Goal: Information Seeking & Learning: Learn about a topic

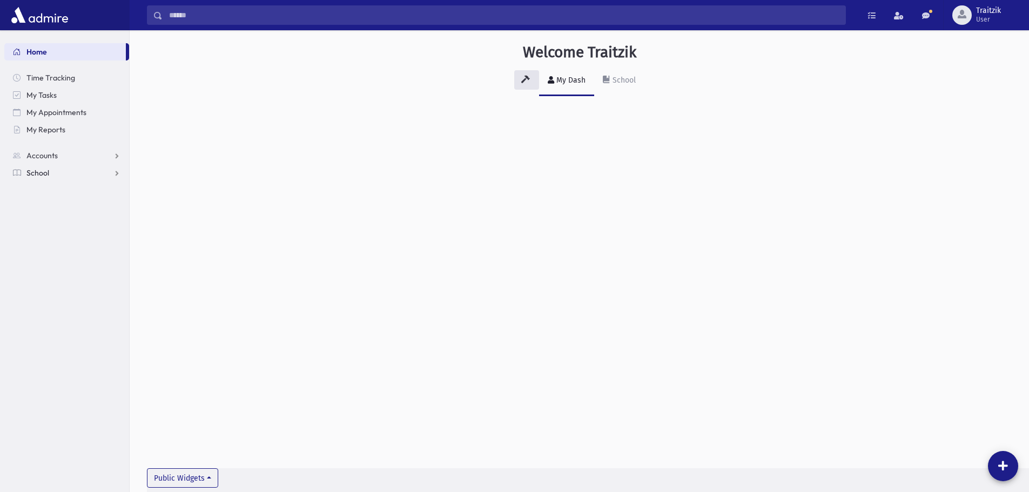
click at [45, 172] on span "School" at bounding box center [37, 173] width 23 height 10
click at [60, 191] on span "Students" at bounding box center [47, 190] width 30 height 10
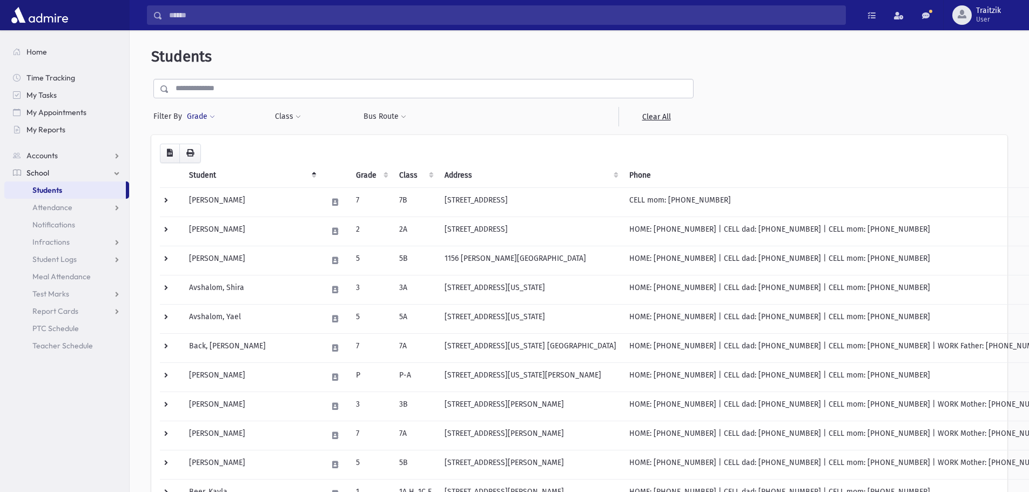
click at [211, 116] on span at bounding box center [212, 117] width 5 height 6
click at [222, 155] on span at bounding box center [249, 147] width 113 height 19
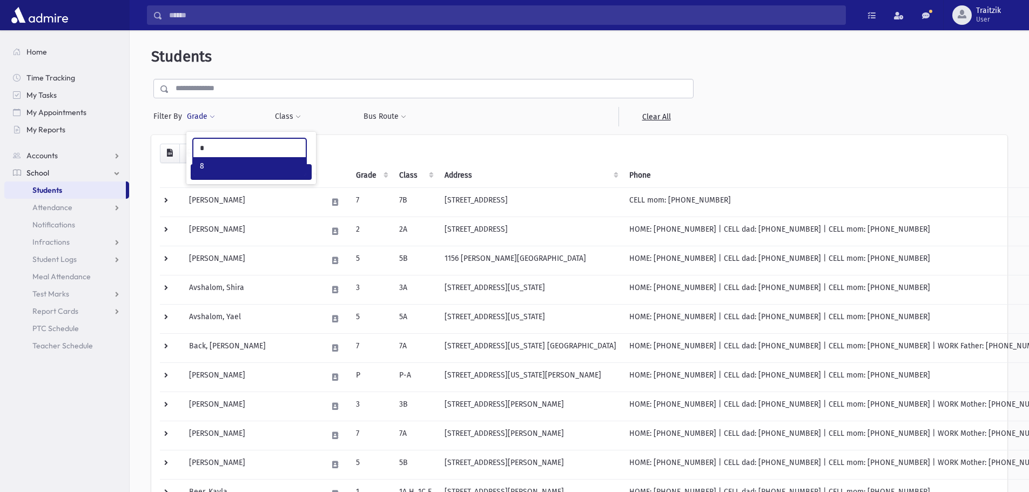
type input "*"
select select "**"
click at [281, 122] on button "Class" at bounding box center [288, 116] width 27 height 19
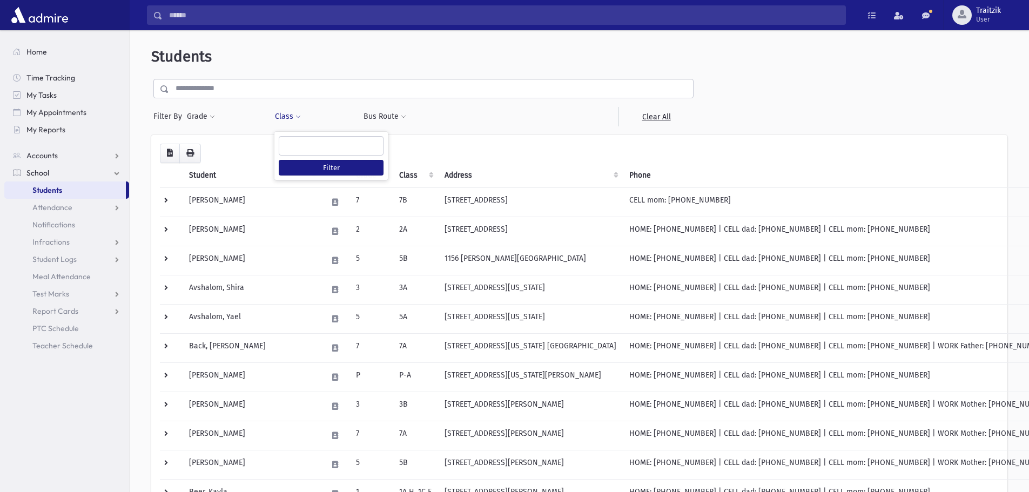
click at [305, 155] on span at bounding box center [331, 145] width 105 height 19
type input "*"
select select "**"
click at [312, 165] on button "Filter" at bounding box center [331, 168] width 105 height 16
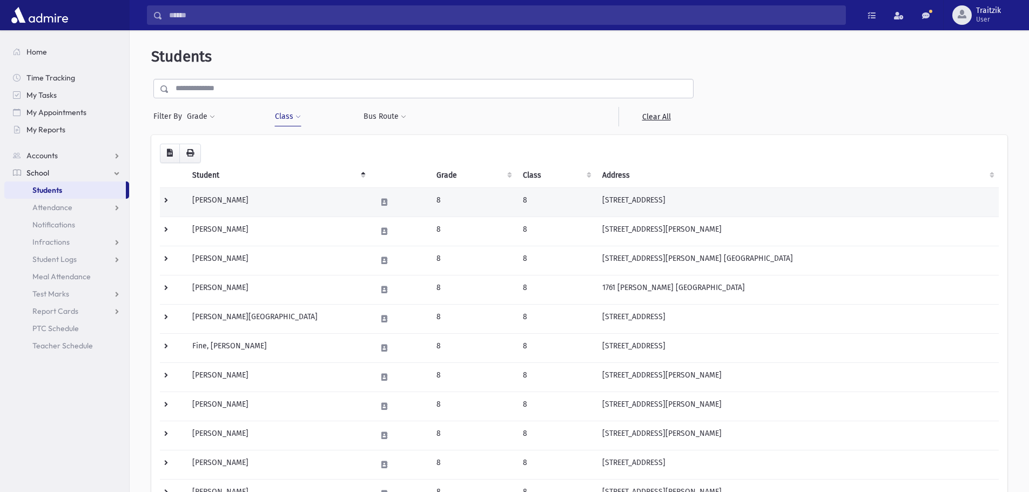
click at [307, 194] on td "[PERSON_NAME]" at bounding box center [278, 202] width 184 height 29
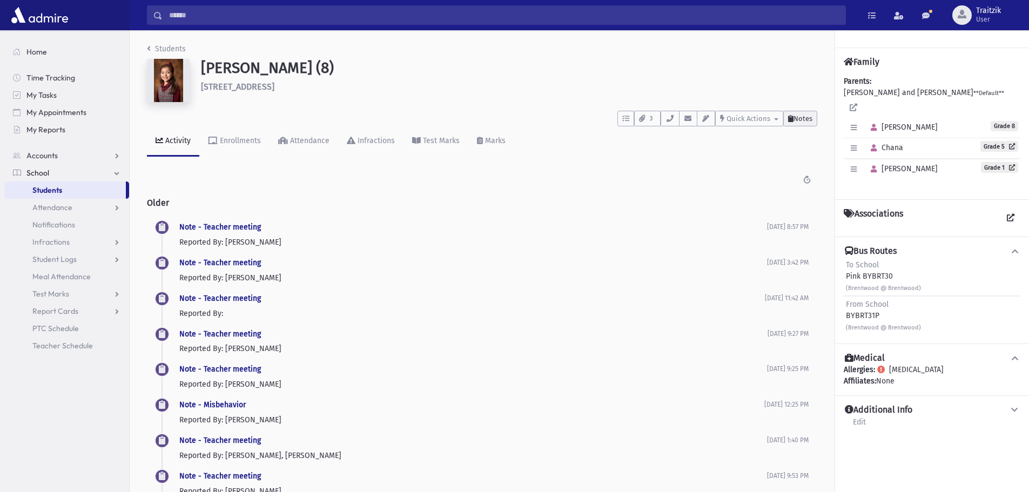
click at [788, 117] on icon at bounding box center [790, 118] width 5 height 7
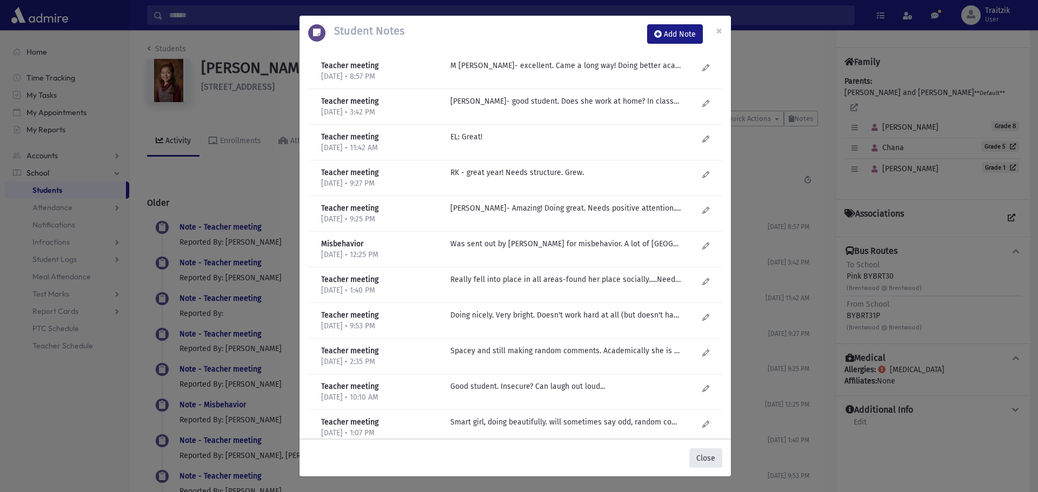
click at [703, 454] on button "Close" at bounding box center [705, 458] width 33 height 19
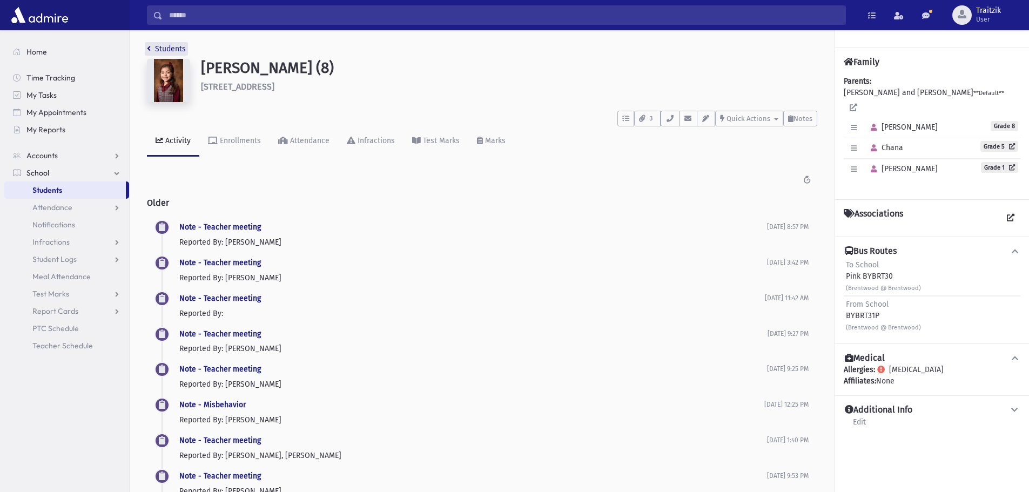
click at [155, 52] on link "Students" at bounding box center [166, 48] width 39 height 9
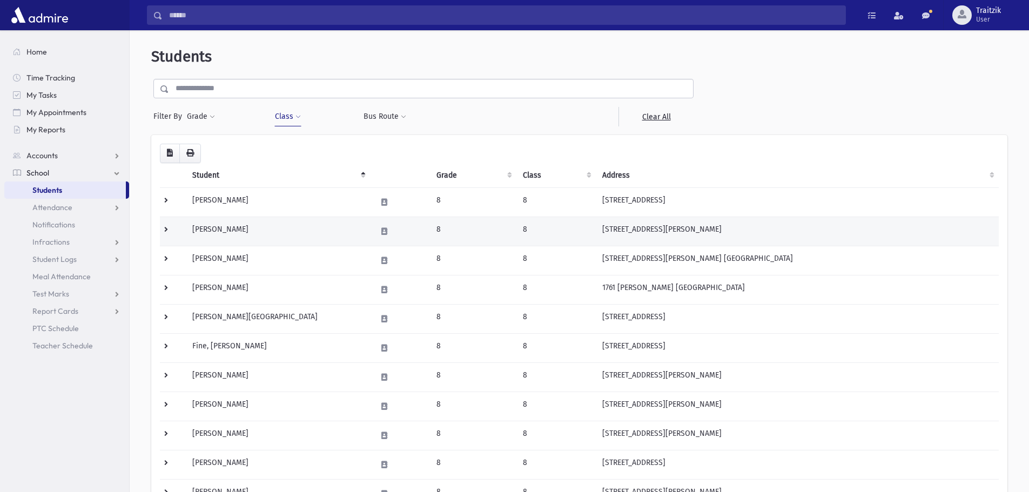
click at [263, 229] on td "Birnbaum, Aliza" at bounding box center [278, 231] width 184 height 29
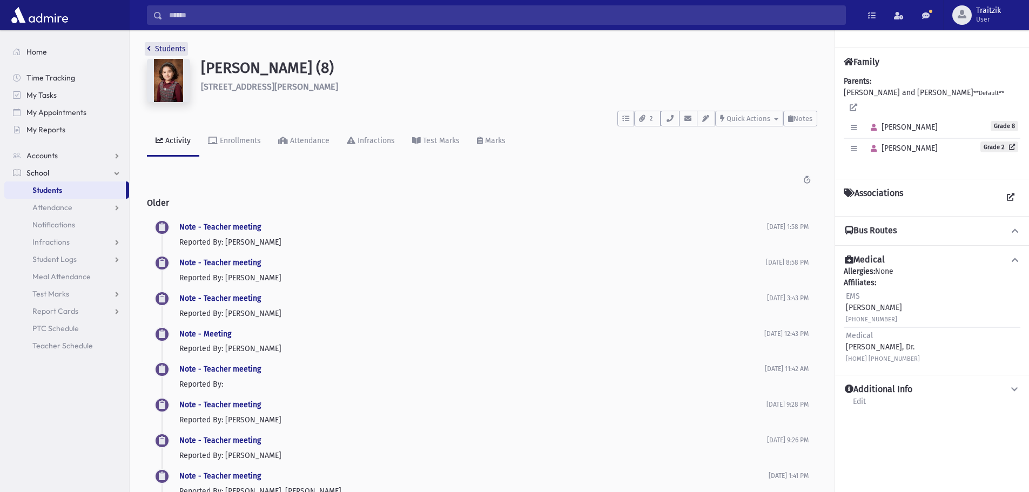
click at [148, 46] on icon "breadcrumb" at bounding box center [149, 49] width 4 height 8
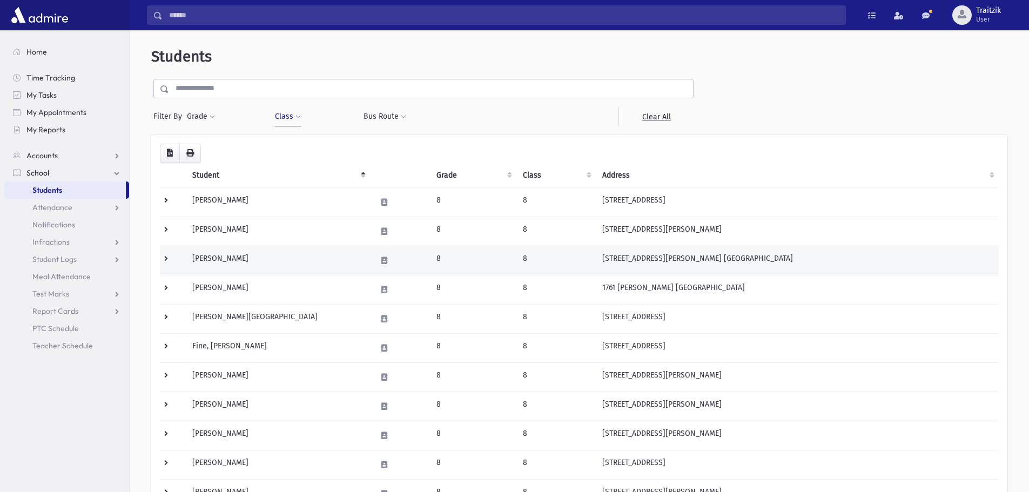
click at [233, 264] on td "Boyer, Ahuva" at bounding box center [278, 260] width 184 height 29
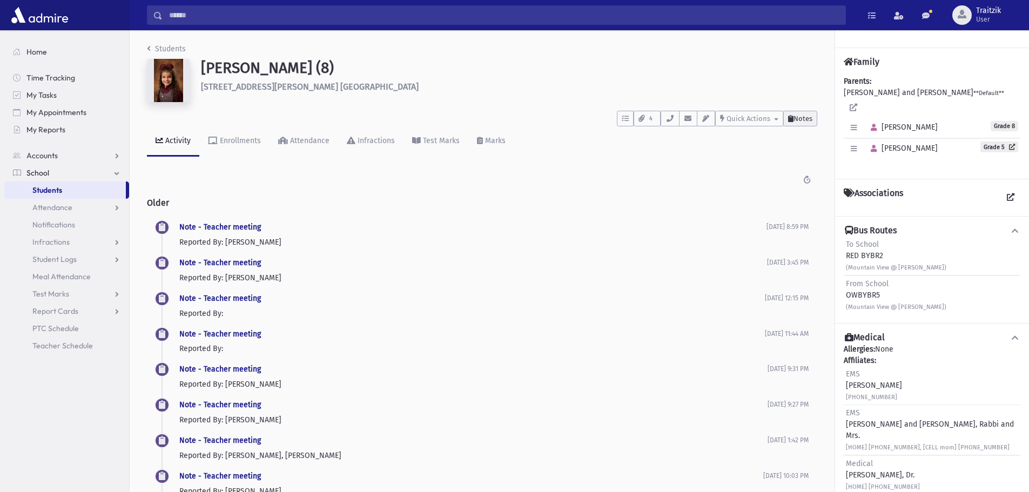
click at [797, 117] on span "Notes" at bounding box center [803, 119] width 19 height 8
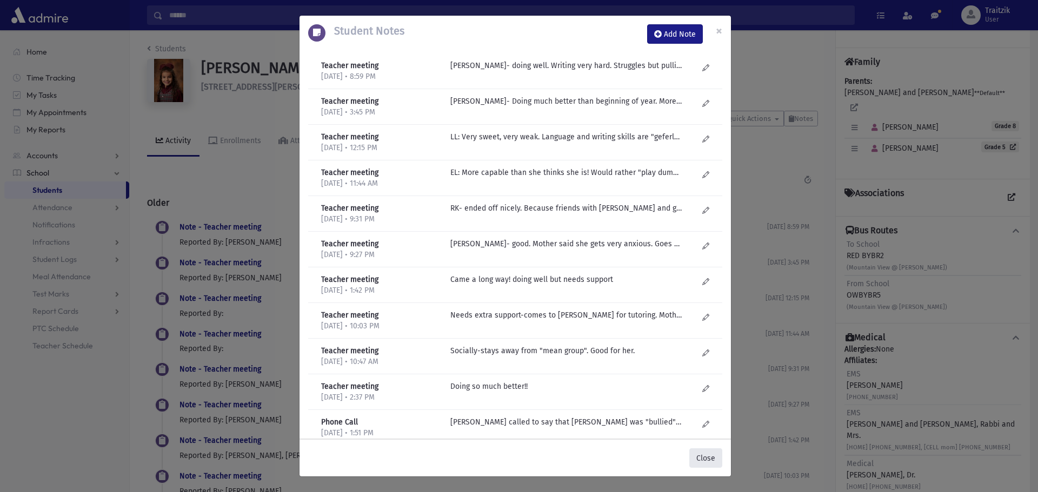
click at [708, 458] on button "Close" at bounding box center [705, 458] width 33 height 19
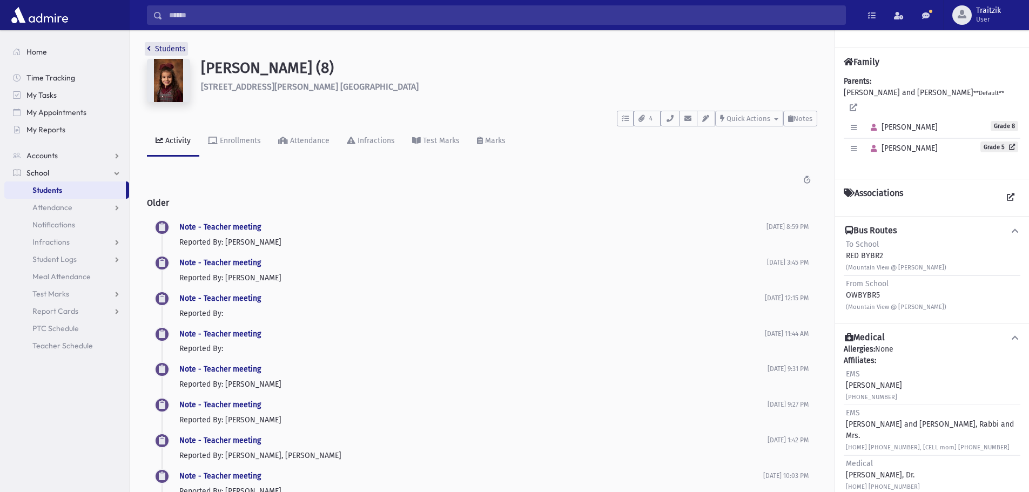
click at [150, 50] on icon "breadcrumb" at bounding box center [149, 49] width 4 height 8
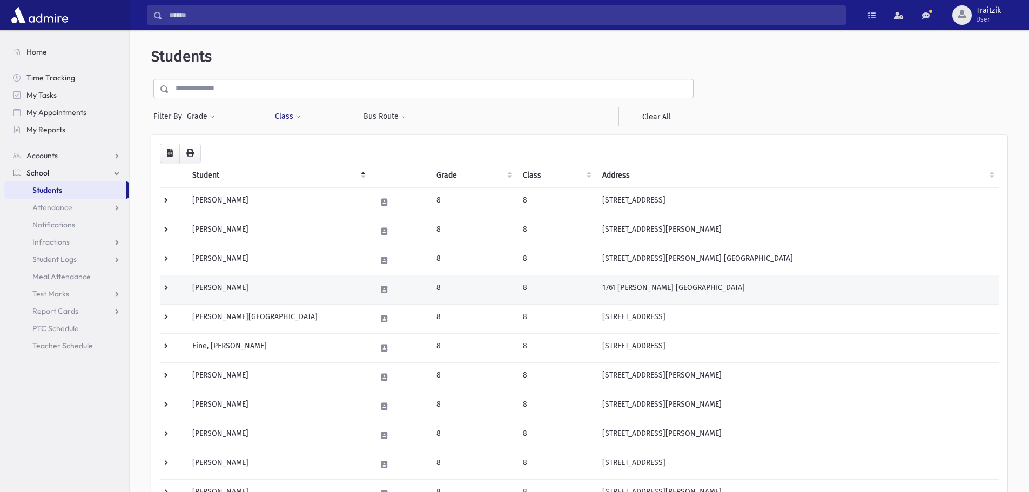
click at [239, 280] on td "Dreifus, Elana" at bounding box center [278, 289] width 184 height 29
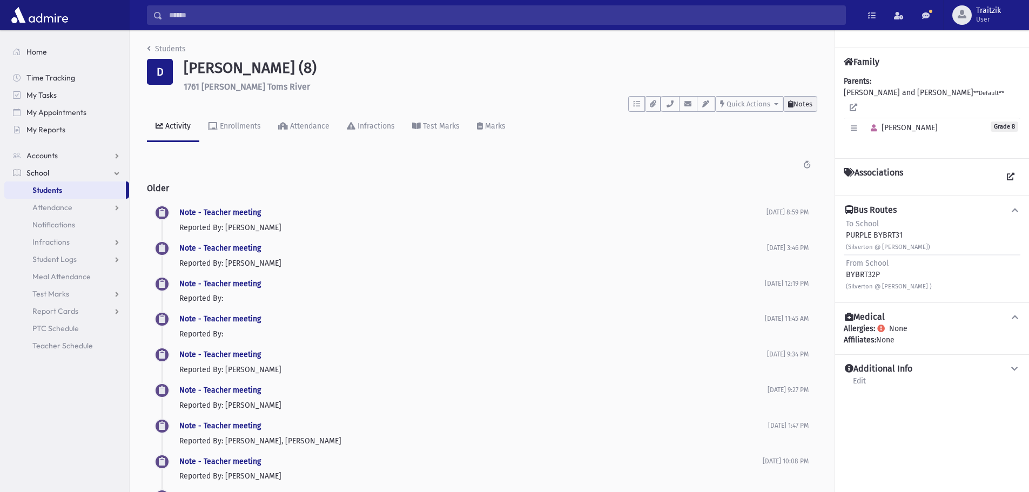
click at [801, 105] on span "Notes" at bounding box center [803, 104] width 19 height 8
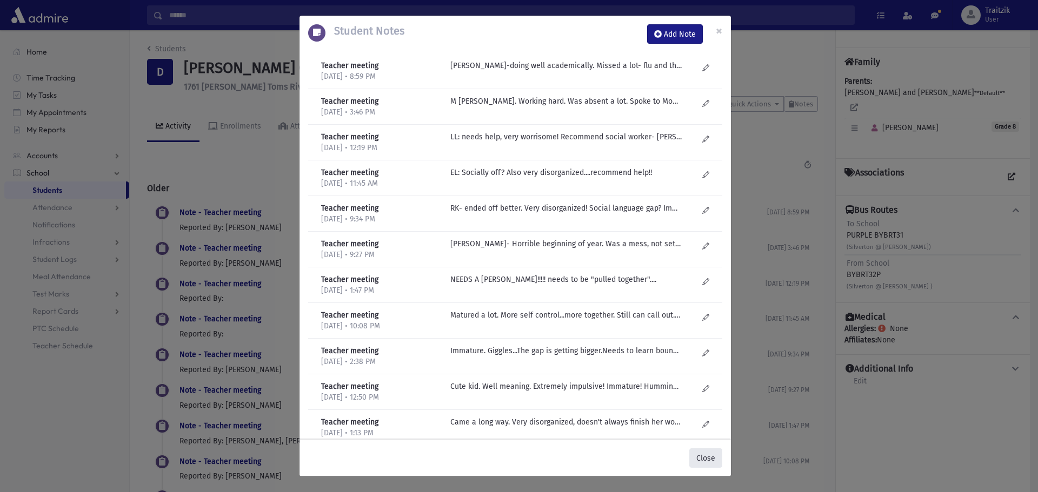
click at [717, 463] on button "Close" at bounding box center [705, 458] width 33 height 19
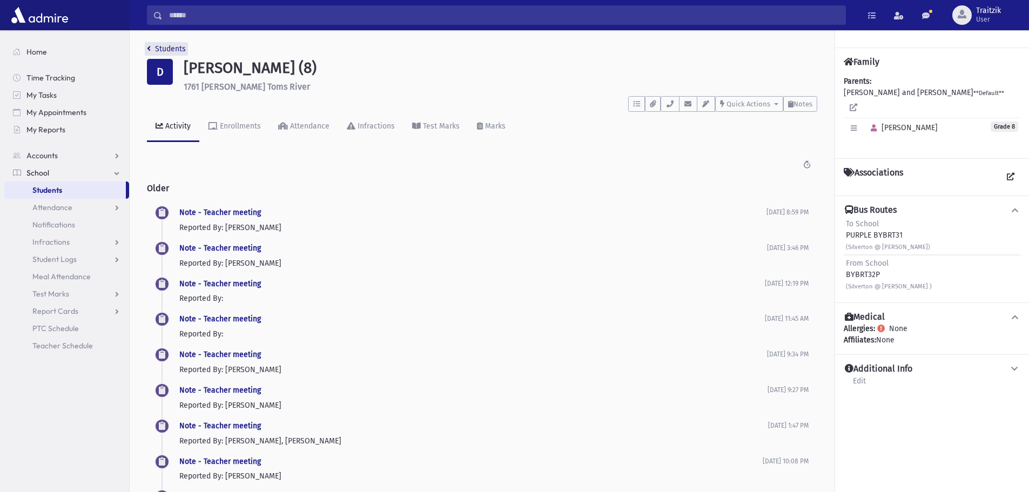
click at [149, 48] on icon "breadcrumb" at bounding box center [149, 49] width 4 height 8
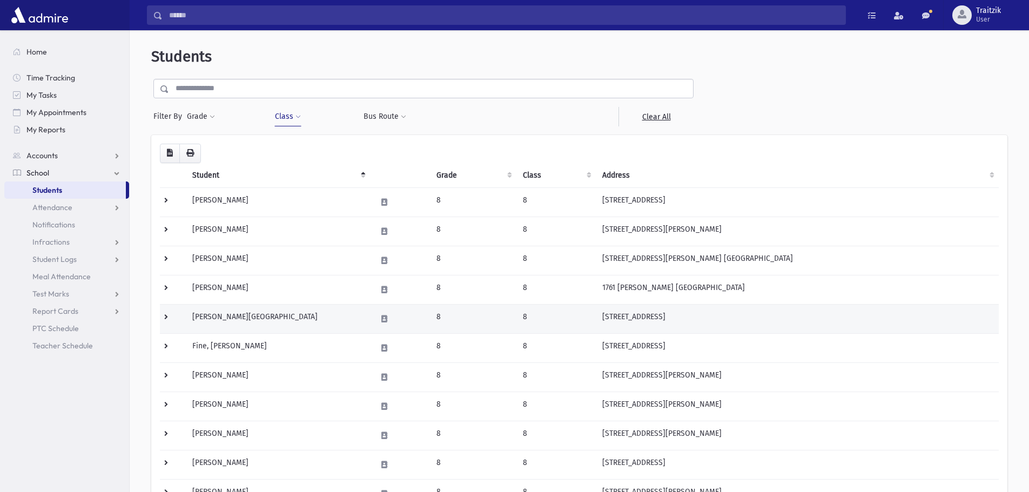
click at [303, 319] on td "[PERSON_NAME][GEOGRAPHIC_DATA]" at bounding box center [278, 318] width 184 height 29
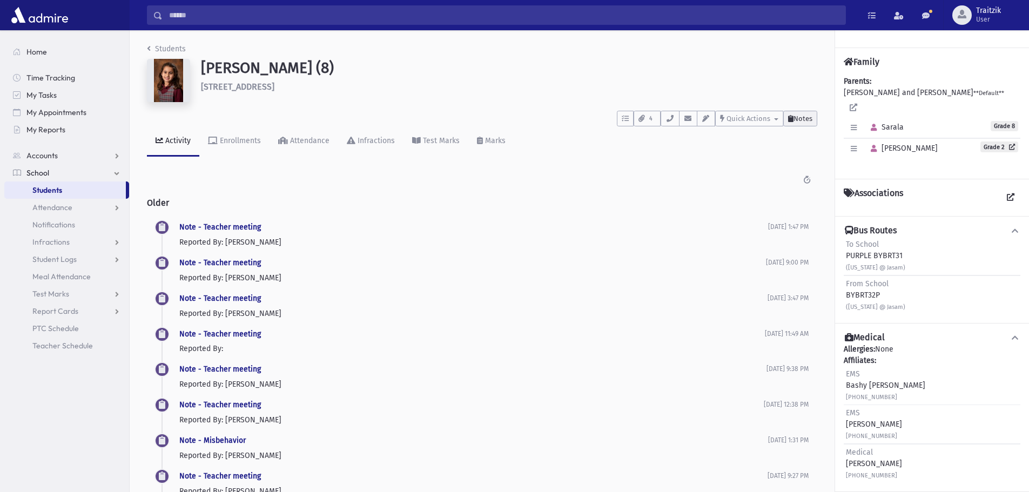
click at [796, 116] on span "Notes" at bounding box center [803, 119] width 19 height 8
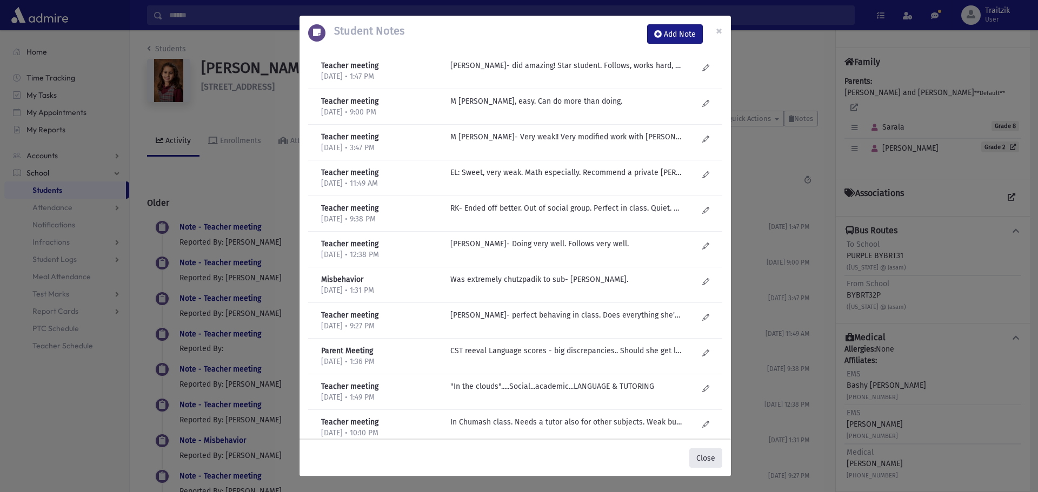
click at [703, 456] on button "Close" at bounding box center [705, 458] width 33 height 19
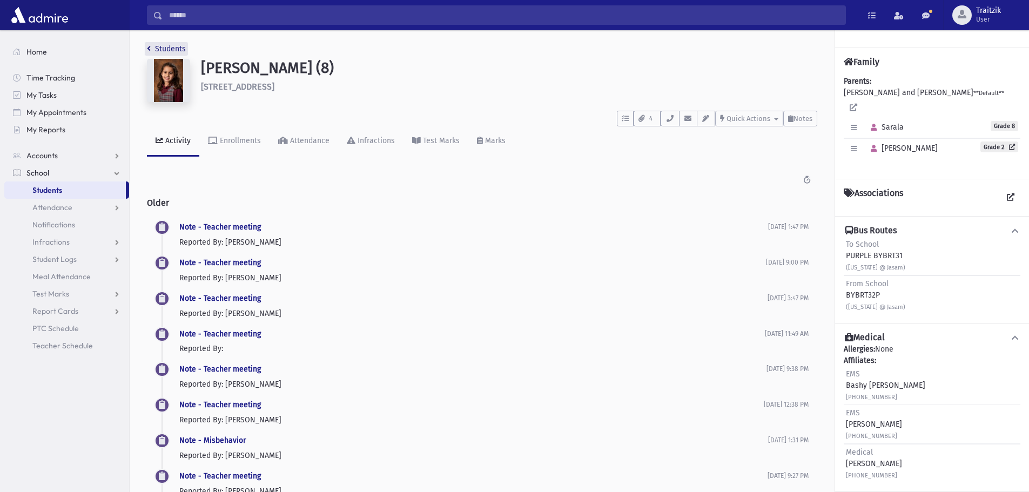
click at [152, 49] on link "Students" at bounding box center [166, 48] width 39 height 9
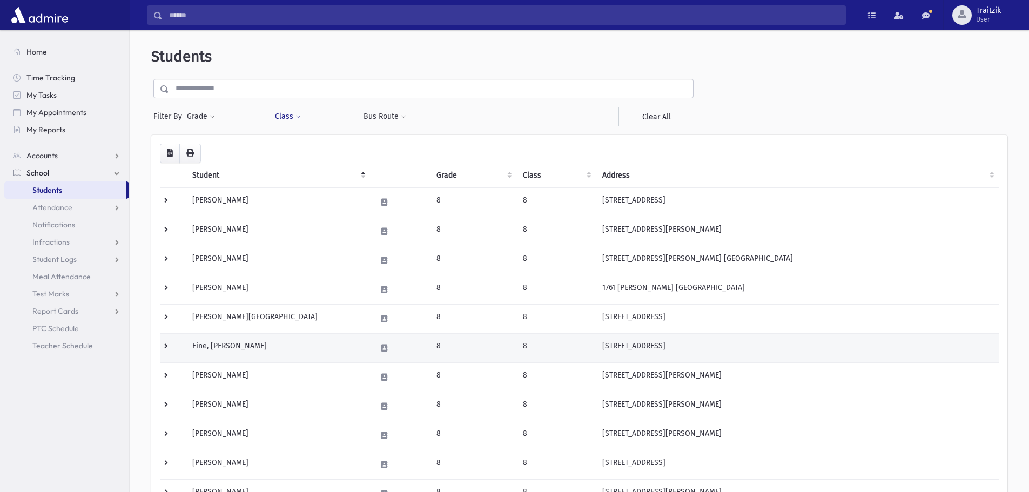
click at [225, 350] on td "Fine, [PERSON_NAME]" at bounding box center [278, 347] width 184 height 29
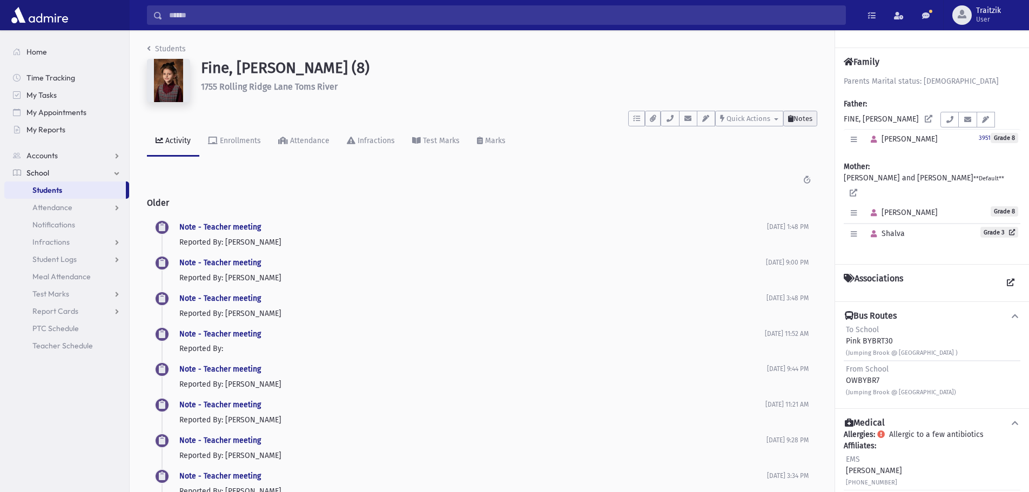
click at [800, 117] on span "Notes" at bounding box center [803, 119] width 19 height 8
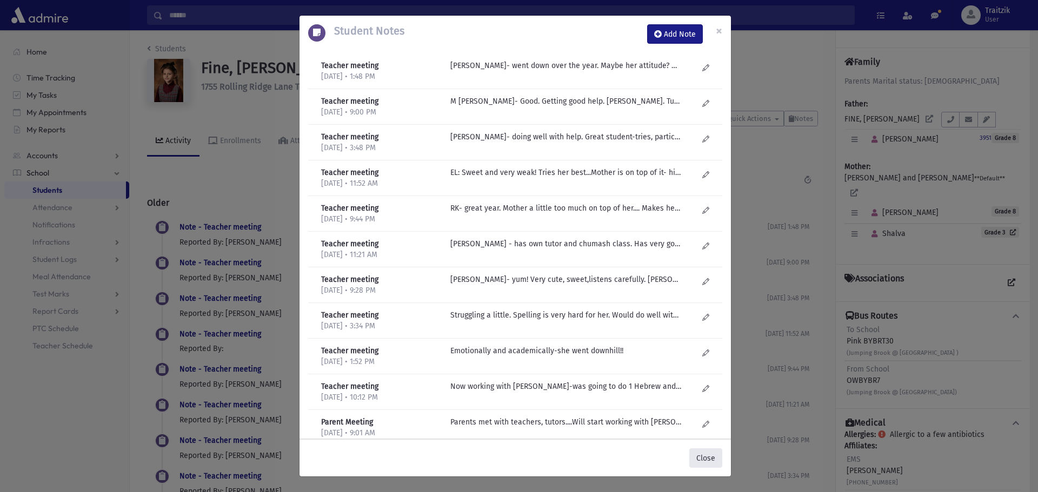
click at [707, 457] on button "Close" at bounding box center [705, 458] width 33 height 19
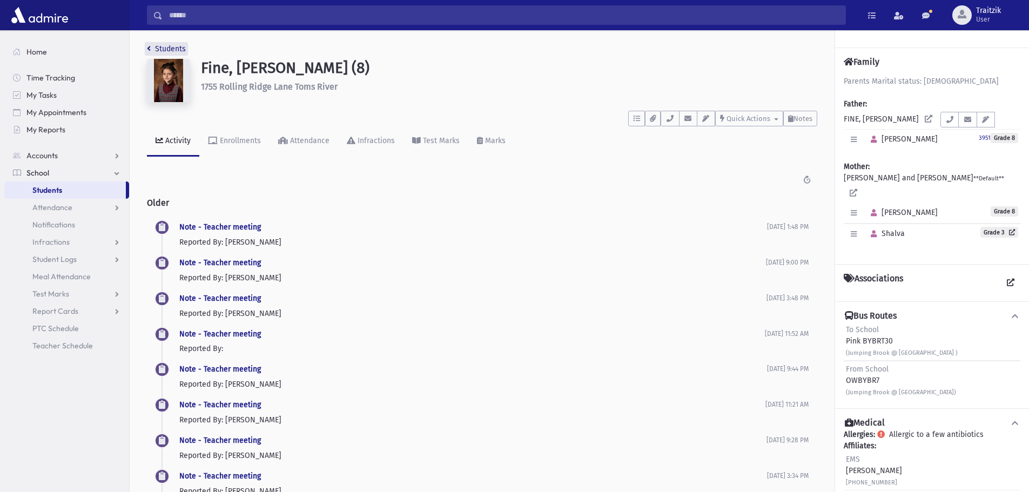
click at [150, 49] on icon "breadcrumb" at bounding box center [149, 49] width 4 height 8
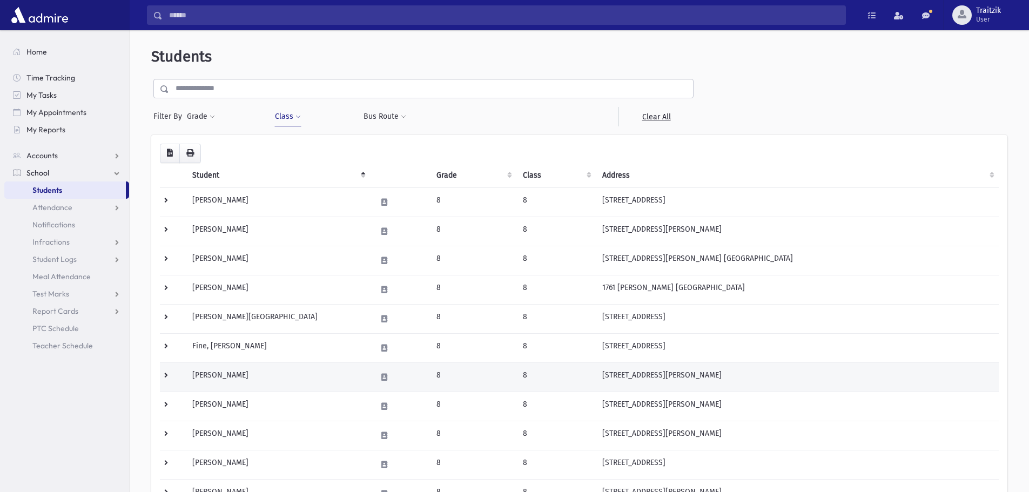
click at [284, 373] on td "Friedman, Leah" at bounding box center [278, 377] width 184 height 29
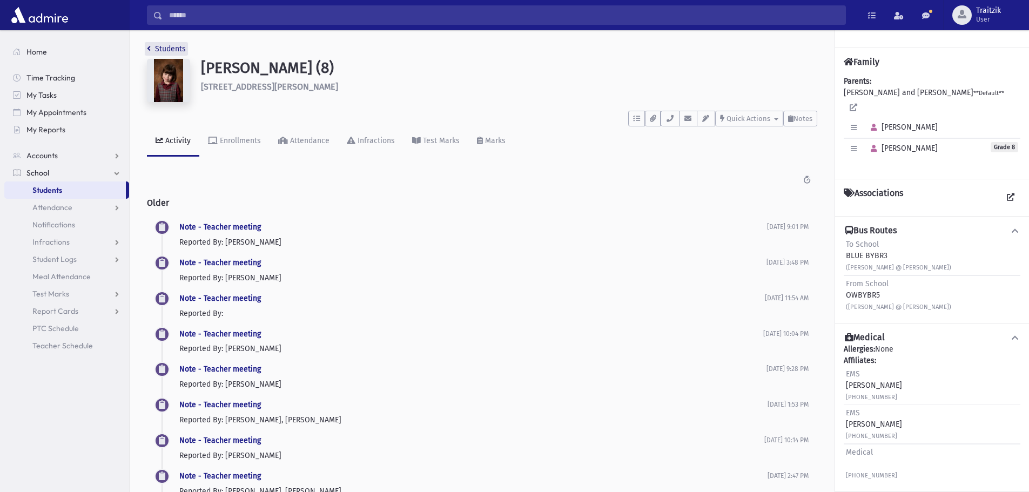
click at [152, 52] on link "Students" at bounding box center [166, 48] width 39 height 9
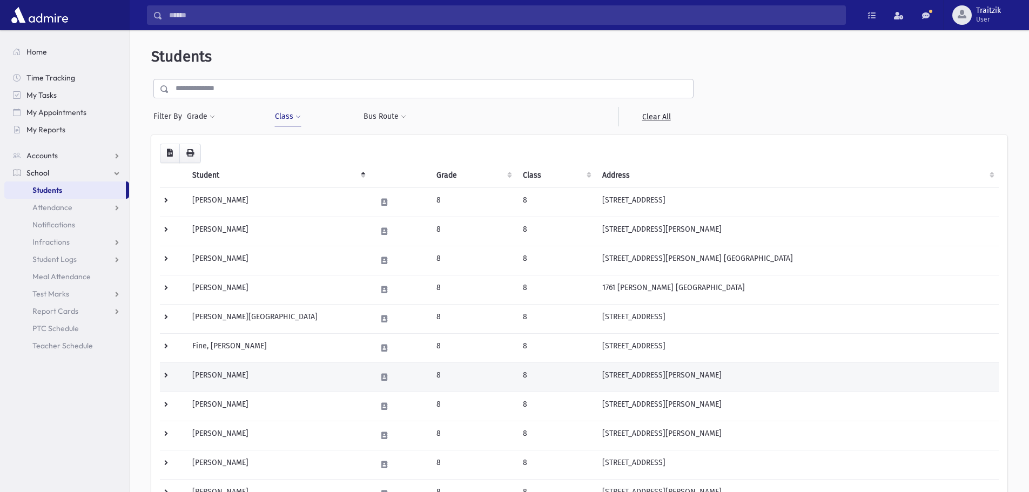
click at [244, 382] on td "Friedman, Leah" at bounding box center [278, 377] width 184 height 29
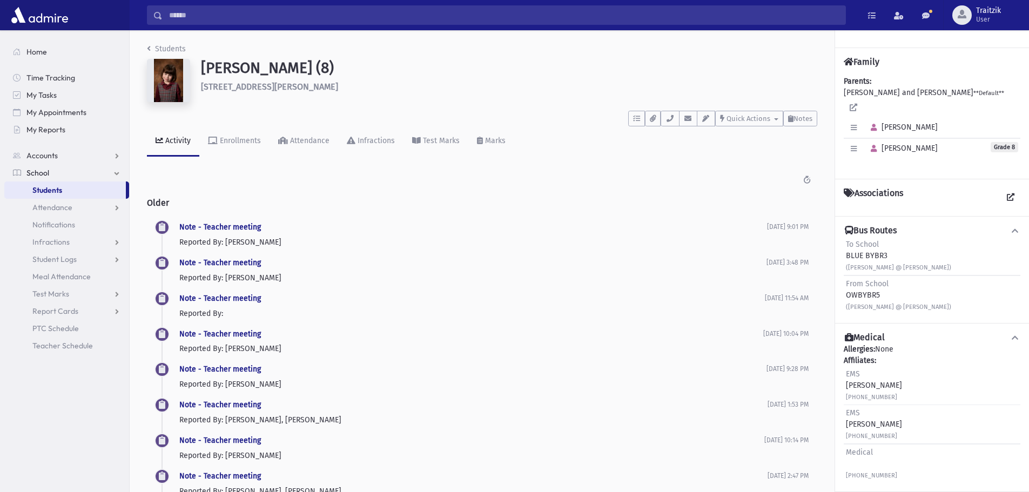
click at [816, 118] on button "Notes" at bounding box center [801, 119] width 34 height 16
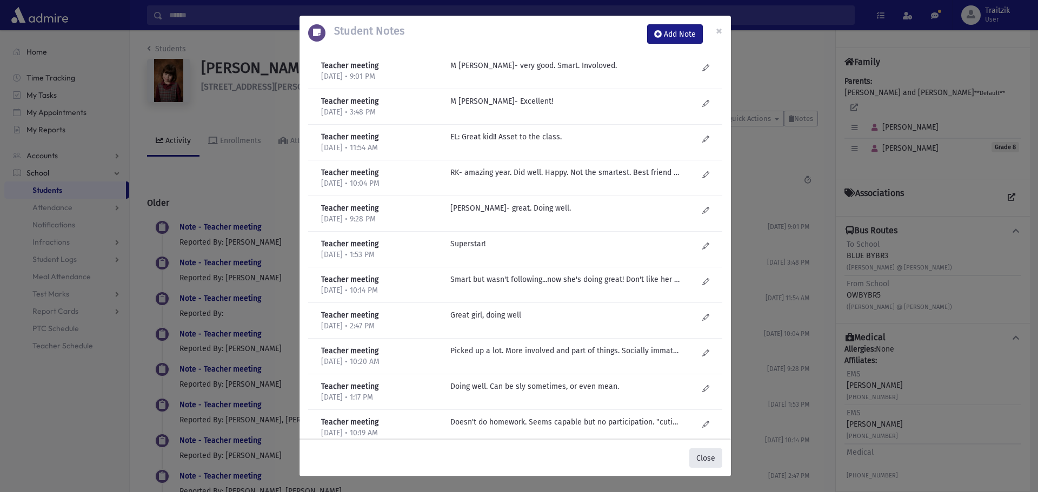
click at [706, 461] on button "Close" at bounding box center [705, 458] width 33 height 19
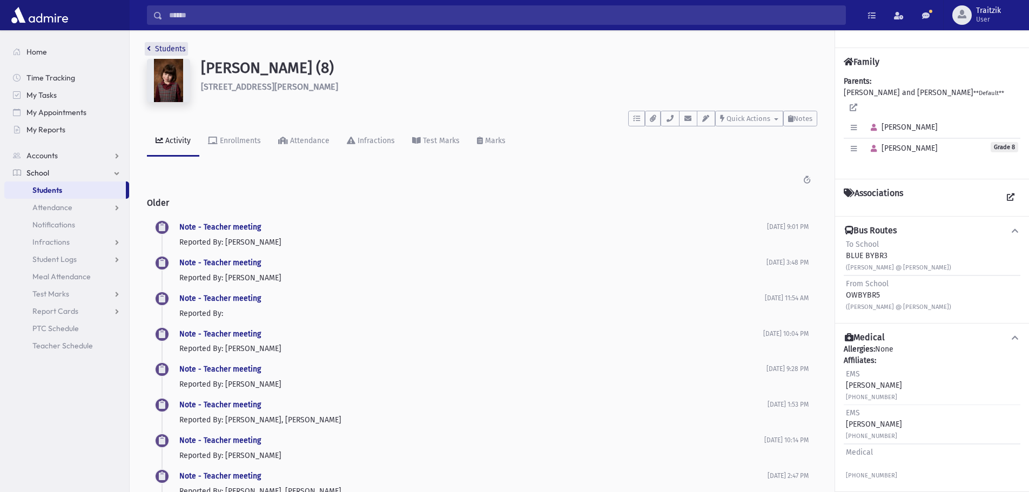
click at [155, 47] on link "Students" at bounding box center [166, 48] width 39 height 9
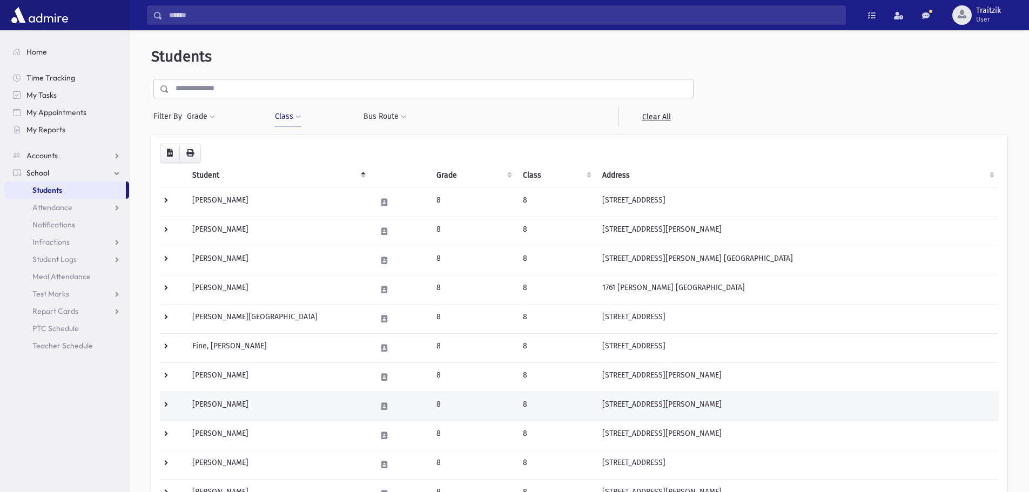
click at [265, 404] on td "Goldberg, Avigail" at bounding box center [278, 406] width 184 height 29
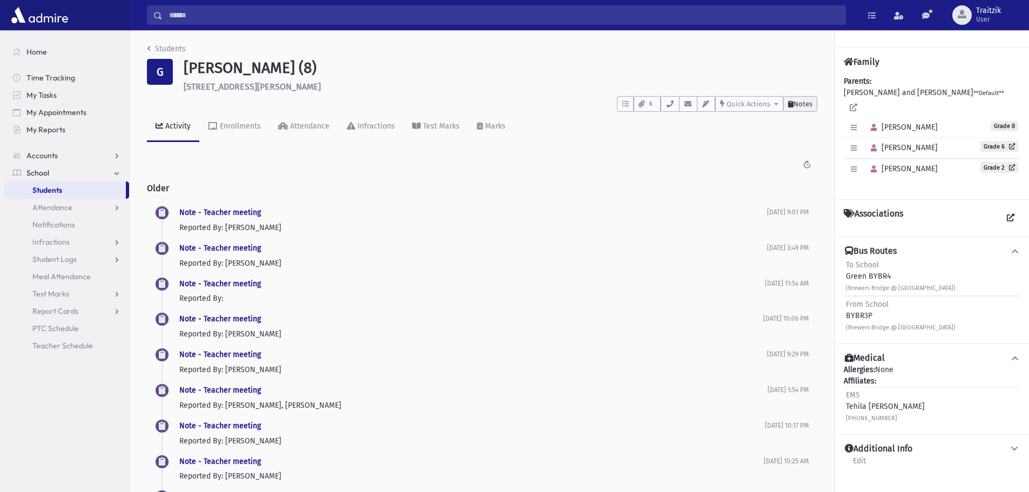
click at [799, 103] on span "Notes" at bounding box center [803, 104] width 19 height 8
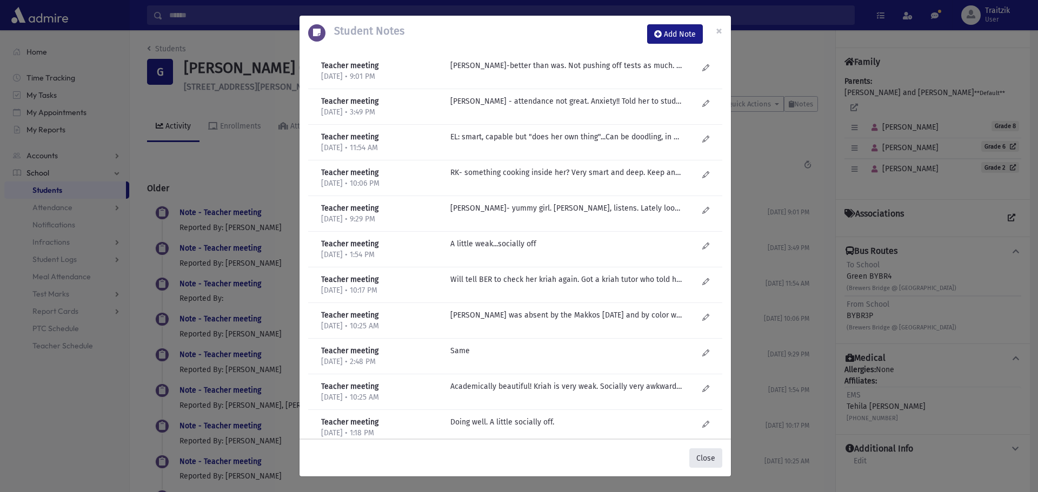
click at [705, 458] on button "Close" at bounding box center [705, 458] width 33 height 19
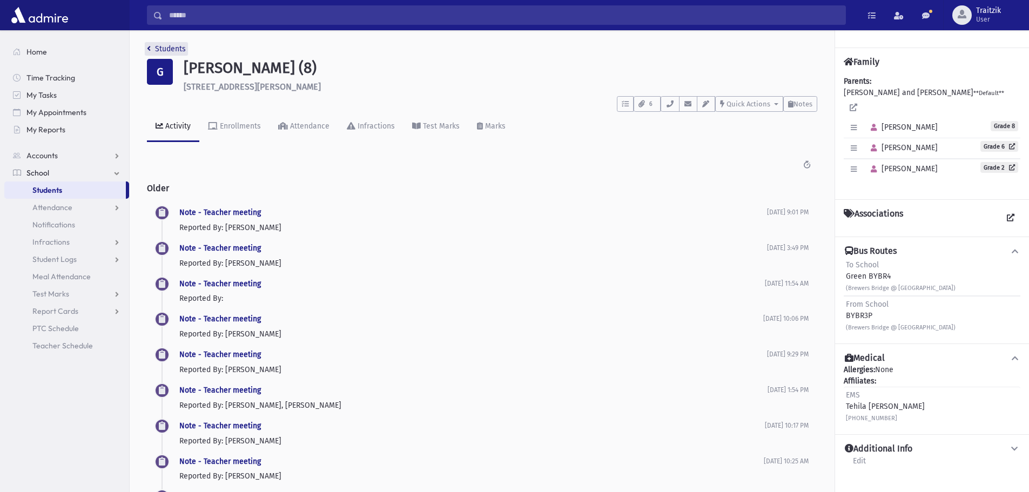
click at [151, 47] on link "Students" at bounding box center [166, 48] width 39 height 9
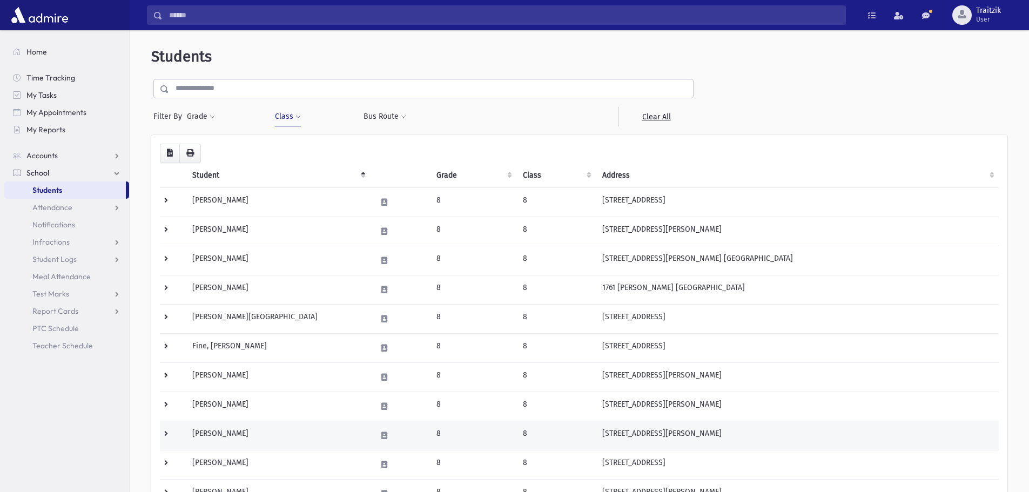
click at [277, 430] on td "Harrison, Avigail" at bounding box center [278, 435] width 184 height 29
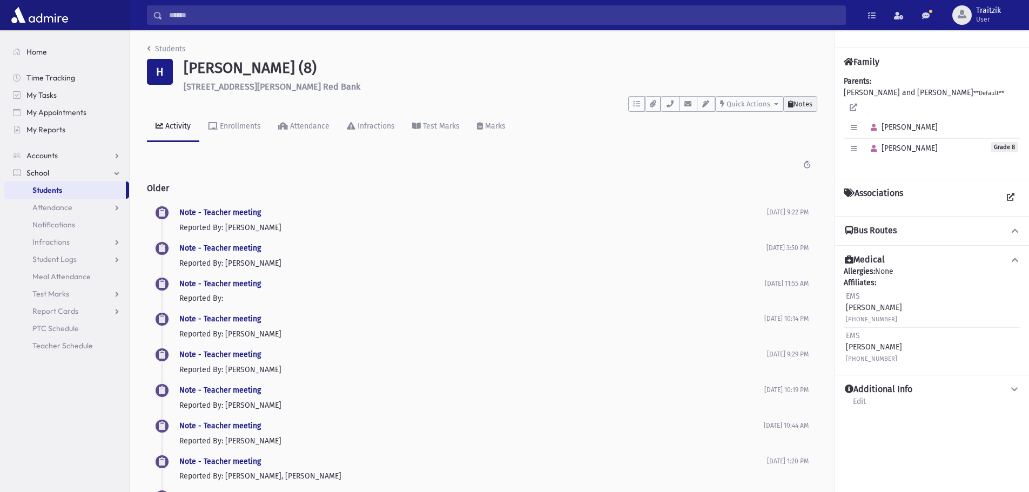
click at [795, 98] on button "Notes" at bounding box center [801, 104] width 34 height 16
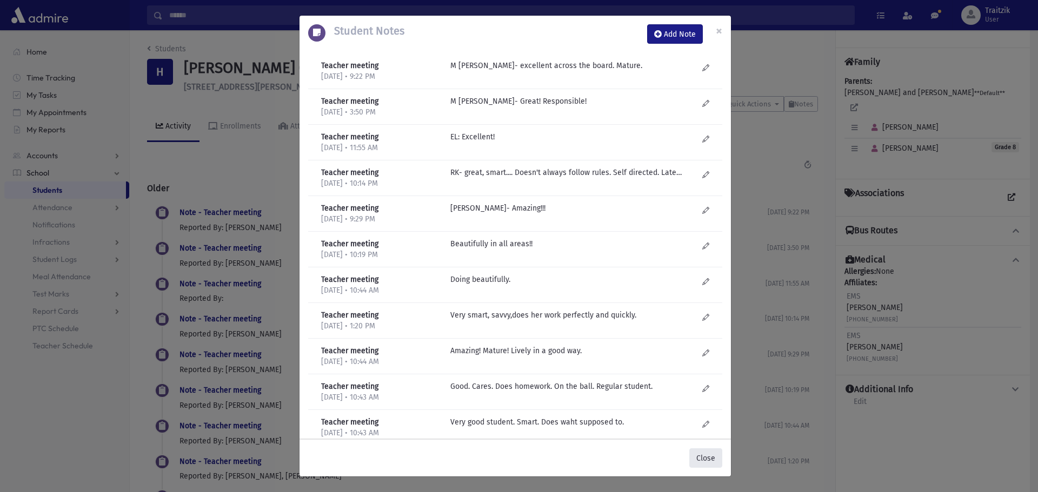
click at [709, 460] on button "Close" at bounding box center [705, 458] width 33 height 19
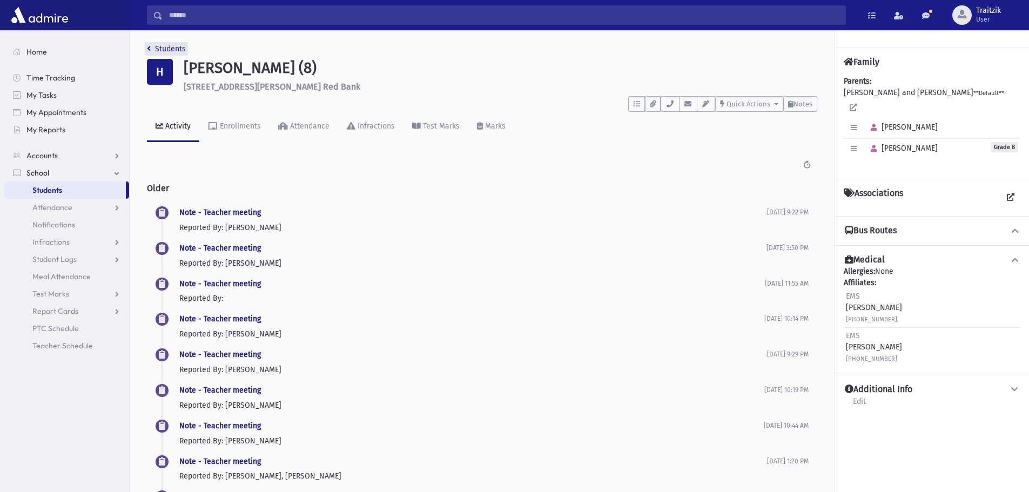
click at [149, 51] on icon "breadcrumb" at bounding box center [149, 49] width 4 height 8
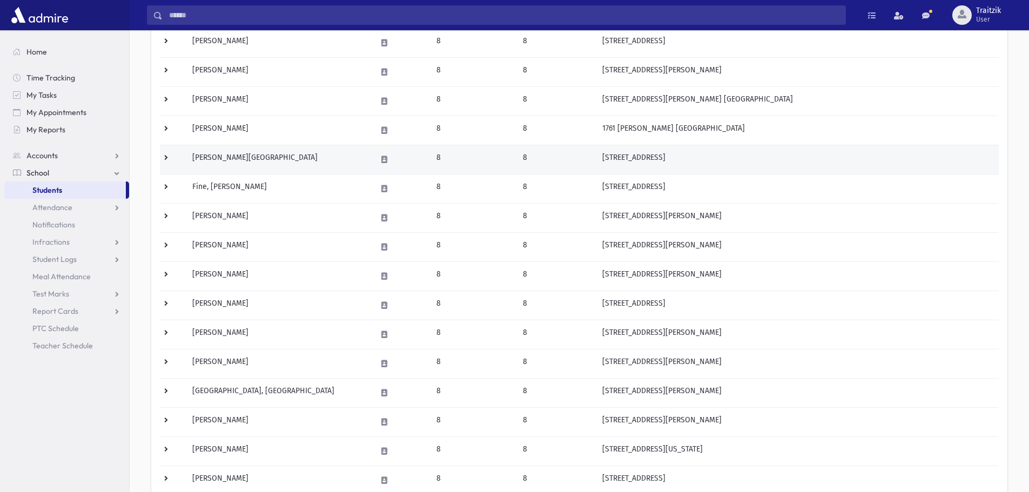
scroll to position [162, 0]
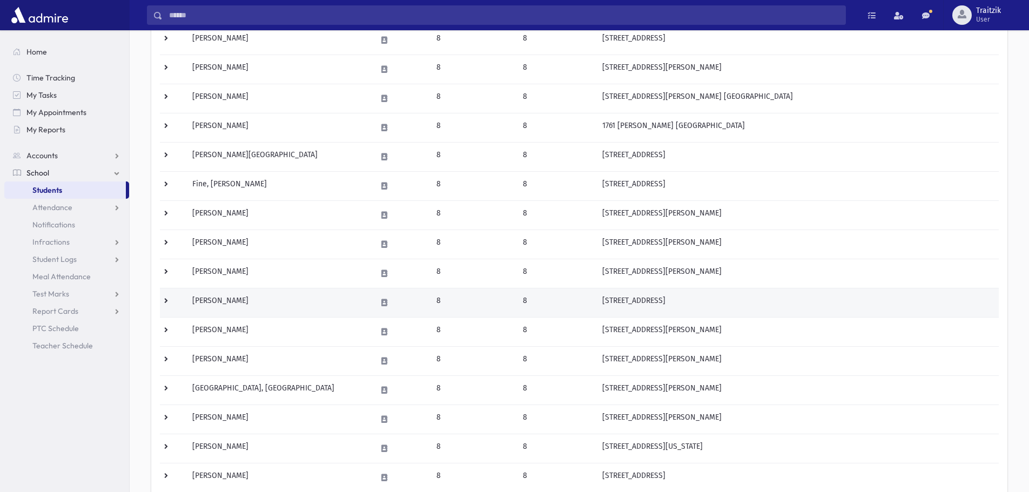
click at [236, 302] on td "[PERSON_NAME]" at bounding box center [278, 302] width 184 height 29
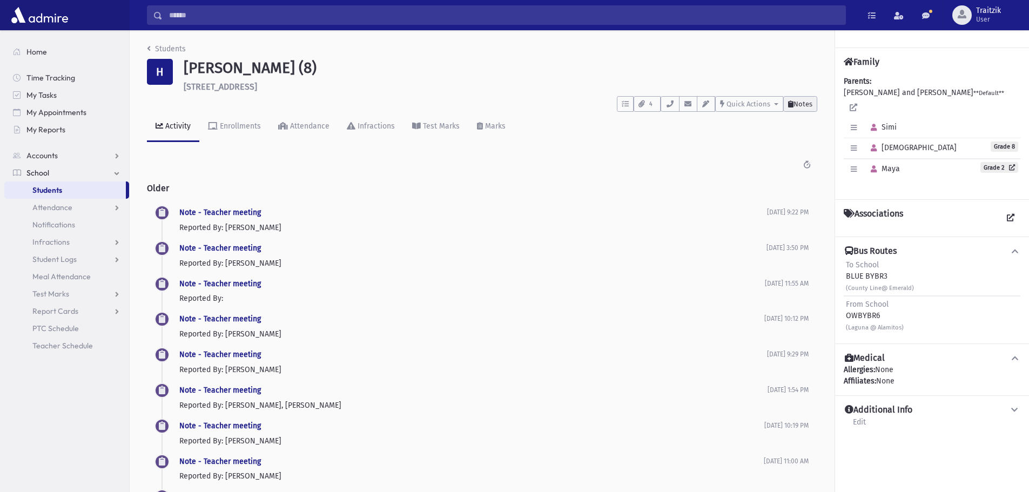
click at [798, 102] on span "Notes" at bounding box center [803, 104] width 19 height 8
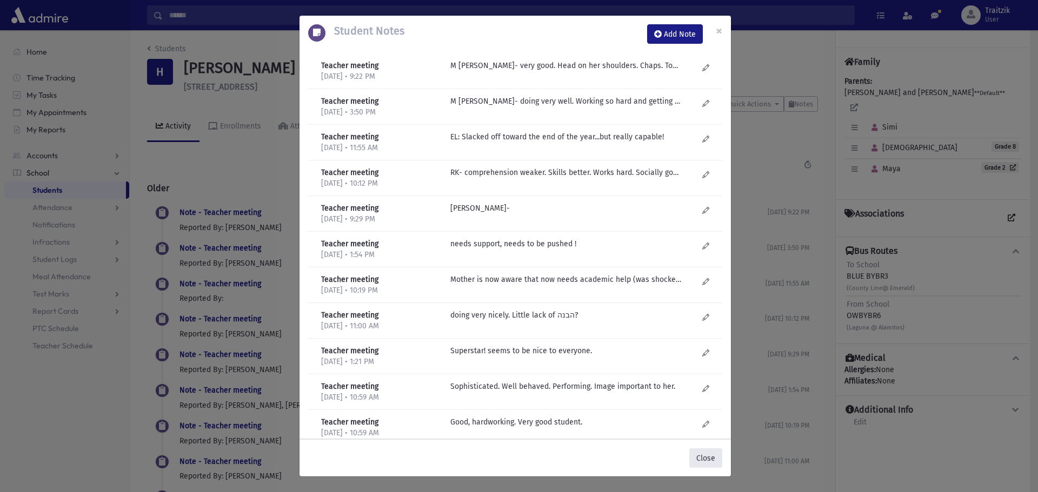
click at [712, 458] on button "Close" at bounding box center [705, 458] width 33 height 19
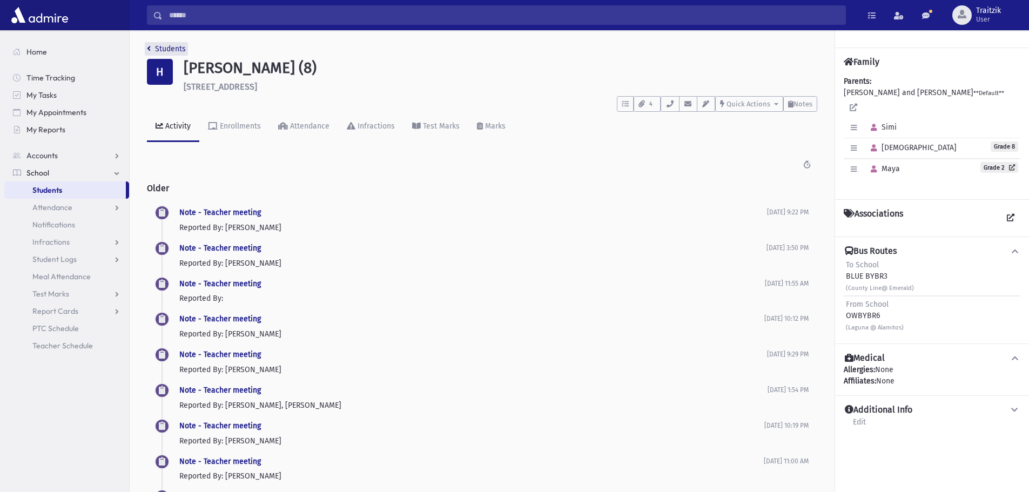
click at [148, 48] on icon "breadcrumb" at bounding box center [149, 49] width 4 height 8
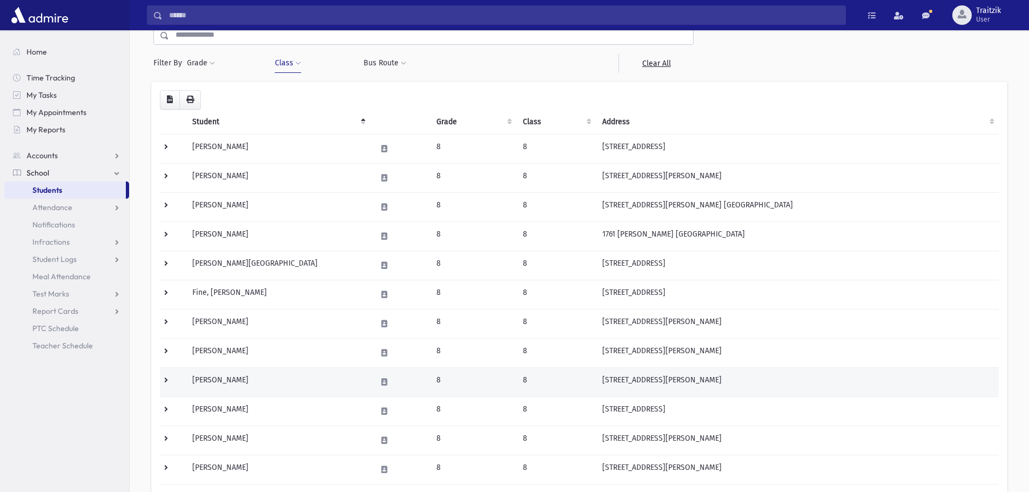
scroll to position [54, 0]
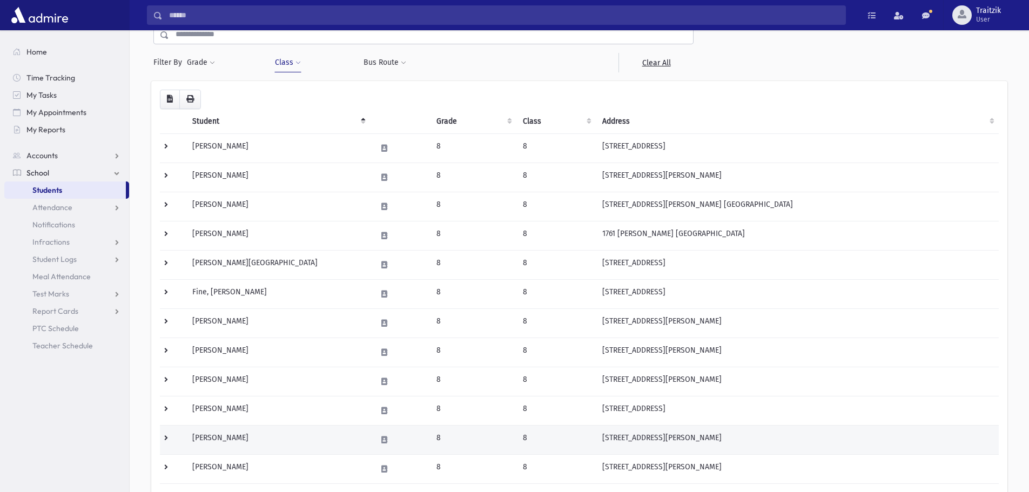
click at [295, 434] on td "Josephs, Dena" at bounding box center [278, 439] width 184 height 29
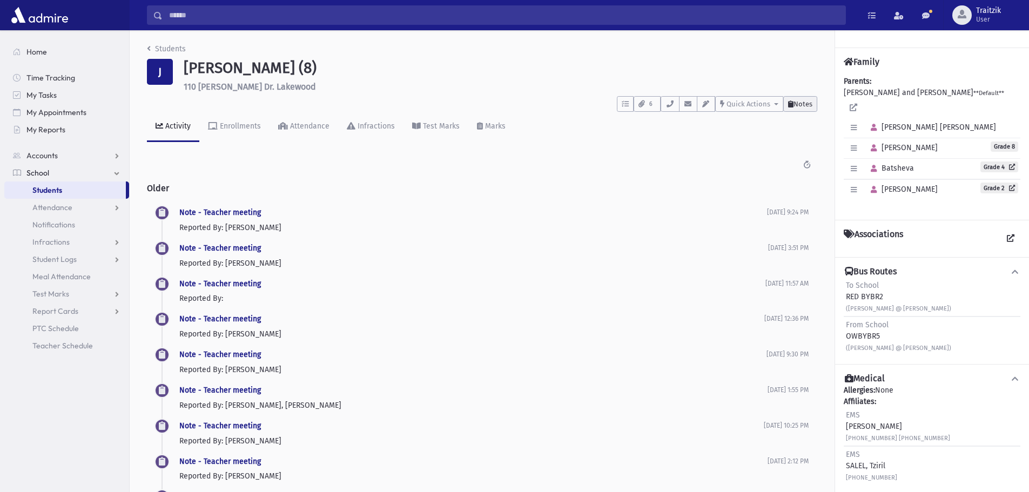
click at [803, 105] on span "Notes" at bounding box center [803, 104] width 19 height 8
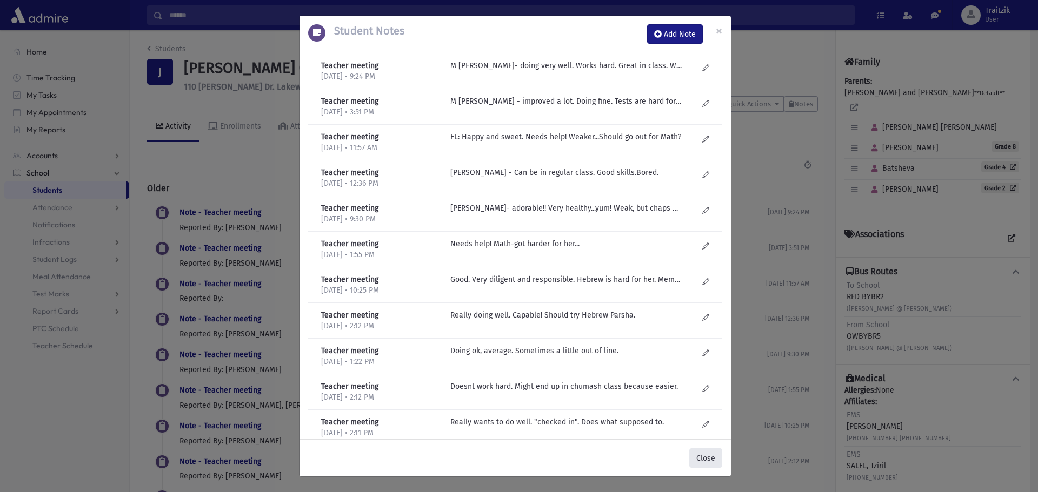
click at [704, 450] on button "Close" at bounding box center [705, 458] width 33 height 19
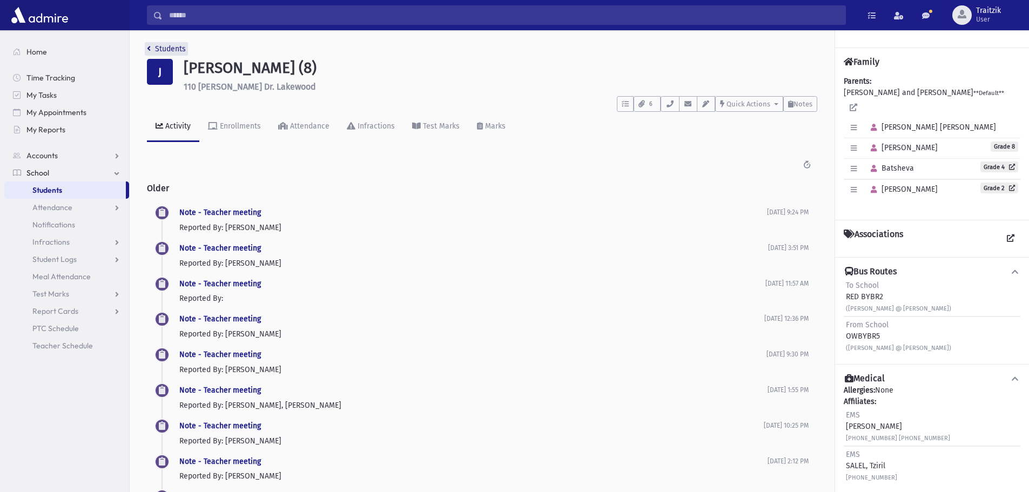
click at [149, 46] on icon "breadcrumb" at bounding box center [149, 49] width 4 height 8
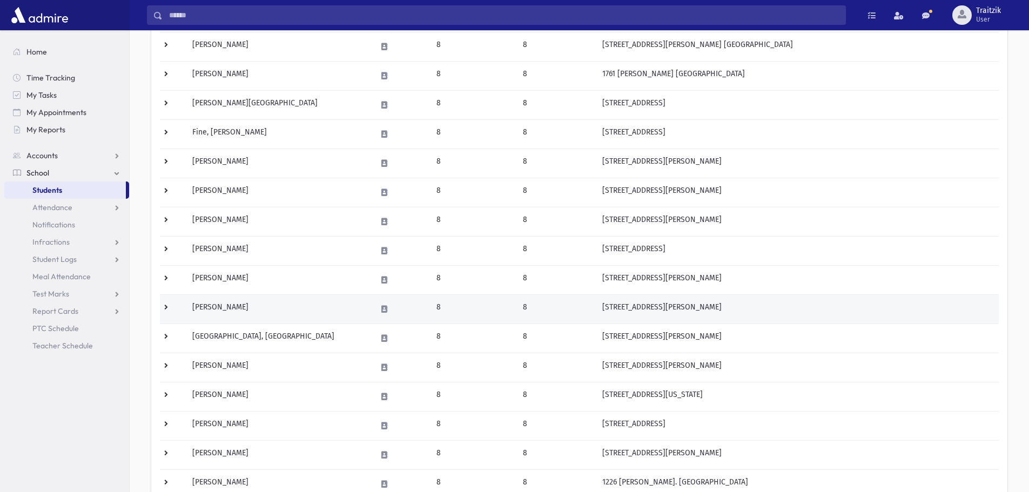
scroll to position [216, 0]
click at [275, 306] on td "Klein, Rosie" at bounding box center [278, 306] width 184 height 29
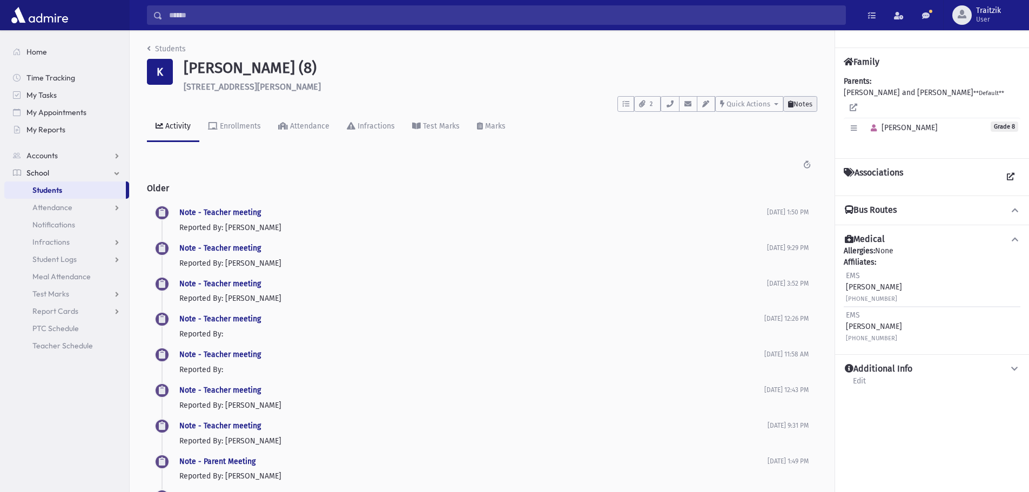
click at [797, 106] on span "Notes" at bounding box center [803, 104] width 19 height 8
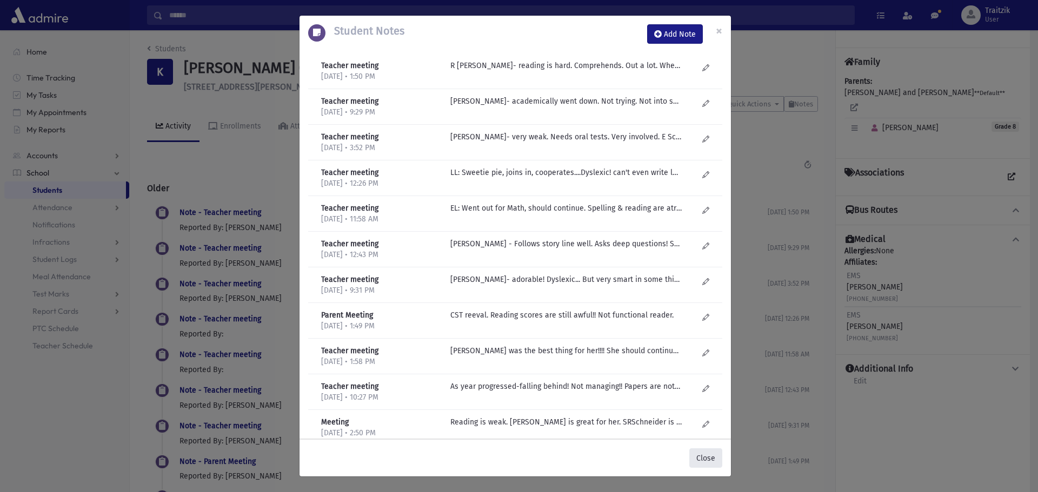
click at [705, 451] on button "Close" at bounding box center [705, 458] width 33 height 19
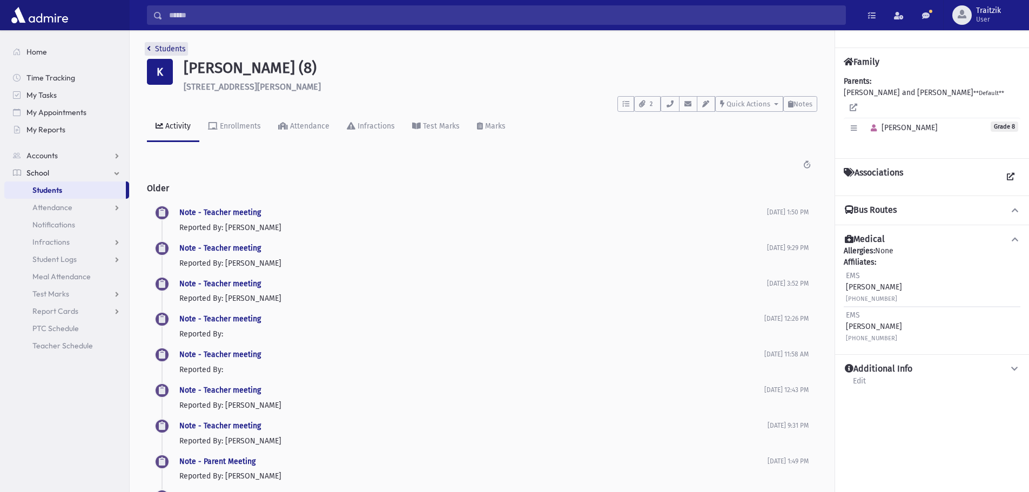
click at [149, 50] on icon "breadcrumb" at bounding box center [149, 49] width 4 height 8
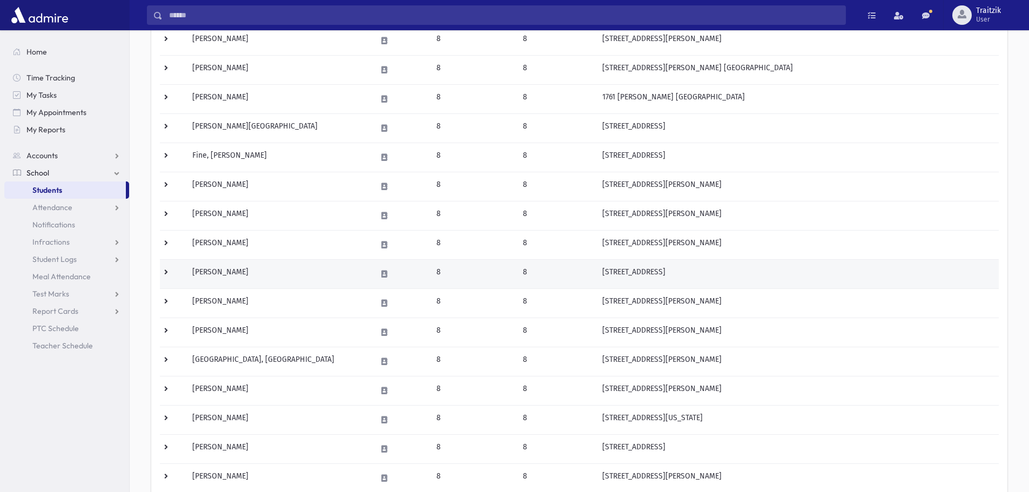
scroll to position [270, 0]
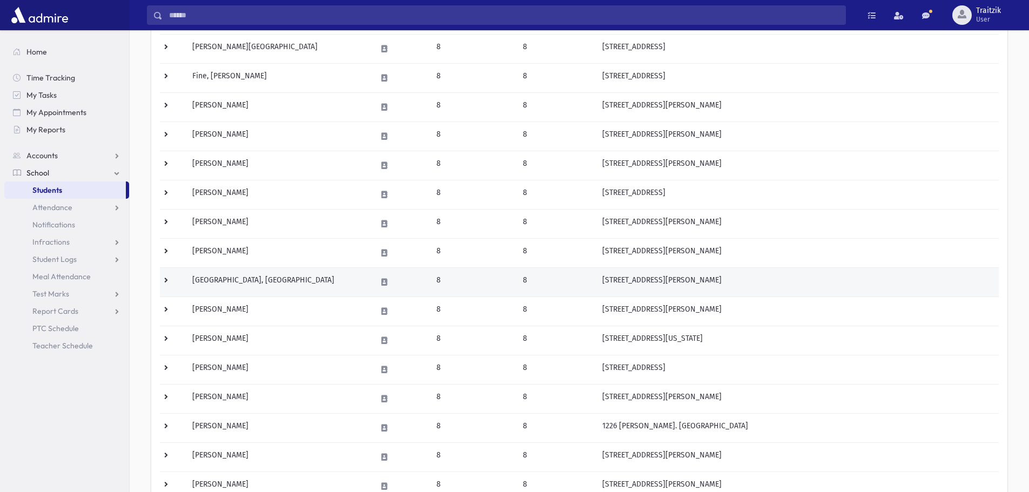
click at [253, 285] on td "Leeds, Tzofia" at bounding box center [278, 282] width 184 height 29
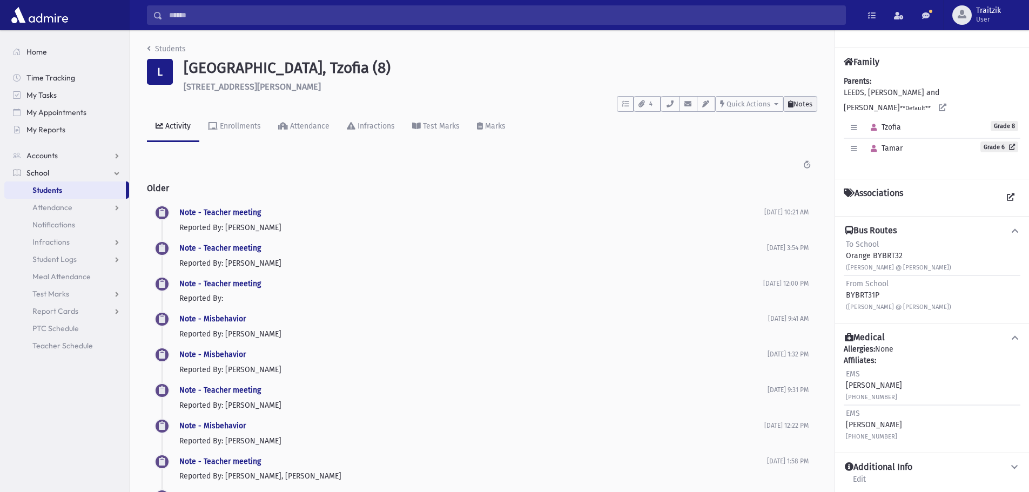
click at [799, 106] on span "Notes" at bounding box center [803, 104] width 19 height 8
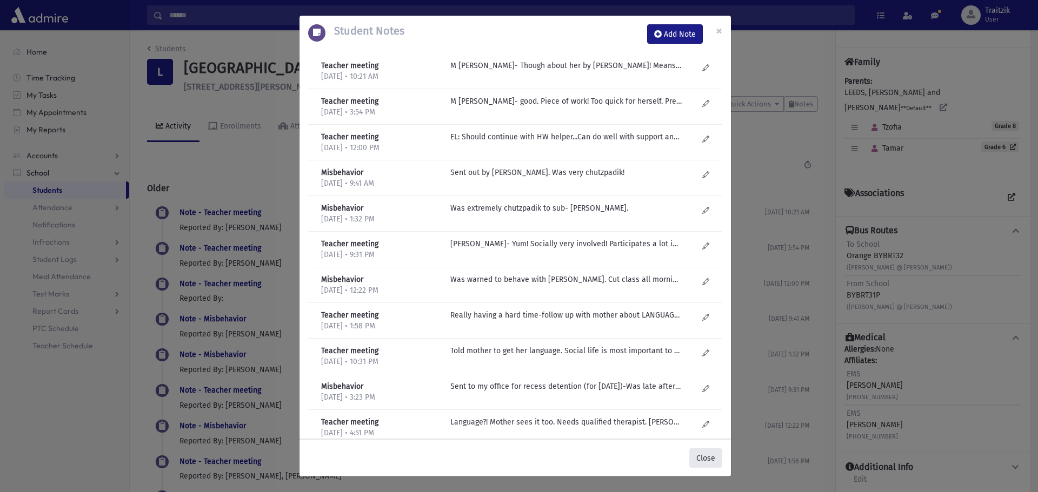
click at [706, 454] on button "Close" at bounding box center [705, 458] width 33 height 19
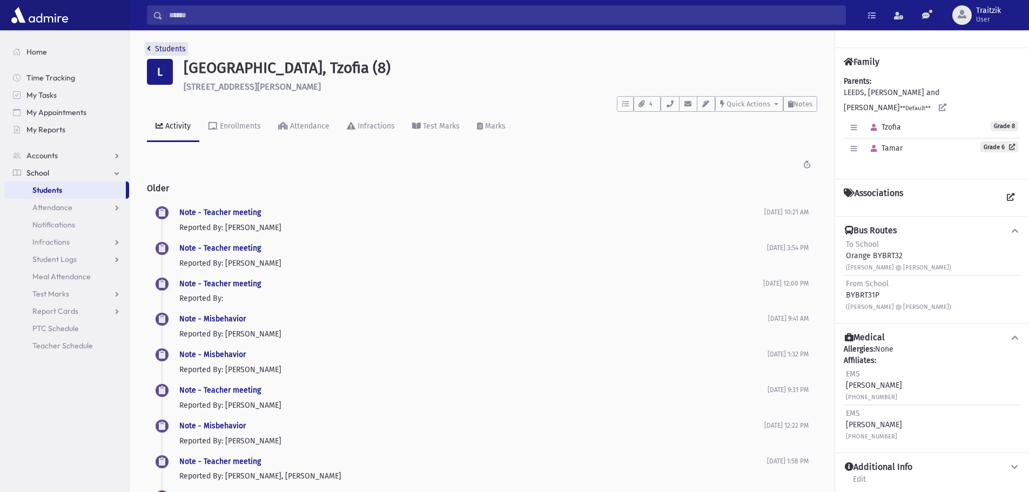
click at [150, 51] on icon "breadcrumb" at bounding box center [149, 49] width 4 height 8
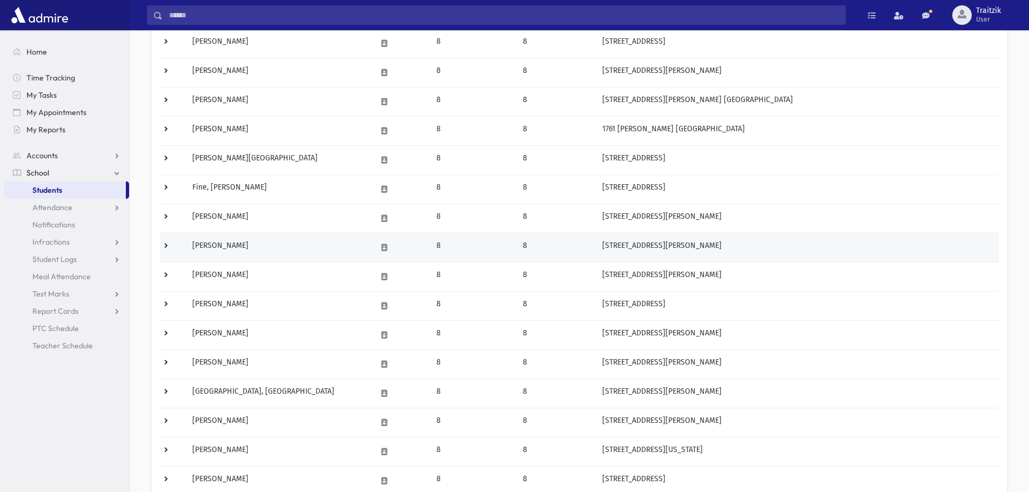
scroll to position [162, 0]
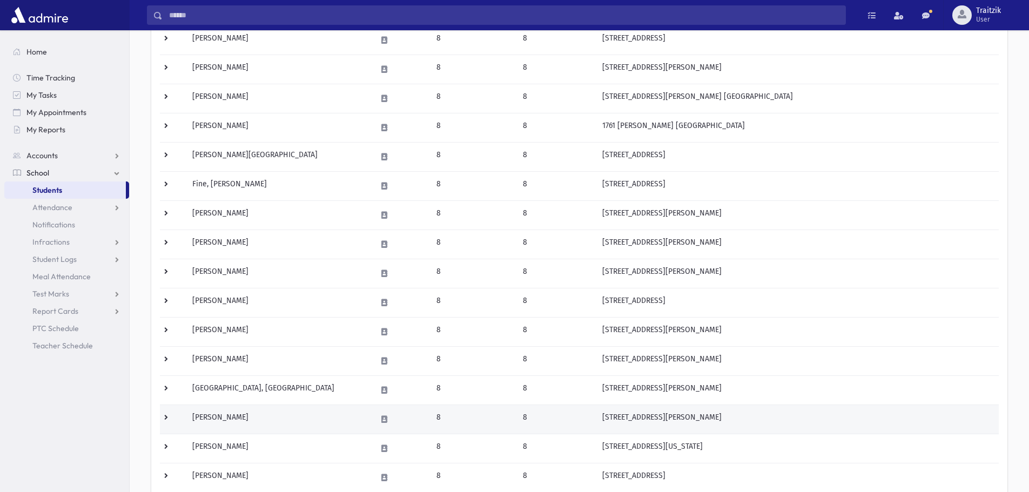
click at [304, 423] on td "[PERSON_NAME]" at bounding box center [278, 419] width 184 height 29
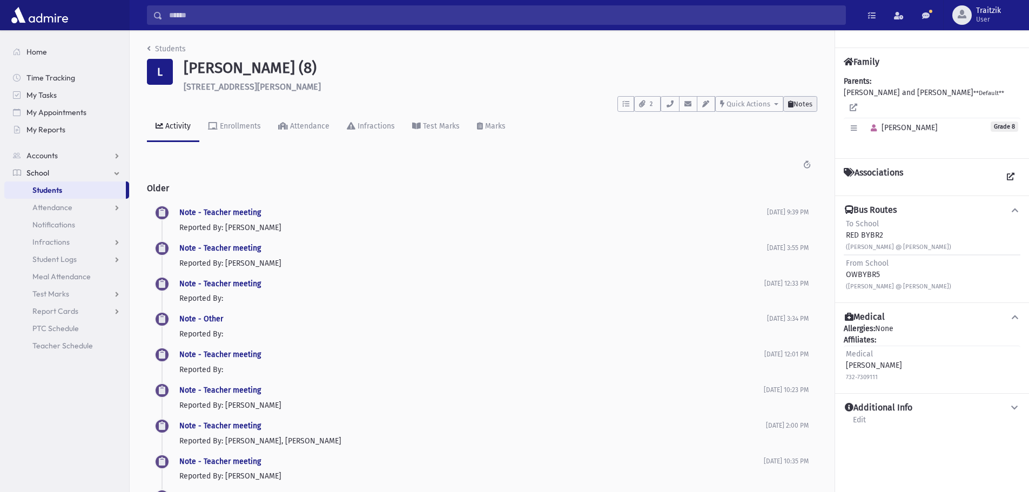
click at [796, 106] on span "Notes" at bounding box center [803, 104] width 19 height 8
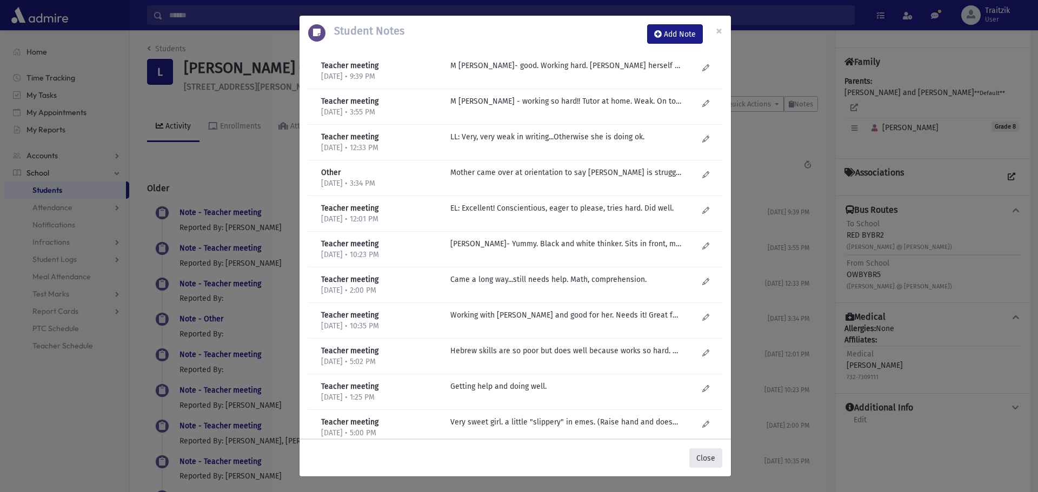
click at [711, 454] on button "Close" at bounding box center [705, 458] width 33 height 19
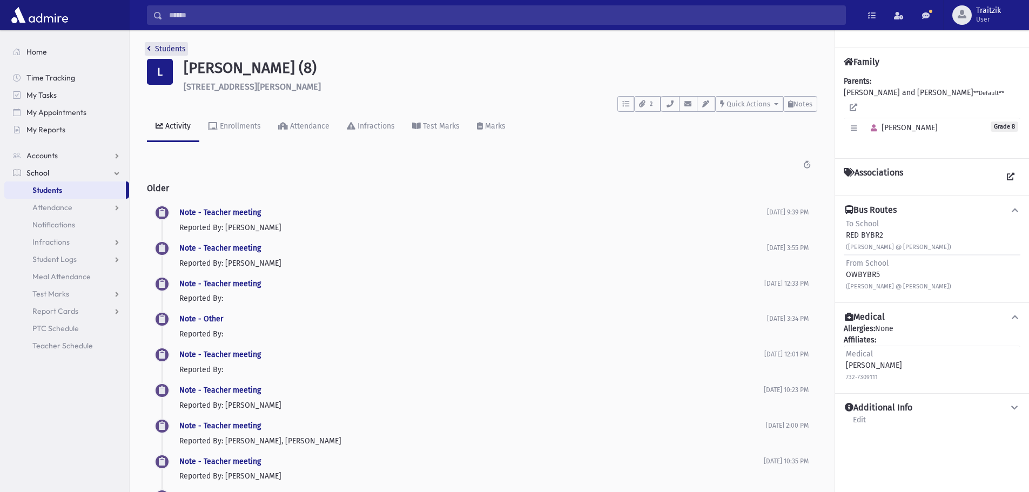
click at [152, 49] on link "Students" at bounding box center [166, 48] width 39 height 9
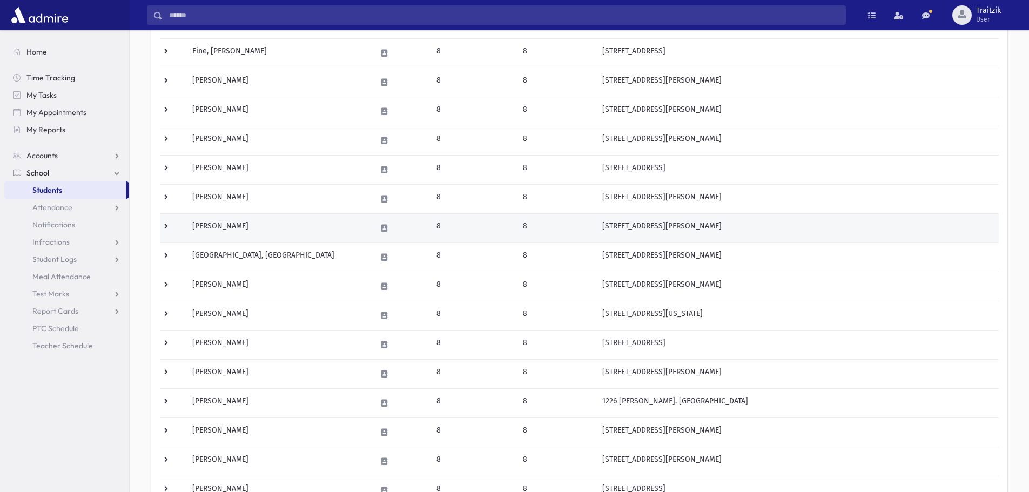
scroll to position [324, 0]
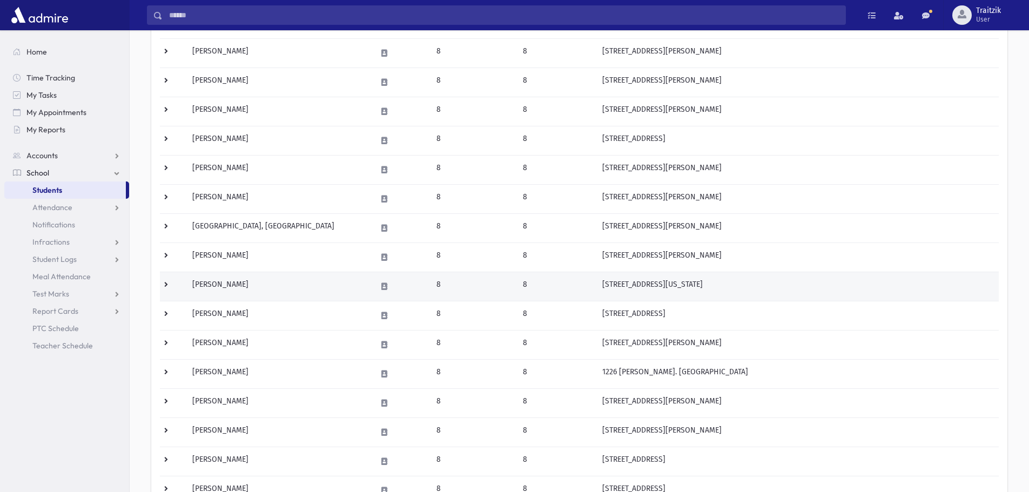
click at [243, 291] on td "[PERSON_NAME]" at bounding box center [278, 286] width 184 height 29
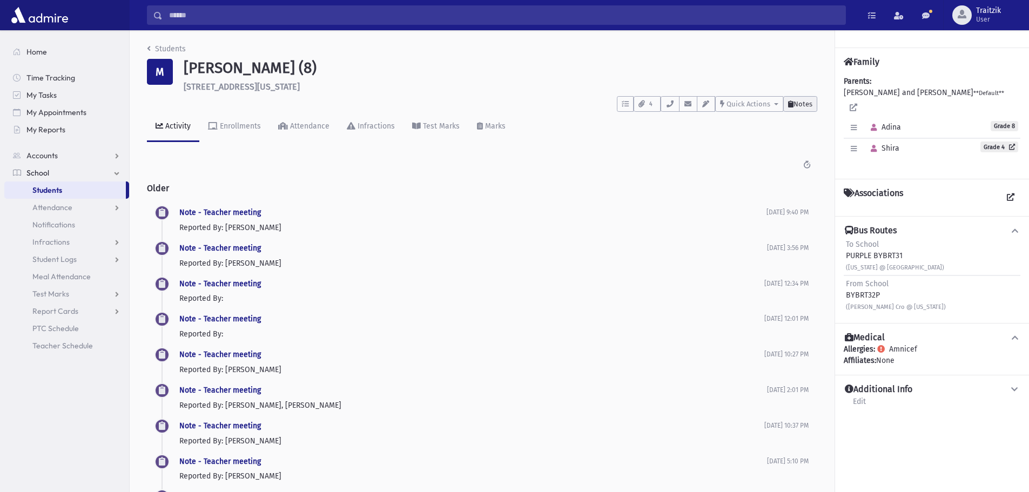
click at [805, 105] on span "Notes" at bounding box center [803, 104] width 19 height 8
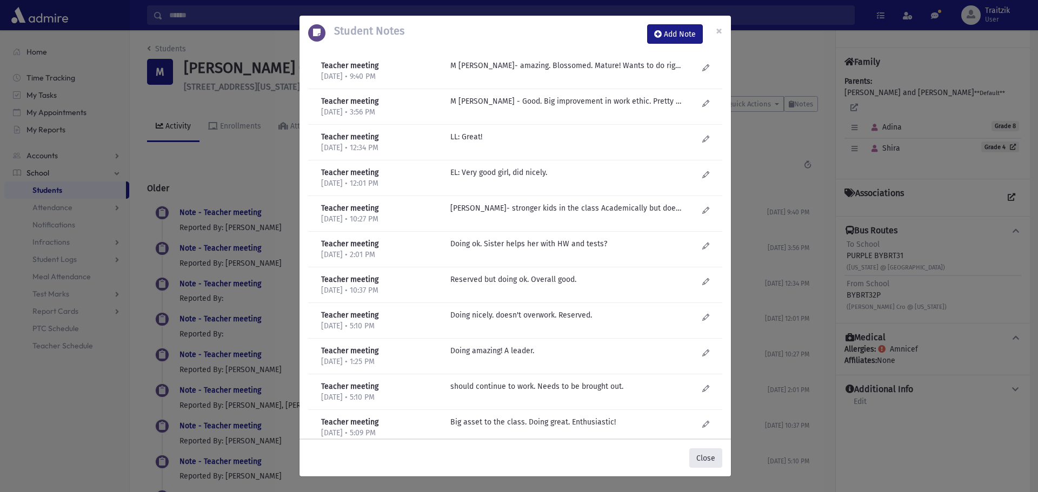
click at [706, 462] on button "Close" at bounding box center [705, 458] width 33 height 19
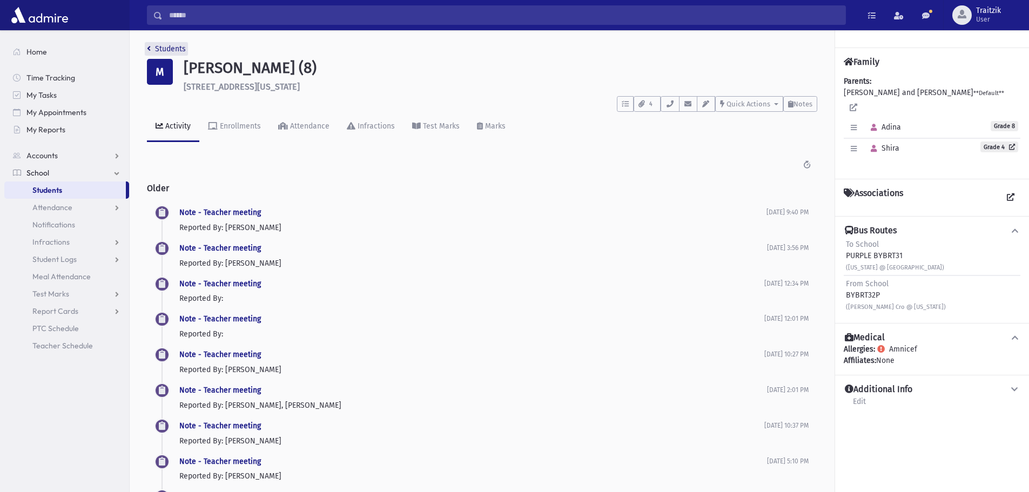
click at [150, 46] on icon "breadcrumb" at bounding box center [149, 49] width 4 height 8
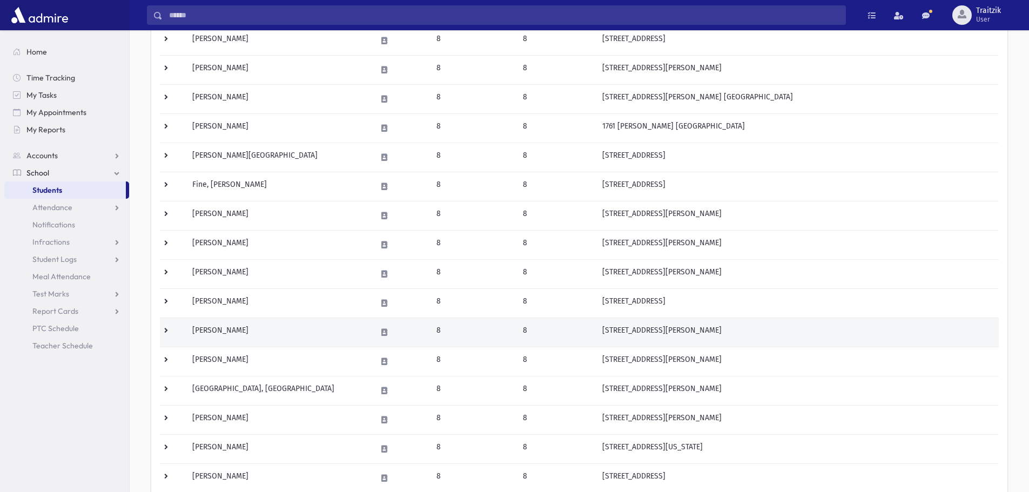
scroll to position [162, 0]
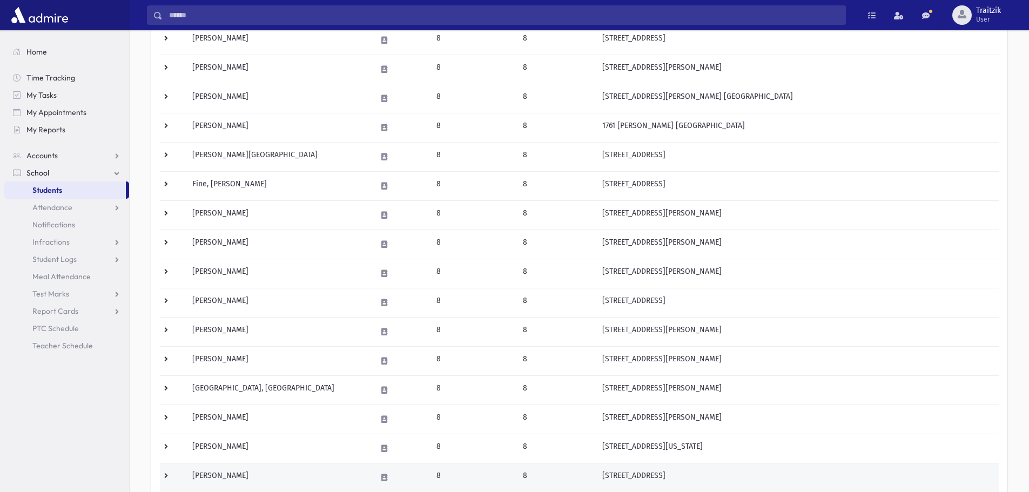
click at [235, 477] on td "Mendelsohn, Rachel" at bounding box center [278, 477] width 184 height 29
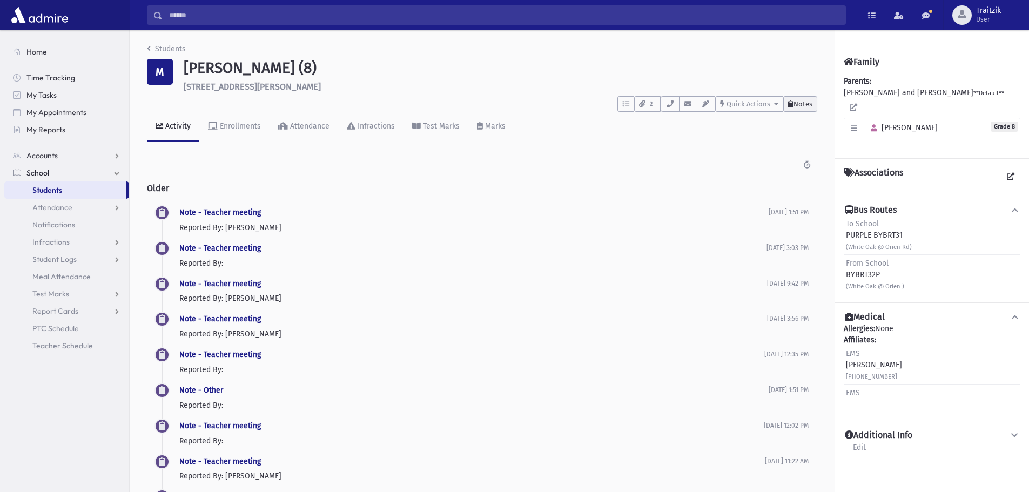
click at [804, 105] on span "Notes" at bounding box center [803, 104] width 19 height 8
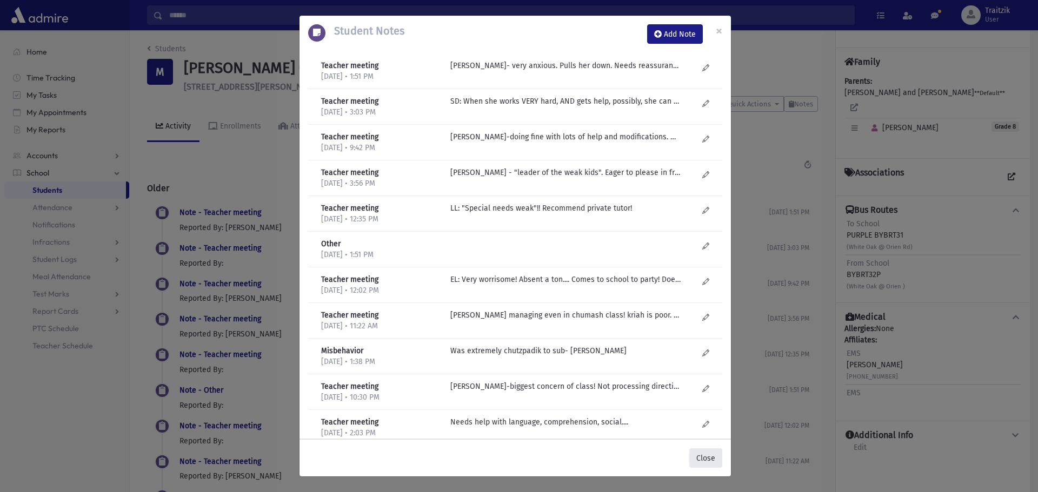
click at [701, 457] on button "Close" at bounding box center [705, 458] width 33 height 19
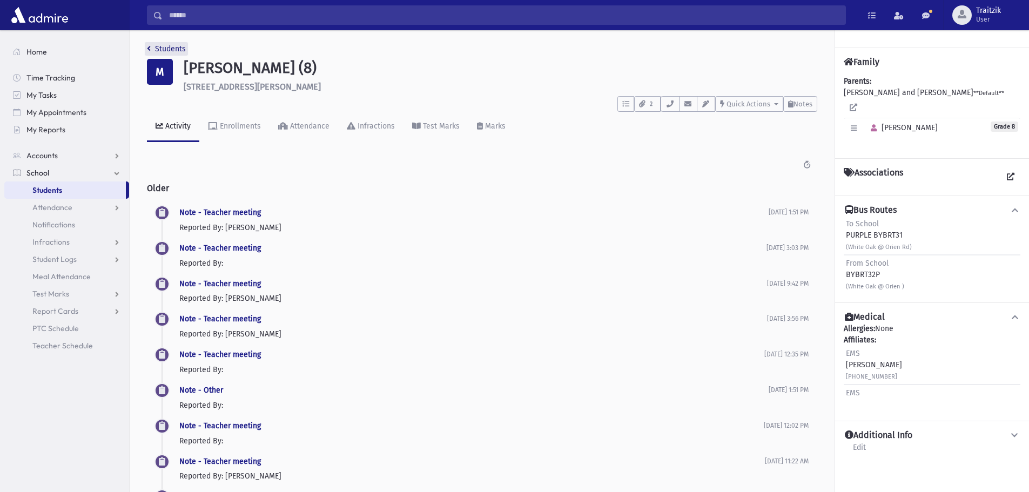
click at [150, 50] on icon "breadcrumb" at bounding box center [149, 49] width 4 height 8
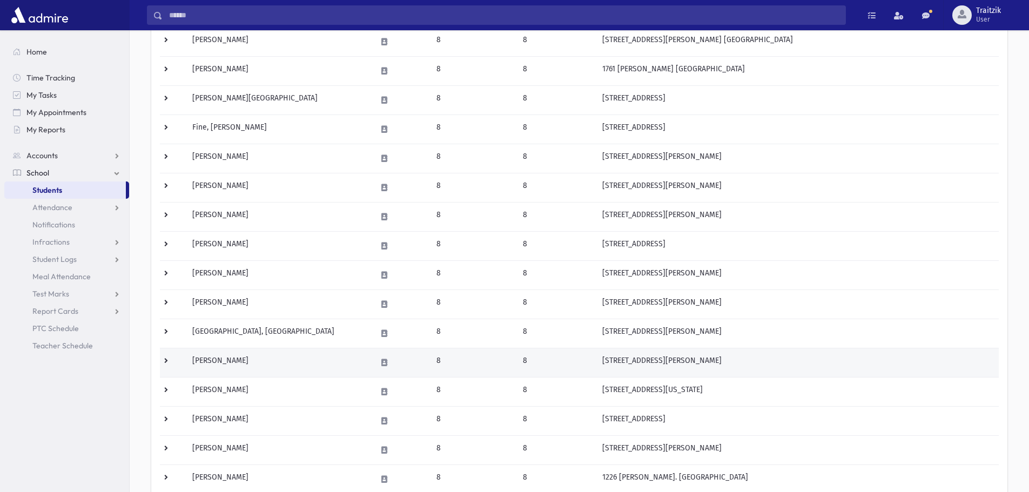
scroll to position [378, 0]
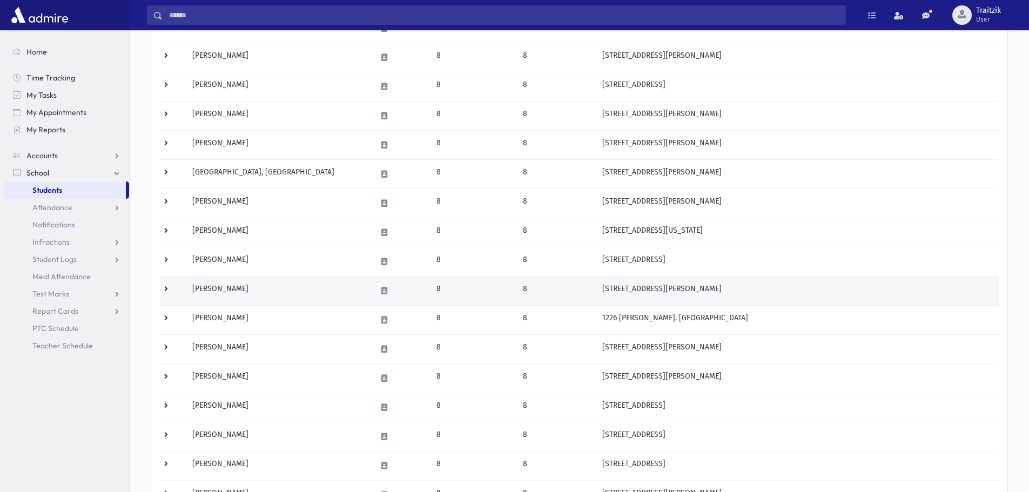
click at [276, 293] on td "Metchik, Aliza" at bounding box center [278, 290] width 184 height 29
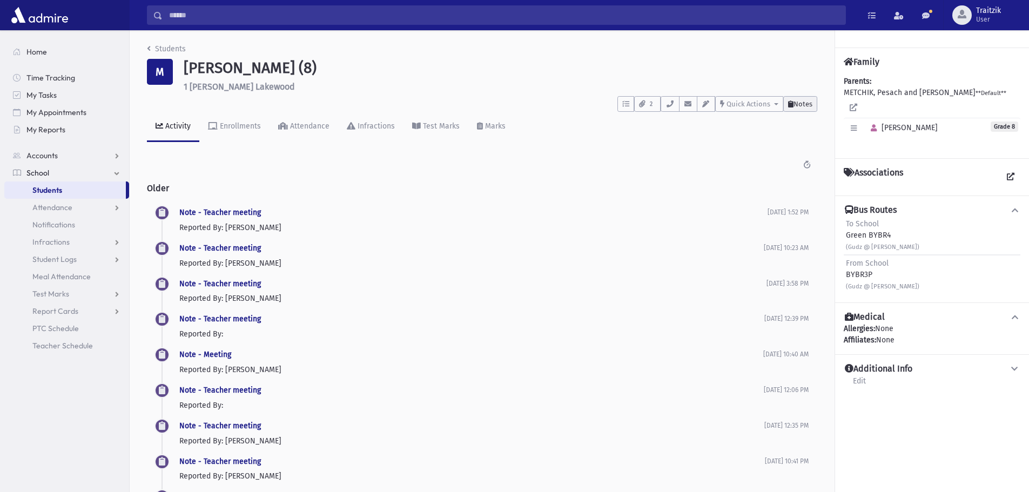
click at [794, 104] on span "Notes" at bounding box center [803, 104] width 19 height 8
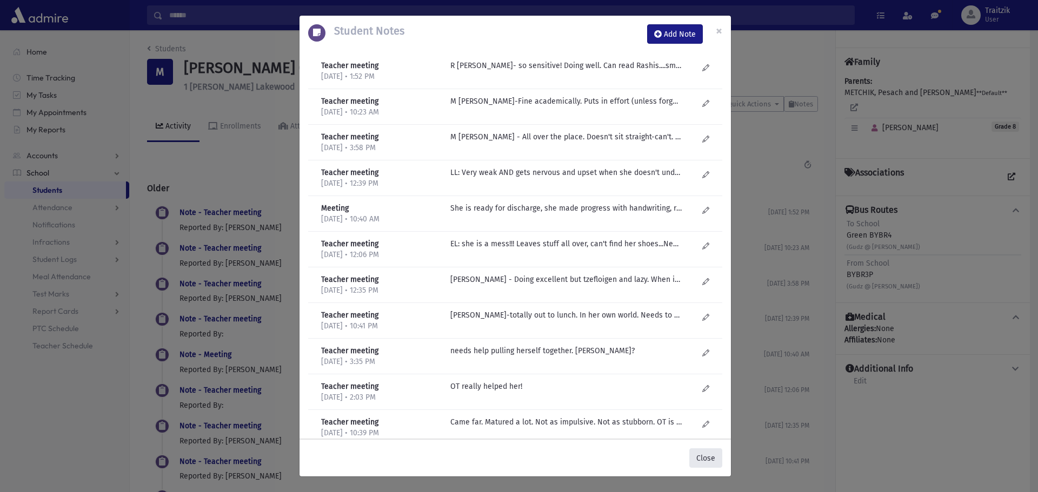
click at [707, 458] on button "Close" at bounding box center [705, 458] width 33 height 19
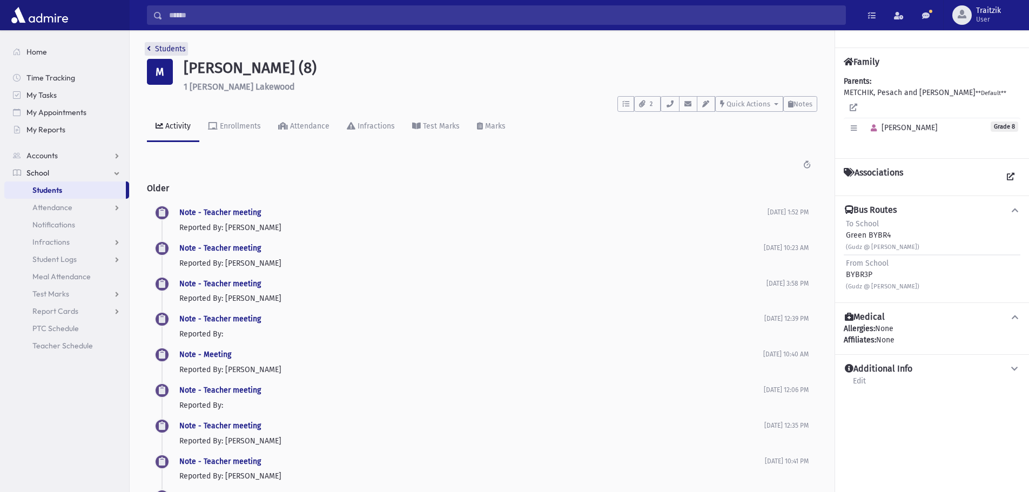
click at [149, 50] on icon "breadcrumb" at bounding box center [149, 49] width 4 height 8
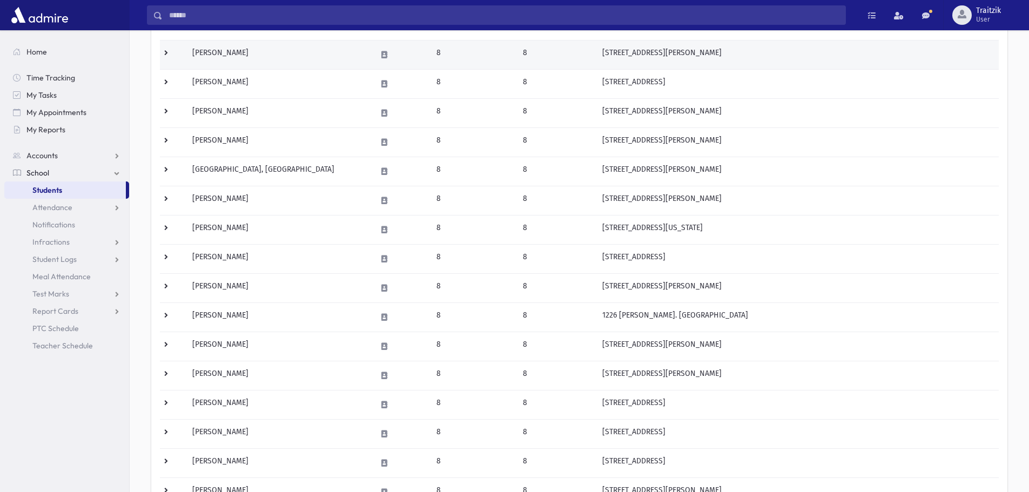
scroll to position [432, 0]
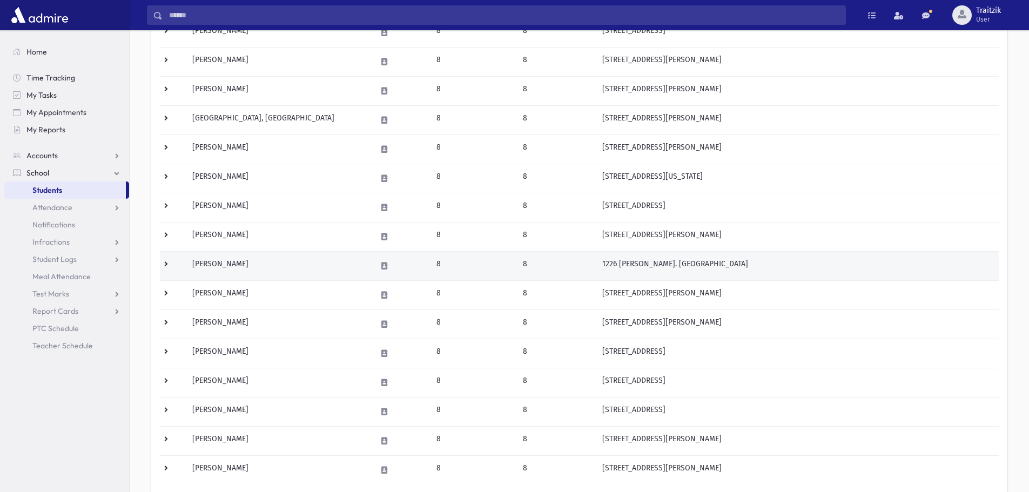
click at [258, 262] on td "[PERSON_NAME]" at bounding box center [278, 265] width 184 height 29
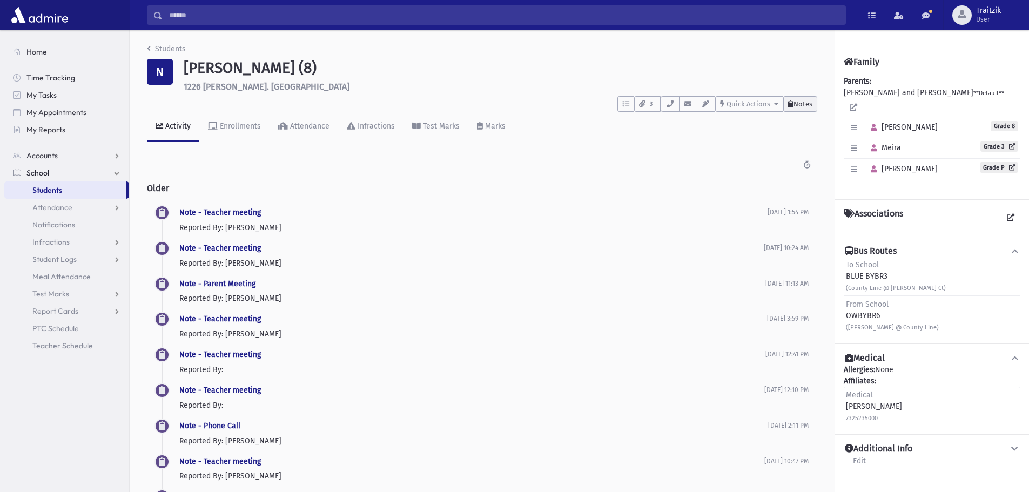
click at [805, 108] on button "Notes" at bounding box center [801, 104] width 34 height 16
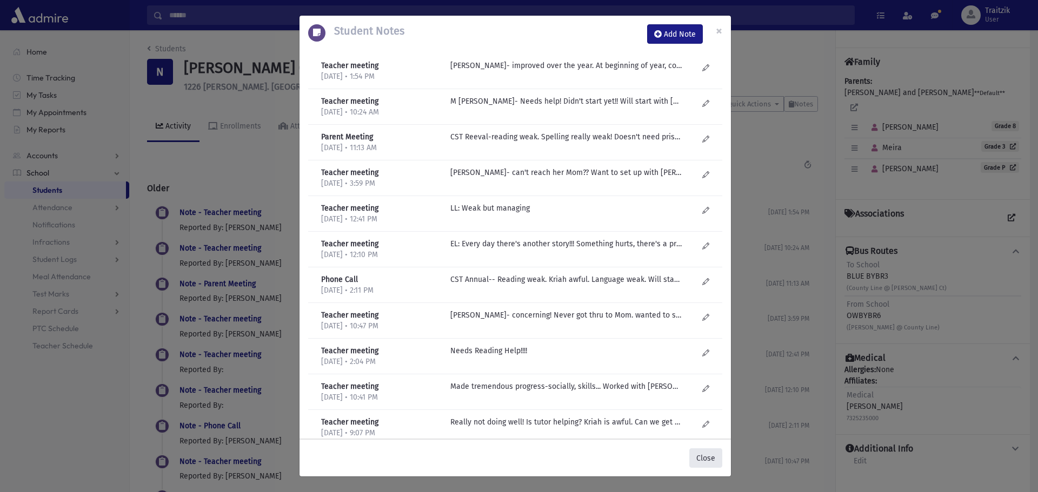
click at [704, 458] on button "Close" at bounding box center [705, 458] width 33 height 19
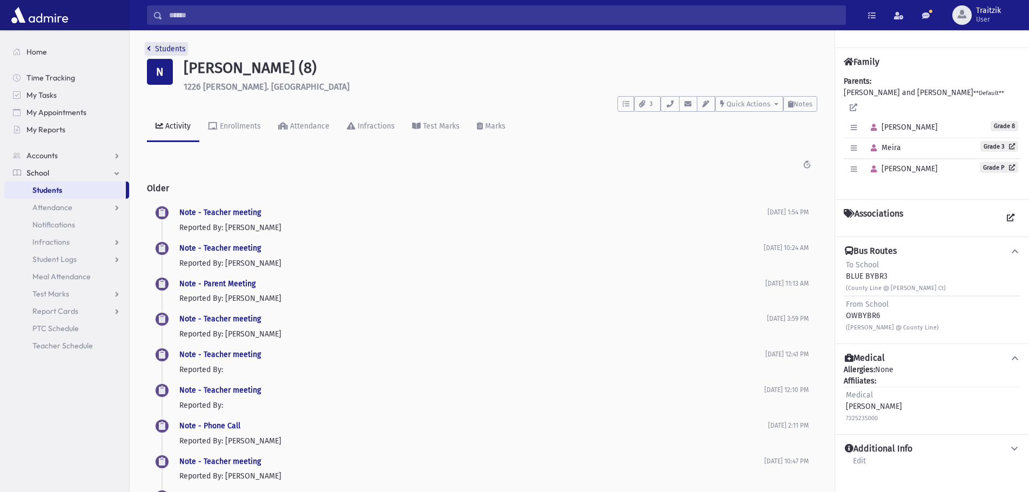
click at [150, 52] on link "Students" at bounding box center [166, 48] width 39 height 9
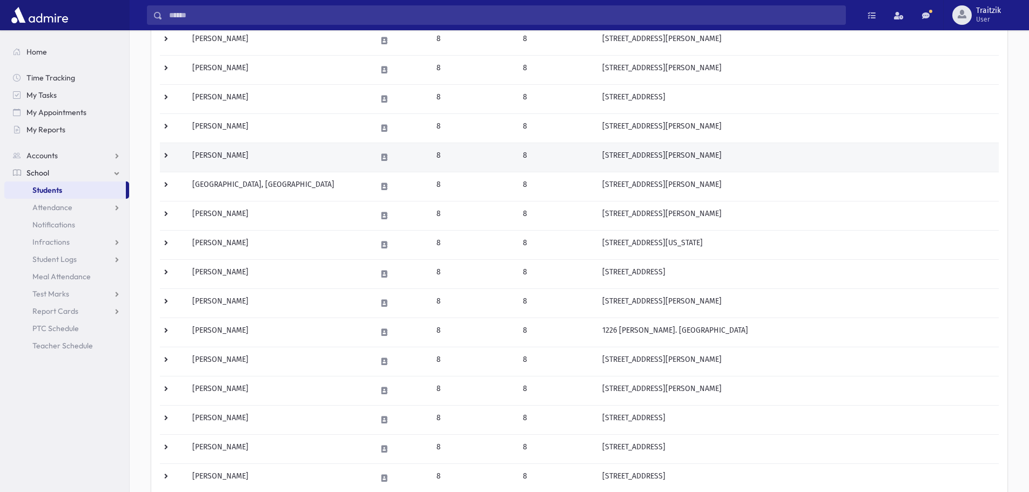
scroll to position [378, 0]
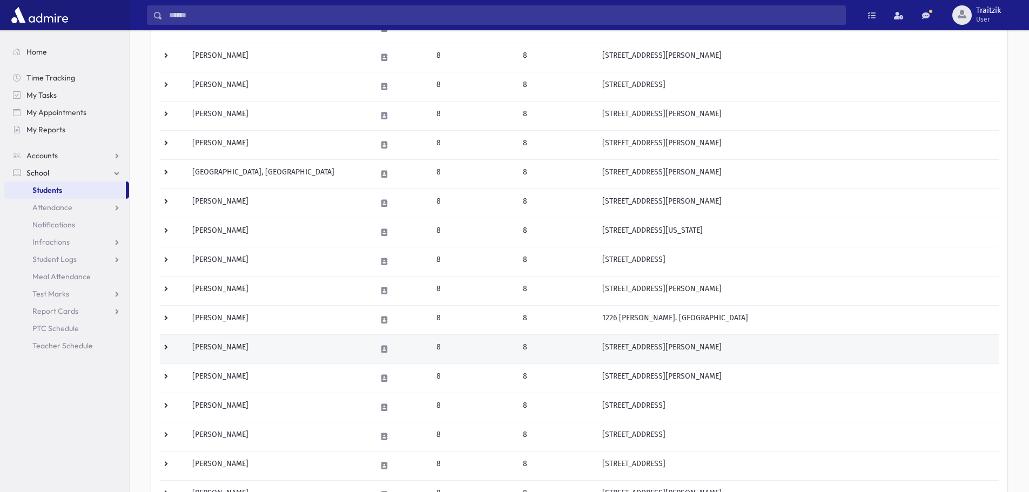
click at [267, 343] on td "[PERSON_NAME]" at bounding box center [278, 349] width 184 height 29
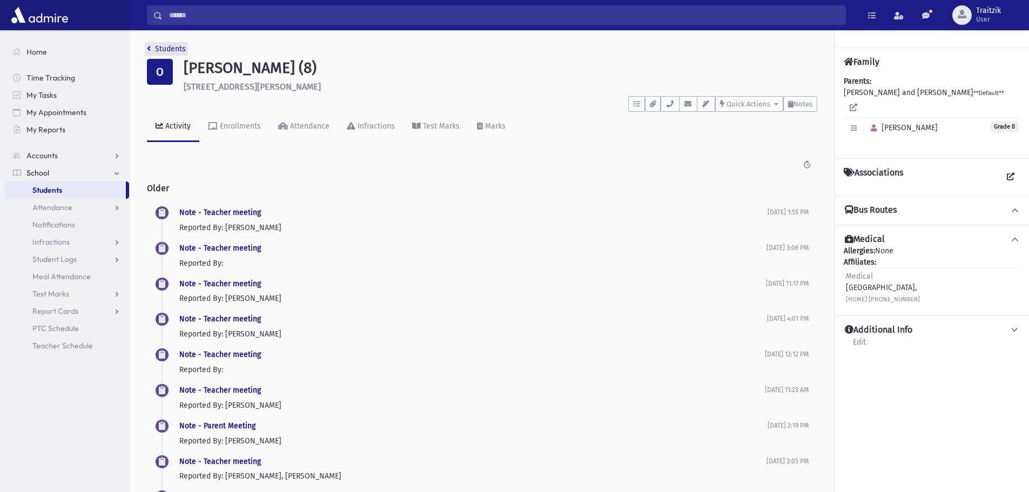
click at [150, 46] on icon "breadcrumb" at bounding box center [149, 49] width 4 height 8
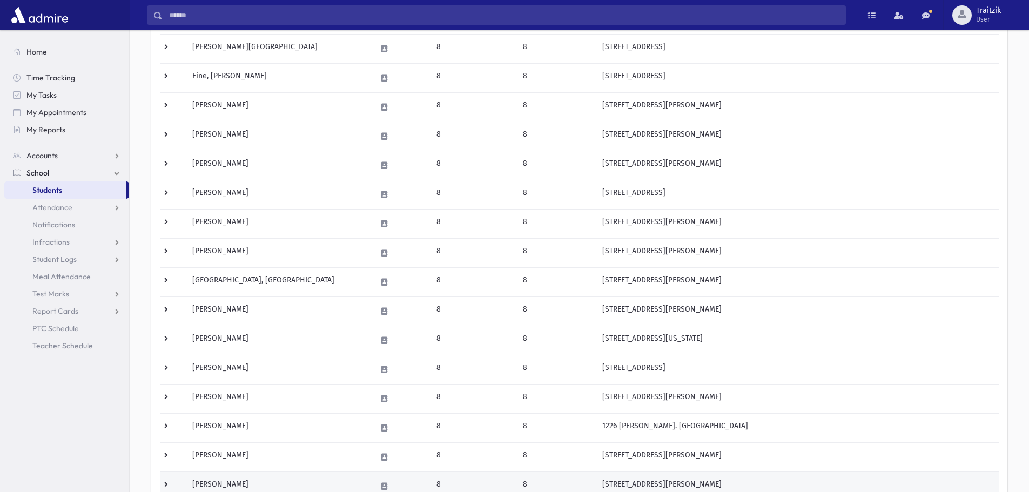
scroll to position [432, 0]
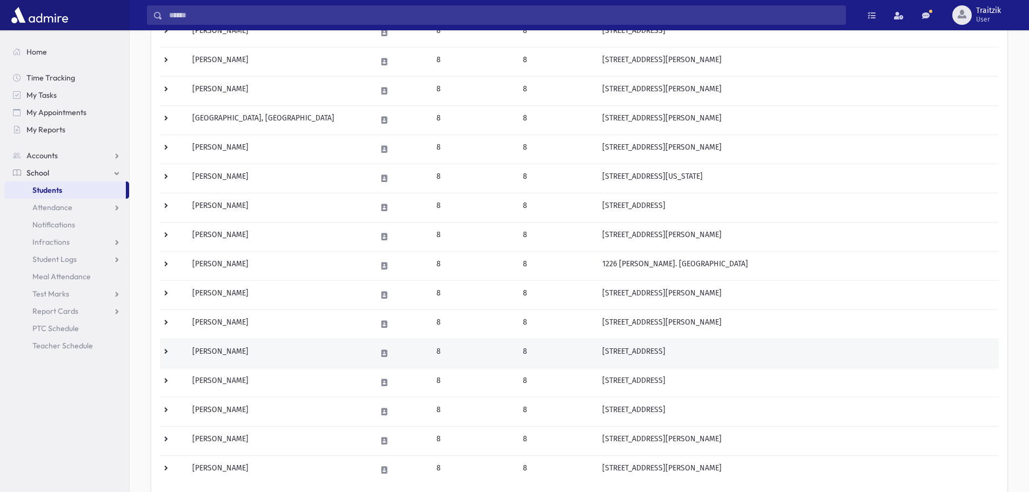
click at [251, 355] on td "Stern, Chana" at bounding box center [278, 353] width 184 height 29
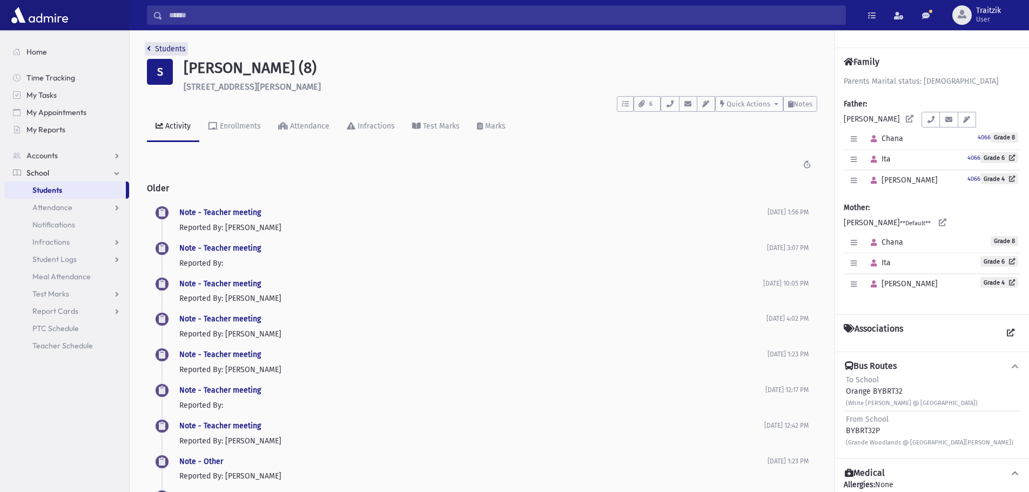
click at [150, 49] on icon "breadcrumb" at bounding box center [149, 49] width 4 height 8
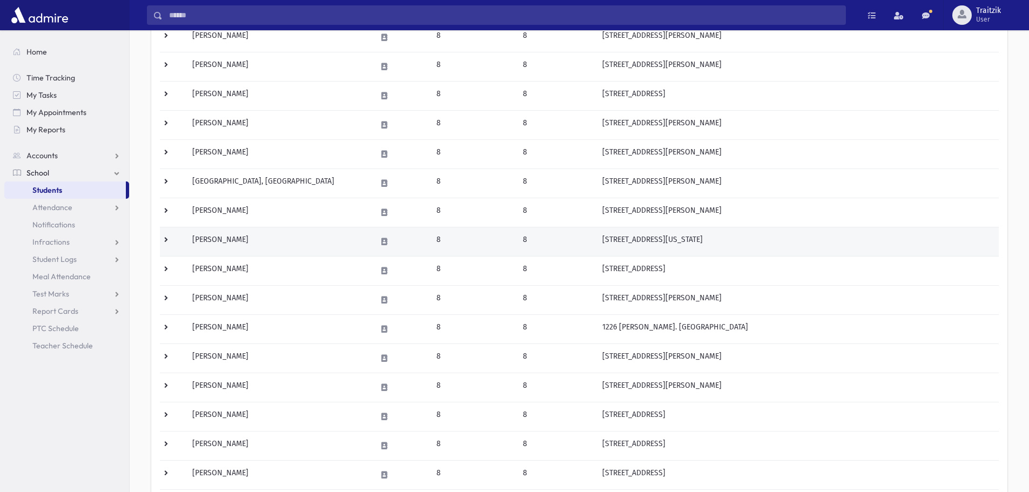
scroll to position [378, 0]
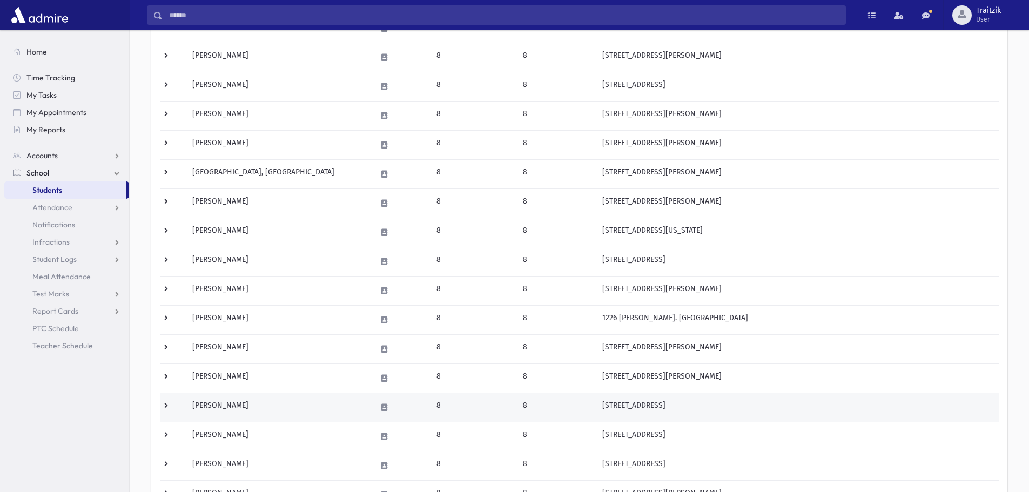
click at [260, 407] on td "Stern, Chana" at bounding box center [278, 407] width 184 height 29
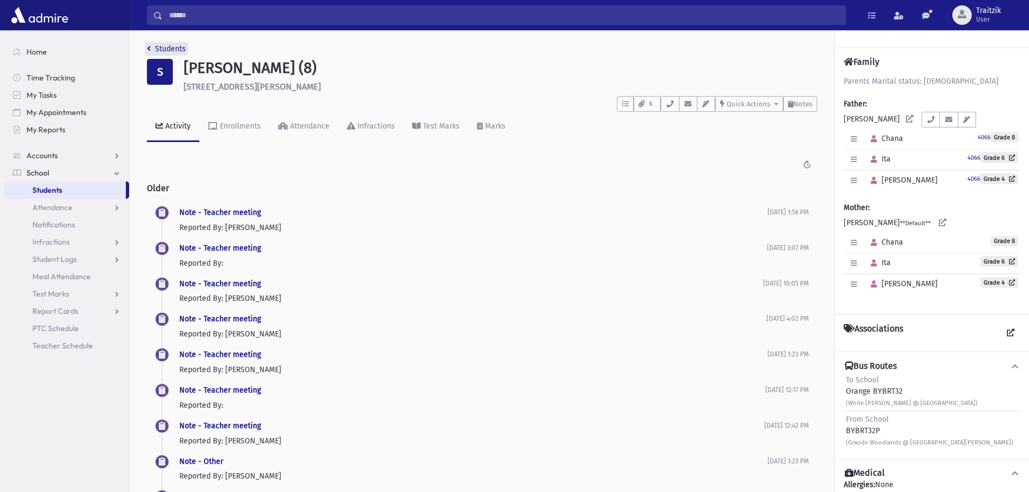
click at [149, 48] on icon "breadcrumb" at bounding box center [149, 49] width 4 height 8
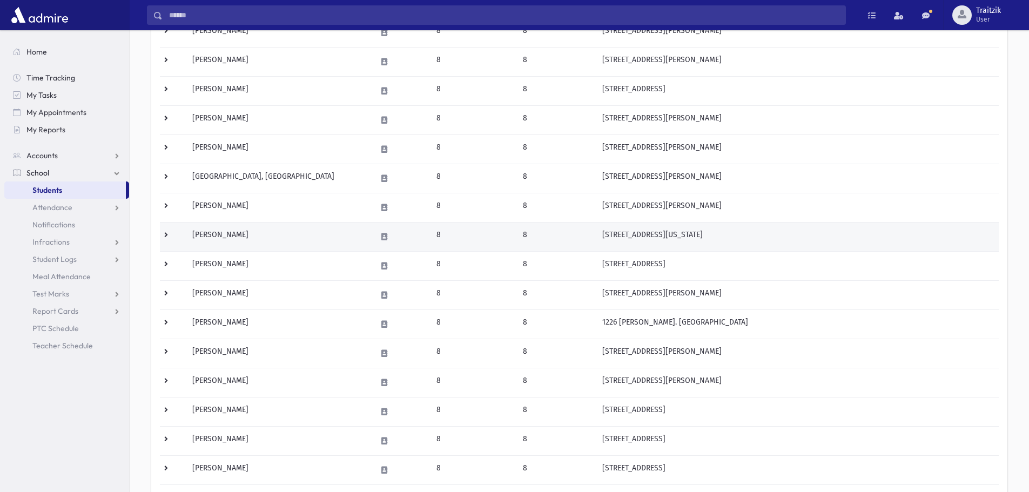
scroll to position [432, 0]
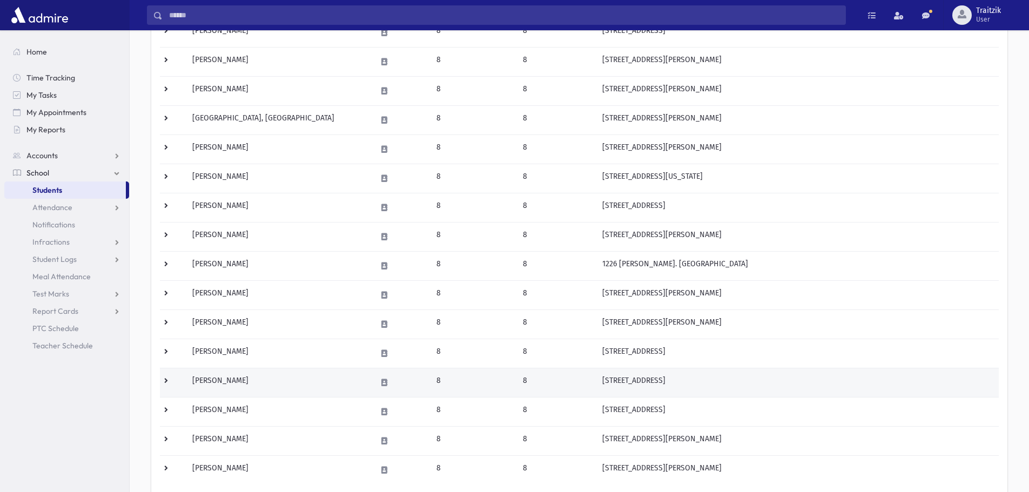
click at [276, 389] on td "Volovik, Batya" at bounding box center [278, 382] width 184 height 29
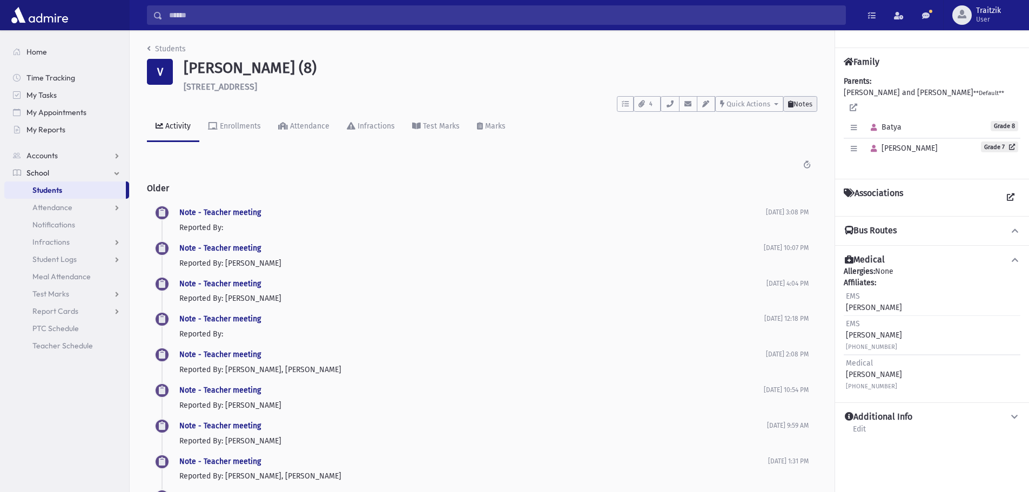
click at [806, 109] on button "Notes" at bounding box center [801, 104] width 34 height 16
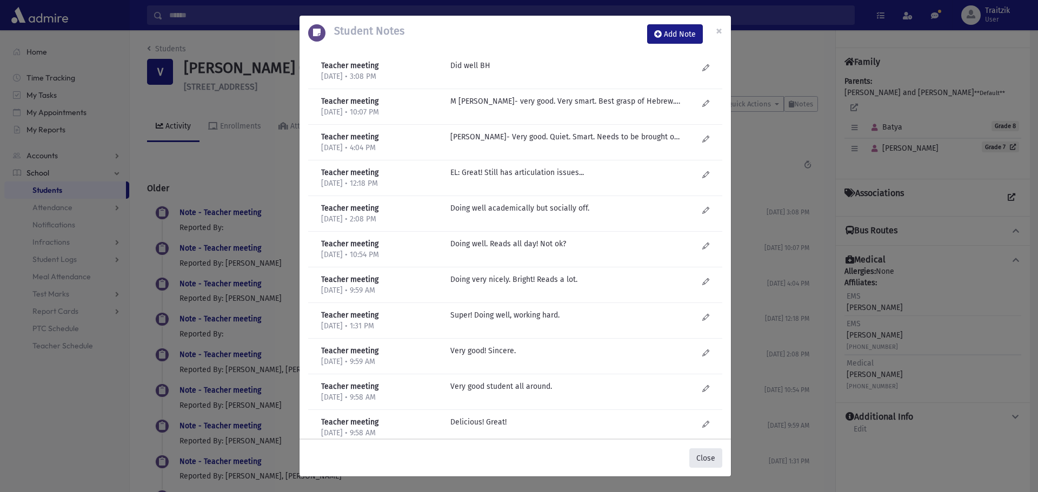
click at [699, 451] on button "Close" at bounding box center [705, 458] width 33 height 19
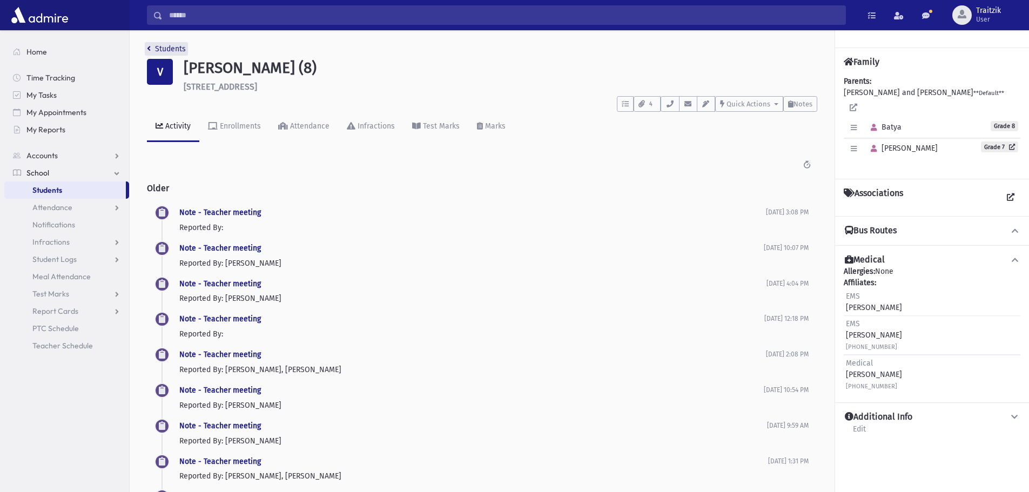
click at [149, 48] on icon "breadcrumb" at bounding box center [149, 49] width 4 height 8
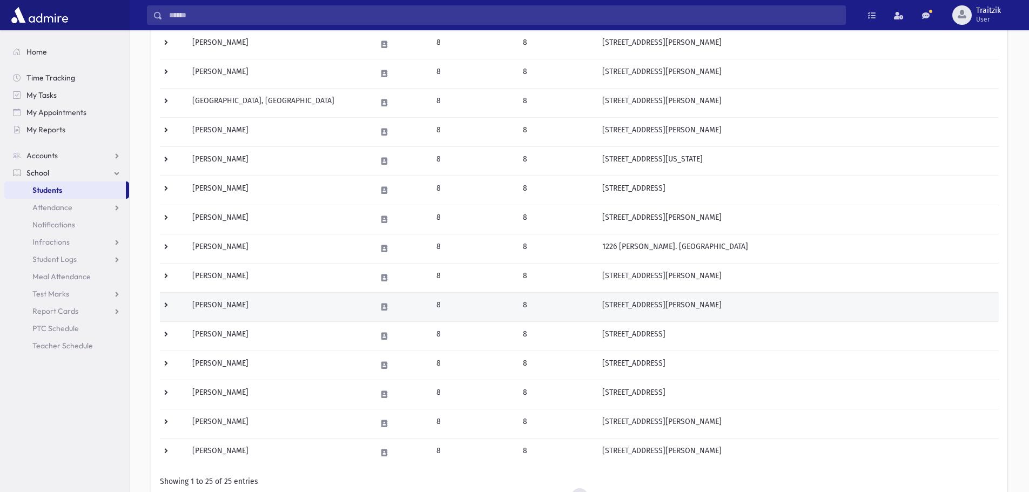
scroll to position [486, 0]
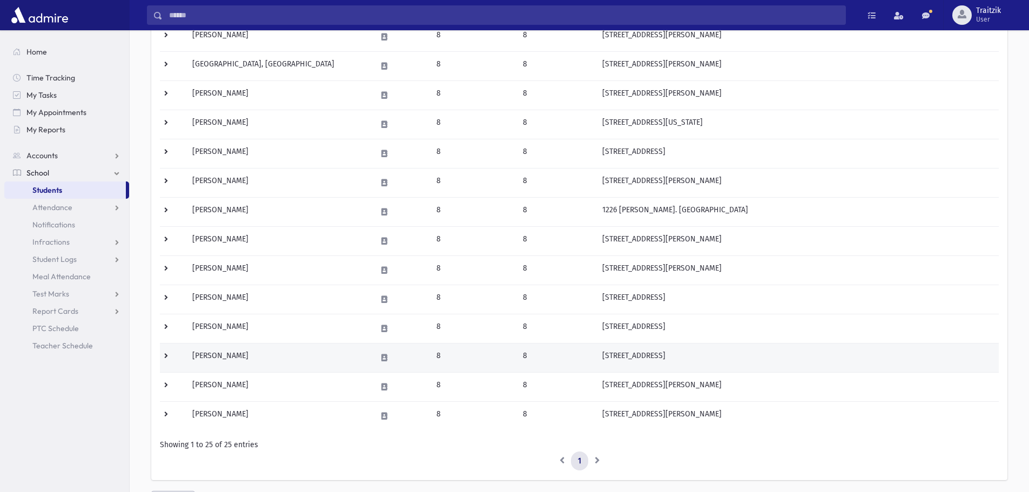
click at [246, 362] on td "[PERSON_NAME]" at bounding box center [278, 357] width 184 height 29
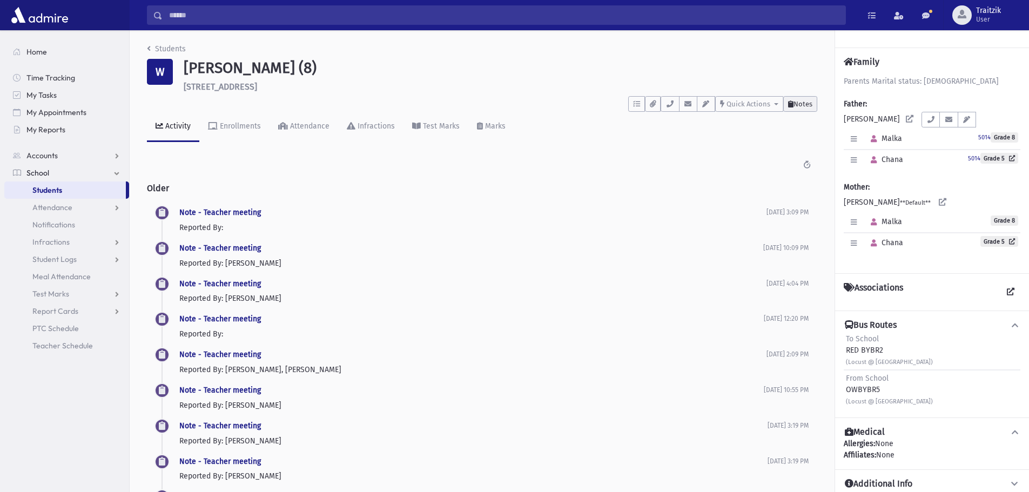
click at [805, 106] on span "Notes" at bounding box center [803, 104] width 19 height 8
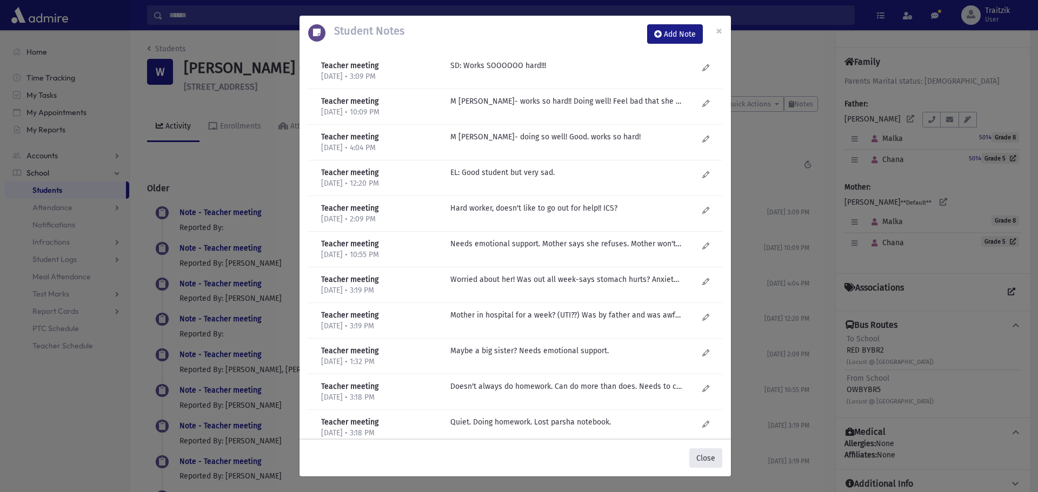
click at [706, 464] on button "Close" at bounding box center [705, 458] width 33 height 19
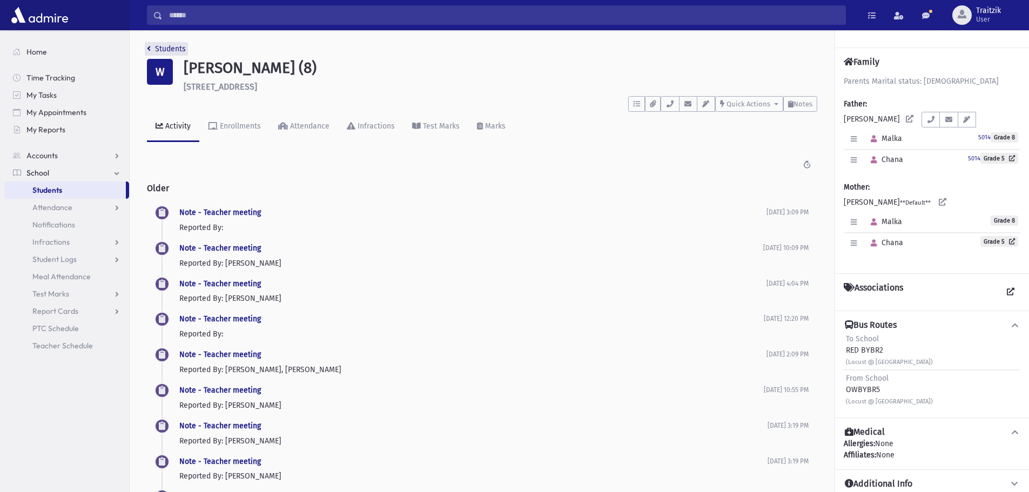
click at [148, 50] on icon "breadcrumb" at bounding box center [149, 49] width 4 height 8
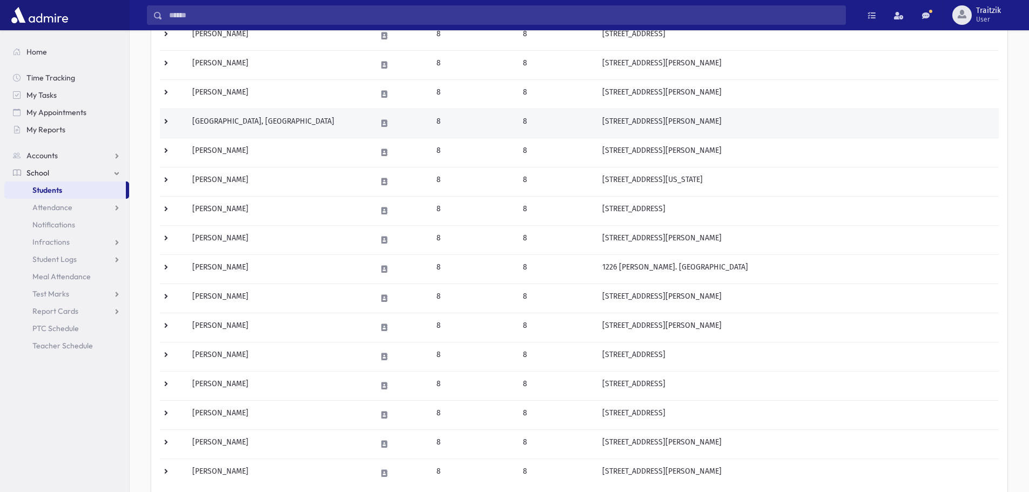
scroll to position [432, 0]
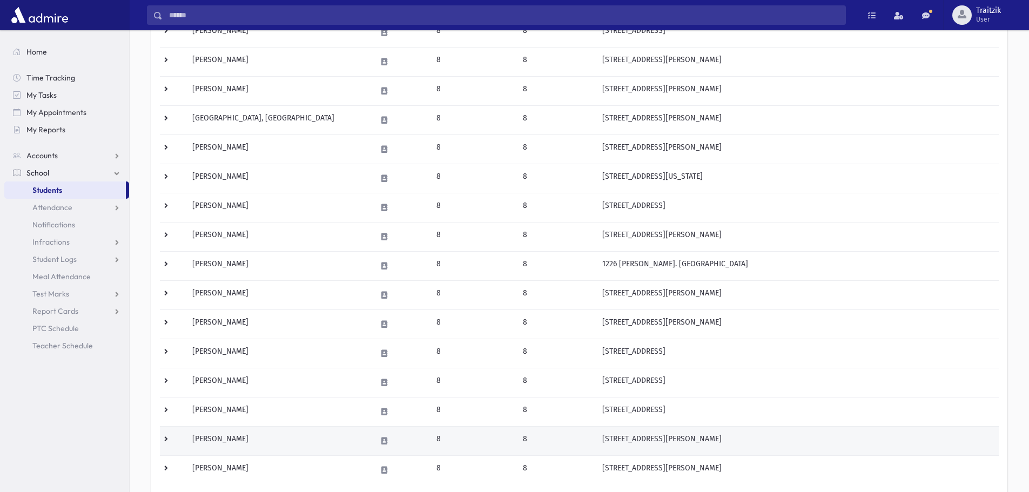
click at [248, 440] on td "[PERSON_NAME]" at bounding box center [278, 440] width 184 height 29
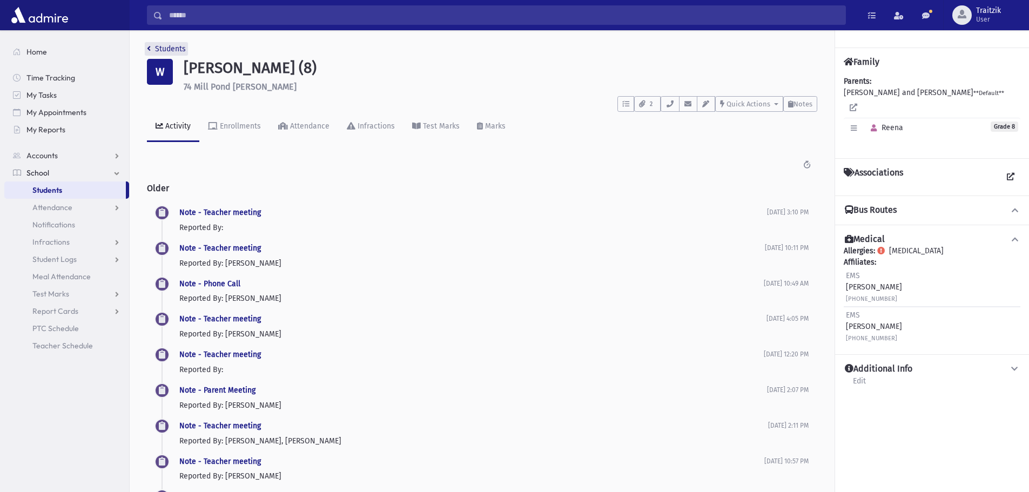
click at [152, 48] on link "Students" at bounding box center [166, 48] width 39 height 9
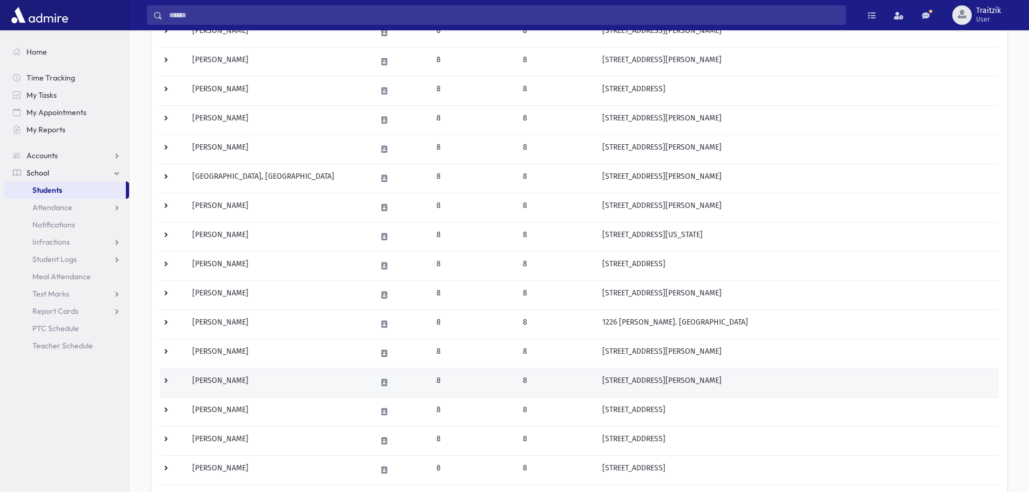
scroll to position [540, 0]
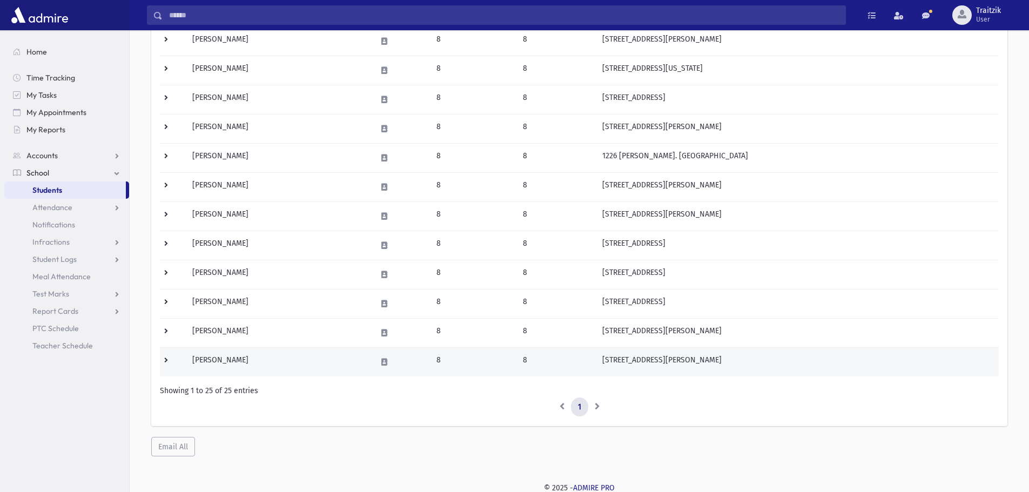
click at [231, 357] on td "[PERSON_NAME]" at bounding box center [278, 361] width 184 height 29
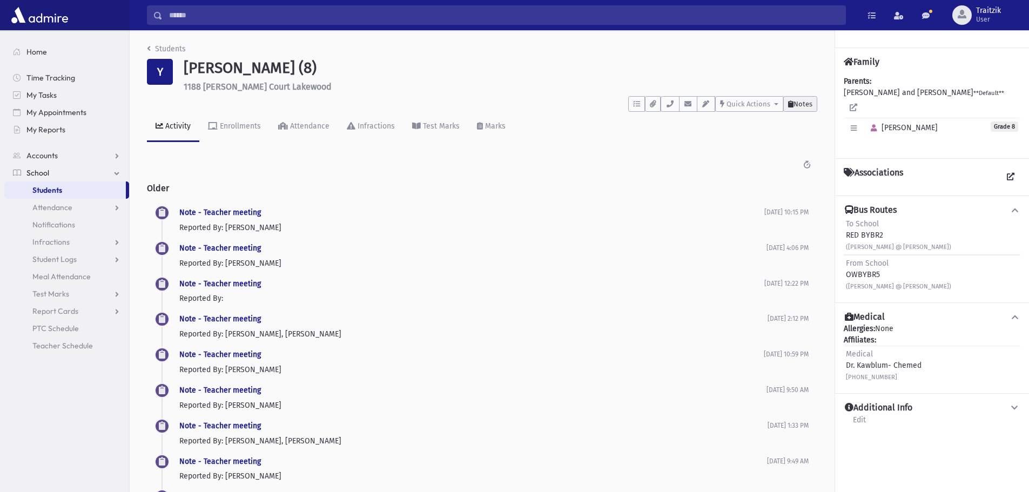
click at [794, 104] on span "Notes" at bounding box center [803, 104] width 19 height 8
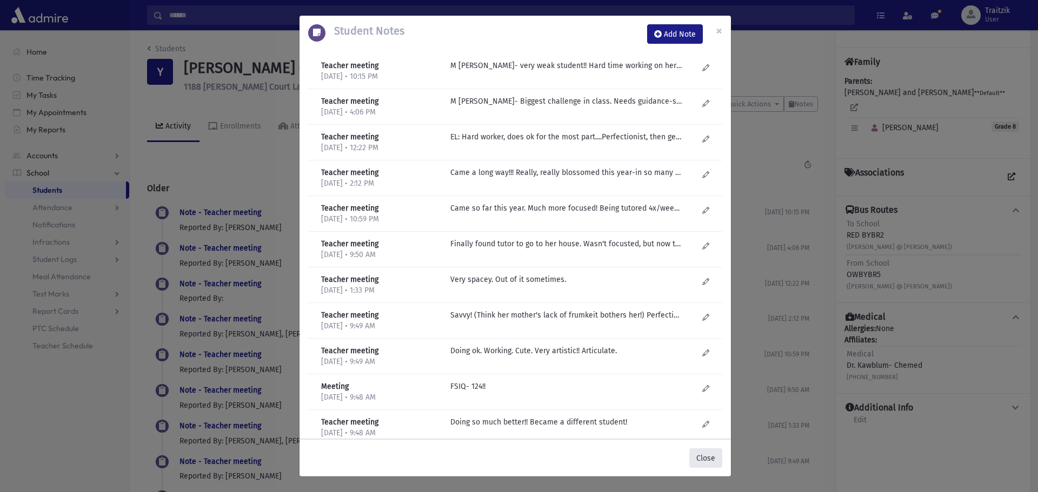
click at [710, 464] on button "Close" at bounding box center [705, 458] width 33 height 19
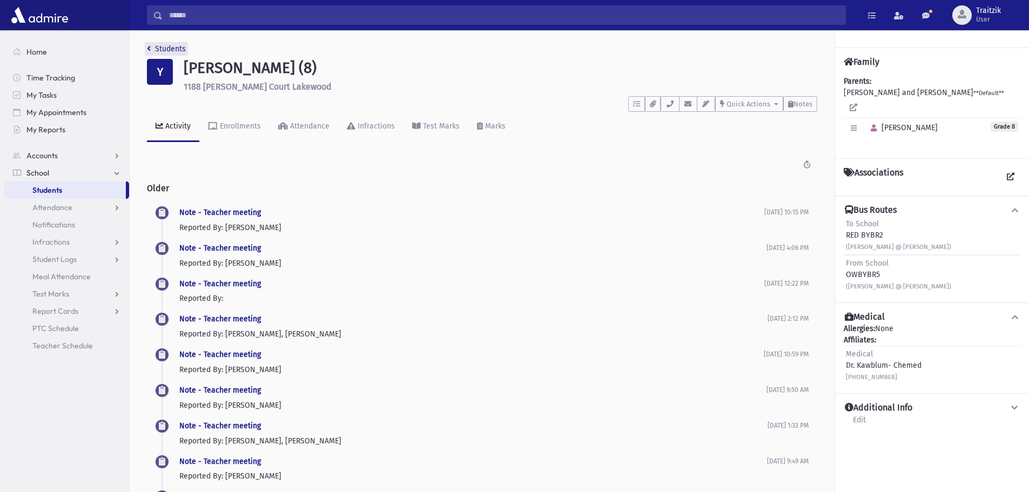
click at [152, 51] on link "Students" at bounding box center [166, 48] width 39 height 9
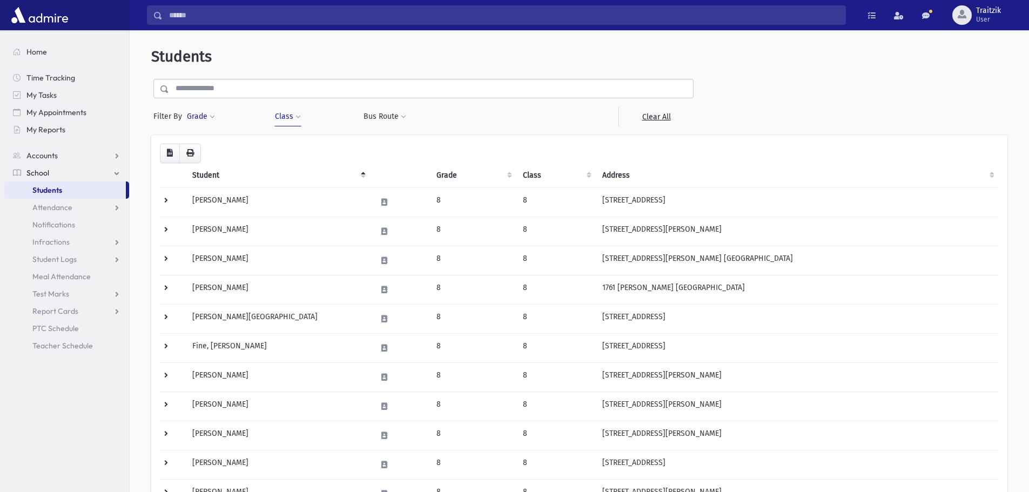
click at [211, 116] on span at bounding box center [212, 117] width 5 height 6
click at [210, 142] on ul at bounding box center [249, 147] width 112 height 16
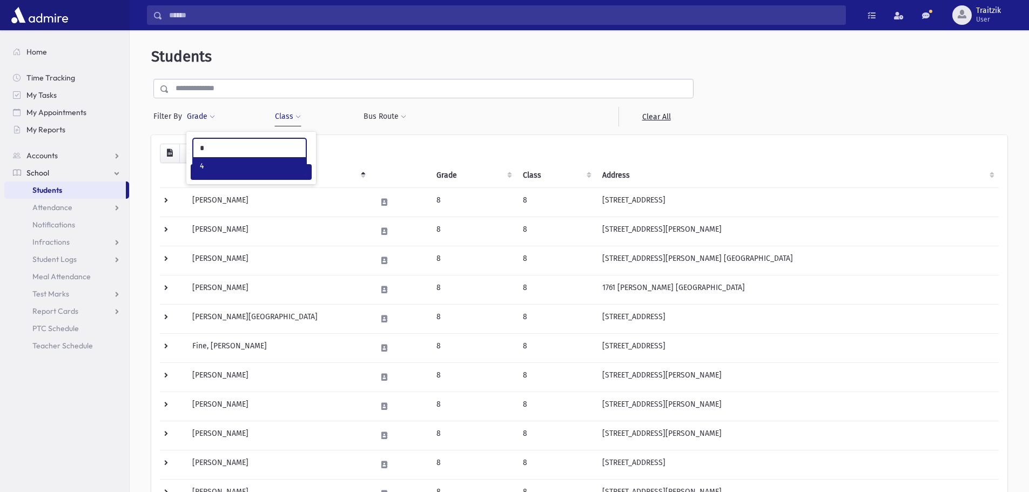
type input "*"
select select "*"
click at [256, 177] on button "Filter" at bounding box center [251, 172] width 121 height 16
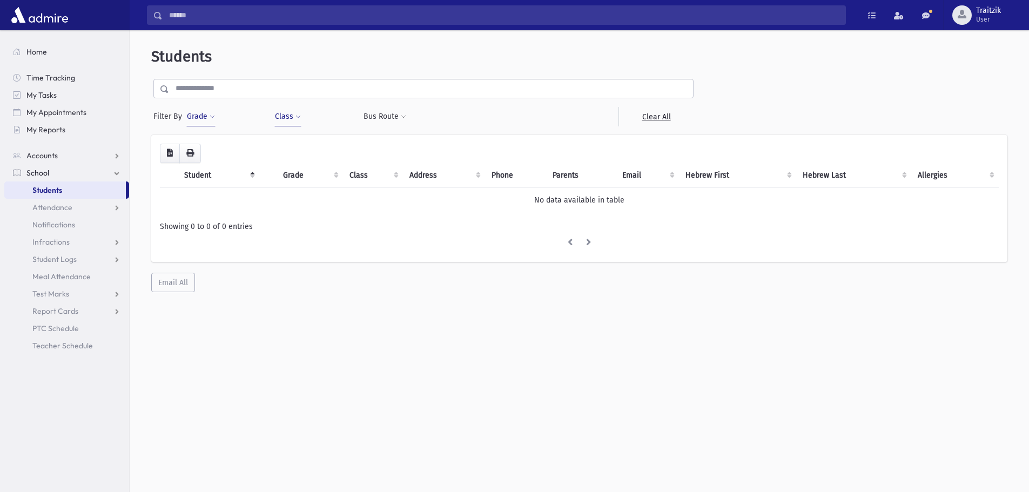
click at [296, 117] on span at bounding box center [298, 117] width 5 height 6
click at [297, 146] on span "×" at bounding box center [296, 146] width 9 height 9
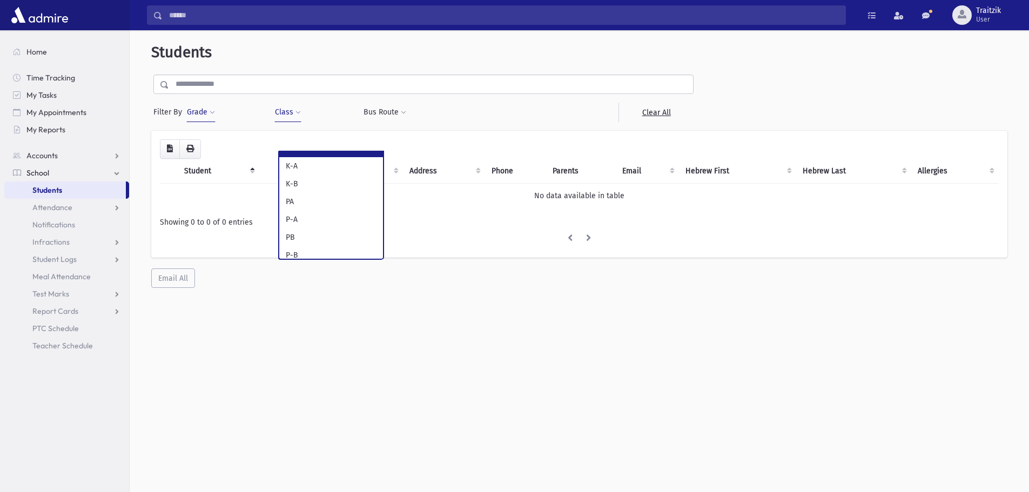
scroll to position [29, 0]
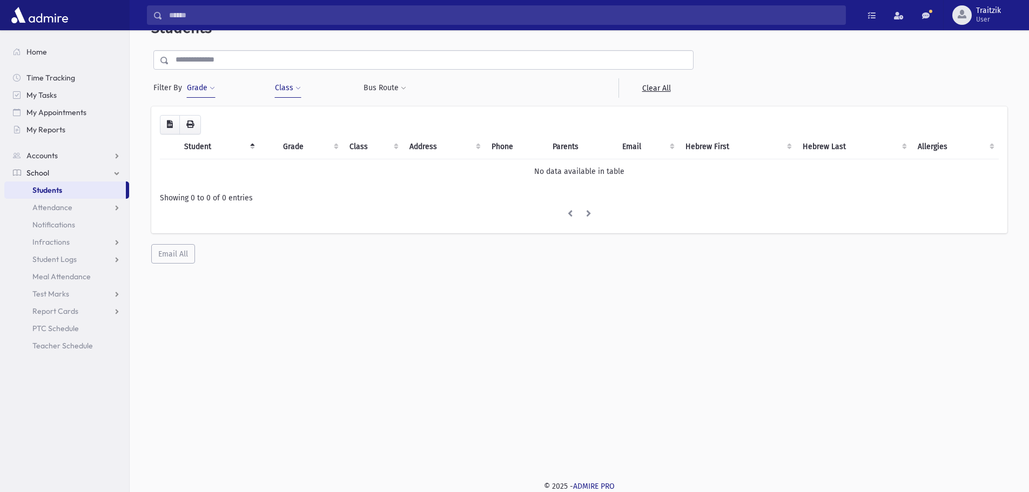
click at [296, 86] on span at bounding box center [298, 88] width 5 height 6
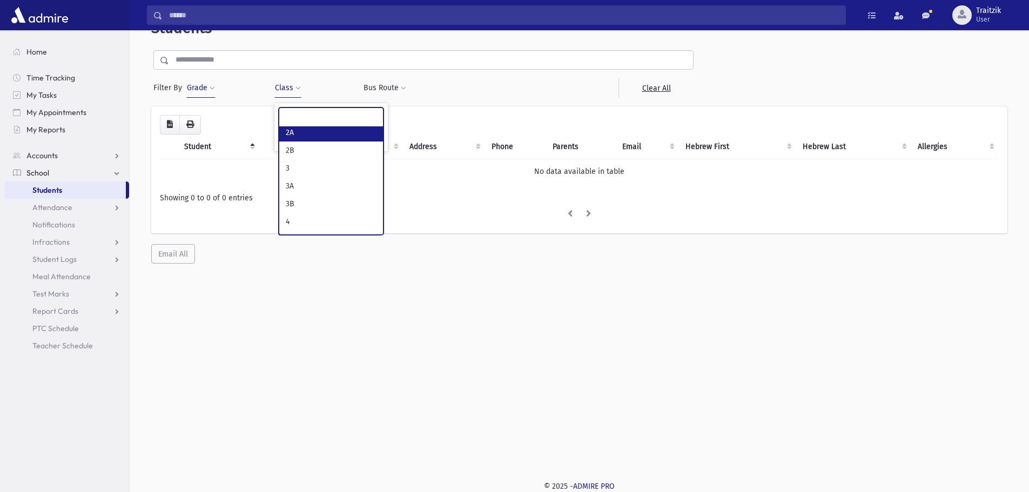
scroll to position [270, 0]
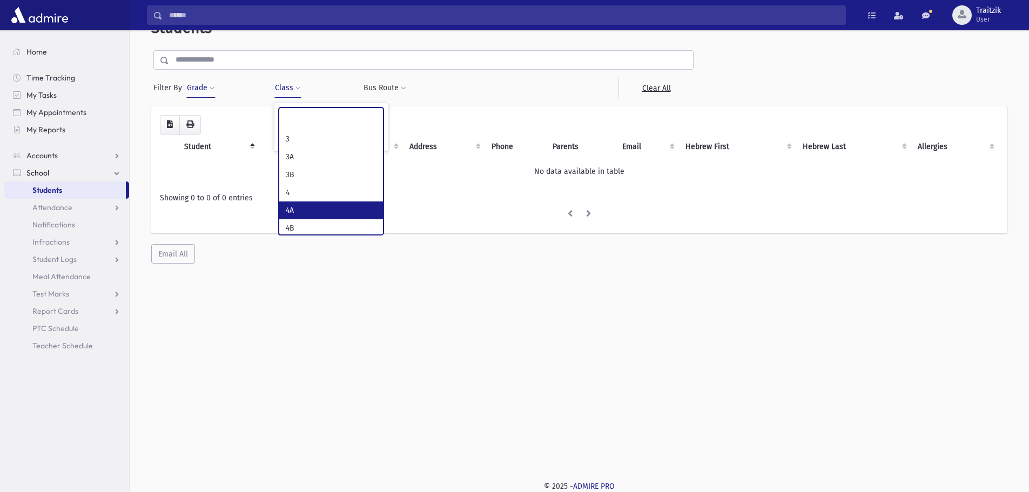
select select "**"
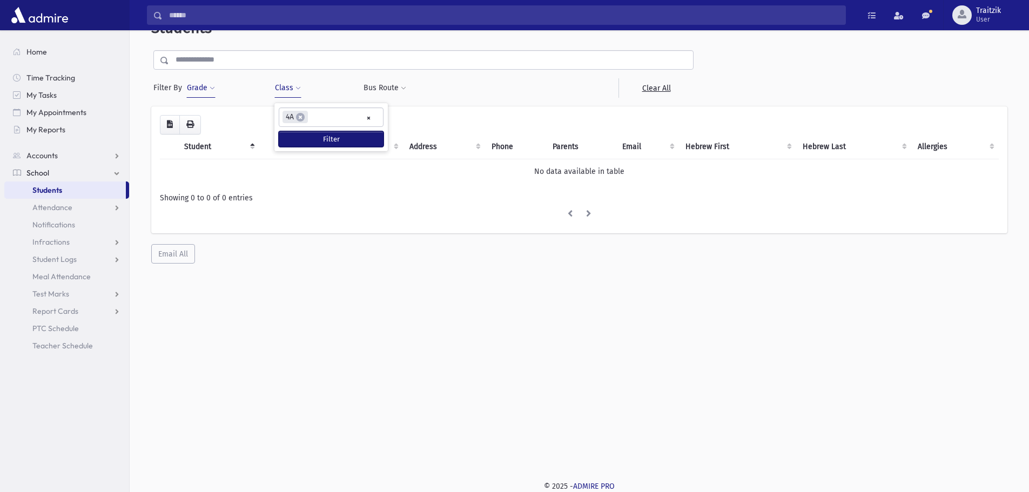
click at [332, 136] on button "Filter" at bounding box center [331, 139] width 105 height 16
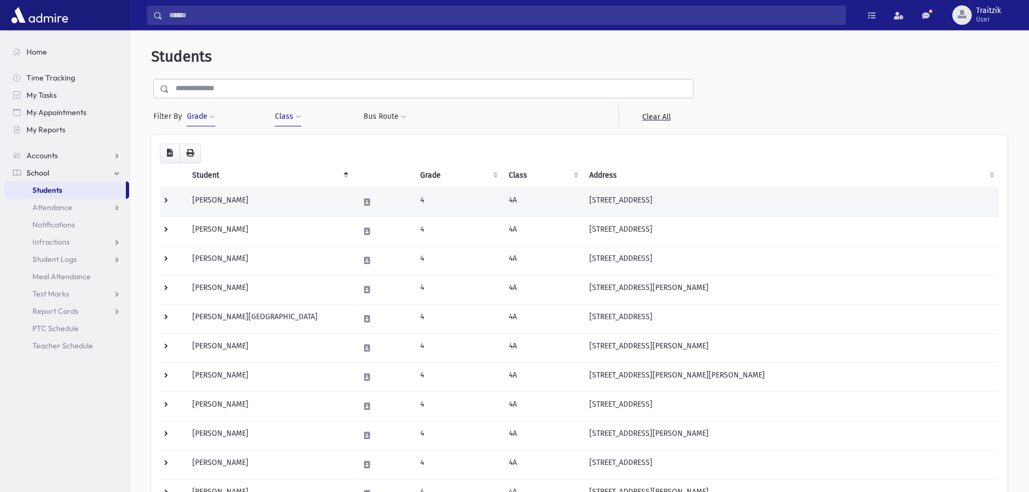
click at [245, 201] on td "[PERSON_NAME]" at bounding box center [269, 202] width 166 height 29
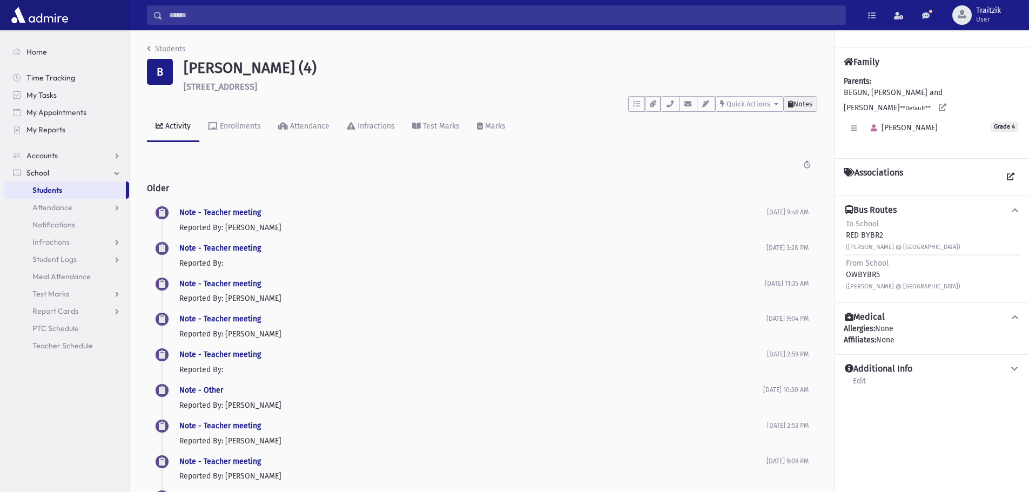
click at [812, 105] on span "Notes" at bounding box center [803, 104] width 19 height 8
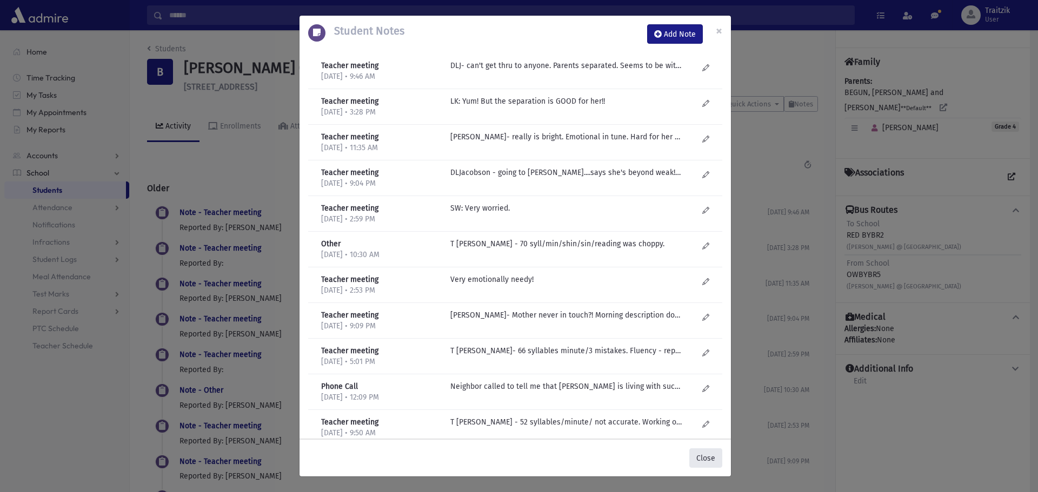
click at [708, 463] on button "Close" at bounding box center [705, 458] width 33 height 19
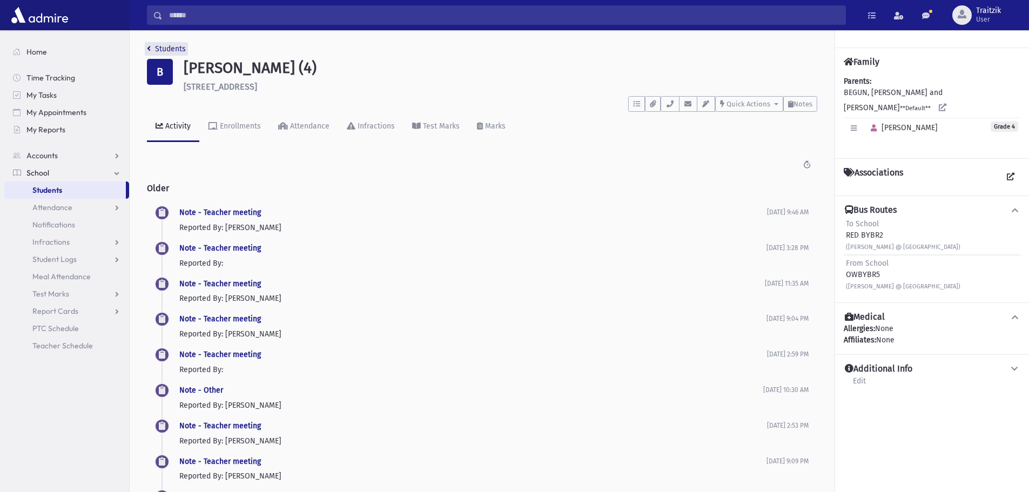
click at [156, 46] on link "Students" at bounding box center [166, 48] width 39 height 9
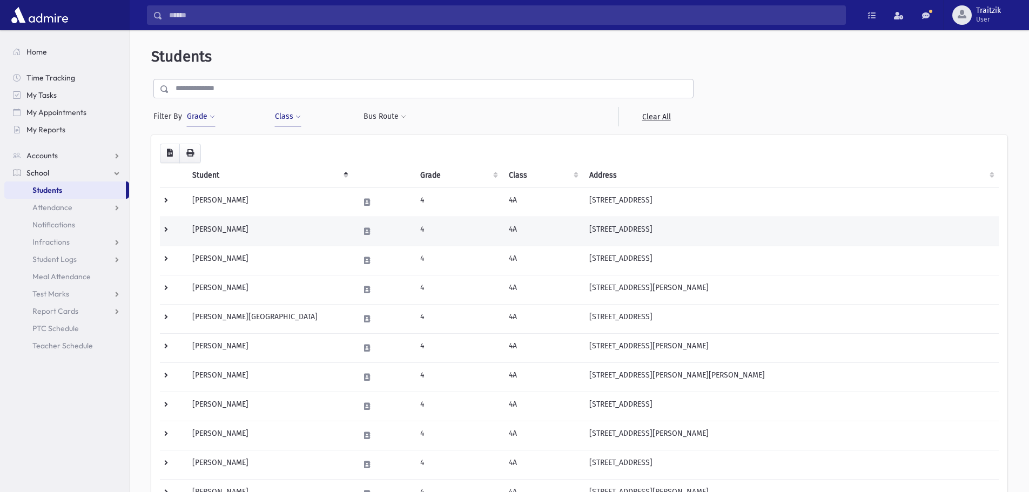
click at [232, 225] on td "[PERSON_NAME]" at bounding box center [269, 231] width 166 height 29
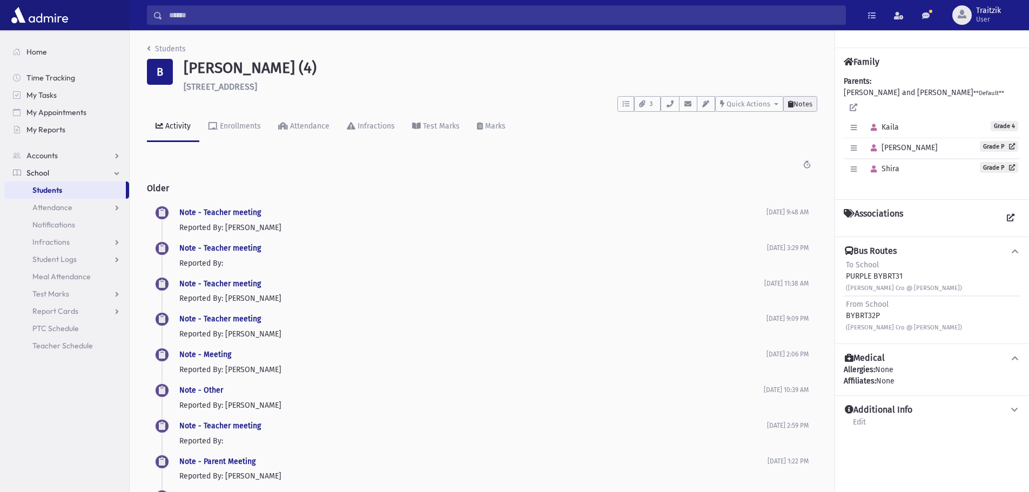
click at [805, 103] on span "Notes" at bounding box center [803, 104] width 19 height 8
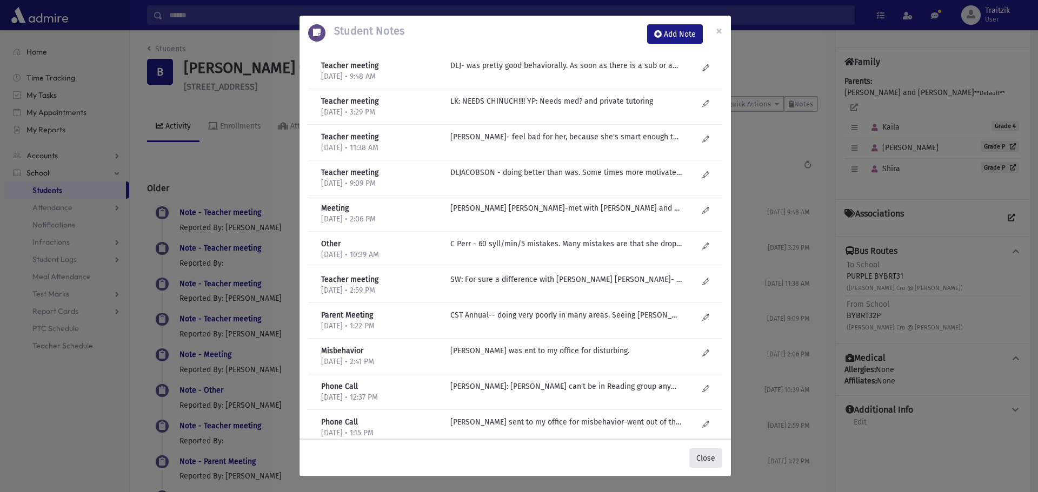
click at [700, 457] on button "Close" at bounding box center [705, 458] width 33 height 19
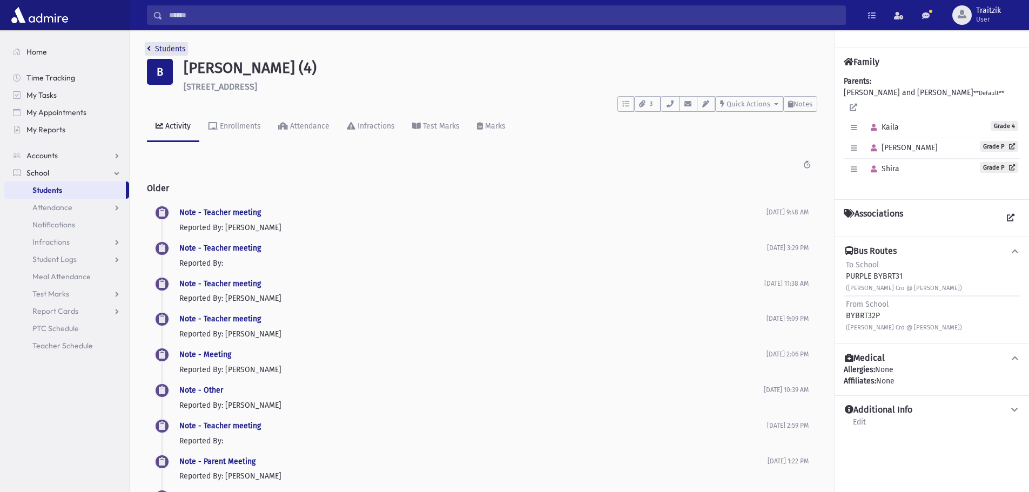
click at [152, 48] on link "Students" at bounding box center [166, 48] width 39 height 9
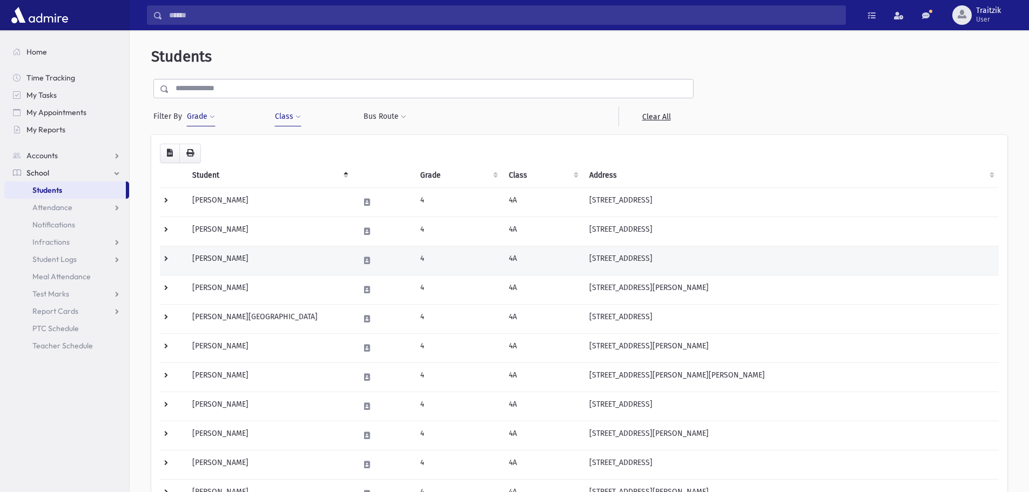
click at [255, 263] on td "[PERSON_NAME]" at bounding box center [269, 260] width 166 height 29
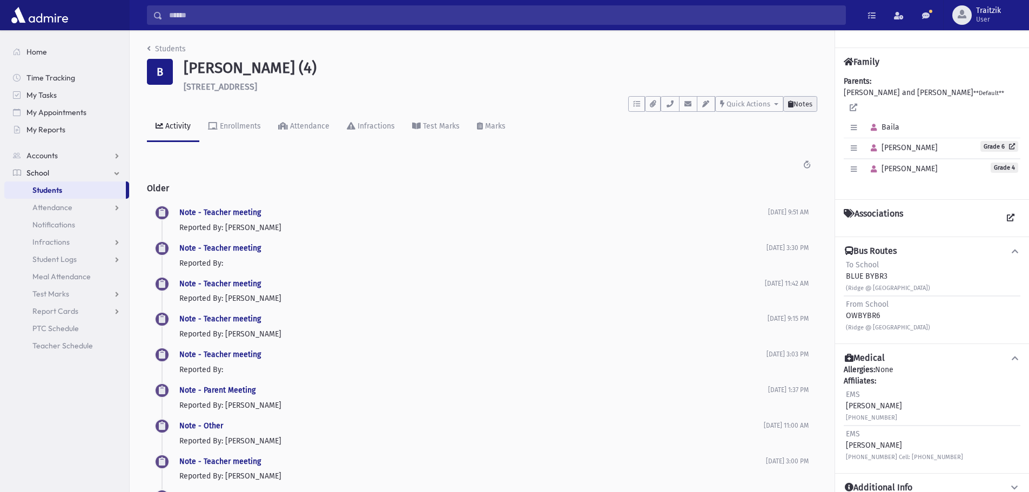
click at [807, 108] on button "Notes" at bounding box center [801, 104] width 34 height 16
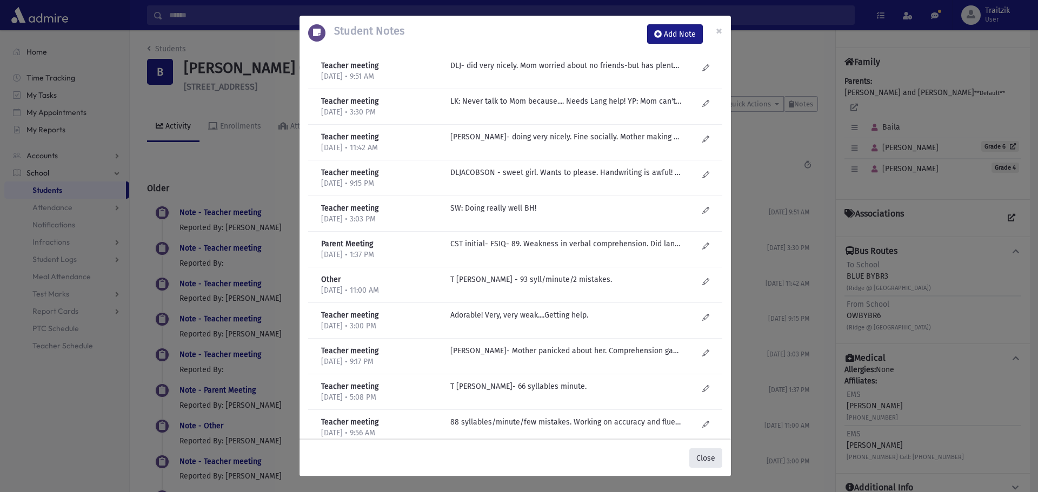
click at [706, 461] on button "Close" at bounding box center [705, 458] width 33 height 19
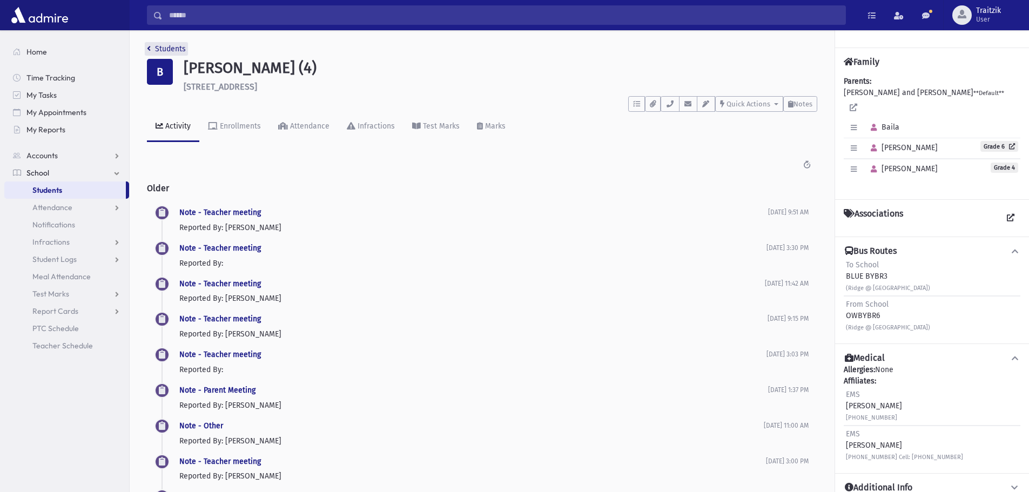
click at [151, 49] on link "Students" at bounding box center [166, 48] width 39 height 9
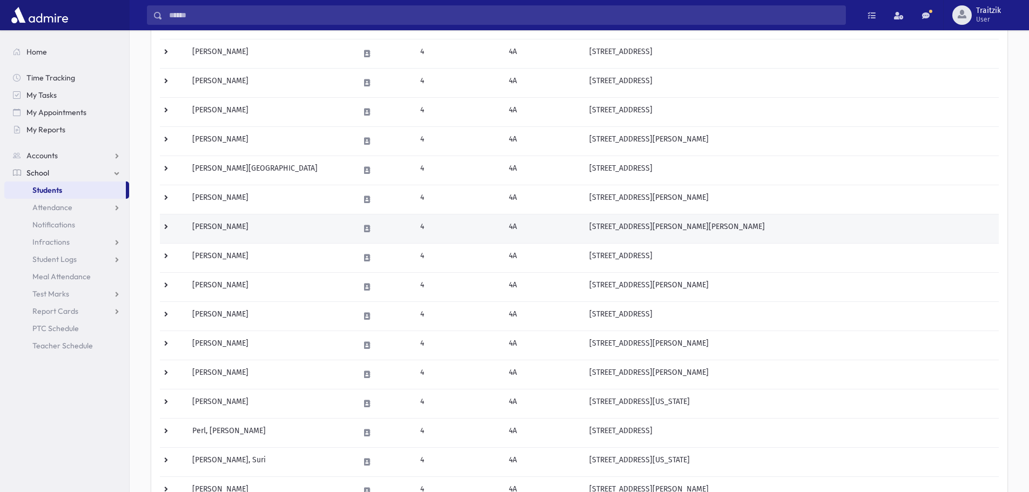
scroll to position [162, 0]
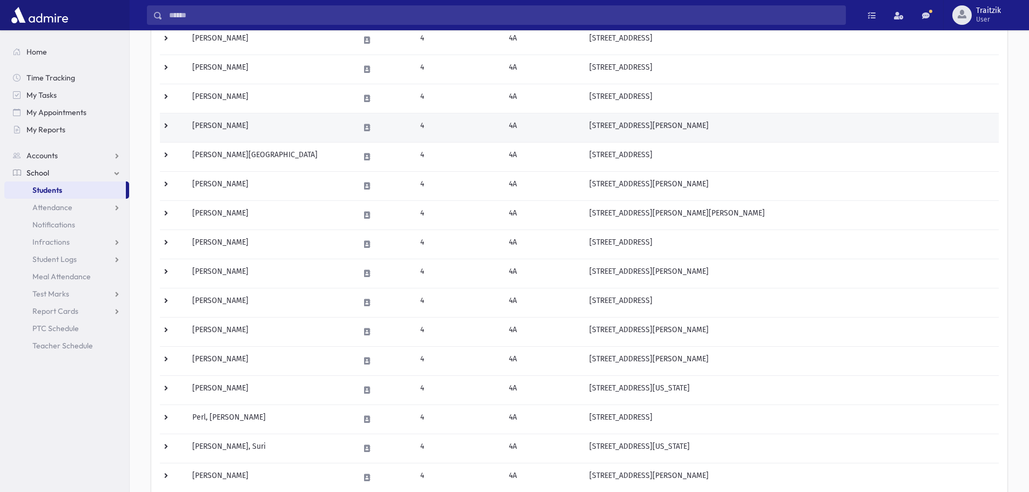
click at [270, 125] on td "Englard, Naomi" at bounding box center [269, 127] width 166 height 29
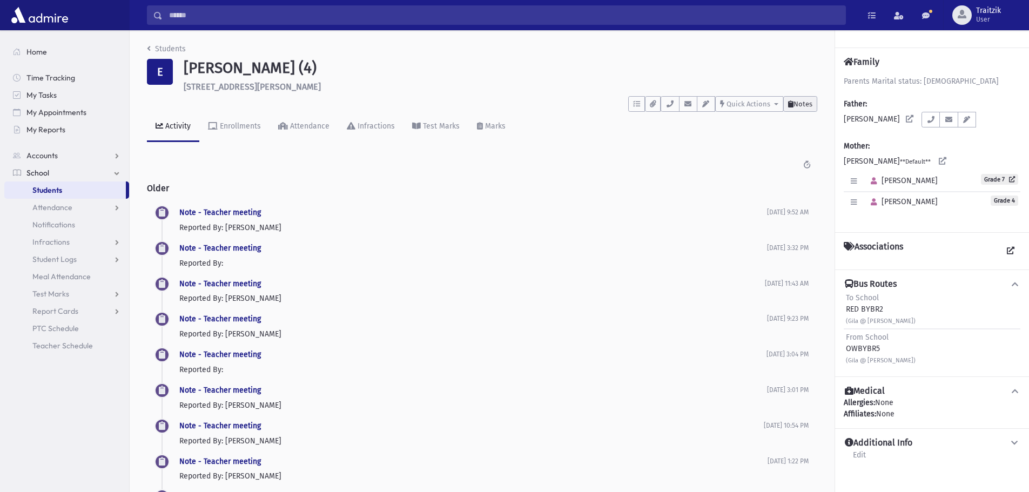
click at [798, 102] on span "Notes" at bounding box center [803, 104] width 19 height 8
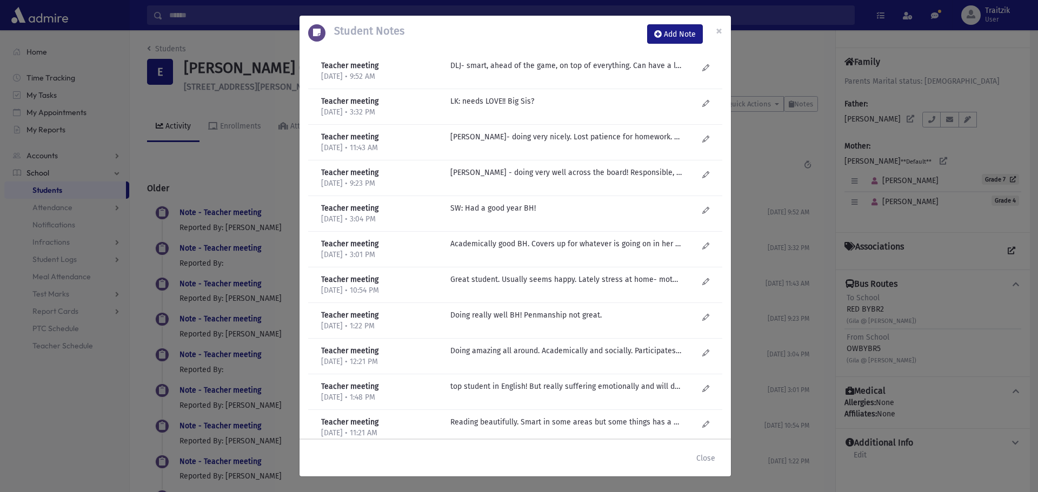
click at [703, 470] on div "Close" at bounding box center [514, 458] width 431 height 37
click at [705, 462] on button "Close" at bounding box center [705, 458] width 33 height 19
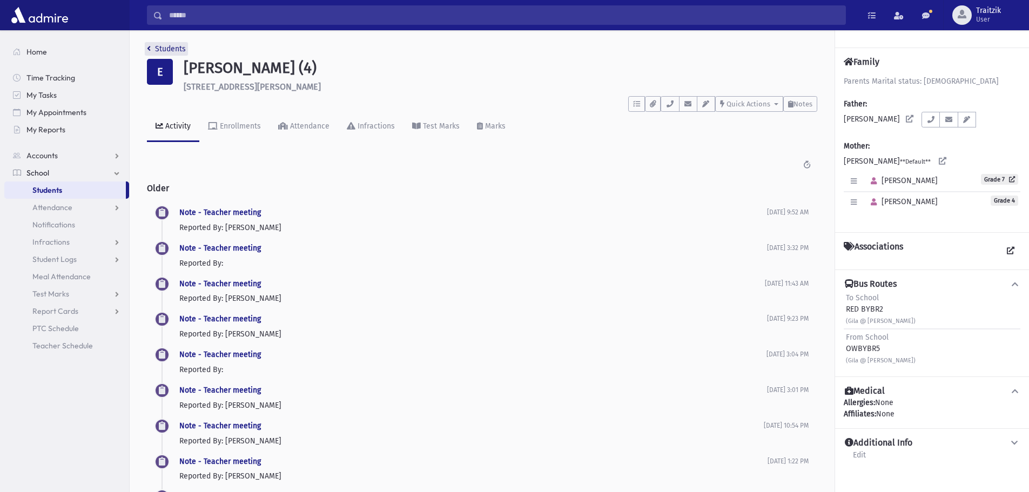
click at [151, 49] on link "Students" at bounding box center [166, 48] width 39 height 9
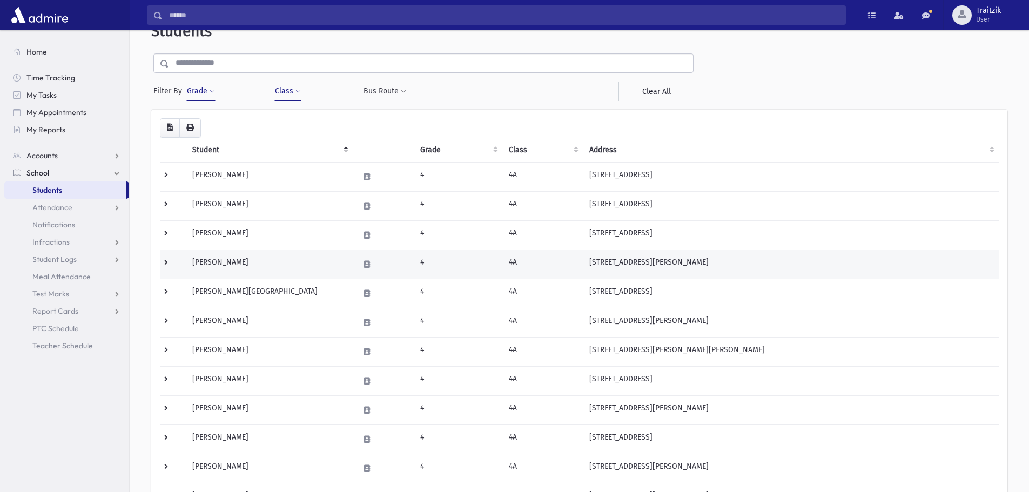
scroll to position [54, 0]
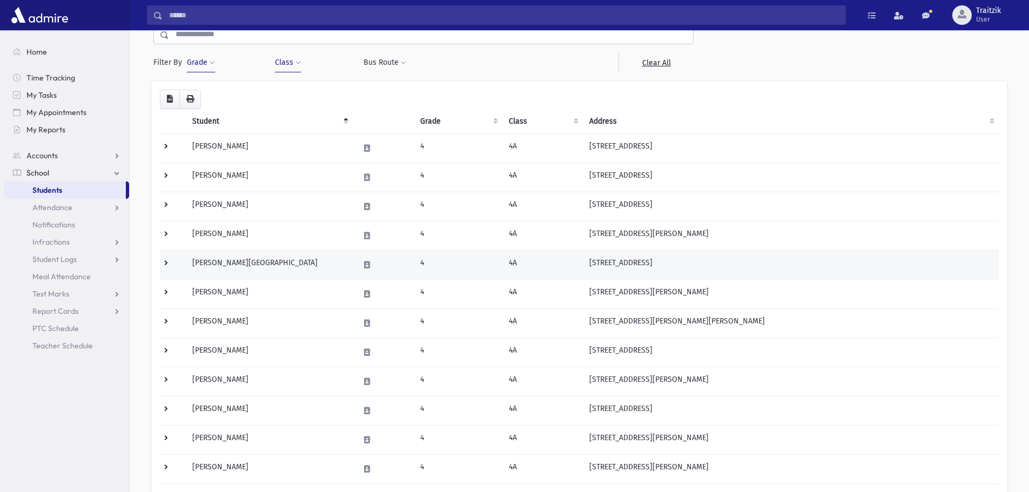
click at [228, 265] on td "Farkas, Dalia" at bounding box center [269, 264] width 166 height 29
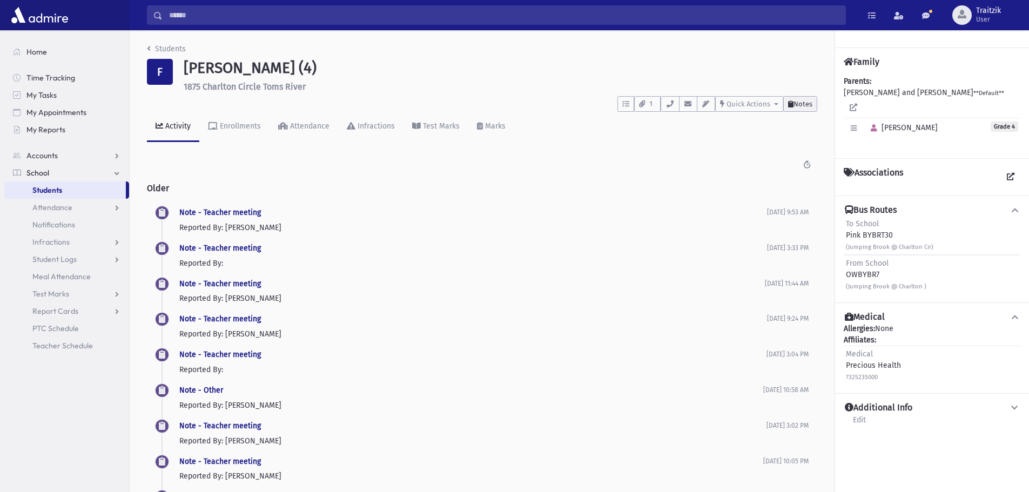
click at [806, 105] on span "Notes" at bounding box center [803, 104] width 19 height 8
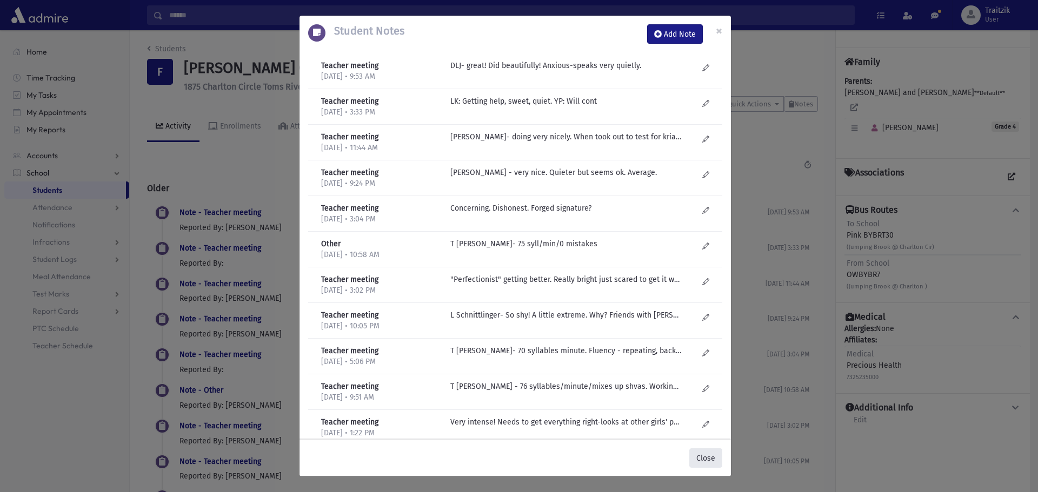
click at [713, 457] on button "Close" at bounding box center [705, 458] width 33 height 19
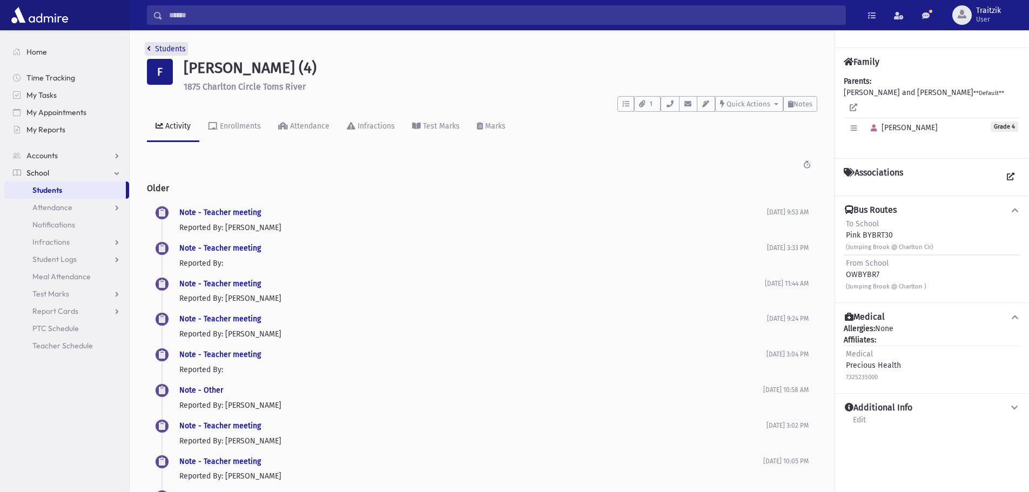
click at [153, 49] on link "Students" at bounding box center [166, 48] width 39 height 9
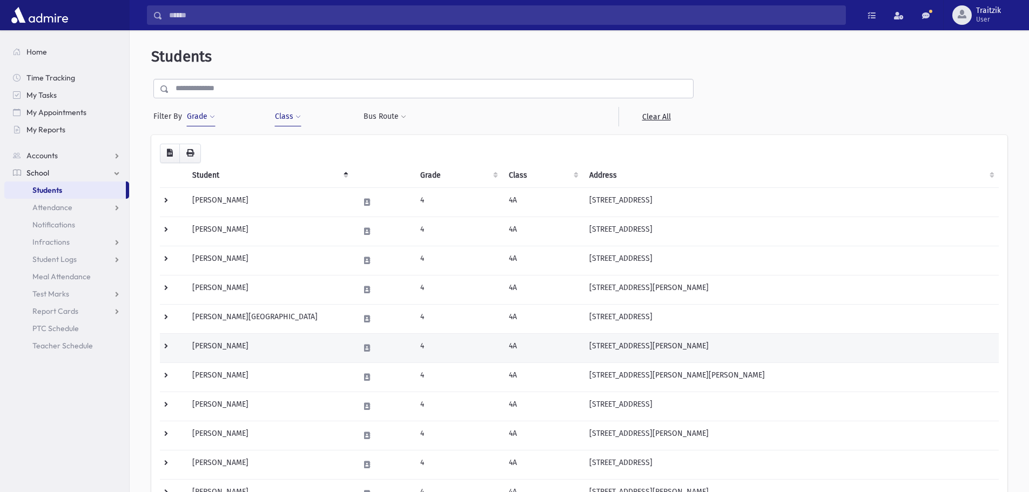
click at [292, 350] on td "Gershowitz, Libi" at bounding box center [269, 347] width 166 height 29
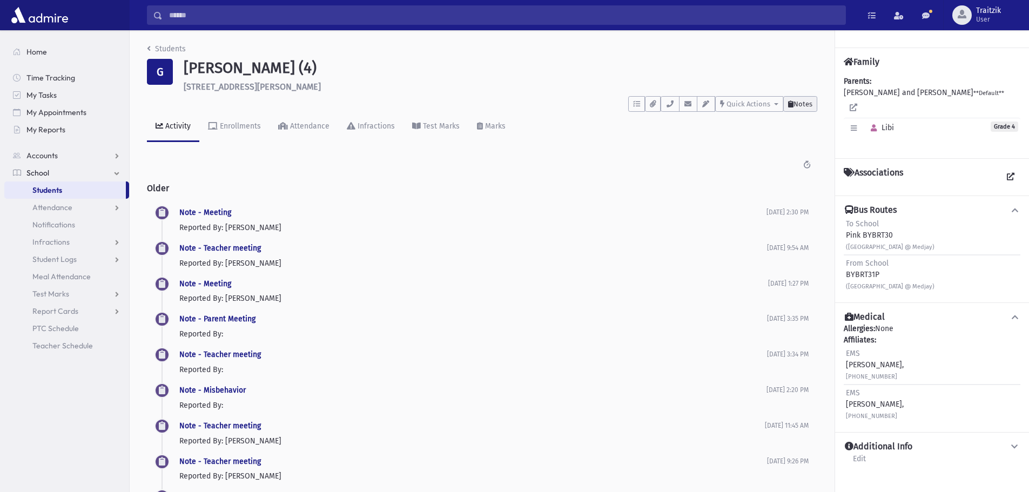
click at [801, 101] on span "Notes" at bounding box center [803, 104] width 19 height 8
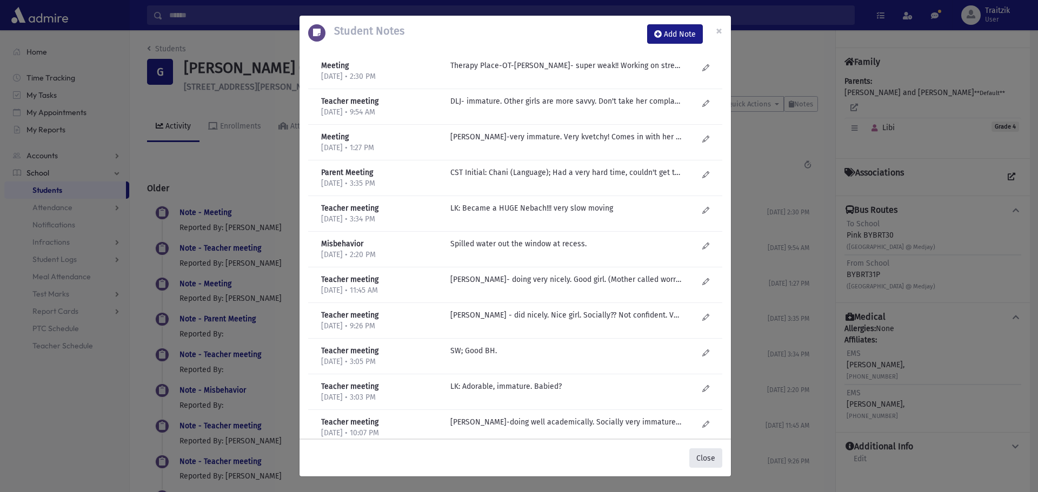
click at [706, 465] on button "Close" at bounding box center [705, 458] width 33 height 19
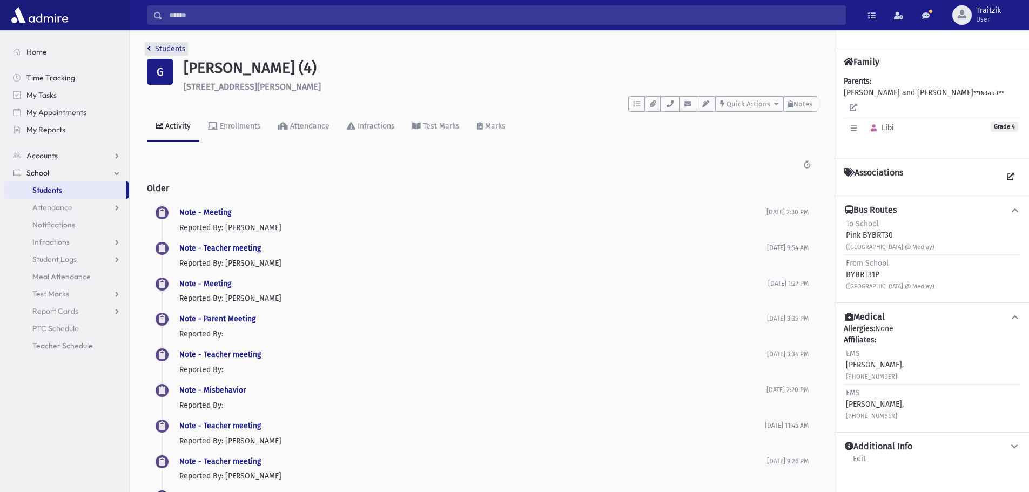
click at [149, 50] on icon "breadcrumb" at bounding box center [149, 49] width 4 height 8
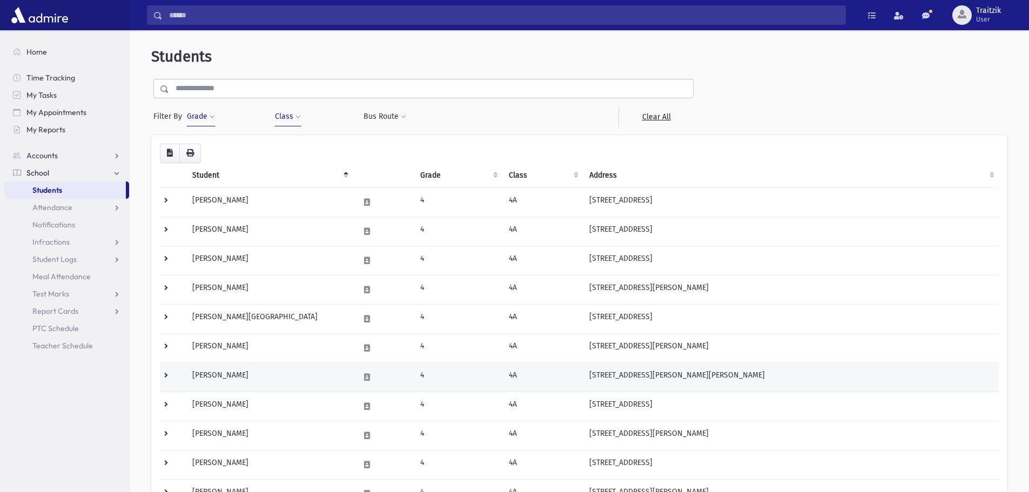
click at [257, 375] on td "[PERSON_NAME]" at bounding box center [269, 377] width 166 height 29
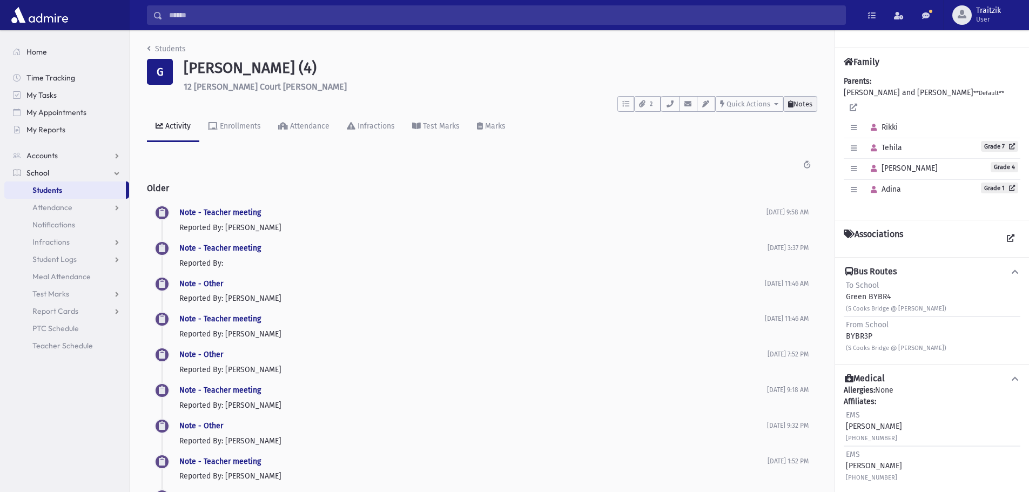
click at [809, 106] on span "Notes" at bounding box center [803, 104] width 19 height 8
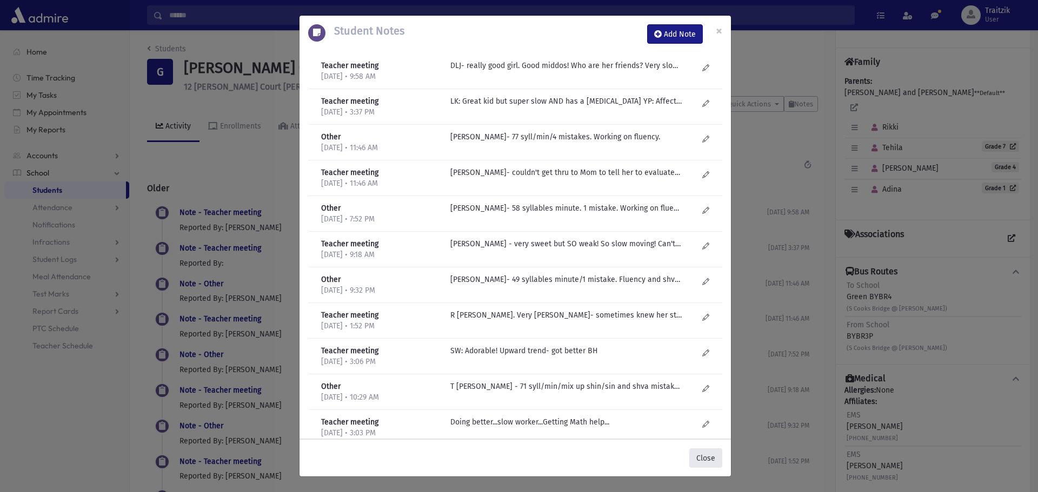
click at [706, 457] on button "Close" at bounding box center [705, 458] width 33 height 19
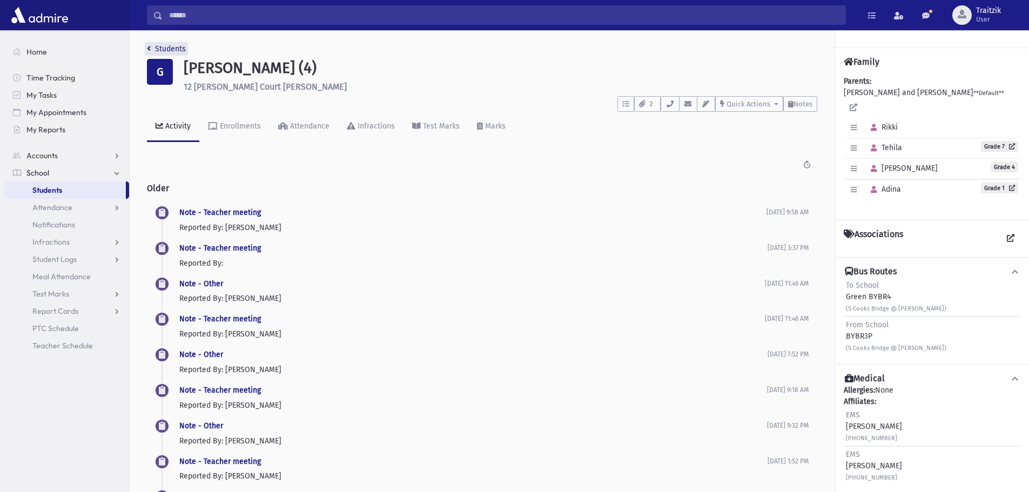
click at [151, 51] on link "Students" at bounding box center [166, 48] width 39 height 9
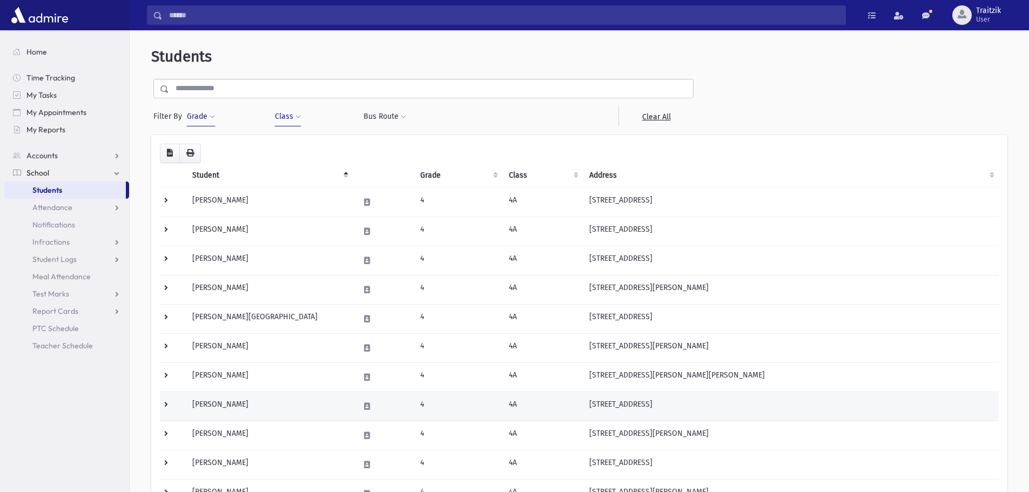
click at [269, 408] on td "[PERSON_NAME]" at bounding box center [269, 406] width 166 height 29
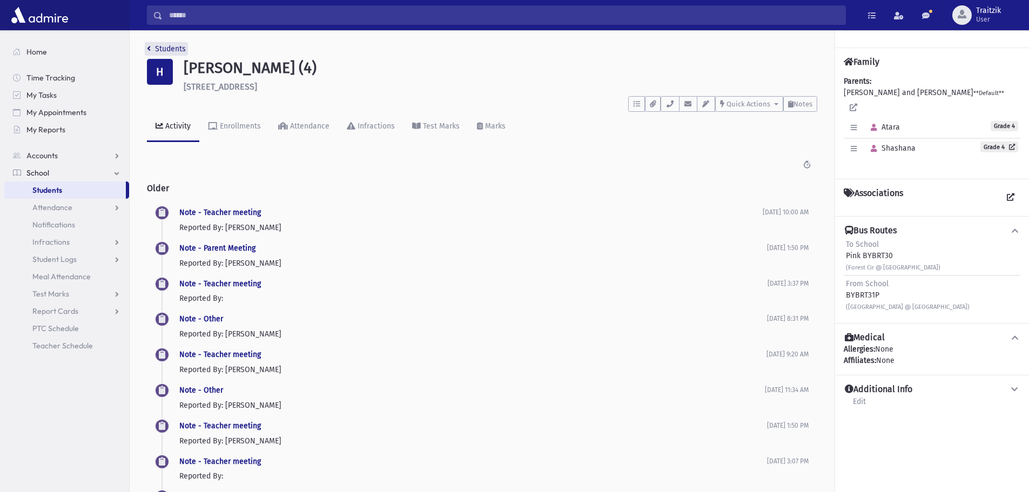
click at [151, 48] on link "Students" at bounding box center [166, 48] width 39 height 9
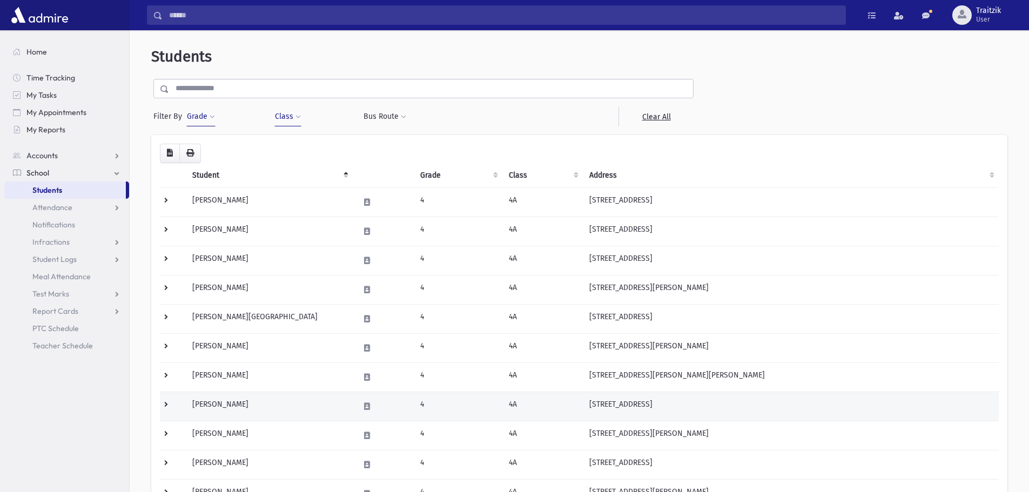
click at [289, 404] on td "Howitt, Atara" at bounding box center [269, 406] width 166 height 29
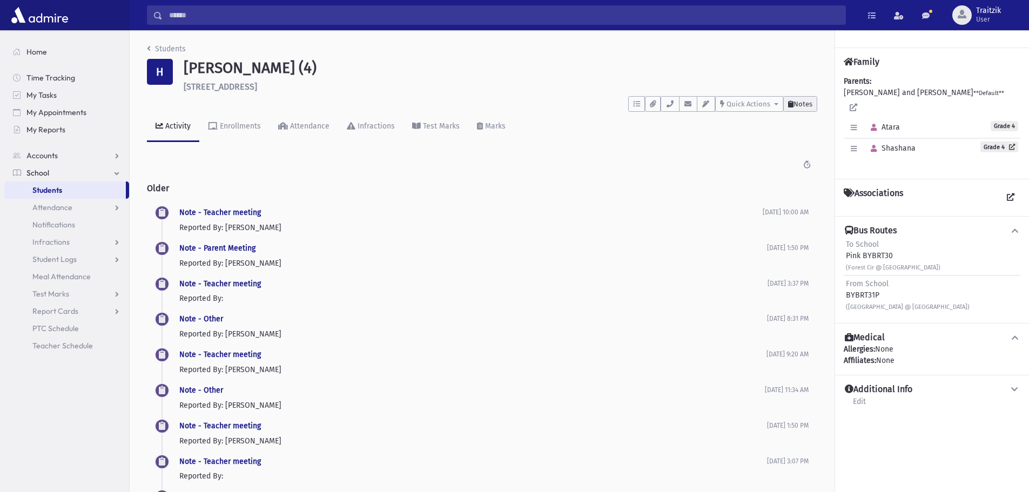
click at [801, 103] on span "Notes" at bounding box center [803, 104] width 19 height 8
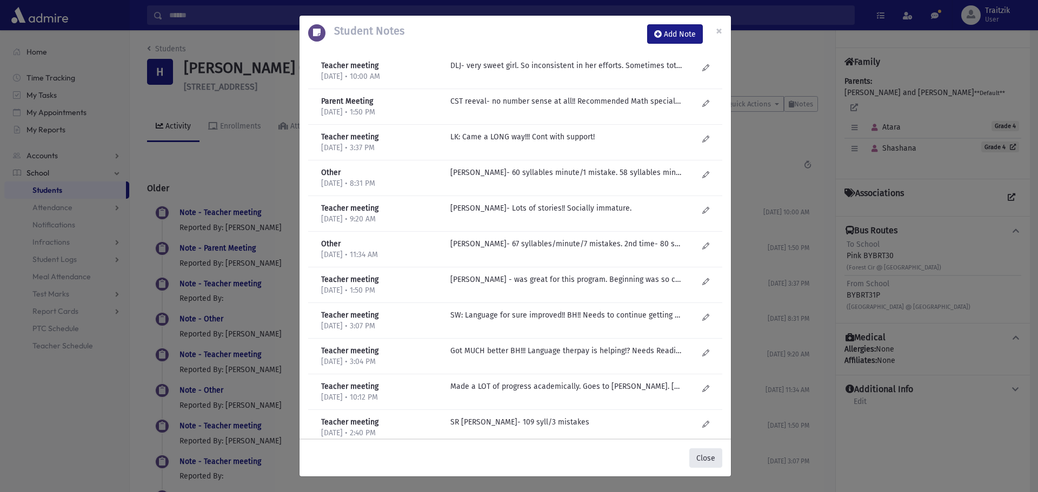
click at [713, 456] on button "Close" at bounding box center [705, 458] width 33 height 19
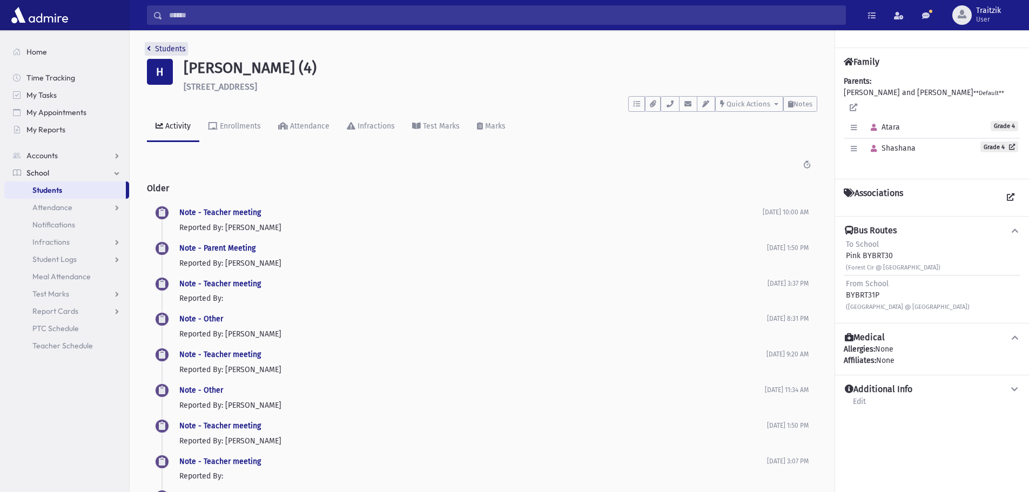
click at [151, 49] on link "Students" at bounding box center [166, 48] width 39 height 9
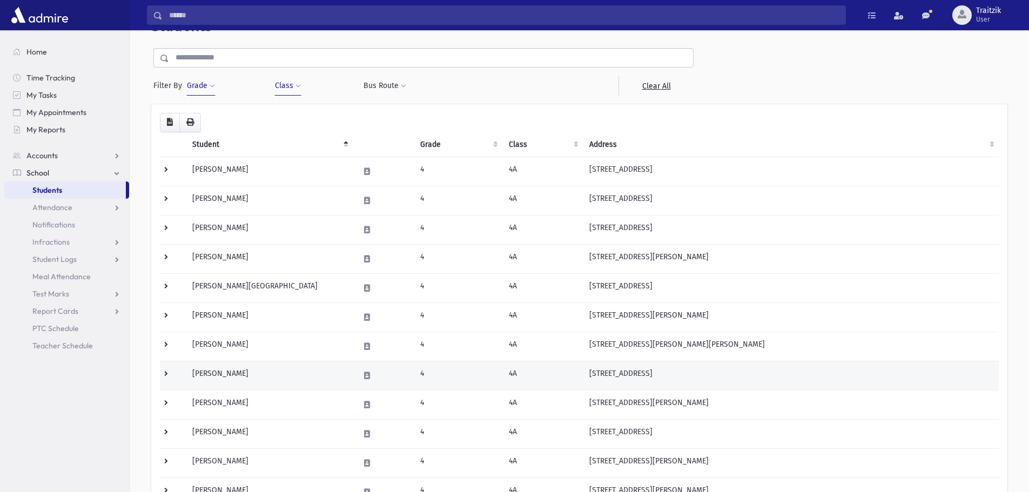
scroll to position [54, 0]
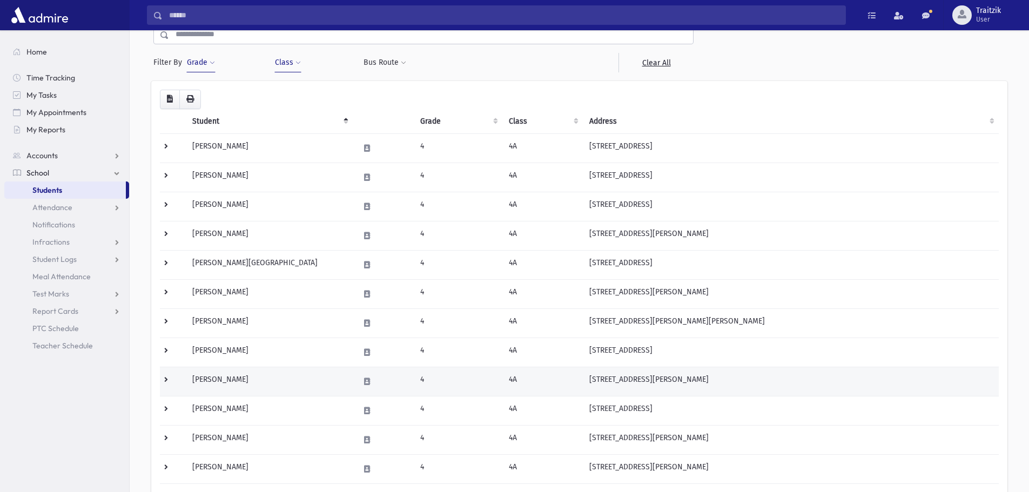
click at [234, 380] on td "[PERSON_NAME]" at bounding box center [269, 381] width 166 height 29
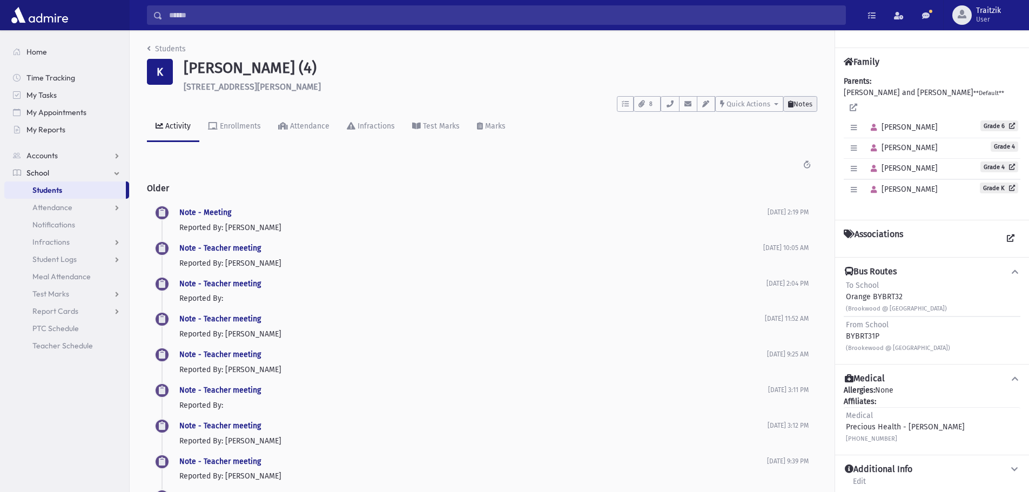
click at [812, 104] on span "Notes" at bounding box center [803, 104] width 19 height 8
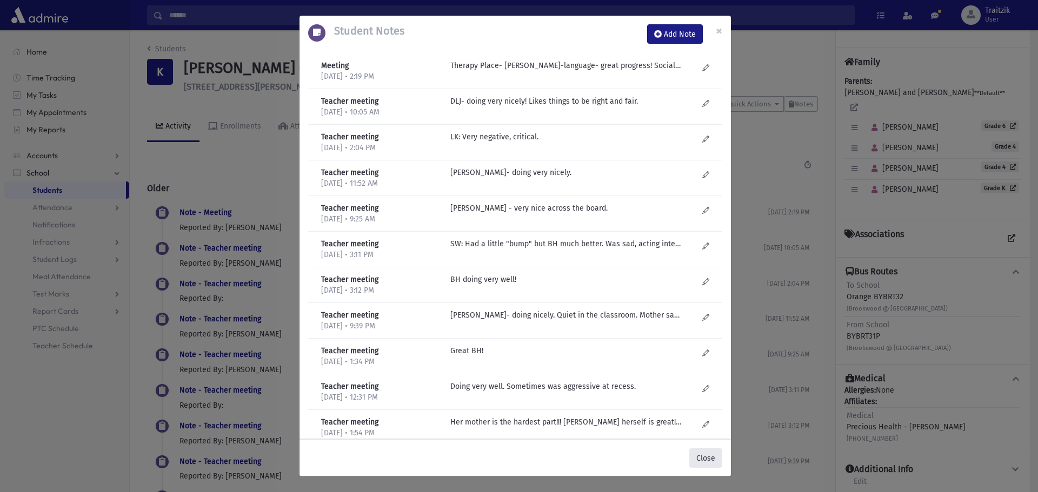
click at [709, 454] on button "Close" at bounding box center [705, 458] width 33 height 19
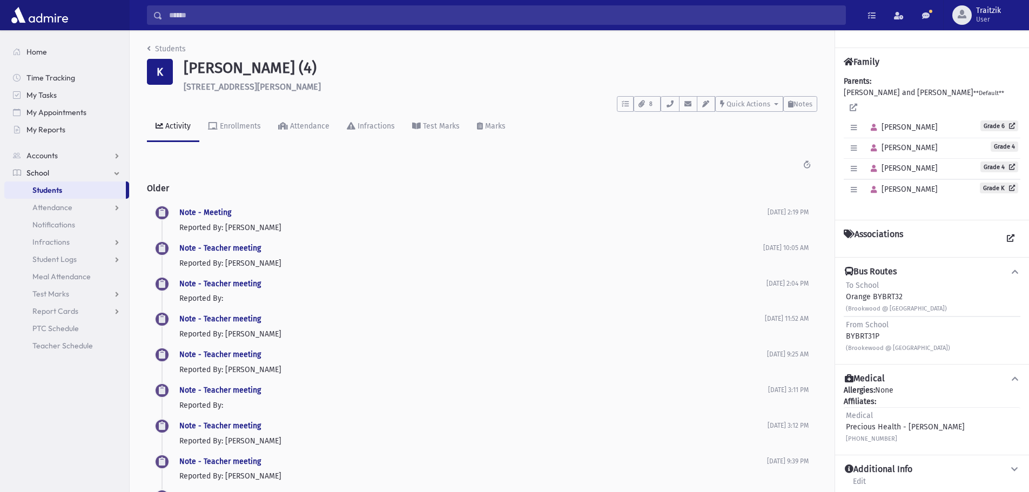
click at [150, 54] on li "Students" at bounding box center [166, 48] width 39 height 11
click at [147, 50] on icon "breadcrumb" at bounding box center [149, 49] width 4 height 8
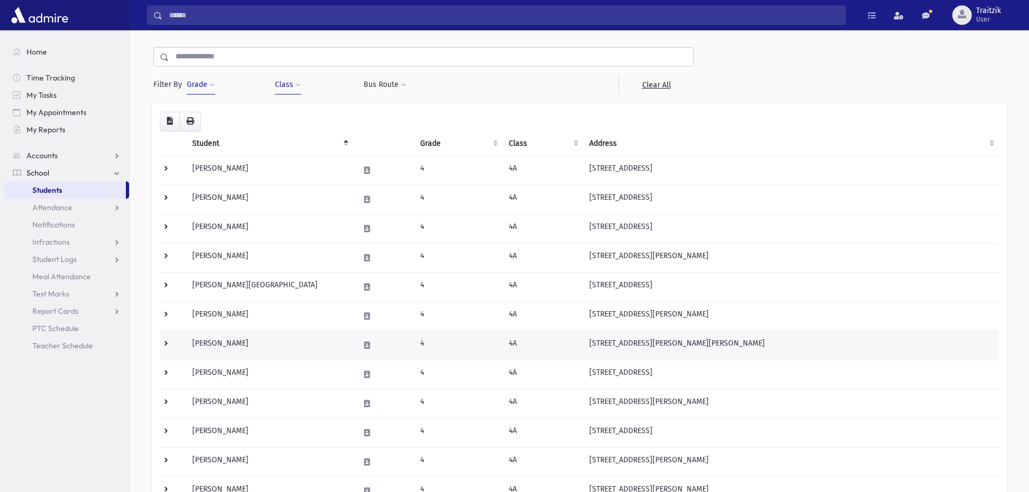
scroll to position [108, 0]
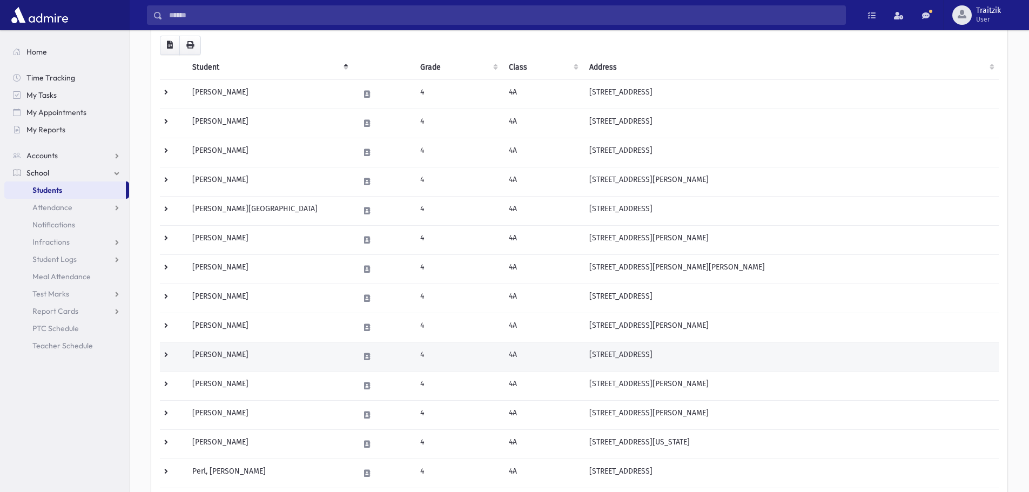
click at [266, 356] on td "[PERSON_NAME]" at bounding box center [269, 356] width 166 height 29
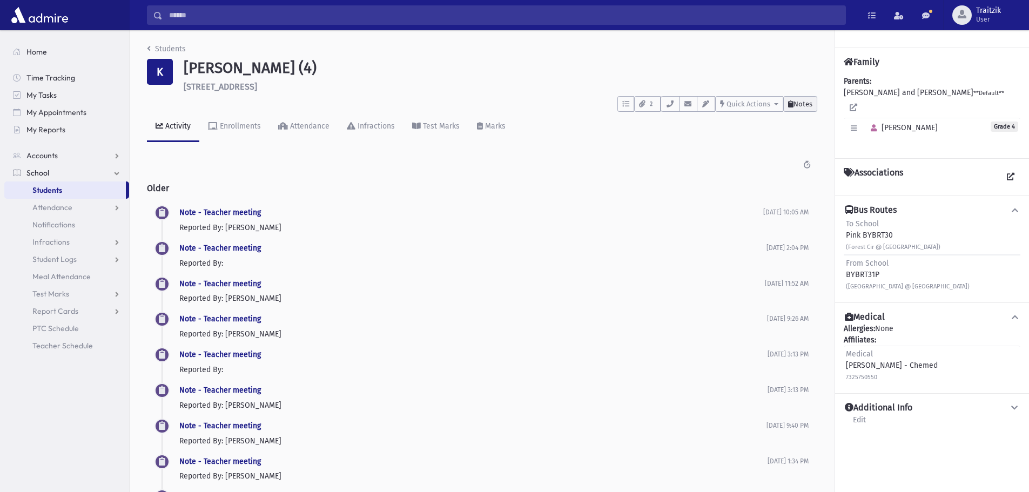
click at [798, 102] on span "Notes" at bounding box center [803, 104] width 19 height 8
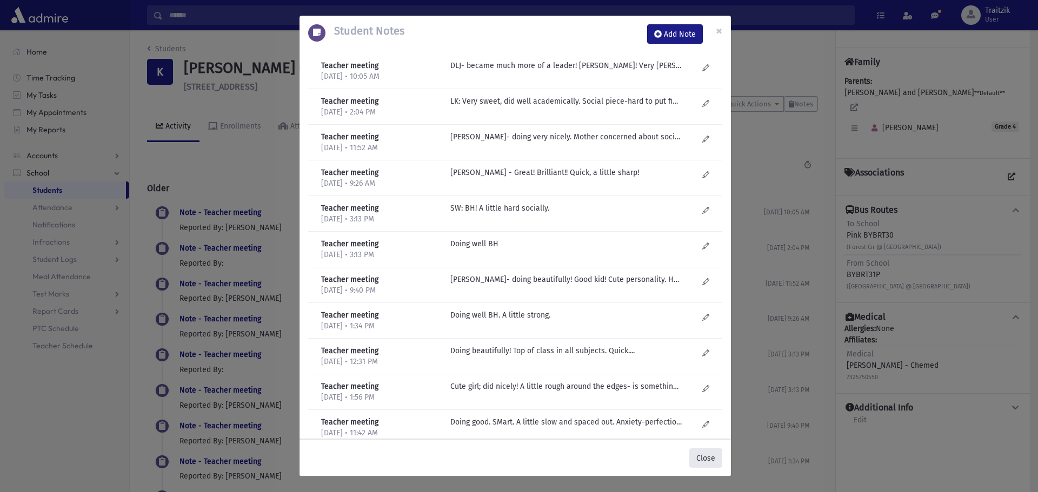
click at [698, 457] on button "Close" at bounding box center [705, 458] width 33 height 19
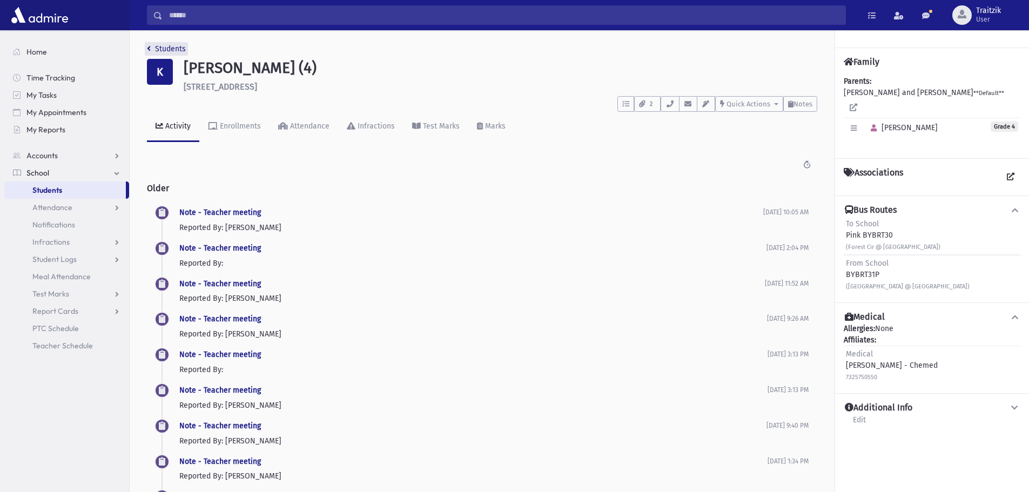
click at [150, 48] on icon "breadcrumb" at bounding box center [149, 49] width 4 height 8
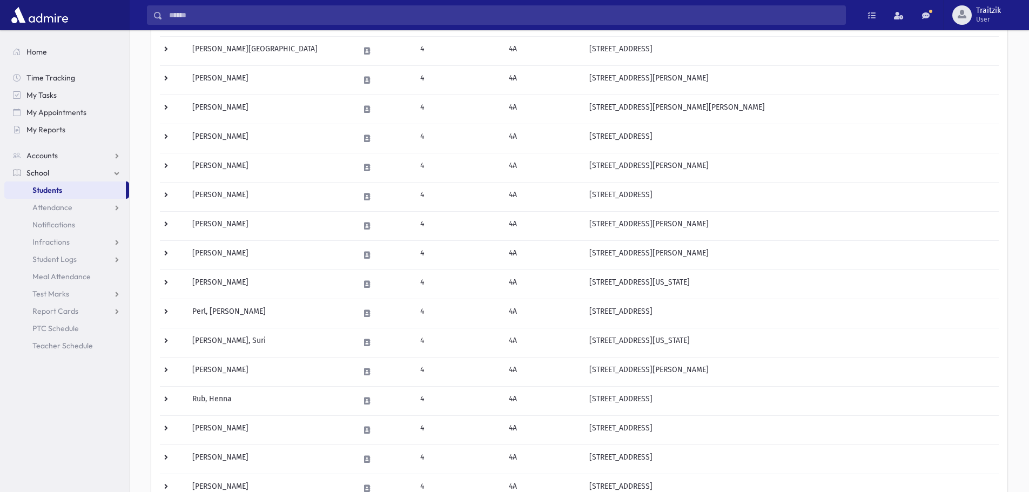
scroll to position [270, 0]
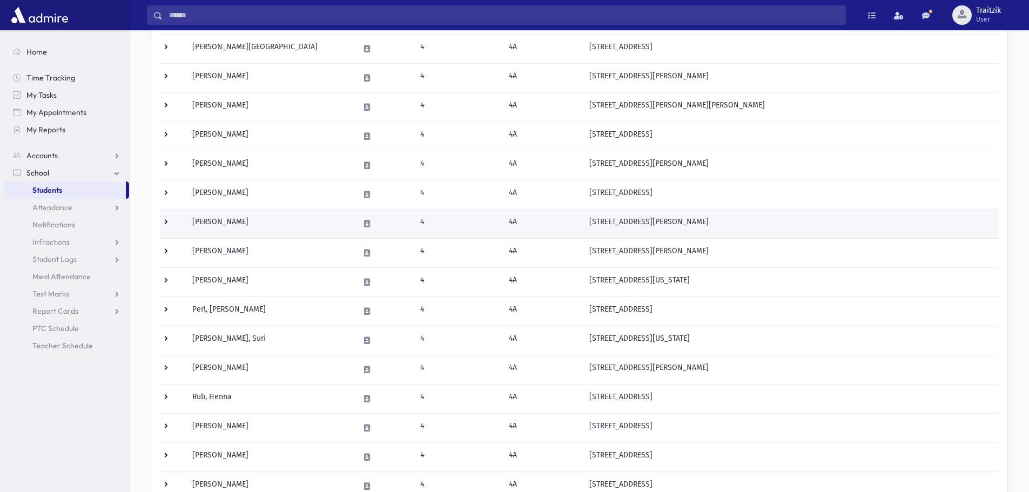
click at [255, 219] on td "[PERSON_NAME]" at bounding box center [269, 223] width 166 height 29
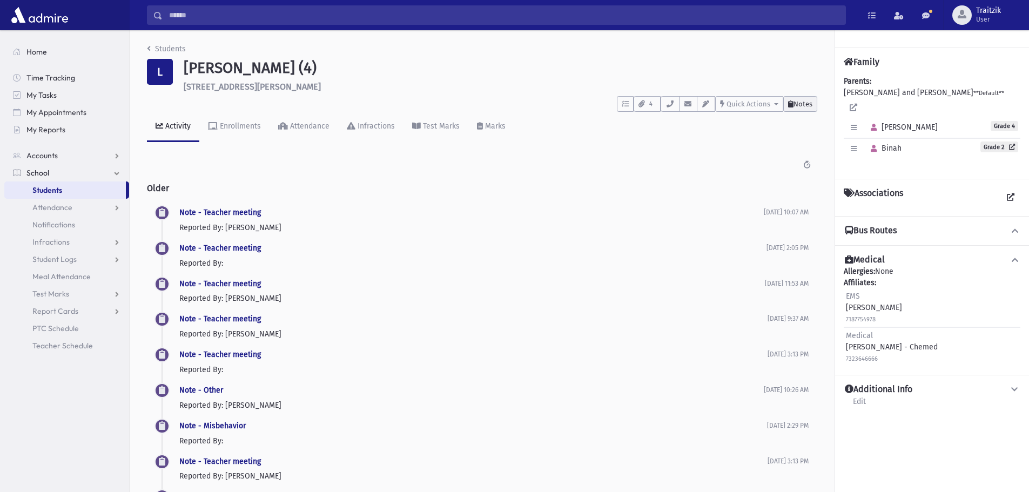
click at [804, 105] on span "Notes" at bounding box center [803, 104] width 19 height 8
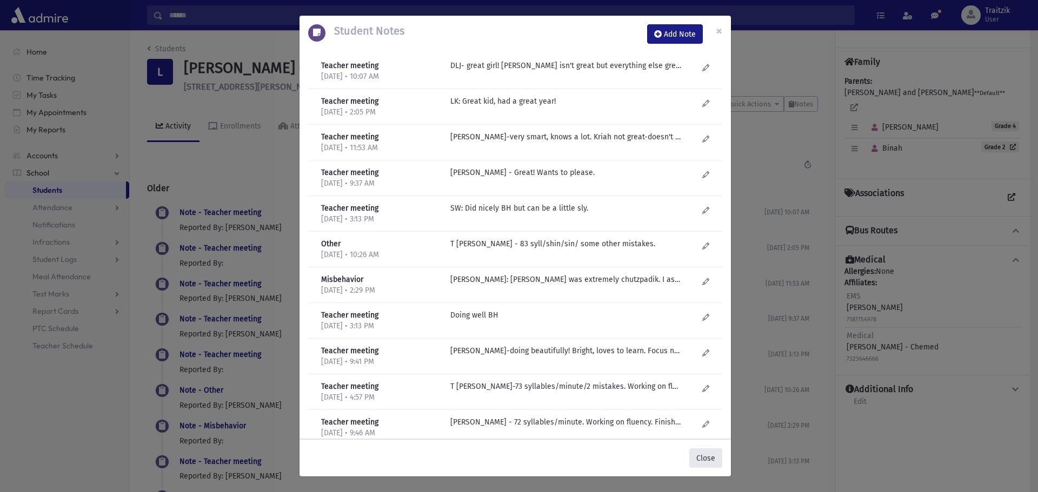
click at [710, 454] on button "Close" at bounding box center [705, 458] width 33 height 19
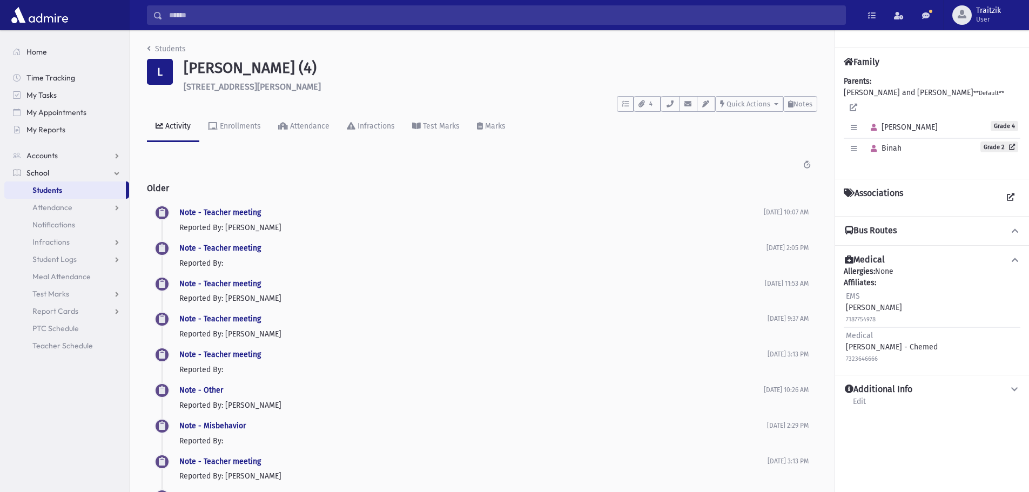
click at [148, 43] on li "Students" at bounding box center [166, 48] width 39 height 11
click at [150, 47] on icon "breadcrumb" at bounding box center [149, 49] width 4 height 8
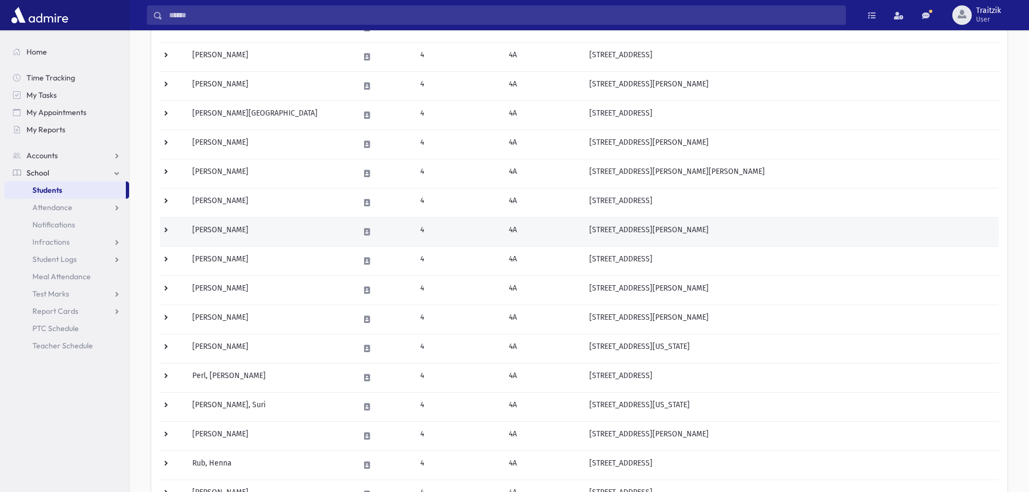
scroll to position [216, 0]
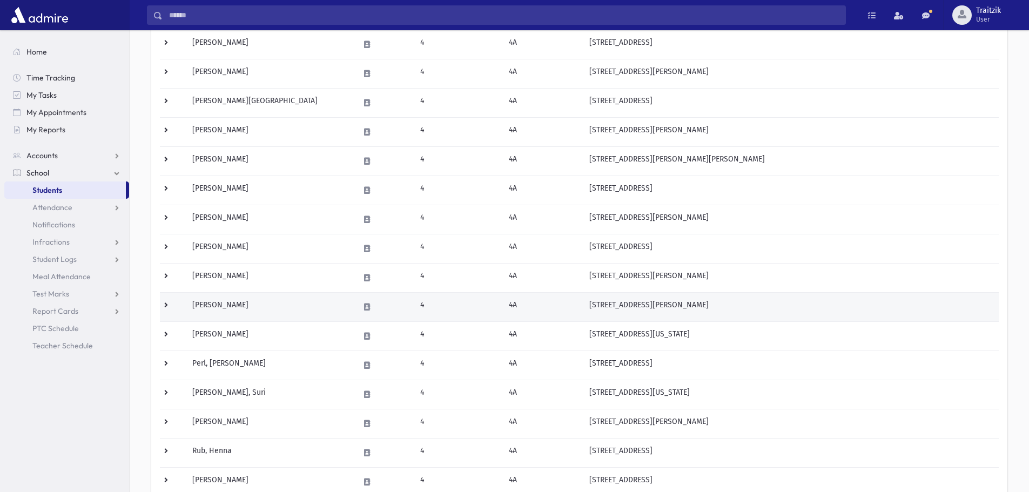
click at [262, 306] on td "[PERSON_NAME]" at bounding box center [269, 306] width 166 height 29
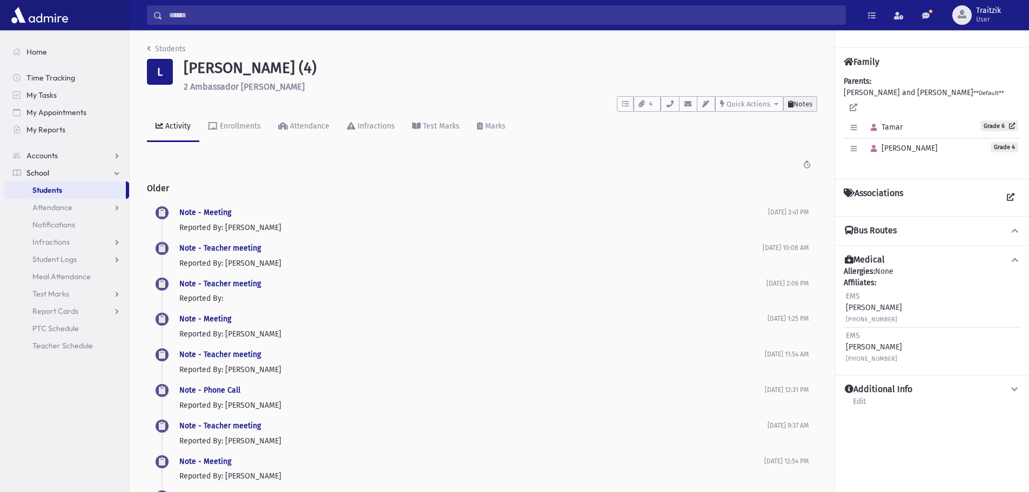
click at [813, 107] on button "Notes" at bounding box center [801, 104] width 34 height 16
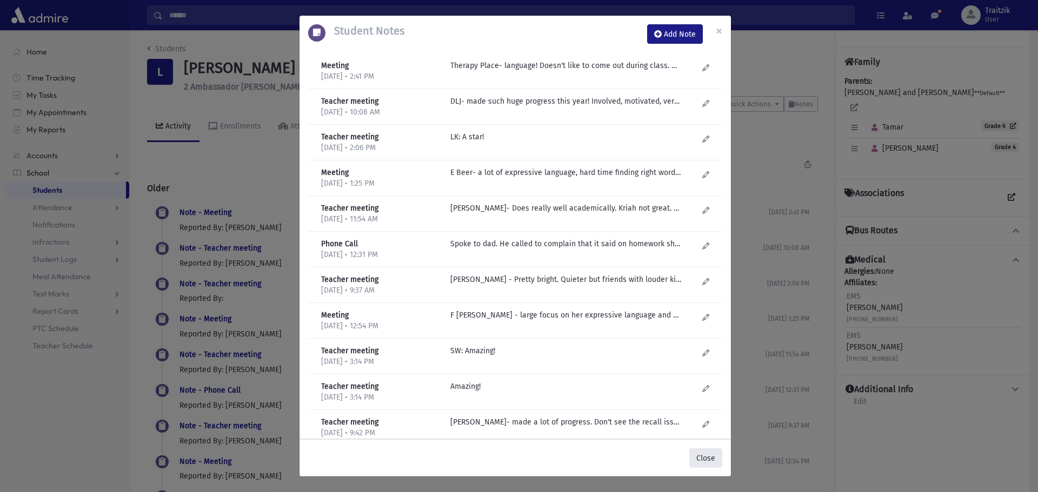
click at [713, 458] on button "Close" at bounding box center [705, 458] width 33 height 19
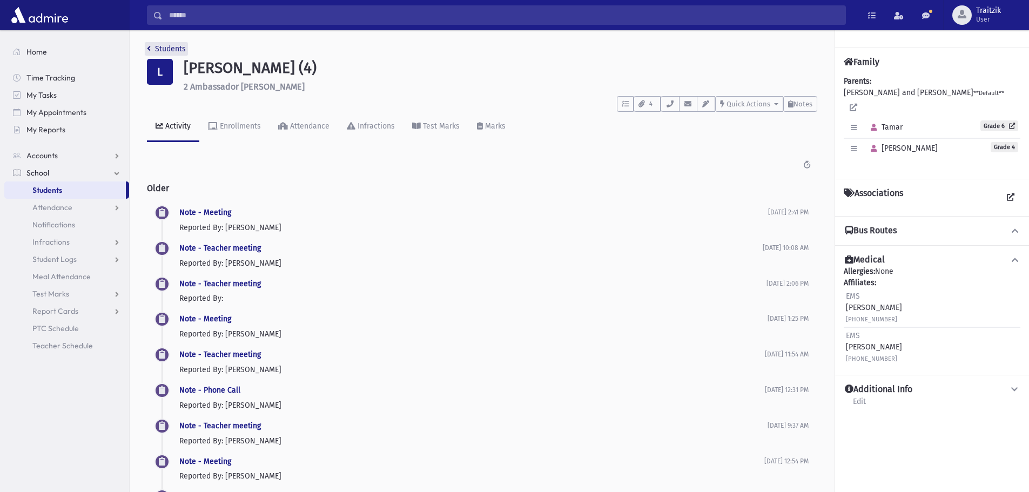
click at [150, 50] on icon "breadcrumb" at bounding box center [149, 49] width 4 height 8
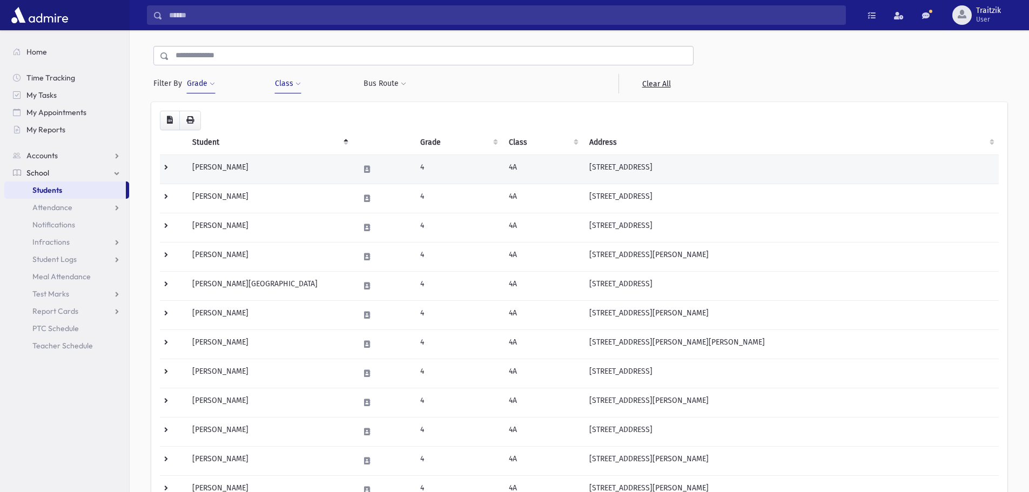
scroll to position [216, 0]
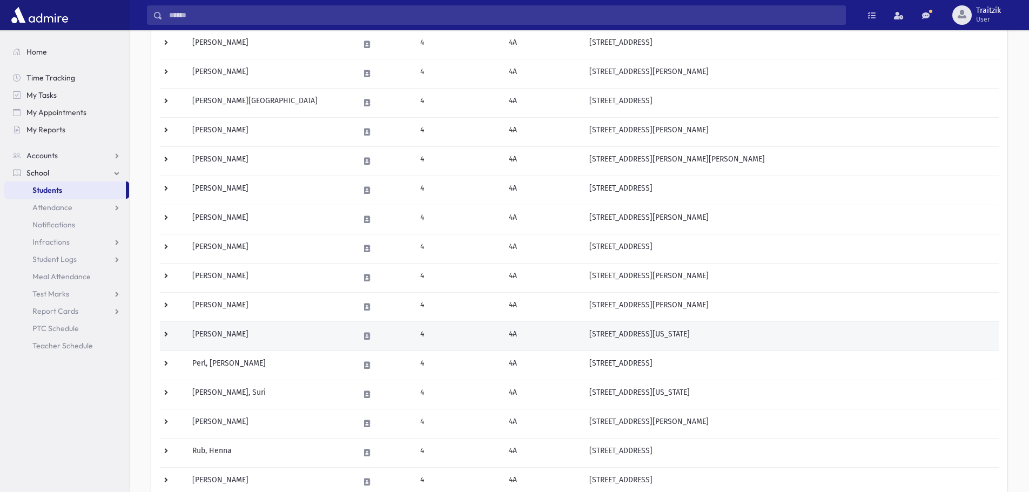
click at [294, 335] on td "Mandel, Shira" at bounding box center [269, 336] width 166 height 29
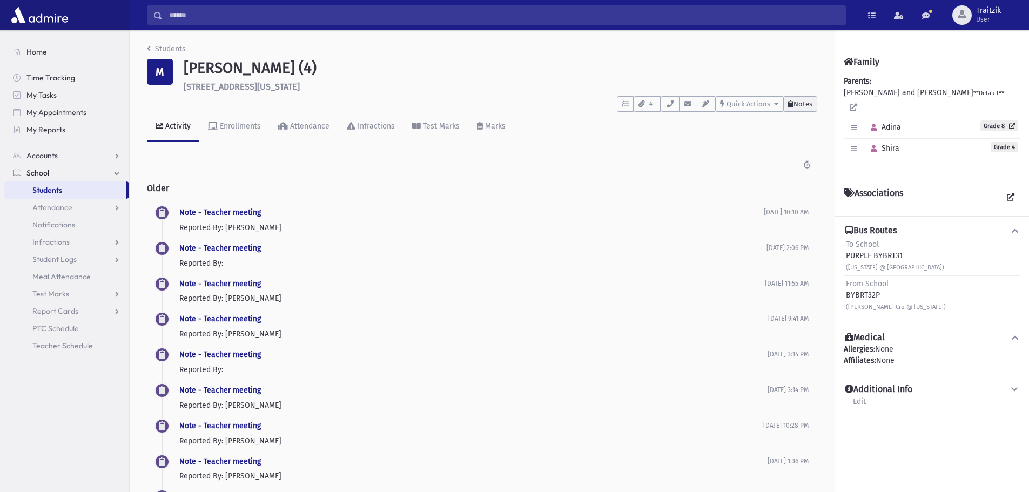
click at [811, 106] on span "Notes" at bounding box center [803, 104] width 19 height 8
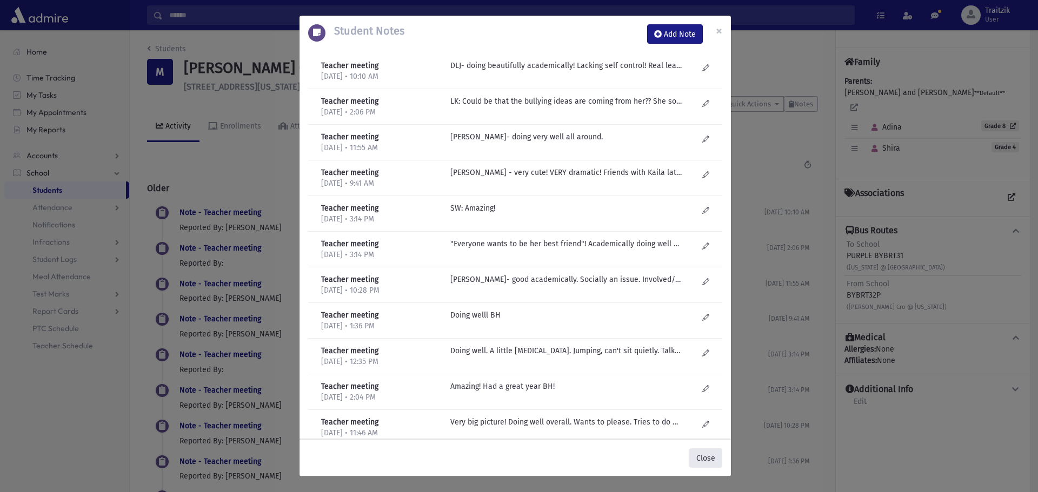
click at [704, 459] on button "Close" at bounding box center [705, 458] width 33 height 19
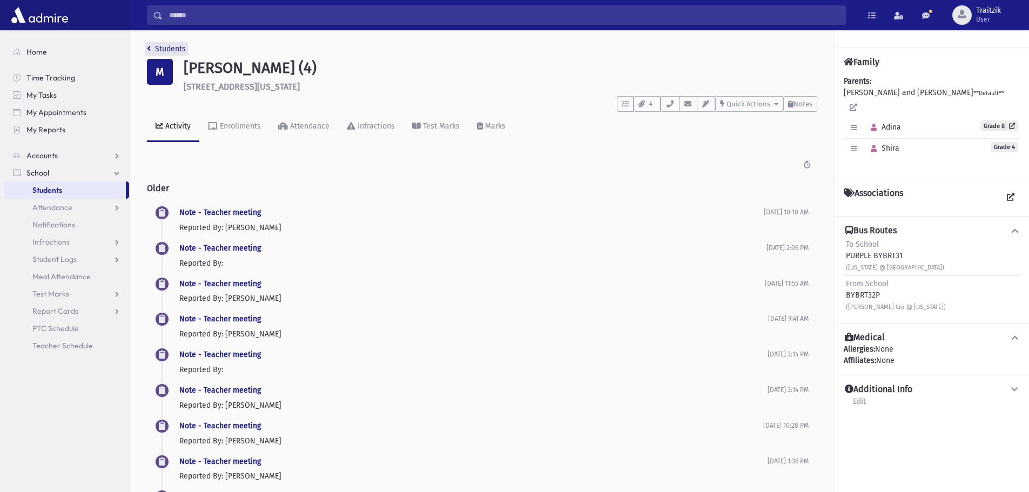
click at [149, 49] on icon "breadcrumb" at bounding box center [149, 49] width 4 height 8
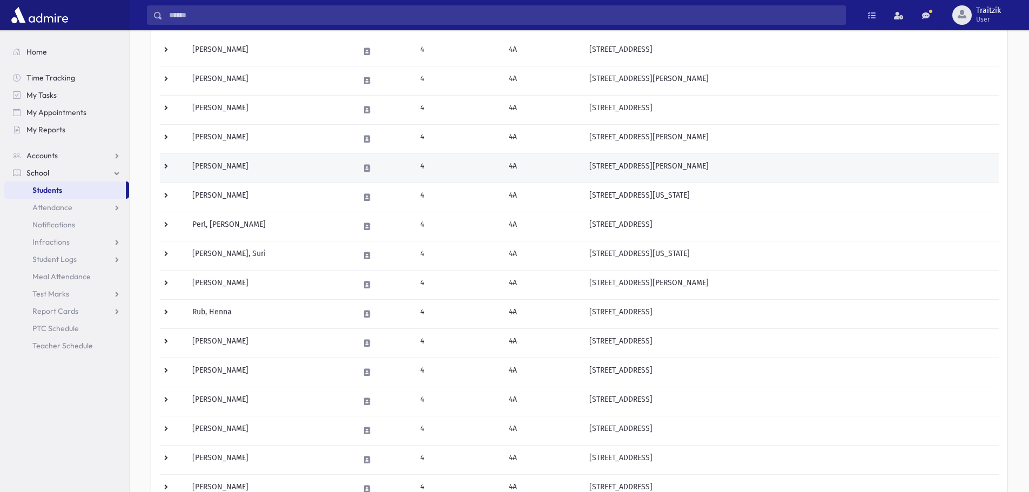
scroll to position [378, 0]
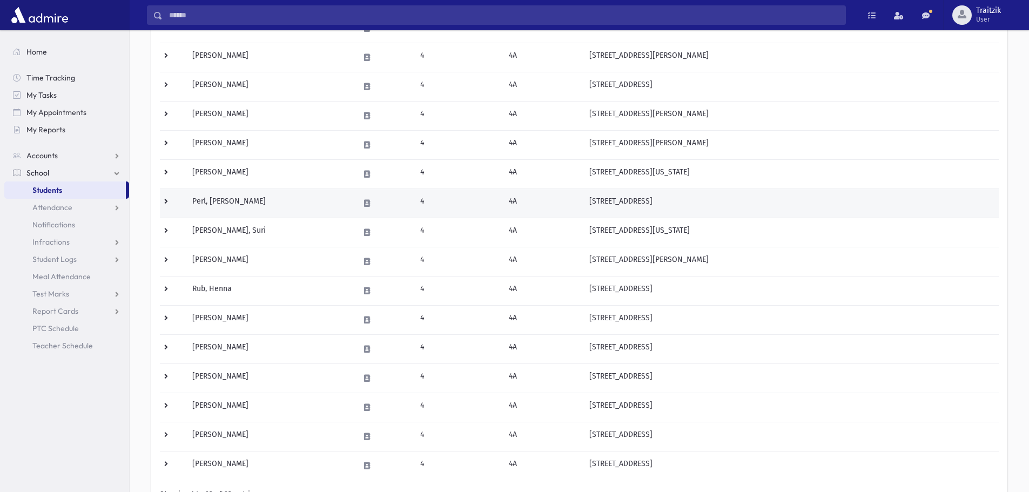
click at [228, 209] on td "Perl, [PERSON_NAME]" at bounding box center [269, 203] width 166 height 29
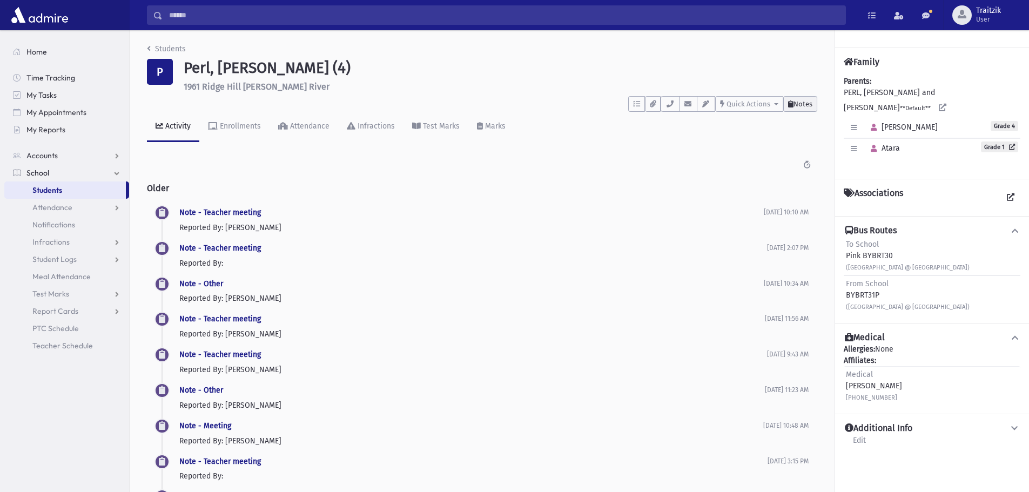
click at [801, 106] on span "Notes" at bounding box center [803, 104] width 19 height 8
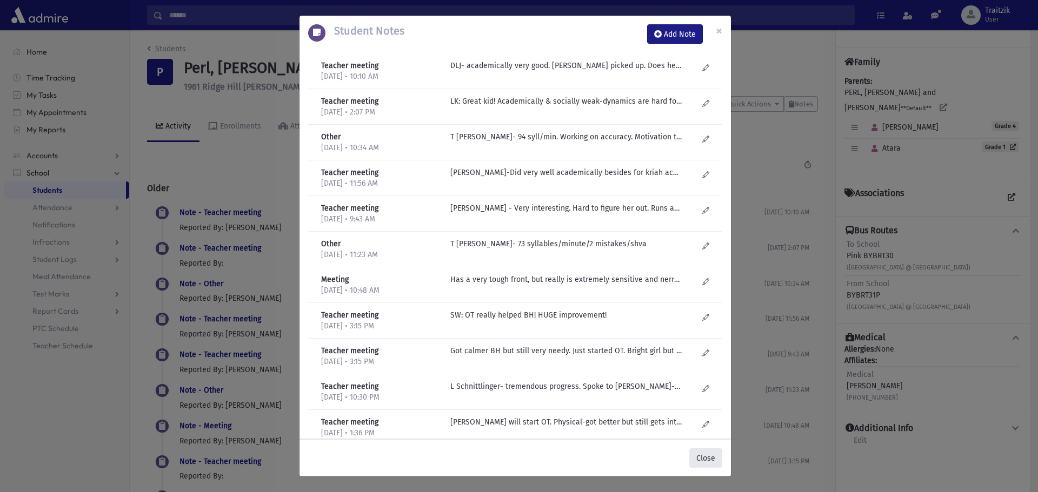
click at [704, 462] on button "Close" at bounding box center [705, 458] width 33 height 19
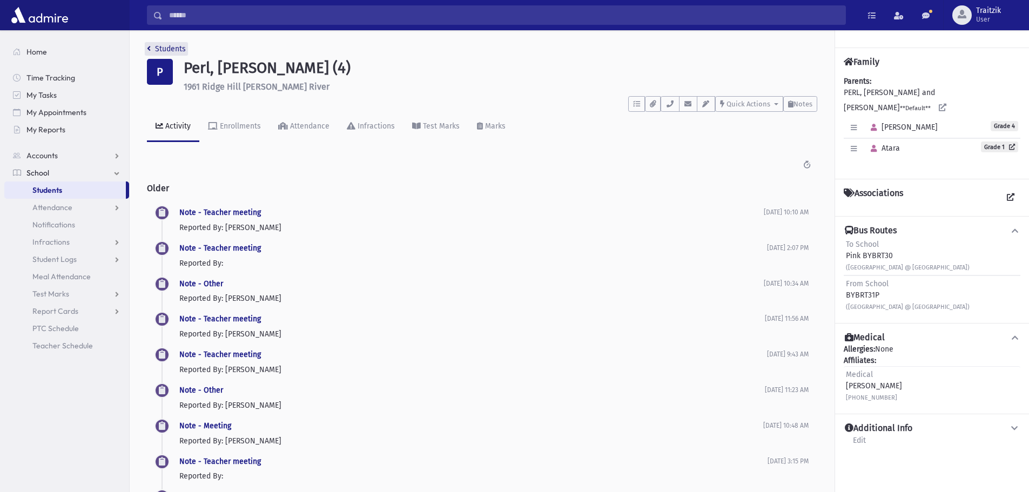
click at [150, 49] on icon "breadcrumb" at bounding box center [149, 49] width 4 height 8
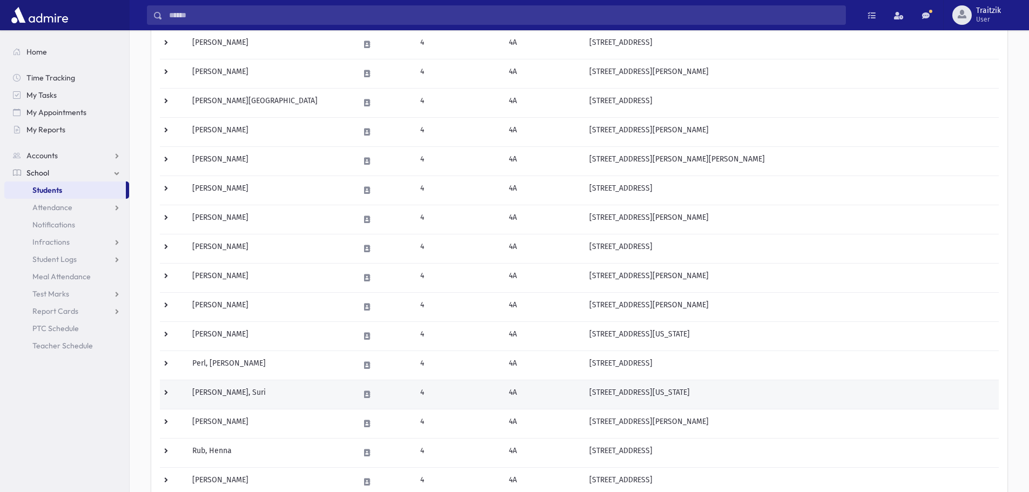
scroll to position [270, 0]
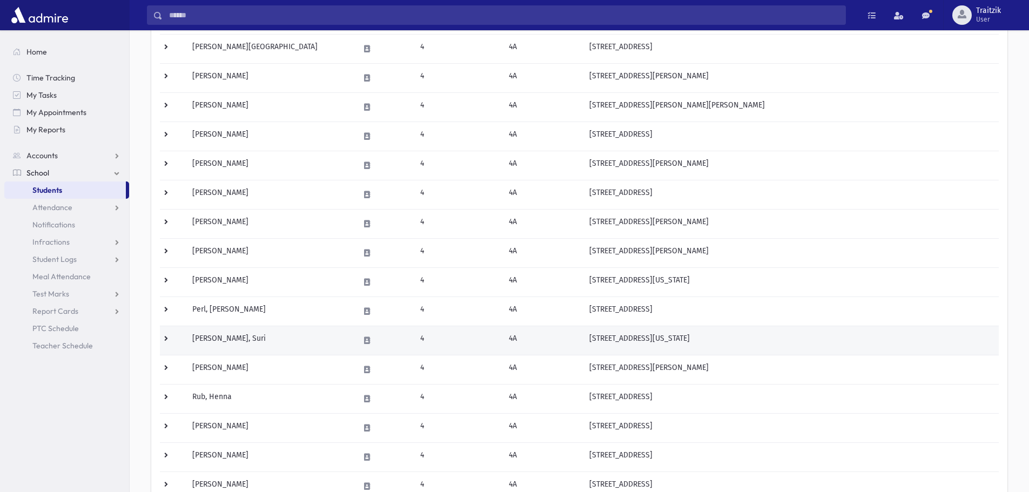
click at [249, 344] on td "[PERSON_NAME], Suri" at bounding box center [269, 340] width 166 height 29
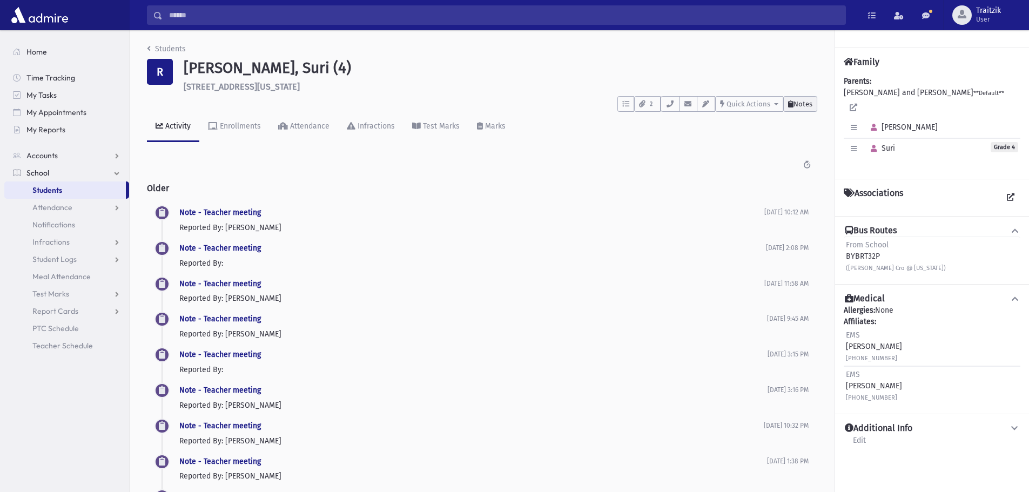
click at [795, 108] on button "Notes" at bounding box center [801, 104] width 34 height 16
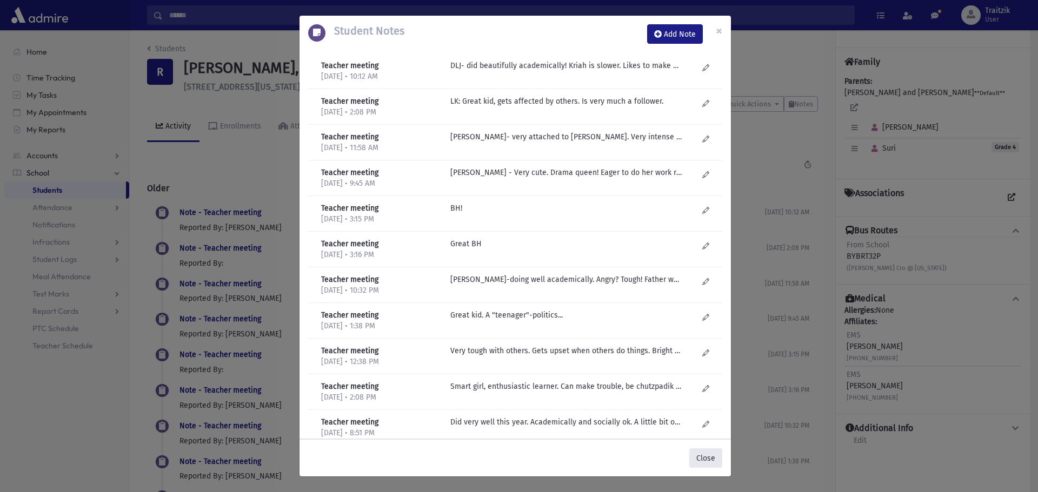
click at [706, 454] on button "Close" at bounding box center [705, 458] width 33 height 19
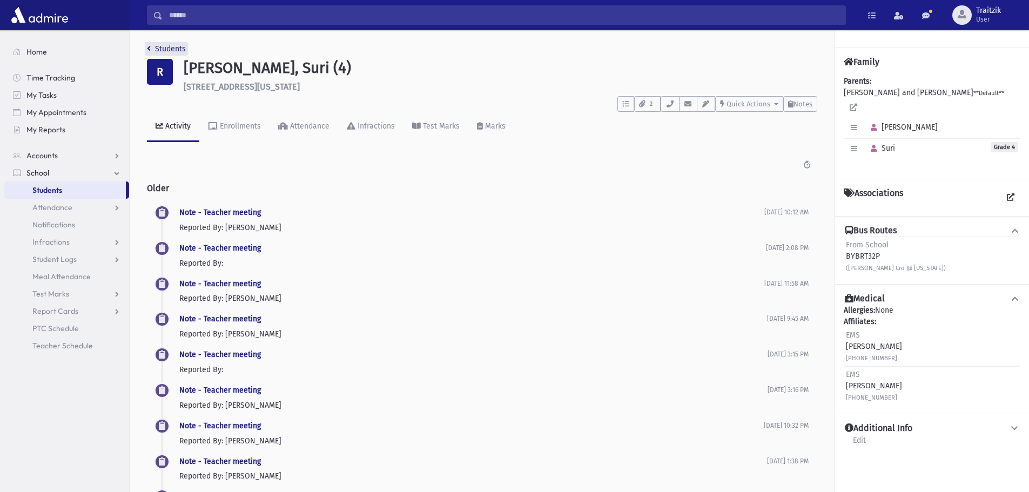
click at [153, 52] on link "Students" at bounding box center [166, 48] width 39 height 9
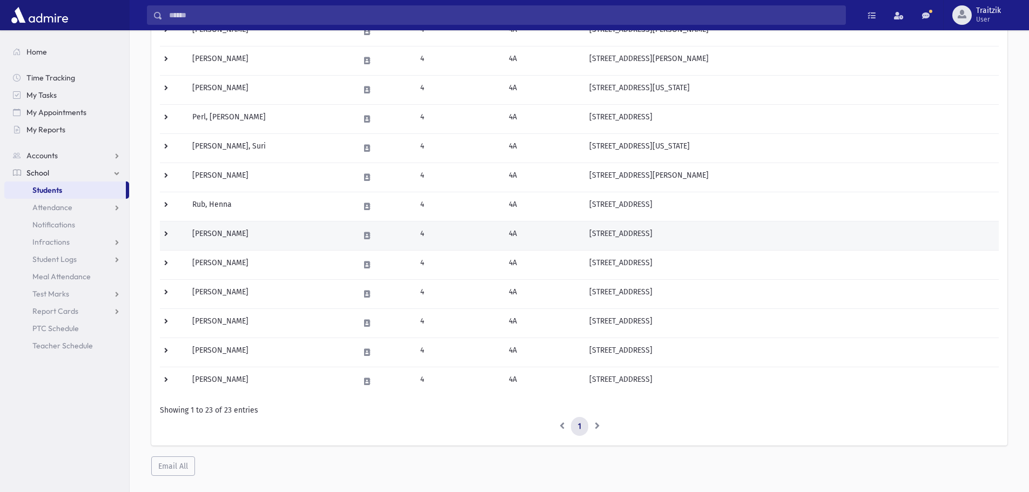
scroll to position [484, 0]
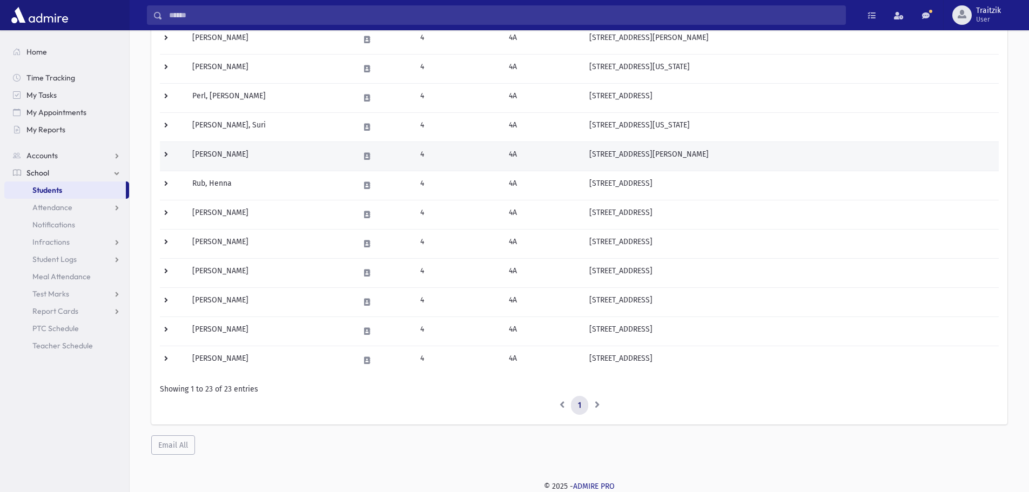
click at [242, 152] on td "[PERSON_NAME]" at bounding box center [269, 156] width 166 height 29
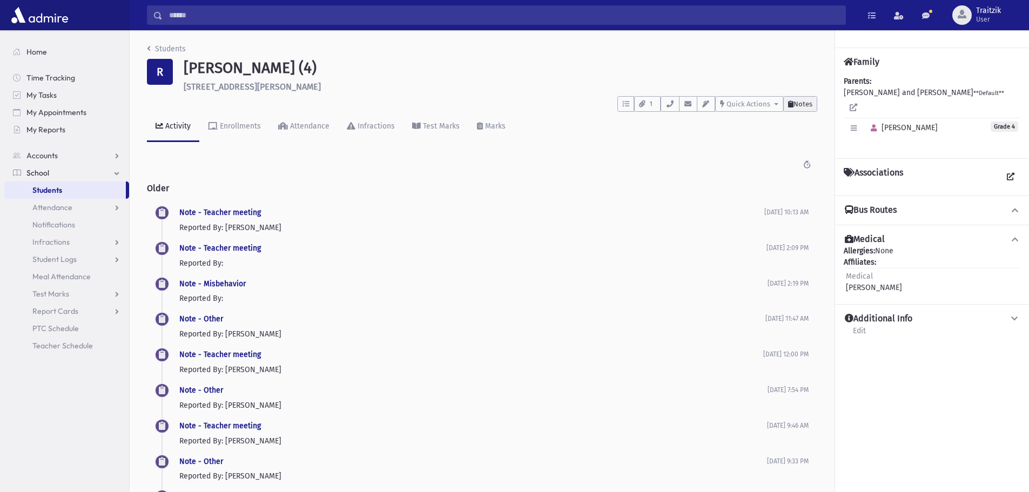
click at [801, 105] on span "Notes" at bounding box center [803, 104] width 19 height 8
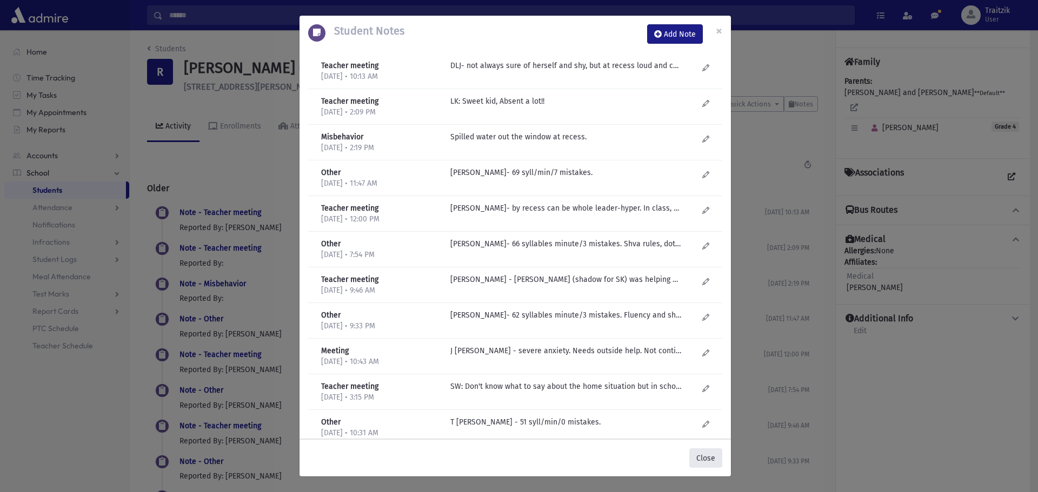
click at [697, 460] on button "Close" at bounding box center [705, 458] width 33 height 19
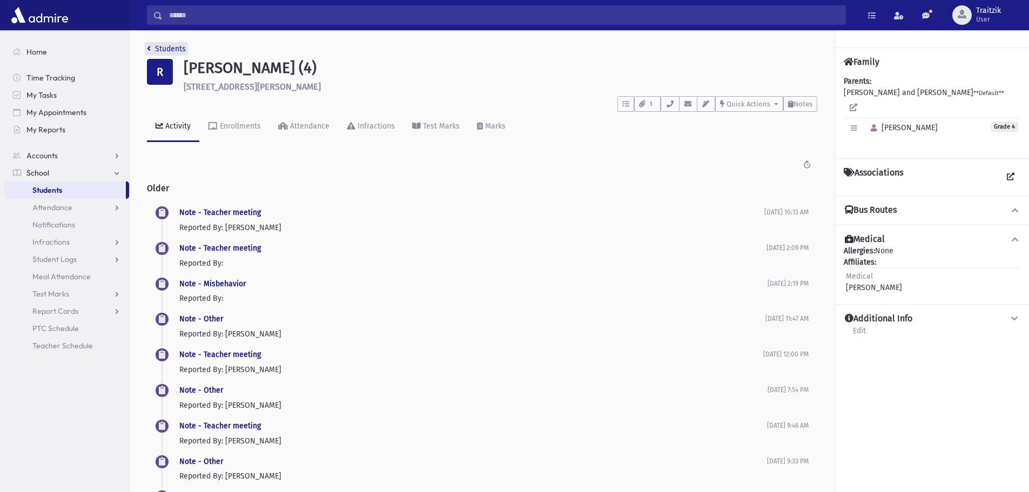
click at [149, 51] on icon "breadcrumb" at bounding box center [149, 49] width 4 height 8
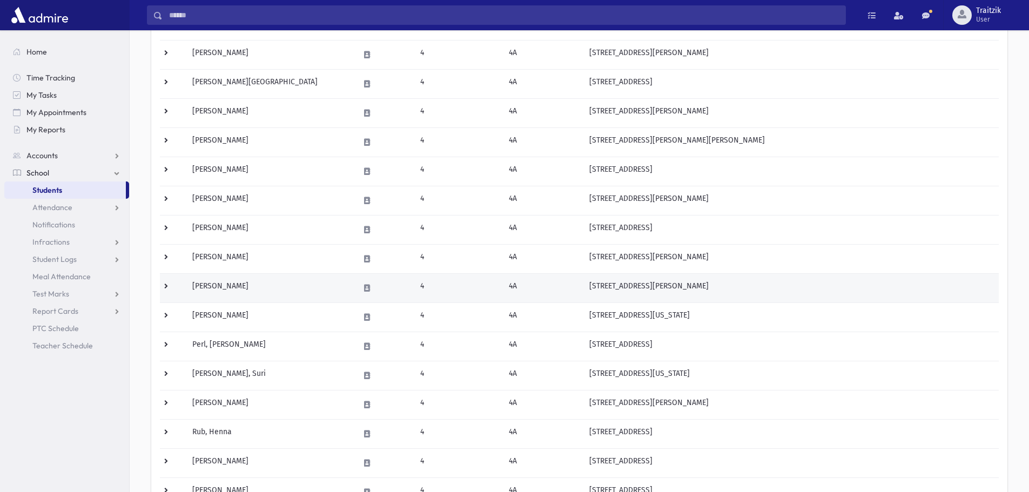
scroll to position [270, 0]
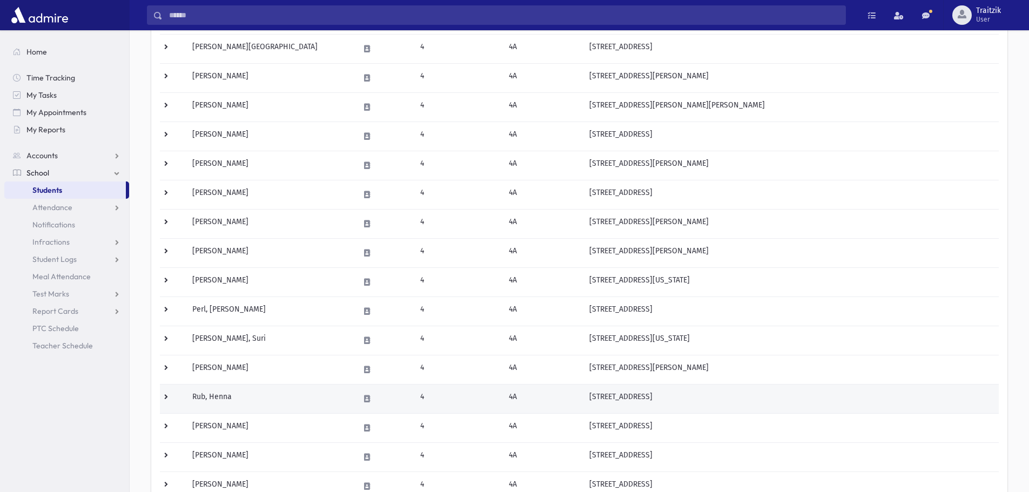
click at [232, 399] on td "Rub, Henna" at bounding box center [269, 398] width 166 height 29
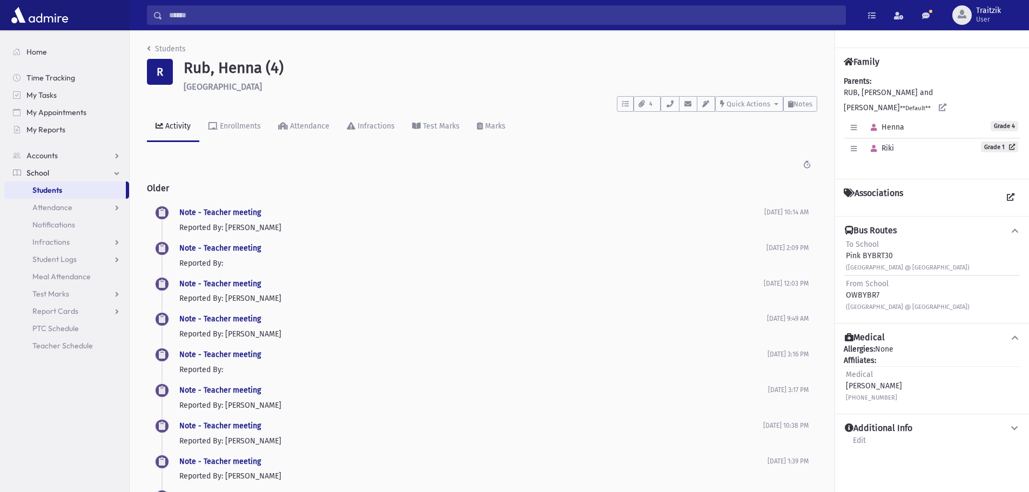
click at [145, 49] on div "Students R Rub, Henna (4) 182 Jumping Brook Drive Toms River **** To Do's No op…" at bounding box center [482, 487] width 705 height 915
click at [149, 48] on icon "breadcrumb" at bounding box center [149, 49] width 4 height 8
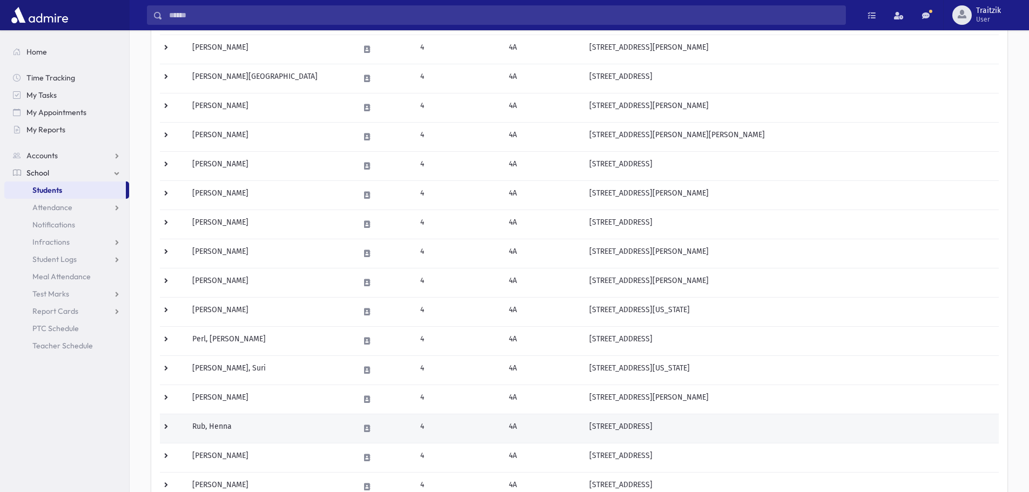
scroll to position [270, 0]
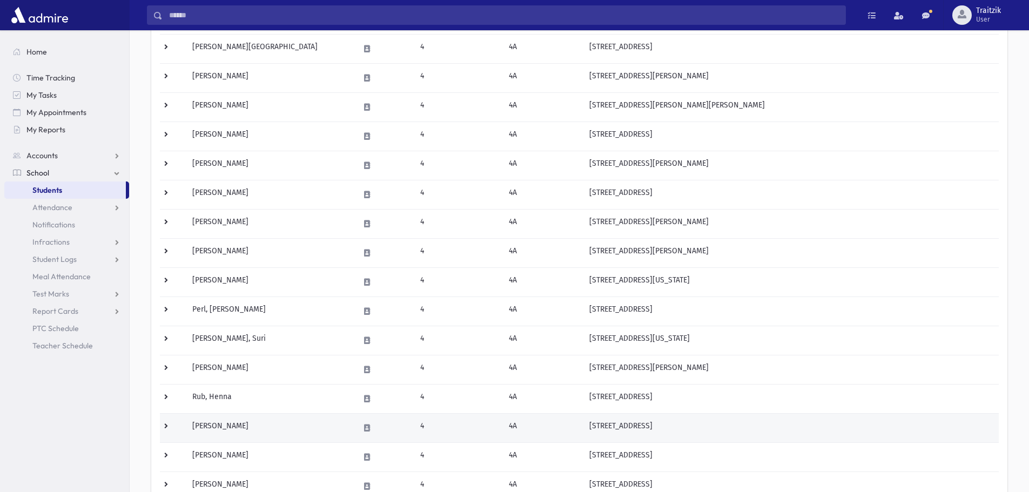
click at [239, 430] on td "Salomon, Shaina" at bounding box center [269, 427] width 166 height 29
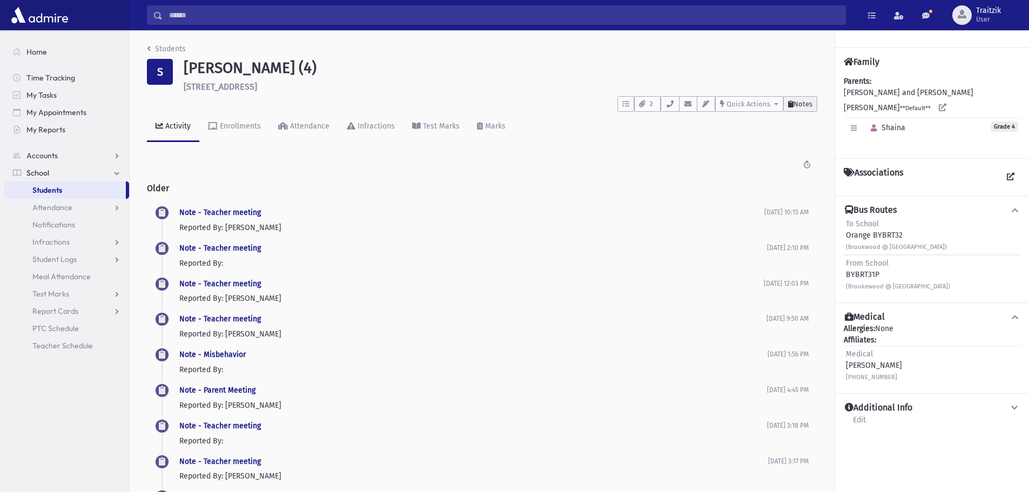
click at [809, 107] on span "Notes" at bounding box center [803, 104] width 19 height 8
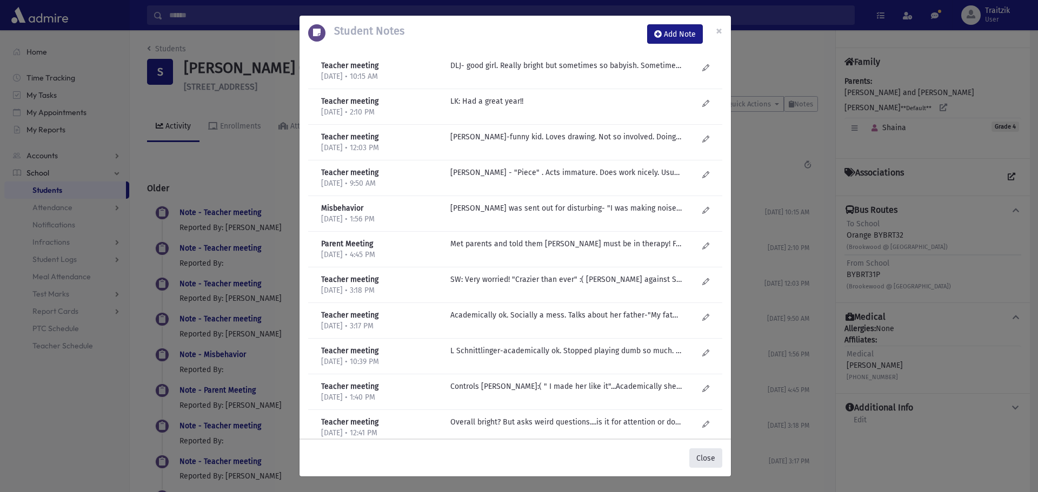
click at [712, 459] on button "Close" at bounding box center [705, 458] width 33 height 19
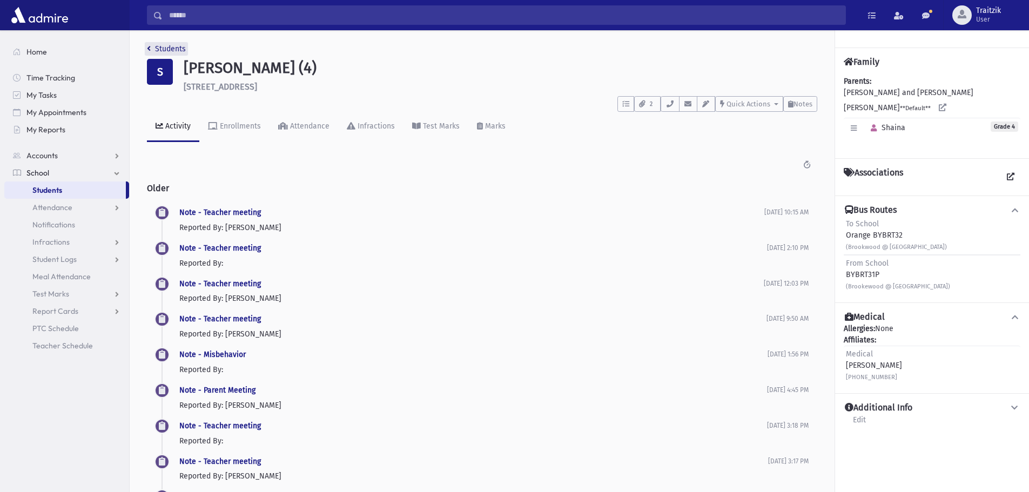
click at [150, 50] on icon "breadcrumb" at bounding box center [149, 49] width 4 height 8
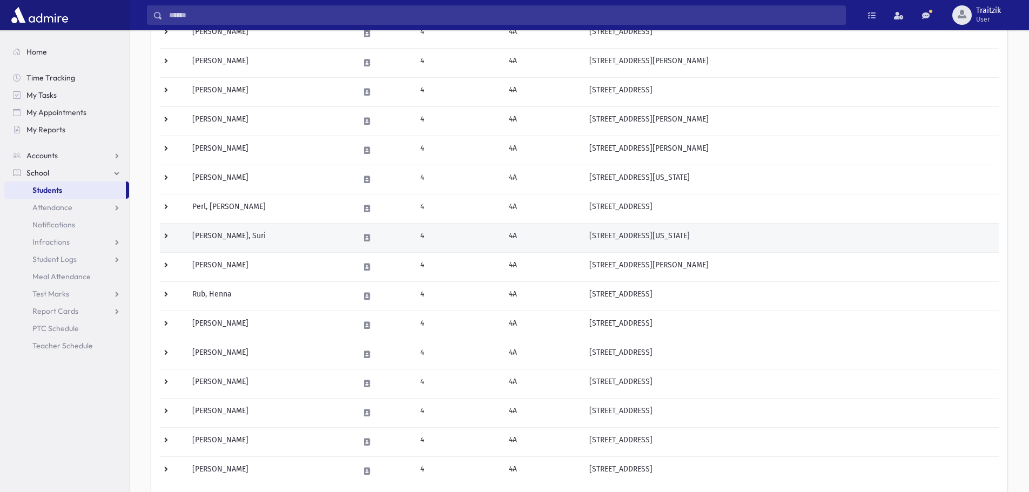
scroll to position [378, 0]
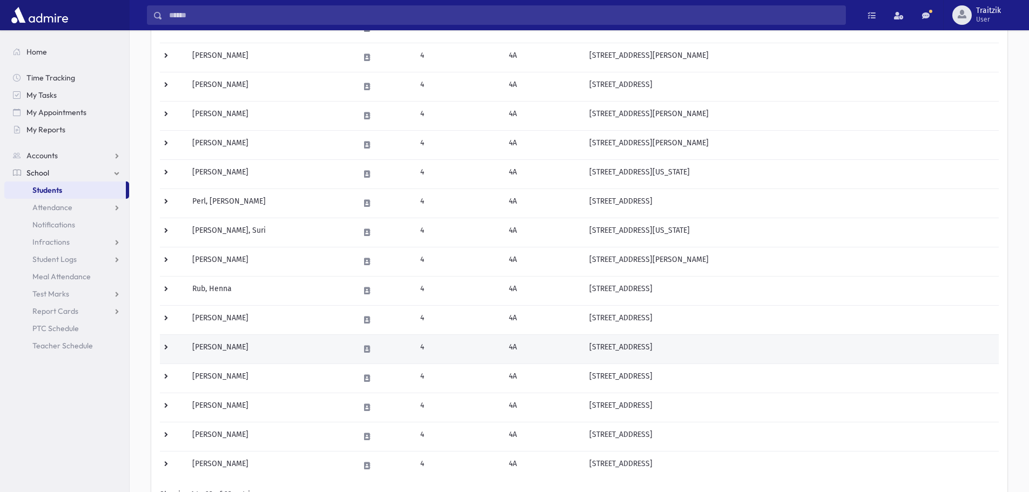
click at [293, 345] on td "Shkolnik, Shira" at bounding box center [269, 349] width 166 height 29
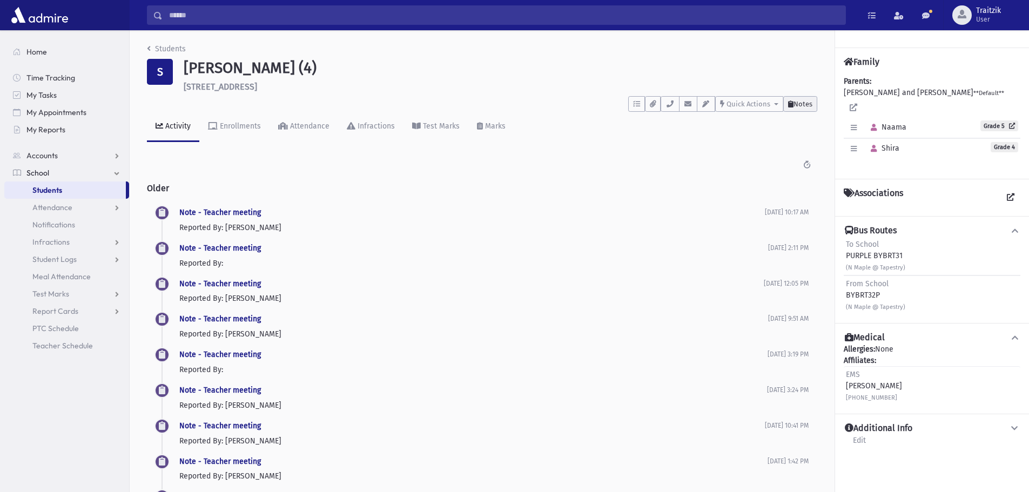
click at [803, 102] on span "Notes" at bounding box center [803, 104] width 19 height 8
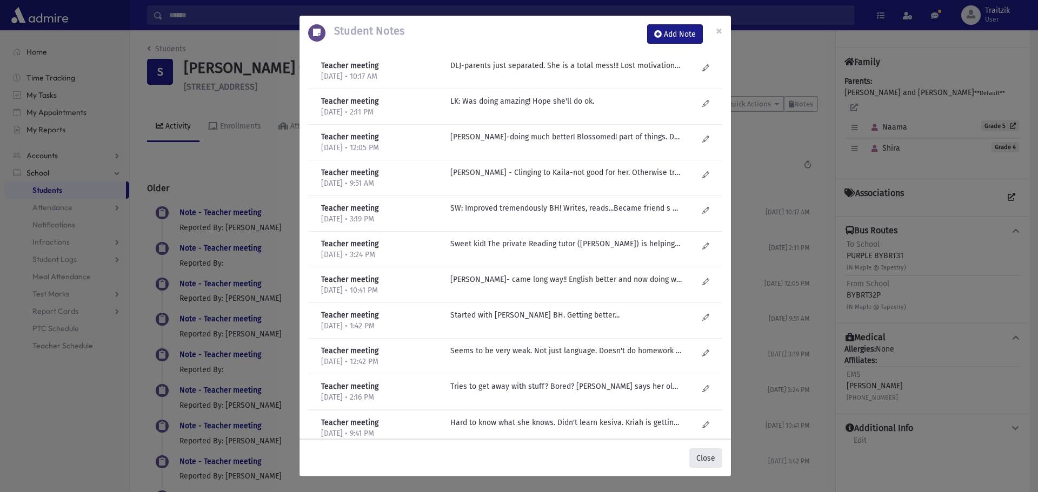
click at [711, 458] on button "Close" at bounding box center [705, 458] width 33 height 19
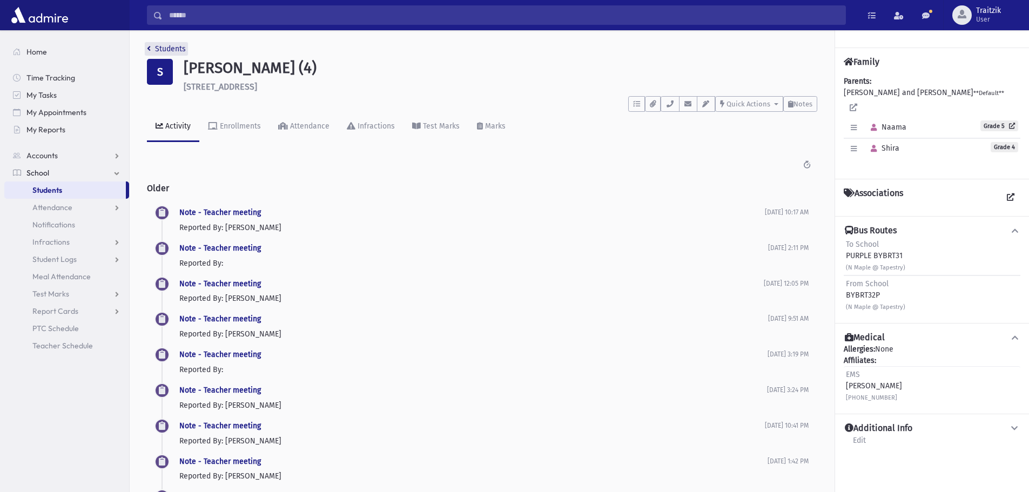
click at [150, 51] on icon "breadcrumb" at bounding box center [149, 49] width 4 height 8
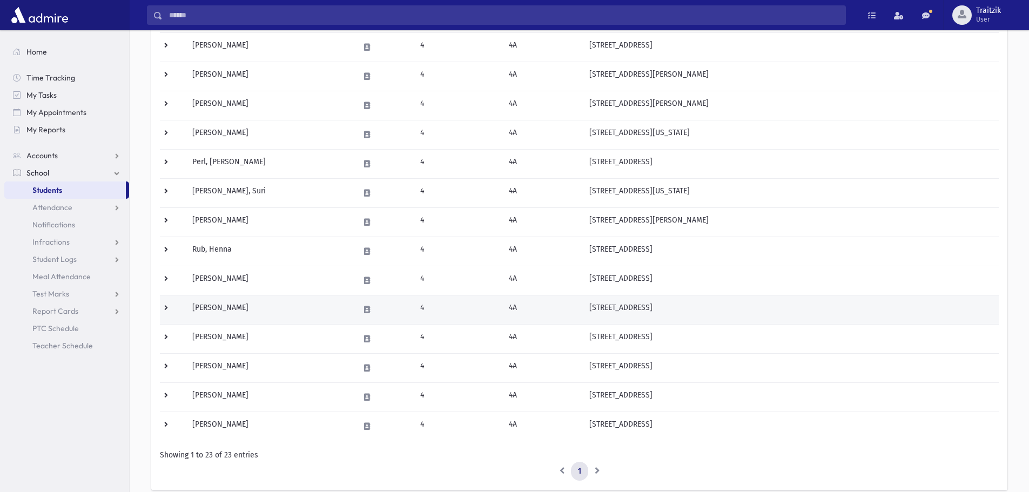
scroll to position [432, 0]
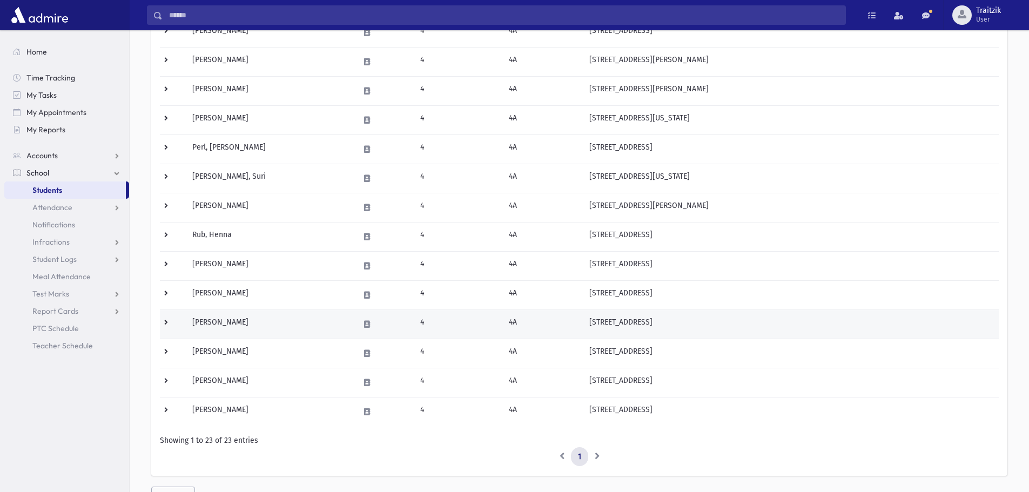
click at [255, 329] on td "Tessler, Shiri" at bounding box center [269, 324] width 166 height 29
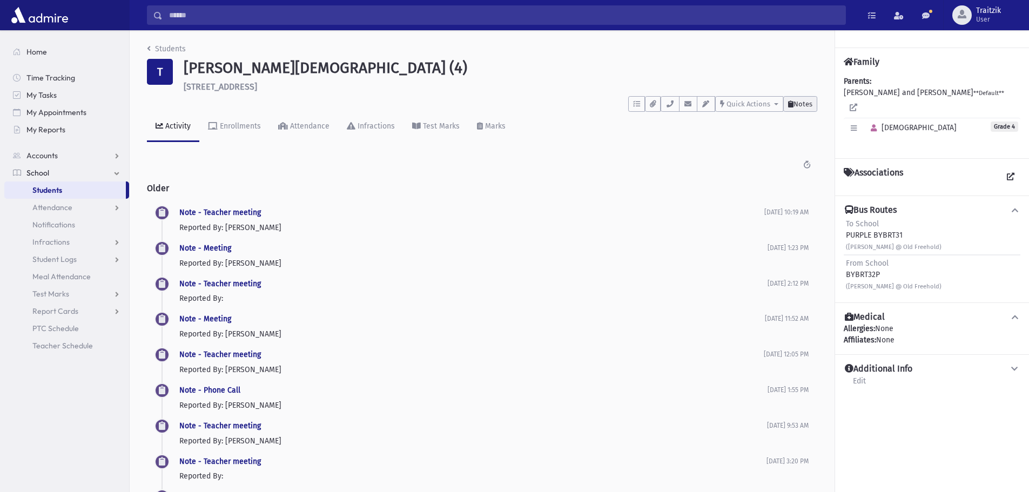
click at [797, 102] on span "Notes" at bounding box center [803, 104] width 19 height 8
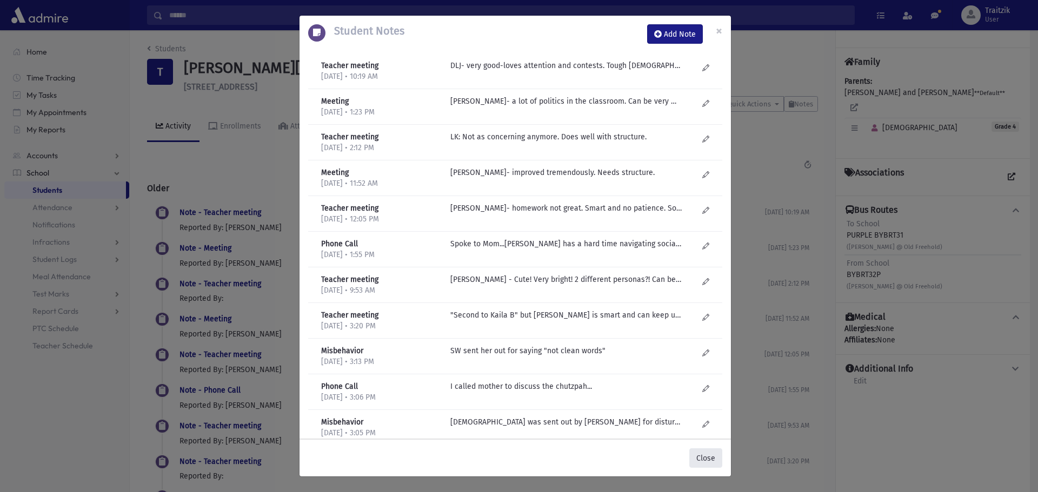
click at [714, 460] on button "Close" at bounding box center [705, 458] width 33 height 19
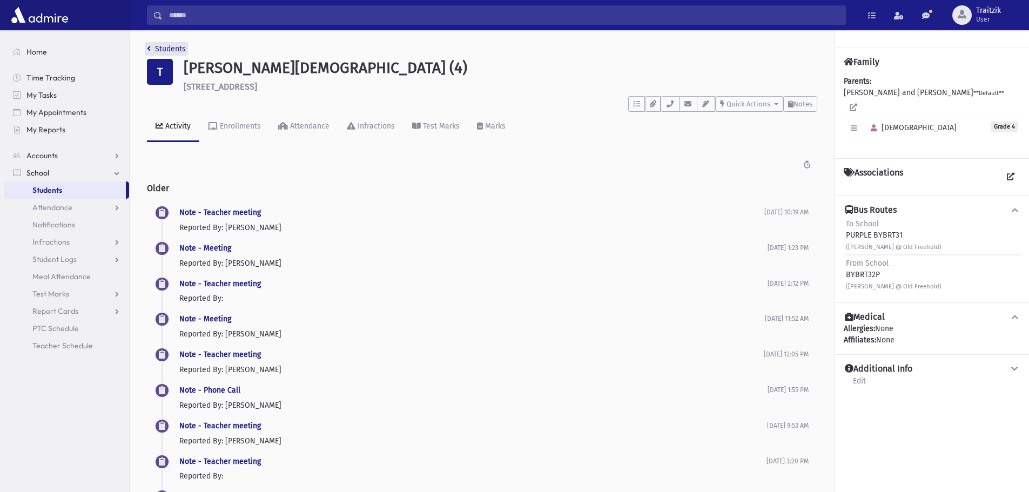
click at [149, 50] on icon "breadcrumb" at bounding box center [149, 49] width 4 height 8
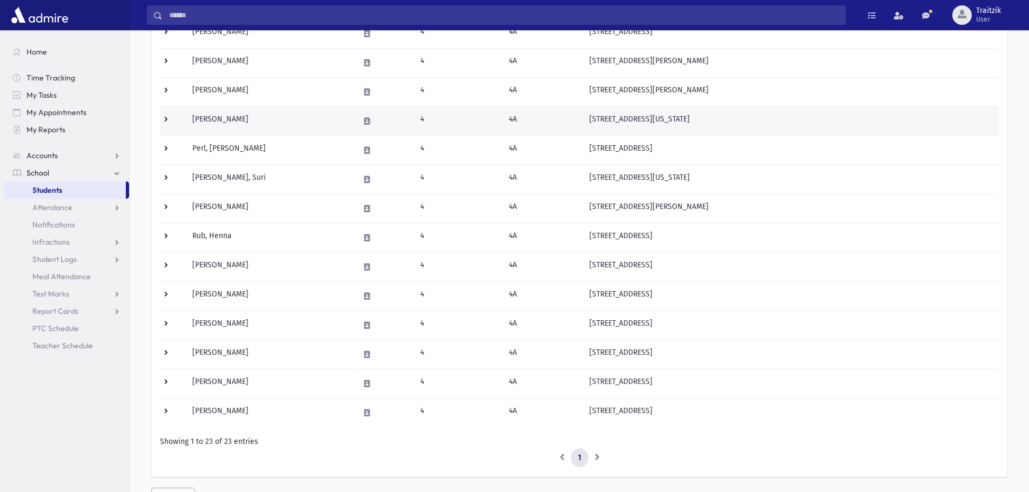
scroll to position [432, 0]
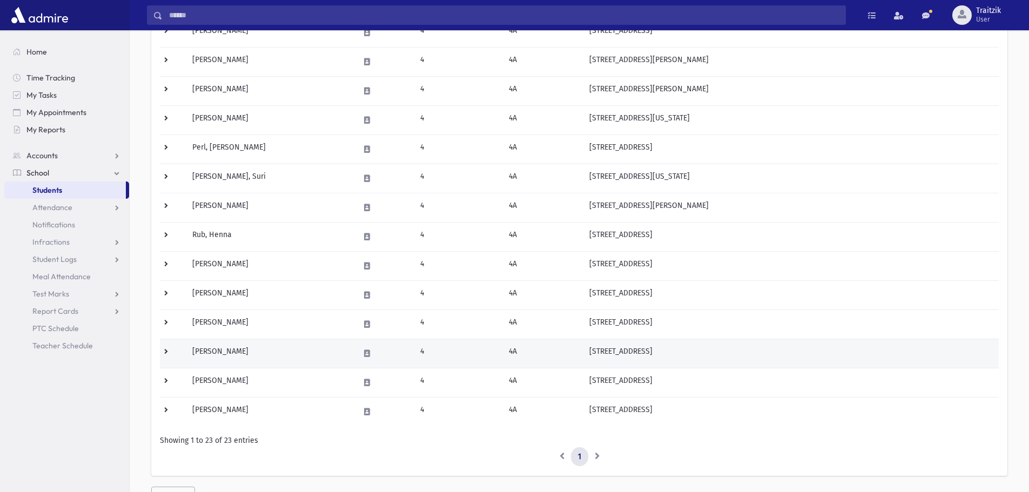
click at [260, 362] on td "[PERSON_NAME]" at bounding box center [269, 353] width 166 height 29
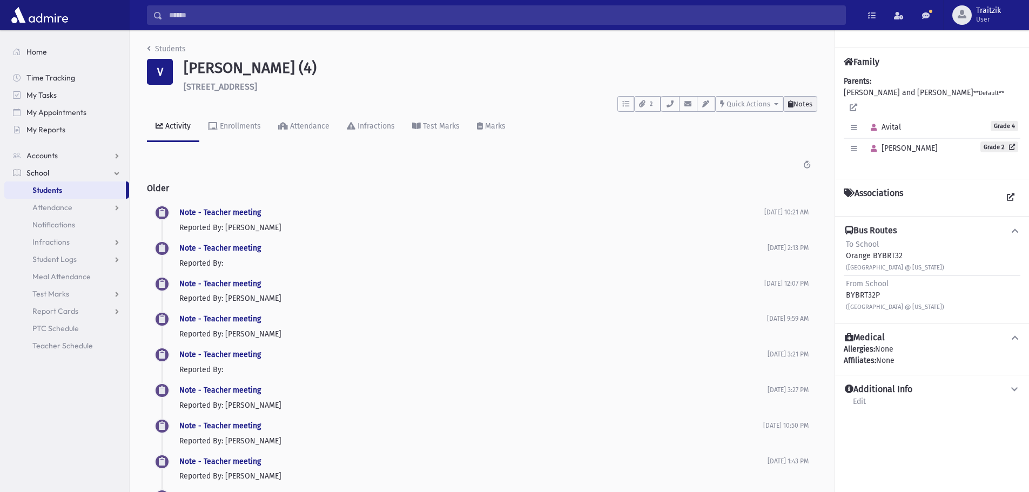
click at [810, 107] on span "Notes" at bounding box center [803, 104] width 19 height 8
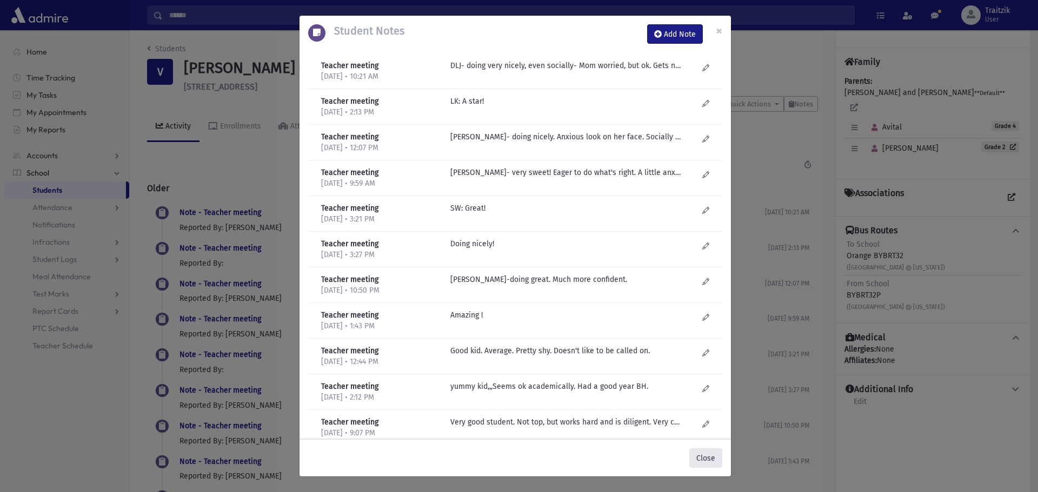
click at [720, 454] on button "Close" at bounding box center [705, 458] width 33 height 19
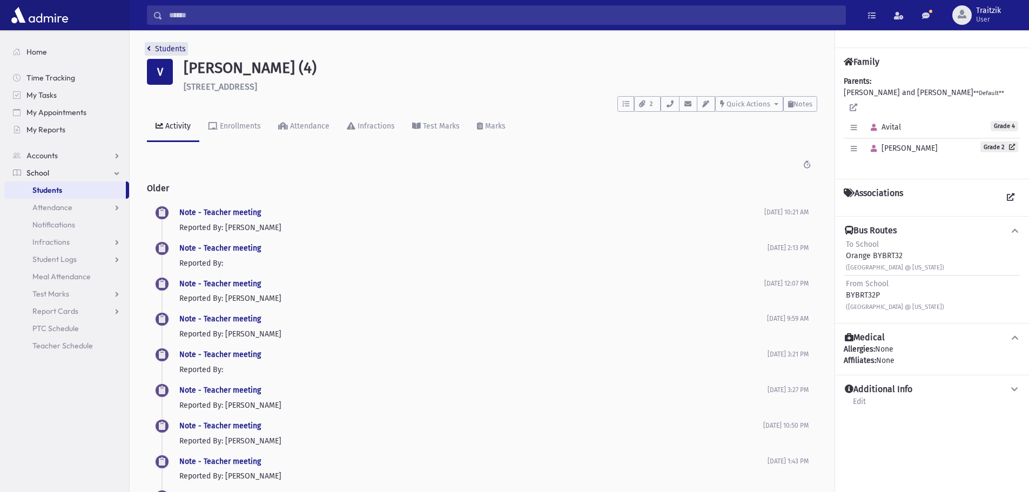
click at [149, 49] on icon "breadcrumb" at bounding box center [149, 49] width 4 height 8
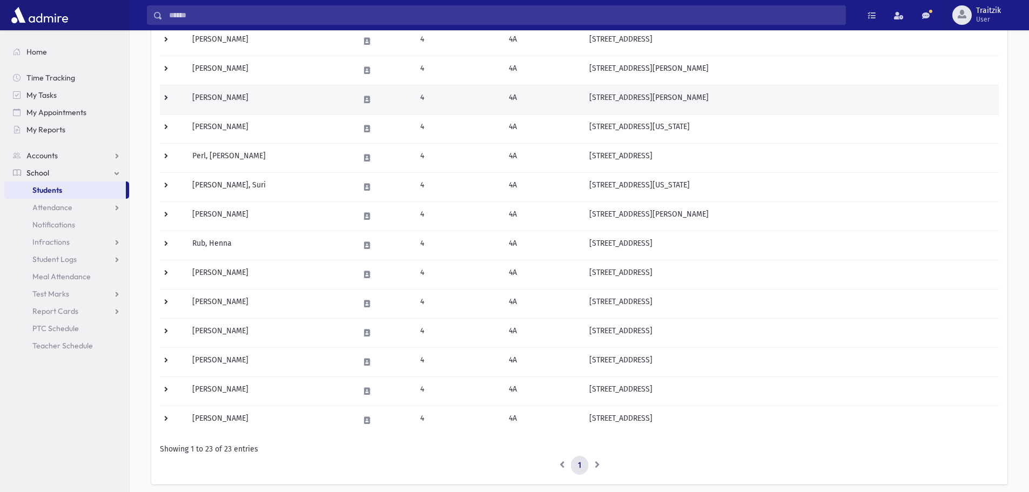
scroll to position [432, 0]
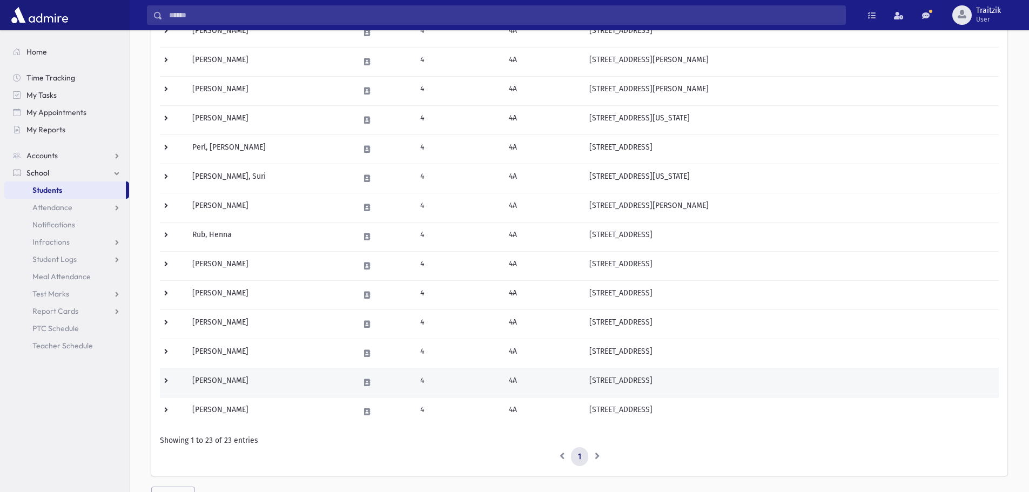
click at [277, 381] on td "[PERSON_NAME]" at bounding box center [269, 382] width 166 height 29
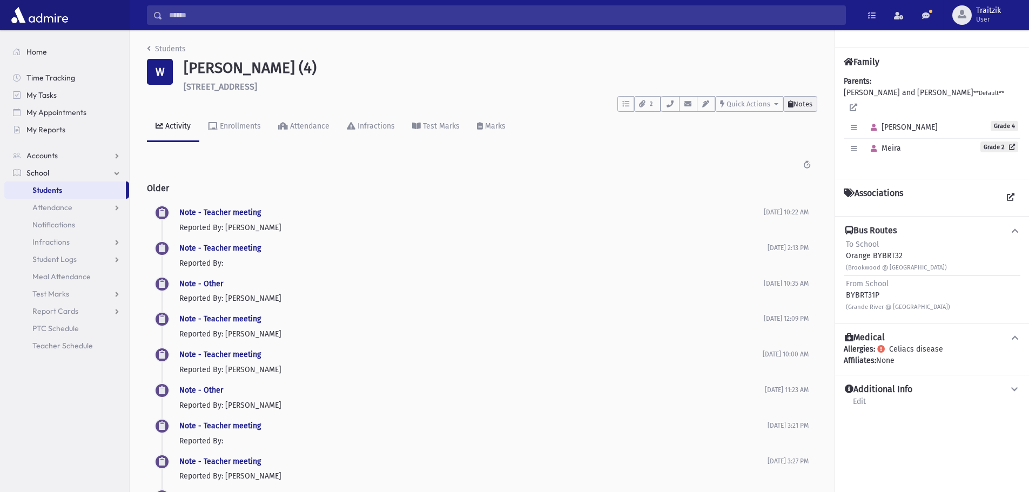
click at [811, 103] on span "Notes" at bounding box center [803, 104] width 19 height 8
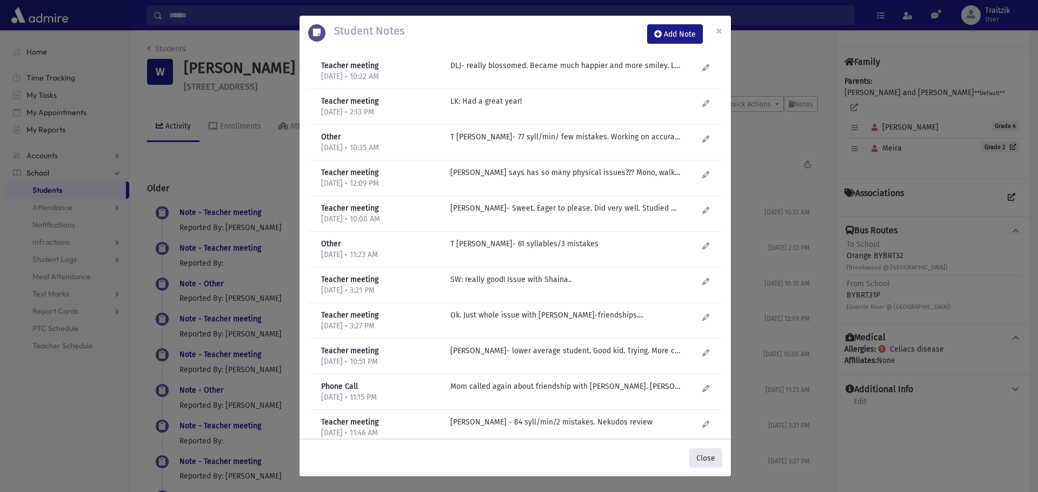
click at [708, 453] on button "Close" at bounding box center [705, 458] width 33 height 19
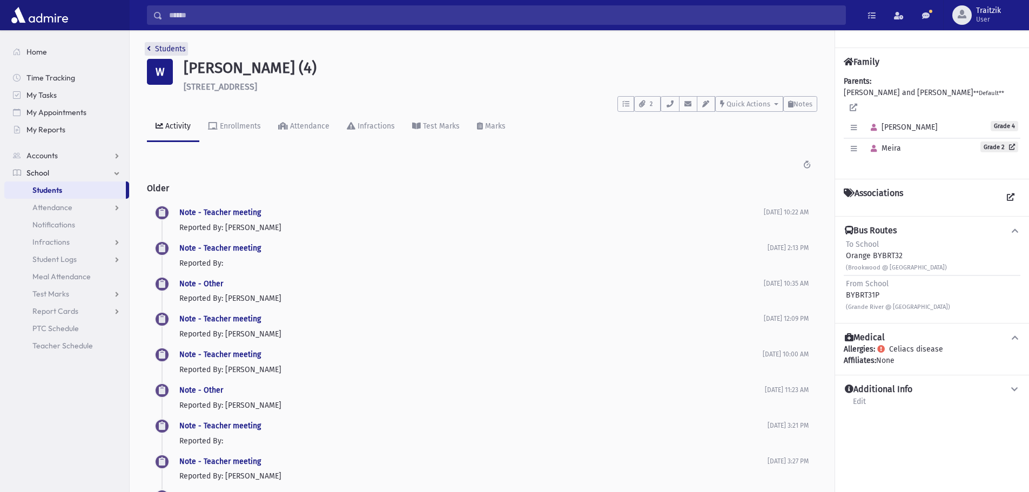
click at [155, 52] on link "Students" at bounding box center [166, 48] width 39 height 9
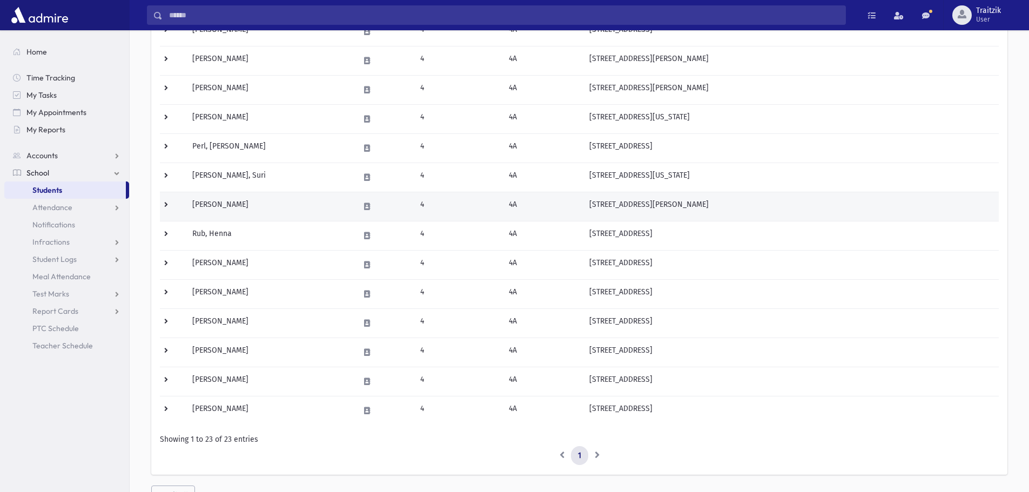
scroll to position [484, 0]
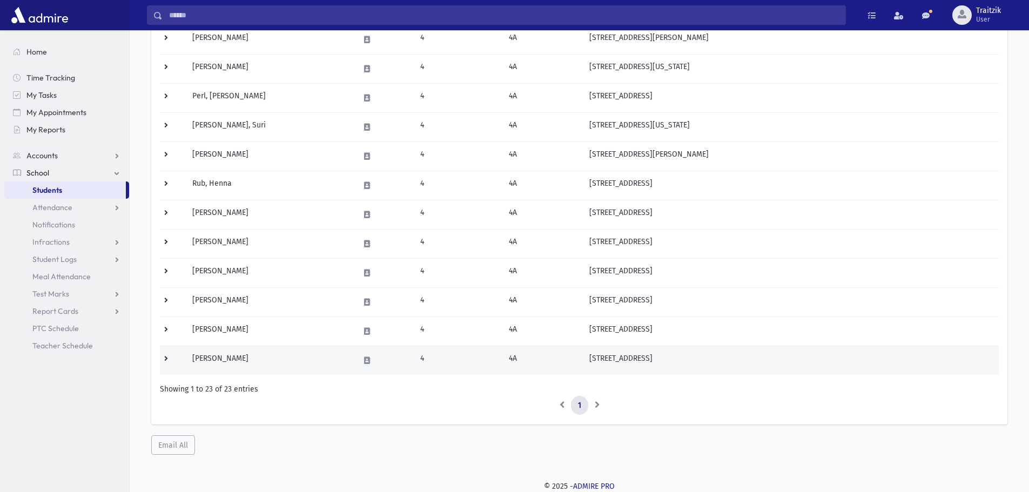
click at [238, 360] on td "Zuker, Esty" at bounding box center [269, 360] width 166 height 29
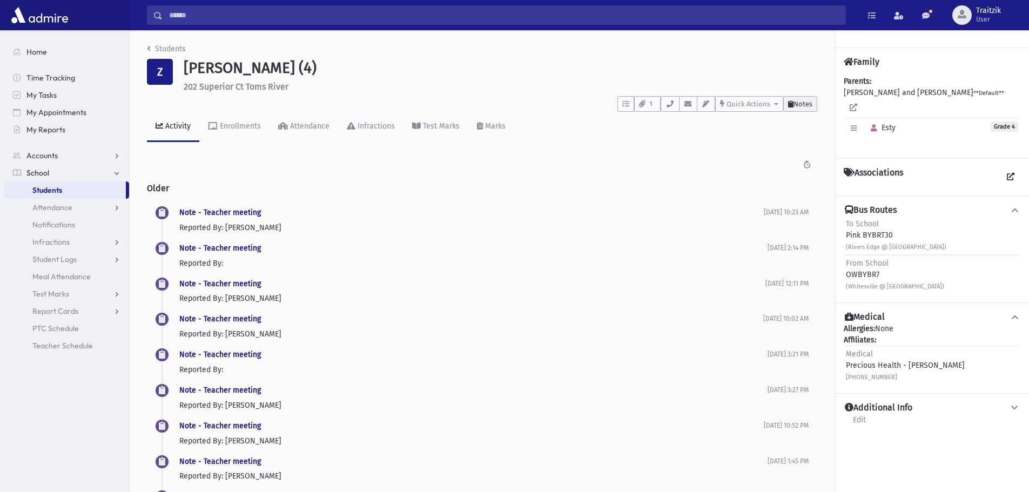
click at [804, 104] on span "Notes" at bounding box center [803, 104] width 19 height 8
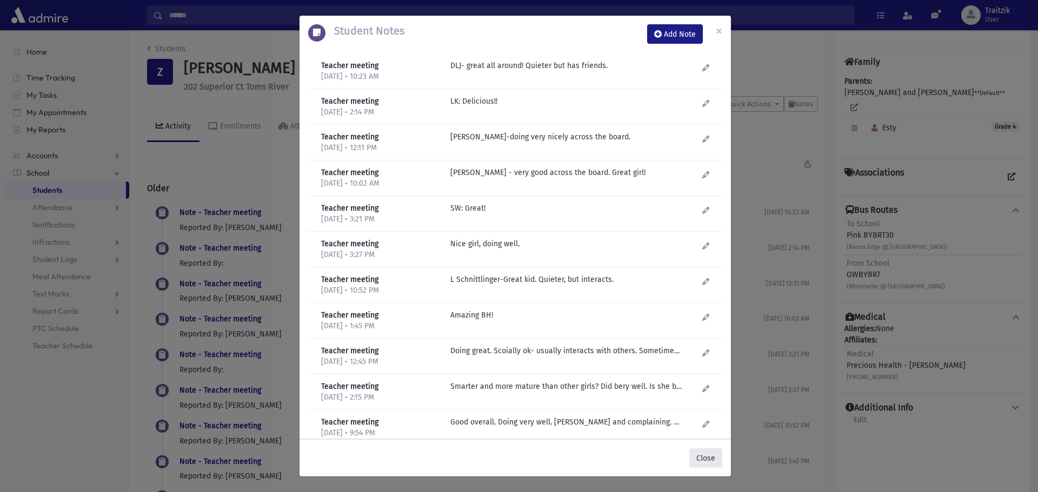
click at [698, 459] on button "Close" at bounding box center [705, 458] width 33 height 19
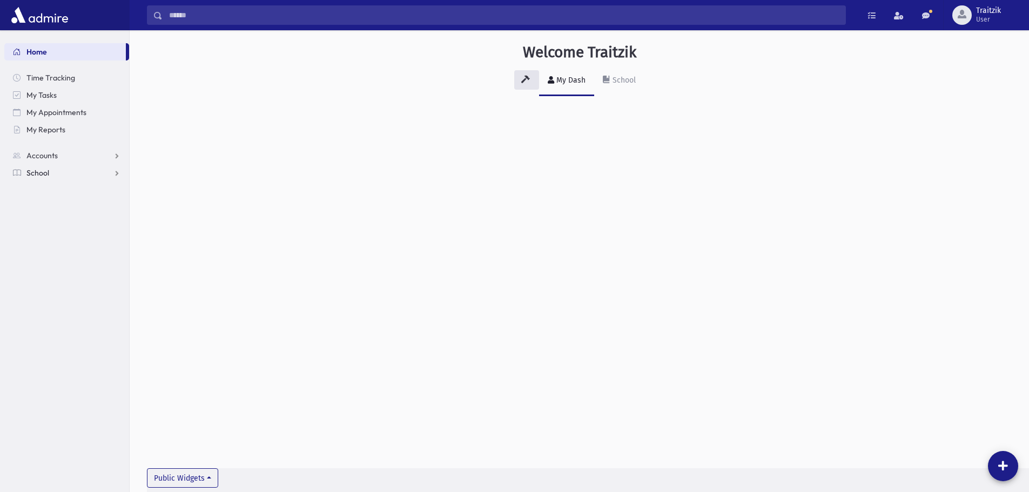
click at [42, 173] on span "School" at bounding box center [37, 173] width 23 height 10
click at [48, 193] on span "Students" at bounding box center [47, 190] width 30 height 10
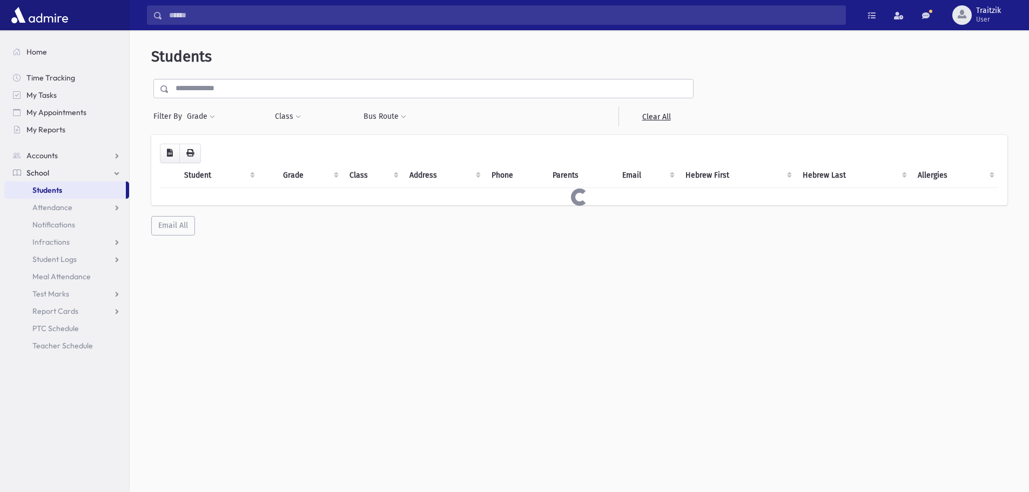
select select
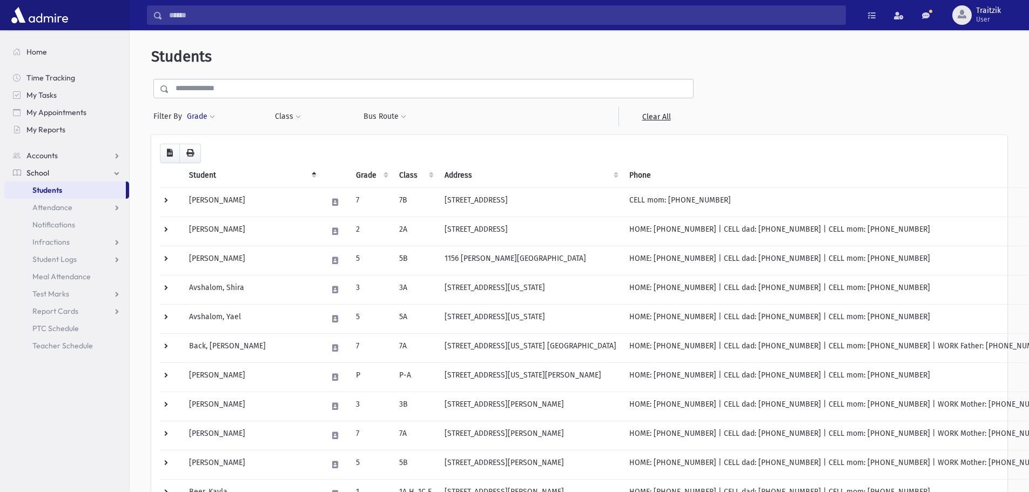
click at [212, 116] on span at bounding box center [212, 117] width 5 height 6
click at [218, 151] on ul at bounding box center [249, 147] width 112 height 16
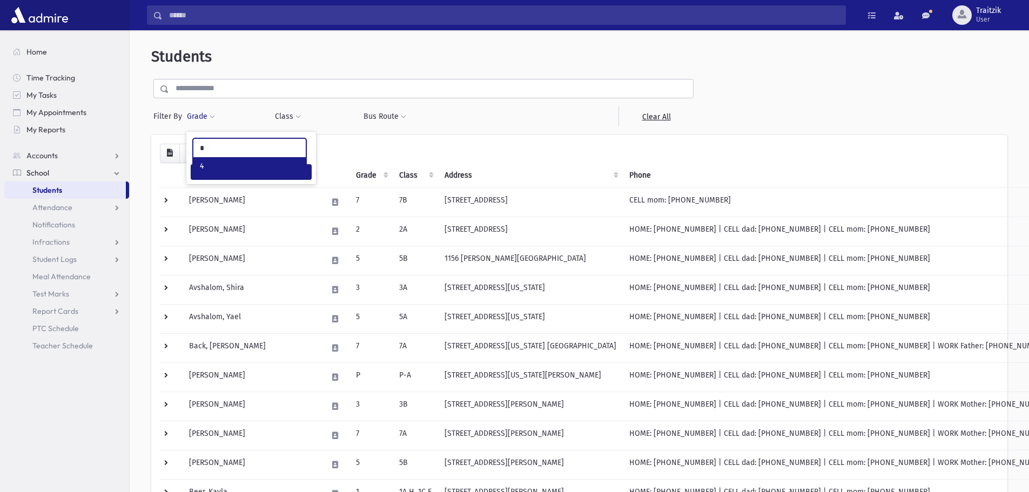
type input "*"
select select "*"
click at [291, 114] on button "Class" at bounding box center [288, 116] width 27 height 19
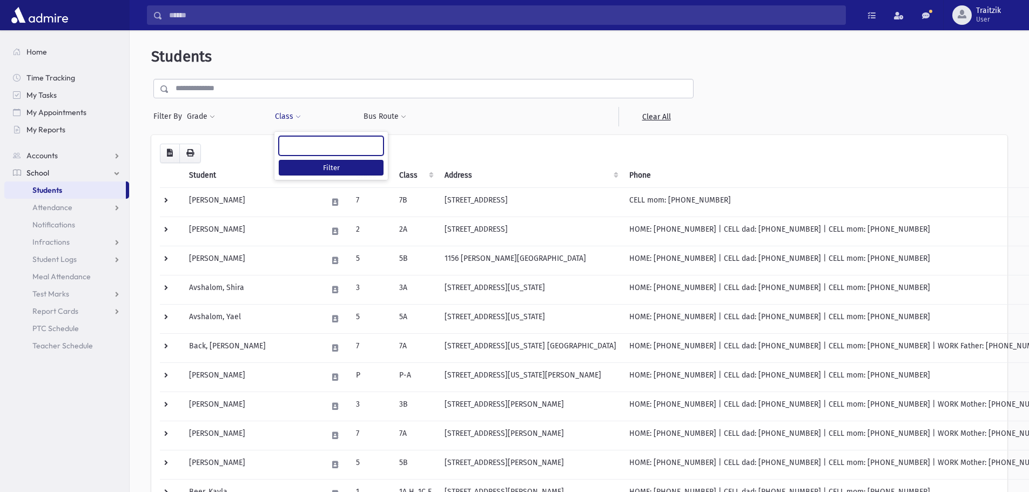
click at [298, 145] on ul at bounding box center [331, 145] width 104 height 16
type input "**"
select select "**"
click at [313, 161] on button "Filter" at bounding box center [331, 168] width 105 height 16
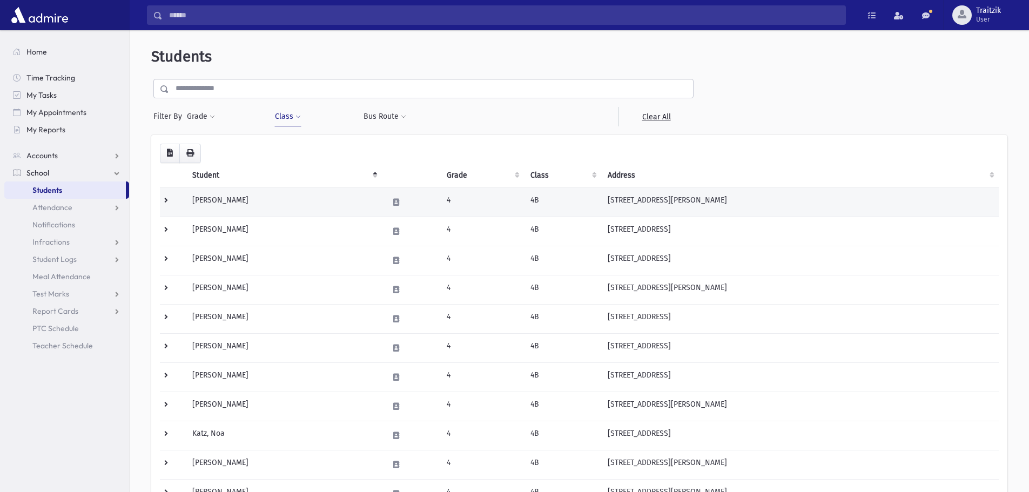
click at [243, 204] on td "[PERSON_NAME]" at bounding box center [284, 202] width 196 height 29
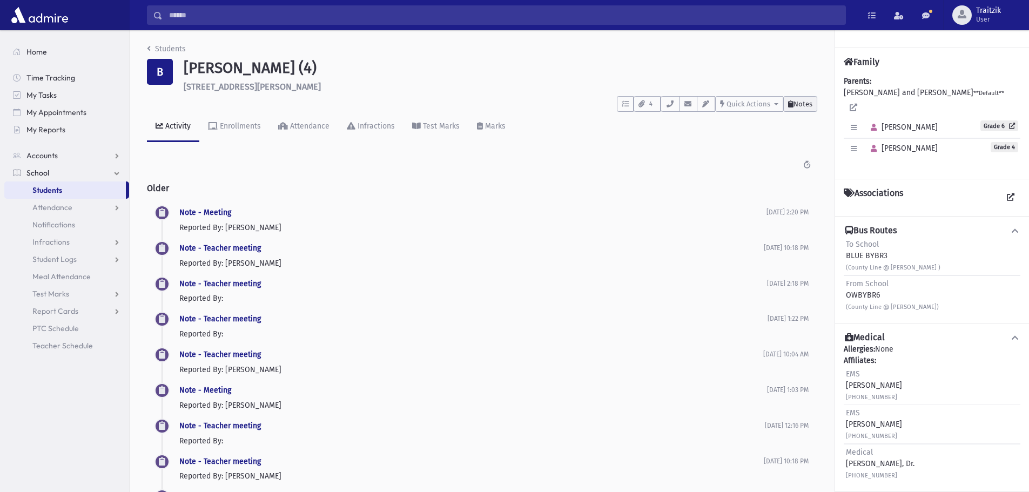
click at [805, 105] on span "Notes" at bounding box center [803, 104] width 19 height 8
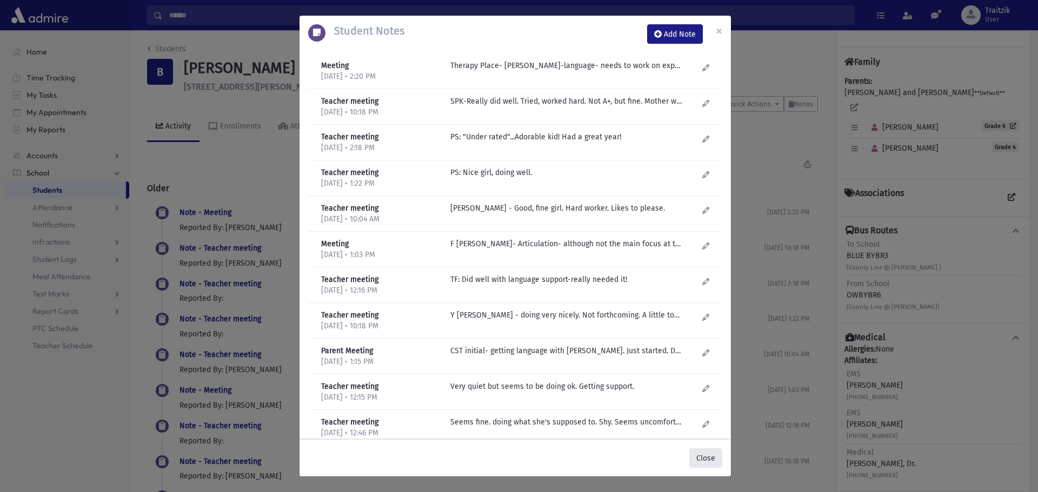
click at [707, 462] on button "Close" at bounding box center [705, 458] width 33 height 19
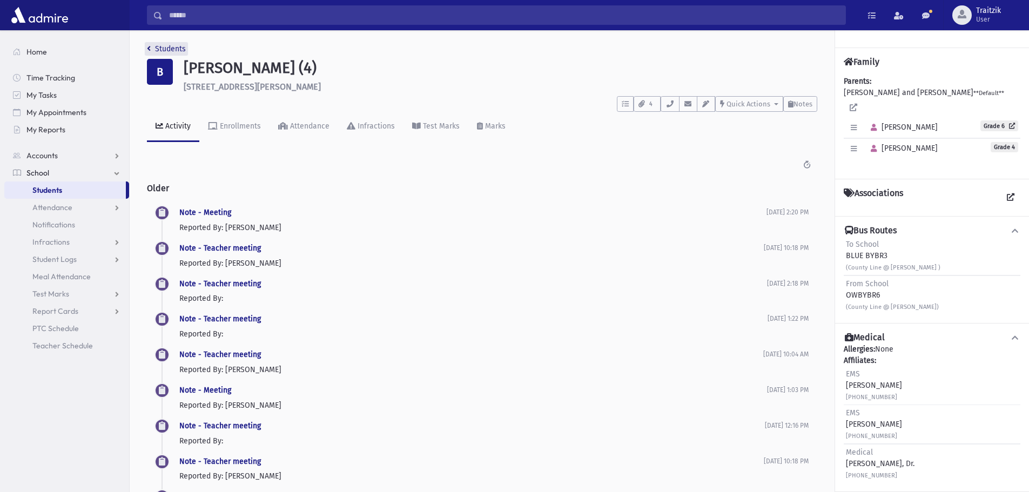
click at [148, 46] on icon "breadcrumb" at bounding box center [149, 49] width 4 height 8
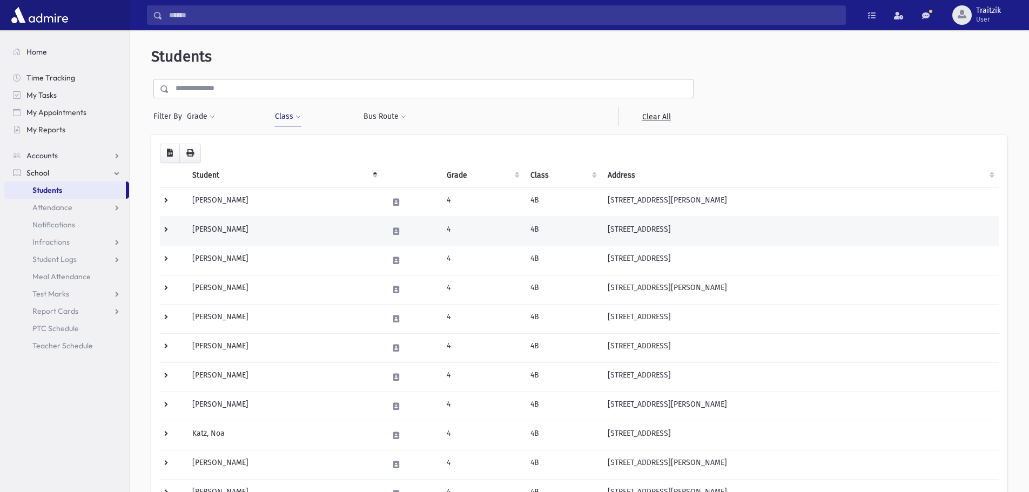
click at [262, 235] on td "[PERSON_NAME]" at bounding box center [284, 231] width 196 height 29
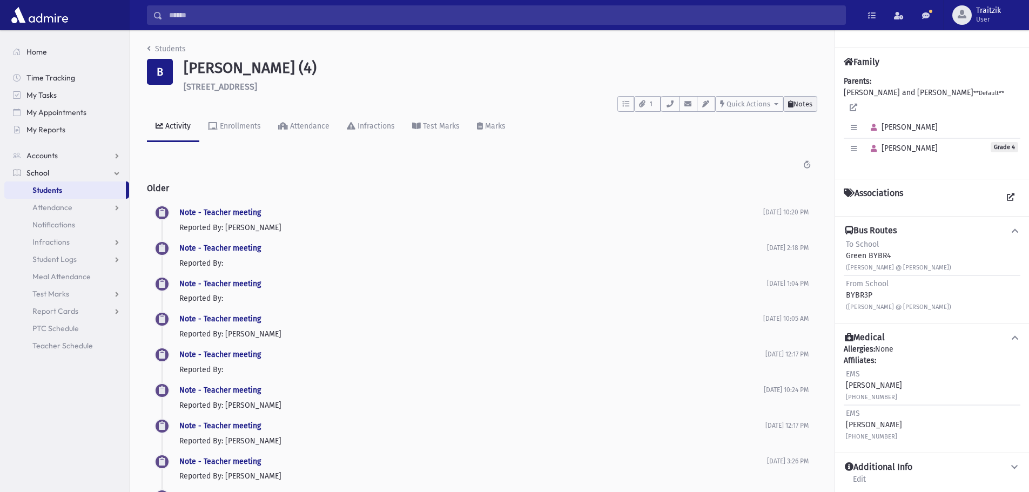
click at [807, 109] on button "Notes" at bounding box center [801, 104] width 34 height 16
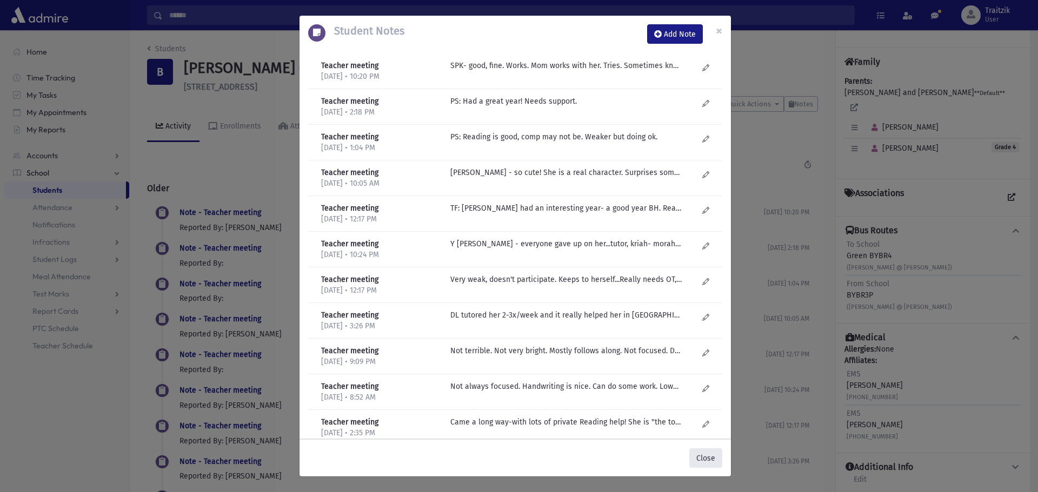
click at [708, 453] on button "Close" at bounding box center [705, 458] width 33 height 19
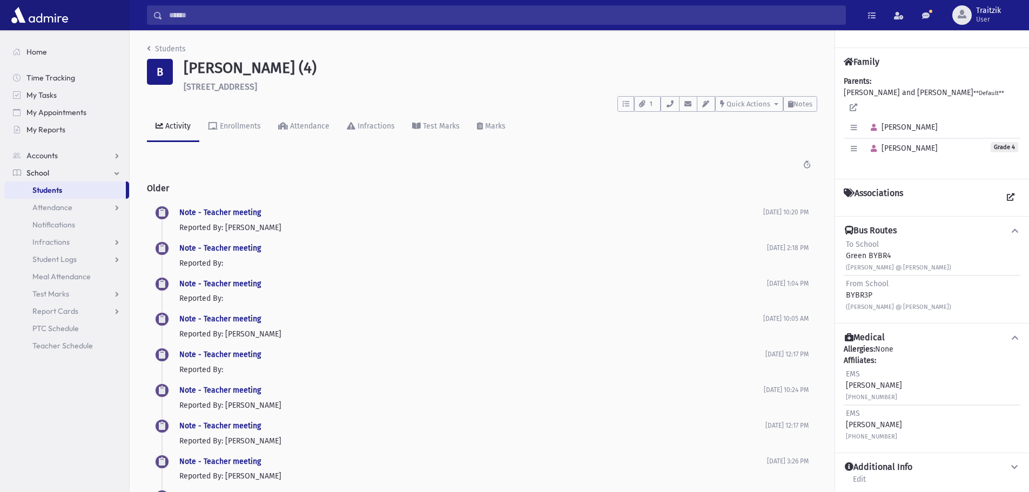
click at [148, 50] on icon "breadcrumb" at bounding box center [149, 49] width 4 height 8
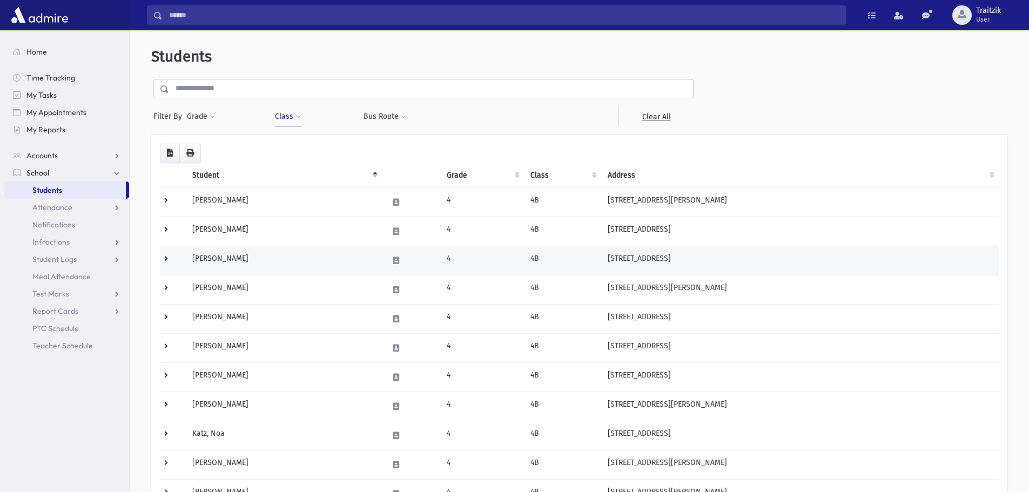
click at [243, 268] on td "[PERSON_NAME]" at bounding box center [284, 260] width 196 height 29
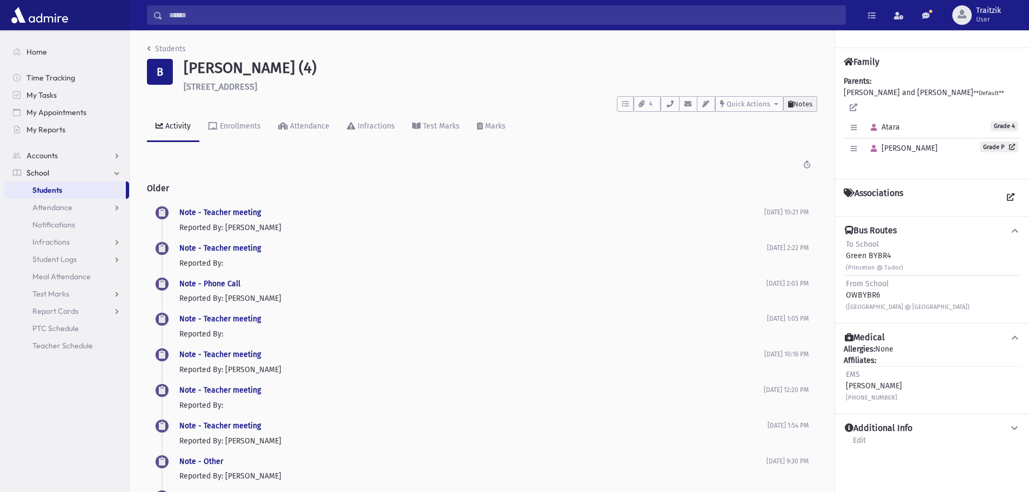
click at [807, 104] on span "Notes" at bounding box center [803, 104] width 19 height 8
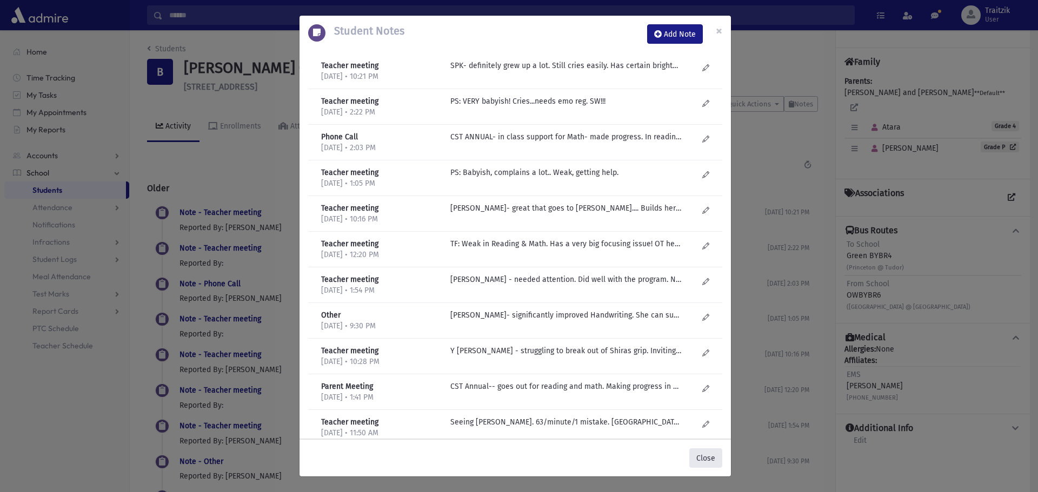
click at [705, 458] on button "Close" at bounding box center [705, 458] width 33 height 19
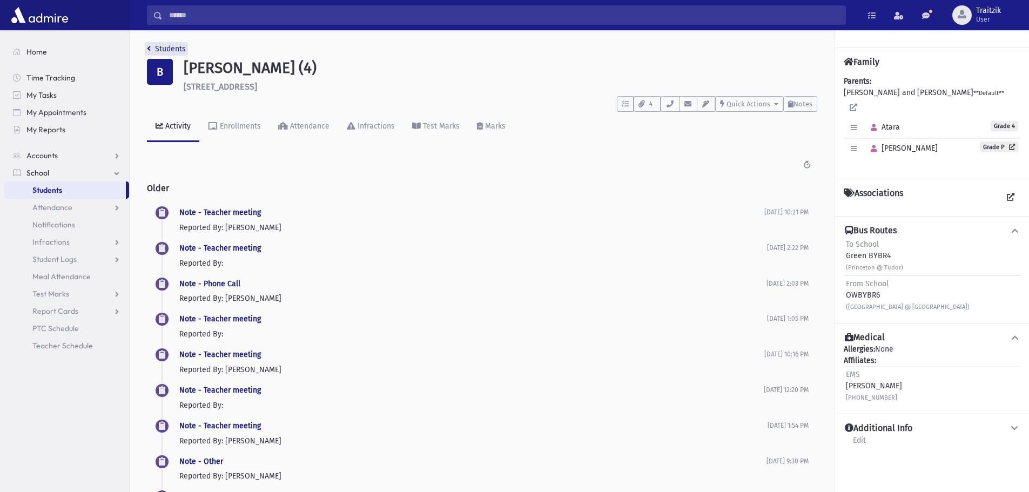
click at [152, 46] on link "Students" at bounding box center [166, 48] width 39 height 9
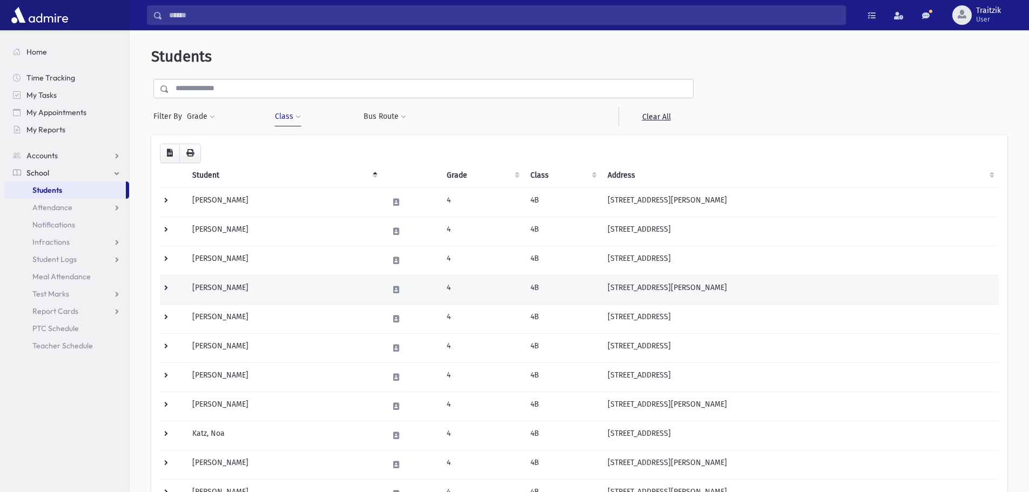
click at [235, 286] on td "[PERSON_NAME]" at bounding box center [284, 289] width 196 height 29
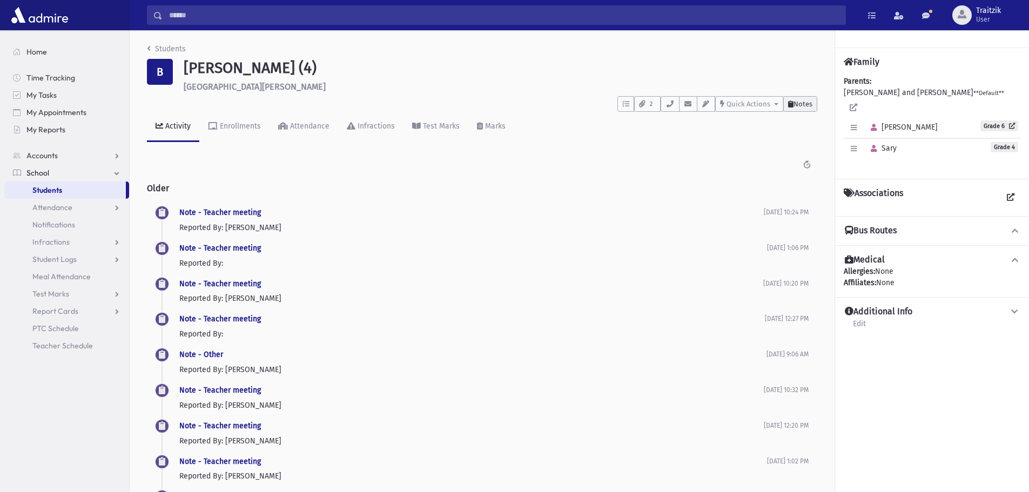
click at [806, 108] on span "Notes" at bounding box center [803, 104] width 19 height 8
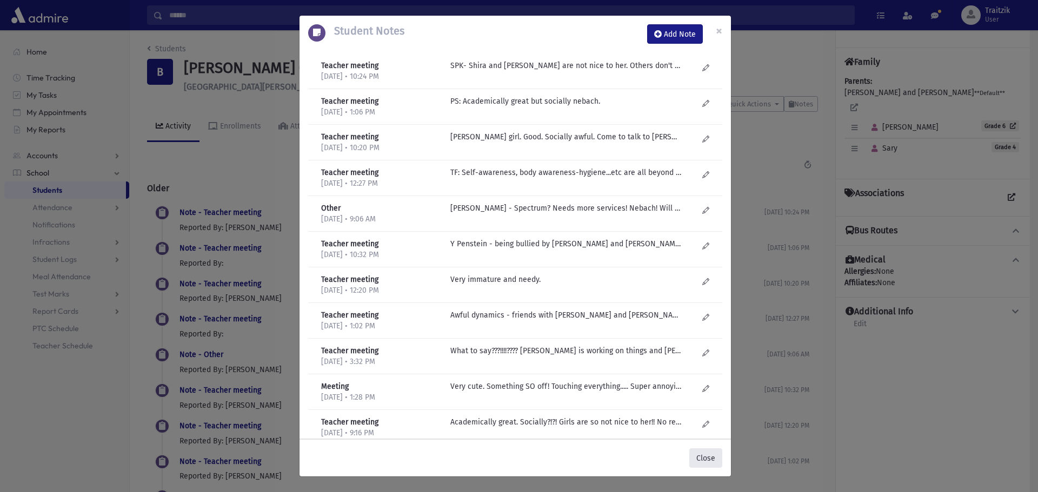
click at [717, 461] on button "Close" at bounding box center [705, 458] width 33 height 19
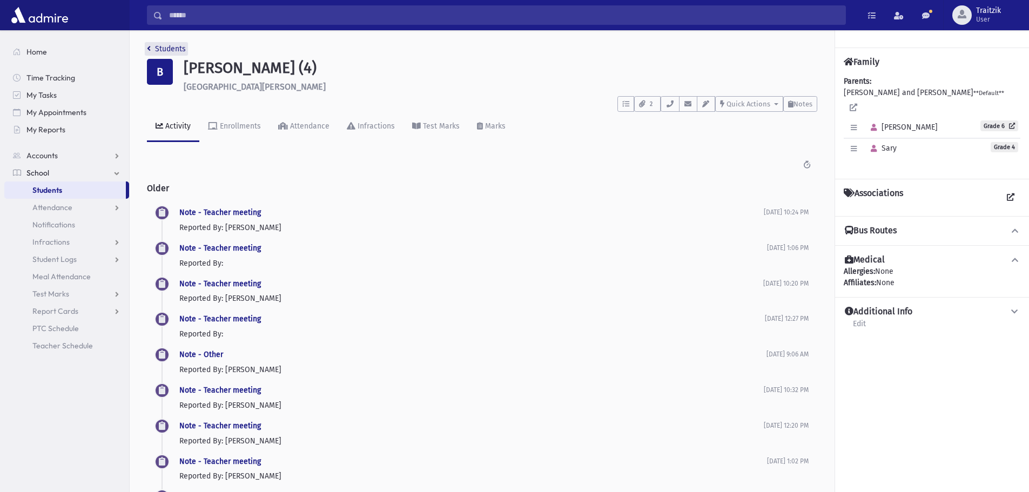
click at [151, 52] on link "Students" at bounding box center [166, 48] width 39 height 9
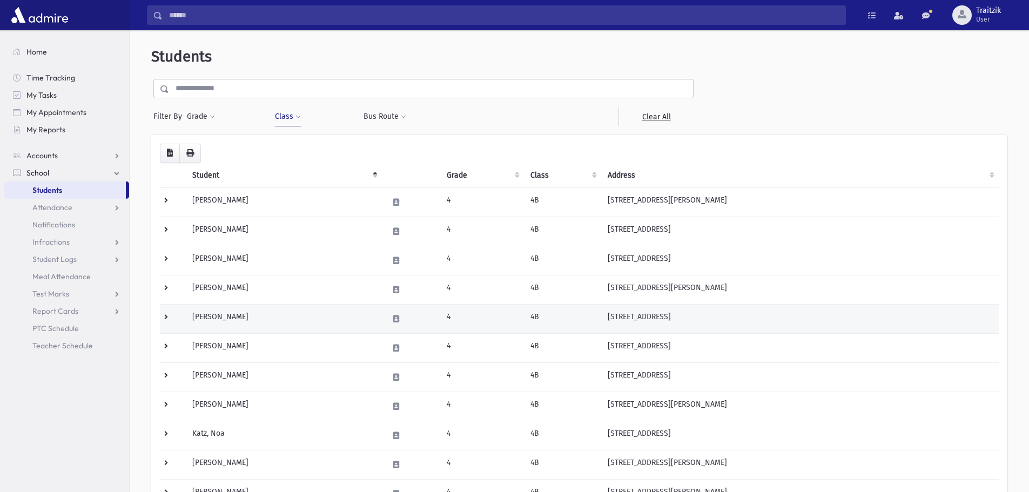
click at [274, 316] on td "Eisen, Shira" at bounding box center [284, 318] width 196 height 29
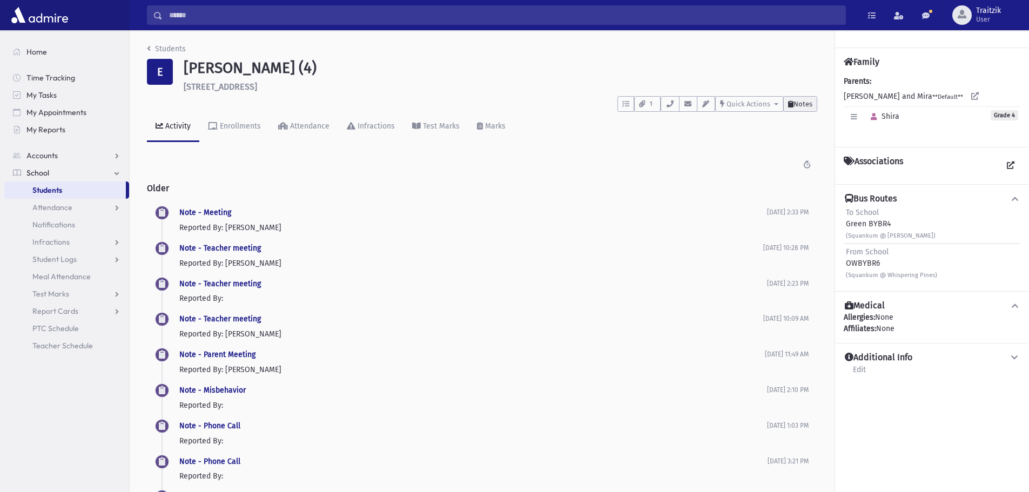
click at [804, 107] on span "Notes" at bounding box center [803, 104] width 19 height 8
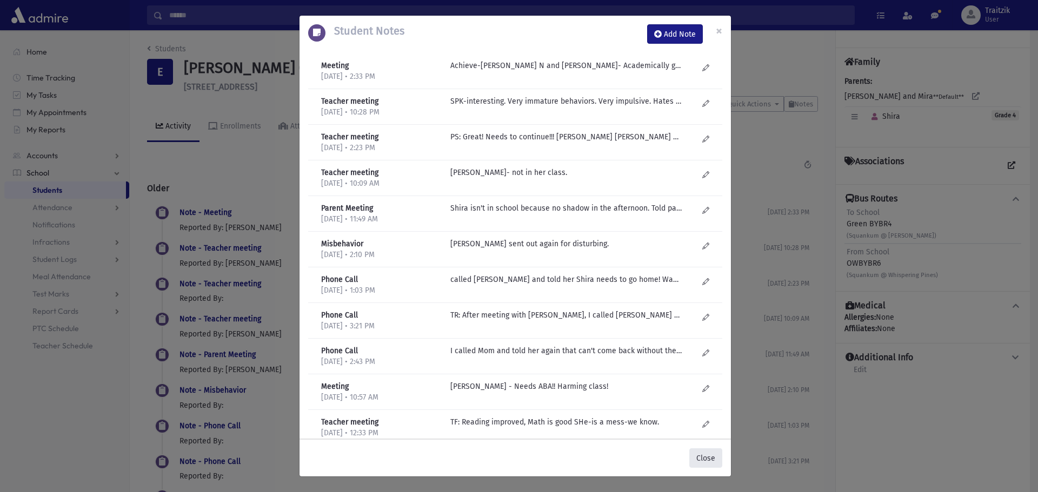
click at [699, 459] on button "Close" at bounding box center [705, 458] width 33 height 19
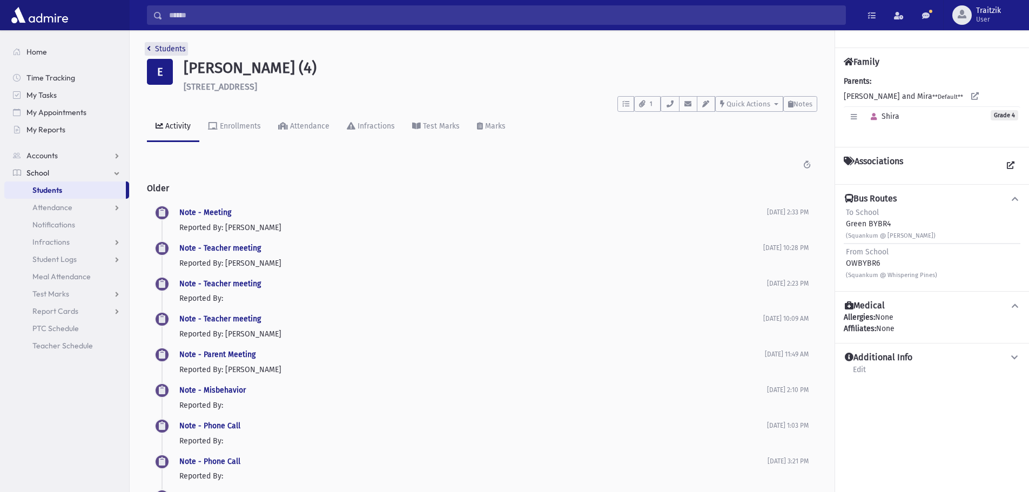
click at [153, 49] on link "Students" at bounding box center [166, 48] width 39 height 9
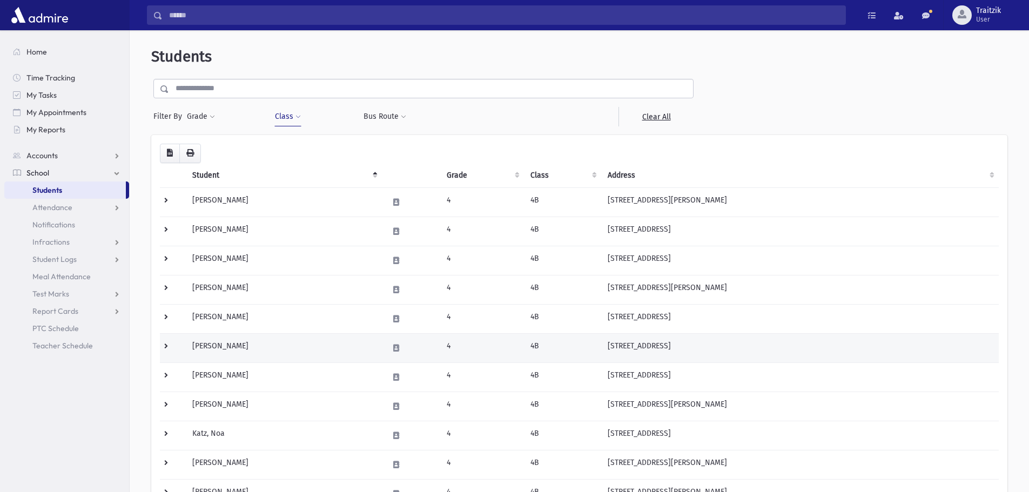
click at [246, 356] on td "Erdberg, Sora" at bounding box center [284, 347] width 196 height 29
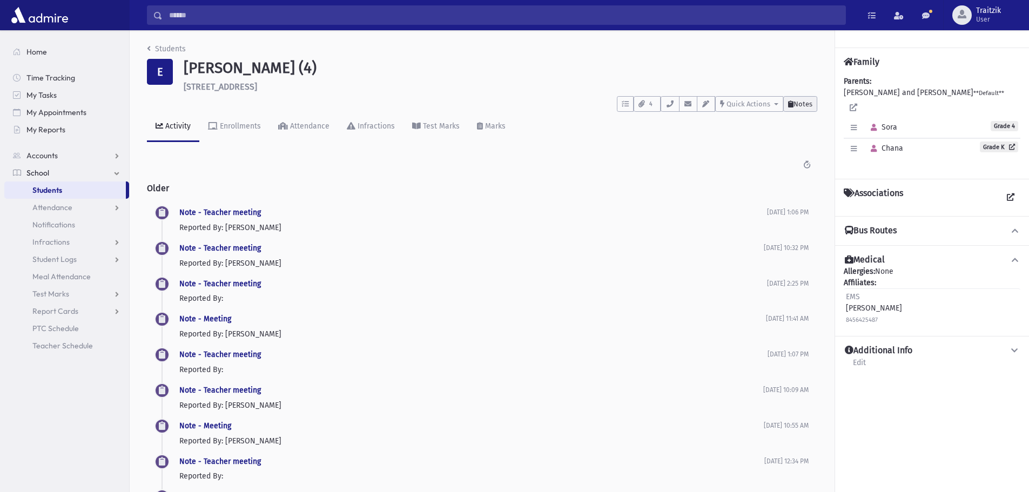
click at [805, 105] on span "Notes" at bounding box center [803, 104] width 19 height 8
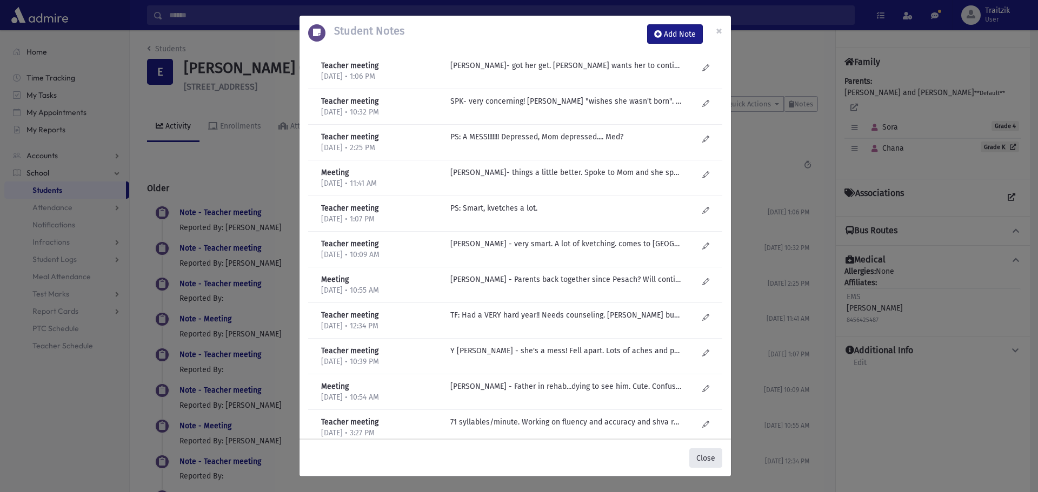
click at [706, 463] on button "Close" at bounding box center [705, 458] width 33 height 19
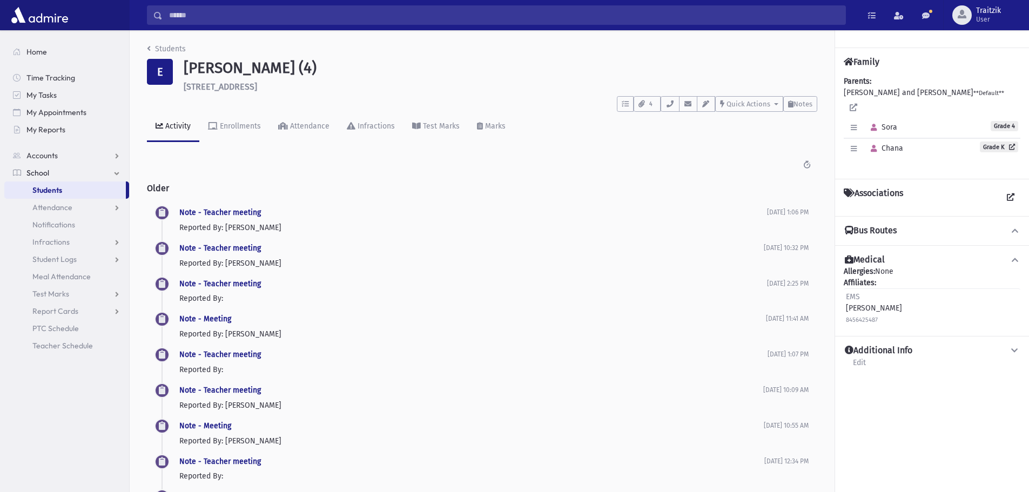
click at [147, 51] on icon "breadcrumb" at bounding box center [149, 49] width 4 height 8
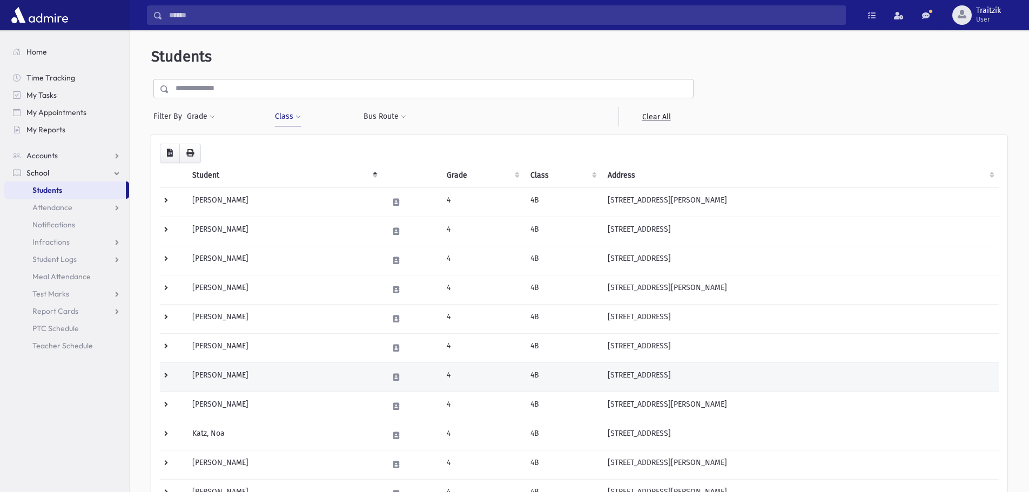
click at [232, 375] on td "[PERSON_NAME]" at bounding box center [284, 377] width 196 height 29
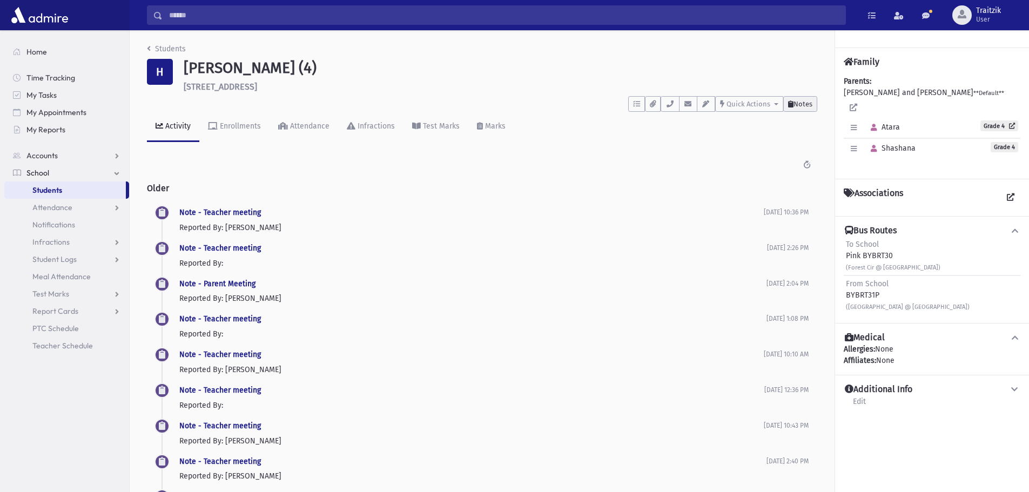
click at [808, 108] on button "Notes" at bounding box center [801, 104] width 34 height 16
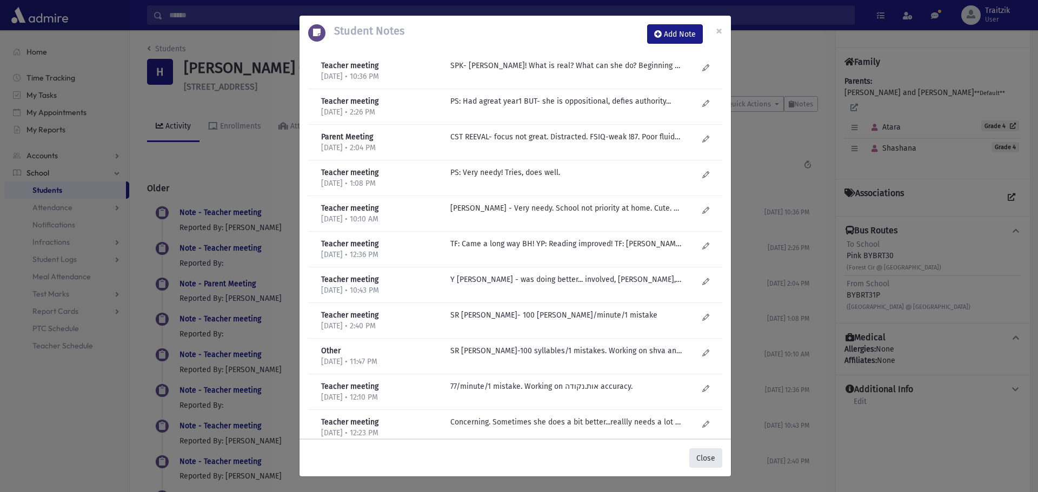
click at [713, 462] on button "Close" at bounding box center [705, 458] width 33 height 19
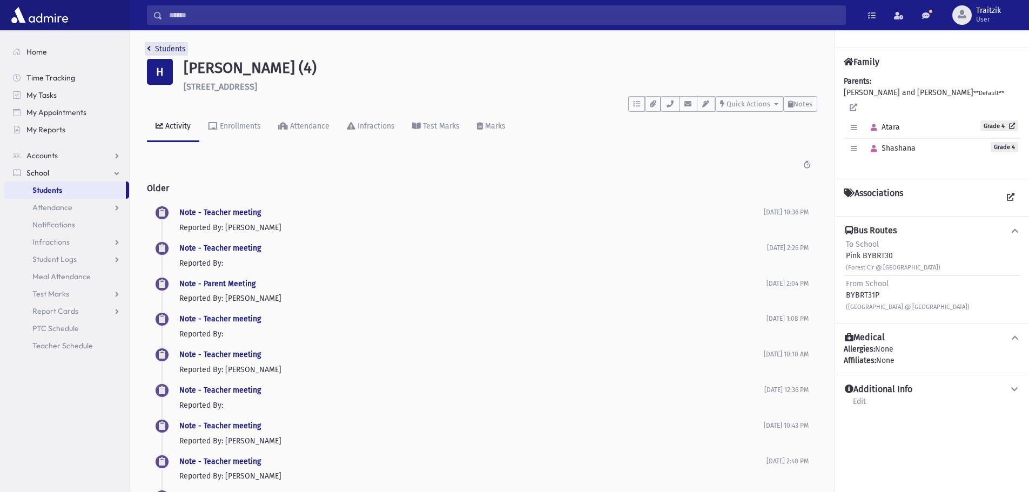
click at [151, 49] on link "Students" at bounding box center [166, 48] width 39 height 9
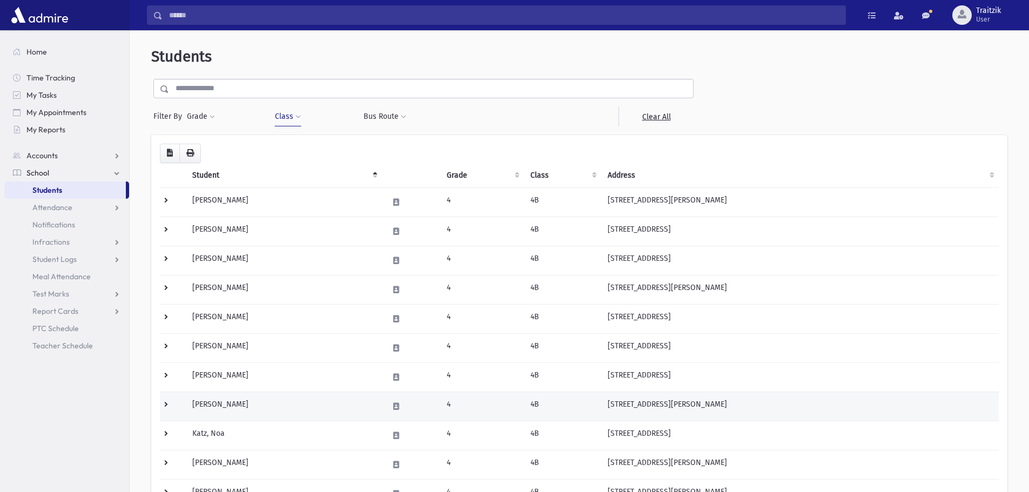
click at [240, 406] on td "[PERSON_NAME]" at bounding box center [284, 406] width 196 height 29
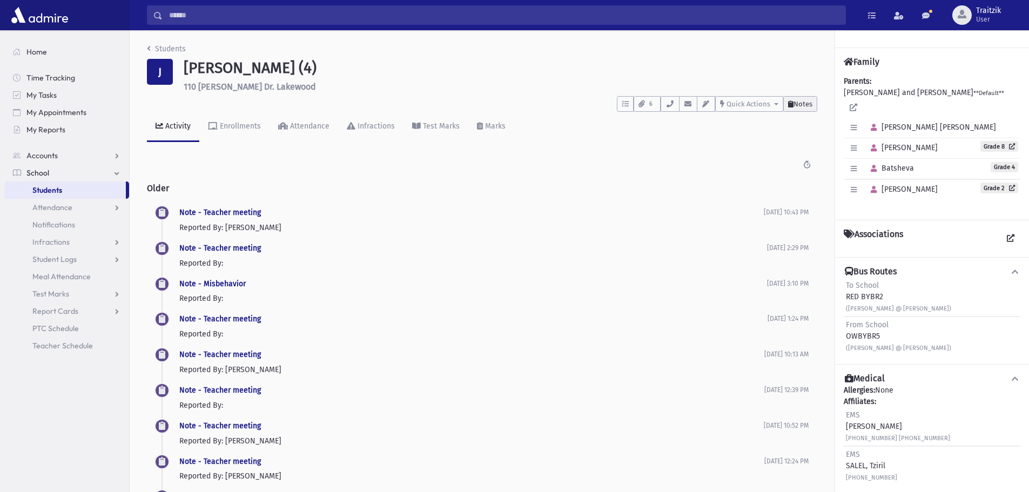
click at [800, 104] on span "Notes" at bounding box center [803, 104] width 19 height 8
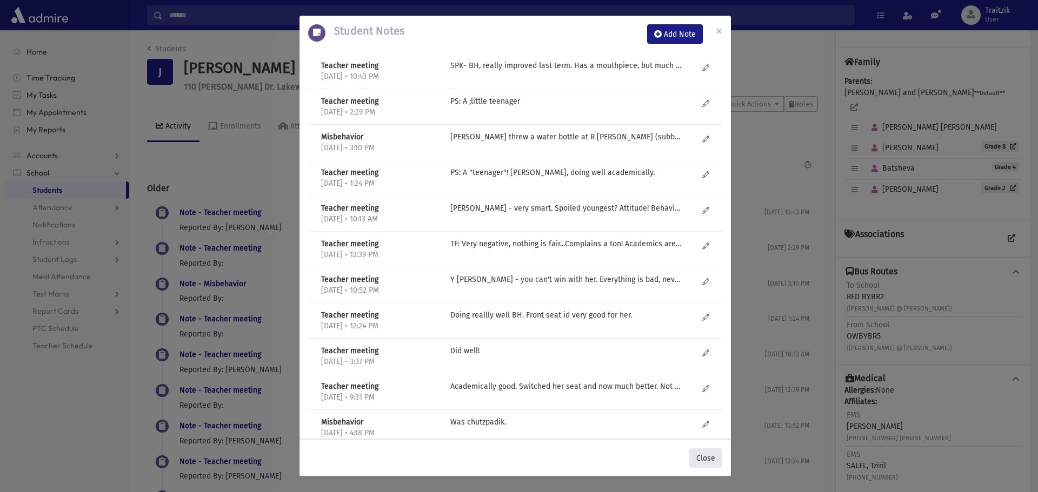
click at [700, 462] on button "Close" at bounding box center [705, 458] width 33 height 19
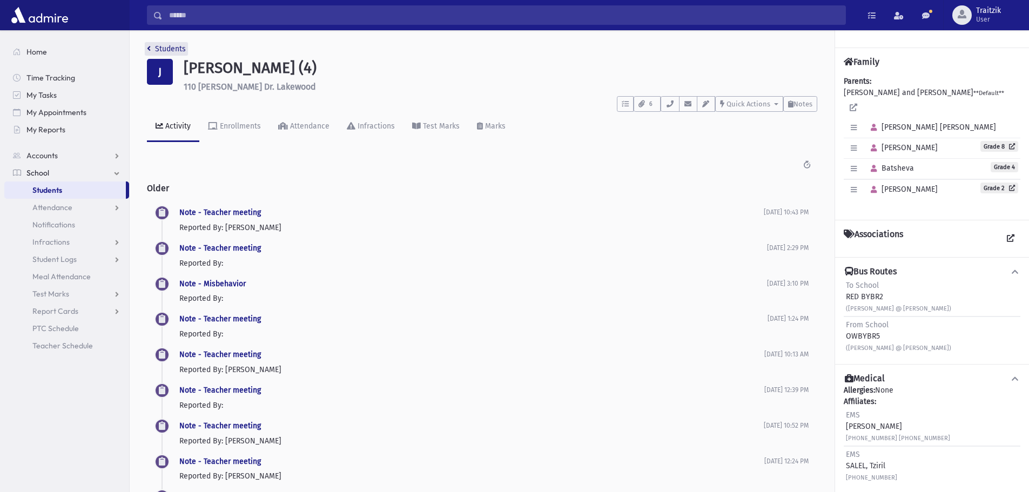
click at [152, 50] on link "Students" at bounding box center [166, 48] width 39 height 9
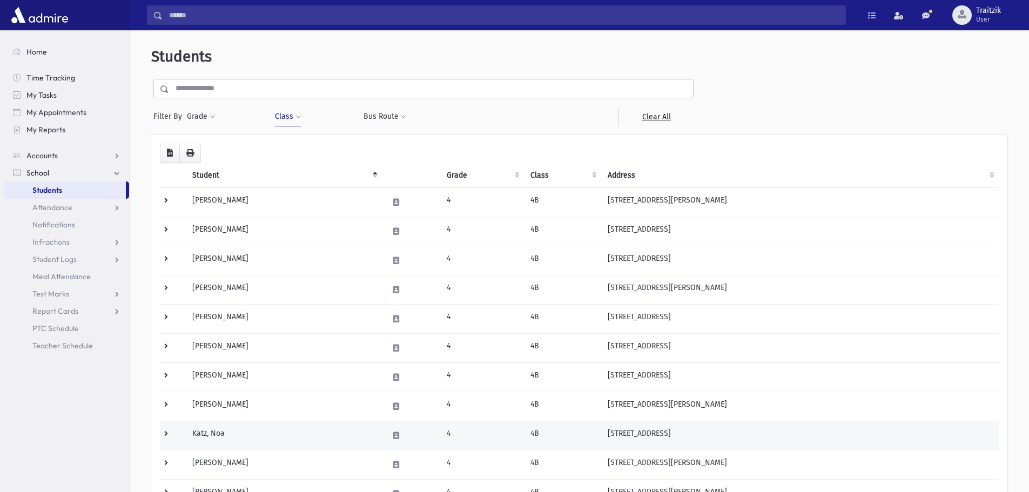
click at [212, 432] on td "Katz, Noa" at bounding box center [284, 435] width 196 height 29
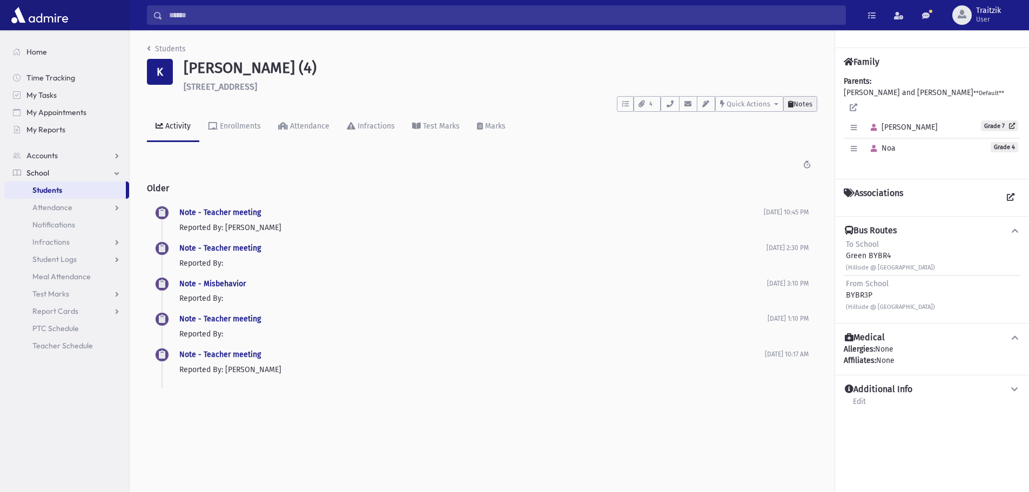
click at [798, 107] on span "Notes" at bounding box center [803, 104] width 19 height 8
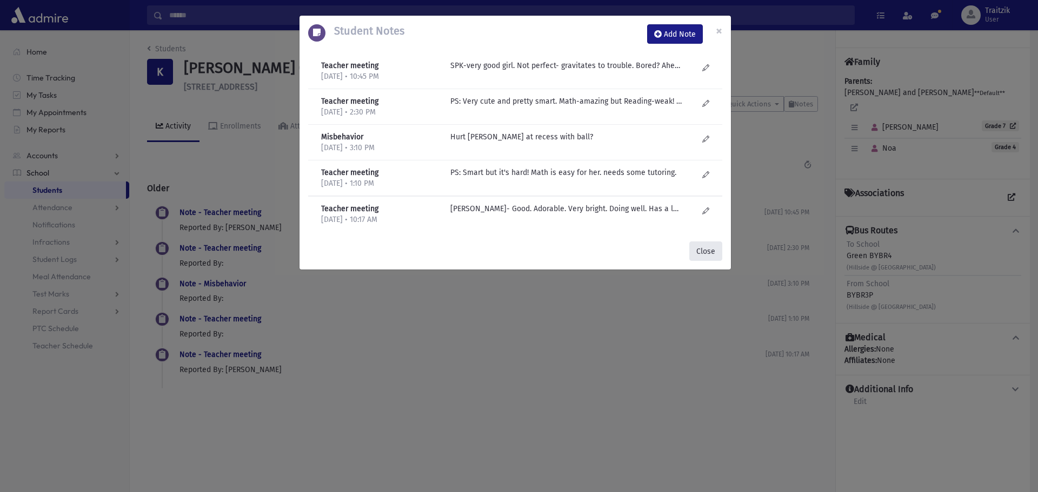
click at [706, 251] on button "Close" at bounding box center [705, 251] width 33 height 19
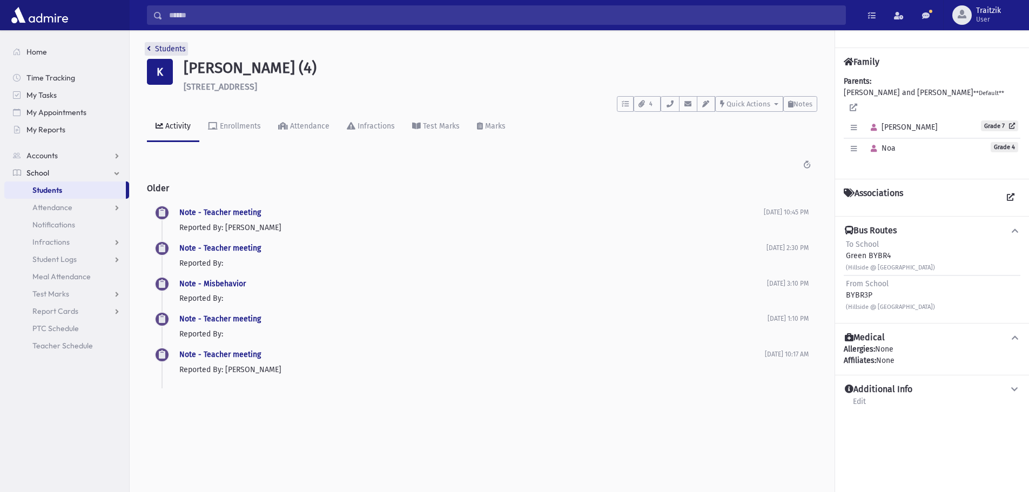
click at [148, 45] on icon "breadcrumb" at bounding box center [149, 49] width 4 height 8
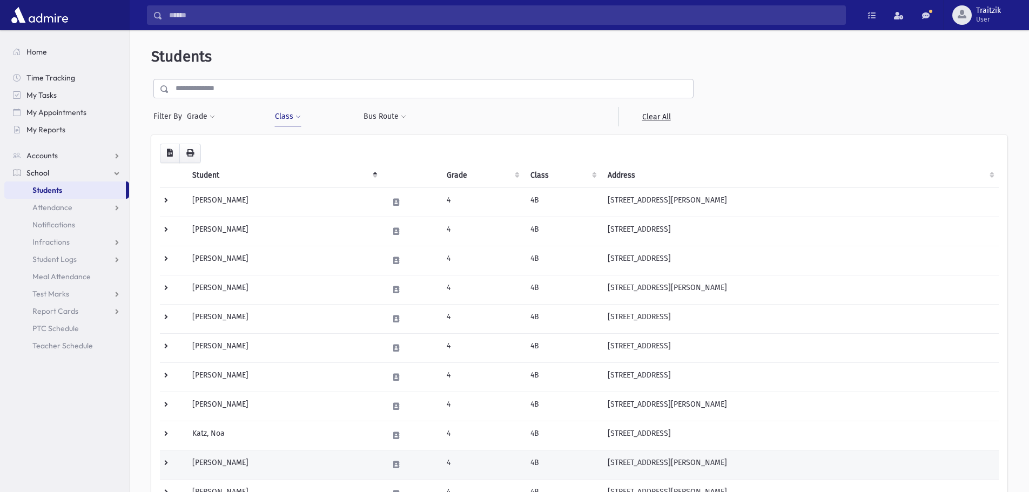
click at [265, 462] on td "Kaufman, Miriam" at bounding box center [284, 464] width 196 height 29
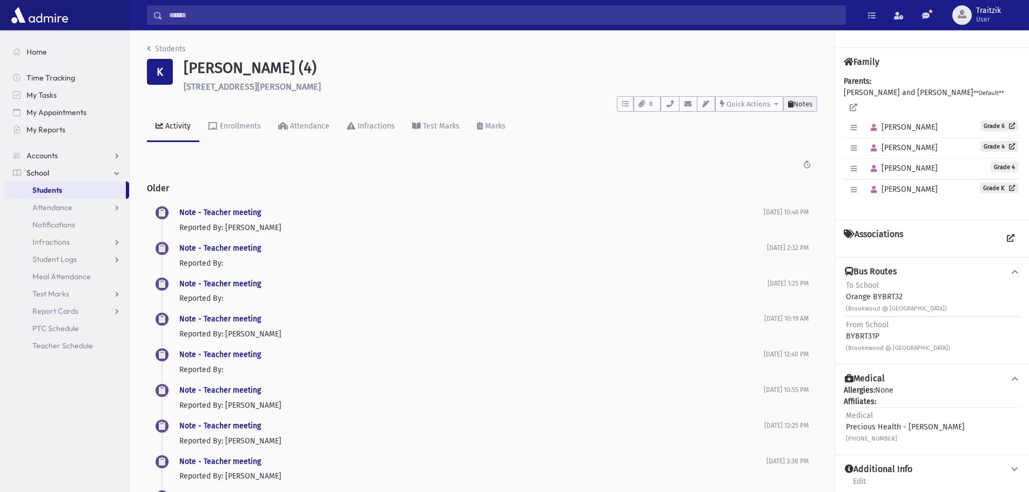
click at [798, 109] on button "Notes" at bounding box center [801, 104] width 34 height 16
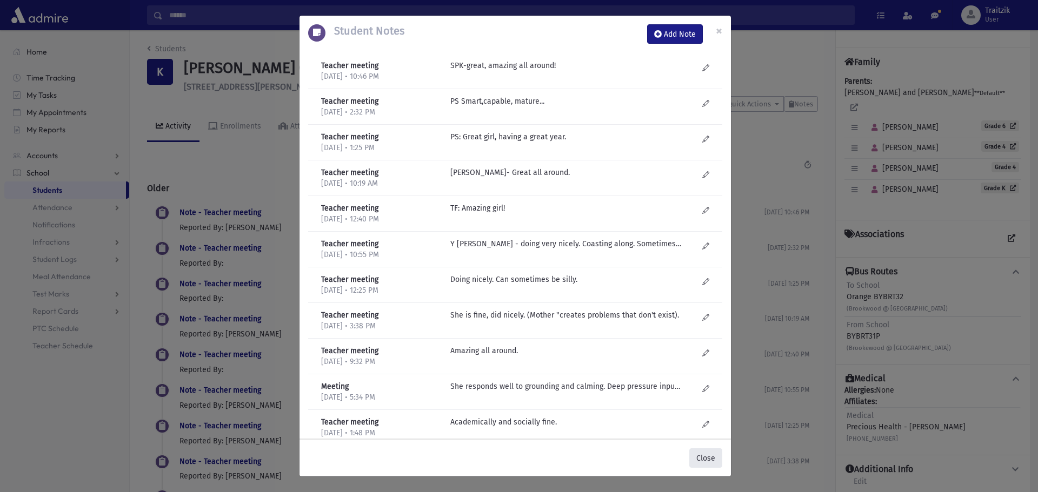
click at [706, 463] on button "Close" at bounding box center [705, 458] width 33 height 19
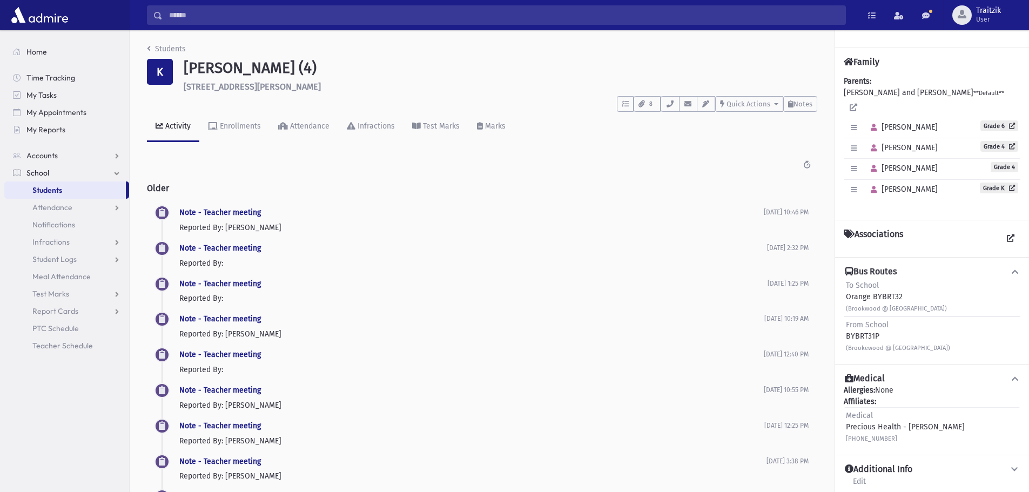
click at [146, 51] on div "Students K Kaufman, Miriam (4) 1158 Idalia Avenue Lakewood **** To Do's No open…" at bounding box center [482, 434] width 705 height 809
click at [147, 49] on icon "breadcrumb" at bounding box center [149, 49] width 4 height 8
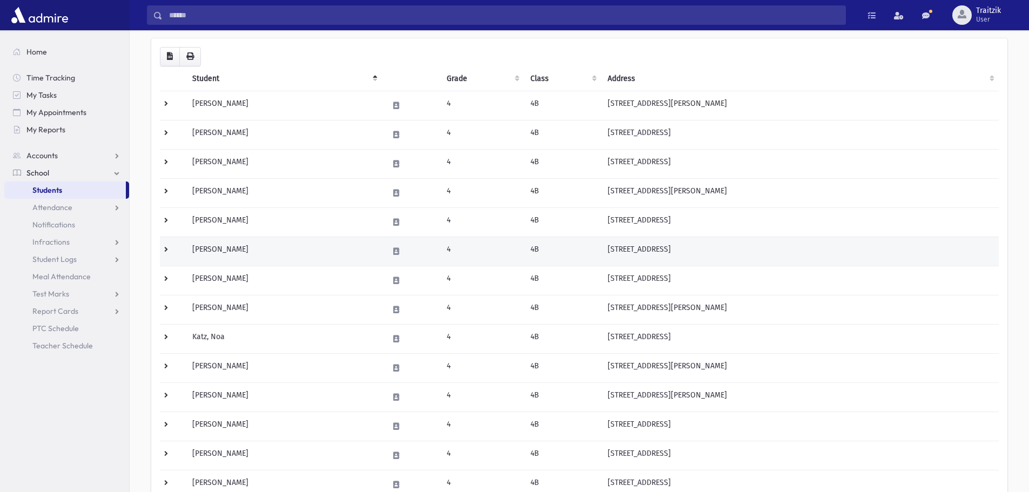
scroll to position [108, 0]
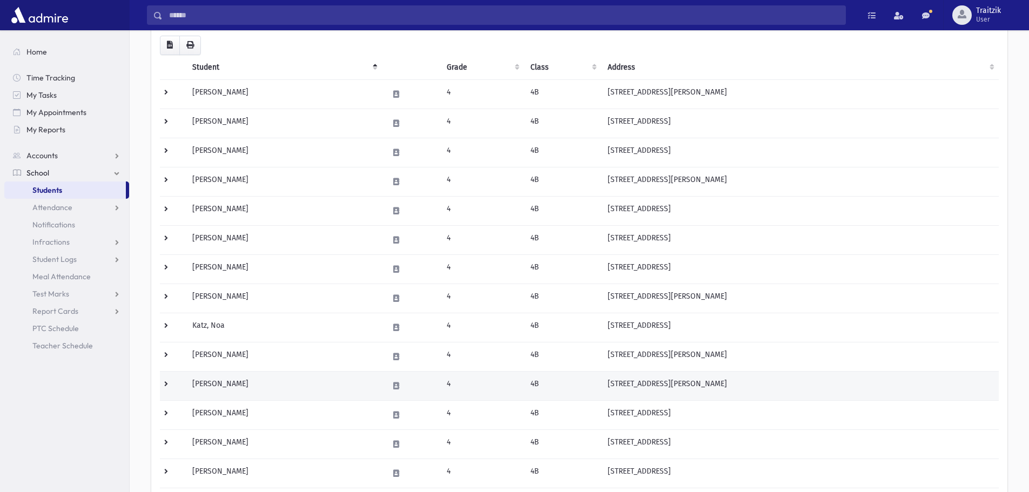
click at [238, 391] on td "Levy, Nava" at bounding box center [284, 385] width 196 height 29
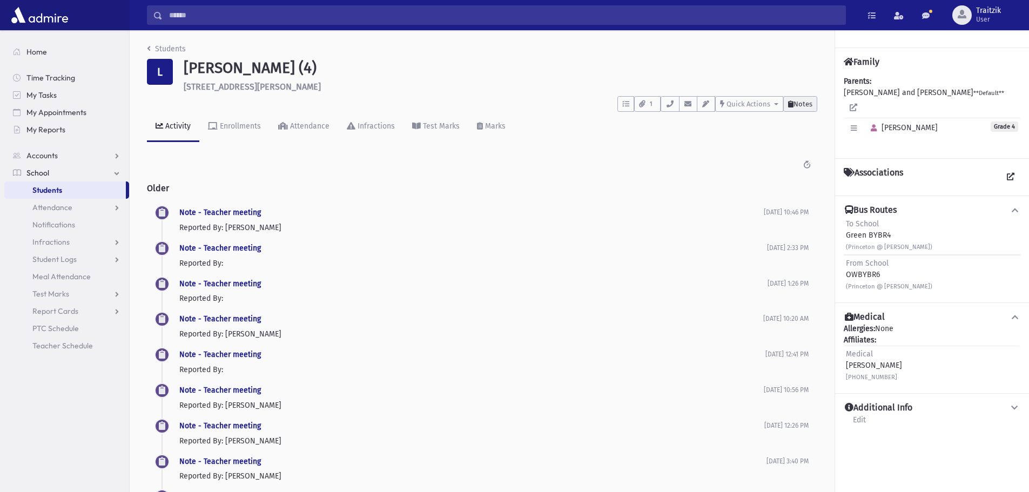
click at [805, 105] on span "Notes" at bounding box center [803, 104] width 19 height 8
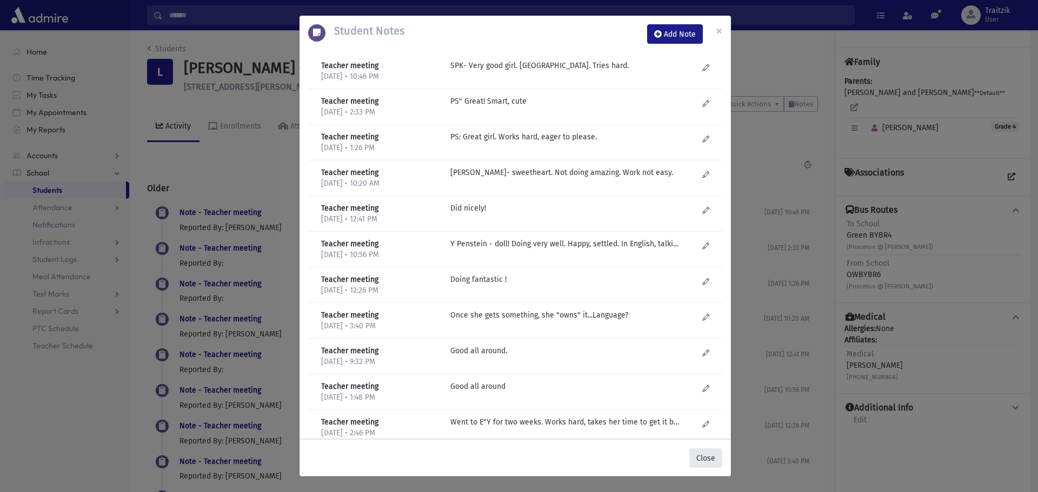
click at [702, 454] on button "Close" at bounding box center [705, 458] width 33 height 19
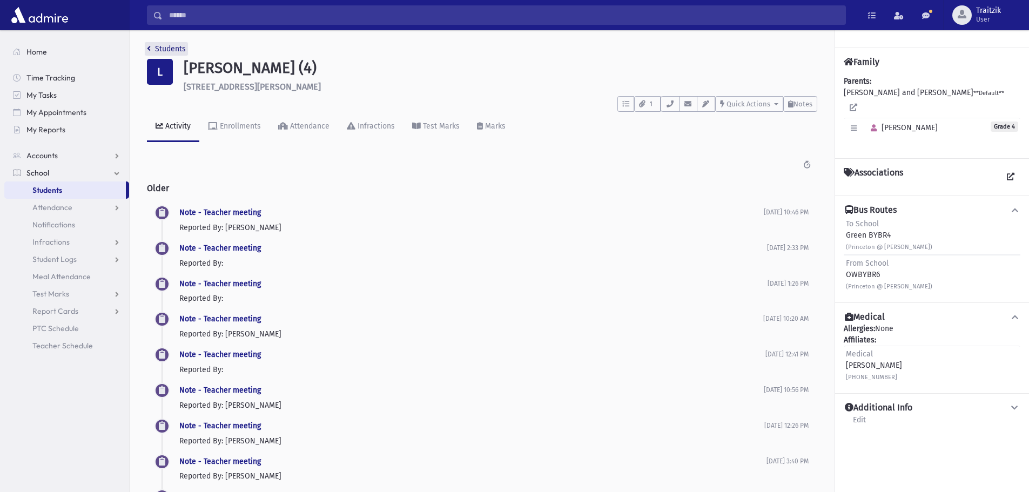
click at [147, 48] on icon "breadcrumb" at bounding box center [149, 49] width 4 height 8
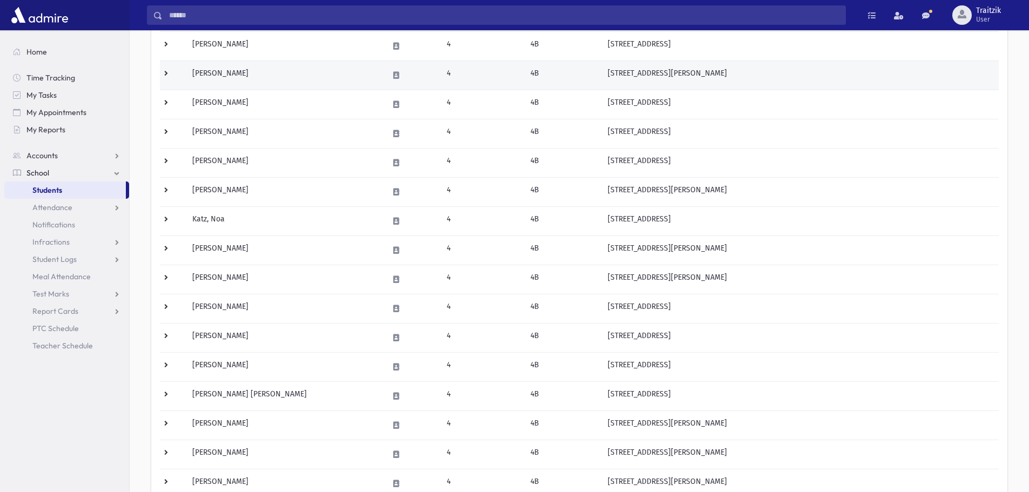
scroll to position [216, 0]
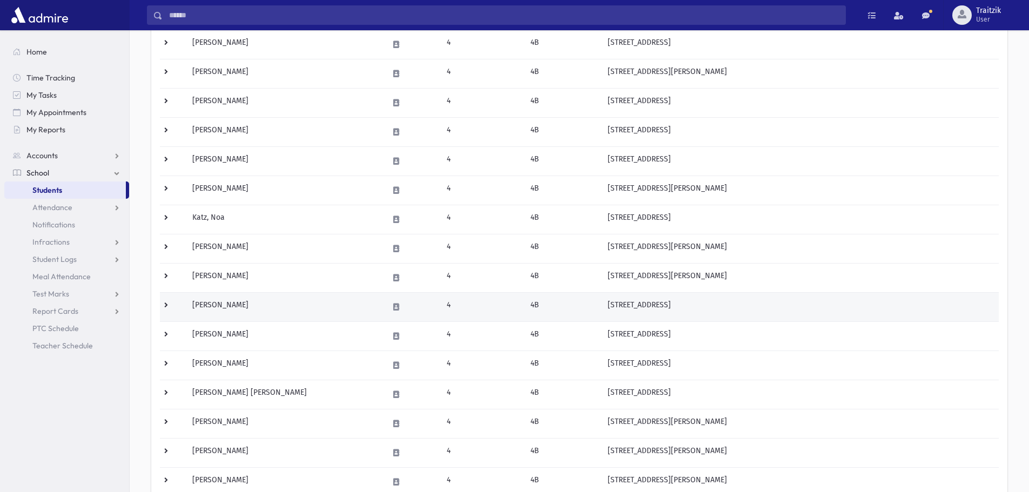
click at [277, 310] on td "[PERSON_NAME]" at bounding box center [284, 306] width 196 height 29
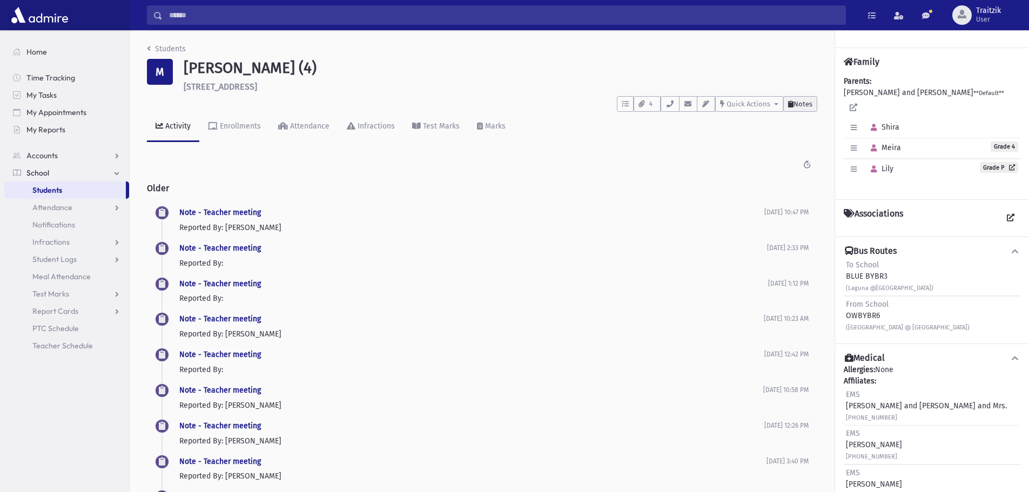
click at [802, 102] on span "Notes" at bounding box center [803, 104] width 19 height 8
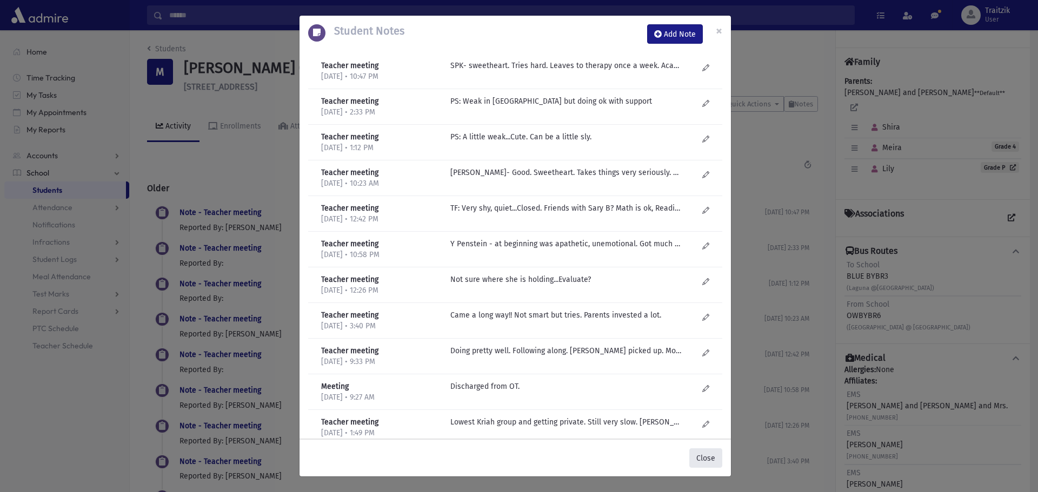
click at [700, 458] on button "Close" at bounding box center [705, 458] width 33 height 19
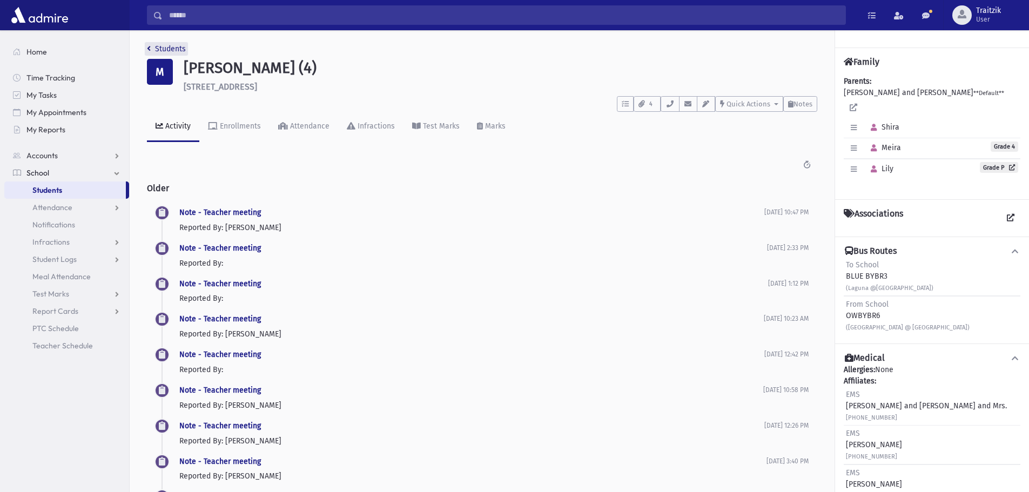
click at [150, 46] on icon "breadcrumb" at bounding box center [149, 49] width 4 height 8
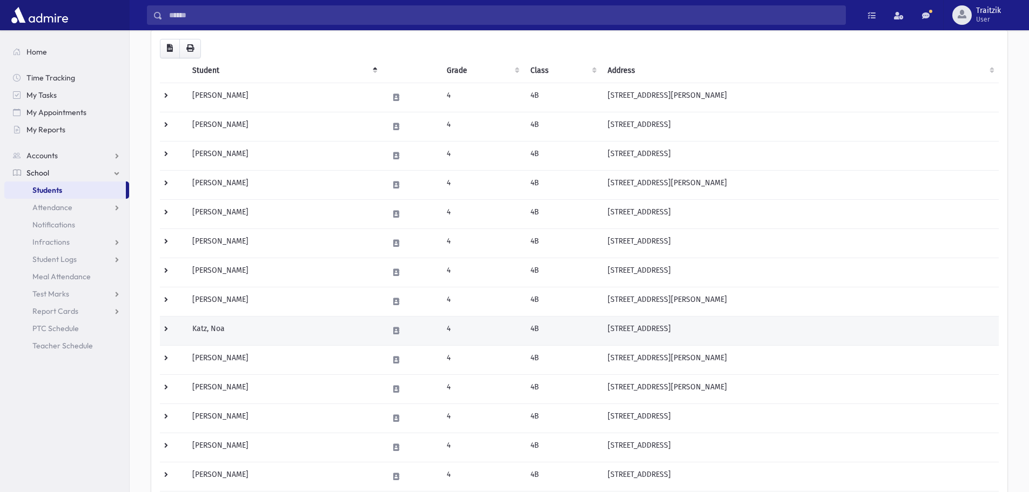
scroll to position [162, 0]
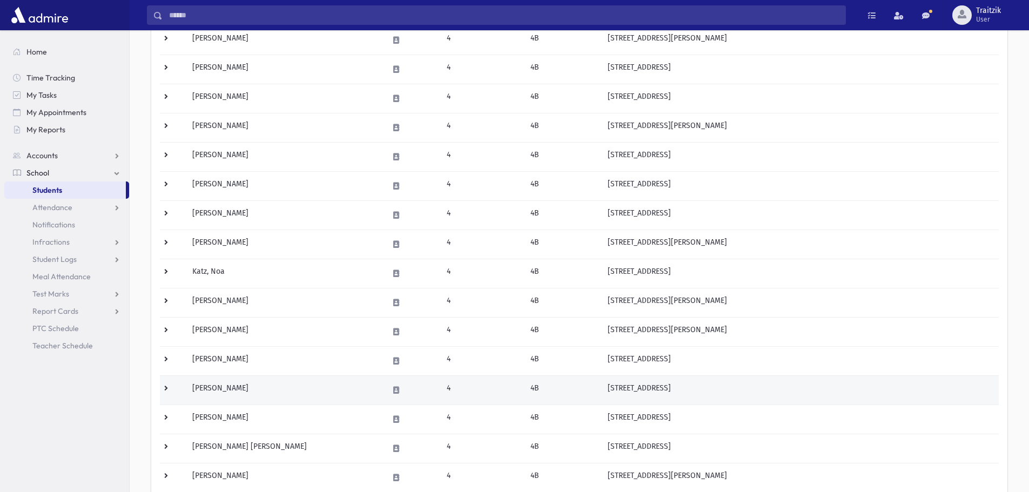
click at [273, 390] on td "Minzer, Rikki" at bounding box center [284, 390] width 196 height 29
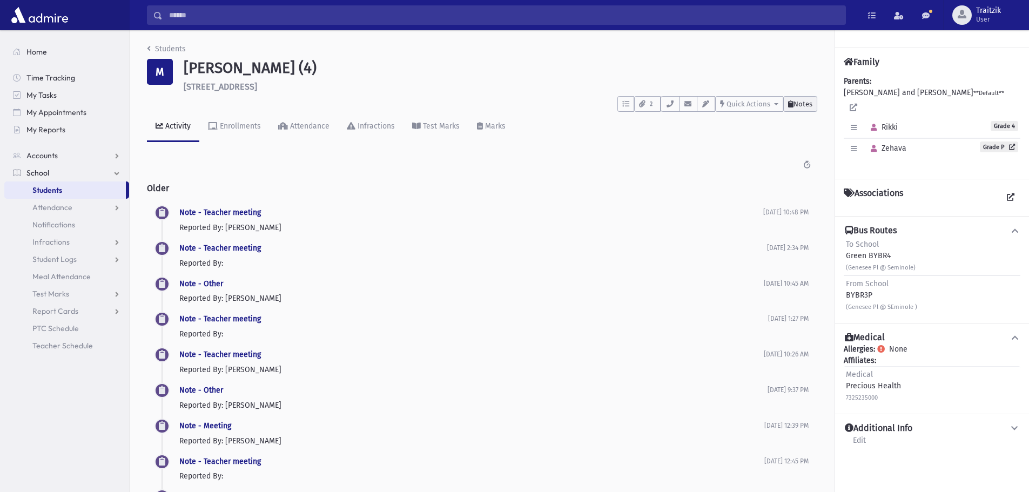
click at [801, 101] on span "Notes" at bounding box center [803, 104] width 19 height 8
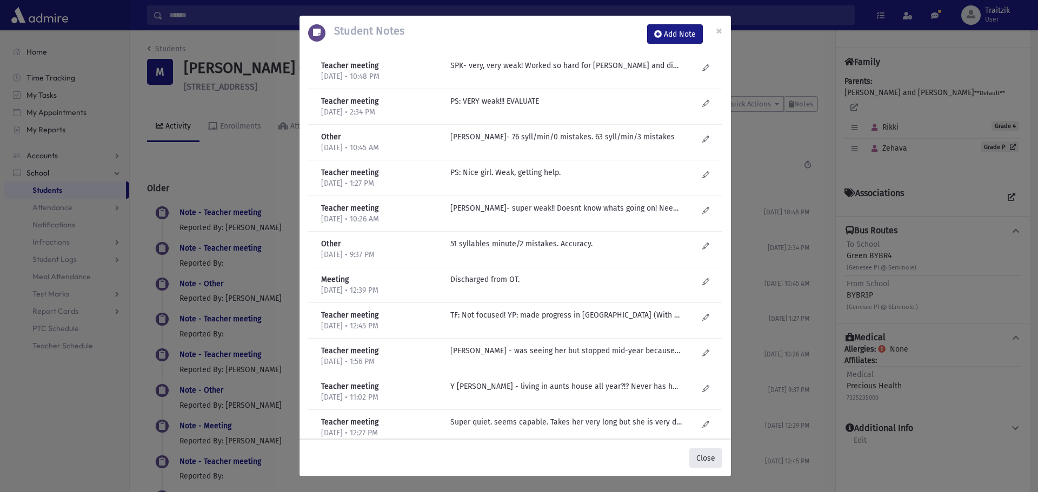
click at [705, 463] on button "Close" at bounding box center [705, 458] width 33 height 19
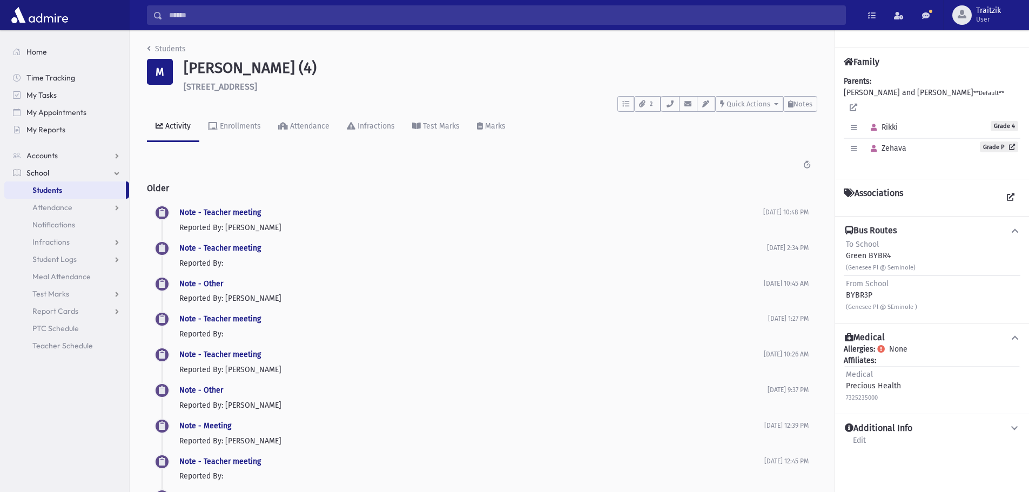
click at [154, 54] on li "Students" at bounding box center [166, 48] width 39 height 11
click at [148, 50] on icon "breadcrumb" at bounding box center [149, 49] width 4 height 8
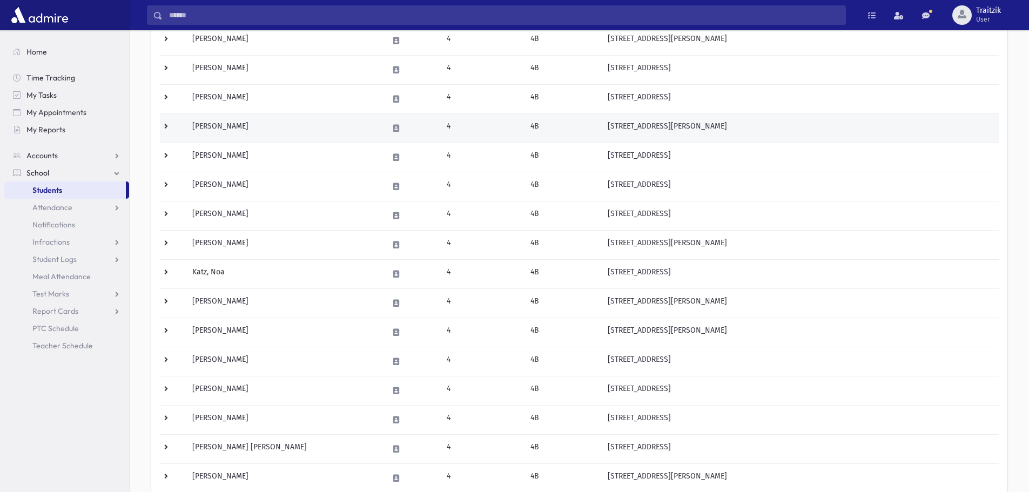
scroll to position [162, 0]
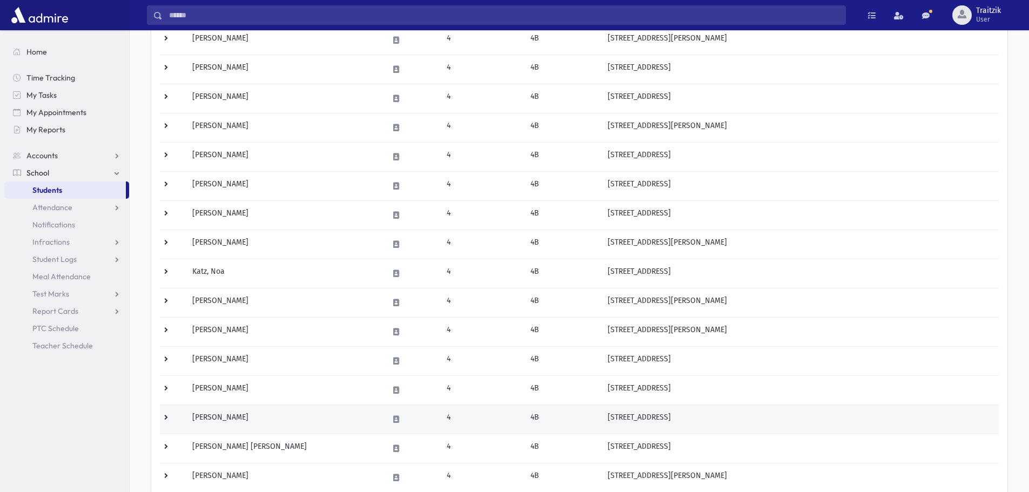
click at [257, 425] on td "Pepose, Ahuva" at bounding box center [284, 419] width 196 height 29
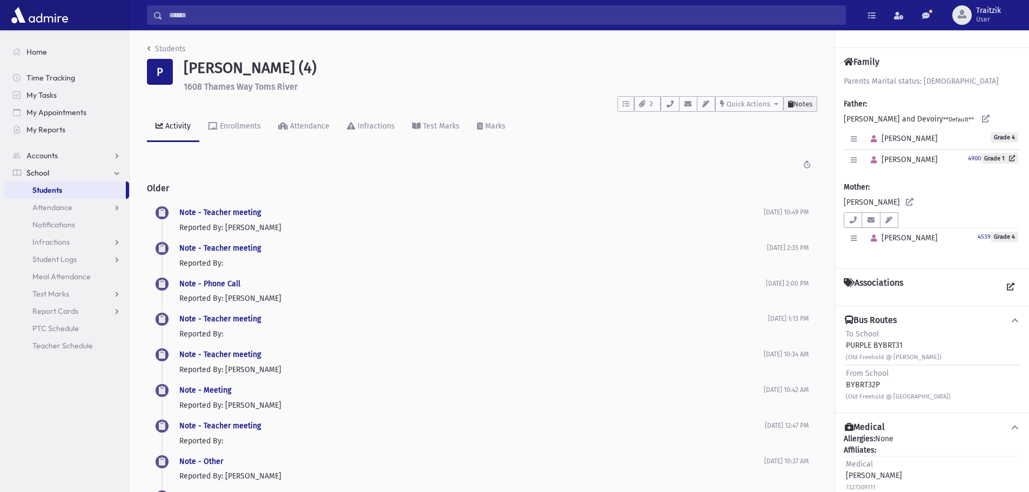
click at [803, 109] on button "Notes" at bounding box center [801, 104] width 34 height 16
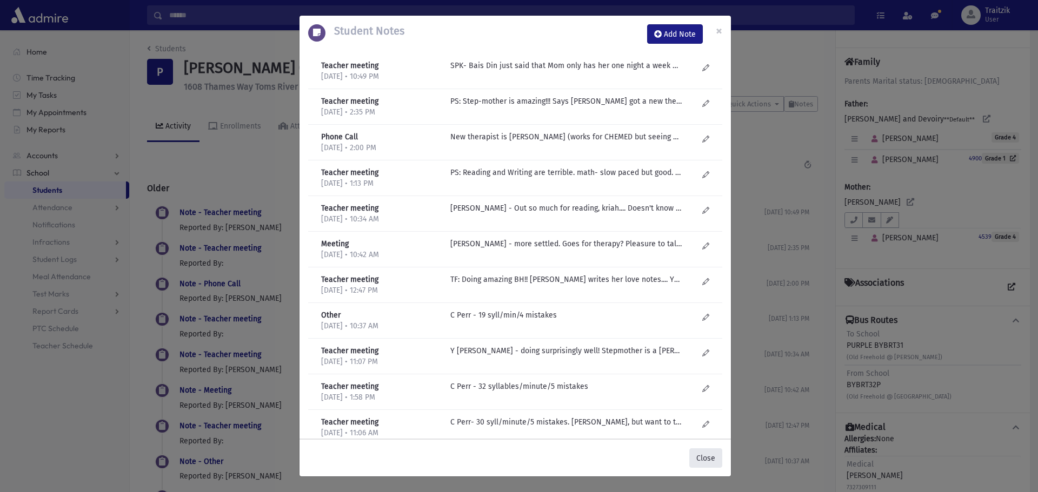
click at [714, 460] on button "Close" at bounding box center [705, 458] width 33 height 19
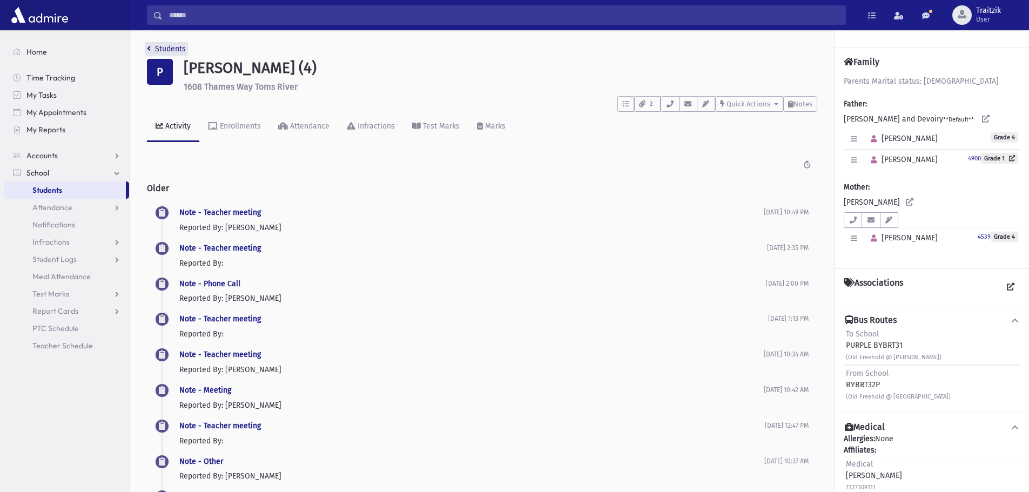
click at [147, 49] on icon "breadcrumb" at bounding box center [149, 49] width 4 height 8
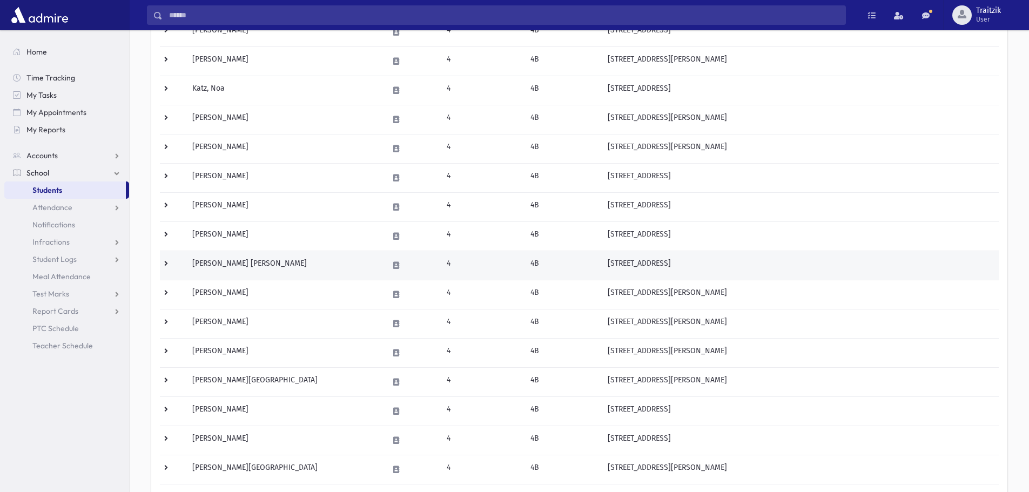
scroll to position [432, 0]
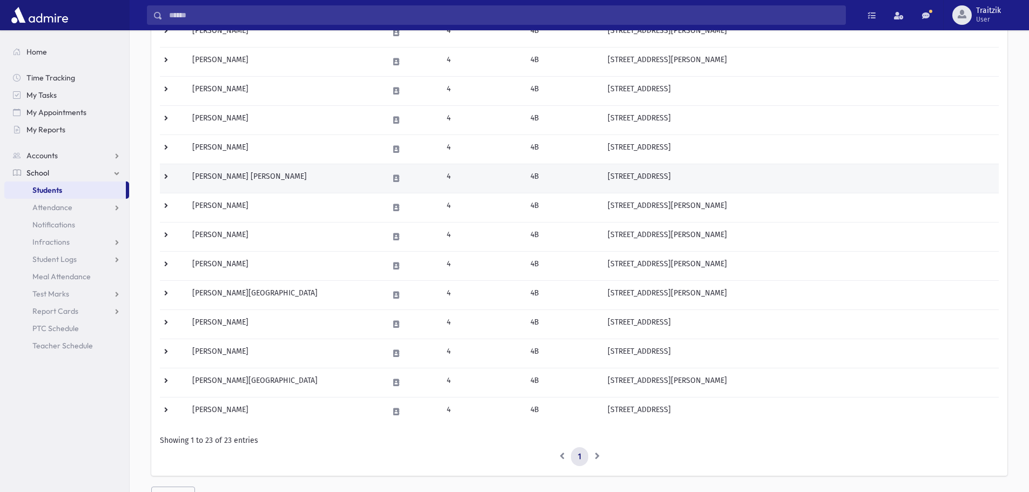
click at [250, 176] on td "Perlberg, Chana Atara" at bounding box center [284, 178] width 196 height 29
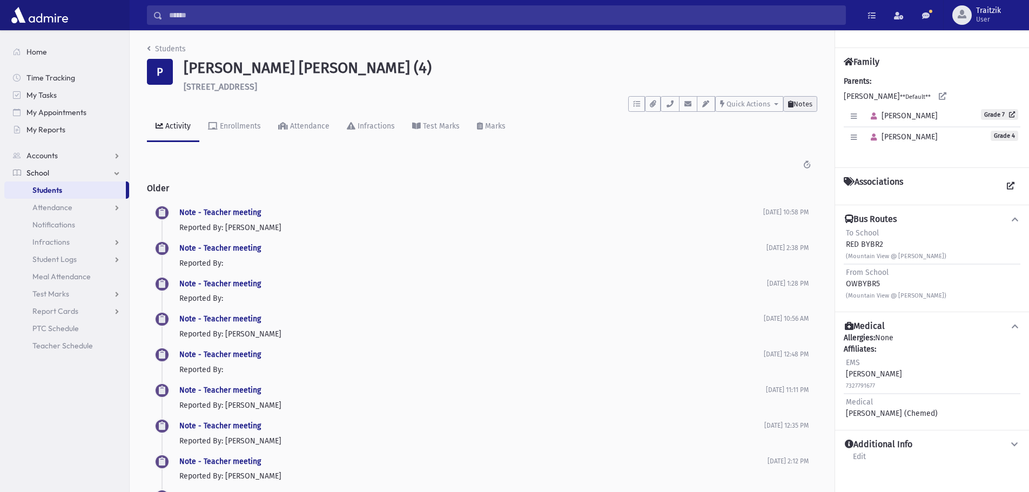
click at [800, 100] on span "Notes" at bounding box center [803, 104] width 19 height 8
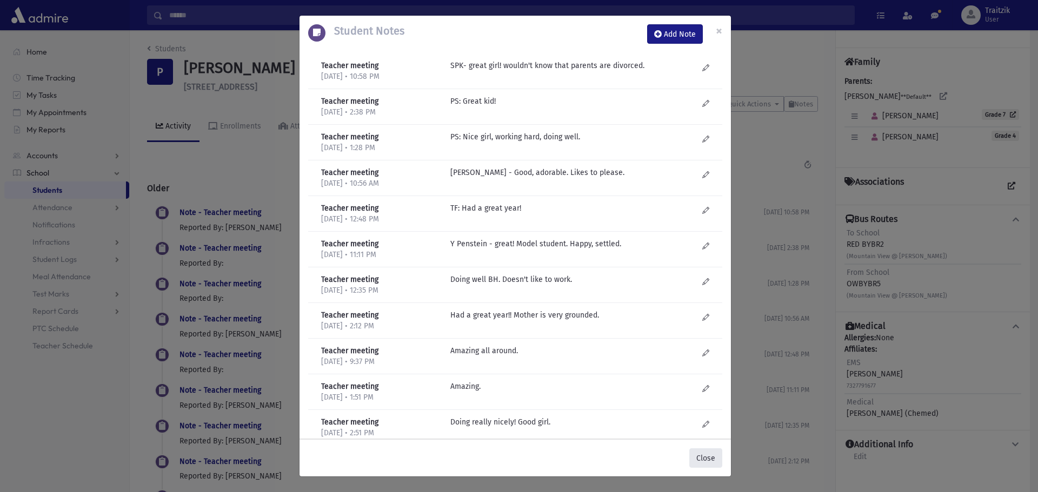
click at [707, 459] on button "Close" at bounding box center [705, 458] width 33 height 19
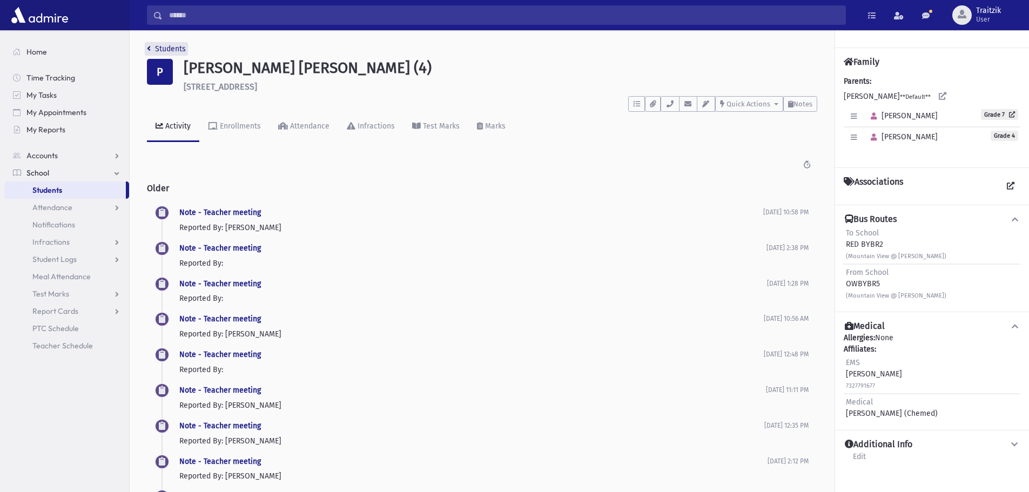
click at [147, 52] on icon "breadcrumb" at bounding box center [149, 49] width 4 height 8
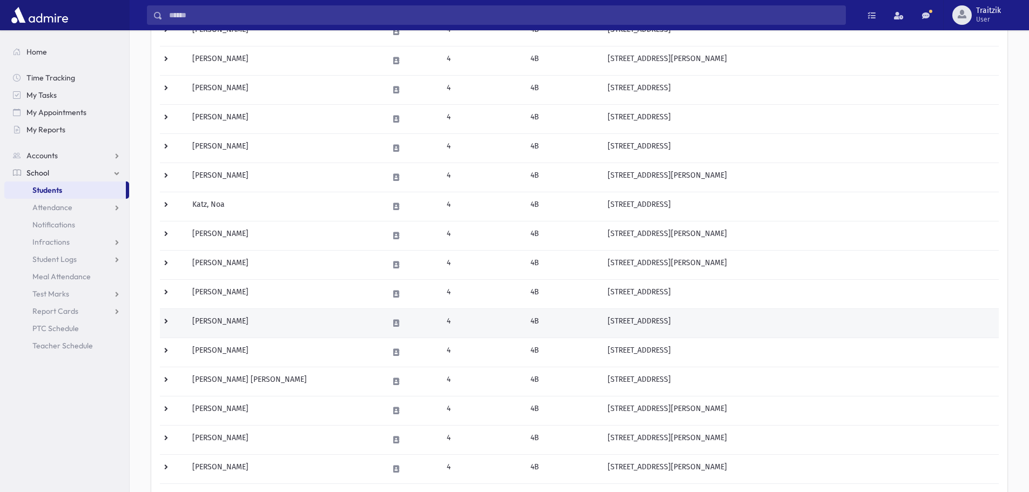
scroll to position [324, 0]
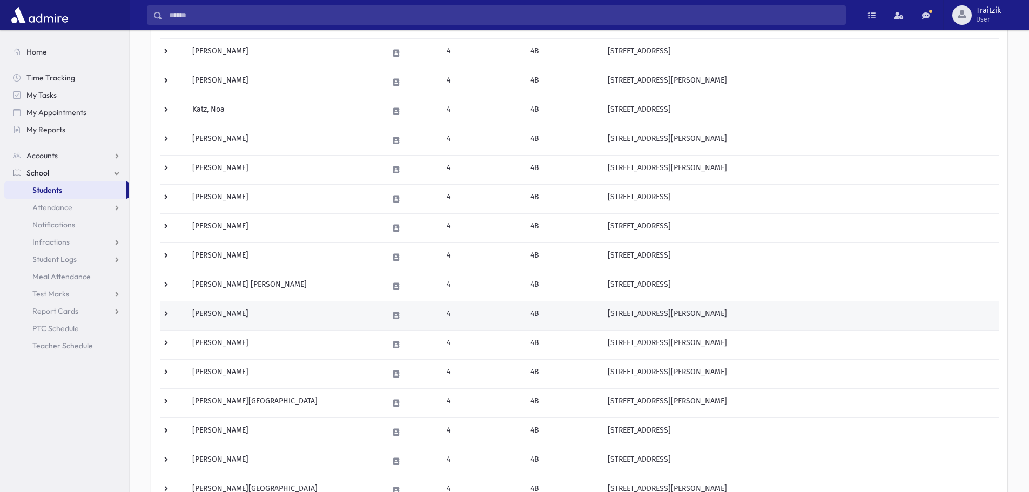
click at [241, 319] on td "Rosenzweig, Shoam" at bounding box center [284, 315] width 196 height 29
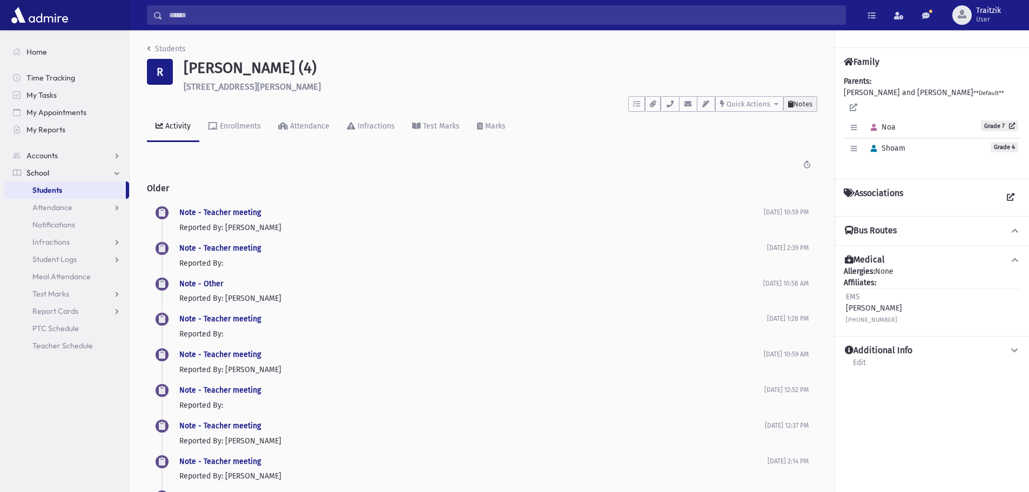
click at [799, 109] on button "Notes" at bounding box center [801, 104] width 34 height 16
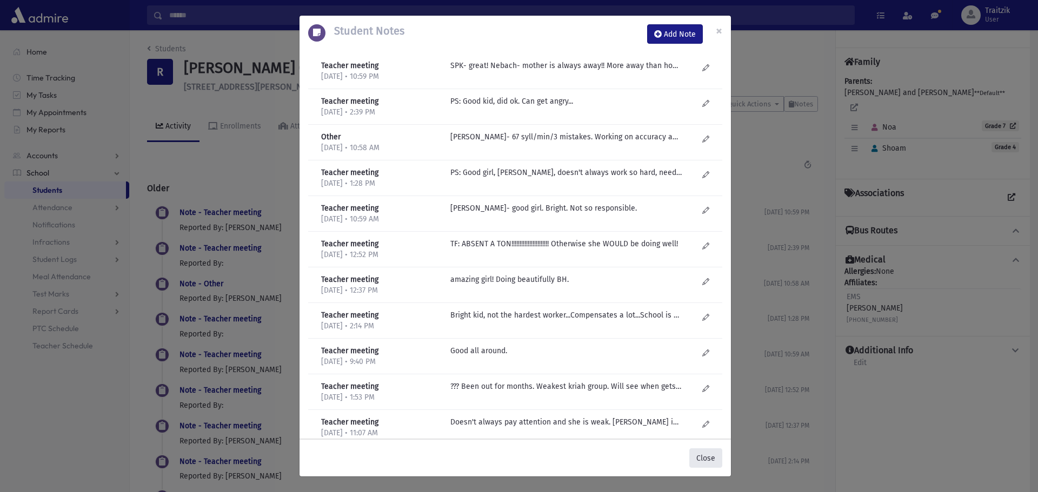
click at [709, 456] on button "Close" at bounding box center [705, 458] width 33 height 19
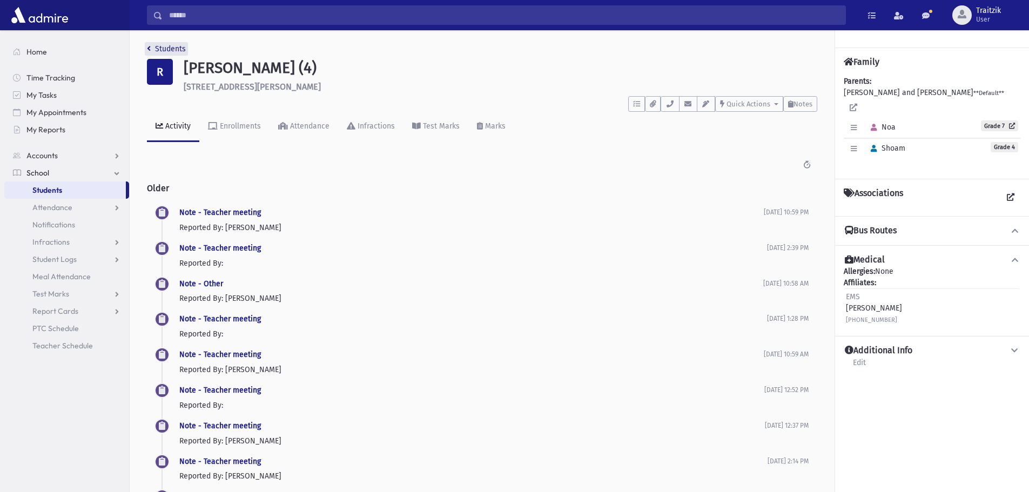
click at [150, 49] on icon "breadcrumb" at bounding box center [149, 49] width 4 height 8
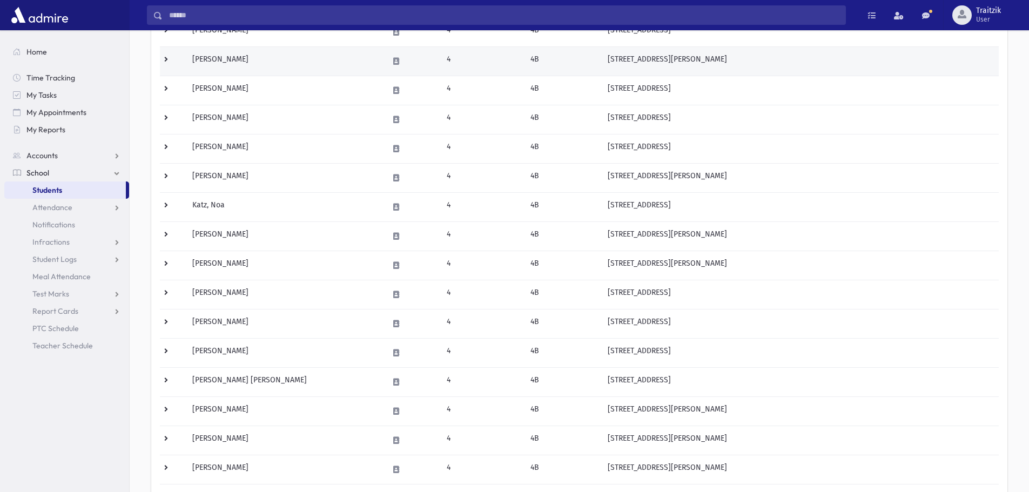
scroll to position [270, 0]
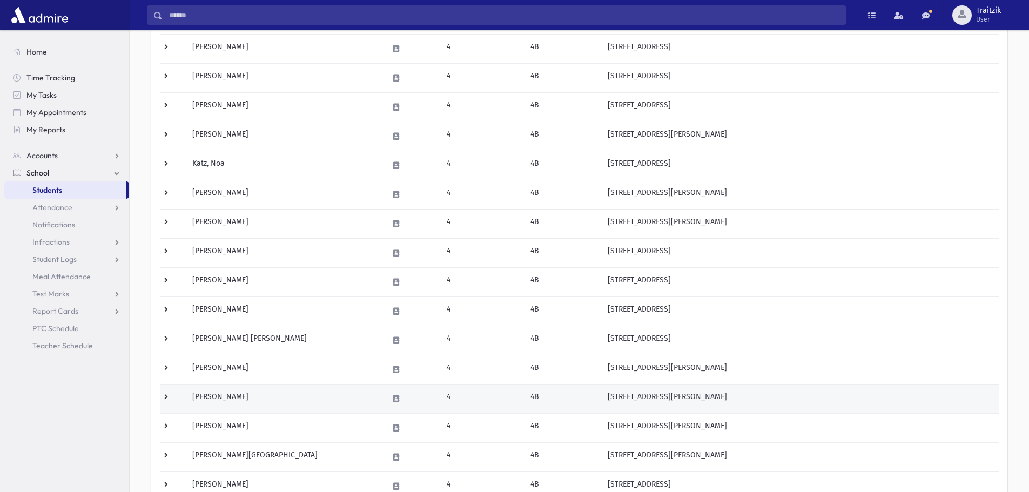
click at [270, 399] on td "Shain, Chana" at bounding box center [284, 398] width 196 height 29
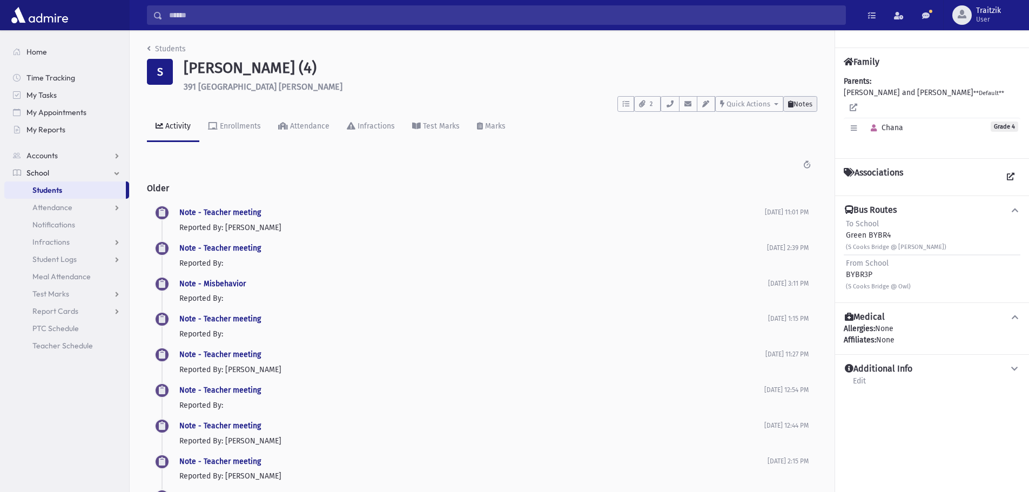
click at [809, 97] on button "Notes" at bounding box center [801, 104] width 34 height 16
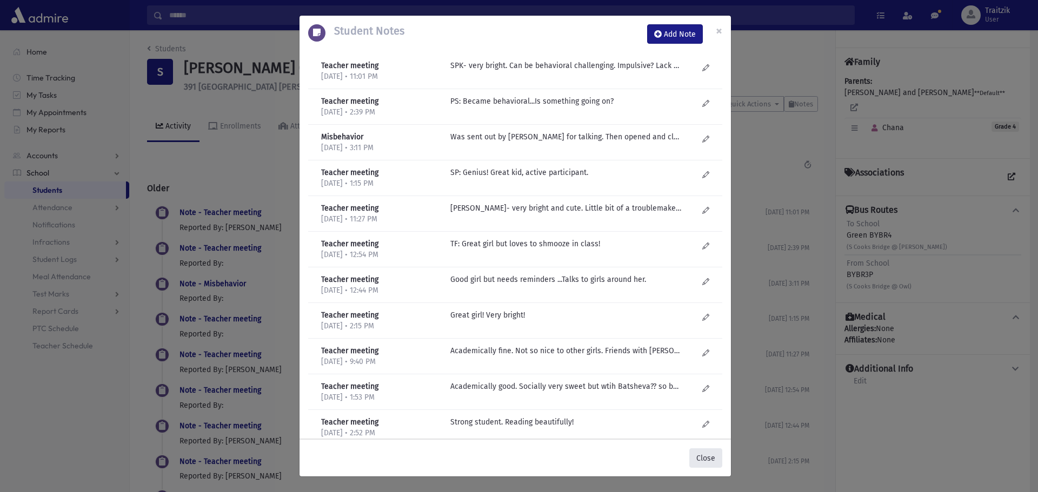
click at [703, 458] on button "Close" at bounding box center [705, 458] width 33 height 19
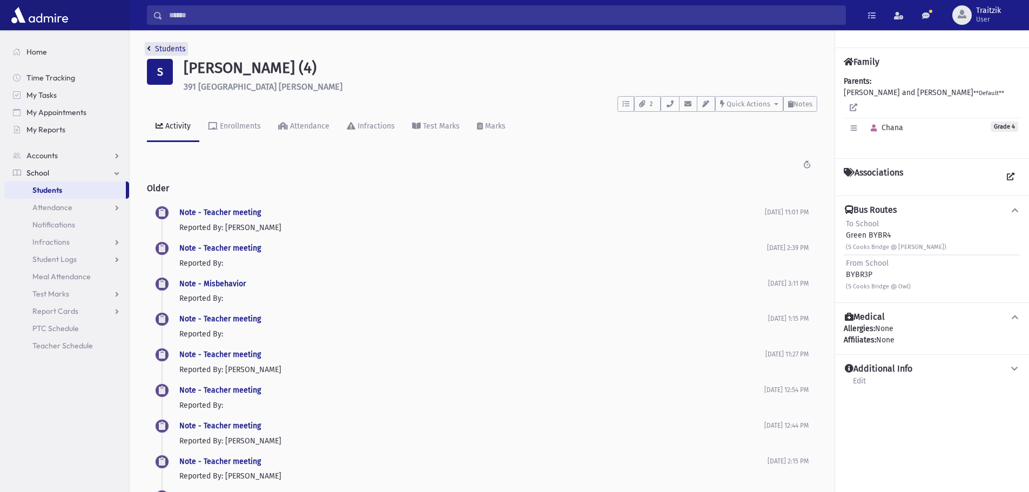
click at [151, 50] on link "Students" at bounding box center [166, 48] width 39 height 9
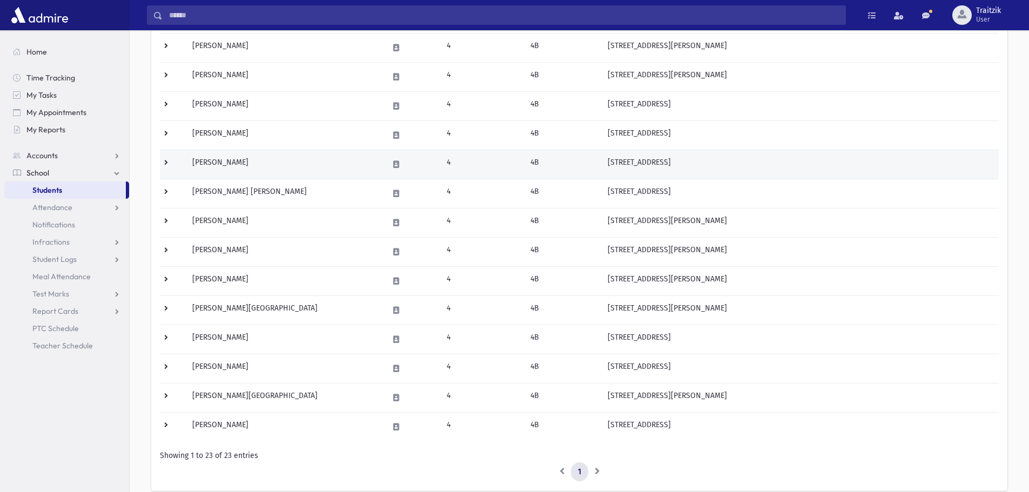
scroll to position [432, 0]
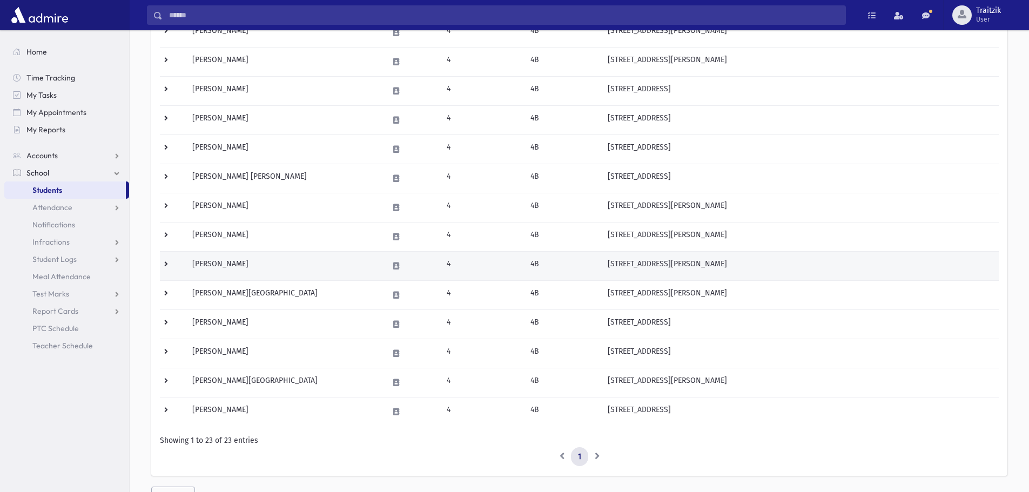
click at [270, 269] on td "[PERSON_NAME]" at bounding box center [284, 265] width 196 height 29
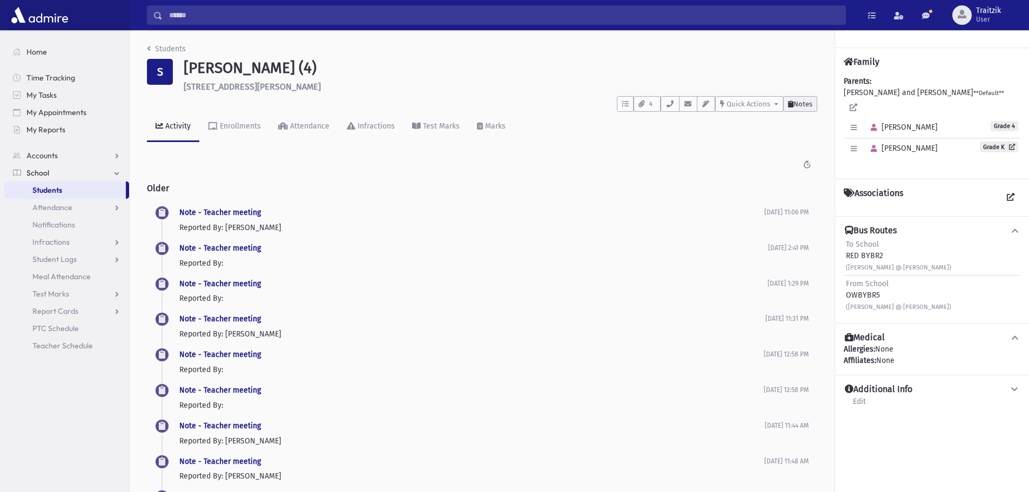
click at [804, 106] on span "Notes" at bounding box center [803, 104] width 19 height 8
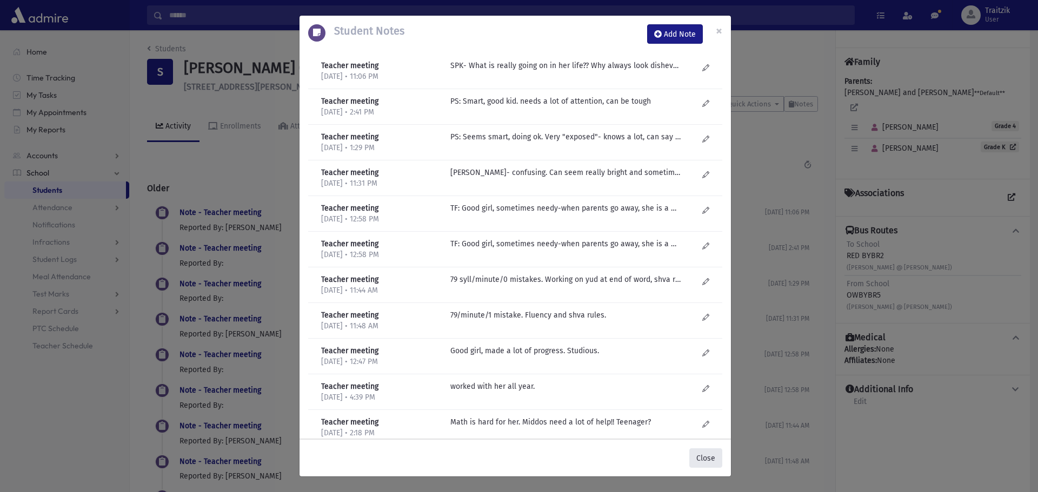
click at [706, 463] on button "Close" at bounding box center [705, 458] width 33 height 19
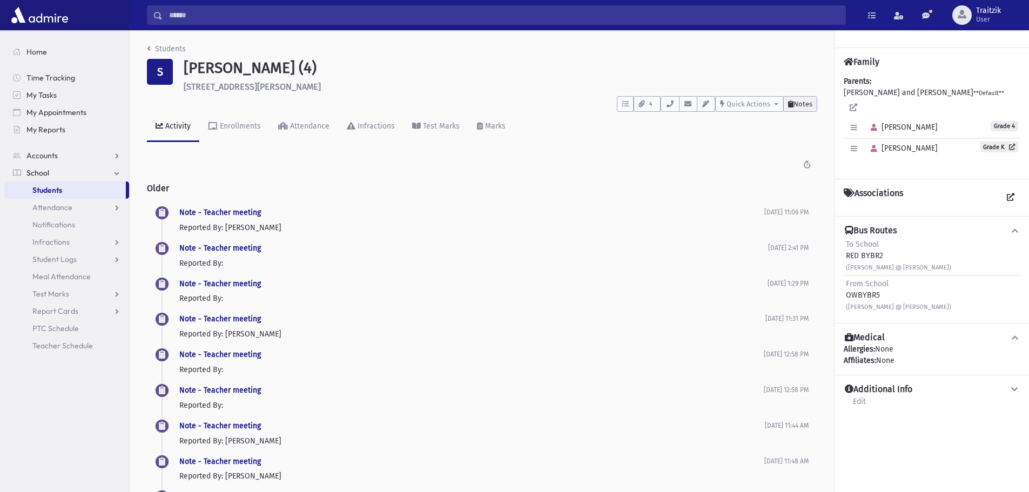
click at [807, 105] on span "Notes" at bounding box center [803, 104] width 19 height 8
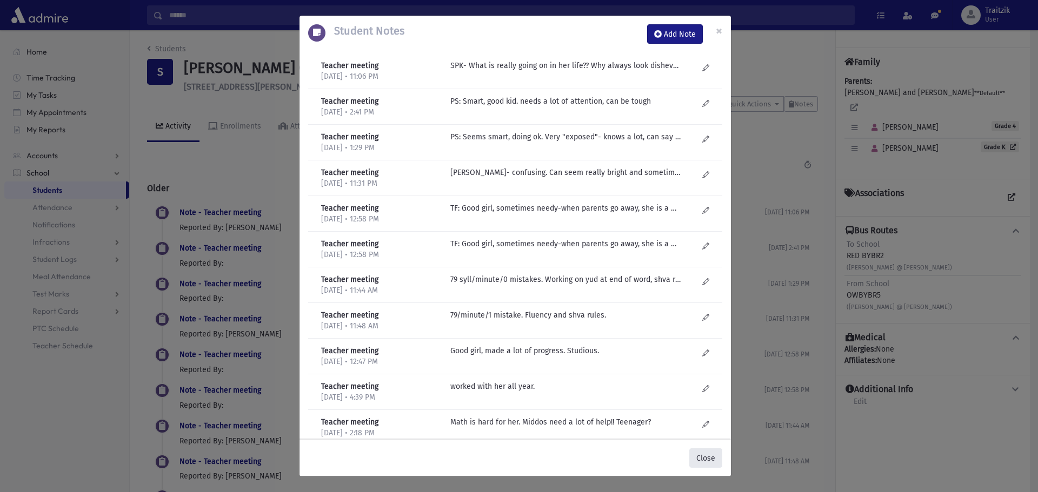
click at [708, 460] on button "Close" at bounding box center [705, 458] width 33 height 19
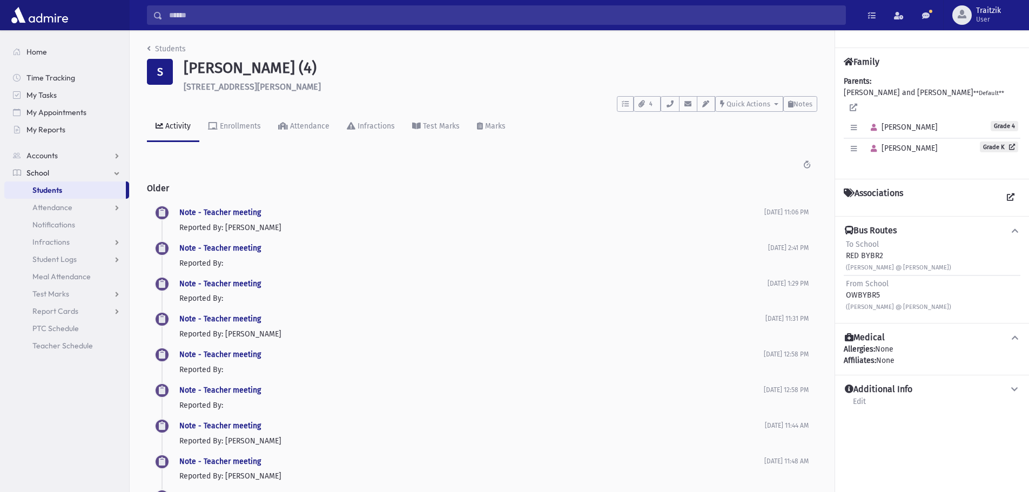
click at [152, 49] on link "Students" at bounding box center [166, 48] width 39 height 9
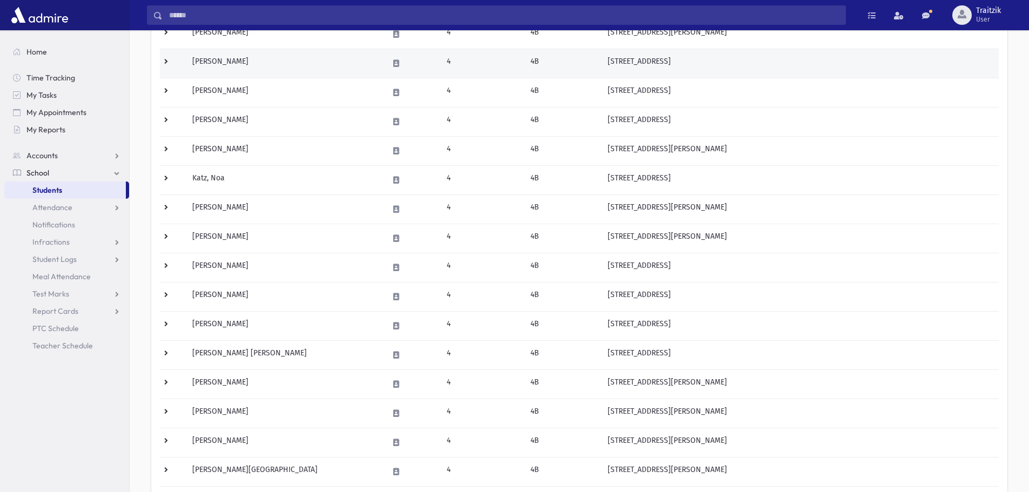
scroll to position [270, 0]
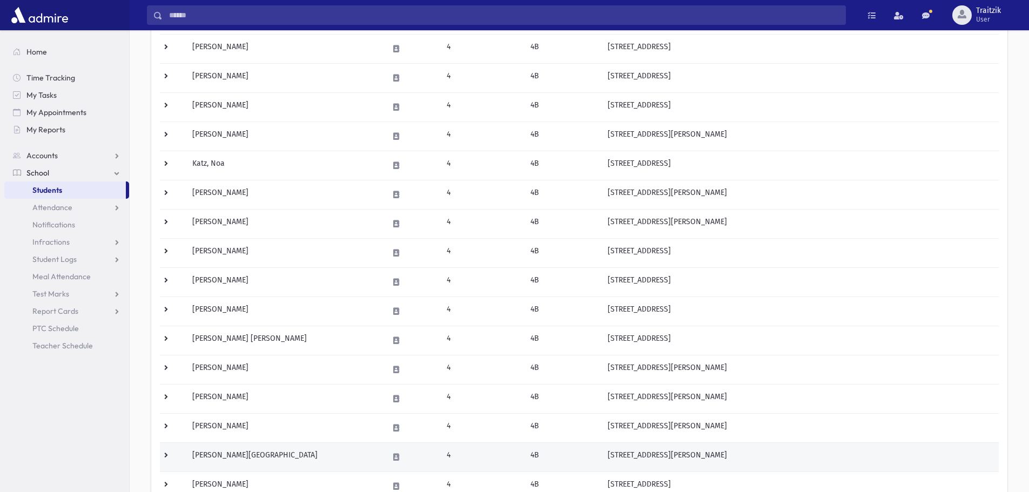
click at [314, 463] on td "Statfeld, Leora" at bounding box center [284, 457] width 196 height 29
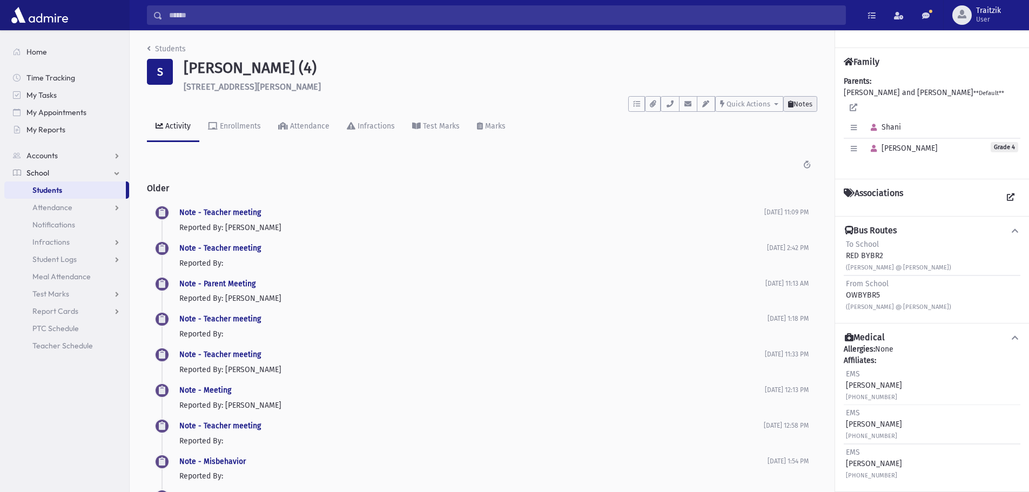
click at [804, 105] on span "Notes" at bounding box center [803, 104] width 19 height 8
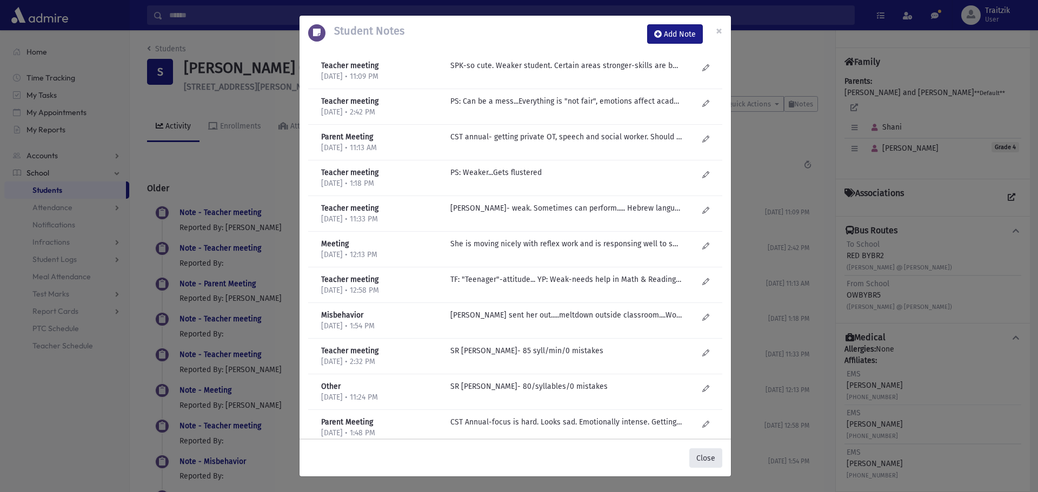
click at [711, 457] on button "Close" at bounding box center [705, 458] width 33 height 19
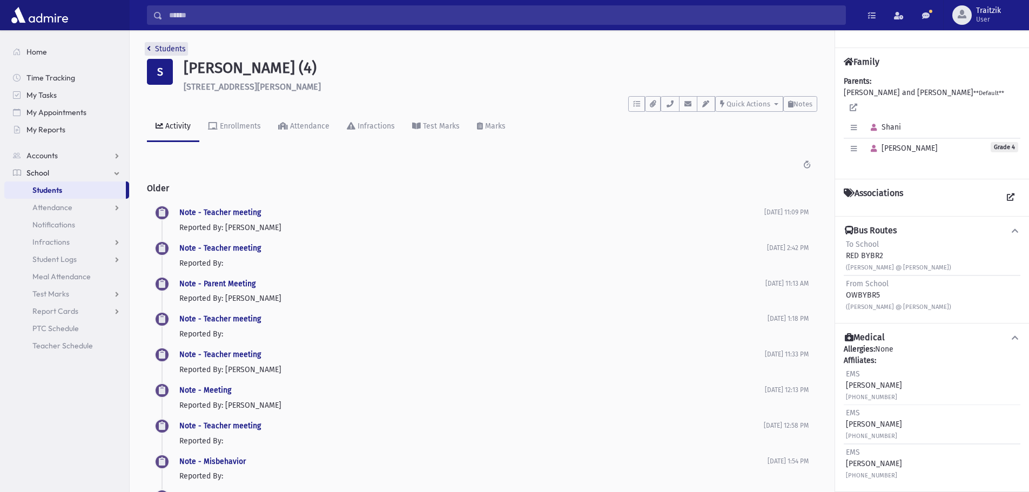
click at [149, 47] on icon "breadcrumb" at bounding box center [149, 49] width 4 height 8
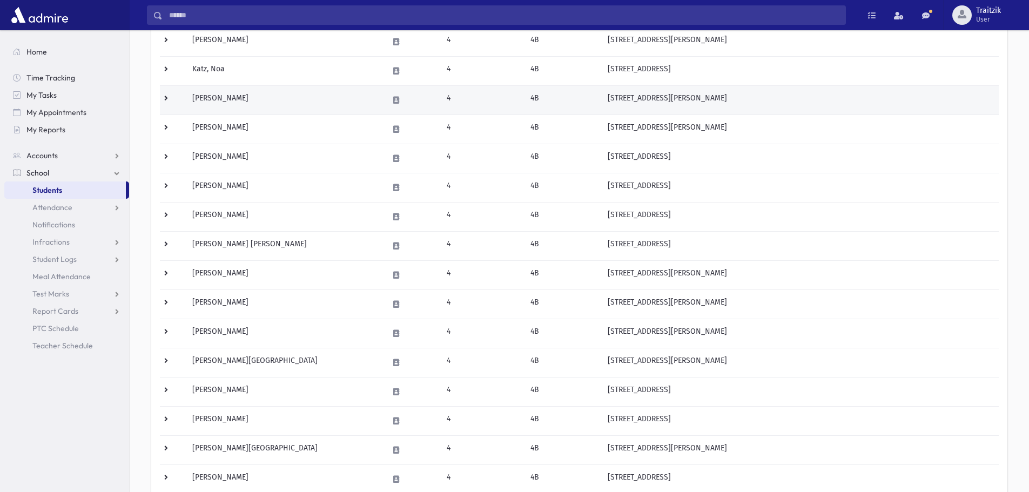
scroll to position [378, 0]
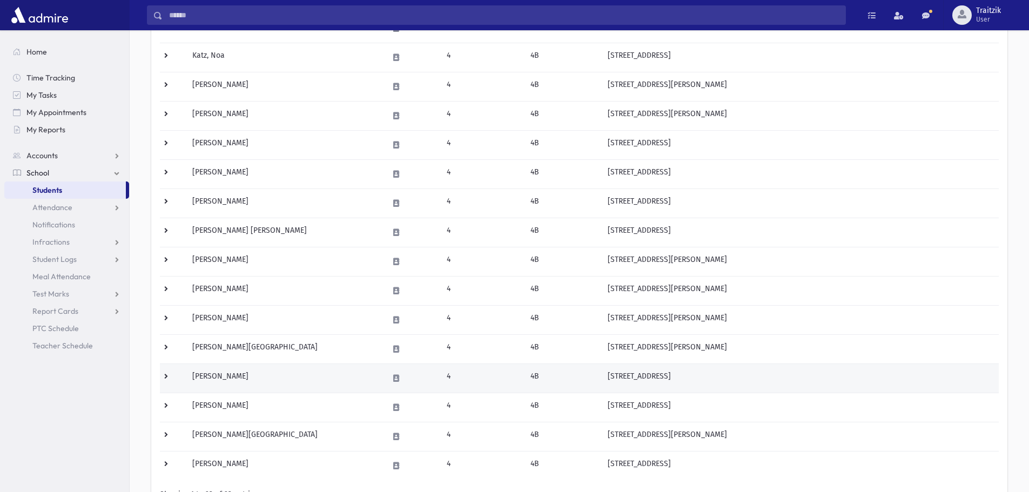
click at [277, 373] on td "Stern, Yocheved" at bounding box center [284, 378] width 196 height 29
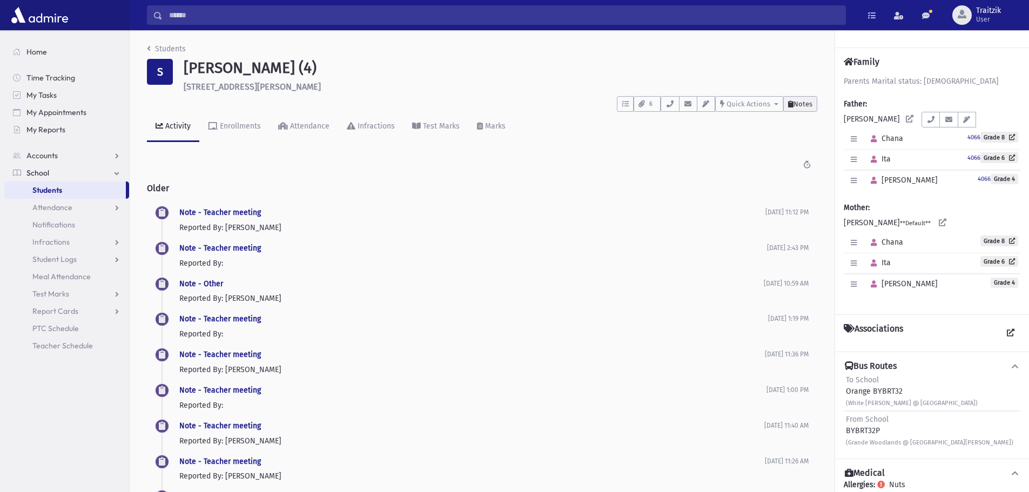
click at [804, 108] on button "Notes" at bounding box center [801, 104] width 34 height 16
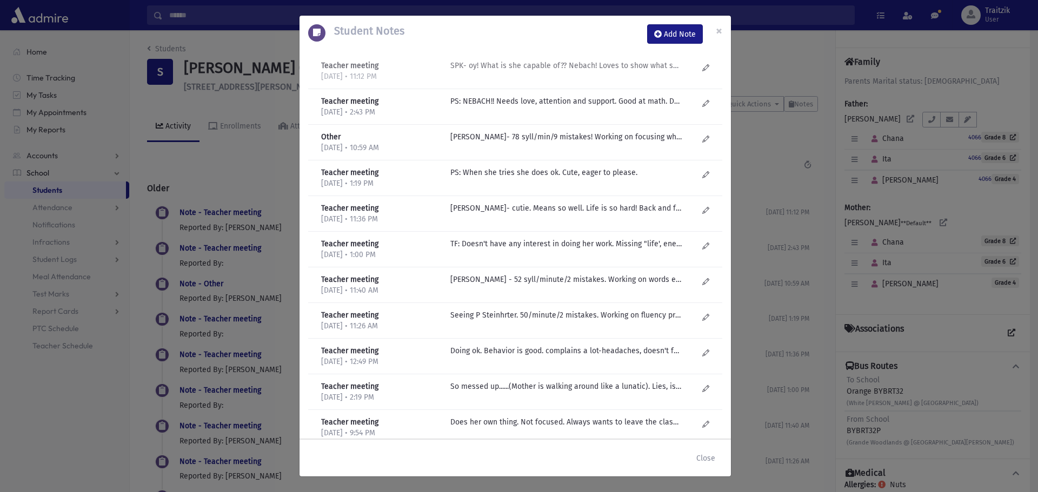
click at [544, 68] on p "SPK- oy! What is she capable of?? Nebach! Loves to show what she can-likes to d…" at bounding box center [565, 65] width 231 height 11
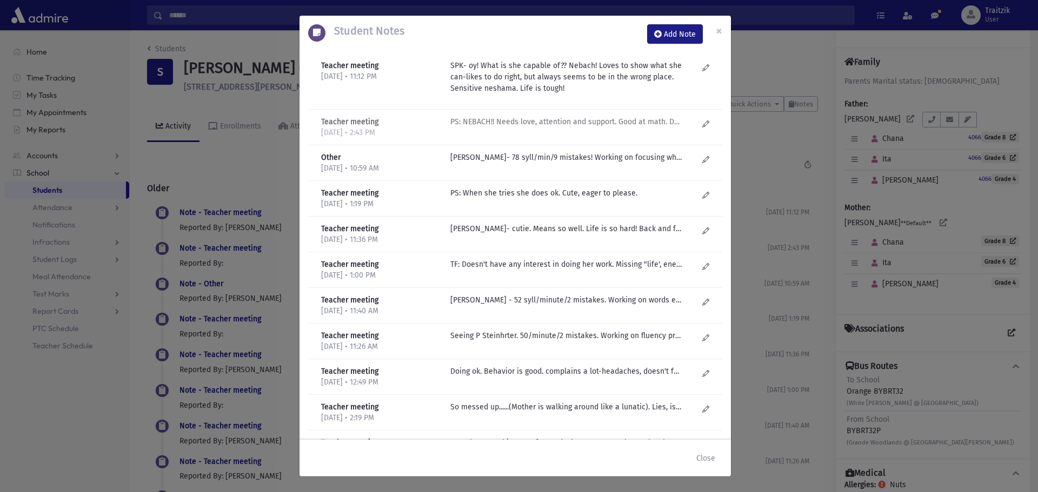
click at [552, 125] on p "PS: NEBACH!! Needs love, attention and support. Good at math. Doesn't have lunc…" at bounding box center [565, 121] width 231 height 11
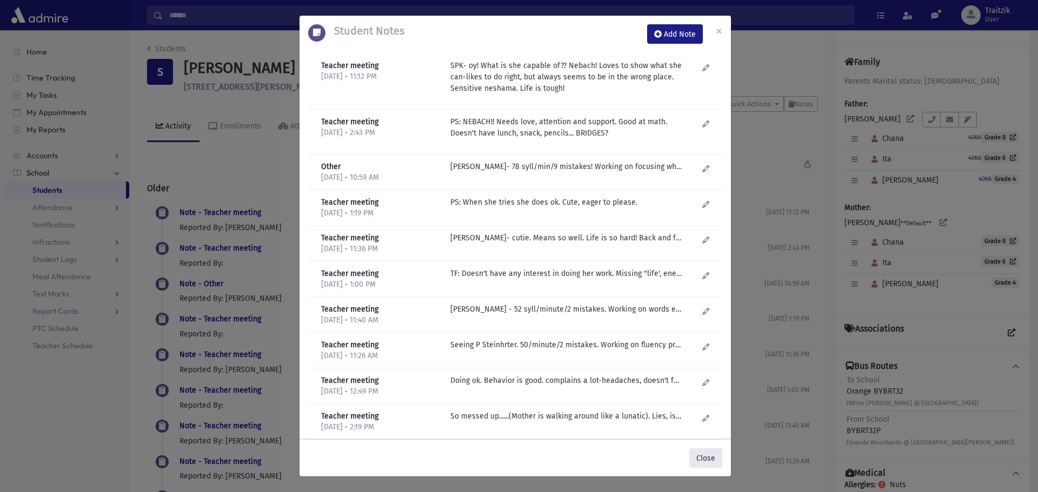
click at [704, 464] on button "Close" at bounding box center [705, 458] width 33 height 19
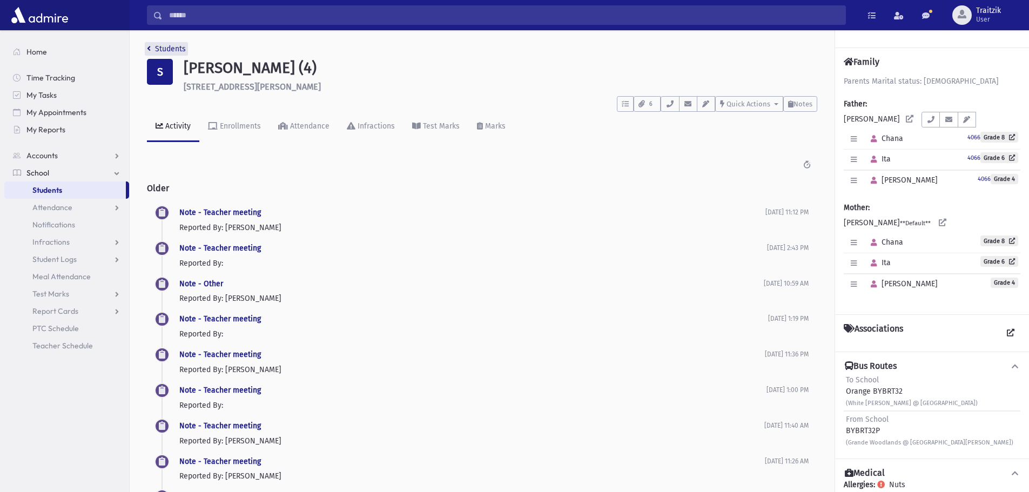
click at [153, 52] on link "Students" at bounding box center [166, 48] width 39 height 9
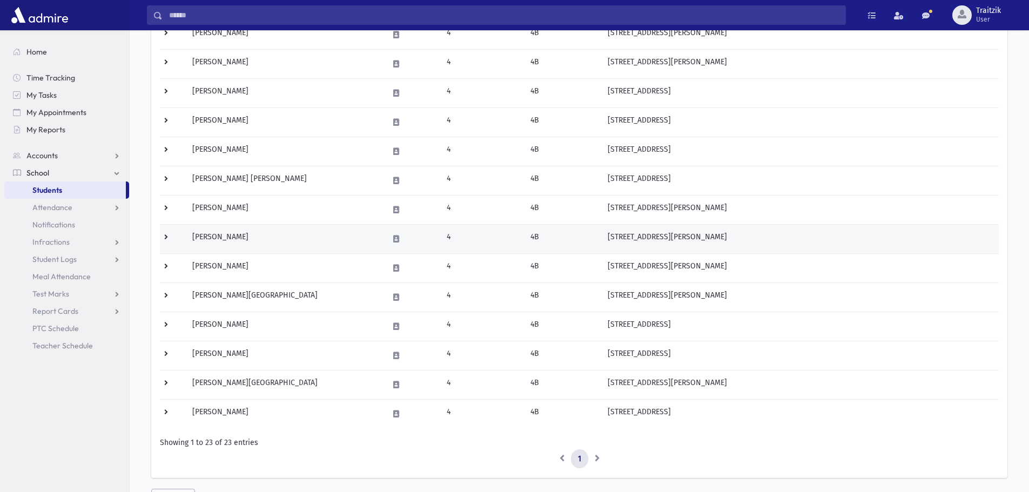
scroll to position [432, 0]
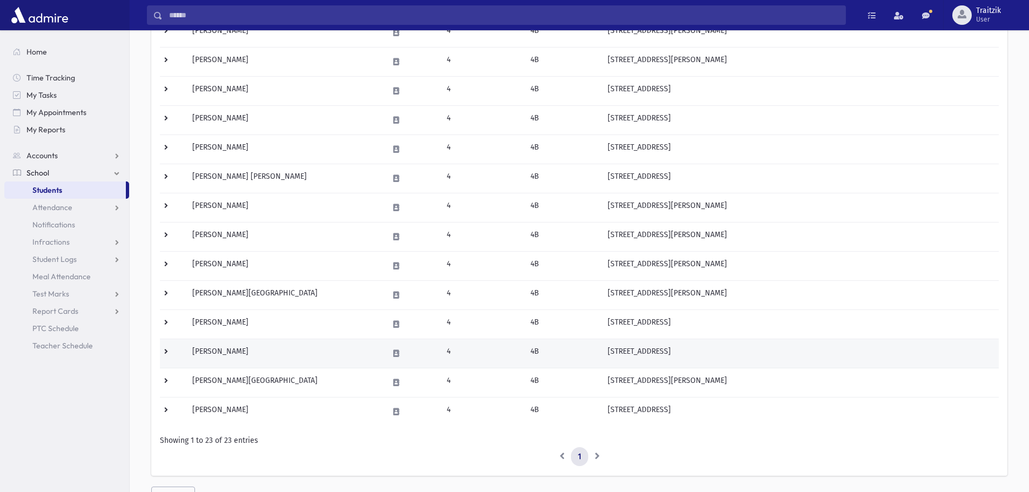
click at [264, 359] on td "[PERSON_NAME]" at bounding box center [284, 353] width 196 height 29
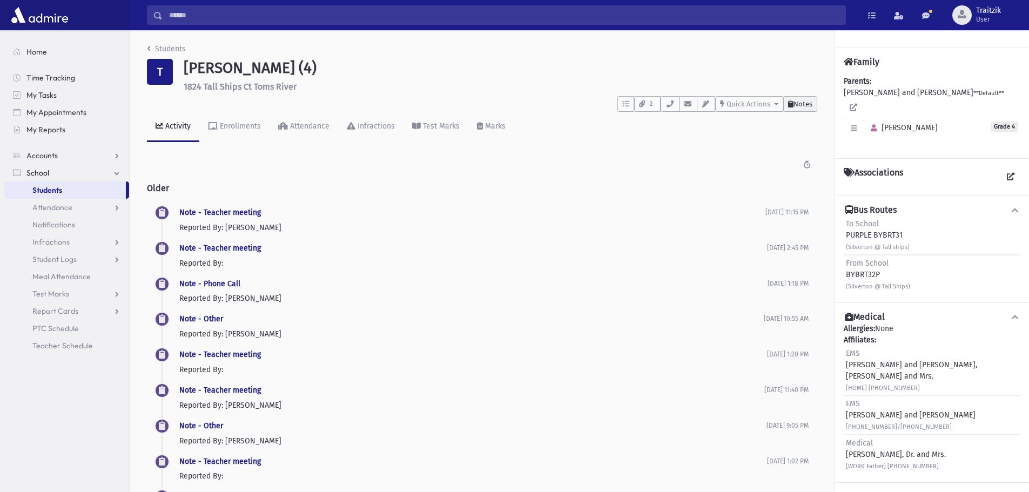
click at [801, 98] on button "Notes" at bounding box center [801, 104] width 34 height 16
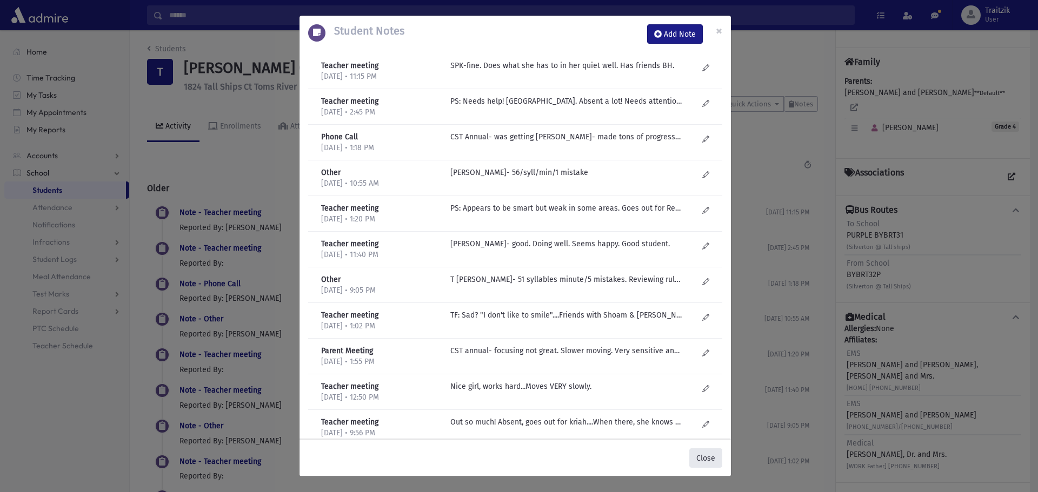
click at [706, 456] on button "Close" at bounding box center [705, 458] width 33 height 19
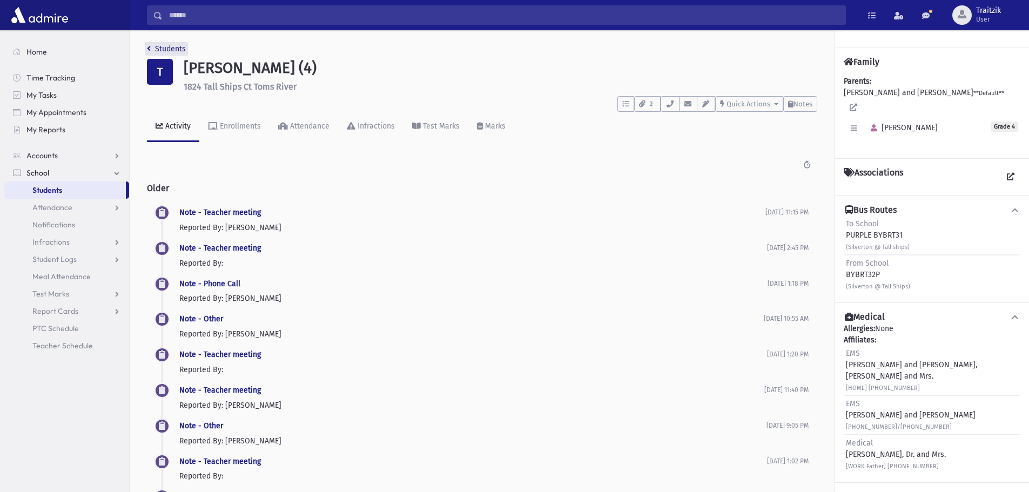
click at [151, 48] on link "Students" at bounding box center [166, 48] width 39 height 9
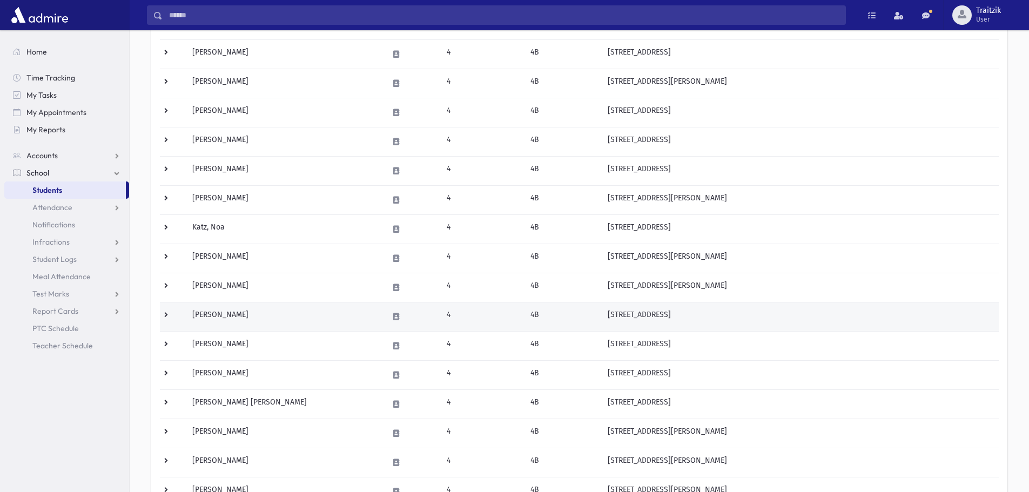
scroll to position [378, 0]
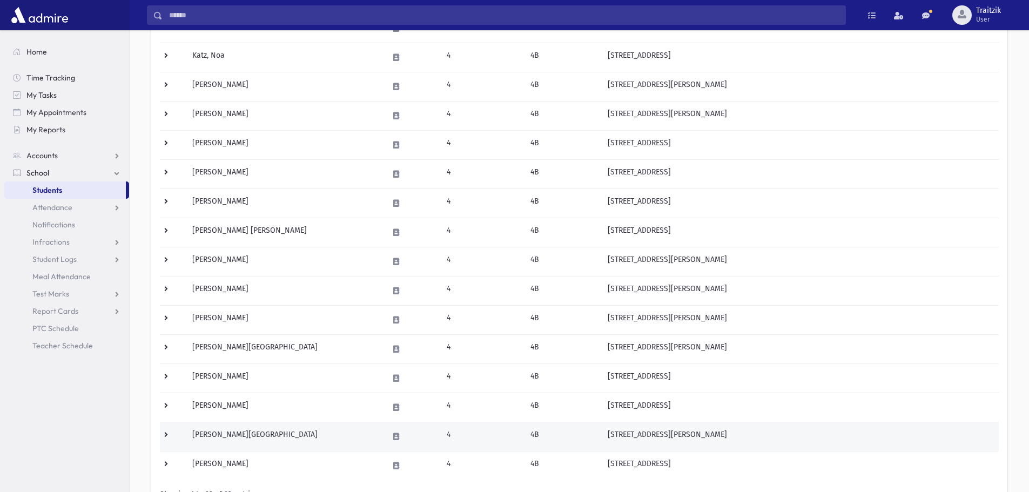
click at [243, 442] on td "Verstandig, Meira" at bounding box center [284, 436] width 196 height 29
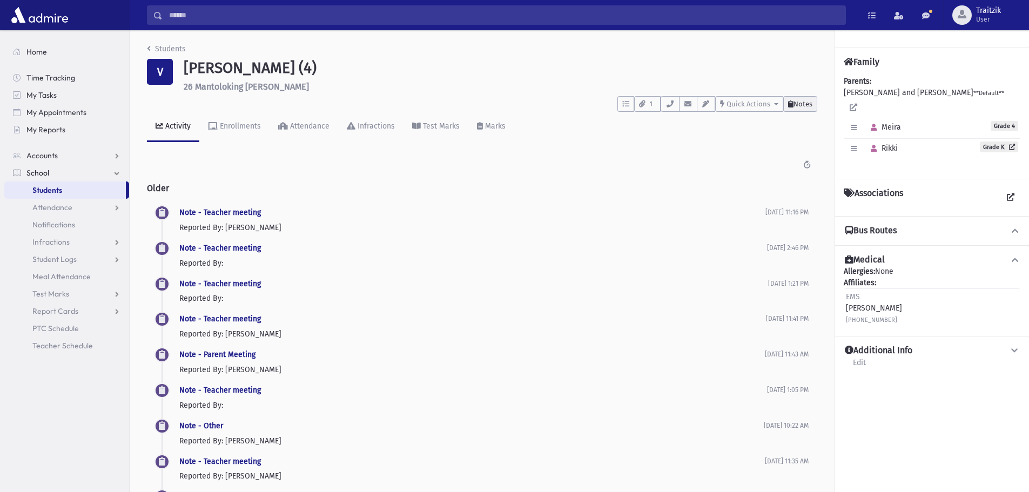
click at [794, 108] on button "Notes" at bounding box center [801, 104] width 34 height 16
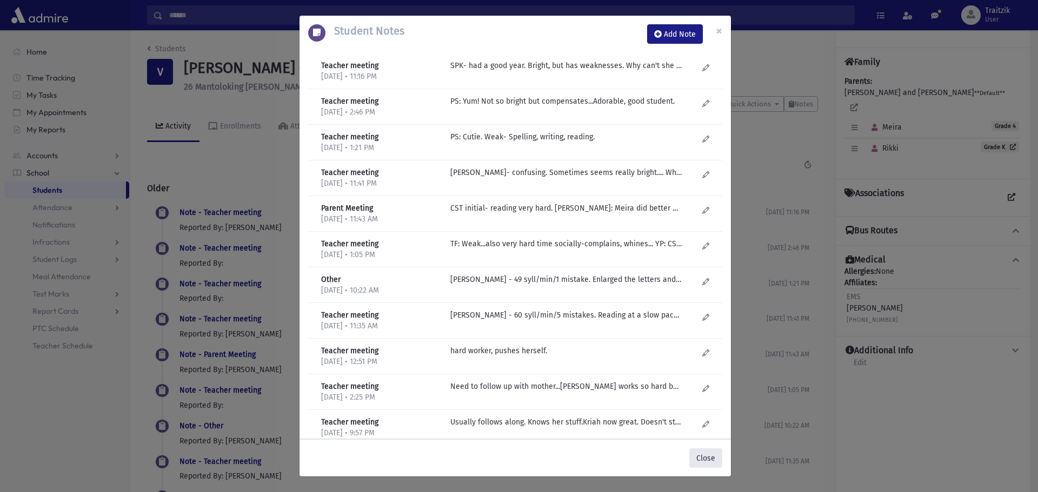
click at [710, 454] on button "Close" at bounding box center [705, 458] width 33 height 19
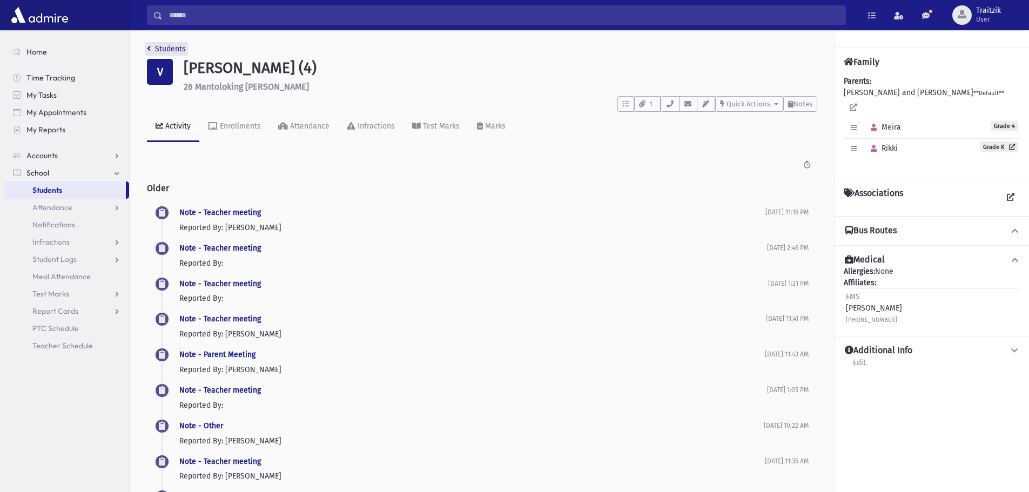
click at [149, 45] on icon "breadcrumb" at bounding box center [149, 49] width 4 height 8
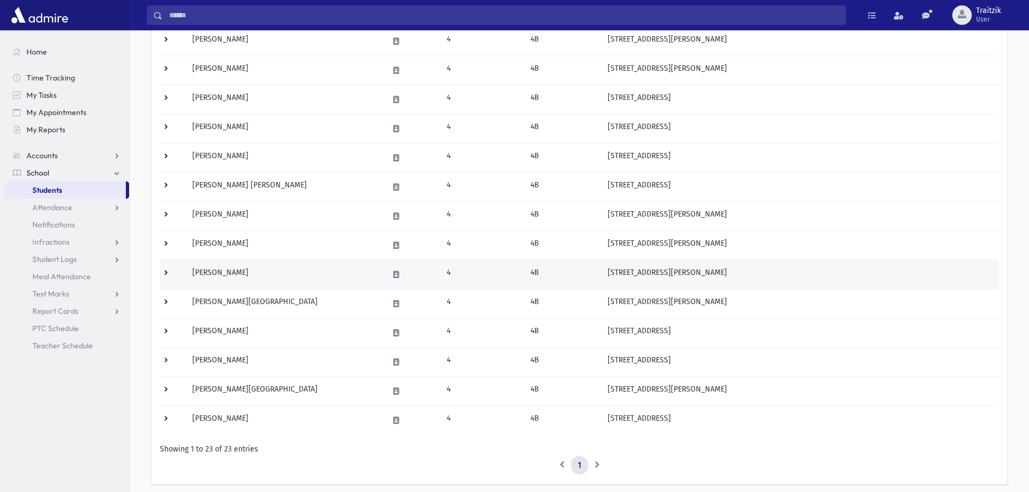
scroll to position [484, 0]
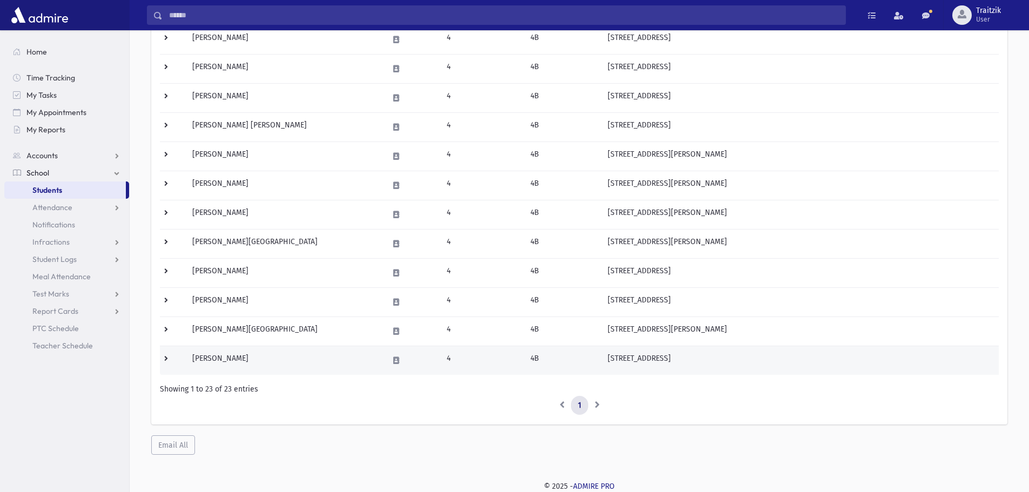
click at [254, 356] on td "[PERSON_NAME]" at bounding box center [284, 360] width 196 height 29
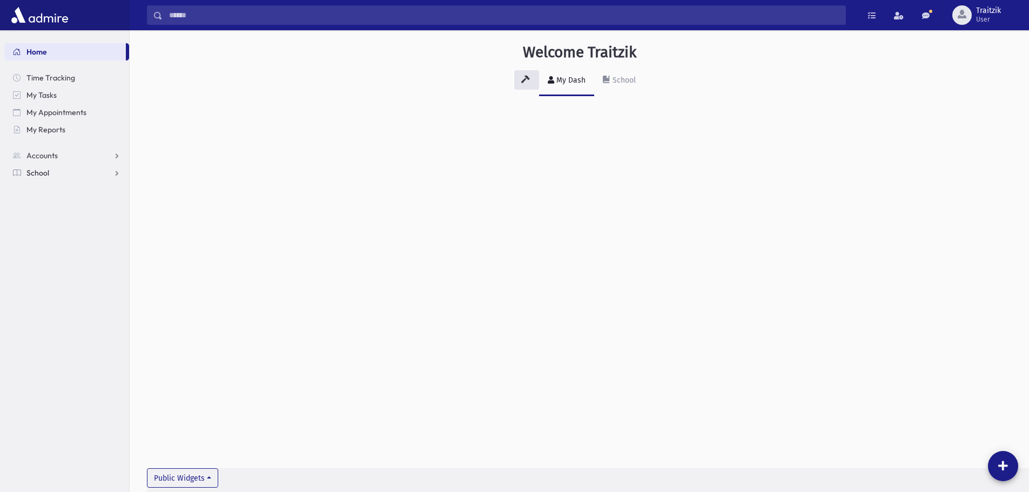
click at [41, 176] on span "School" at bounding box center [37, 173] width 23 height 10
click at [55, 193] on span "Students" at bounding box center [47, 190] width 30 height 10
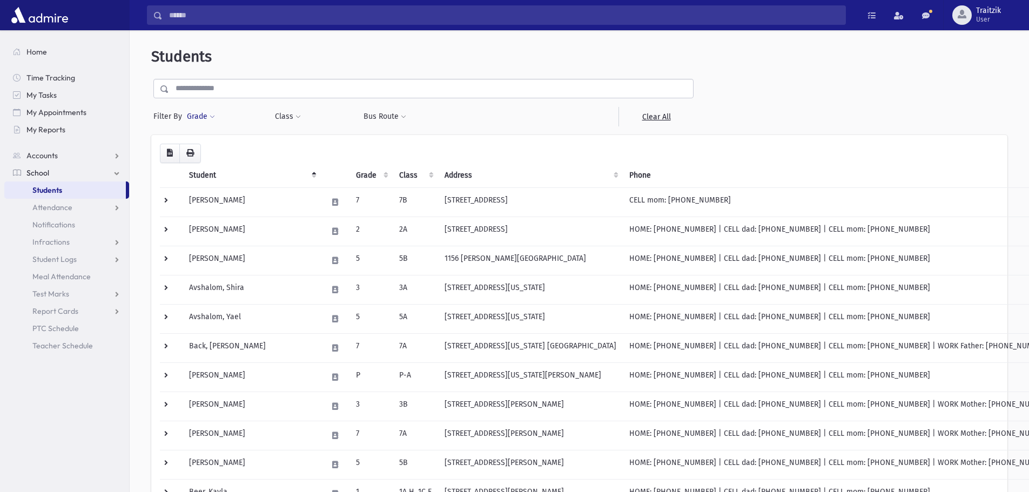
click at [213, 116] on span at bounding box center [212, 117] width 5 height 6
click at [208, 149] on ul at bounding box center [249, 147] width 112 height 16
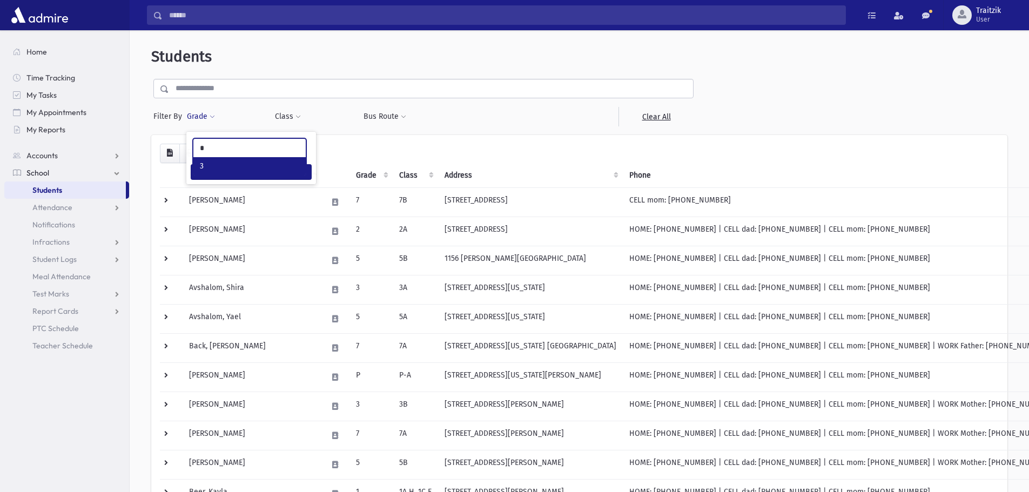
type input "*"
select select "*"
click at [291, 114] on button "Class" at bounding box center [288, 116] width 27 height 19
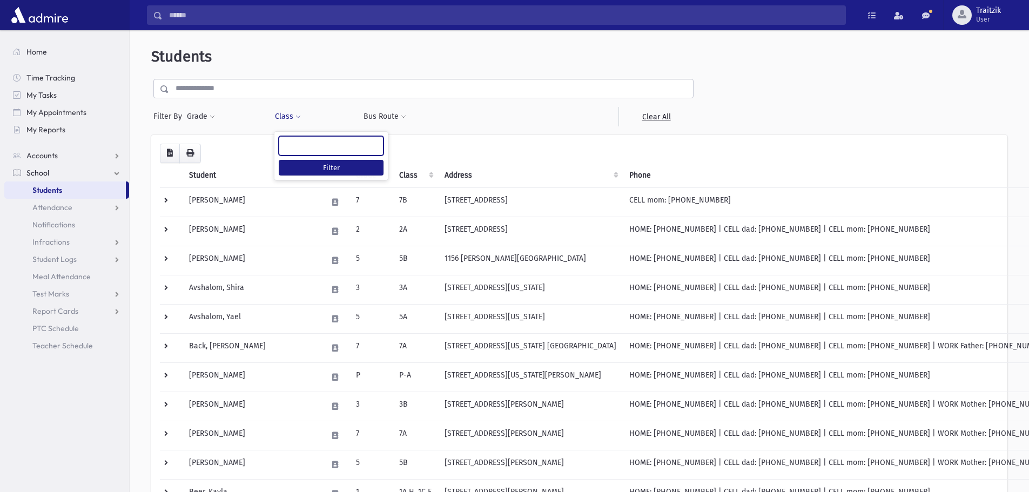
click at [293, 144] on ul at bounding box center [331, 145] width 104 height 16
type input "**"
select select "**"
click at [317, 169] on button "Filter" at bounding box center [331, 168] width 105 height 16
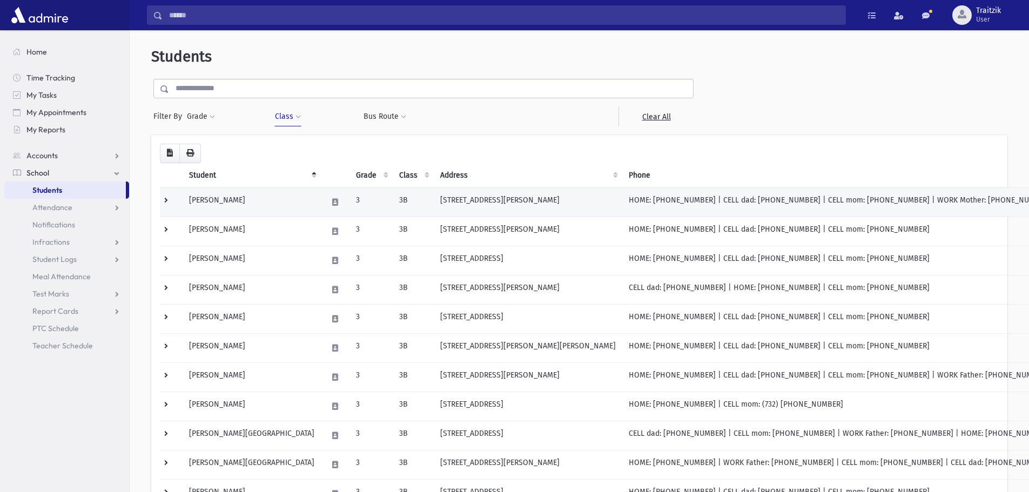
click at [321, 201] on td at bounding box center [335, 202] width 29 height 29
click at [237, 204] on td "Baron, Ayala" at bounding box center [252, 202] width 138 height 29
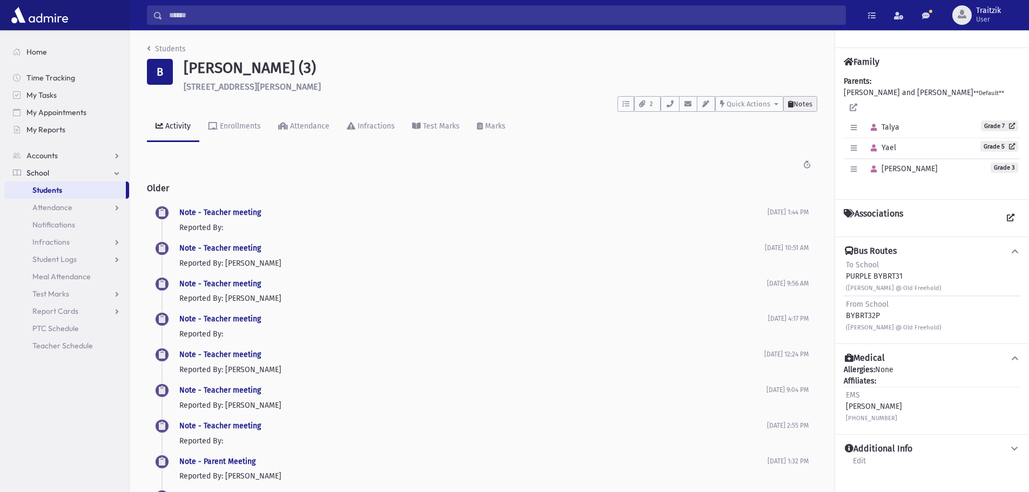
click at [794, 108] on span "Notes" at bounding box center [803, 104] width 19 height 8
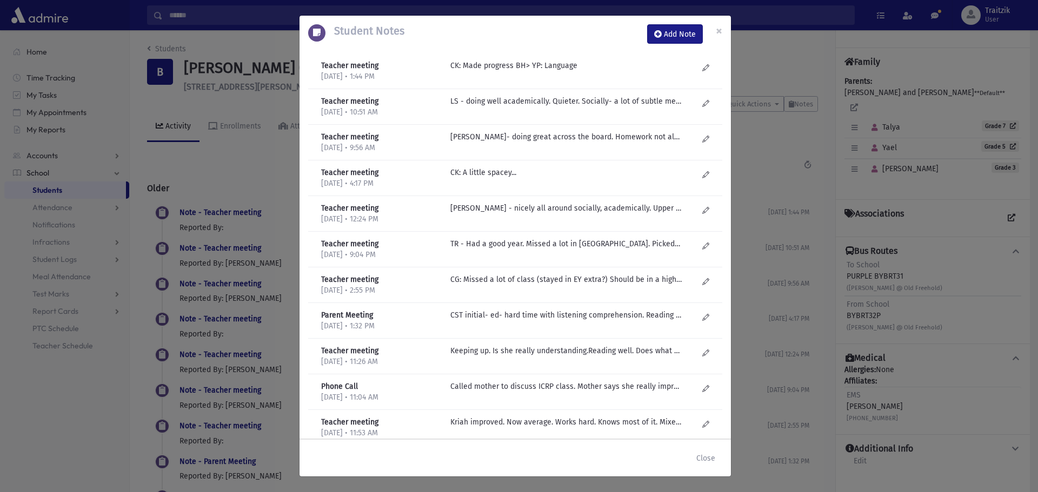
click at [722, 452] on div "Close" at bounding box center [514, 458] width 431 height 37
click at [701, 458] on button "Close" at bounding box center [705, 458] width 33 height 19
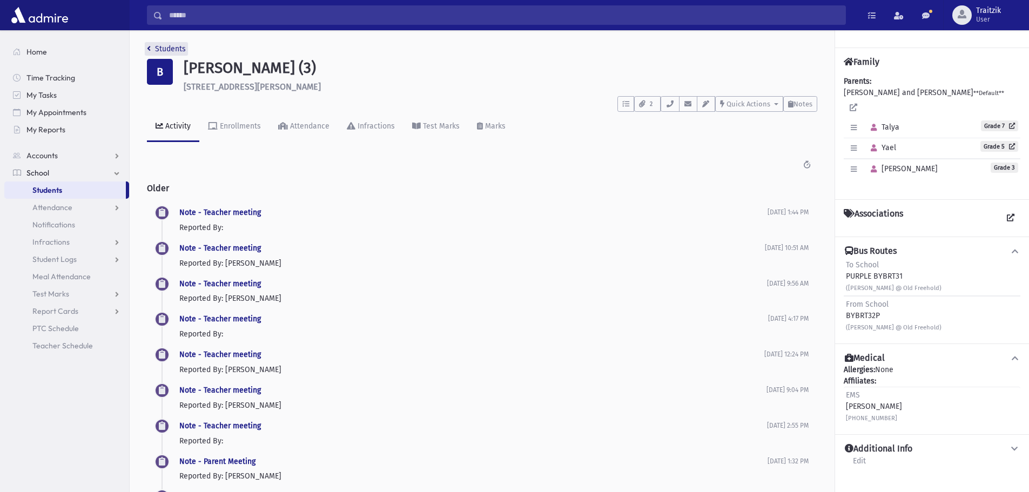
click at [149, 50] on icon "breadcrumb" at bounding box center [149, 49] width 4 height 8
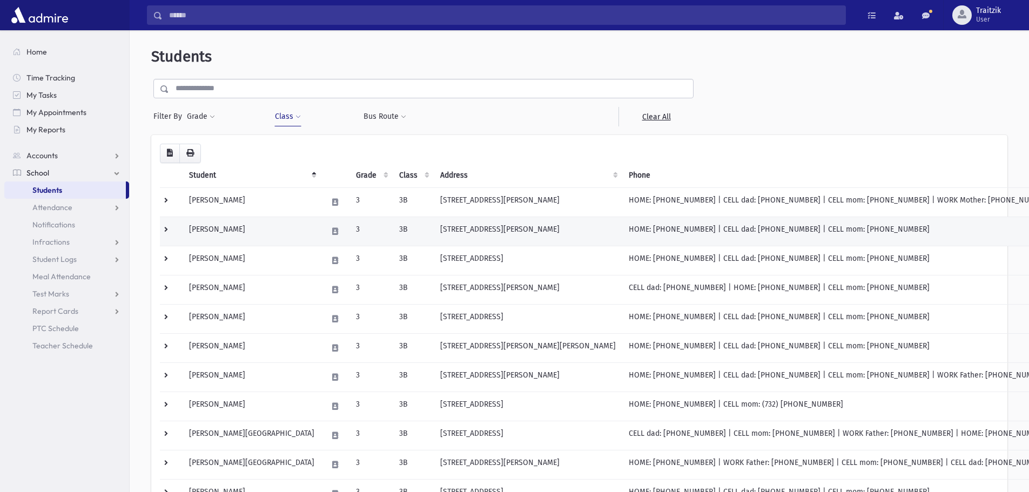
click at [227, 230] on td "[PERSON_NAME]" at bounding box center [252, 231] width 138 height 29
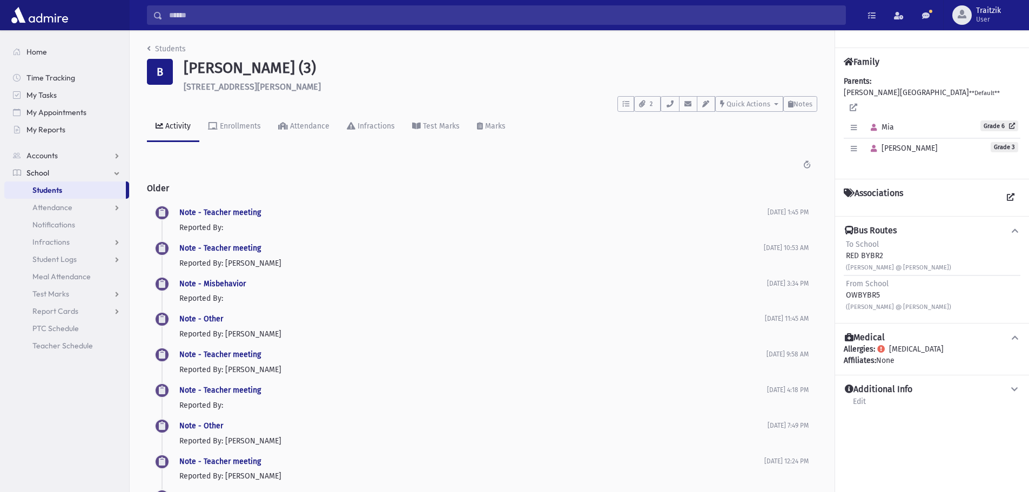
click at [802, 112] on div "Activity Enrollments Attendance Infractions Test Marks Marks" at bounding box center [482, 131] width 671 height 39
click at [800, 104] on span "Notes" at bounding box center [803, 104] width 19 height 8
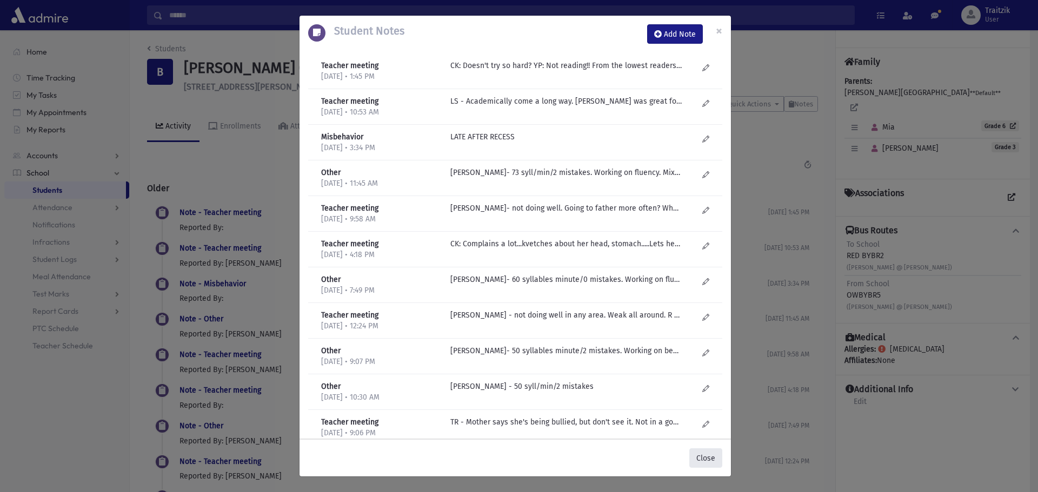
click at [713, 464] on button "Close" at bounding box center [705, 458] width 33 height 19
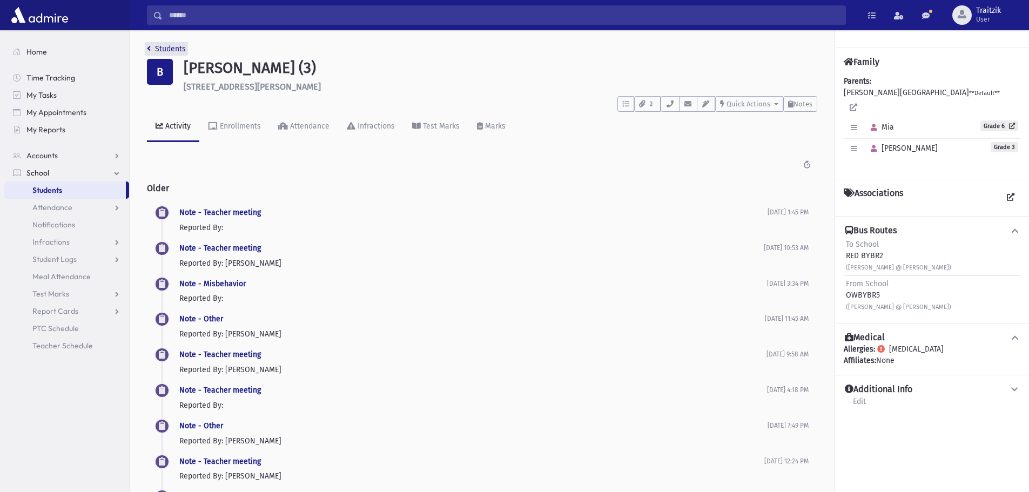
click at [149, 51] on icon "breadcrumb" at bounding box center [149, 49] width 4 height 8
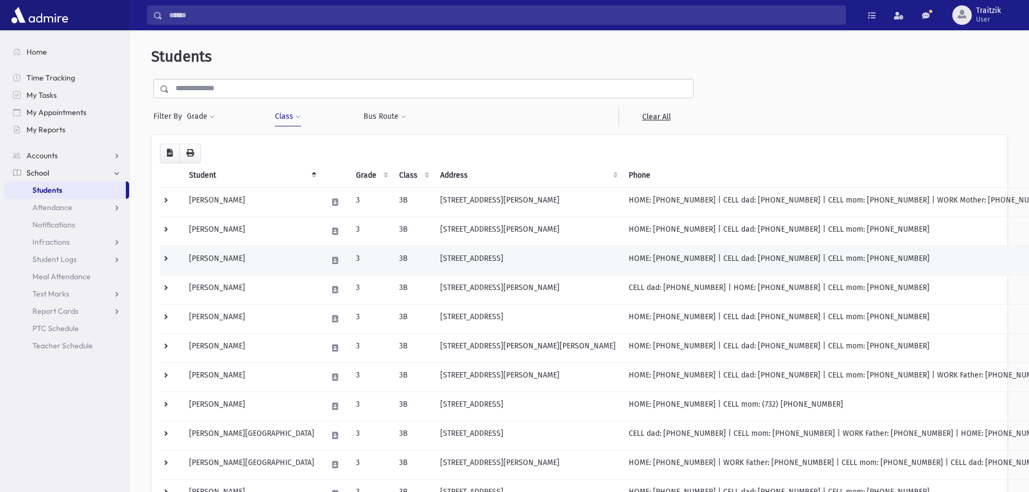
click at [261, 259] on td "[PERSON_NAME]" at bounding box center [252, 260] width 138 height 29
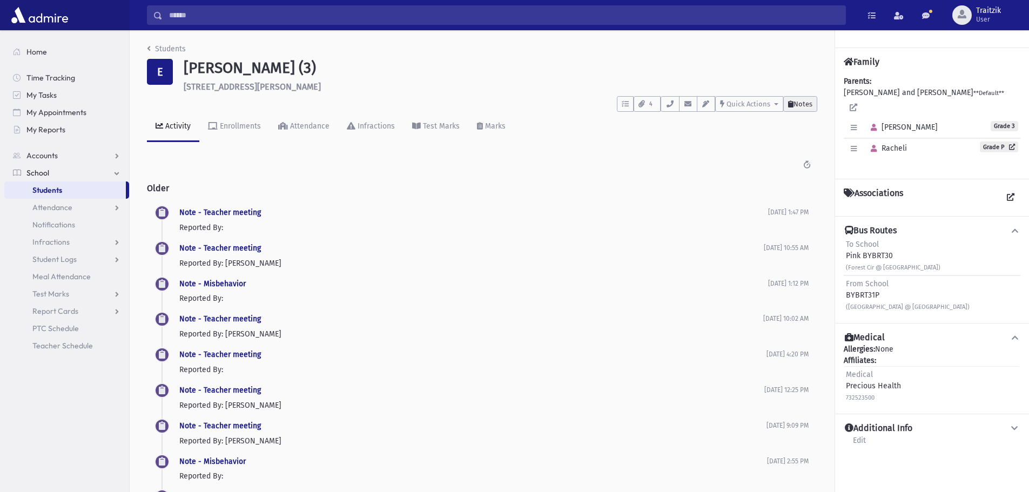
click at [797, 105] on span "Notes" at bounding box center [803, 104] width 19 height 8
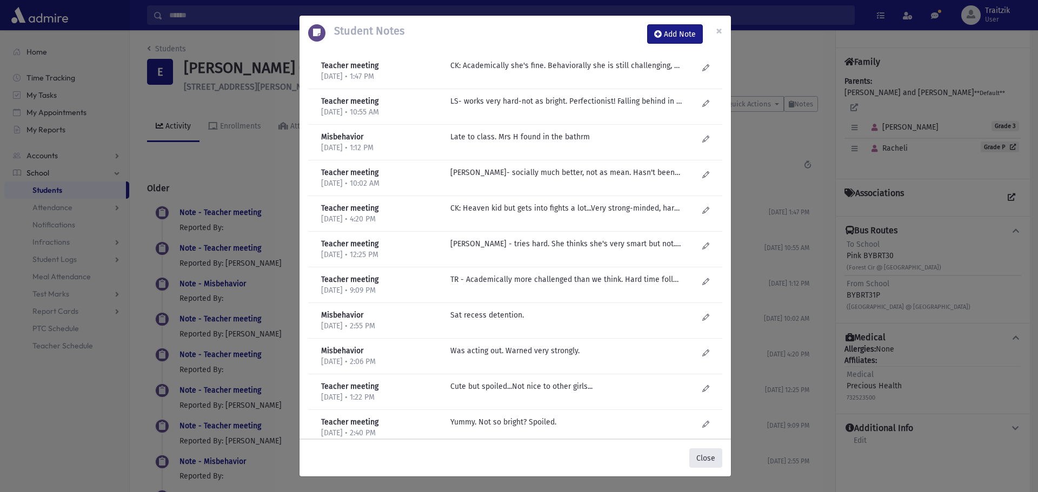
click at [702, 456] on button "Close" at bounding box center [705, 458] width 33 height 19
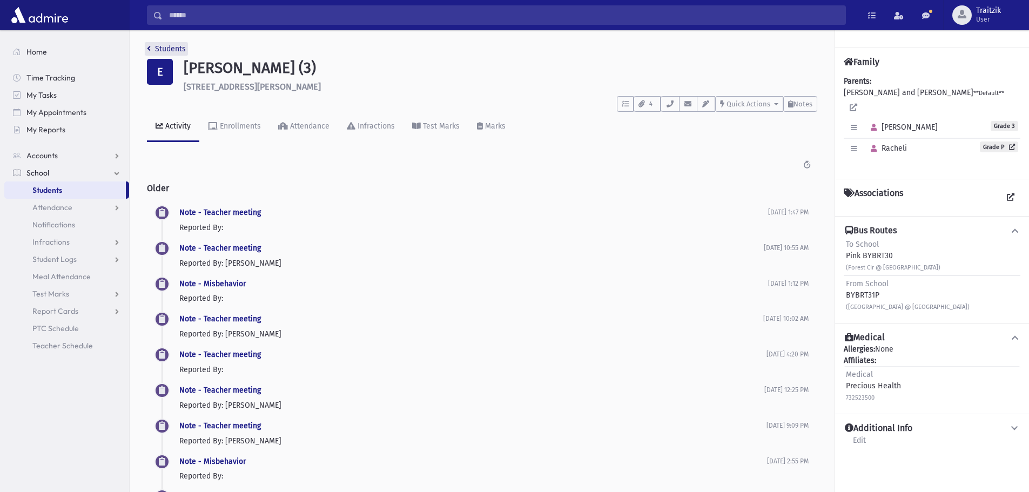
click at [153, 48] on link "Students" at bounding box center [166, 48] width 39 height 9
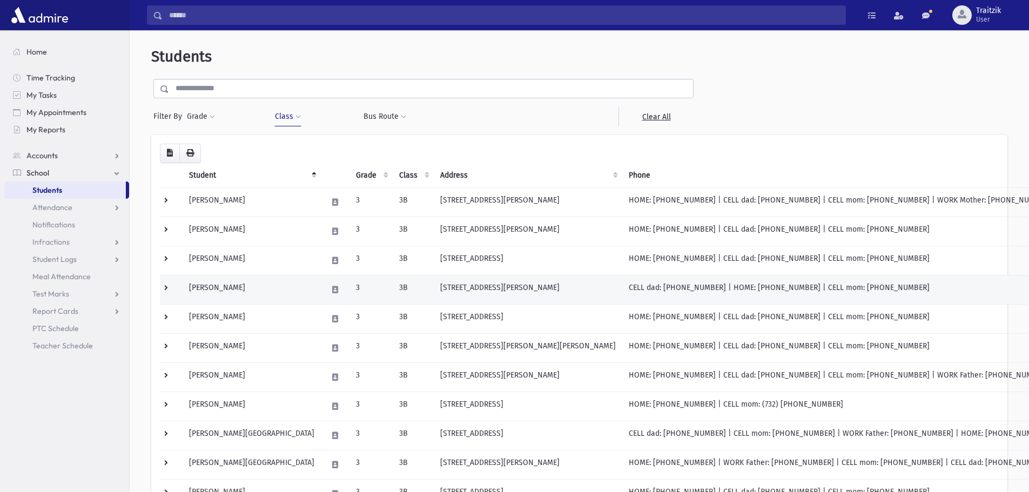
click at [266, 296] on td "[PERSON_NAME]" at bounding box center [252, 289] width 138 height 29
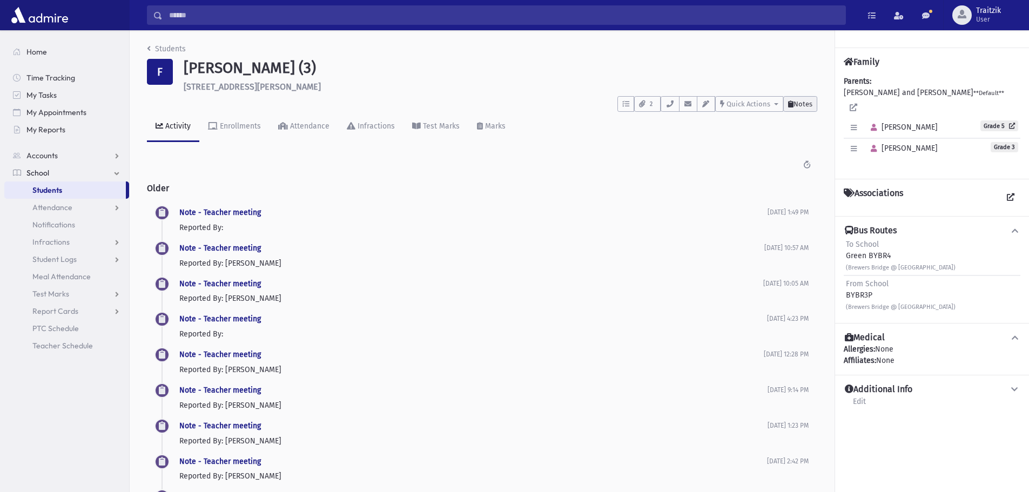
click at [811, 103] on span "Notes" at bounding box center [803, 104] width 19 height 8
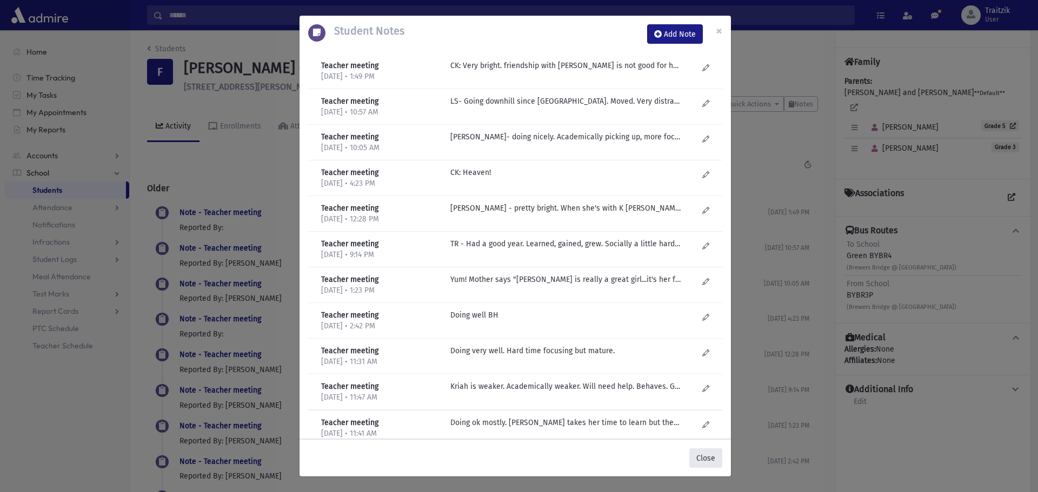
click at [704, 452] on button "Close" at bounding box center [705, 458] width 33 height 19
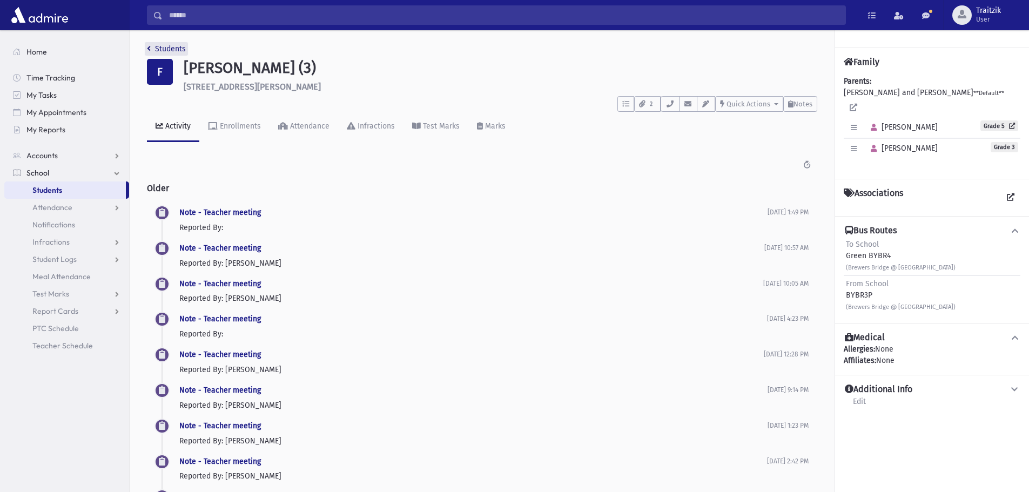
click at [155, 51] on link "Students" at bounding box center [166, 48] width 39 height 9
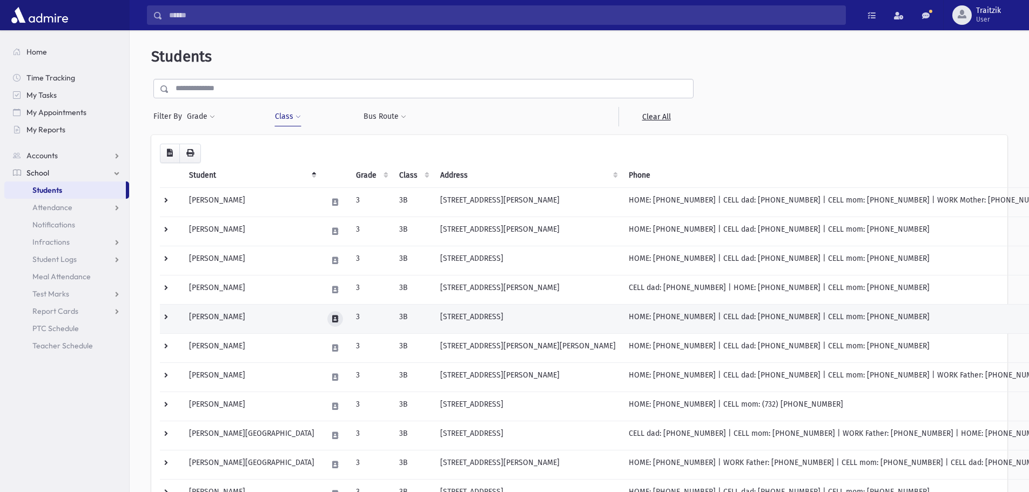
click at [327, 324] on button at bounding box center [335, 319] width 16 height 16
click at [265, 322] on td "[PERSON_NAME]" at bounding box center [252, 318] width 138 height 29
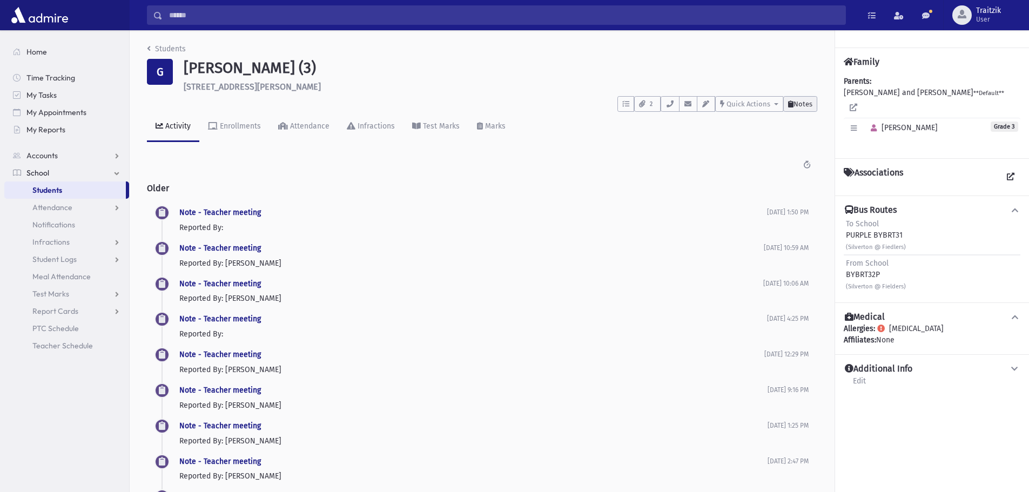
click at [811, 103] on span "Notes" at bounding box center [803, 104] width 19 height 8
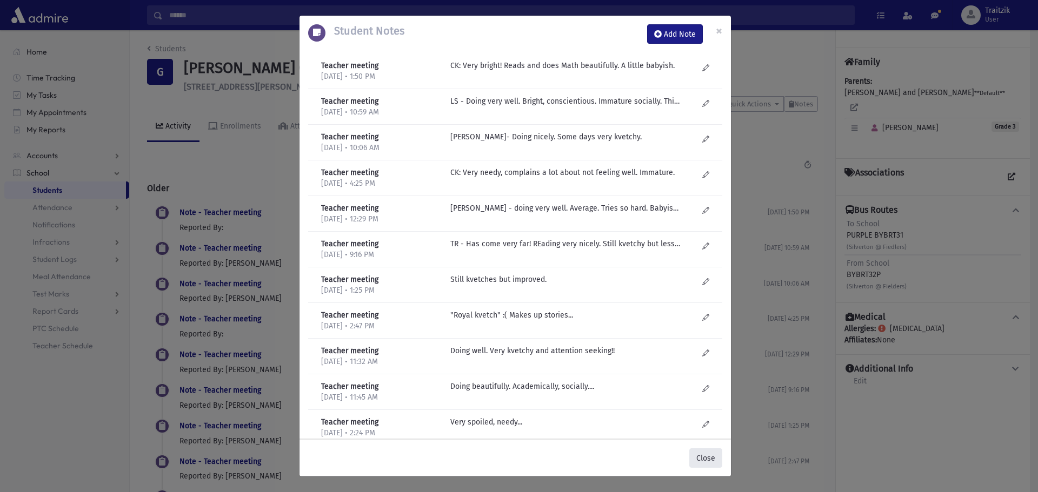
click at [711, 455] on button "Close" at bounding box center [705, 458] width 33 height 19
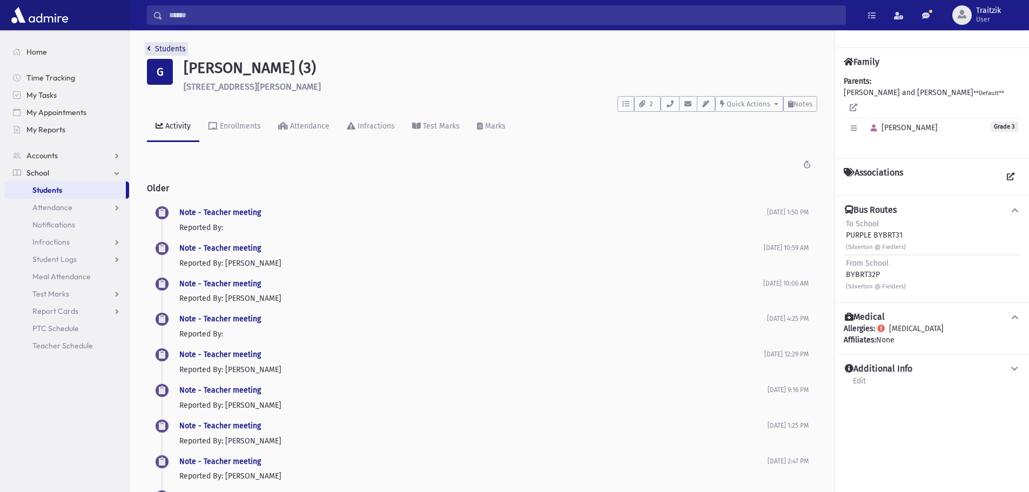
click at [149, 50] on icon "breadcrumb" at bounding box center [149, 49] width 4 height 8
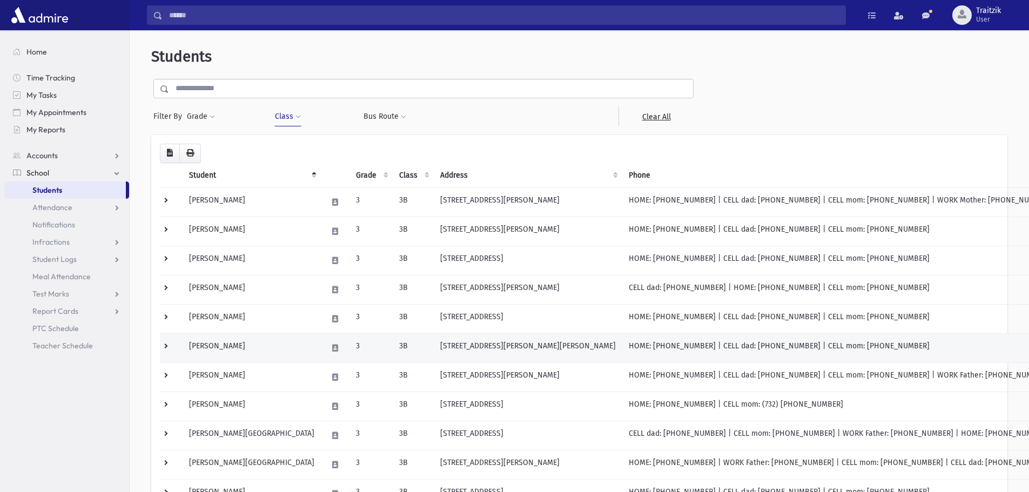
click at [434, 349] on td "[STREET_ADDRESS][PERSON_NAME][PERSON_NAME]" at bounding box center [528, 347] width 189 height 29
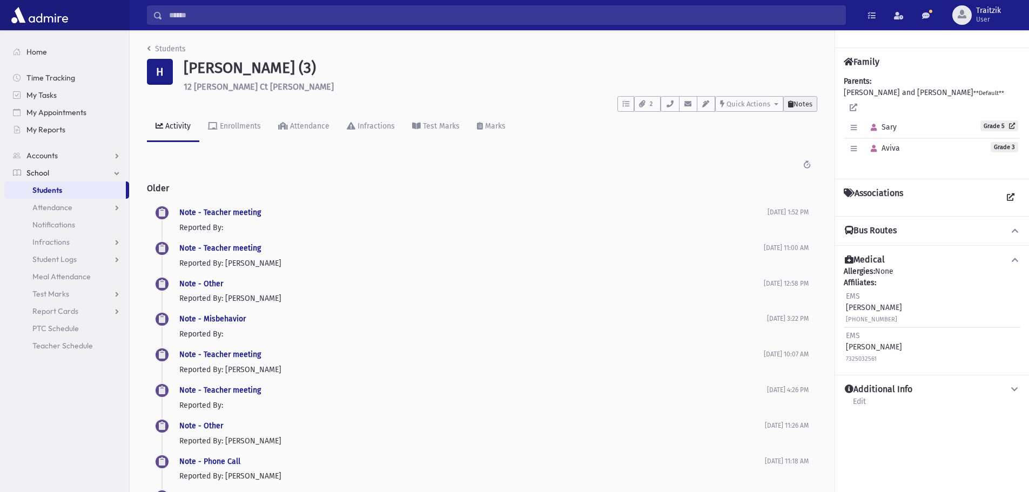
click at [800, 105] on span "Notes" at bounding box center [803, 104] width 19 height 8
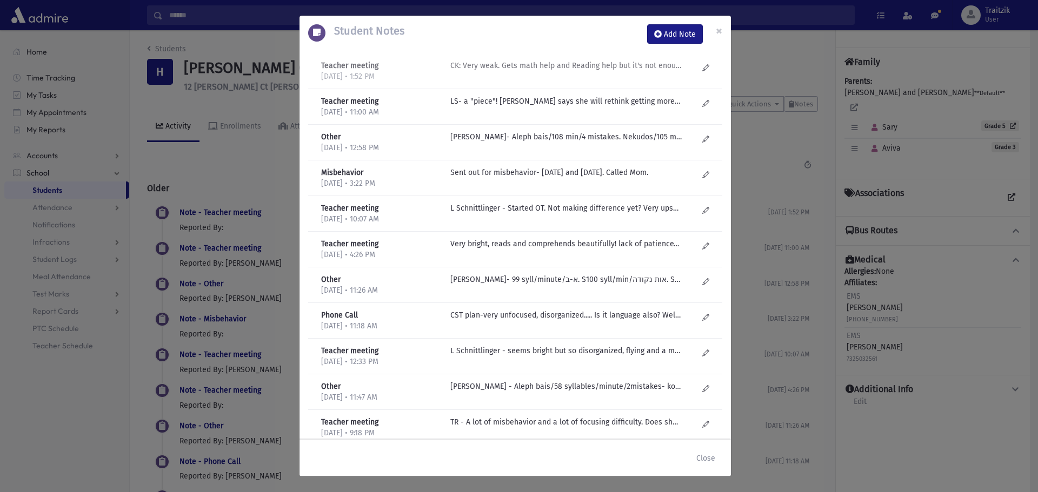
click at [588, 64] on p "CK: Very weak. Gets math help and Reading help but it's not enough! A "case"-ha…" at bounding box center [565, 65] width 231 height 11
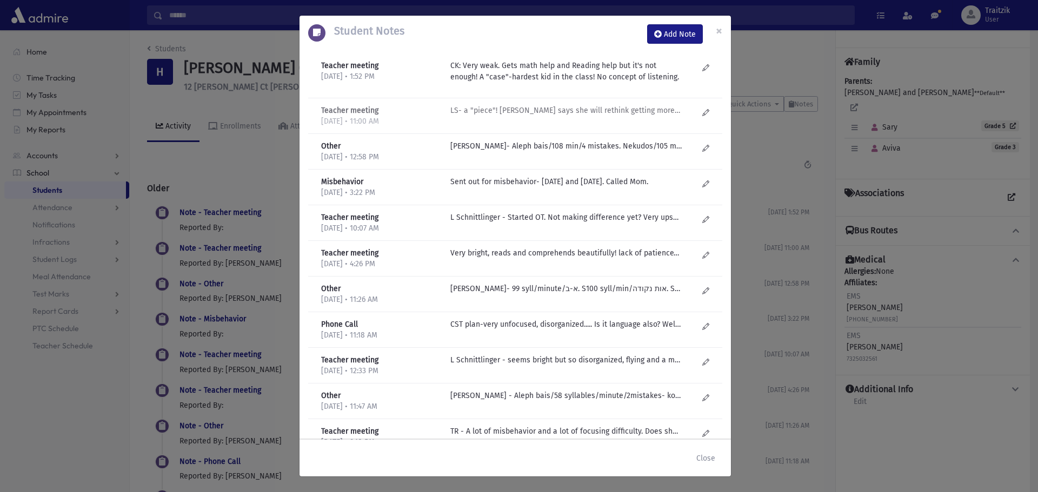
click at [577, 109] on p "LS- a "piece"! Mom says she will rethink getting more evaluations, but don't th…" at bounding box center [565, 110] width 231 height 11
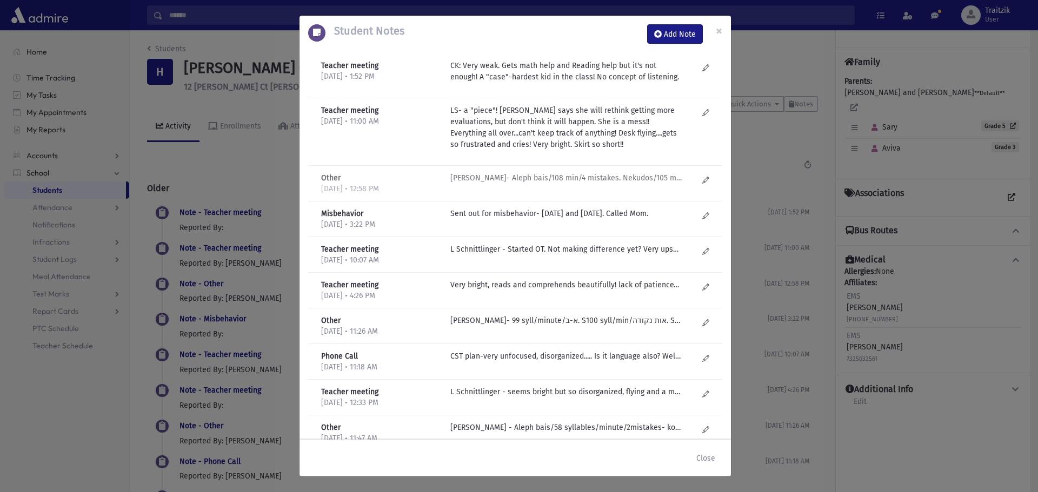
click at [572, 176] on p "TL Godfrey- Aleph bais/108 min/4 mistakes. Nekudos/105 min/1 minutes, Text/71.5…" at bounding box center [565, 177] width 231 height 11
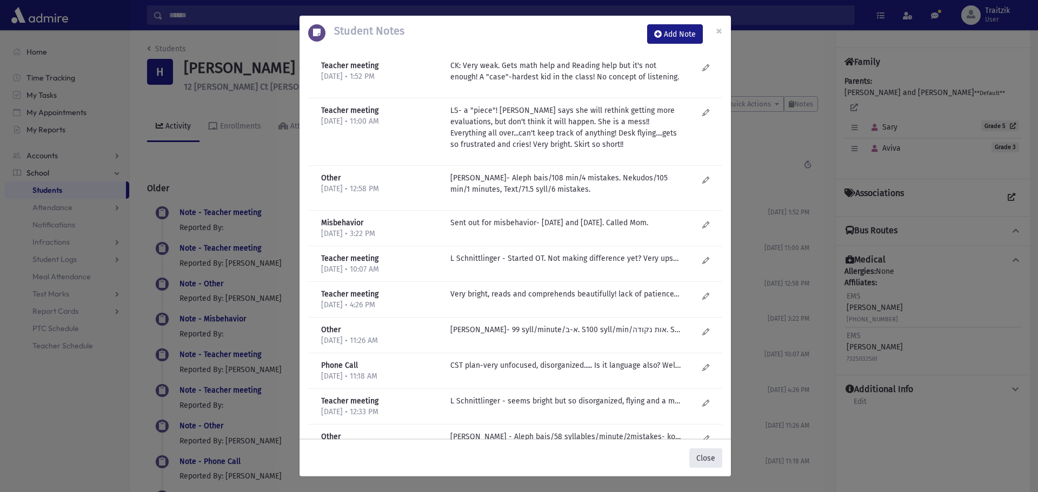
click at [700, 458] on button "Close" at bounding box center [705, 458] width 33 height 19
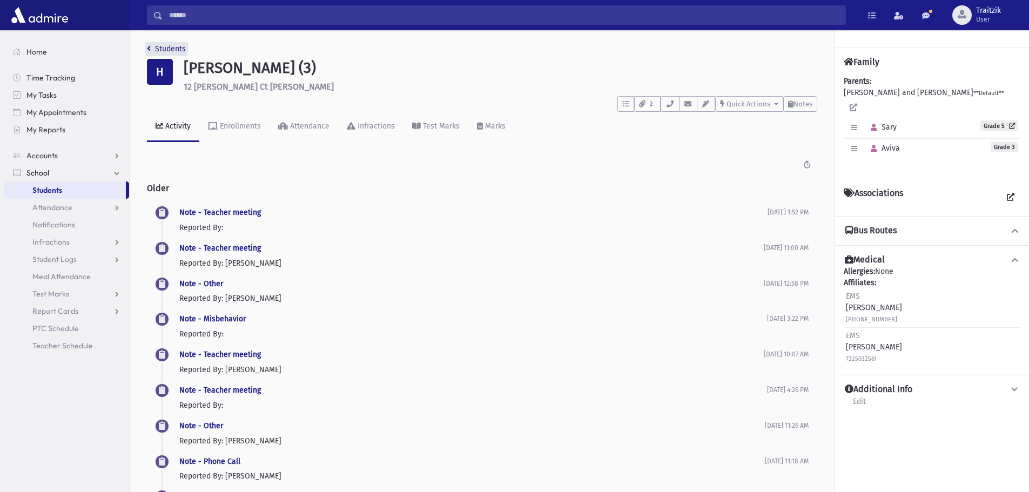
click at [151, 45] on link "Students" at bounding box center [166, 48] width 39 height 9
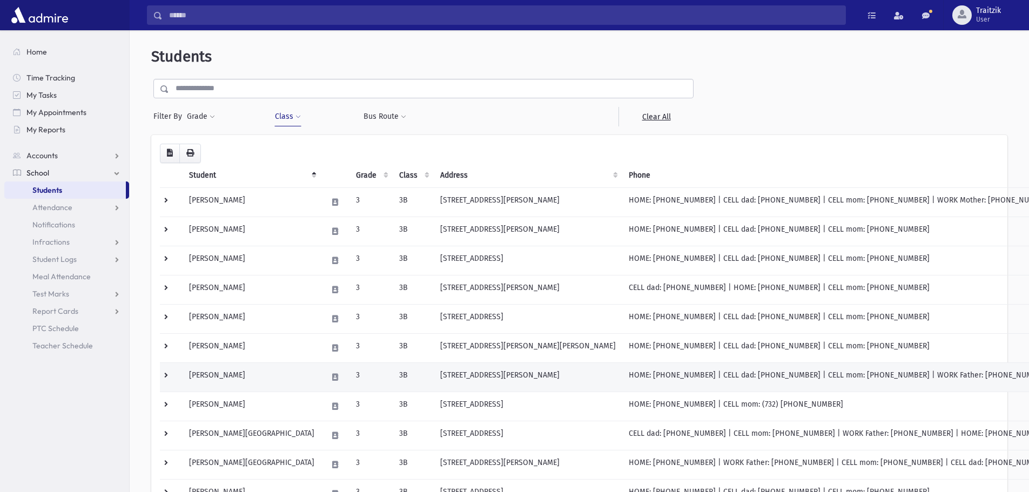
click at [248, 383] on td "Hess, Ariella" at bounding box center [252, 377] width 138 height 29
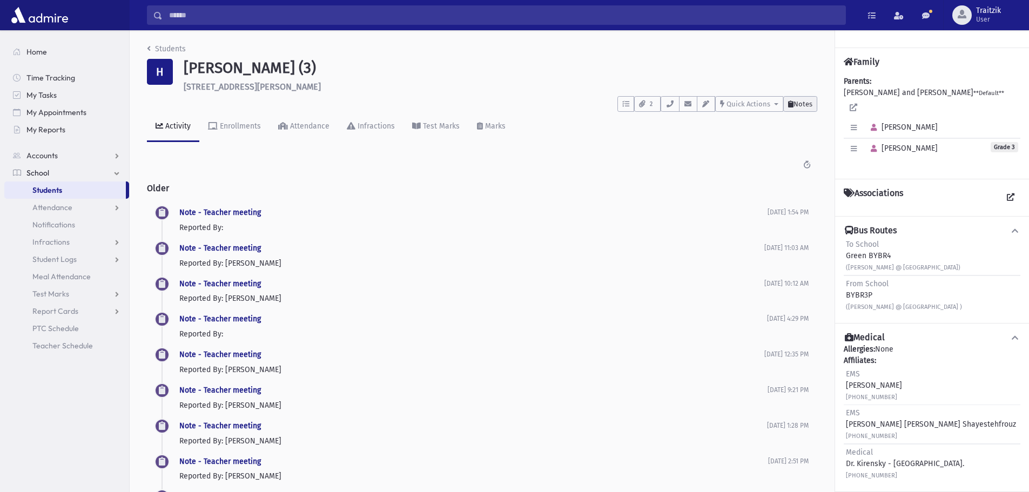
click at [800, 103] on span "Notes" at bounding box center [803, 104] width 19 height 8
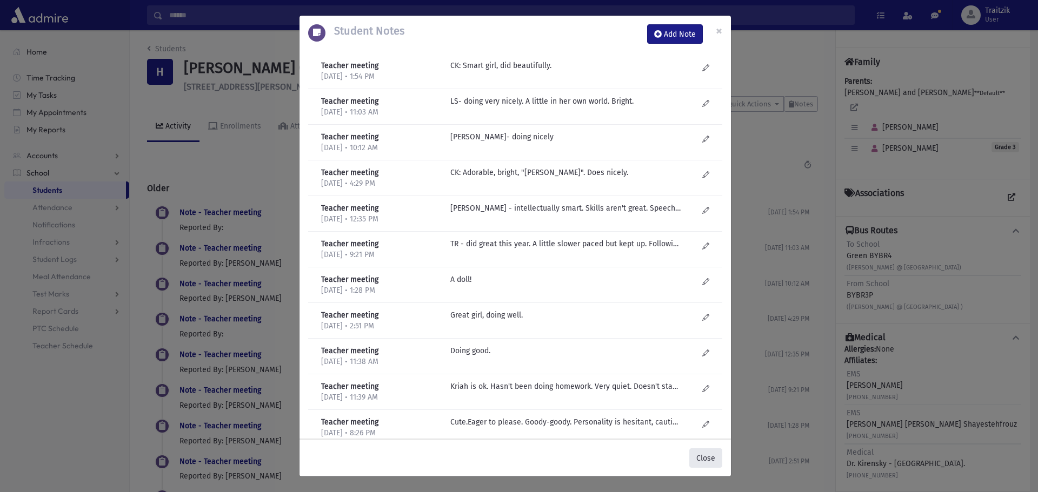
click at [702, 464] on button "Close" at bounding box center [705, 458] width 33 height 19
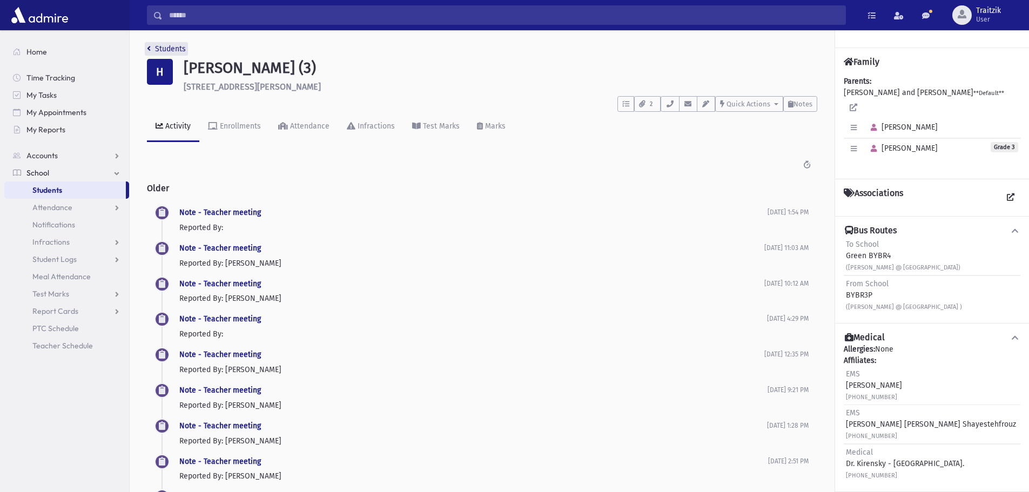
click at [149, 50] on icon "breadcrumb" at bounding box center [149, 49] width 4 height 8
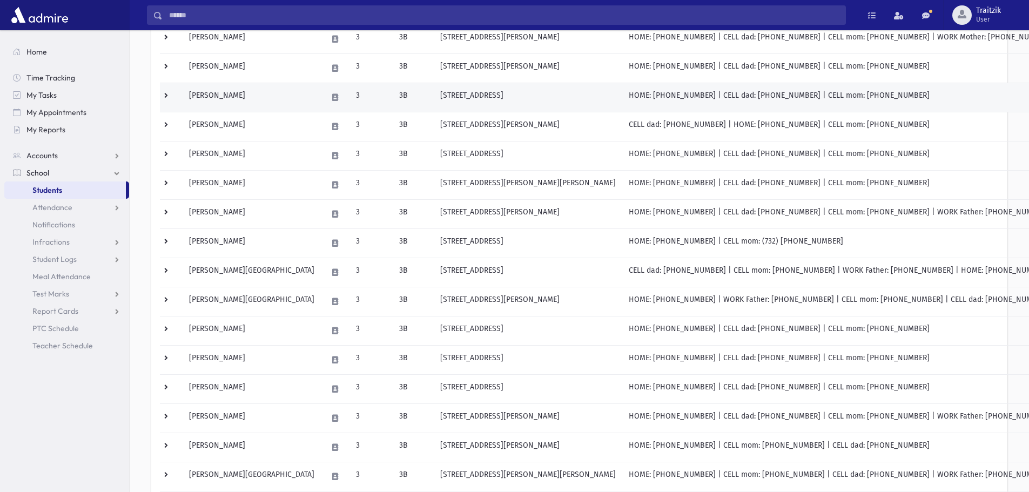
scroll to position [216, 0]
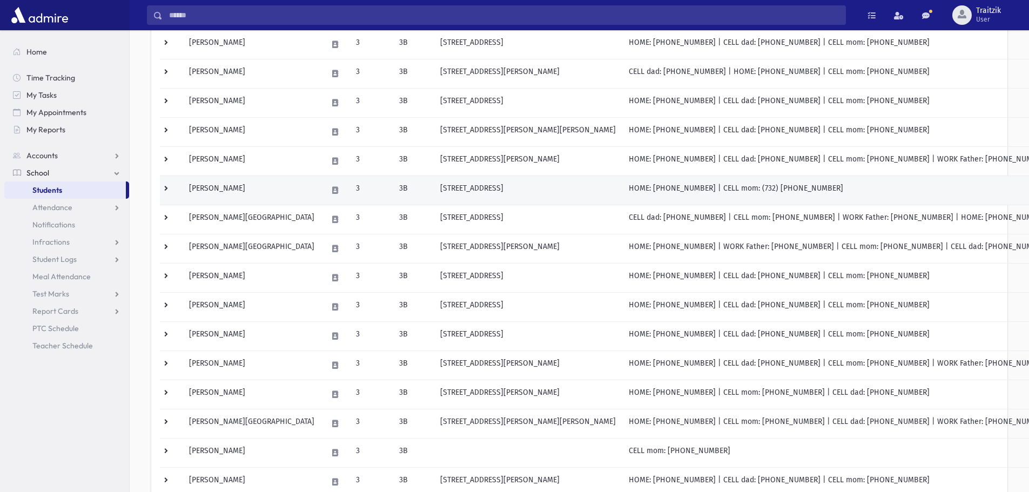
click at [233, 185] on td "Ingber, Ahuva" at bounding box center [252, 190] width 138 height 29
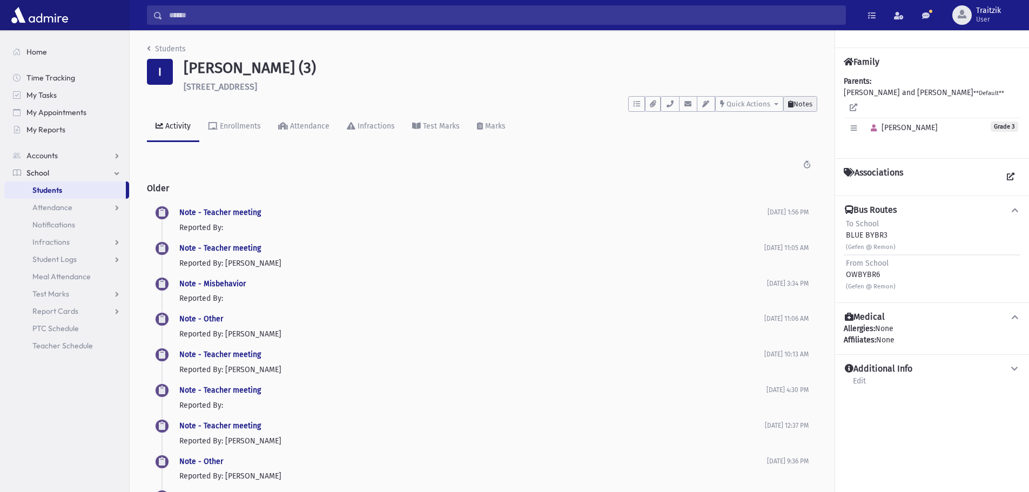
click at [806, 108] on button "Notes" at bounding box center [801, 104] width 34 height 16
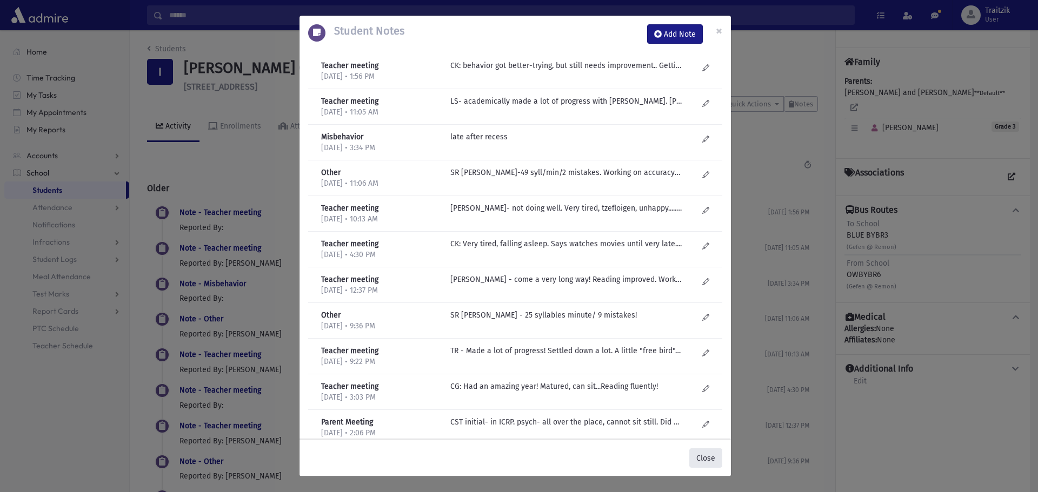
click at [710, 453] on button "Close" at bounding box center [705, 458] width 33 height 19
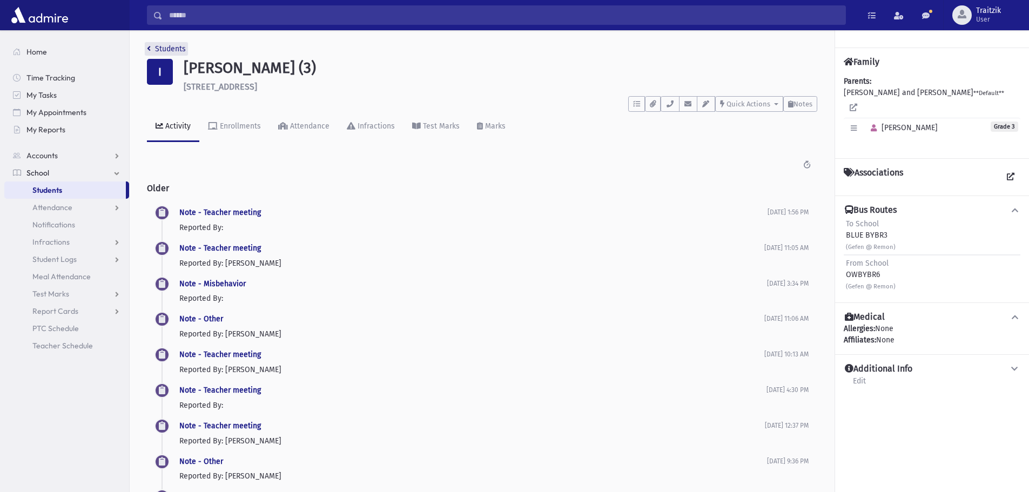
click at [154, 49] on link "Students" at bounding box center [166, 48] width 39 height 9
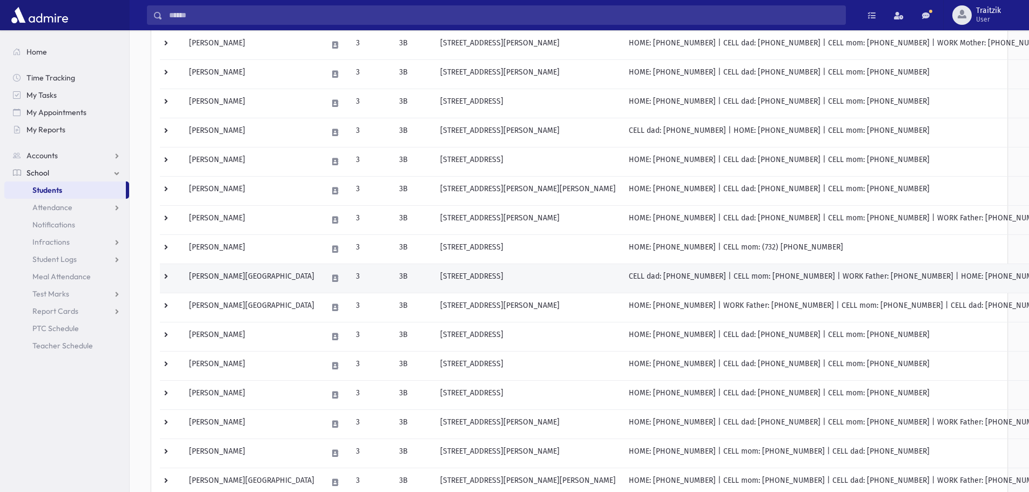
scroll to position [162, 0]
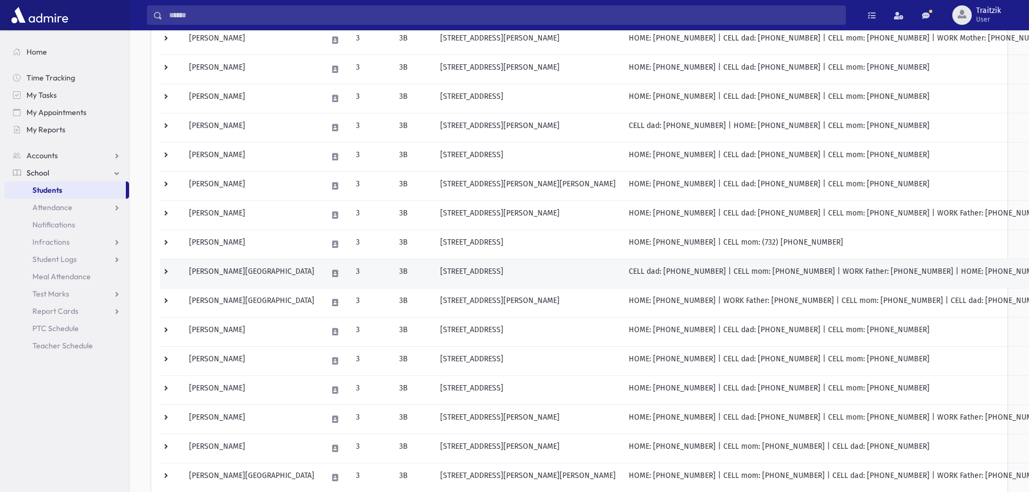
click at [434, 274] on td "733 Woodchuck Lane Toms River, NJ 08755" at bounding box center [528, 273] width 189 height 29
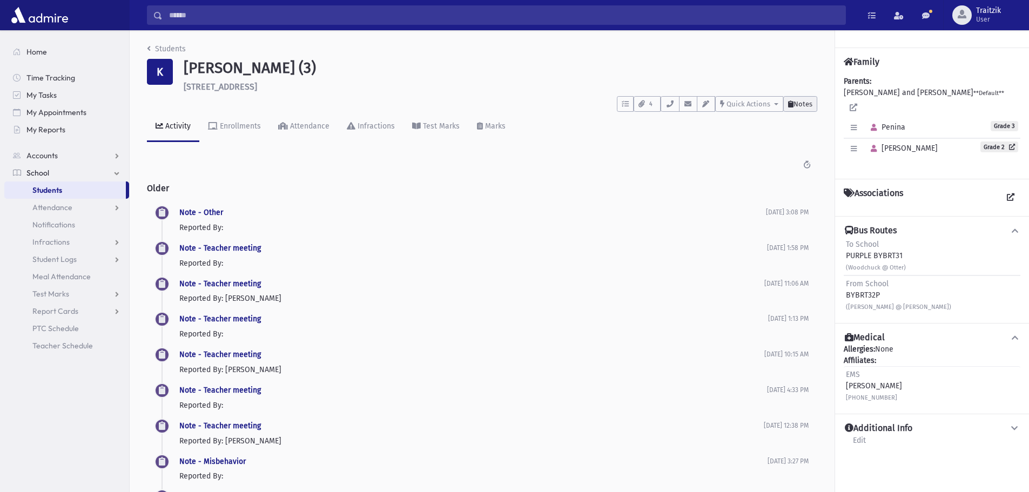
click at [809, 106] on span "Notes" at bounding box center [803, 104] width 19 height 8
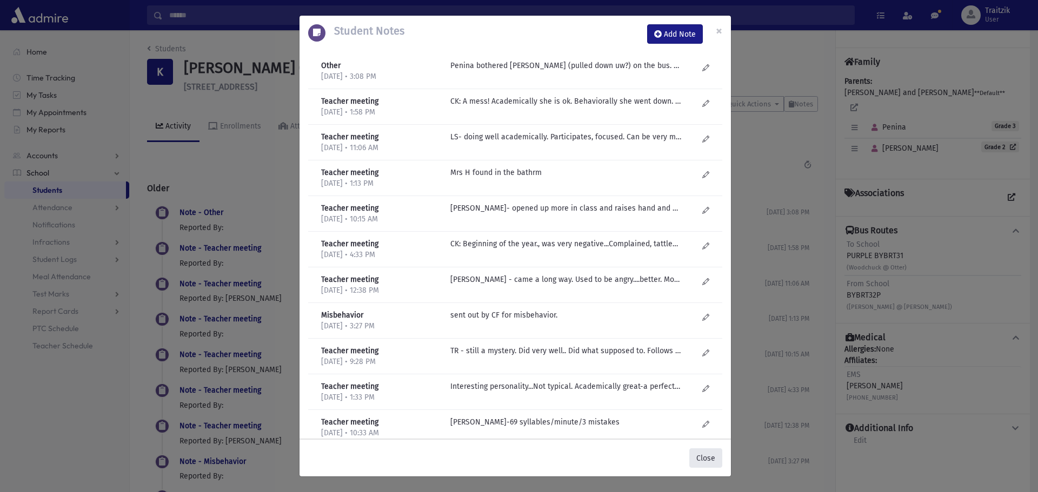
click at [712, 457] on button "Close" at bounding box center [705, 458] width 33 height 19
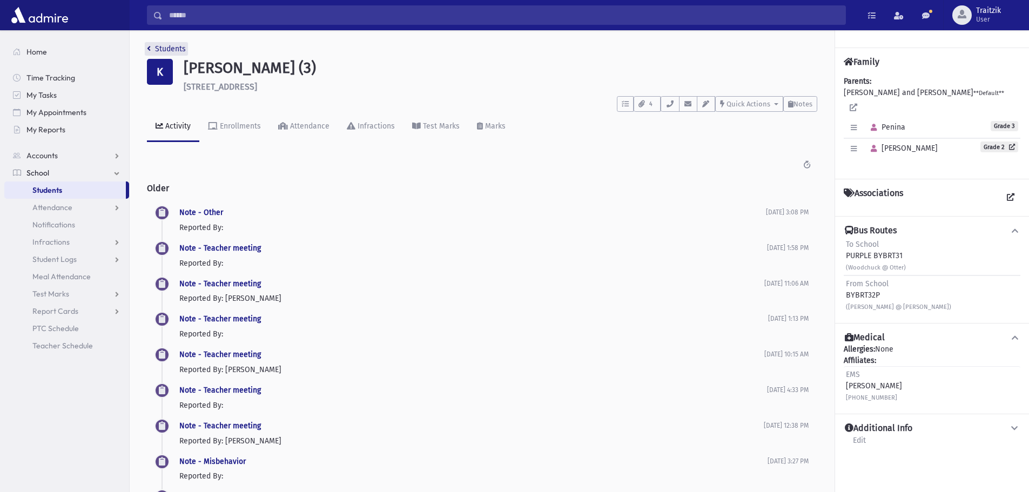
click at [151, 48] on link "Students" at bounding box center [166, 48] width 39 height 9
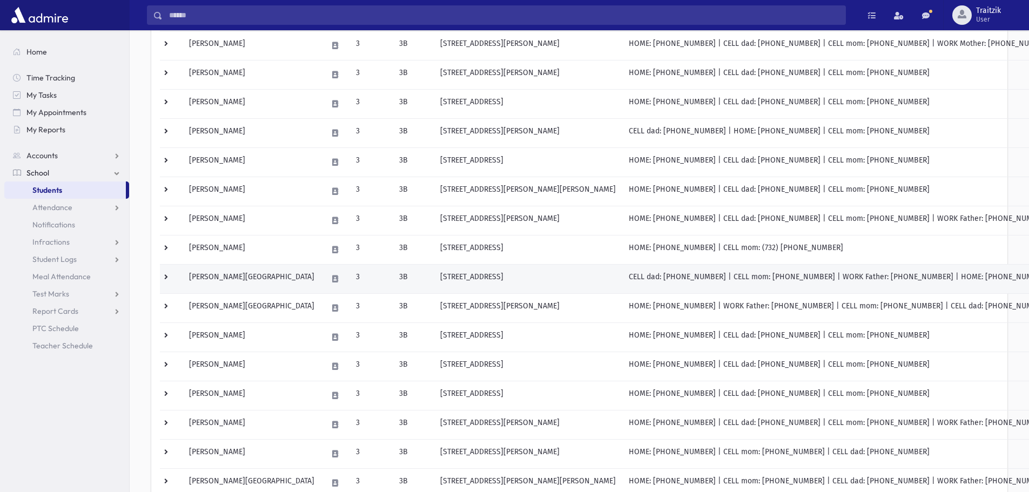
scroll to position [162, 0]
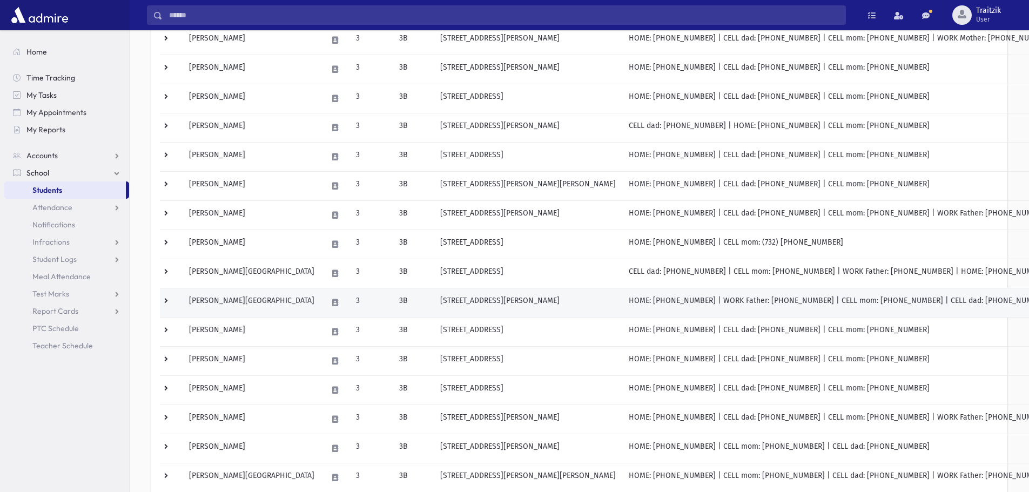
click at [242, 303] on td "Leonerowitz, Kayla" at bounding box center [252, 302] width 138 height 29
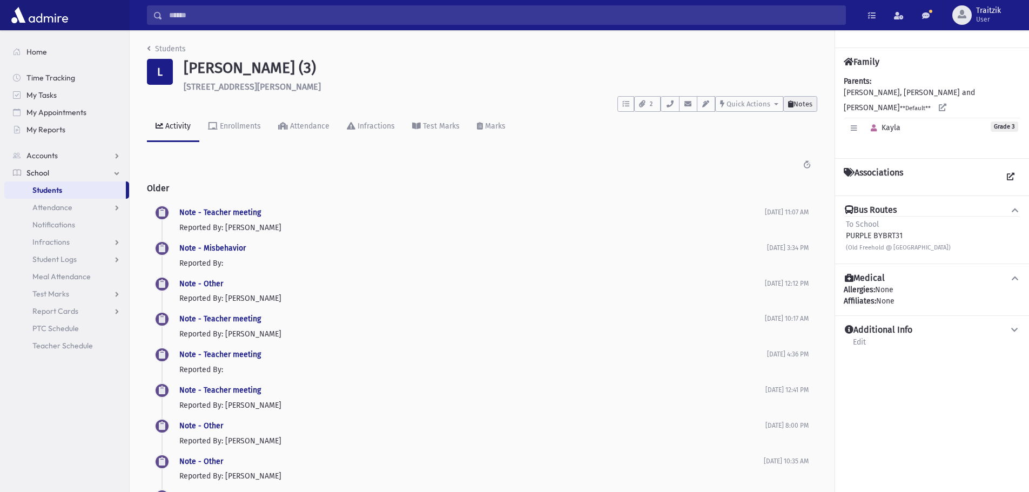
click at [808, 101] on span "Notes" at bounding box center [803, 104] width 19 height 8
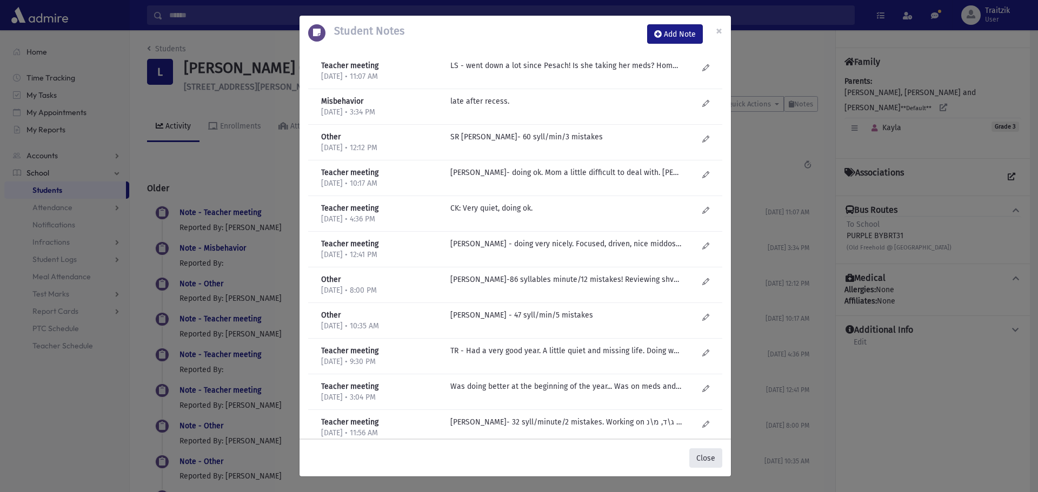
click at [705, 457] on button "Close" at bounding box center [705, 458] width 33 height 19
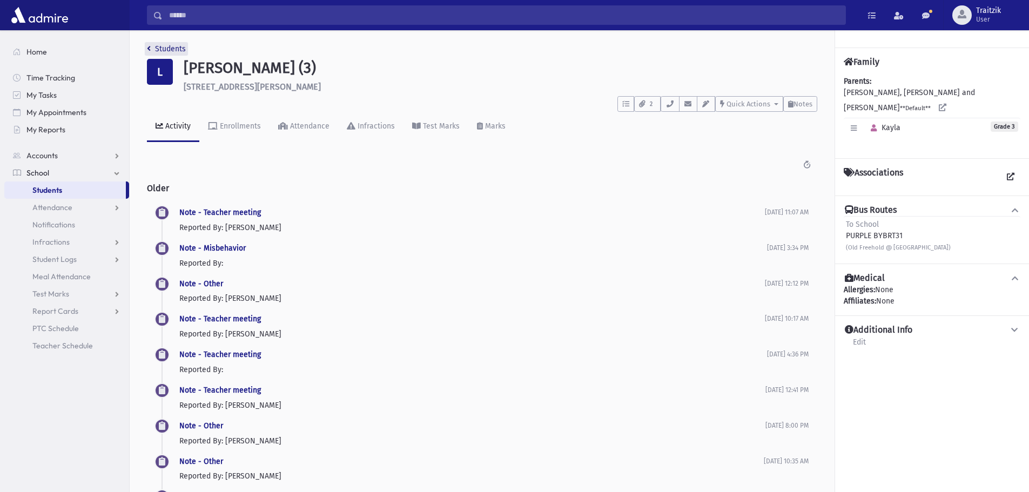
click at [153, 52] on link "Students" at bounding box center [166, 48] width 39 height 9
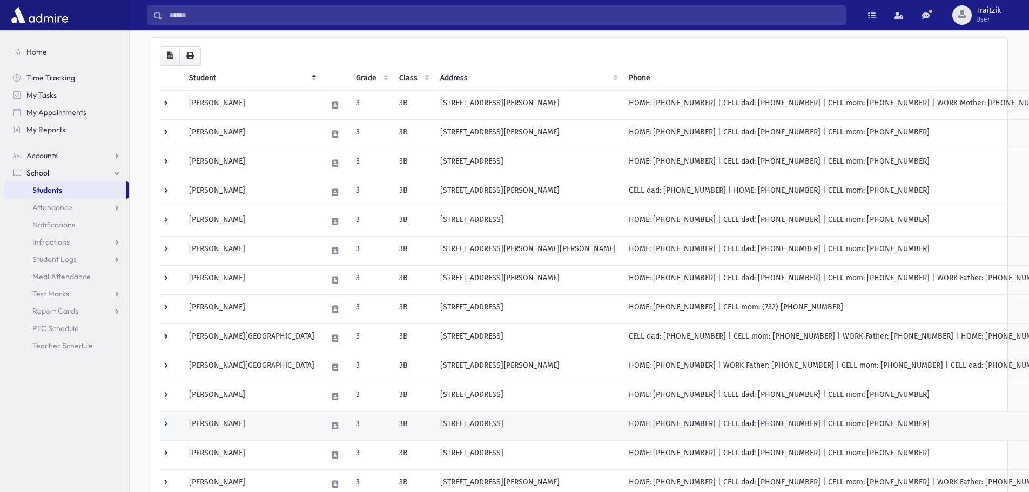
scroll to position [108, 0]
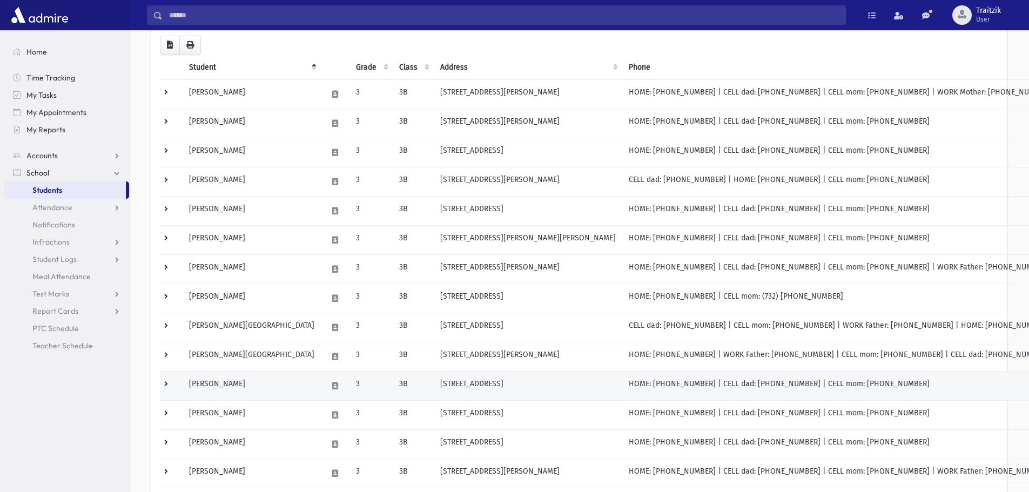
click at [273, 385] on td "[PERSON_NAME]" at bounding box center [252, 385] width 138 height 29
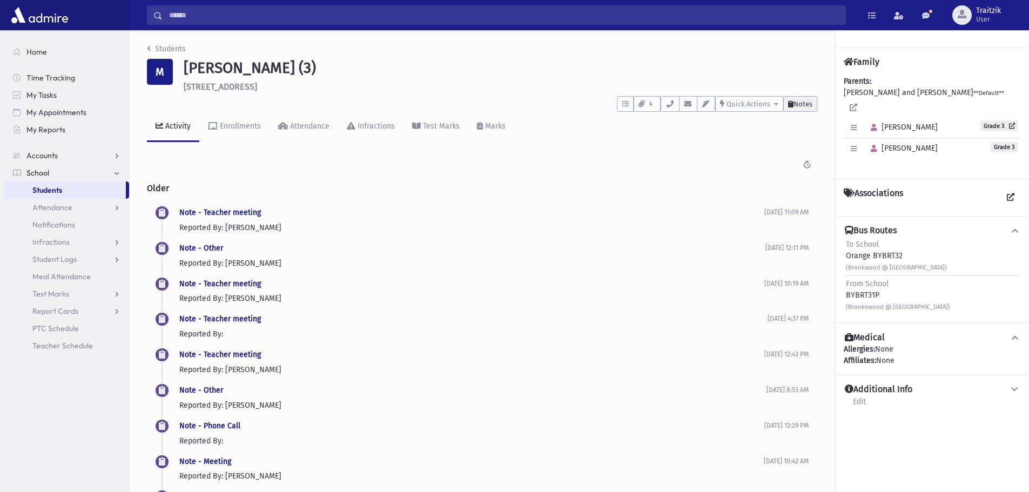
click at [798, 109] on button "Notes" at bounding box center [801, 104] width 34 height 16
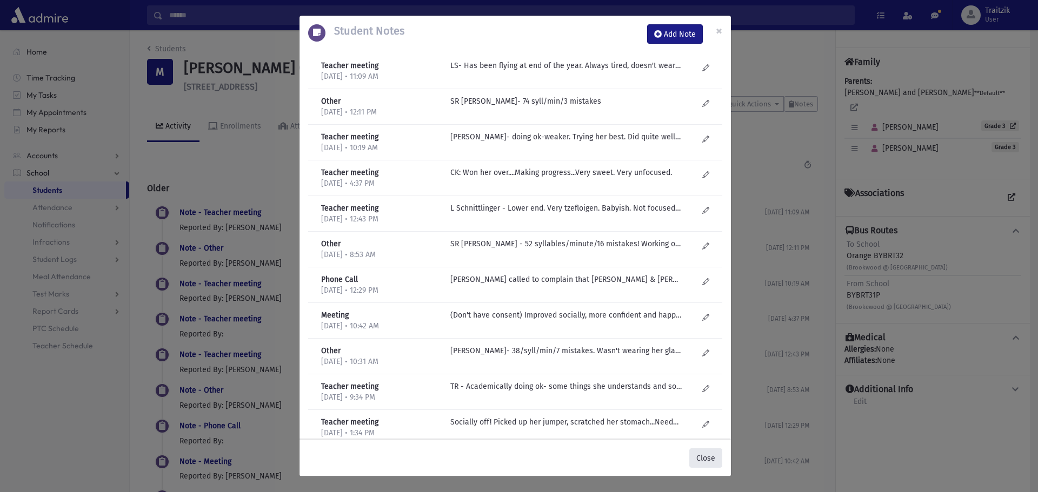
click at [705, 459] on button "Close" at bounding box center [705, 458] width 33 height 19
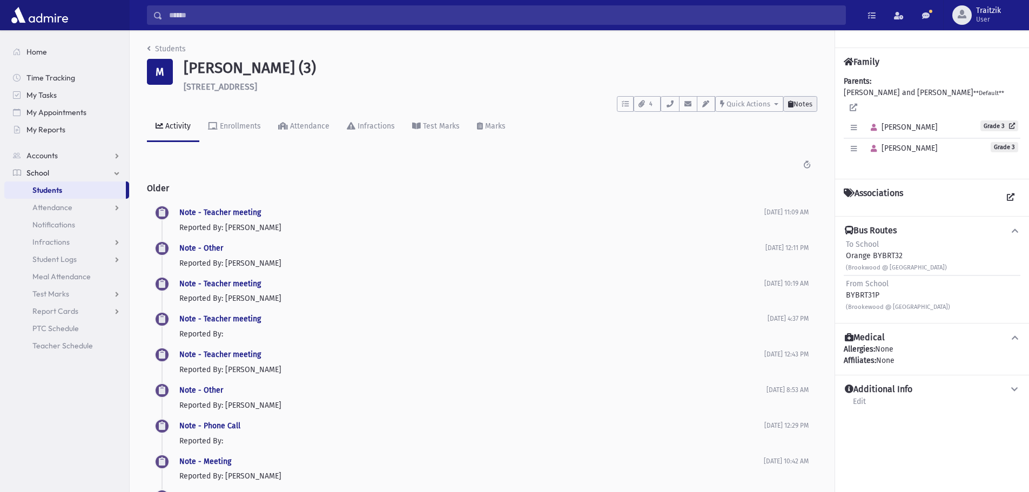
click at [804, 105] on span "Notes" at bounding box center [803, 104] width 19 height 8
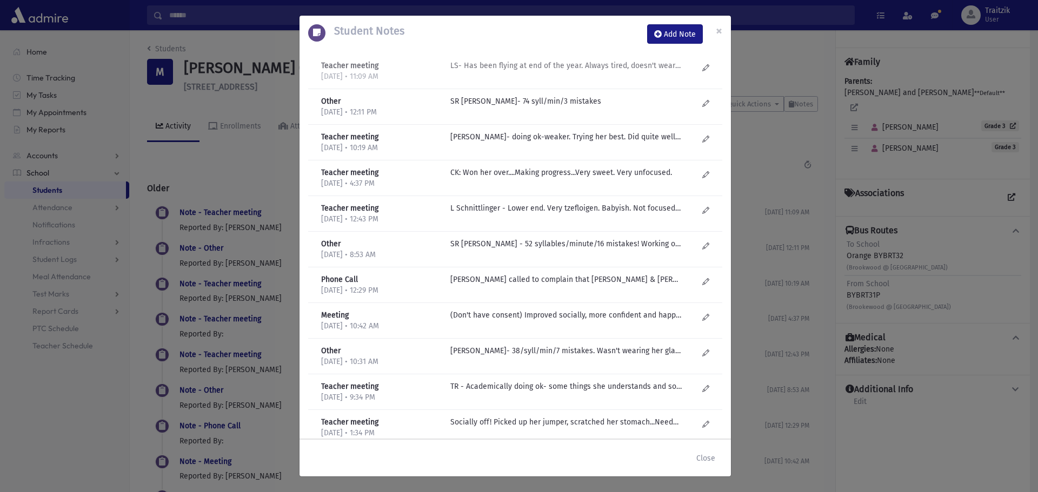
click at [590, 65] on p "LS- Has been flying at end of the year. Always tired, doesn't wear glasses. Not…" at bounding box center [565, 65] width 231 height 11
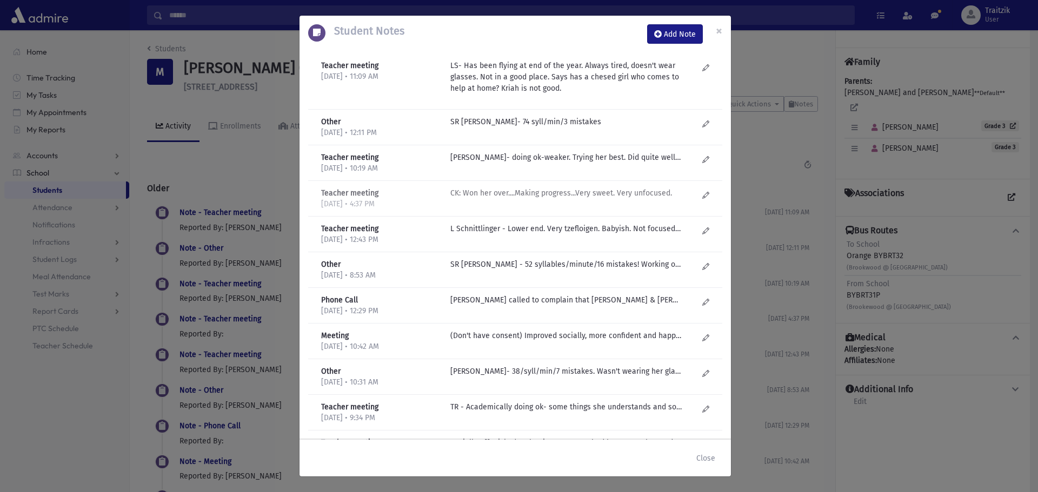
click at [558, 128] on p "CK: Won her over....Making progress...Very sweet. Very unfocused." at bounding box center [565, 121] width 231 height 11
click at [540, 128] on p "L Schnittlinger - Lower end. Very tzefloigen. Babyish. Not focused. Easily dist…" at bounding box center [565, 121] width 231 height 11
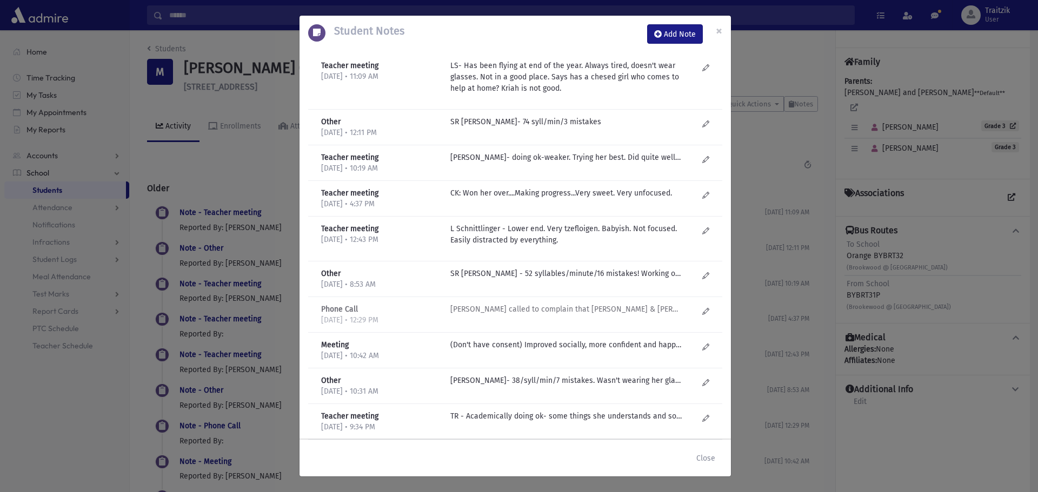
click at [516, 128] on p "Mrs. Miller called to complain that Leah Elazary & Rivka'la Spritzer are bullin…" at bounding box center [565, 121] width 231 height 11
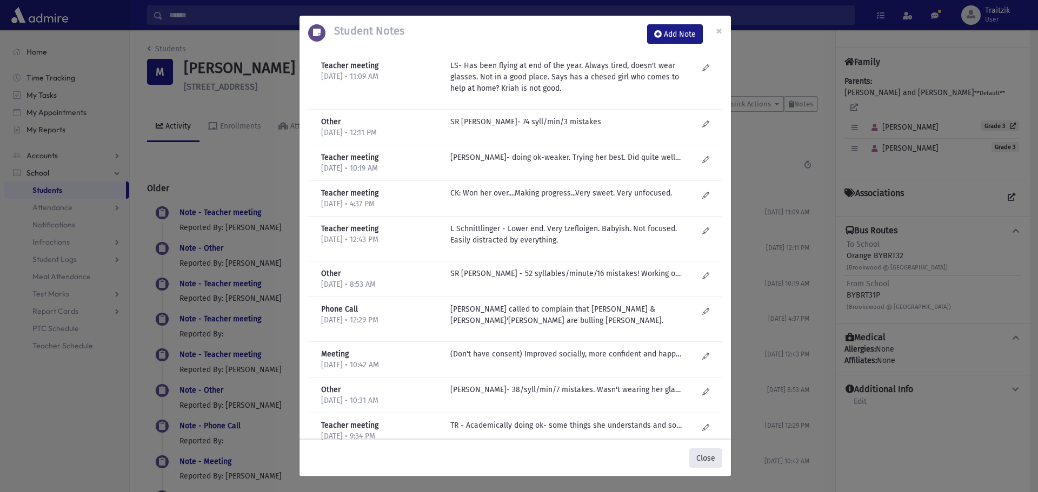
click at [708, 461] on button "Close" at bounding box center [705, 458] width 33 height 19
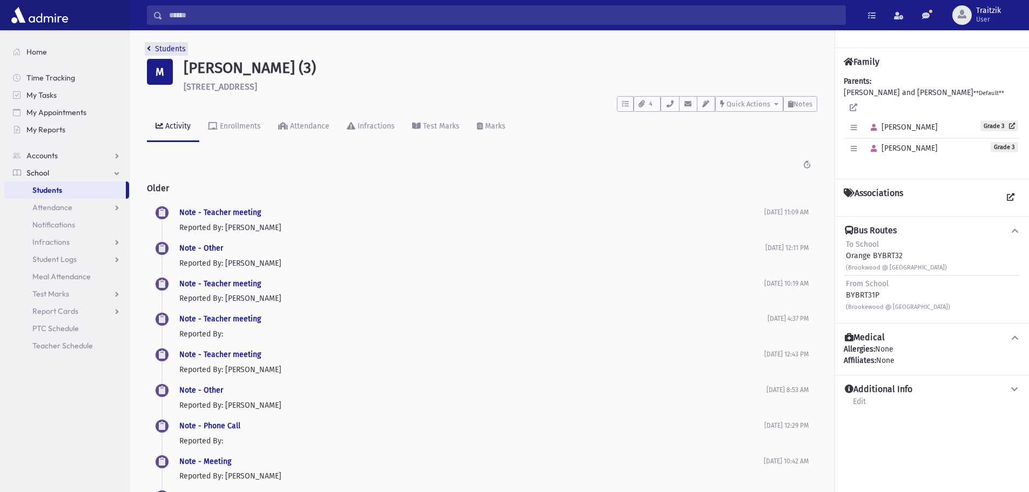
click at [150, 51] on icon "breadcrumb" at bounding box center [149, 49] width 4 height 8
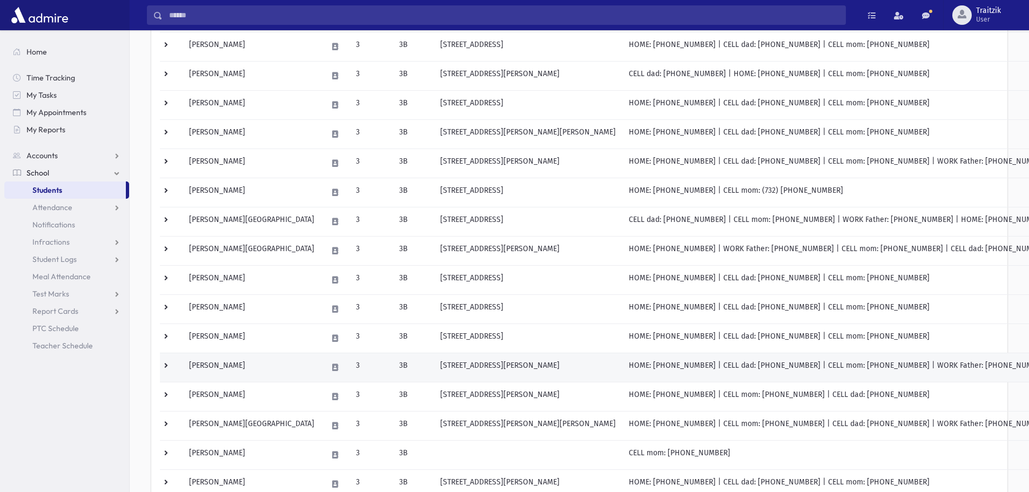
scroll to position [216, 0]
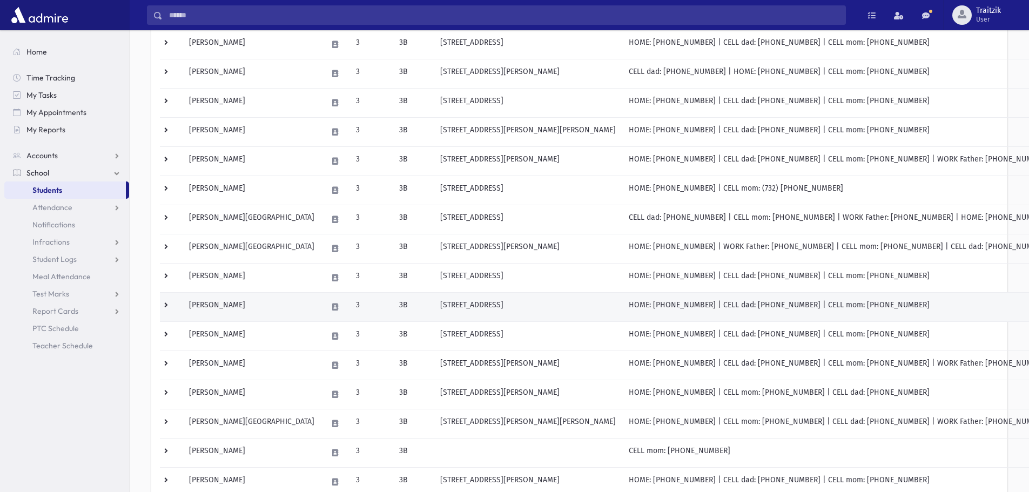
click at [243, 310] on td "[PERSON_NAME]" at bounding box center [252, 306] width 138 height 29
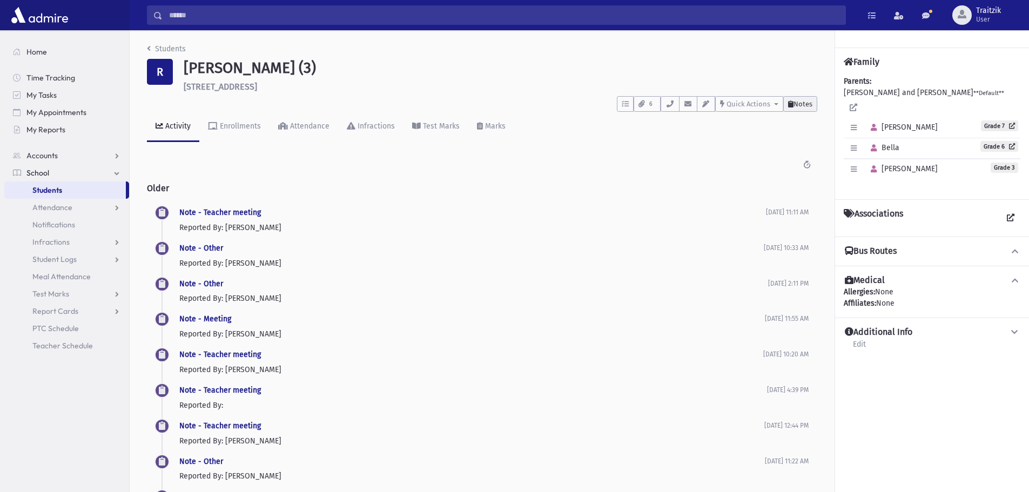
click at [806, 103] on span "Notes" at bounding box center [803, 104] width 19 height 8
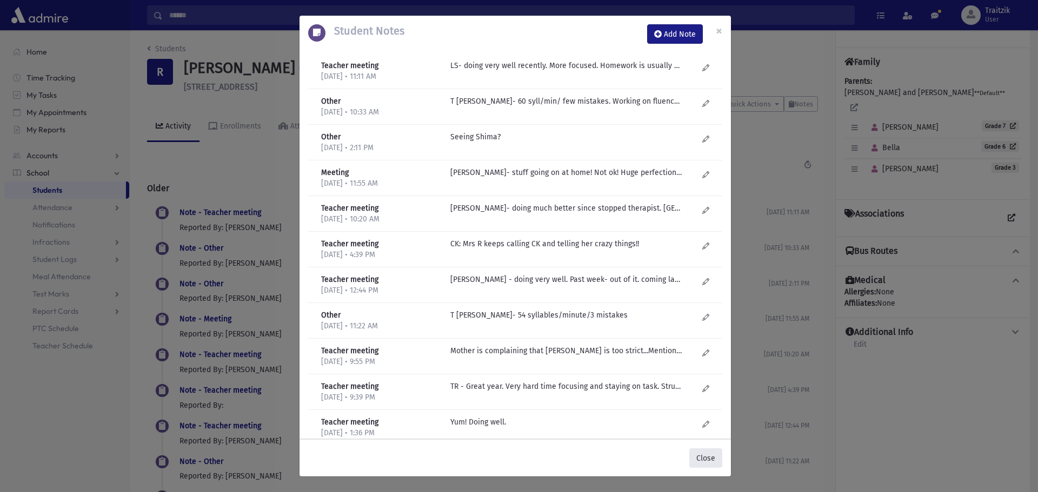
click at [707, 457] on button "Close" at bounding box center [705, 458] width 33 height 19
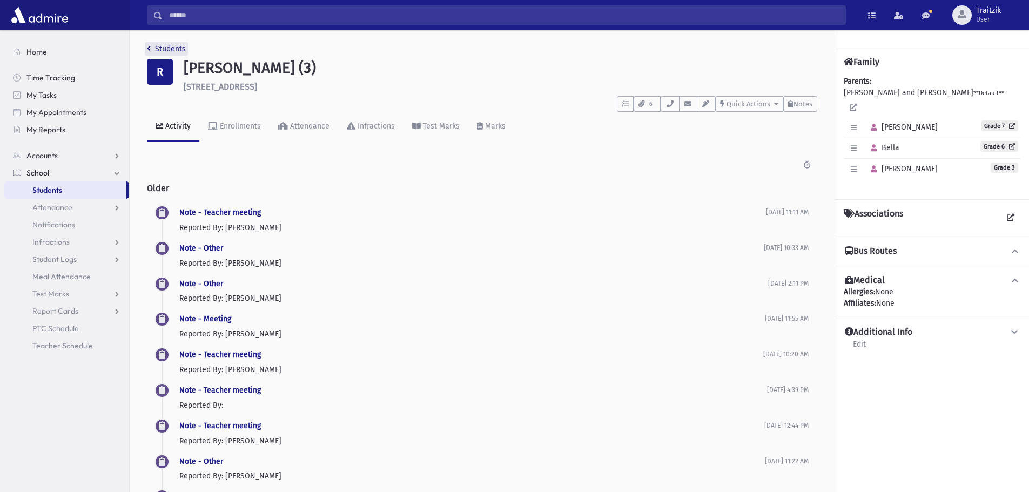
click at [149, 48] on icon "breadcrumb" at bounding box center [149, 49] width 4 height 8
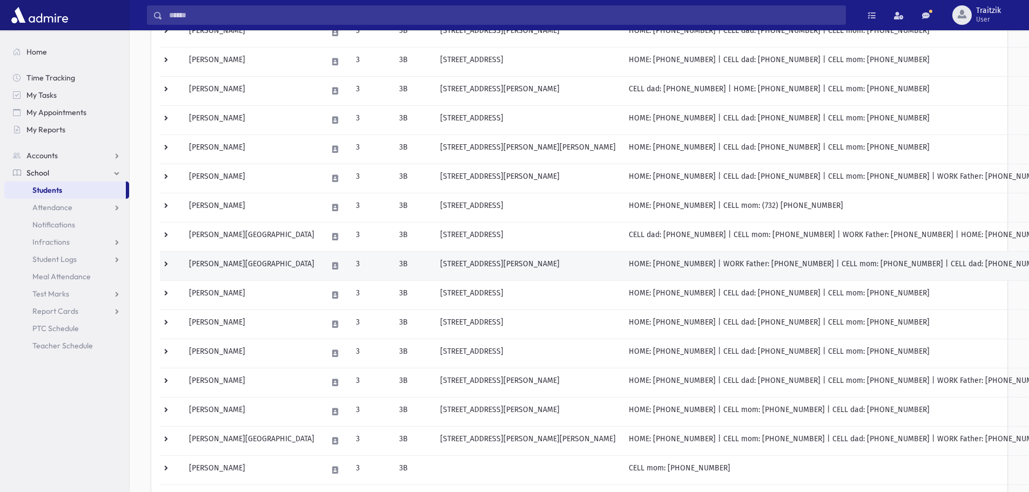
scroll to position [216, 0]
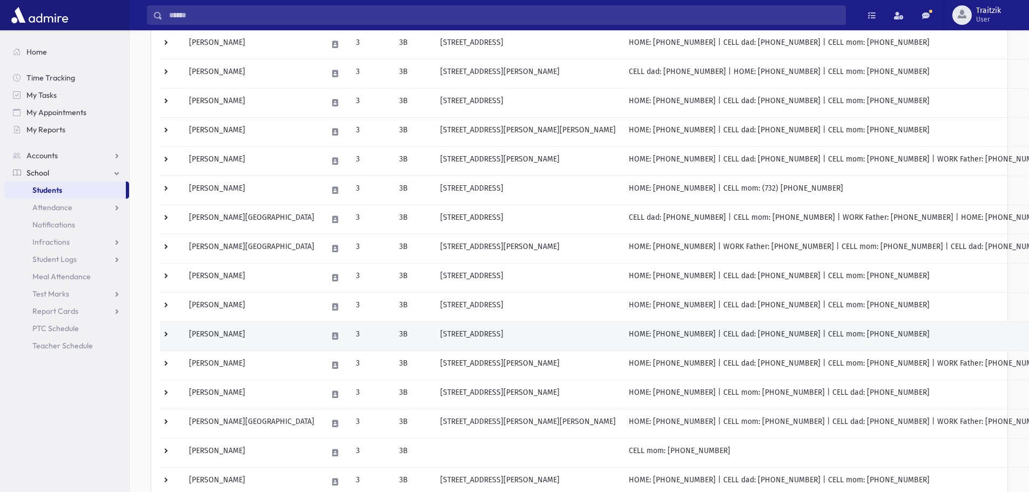
click at [239, 343] on td "Rubin, Ahuva" at bounding box center [252, 336] width 138 height 29
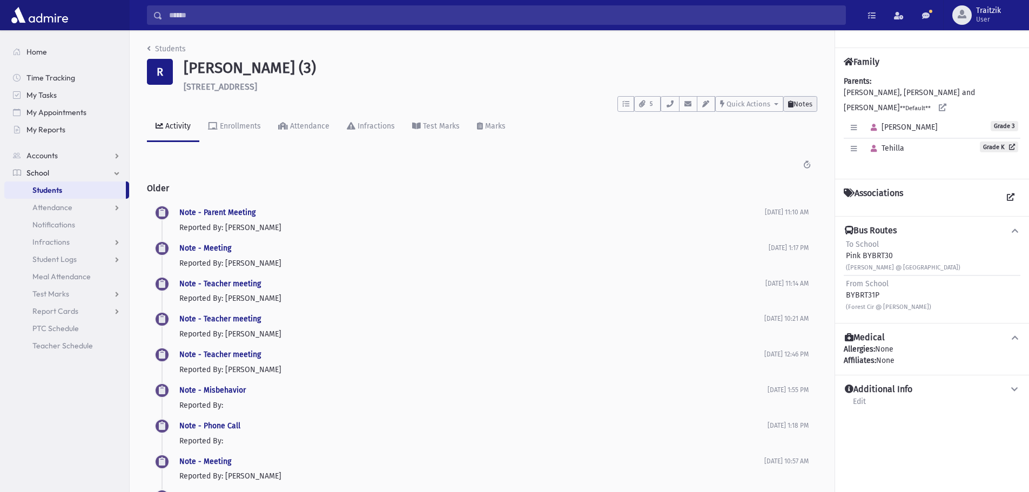
click at [813, 106] on button "Notes" at bounding box center [801, 104] width 34 height 16
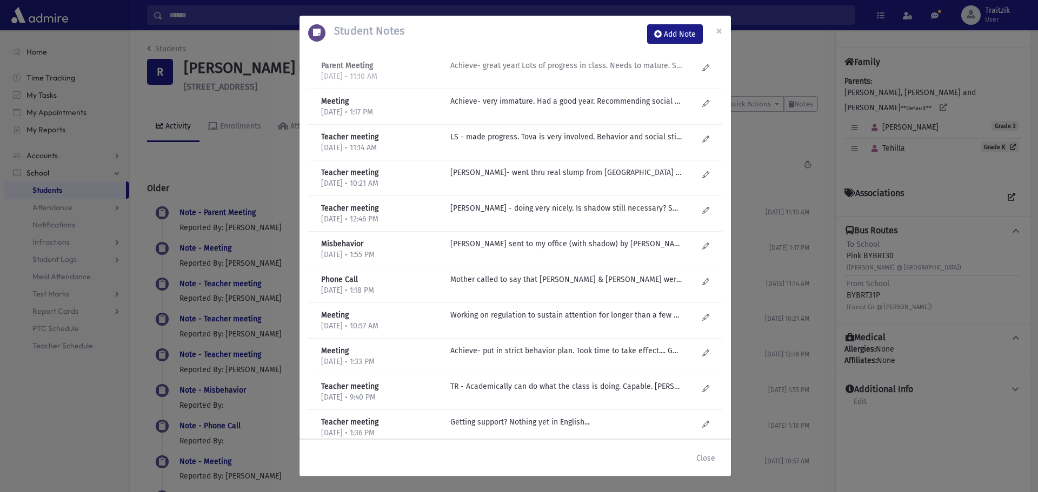
click at [540, 70] on p "Achieve- great year! Lots of progress in class. Needs to mature. Social struggl…" at bounding box center [565, 65] width 231 height 11
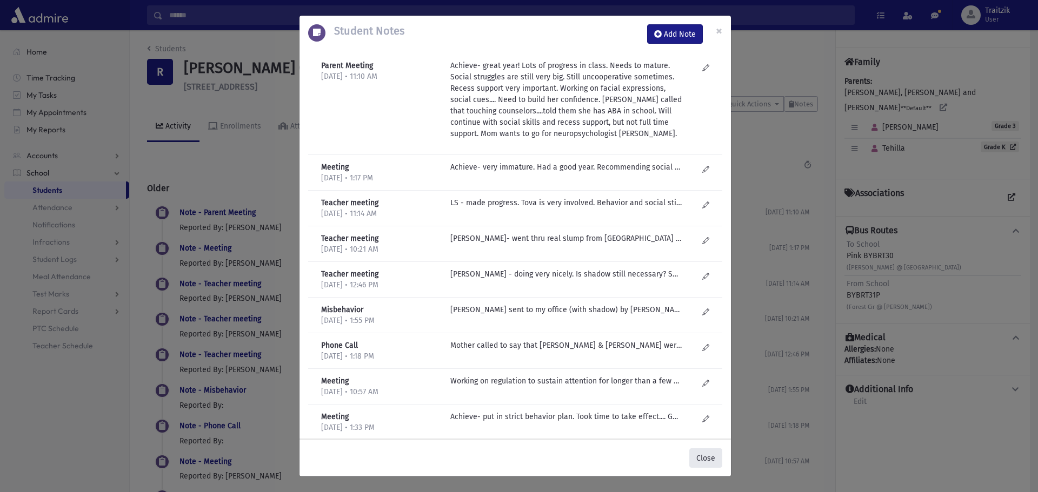
click at [707, 462] on button "Close" at bounding box center [705, 458] width 33 height 19
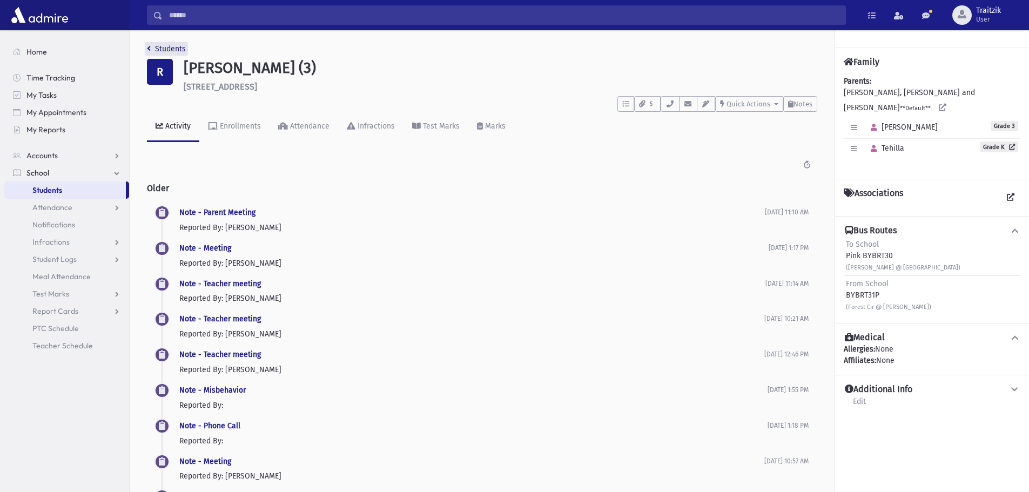
click at [151, 50] on link "Students" at bounding box center [166, 48] width 39 height 9
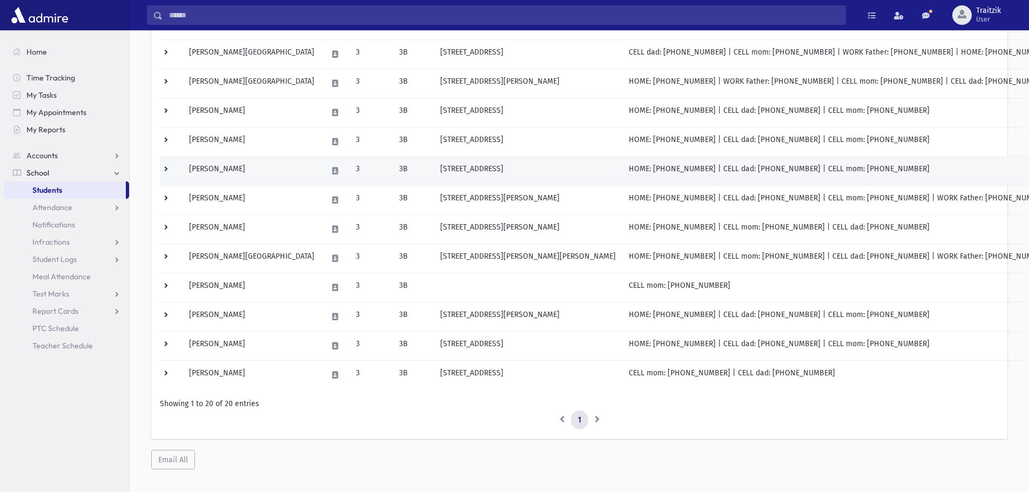
scroll to position [396, 0]
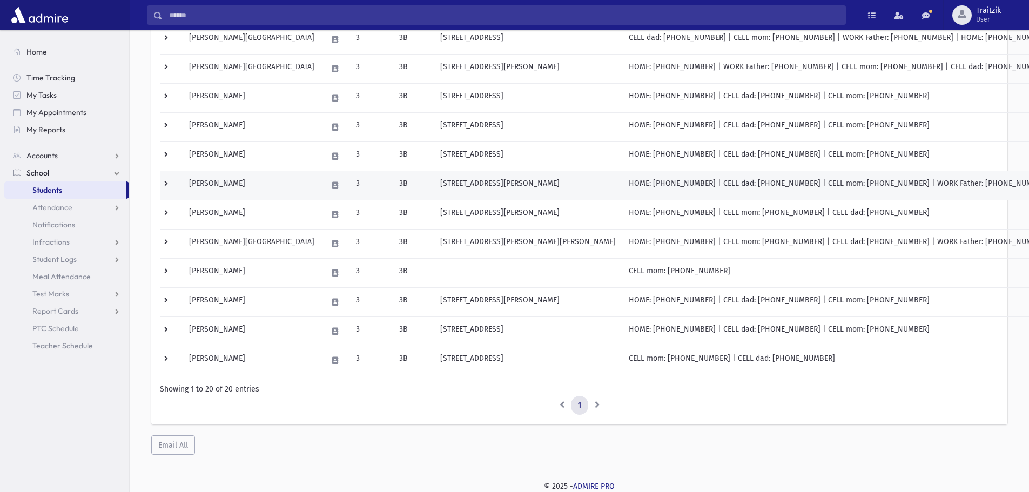
click at [434, 187] on td "[STREET_ADDRESS][PERSON_NAME]" at bounding box center [528, 185] width 189 height 29
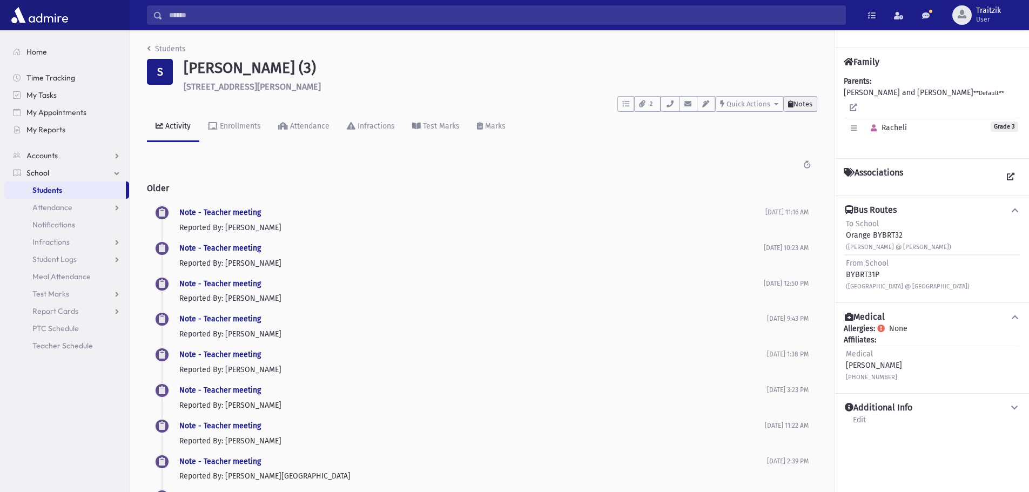
click at [801, 106] on span "Notes" at bounding box center [803, 104] width 19 height 8
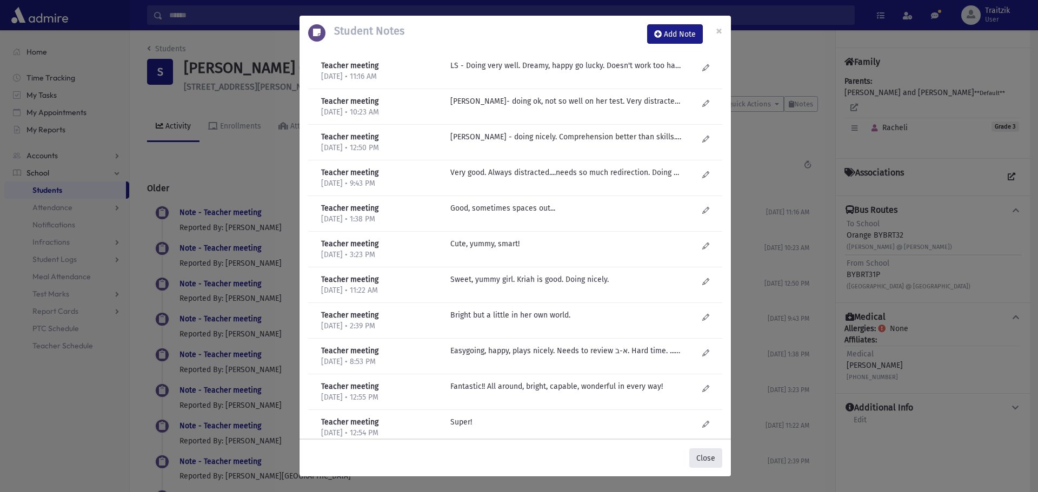
click at [707, 460] on button "Close" at bounding box center [705, 458] width 33 height 19
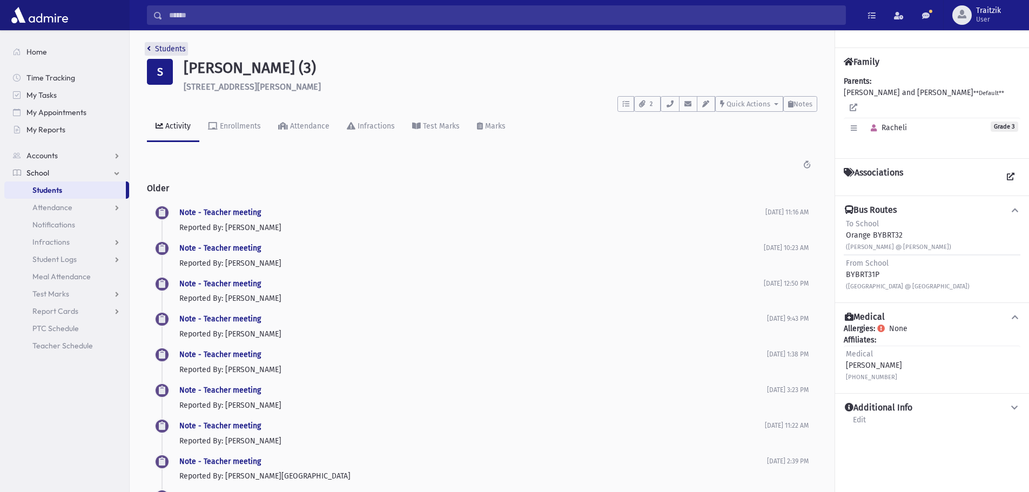
click at [153, 47] on link "Students" at bounding box center [166, 48] width 39 height 9
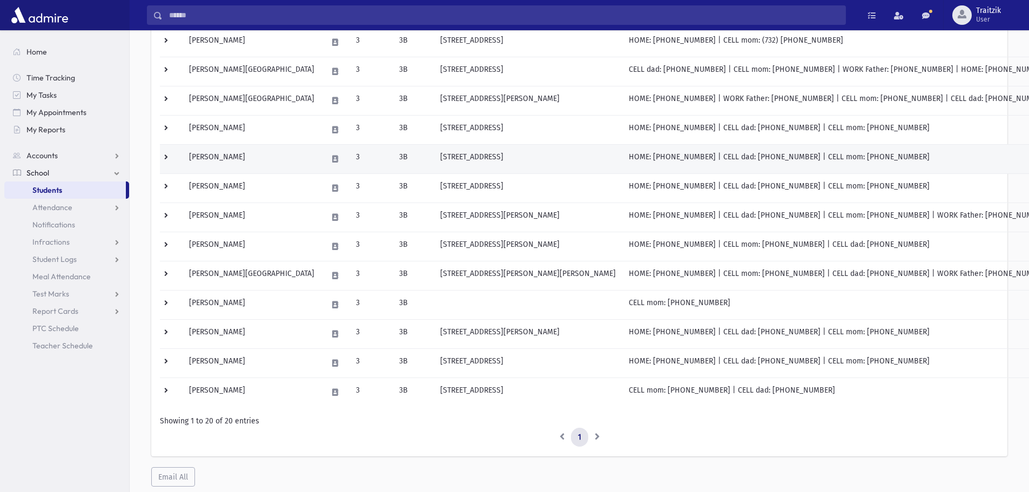
scroll to position [396, 0]
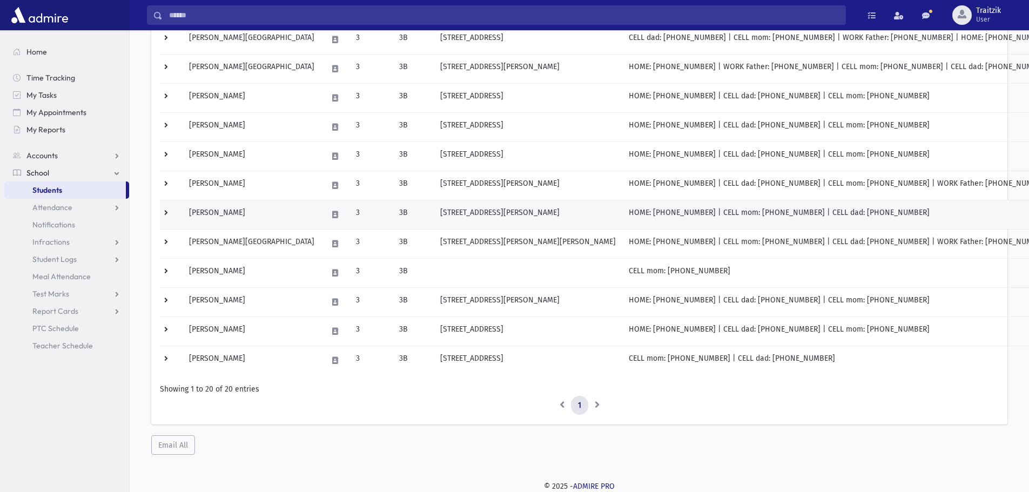
click at [245, 213] on td "[PERSON_NAME]" at bounding box center [252, 214] width 138 height 29
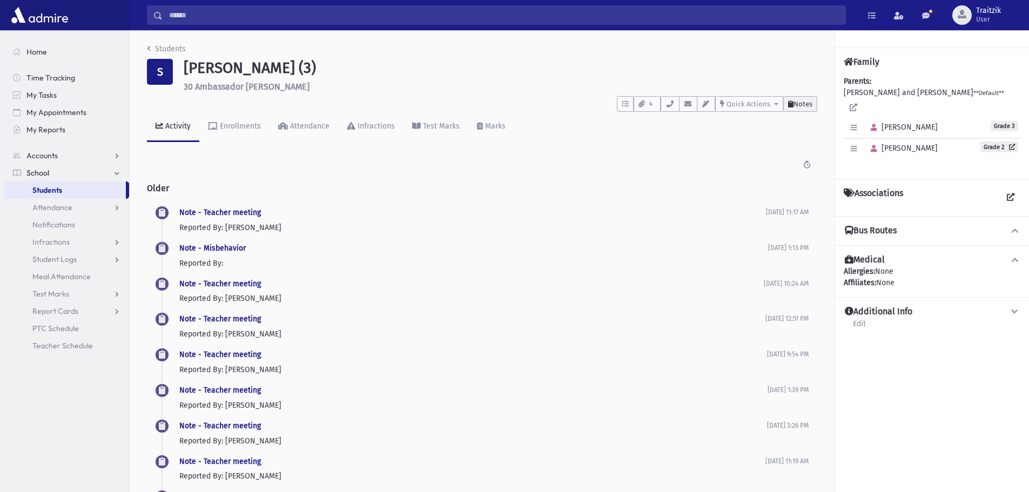
click at [797, 102] on span "Notes" at bounding box center [803, 104] width 19 height 8
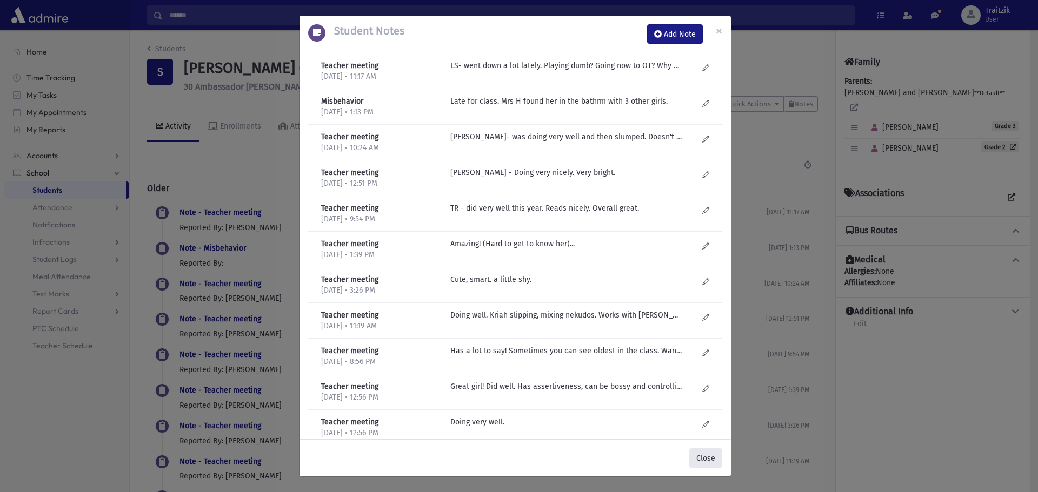
click at [706, 456] on button "Close" at bounding box center [705, 458] width 33 height 19
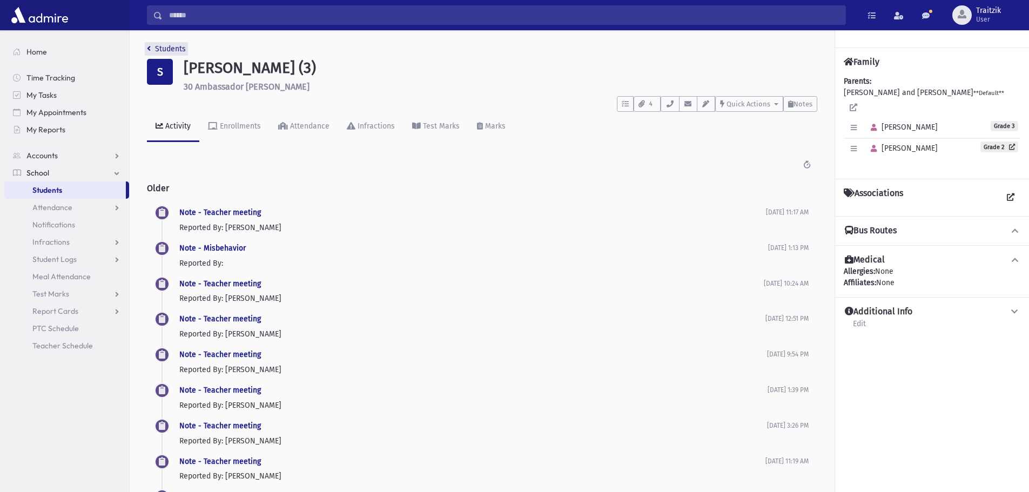
click at [155, 50] on link "Students" at bounding box center [166, 48] width 39 height 9
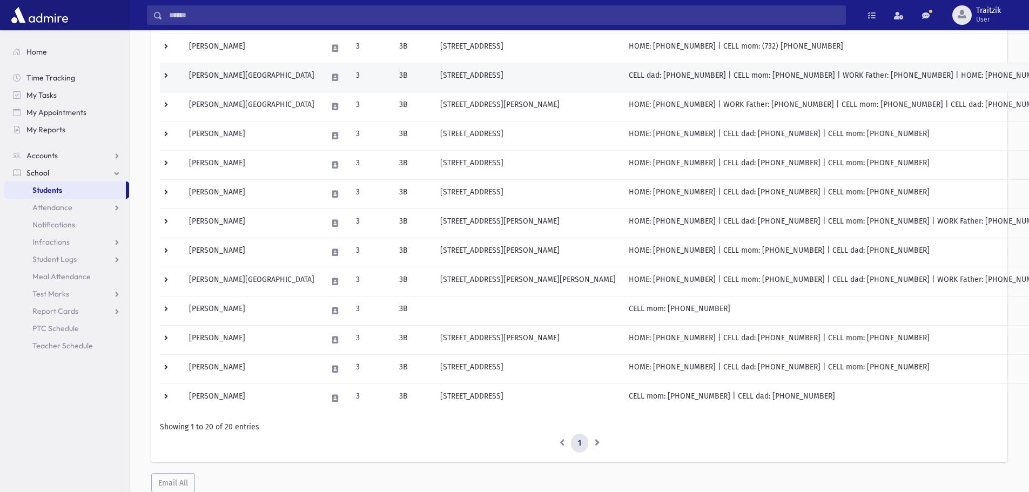
scroll to position [396, 0]
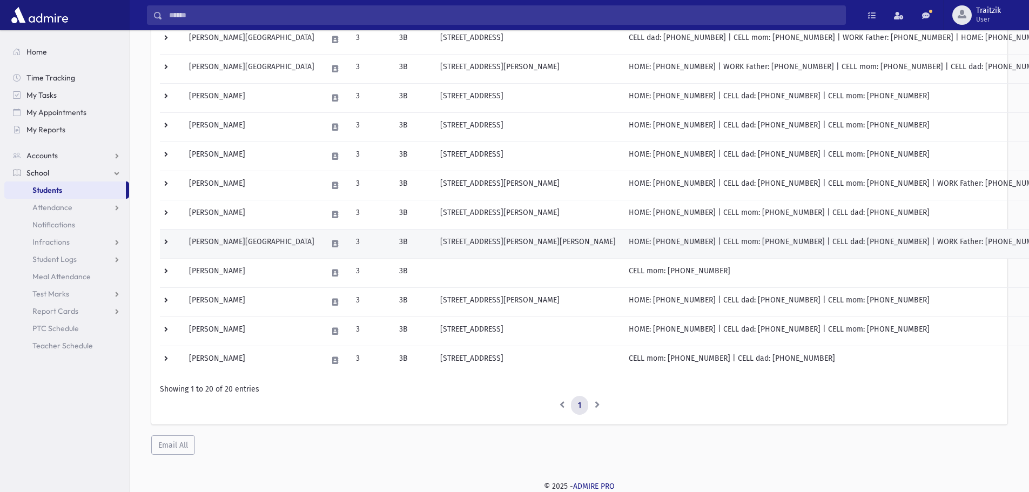
click at [321, 242] on td at bounding box center [335, 243] width 29 height 29
click at [226, 243] on td "Spritzer, Rivka" at bounding box center [252, 243] width 138 height 29
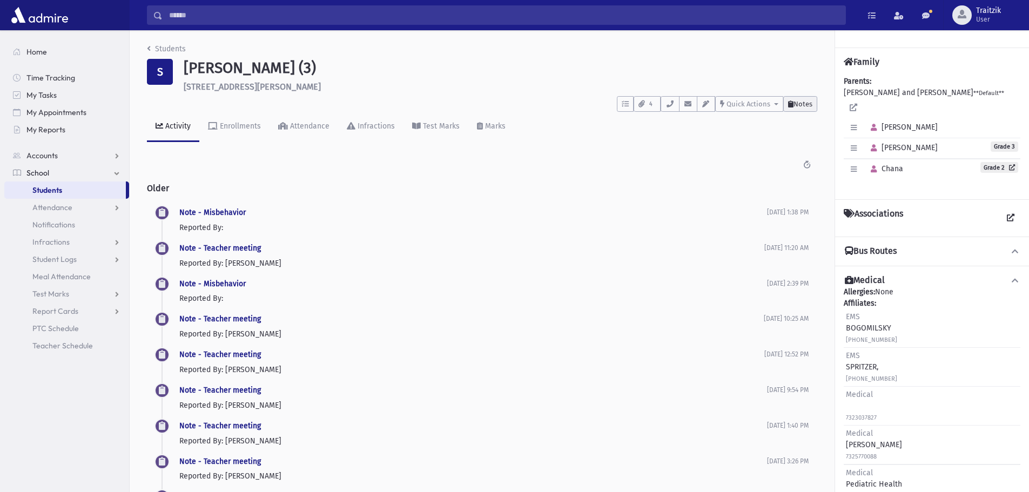
click at [805, 102] on span "Notes" at bounding box center [803, 104] width 19 height 8
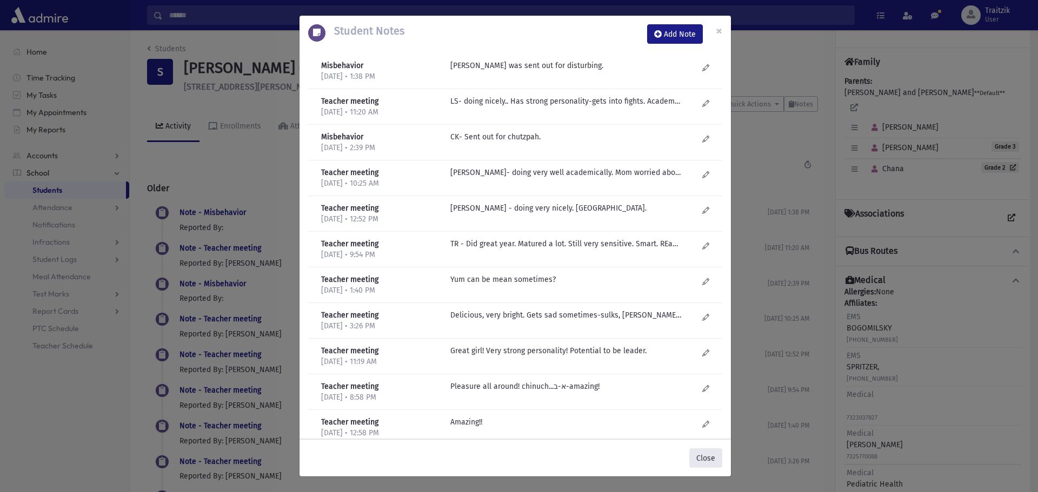
click at [717, 459] on button "Close" at bounding box center [705, 458] width 33 height 19
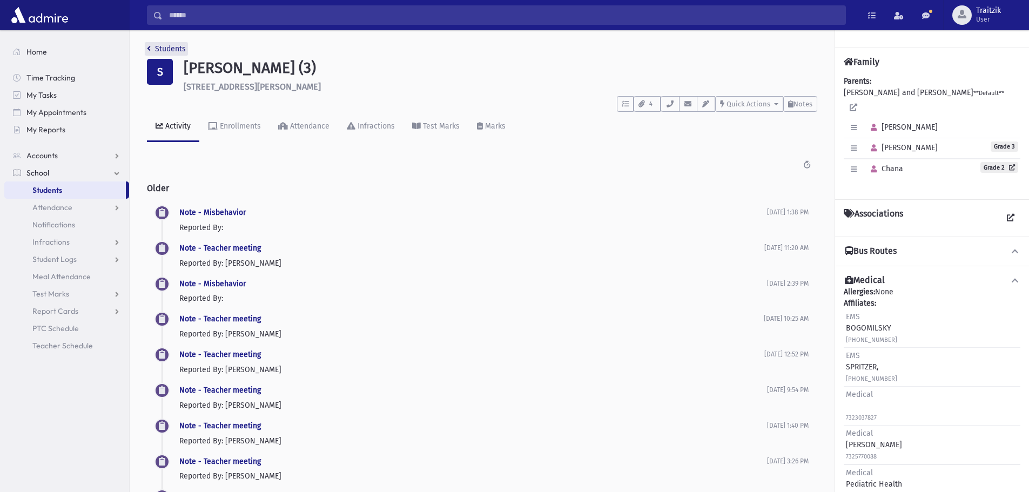
click at [149, 48] on icon "breadcrumb" at bounding box center [149, 49] width 4 height 8
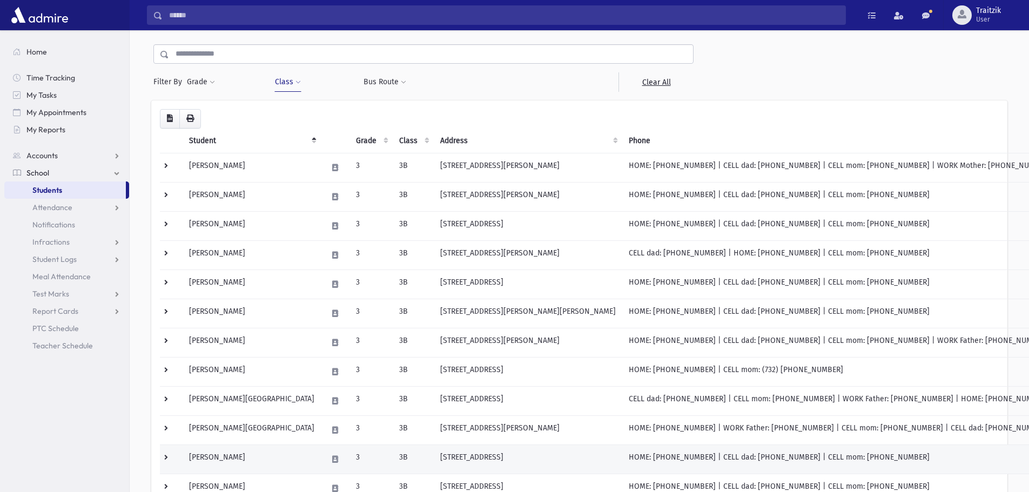
scroll to position [216, 0]
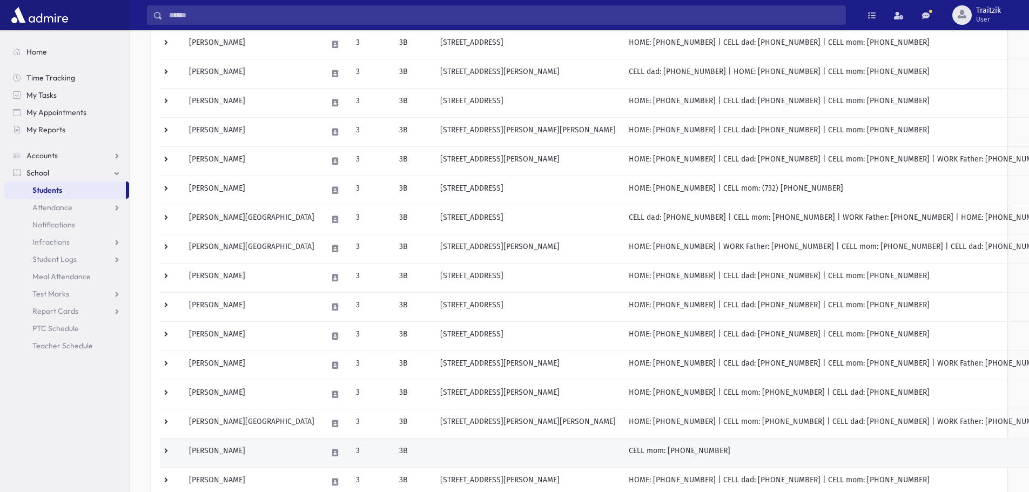
click at [255, 453] on td "Tropp, Kayla" at bounding box center [252, 452] width 138 height 29
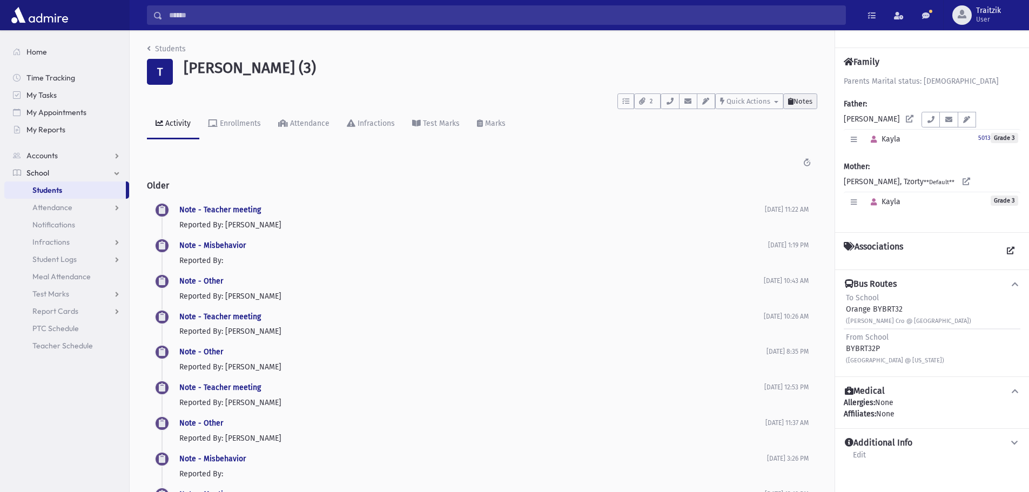
click at [796, 101] on span "Notes" at bounding box center [803, 101] width 19 height 8
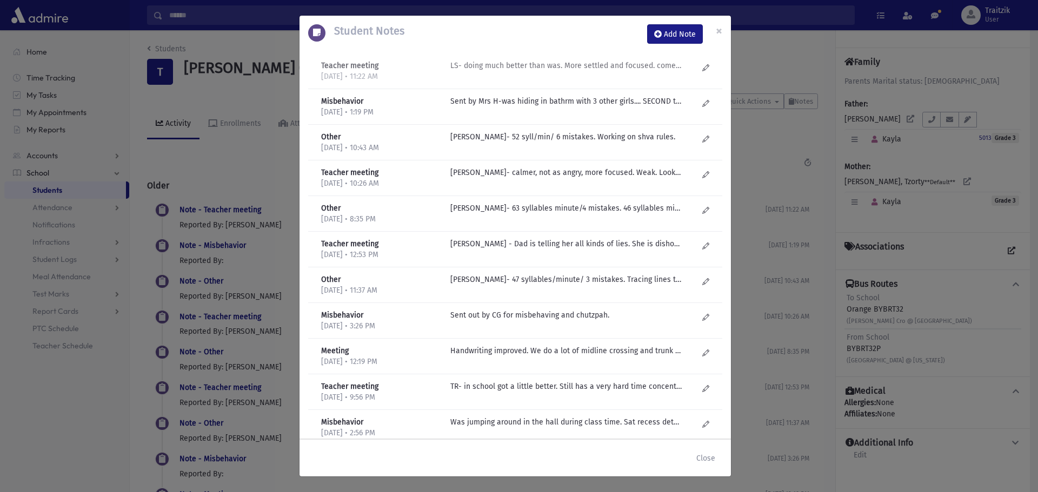
click at [532, 66] on p "LS- doing much better than was. More settled and focused. comes late a lot. Har…" at bounding box center [565, 65] width 231 height 11
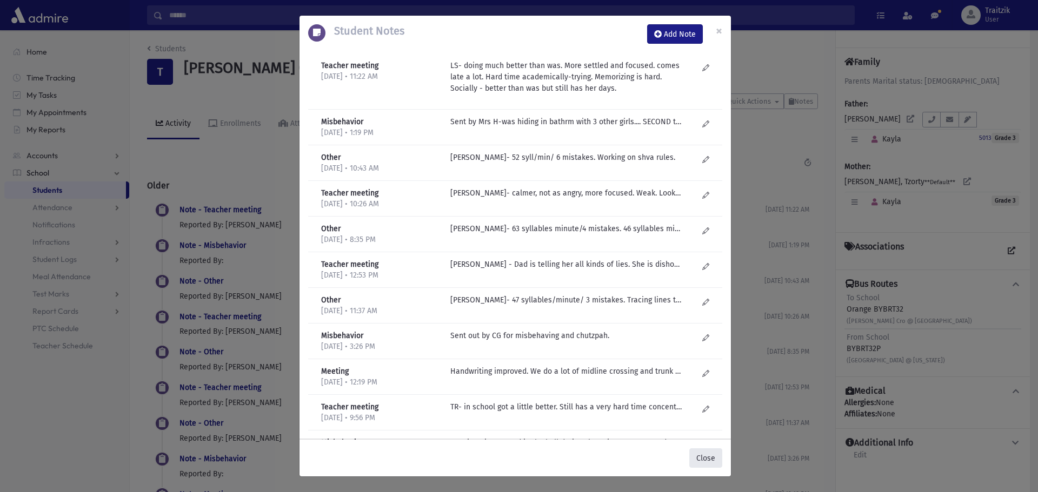
click at [705, 460] on button "Close" at bounding box center [705, 458] width 33 height 19
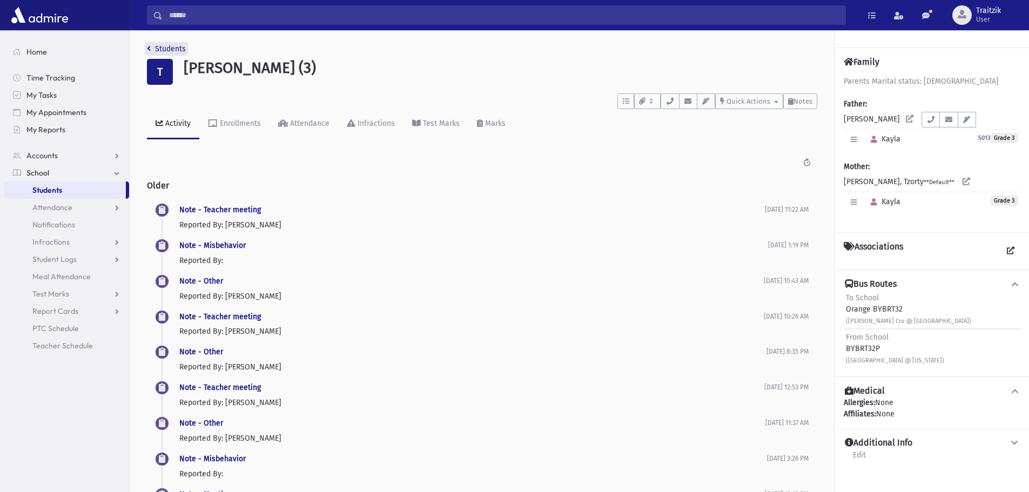
click at [153, 49] on link "Students" at bounding box center [166, 48] width 39 height 9
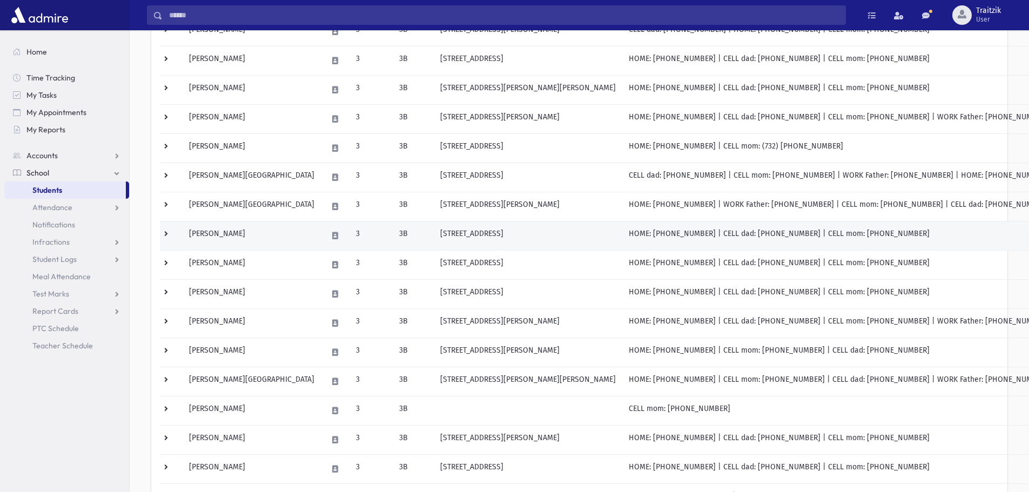
scroll to position [396, 0]
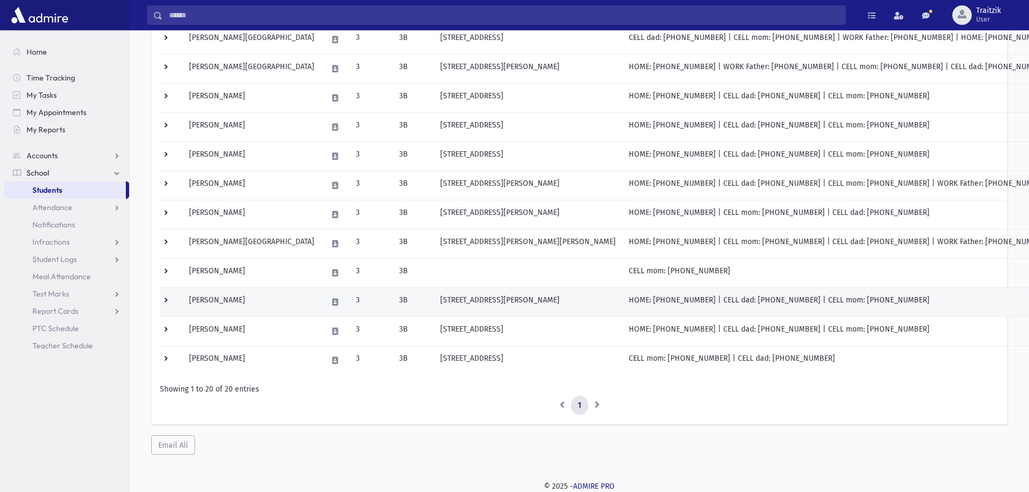
click at [249, 299] on td "Weisz, Aliza Yehudis" at bounding box center [252, 301] width 138 height 29
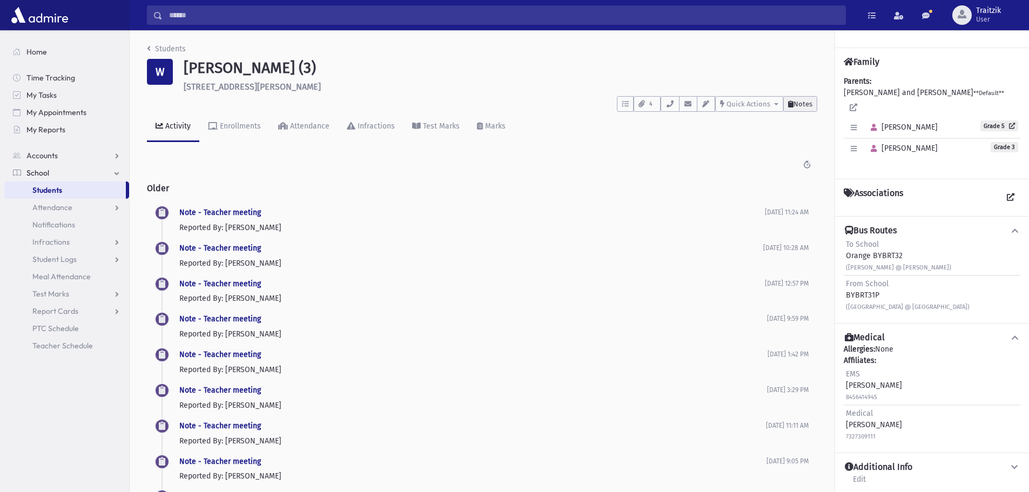
click at [801, 109] on button "Notes" at bounding box center [801, 104] width 34 height 16
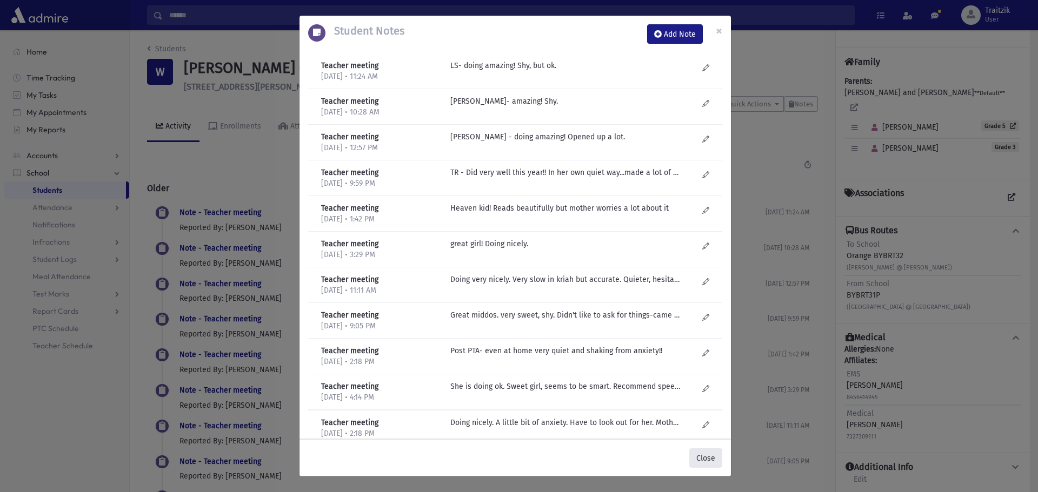
click at [706, 457] on button "Close" at bounding box center [705, 458] width 33 height 19
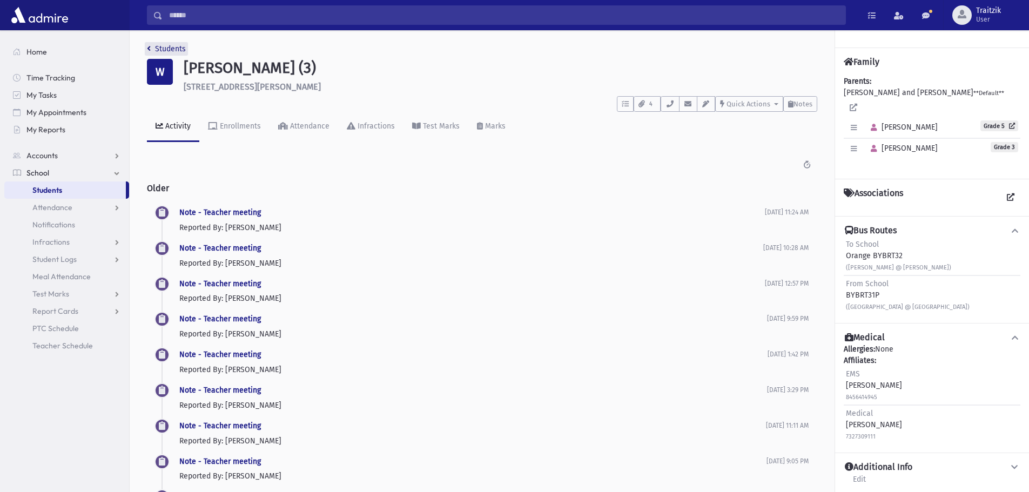
click at [151, 47] on link "Students" at bounding box center [166, 48] width 39 height 9
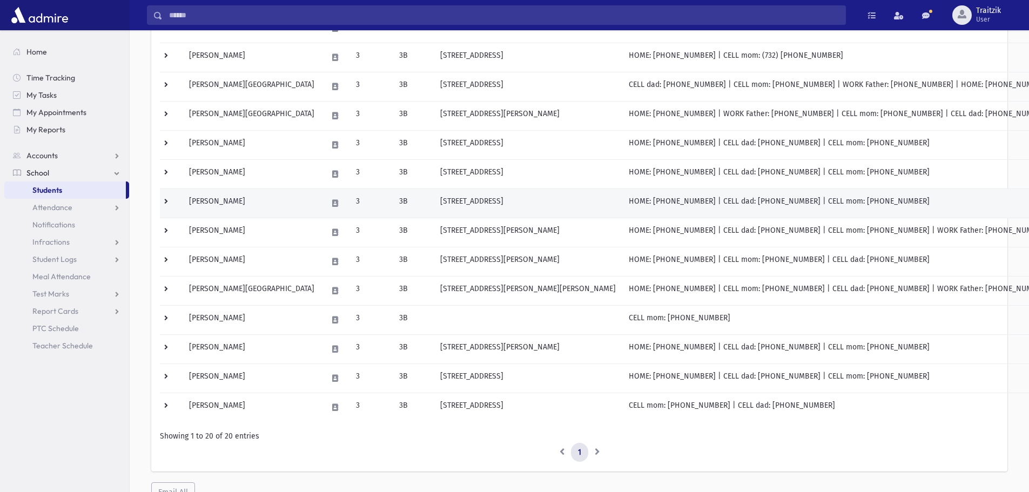
scroll to position [396, 0]
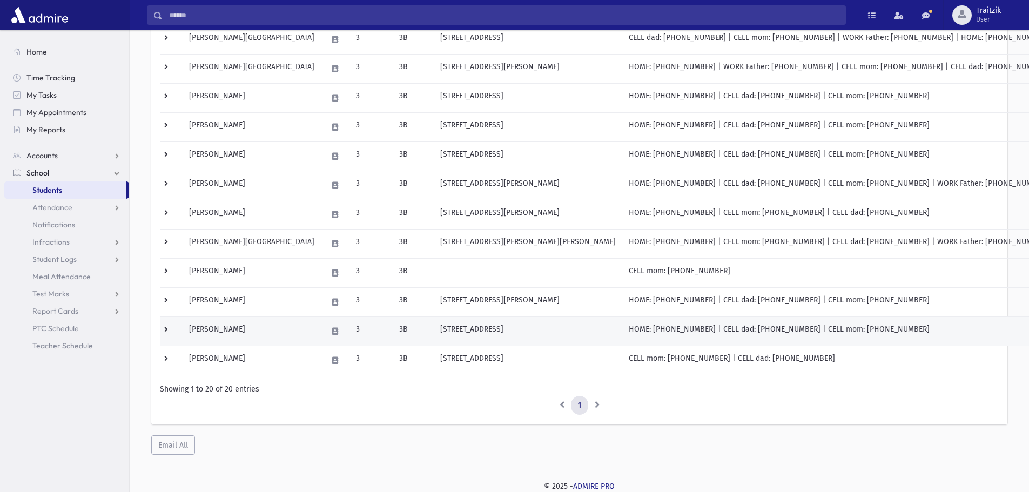
click at [247, 333] on td "Whitehouse, Devorah" at bounding box center [252, 331] width 138 height 29
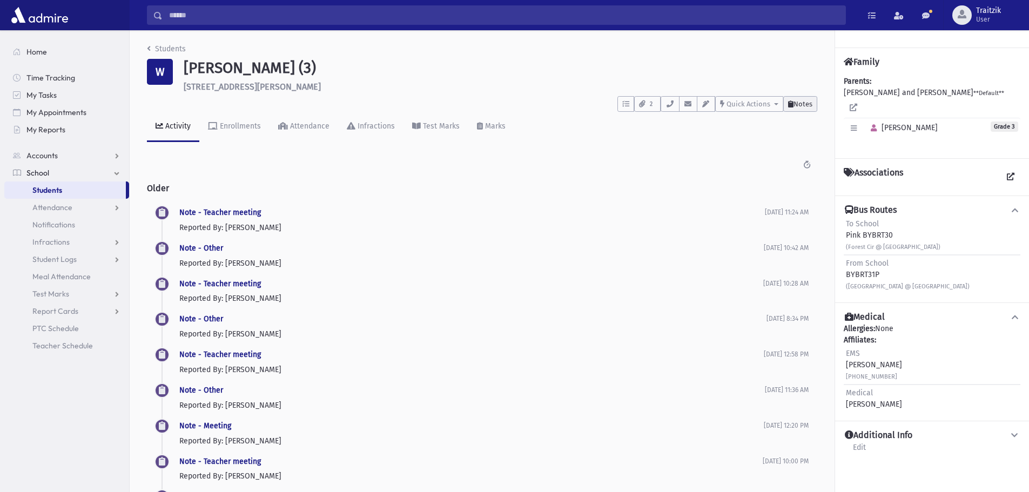
click at [803, 101] on span "Notes" at bounding box center [803, 104] width 19 height 8
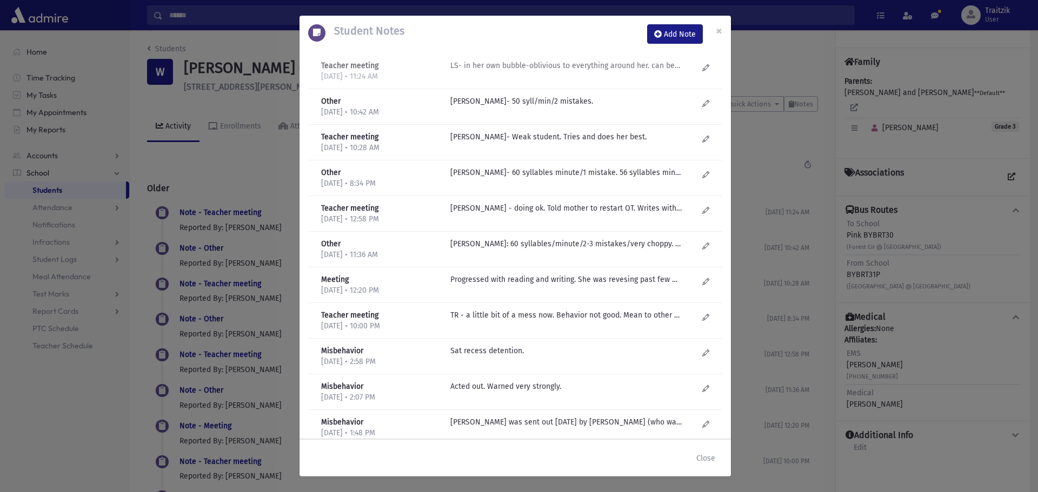
click at [585, 69] on p "LS- in her own bubble-oblivious to everything around her. can be tough. Focus n…" at bounding box center [565, 65] width 231 height 11
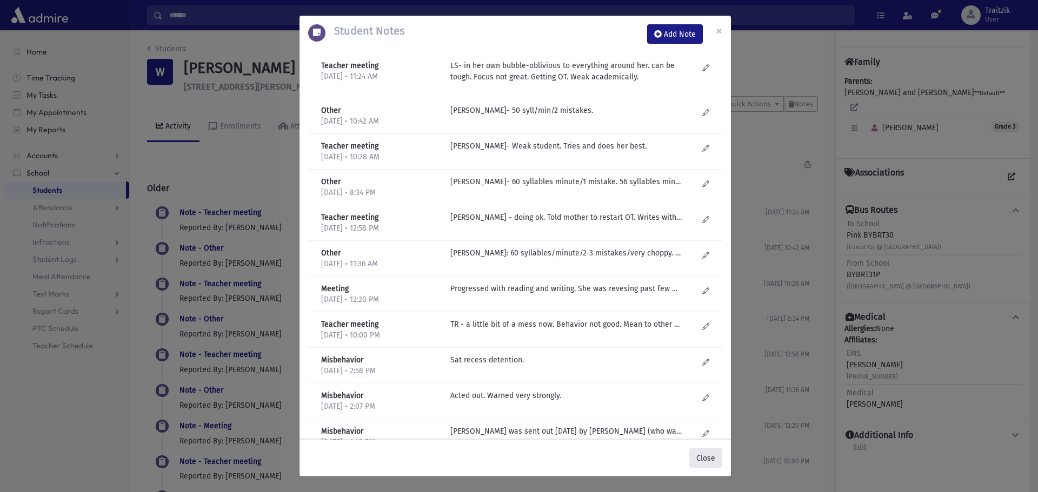
click at [702, 467] on button "Close" at bounding box center [705, 458] width 33 height 19
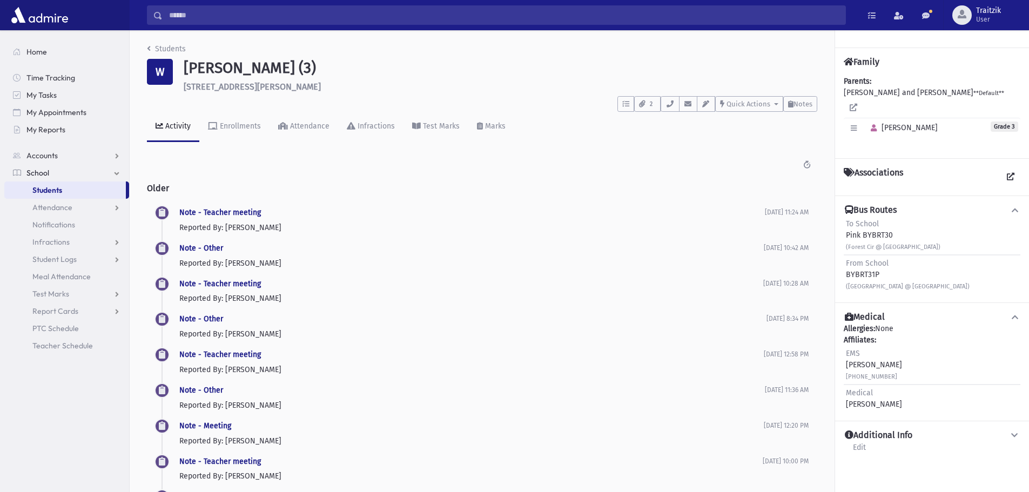
click at [148, 43] on li "Students" at bounding box center [166, 48] width 39 height 11
click at [148, 52] on icon "breadcrumb" at bounding box center [149, 49] width 4 height 8
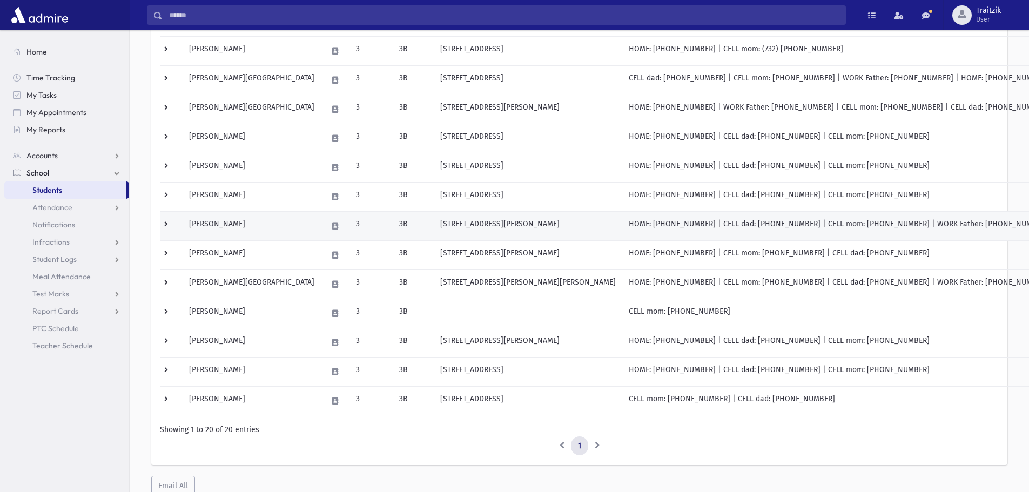
scroll to position [396, 0]
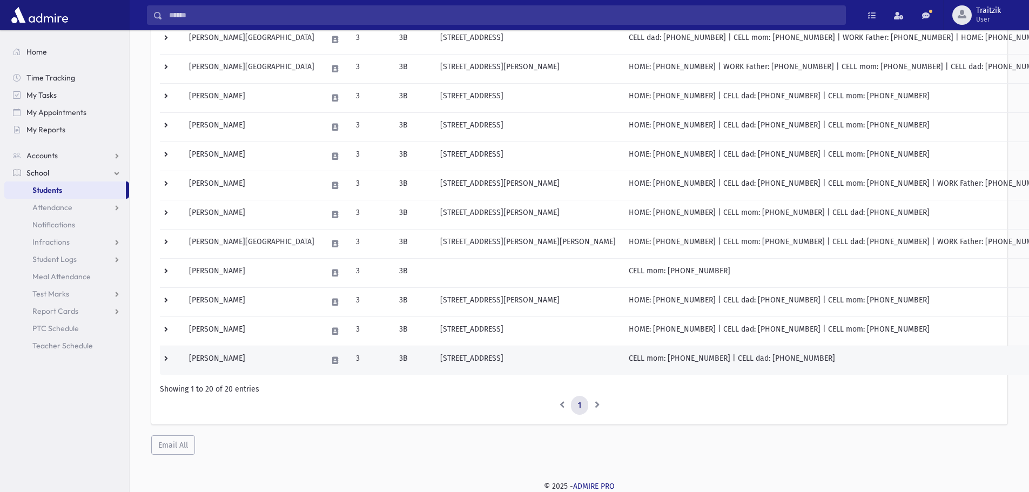
click at [223, 362] on td "Yagen, Sarah" at bounding box center [252, 360] width 138 height 29
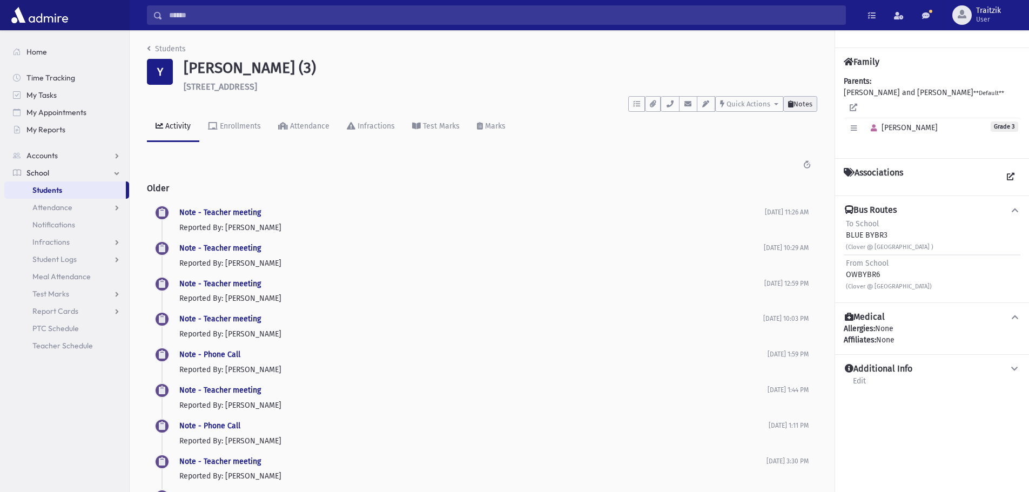
click at [797, 110] on button "Notes" at bounding box center [801, 104] width 34 height 16
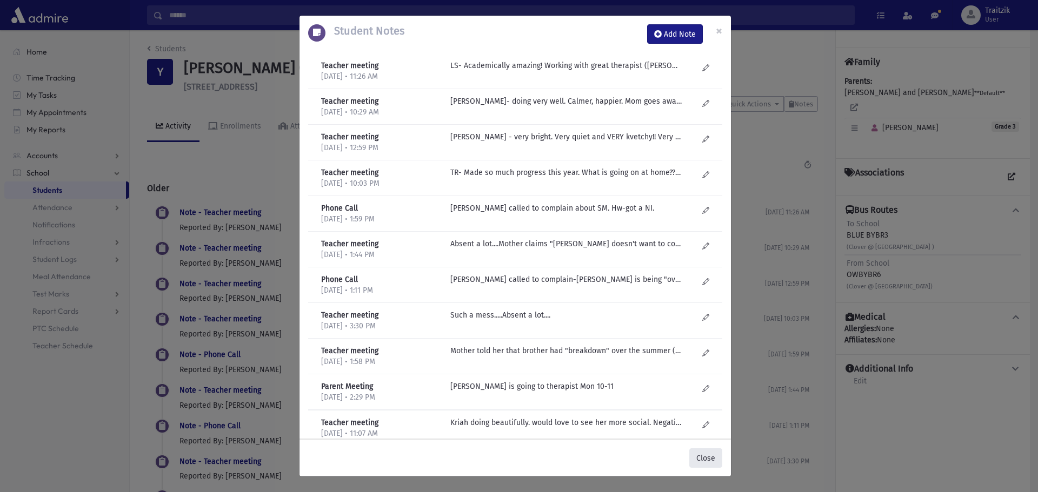
click at [710, 459] on button "Close" at bounding box center [705, 458] width 33 height 19
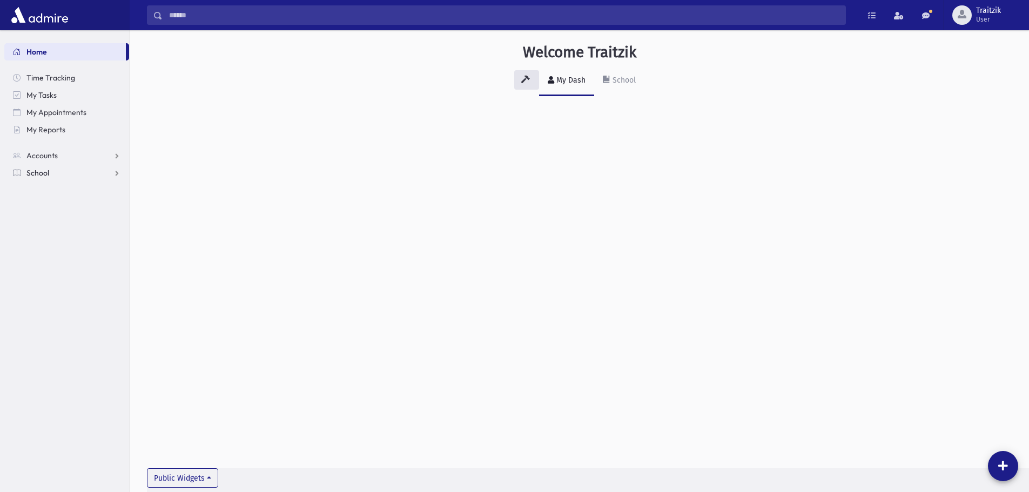
click at [43, 174] on span "School" at bounding box center [37, 173] width 23 height 10
click at [52, 191] on span "Students" at bounding box center [47, 190] width 30 height 10
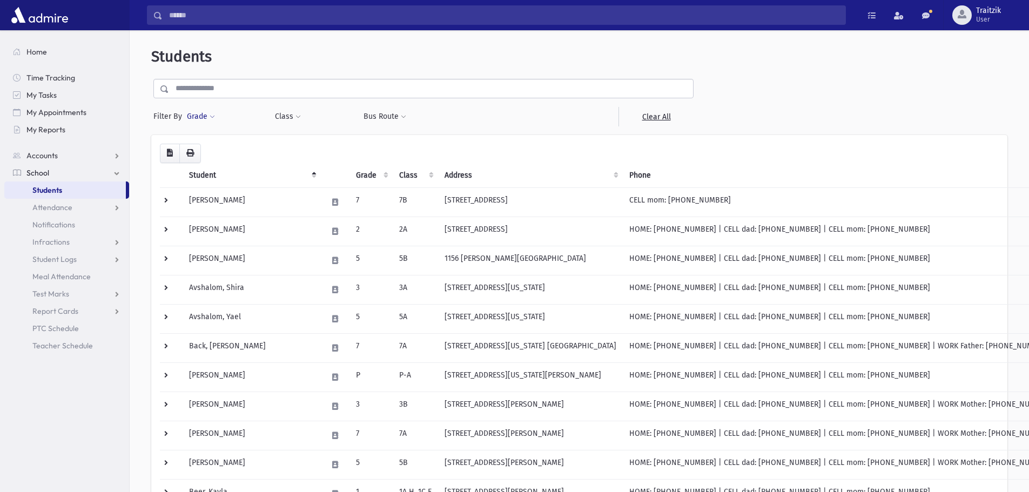
click at [211, 116] on span at bounding box center [212, 117] width 5 height 6
click at [204, 148] on input "search" at bounding box center [203, 148] width 6 height 11
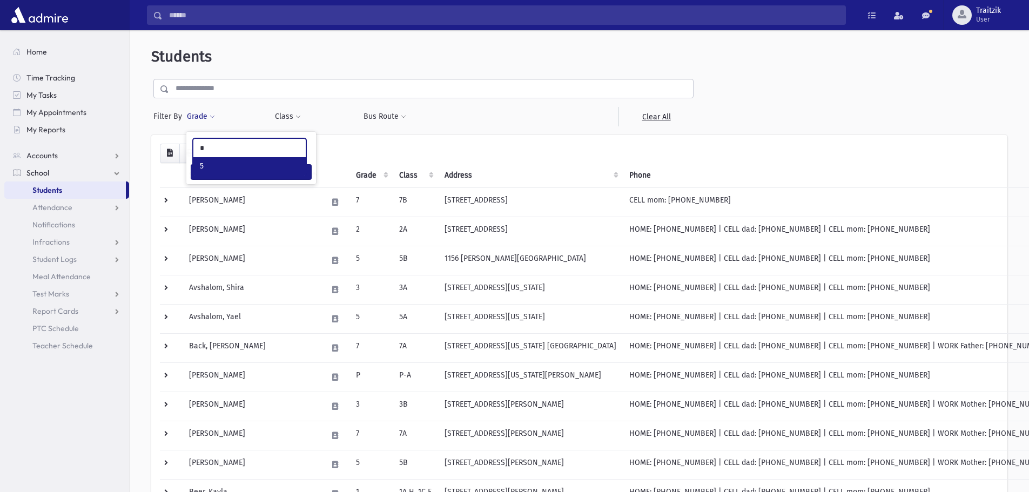
type input "*"
select select "*"
click at [297, 118] on span at bounding box center [298, 117] width 5 height 6
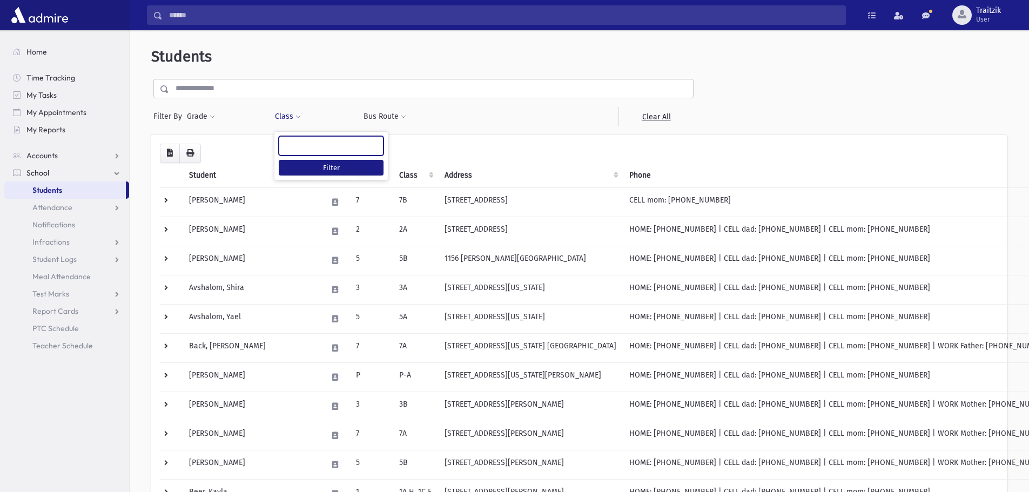
click at [302, 144] on ul at bounding box center [331, 145] width 104 height 16
type input "**"
select select "**"
click at [327, 169] on button "Filter" at bounding box center [331, 168] width 105 height 16
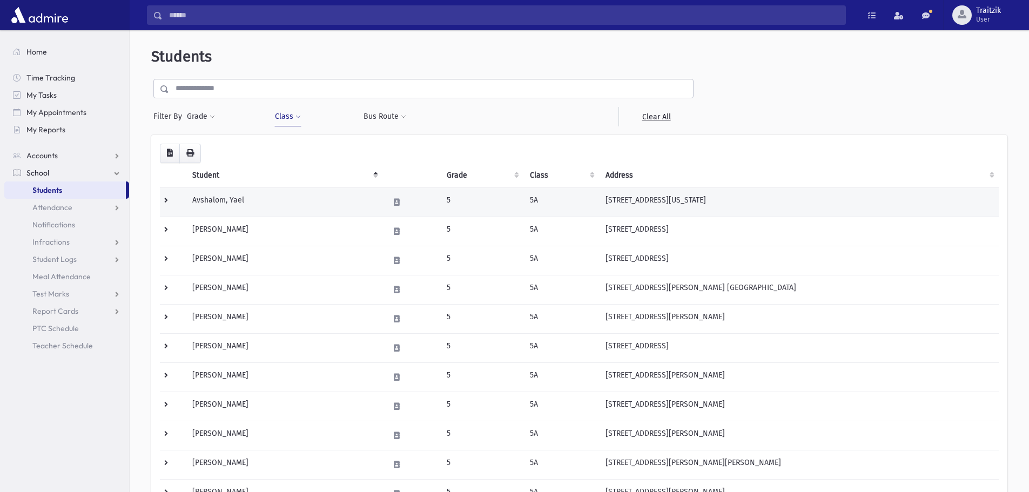
click at [464, 194] on td "5" at bounding box center [481, 202] width 83 height 29
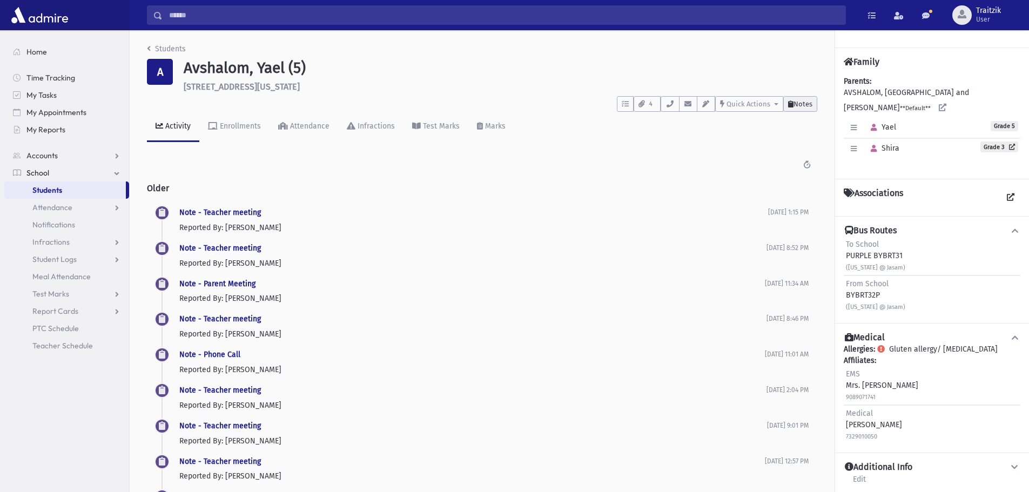
click at [803, 102] on span "Notes" at bounding box center [803, 104] width 19 height 8
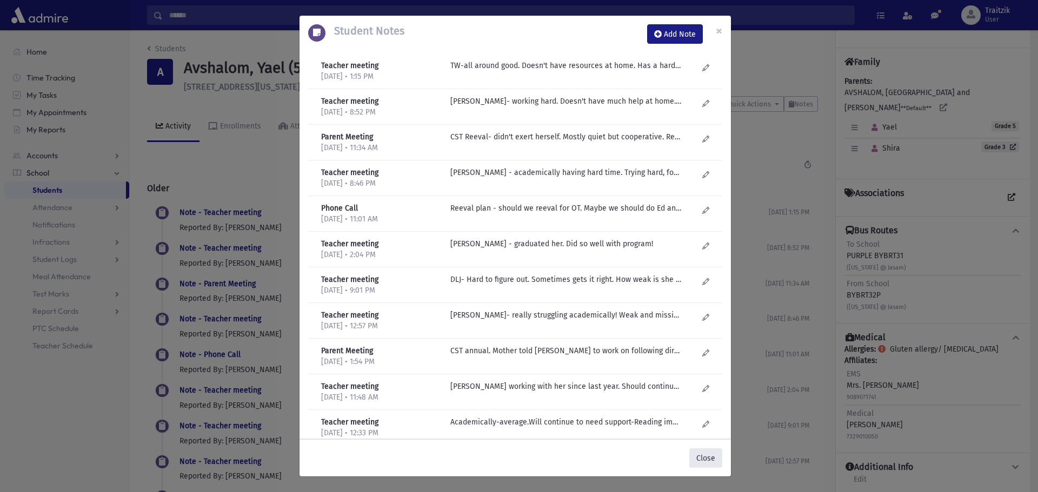
click at [701, 457] on button "Close" at bounding box center [705, 458] width 33 height 19
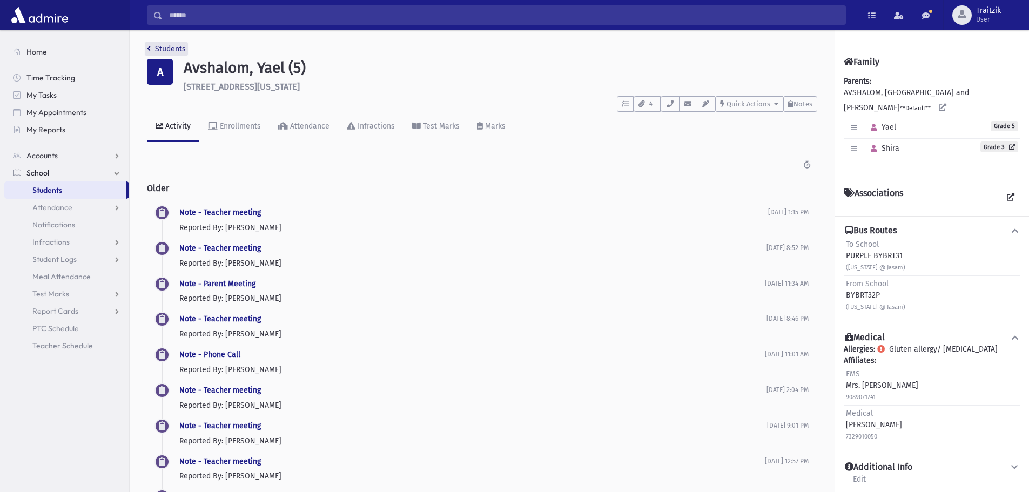
click at [150, 49] on icon "breadcrumb" at bounding box center [149, 49] width 4 height 8
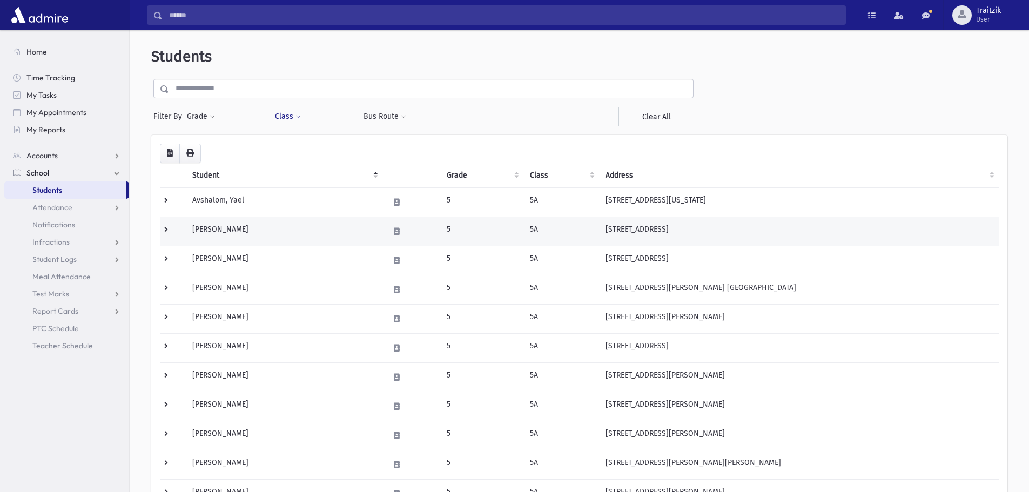
click at [231, 235] on td "Bender, Tehilla" at bounding box center [284, 231] width 197 height 29
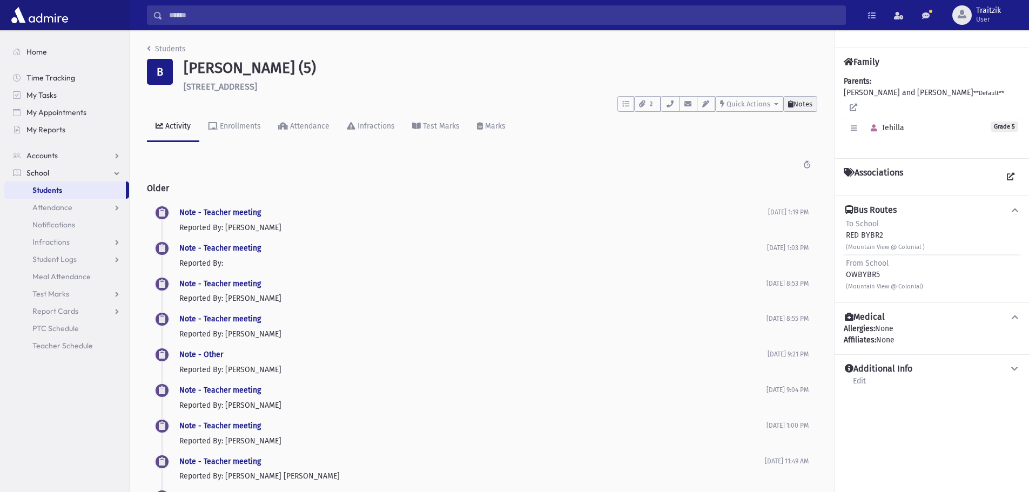
click at [809, 104] on span "Notes" at bounding box center [803, 104] width 19 height 8
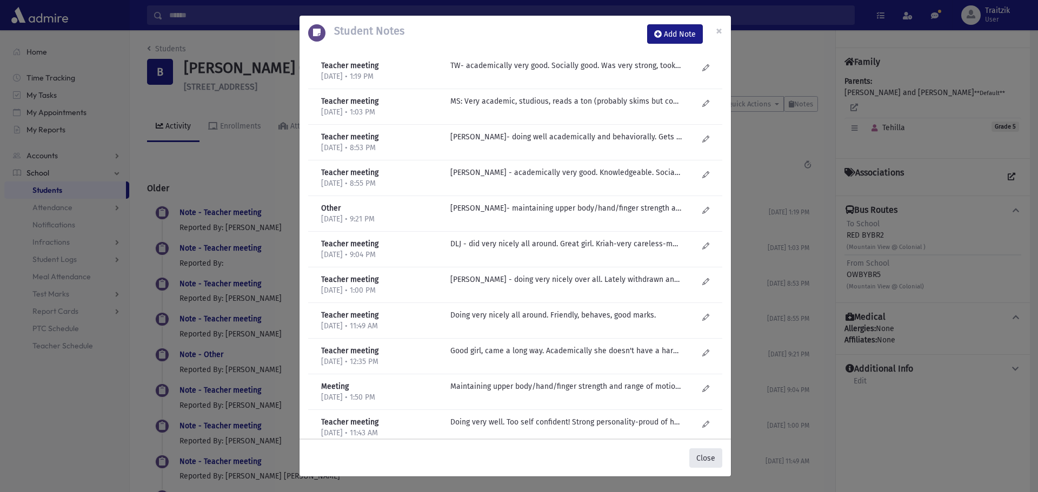
click at [705, 461] on button "Close" at bounding box center [705, 458] width 33 height 19
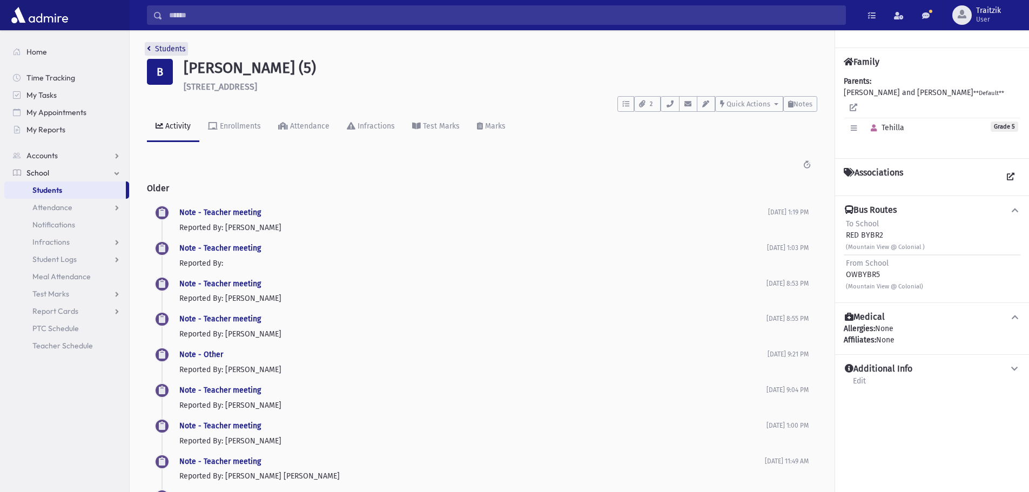
click at [153, 48] on link "Students" at bounding box center [166, 48] width 39 height 9
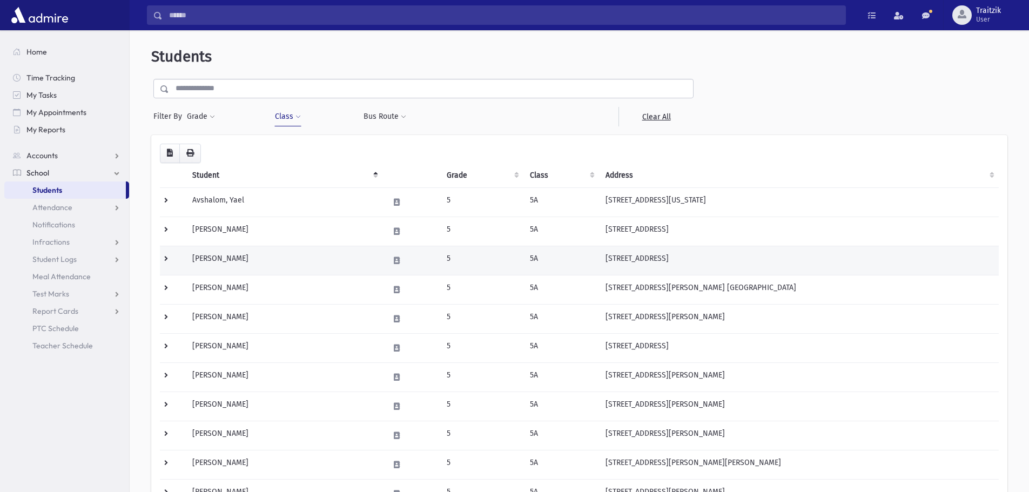
click at [228, 267] on td "[PERSON_NAME]" at bounding box center [284, 260] width 197 height 29
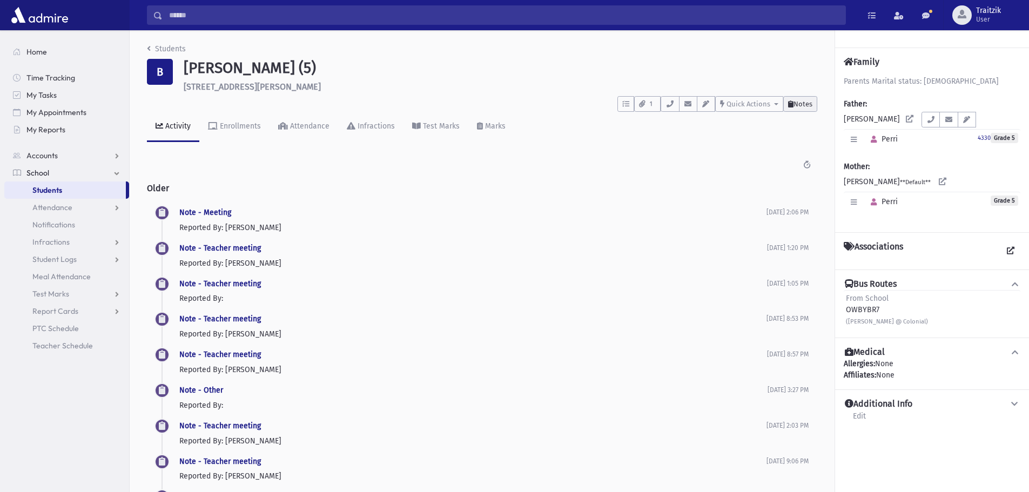
click at [799, 102] on span "Notes" at bounding box center [803, 104] width 19 height 8
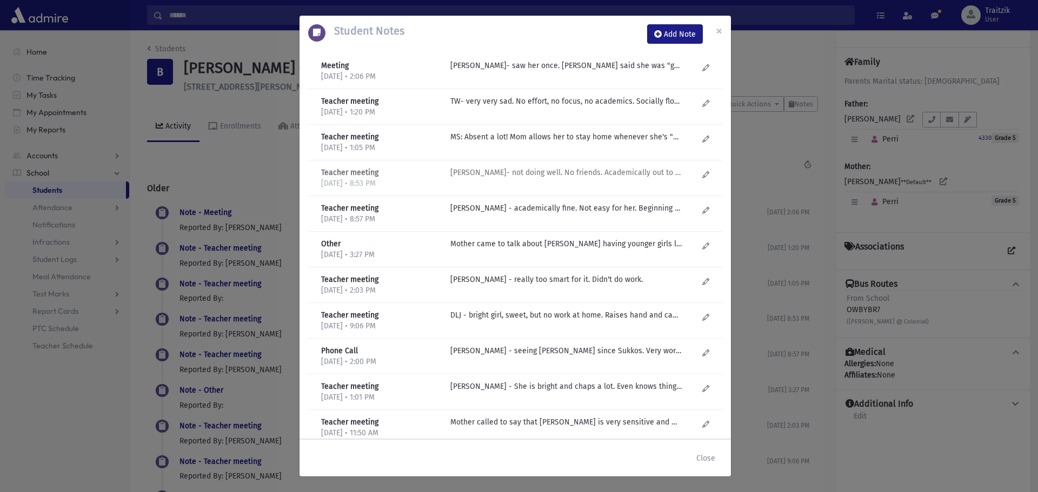
click at [557, 71] on p "T Weiss- not doing well. No friends. Academically out to lunch. Completely not …" at bounding box center [565, 65] width 231 height 11
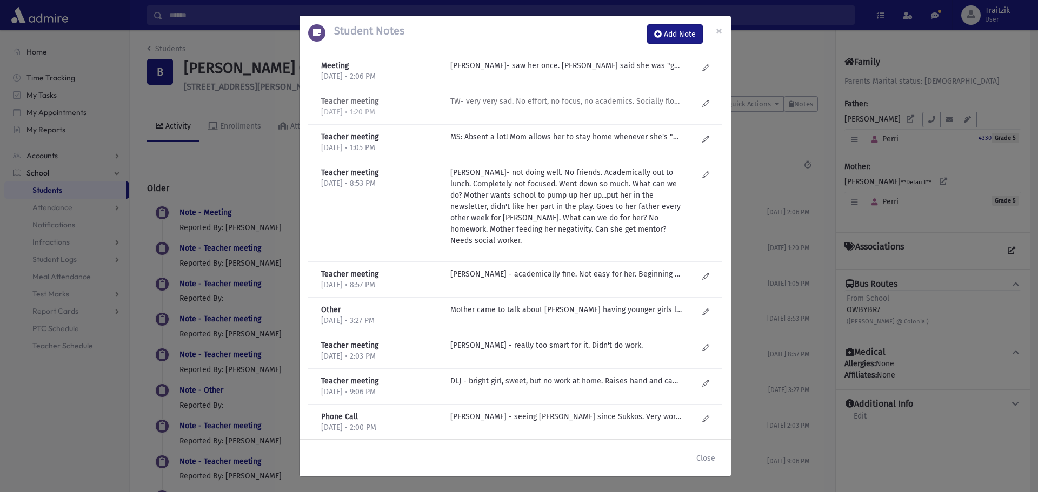
click at [563, 107] on div "TW- very very sad. No effort, no focus, no academics. Socially floating. Busy w…" at bounding box center [574, 107] width 258 height 22
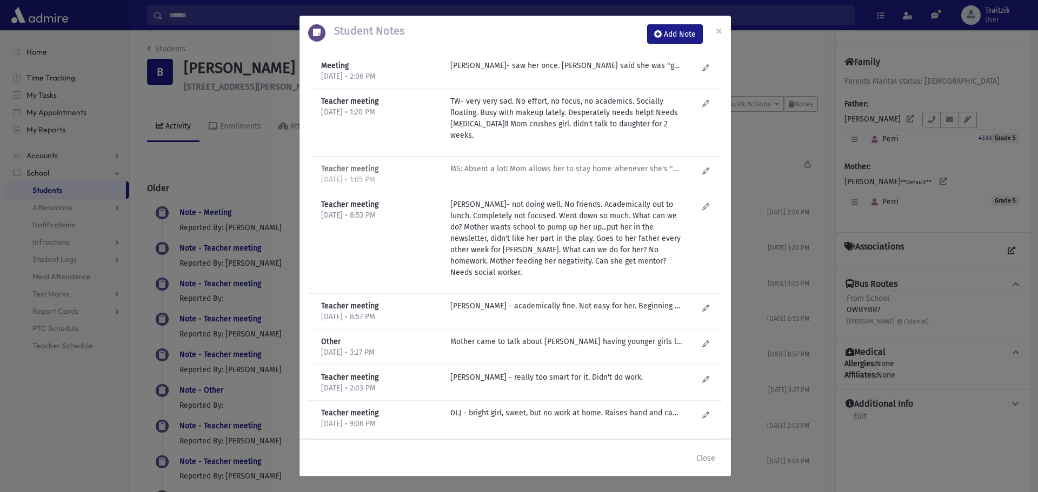
click at [559, 71] on p "MS: Absent a lot! Mom allows her to stay home whenever she's "not feeling well/…" at bounding box center [565, 65] width 231 height 11
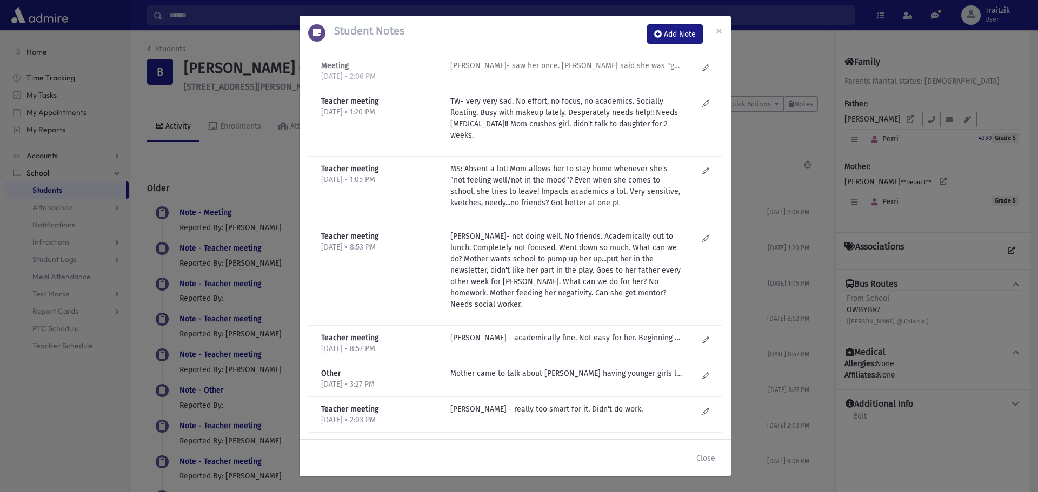
click at [537, 65] on p "J Golub- saw her once. Mom said she was "grilling her". Joely said she was just…" at bounding box center [565, 65] width 231 height 11
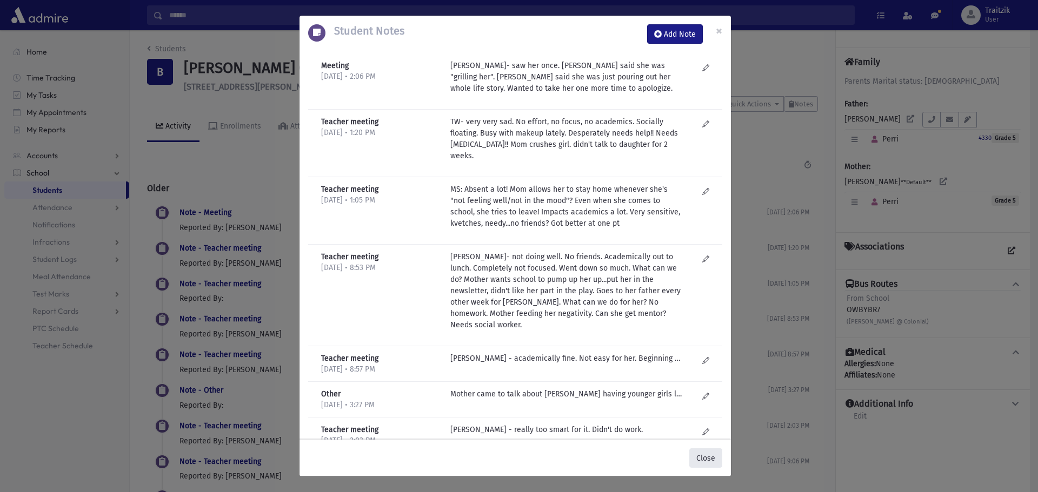
click at [701, 459] on button "Close" at bounding box center [705, 458] width 33 height 19
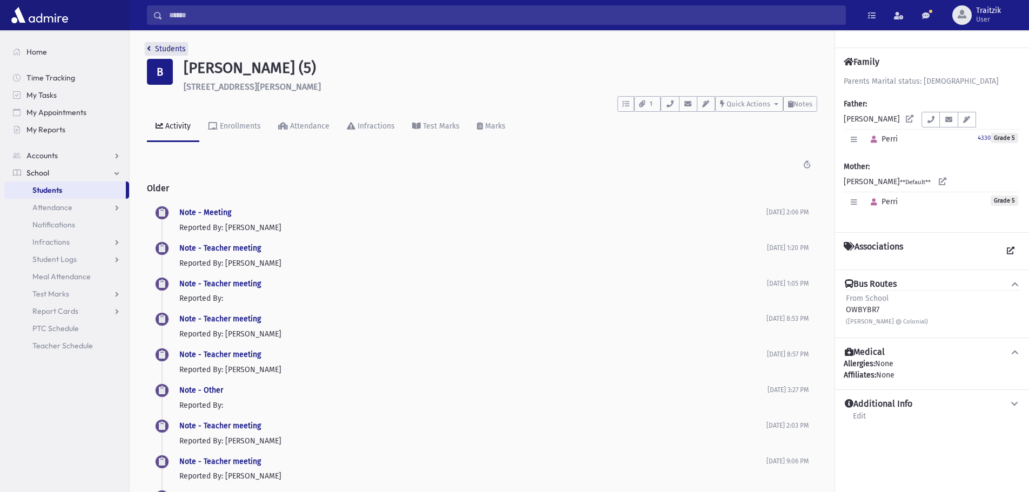
click at [154, 49] on link "Students" at bounding box center [166, 48] width 39 height 9
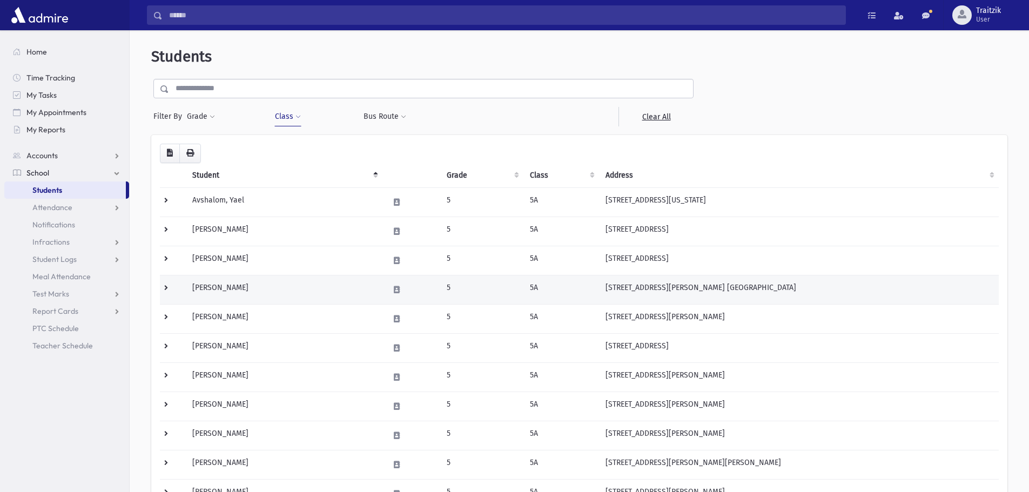
click at [245, 286] on td "Boyer, Avigail" at bounding box center [284, 289] width 197 height 29
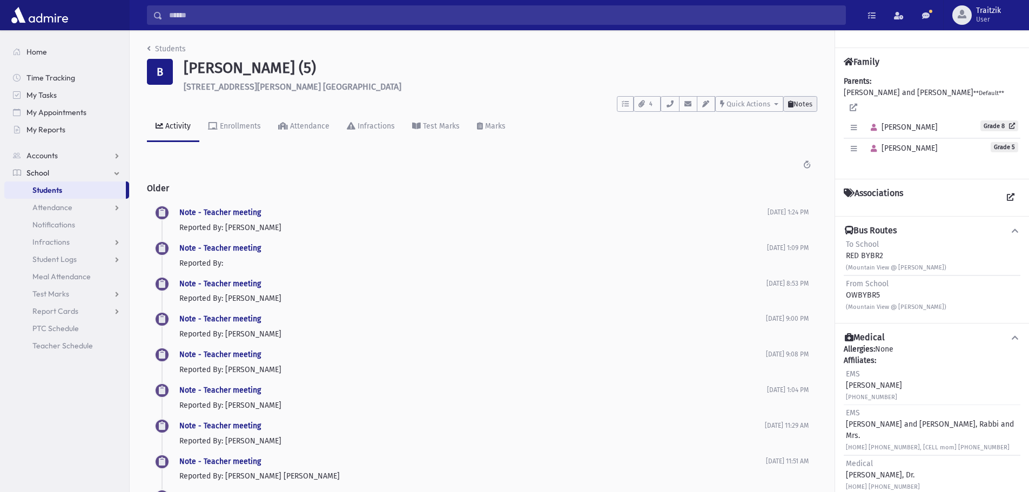
click at [804, 104] on span "Notes" at bounding box center [803, 104] width 19 height 8
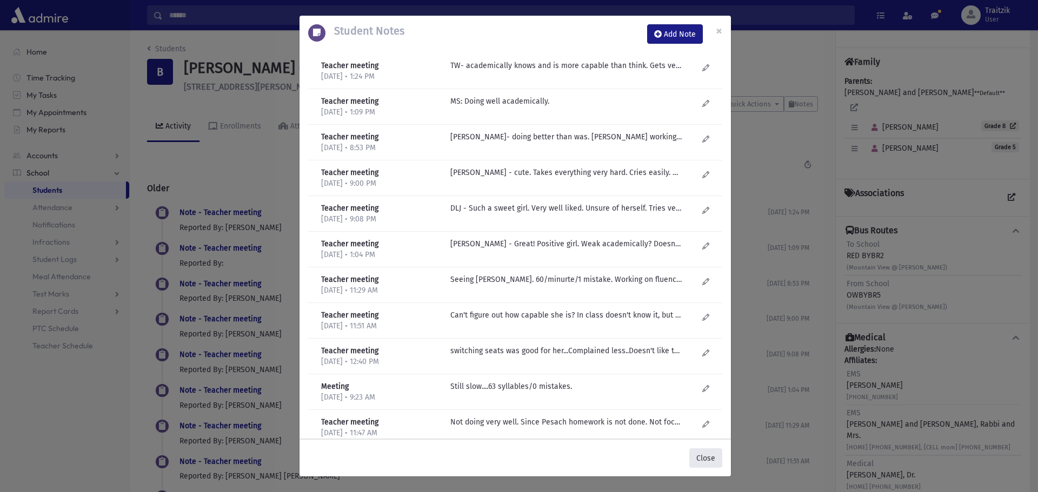
click at [702, 464] on button "Close" at bounding box center [705, 458] width 33 height 19
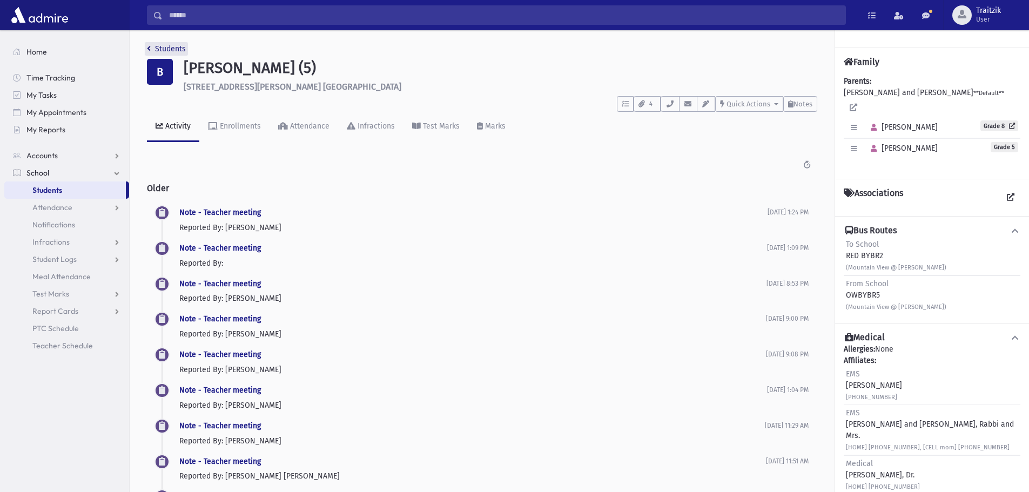
click at [150, 53] on link "Students" at bounding box center [166, 48] width 39 height 9
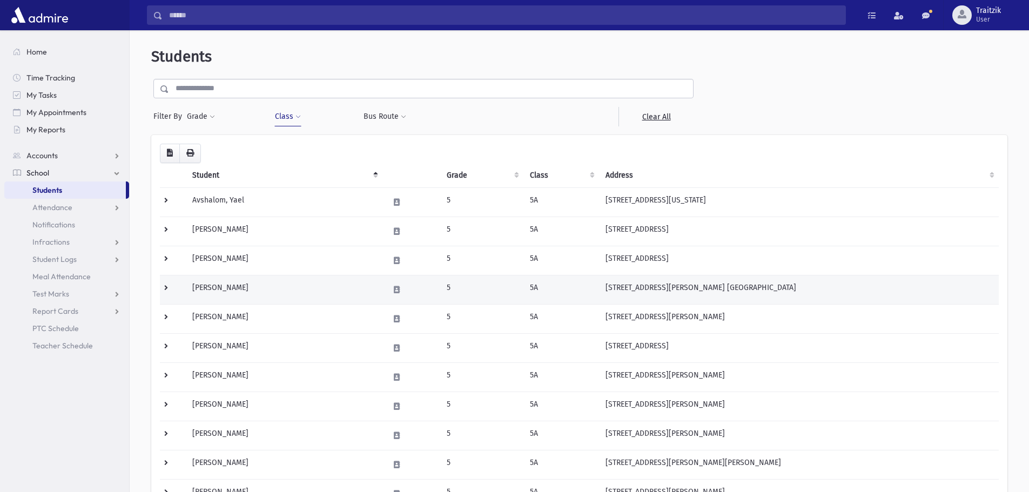
click at [237, 285] on td "Boyer, Avigail" at bounding box center [284, 289] width 197 height 29
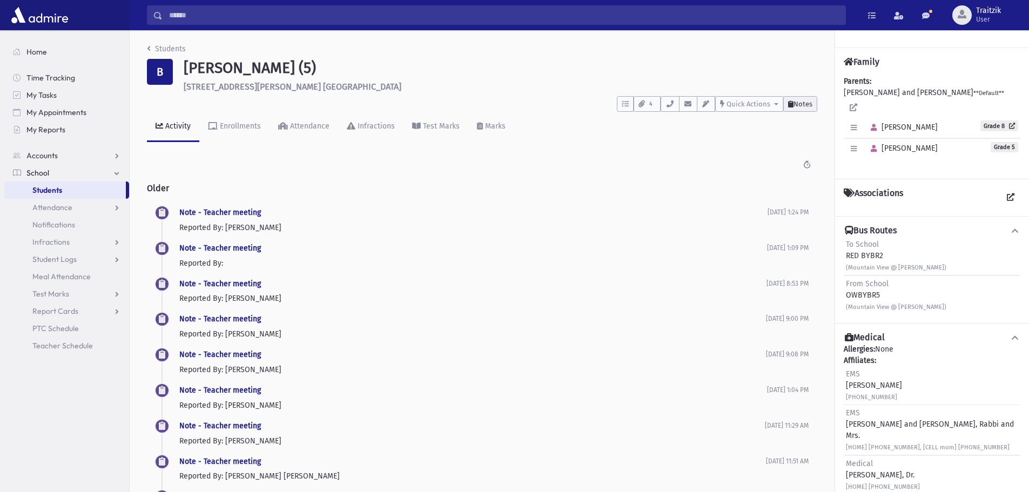
click at [801, 106] on span "Notes" at bounding box center [803, 104] width 19 height 8
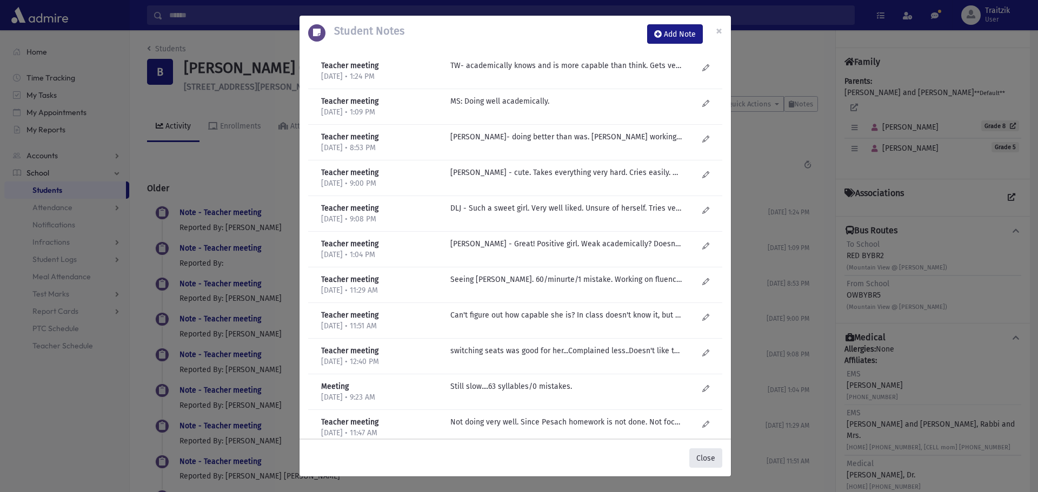
click at [707, 455] on button "Close" at bounding box center [705, 458] width 33 height 19
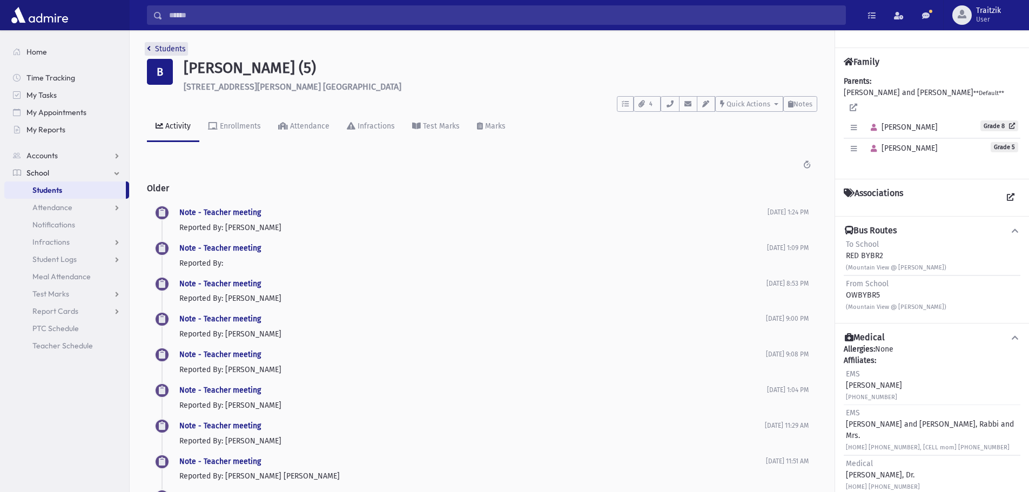
click at [153, 52] on link "Students" at bounding box center [166, 48] width 39 height 9
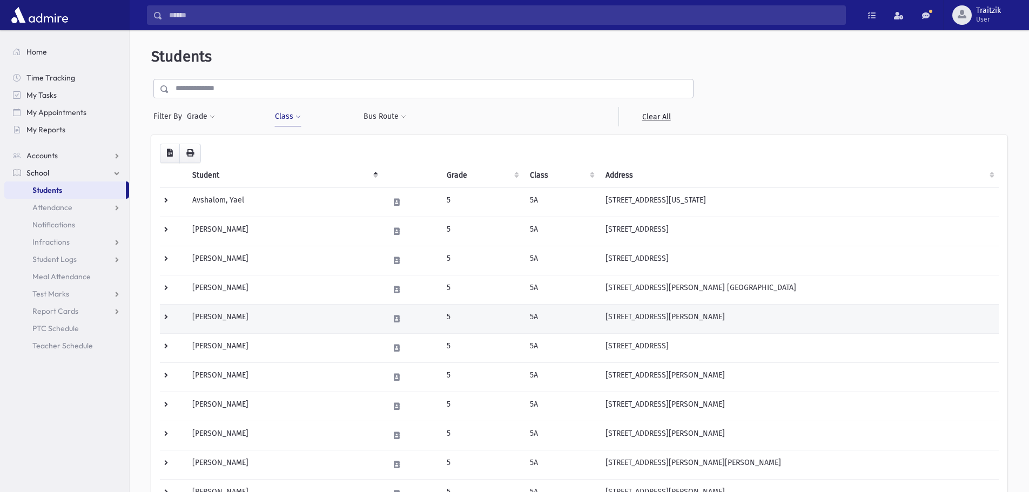
click at [266, 317] on td "Brezak, Batya" at bounding box center [284, 318] width 197 height 29
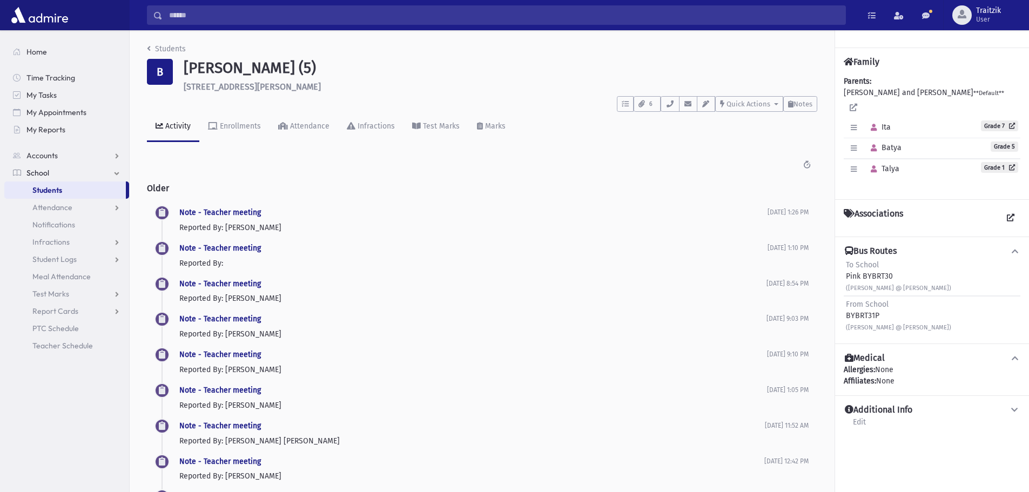
click at [798, 113] on div "Activity Enrollments Attendance Infractions Test Marks Marks" at bounding box center [482, 131] width 671 height 39
click at [799, 108] on span "Notes" at bounding box center [803, 104] width 19 height 8
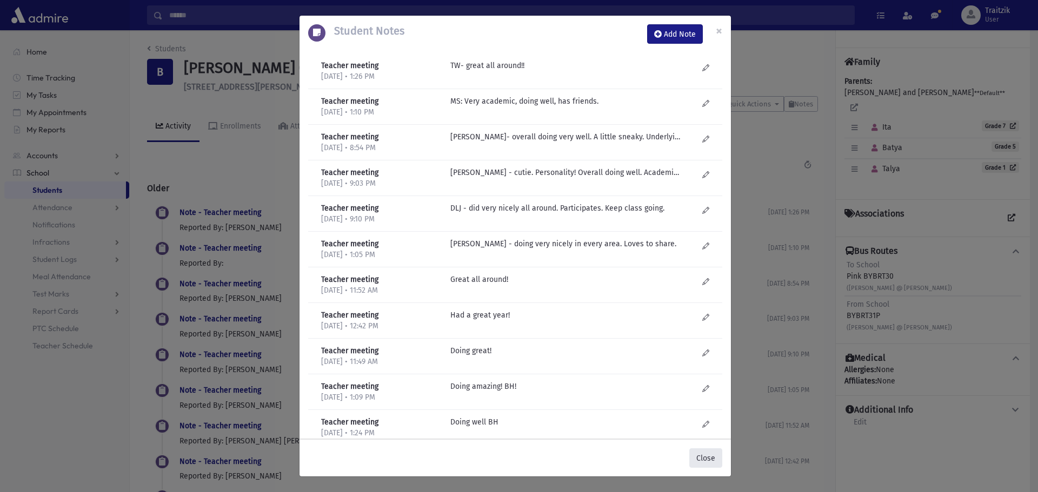
click at [706, 460] on button "Close" at bounding box center [705, 458] width 33 height 19
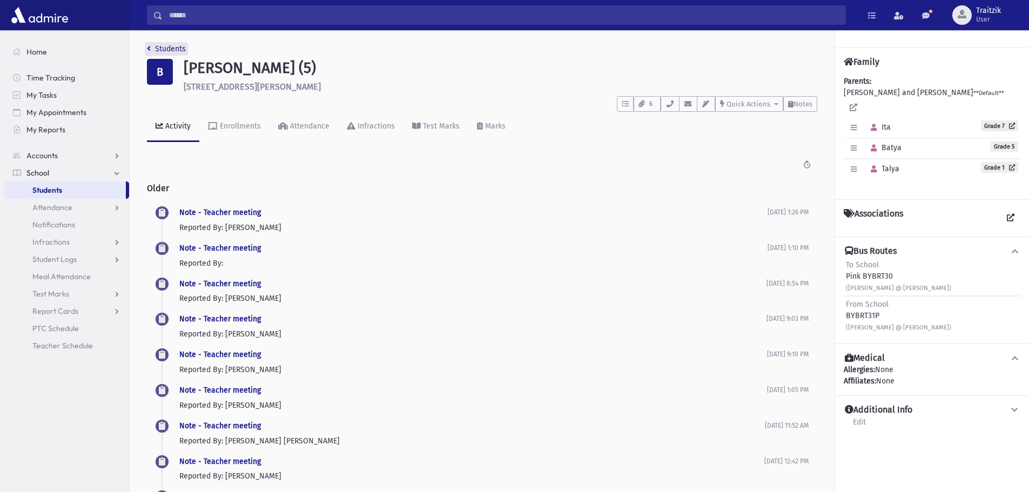
click at [151, 51] on link "Students" at bounding box center [166, 48] width 39 height 9
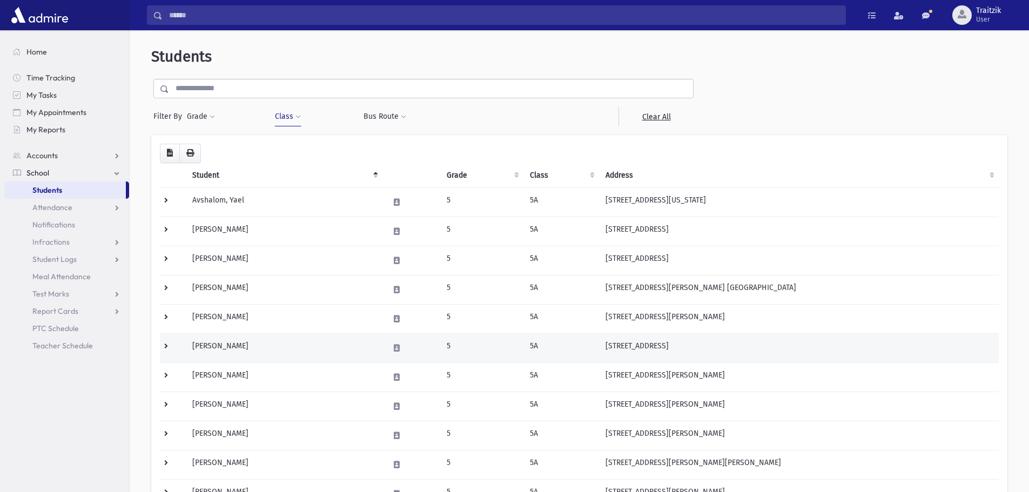
click at [272, 344] on td "[PERSON_NAME]" at bounding box center [284, 347] width 197 height 29
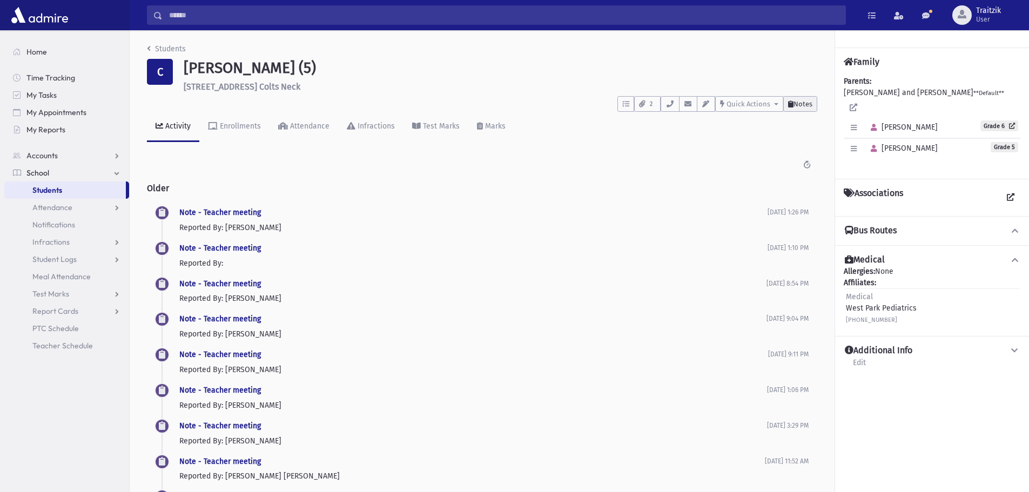
click at [795, 102] on span "Notes" at bounding box center [803, 104] width 19 height 8
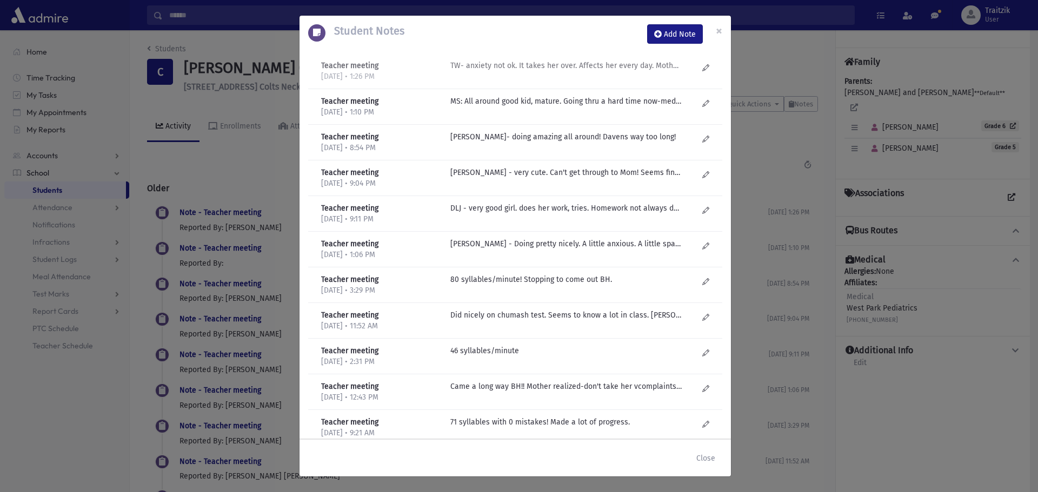
click at [530, 68] on p "TW- anxiety not ok. It takes her over. Affects her every day. Mother taking her…" at bounding box center [565, 65] width 231 height 11
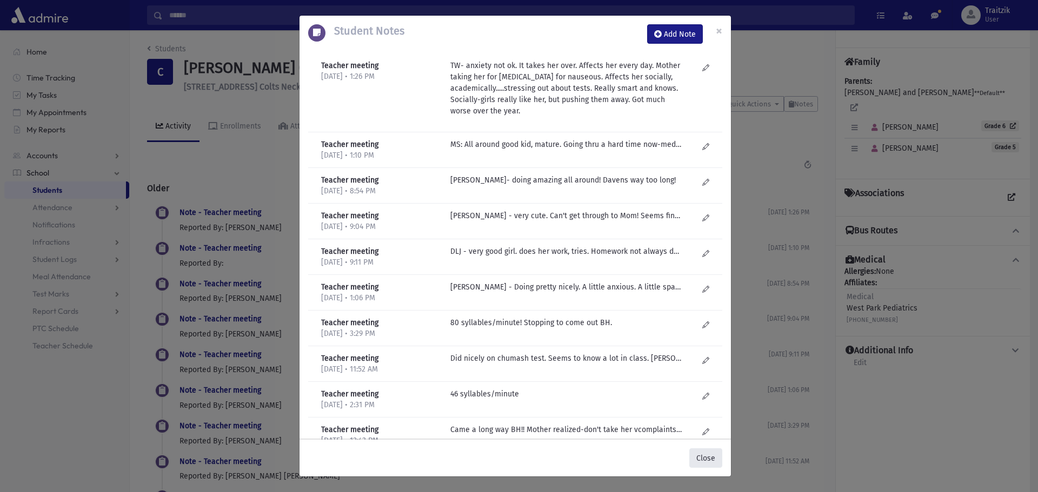
click at [710, 464] on button "Close" at bounding box center [705, 458] width 33 height 19
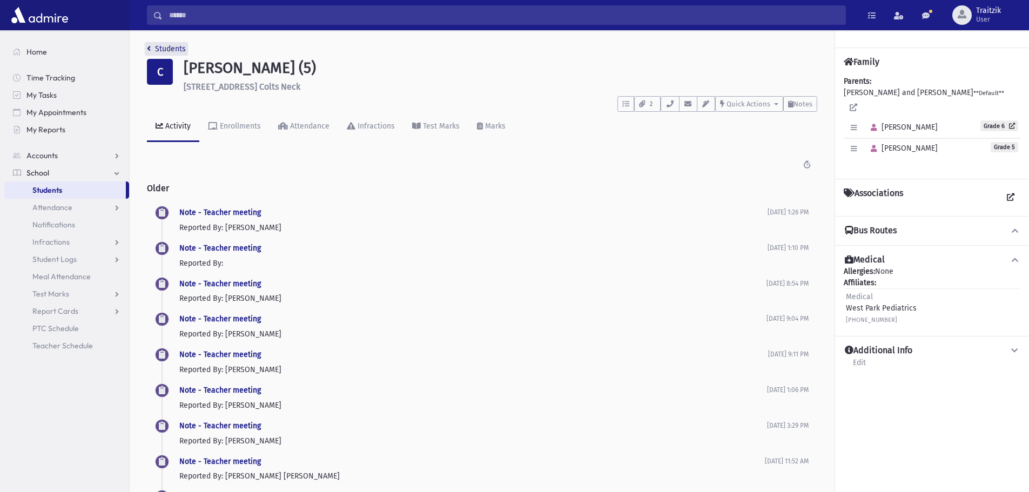
click at [151, 50] on link "Students" at bounding box center [166, 48] width 39 height 9
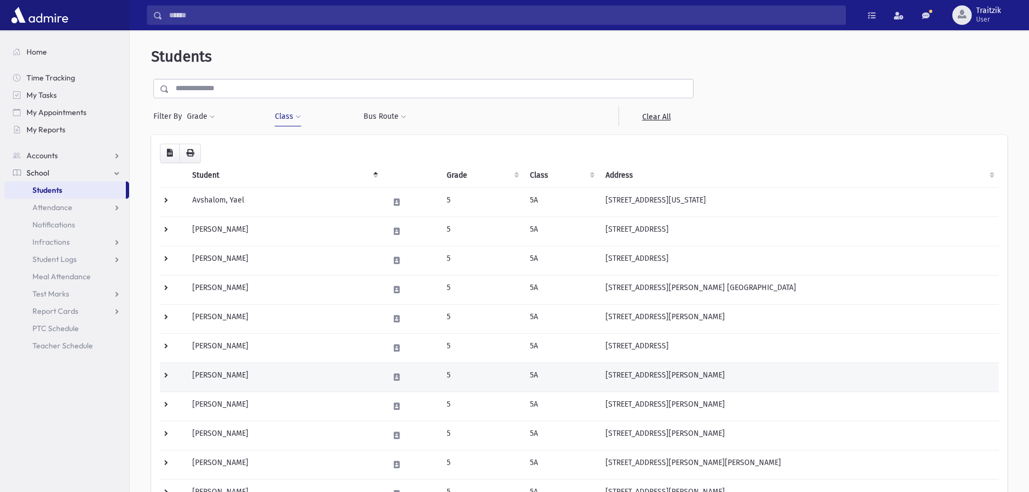
click at [244, 372] on td "[PERSON_NAME]" at bounding box center [284, 377] width 197 height 29
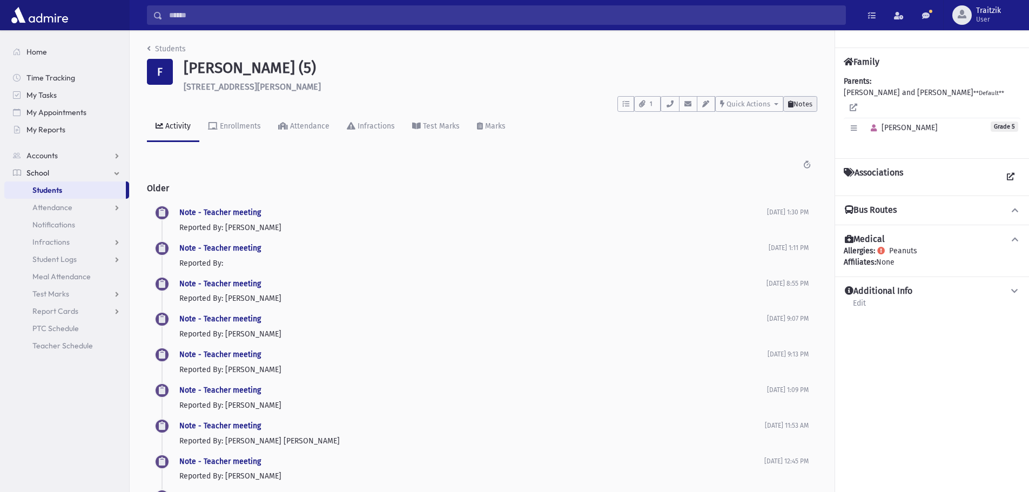
click at [806, 103] on span "Notes" at bounding box center [803, 104] width 19 height 8
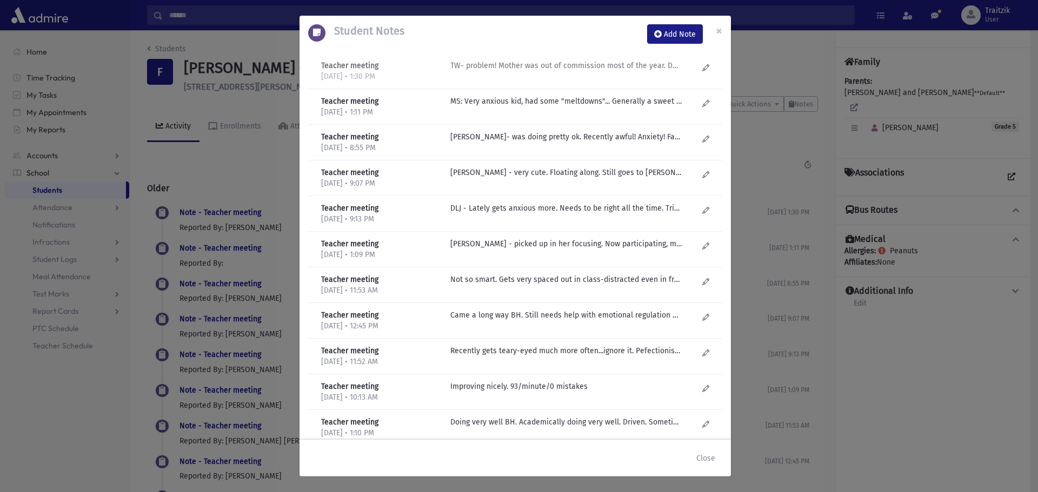
click at [525, 67] on p "TW- problem! Mother was out of commission most of the year. Does not focus insi…" at bounding box center [565, 65] width 231 height 11
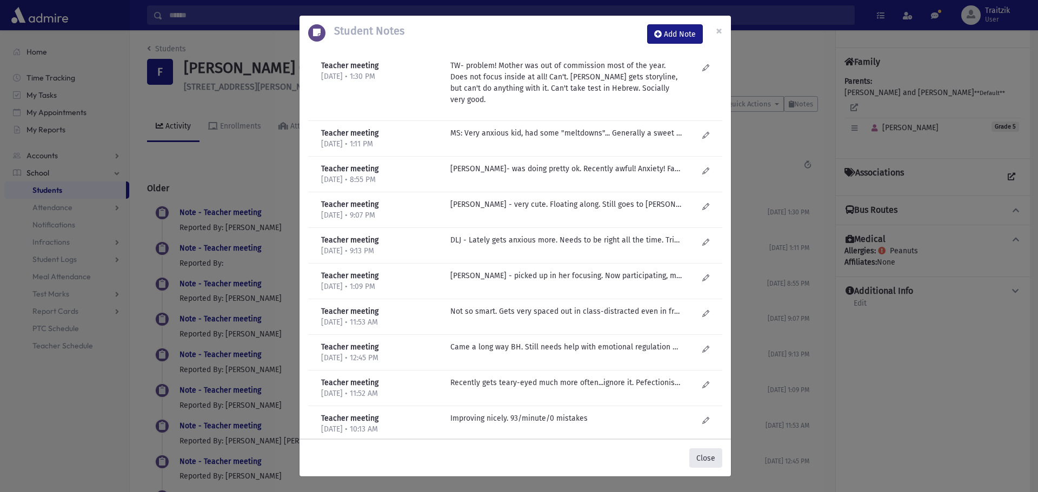
click at [708, 454] on button "Close" at bounding box center [705, 458] width 33 height 19
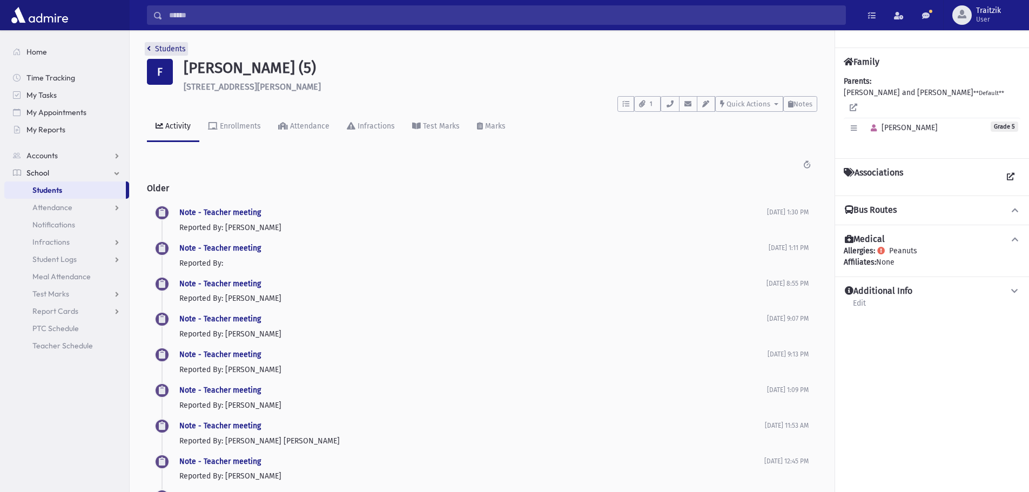
click at [147, 46] on icon "breadcrumb" at bounding box center [149, 49] width 4 height 8
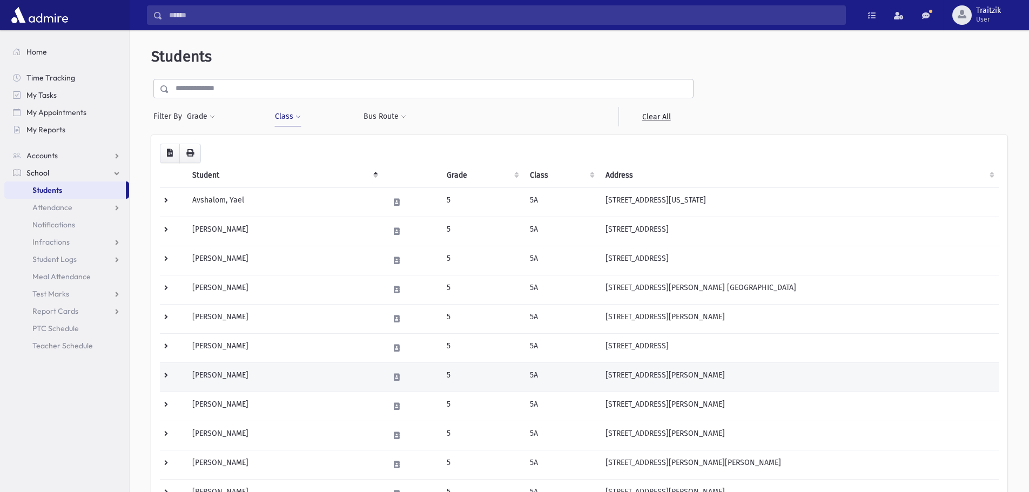
click at [245, 376] on td "Fleischman, Rena" at bounding box center [284, 377] width 197 height 29
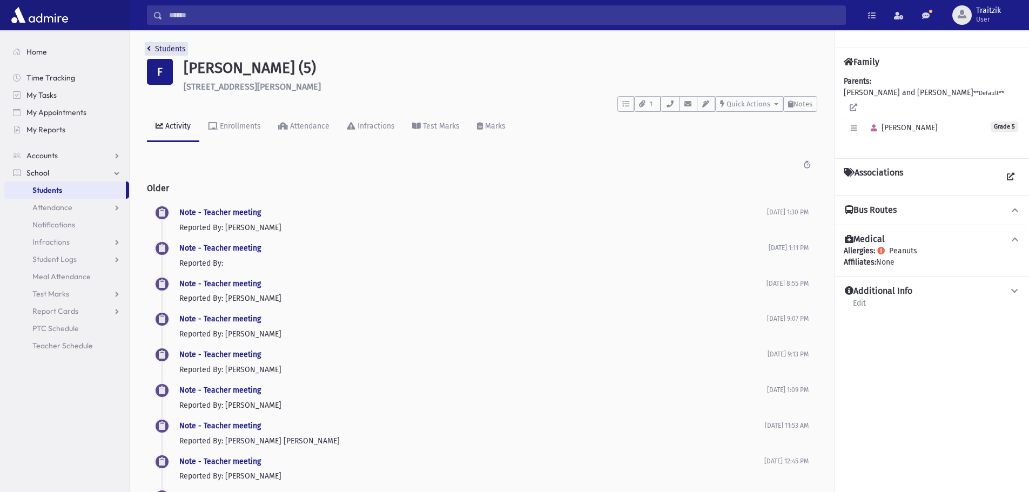
click at [149, 51] on icon "breadcrumb" at bounding box center [149, 49] width 4 height 8
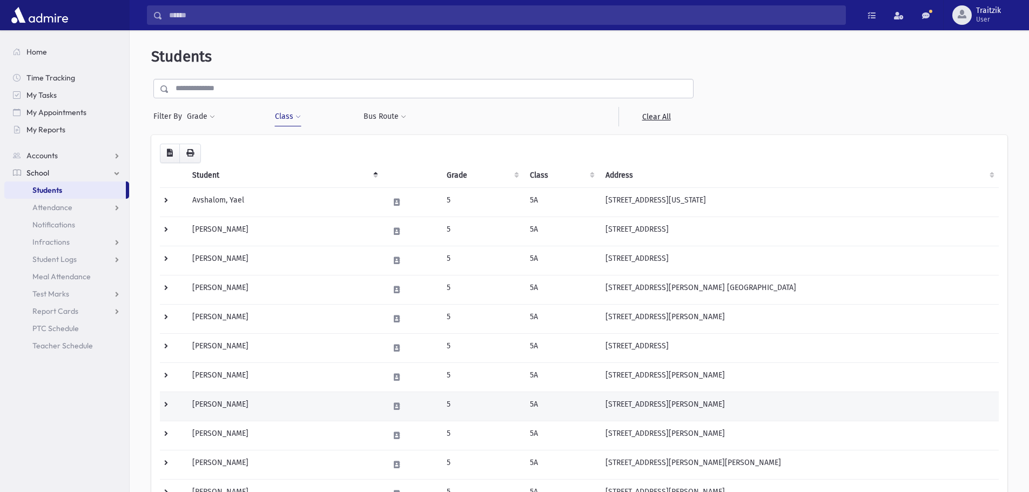
click at [271, 411] on td "Friedman, Deena" at bounding box center [284, 406] width 197 height 29
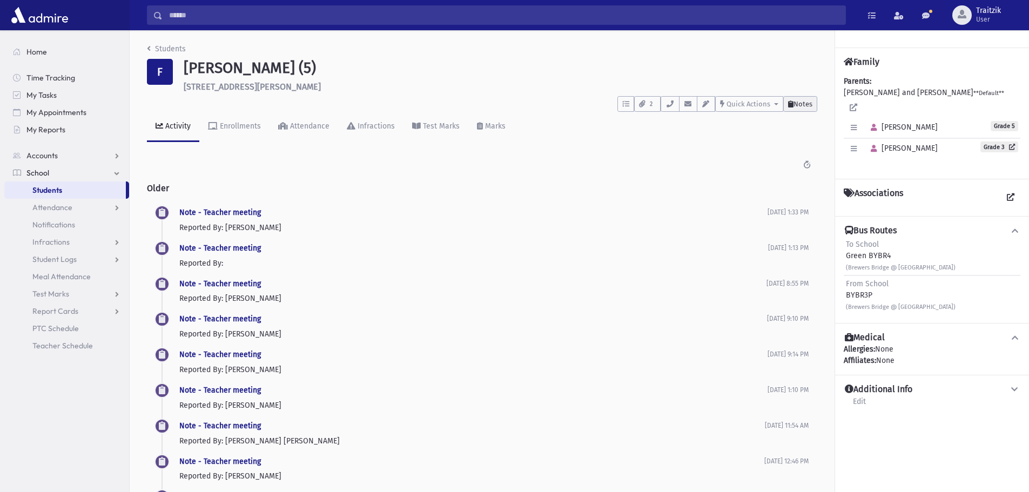
click at [804, 108] on span "Notes" at bounding box center [803, 104] width 19 height 8
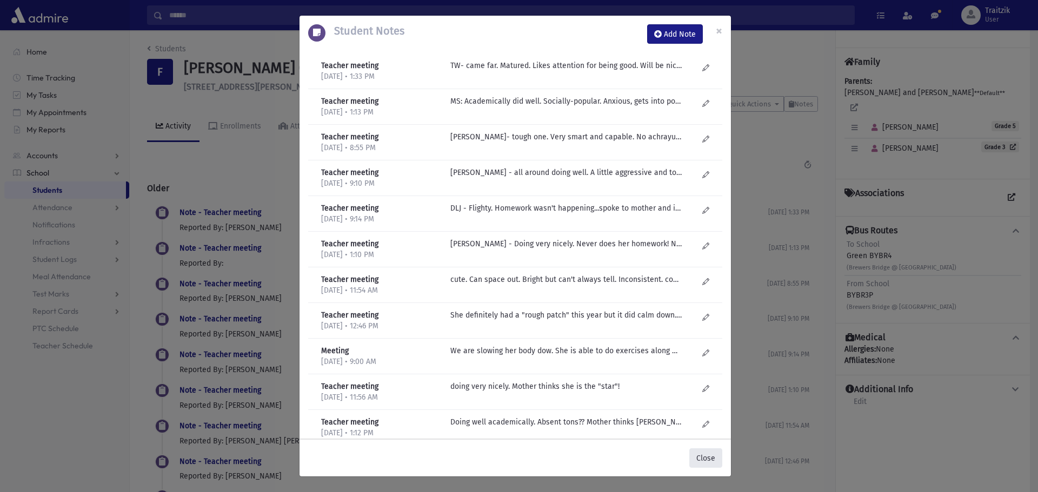
click at [700, 462] on button "Close" at bounding box center [705, 458] width 33 height 19
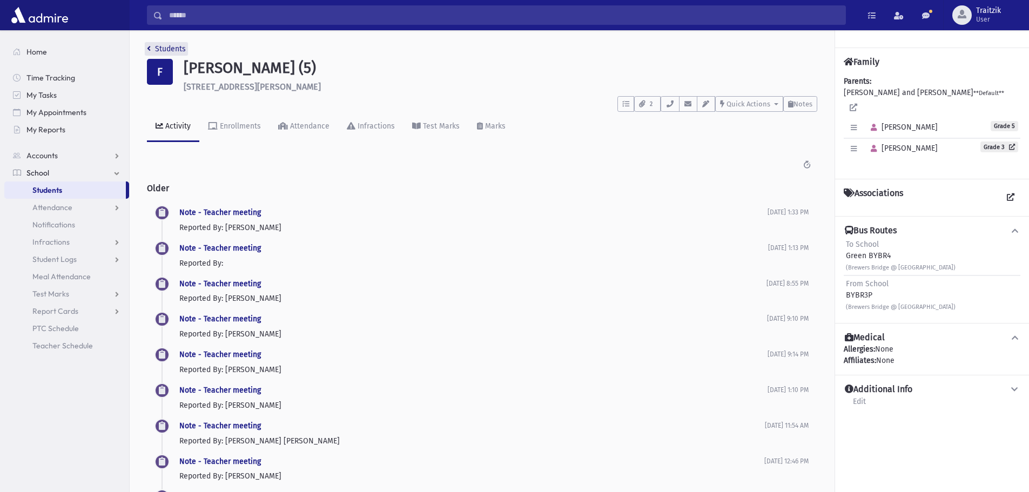
click at [147, 45] on icon "breadcrumb" at bounding box center [149, 49] width 4 height 8
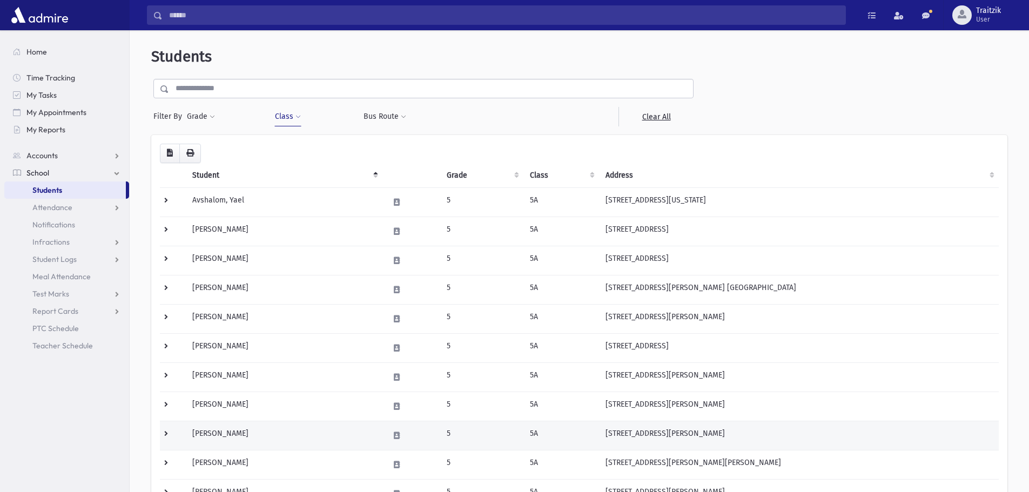
click at [264, 433] on td "[PERSON_NAME]" at bounding box center [284, 435] width 197 height 29
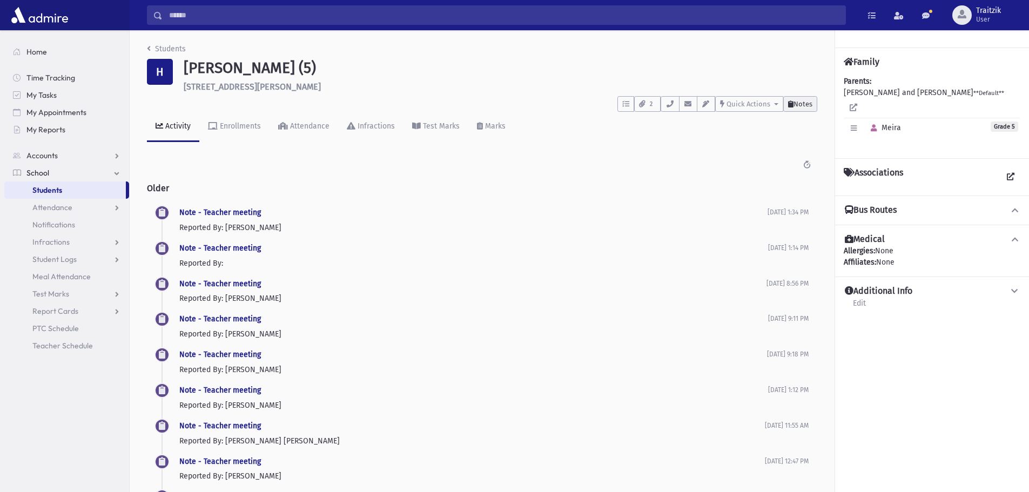
click at [805, 105] on span "Notes" at bounding box center [803, 104] width 19 height 8
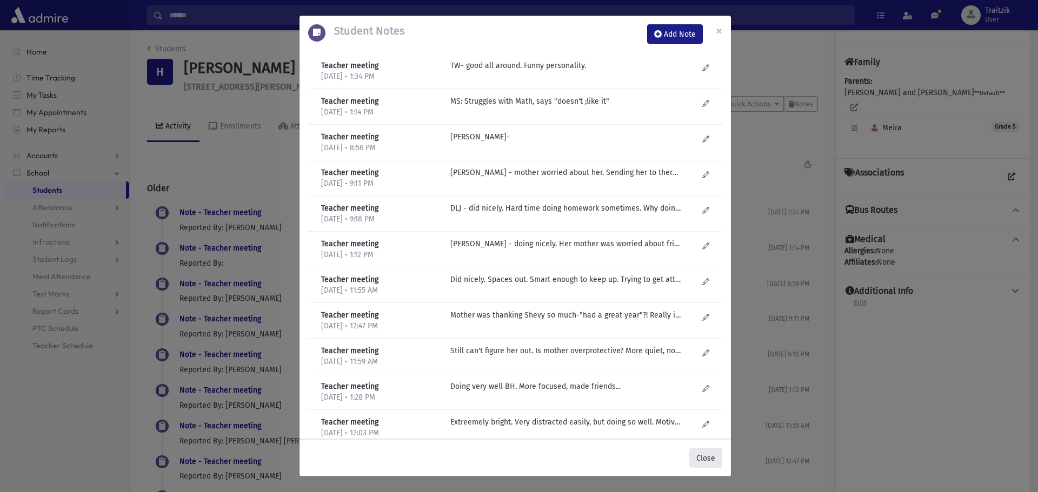
click at [703, 454] on button "Close" at bounding box center [705, 458] width 33 height 19
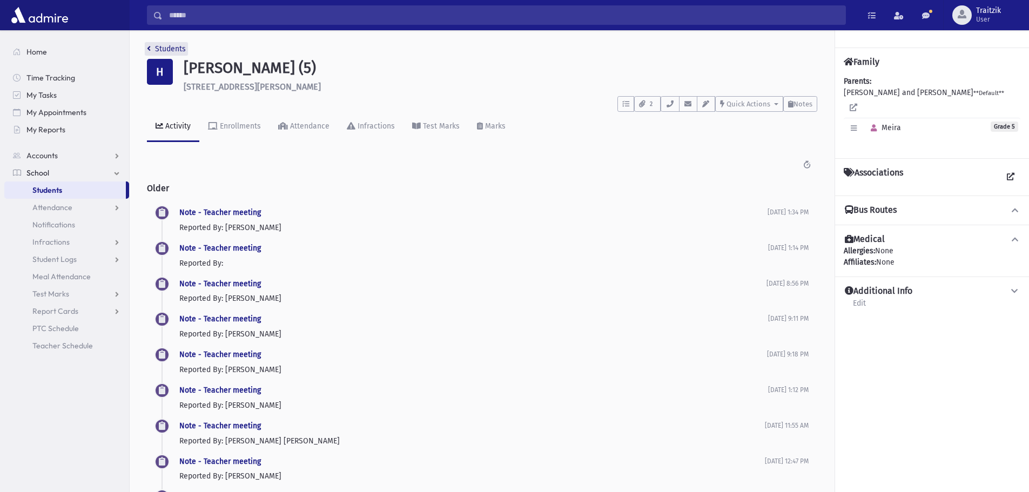
click at [150, 52] on icon "breadcrumb" at bounding box center [149, 49] width 4 height 8
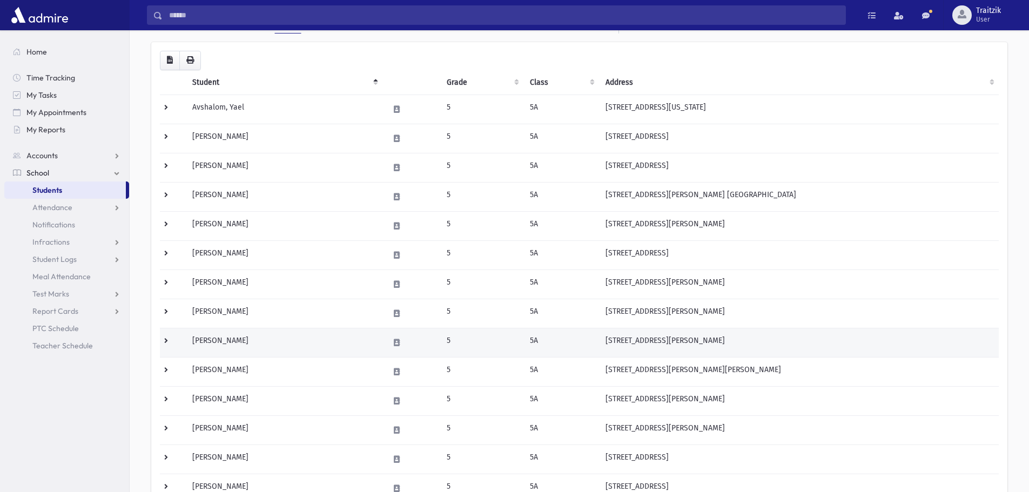
scroll to position [108, 0]
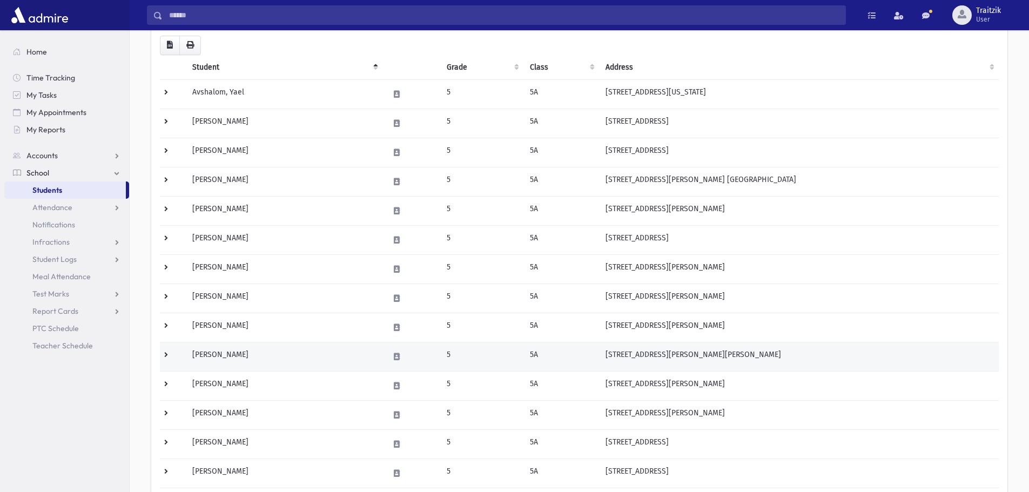
click at [236, 358] on td "Herz, Sary" at bounding box center [284, 356] width 197 height 29
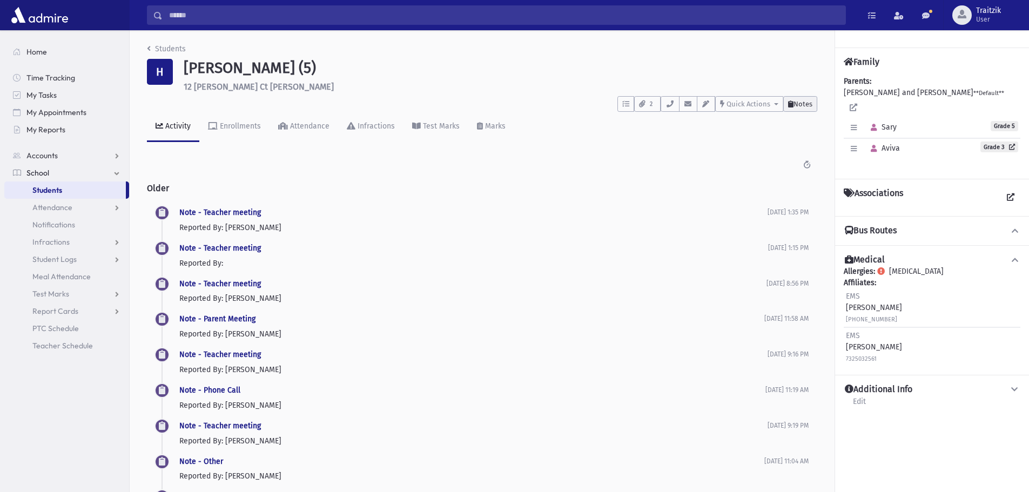
click at [809, 106] on span "Notes" at bounding box center [803, 104] width 19 height 8
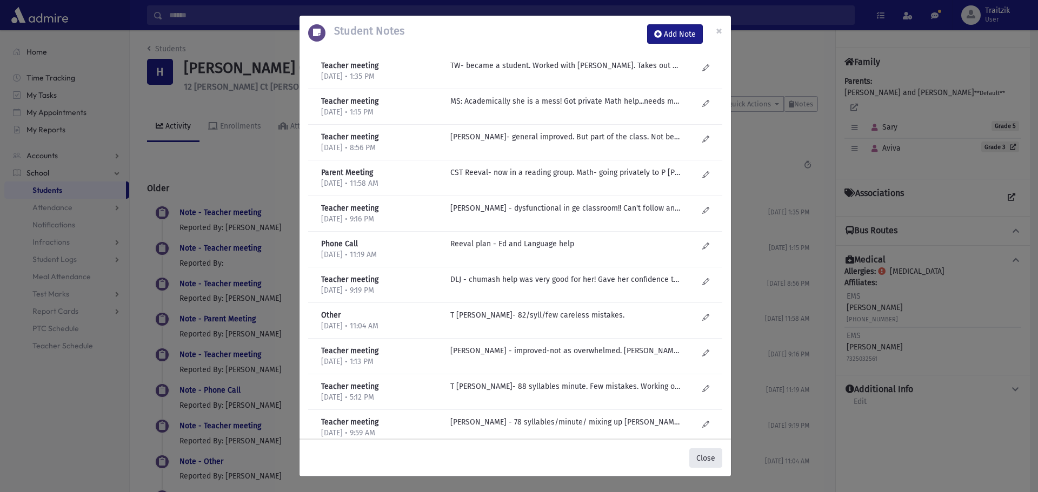
click at [698, 457] on button "Close" at bounding box center [705, 458] width 33 height 19
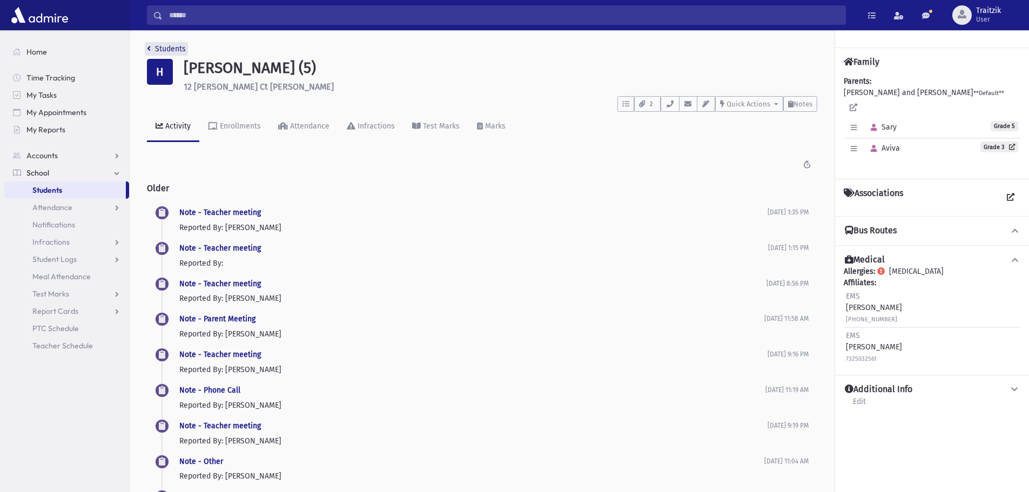
click at [148, 48] on icon "breadcrumb" at bounding box center [149, 49] width 4 height 8
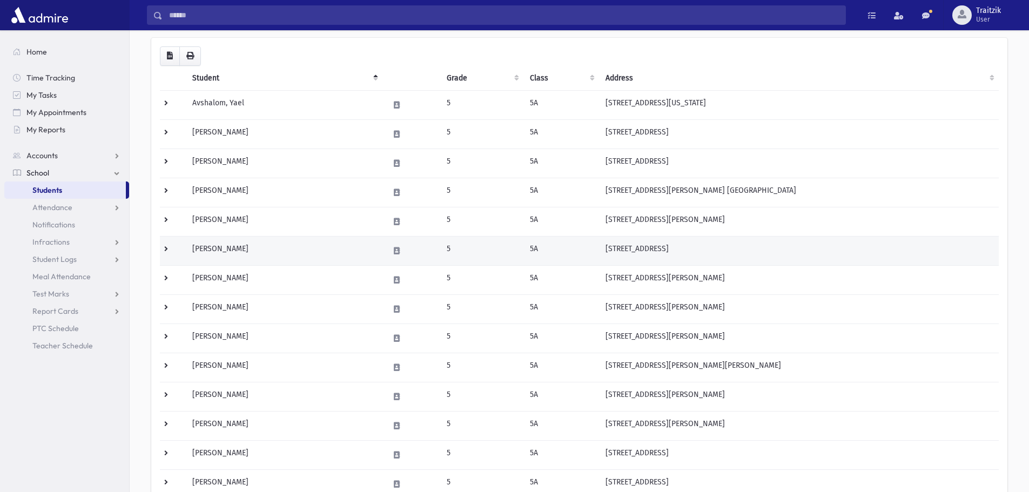
scroll to position [162, 0]
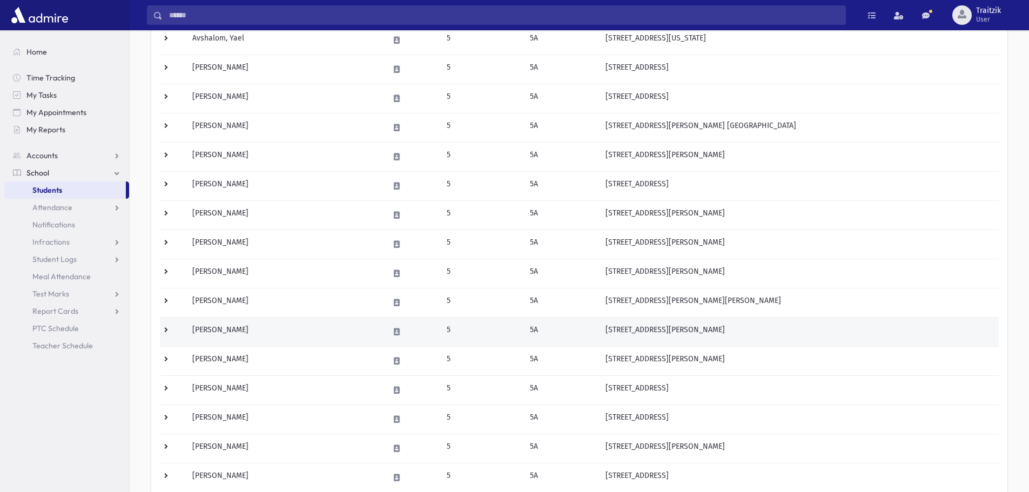
click at [257, 335] on td "Krasner, Atara" at bounding box center [284, 331] width 197 height 29
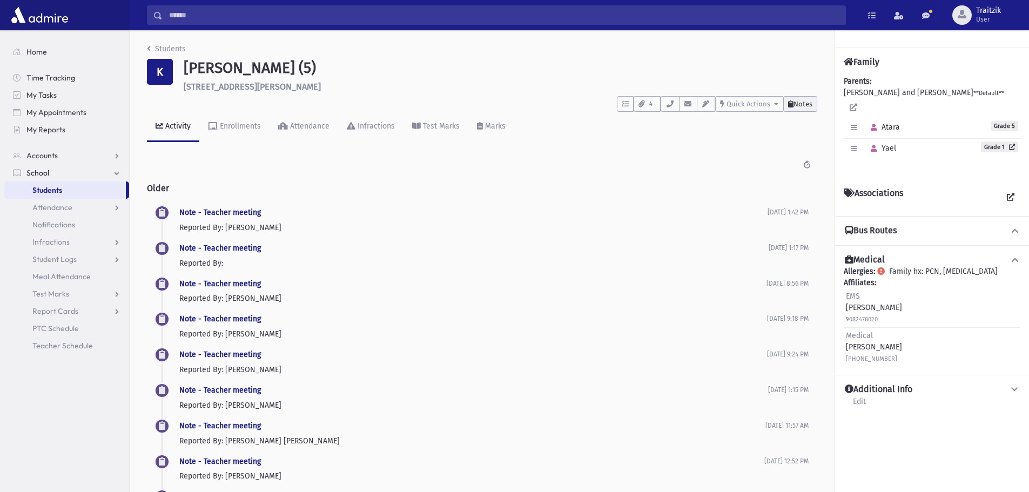
click at [794, 102] on span "Notes" at bounding box center [803, 104] width 19 height 8
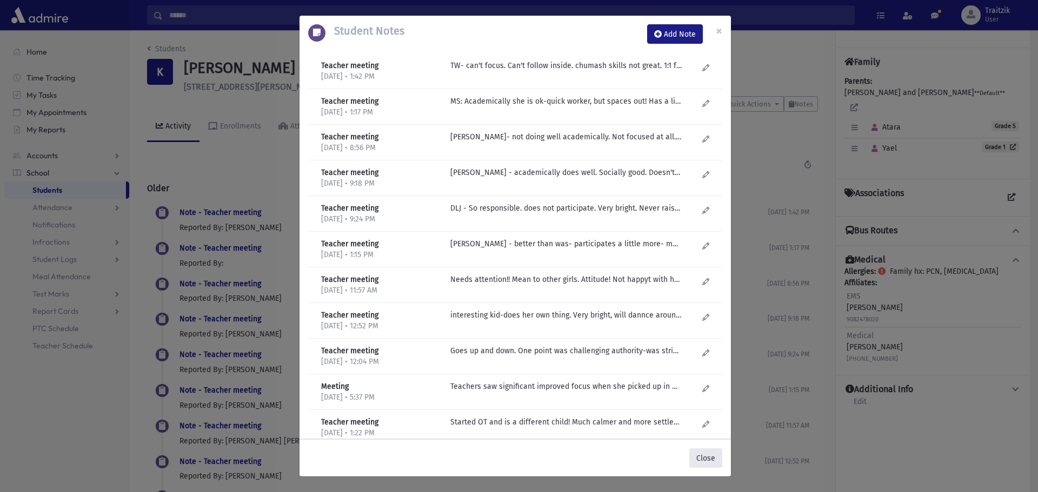
click at [705, 458] on button "Close" at bounding box center [705, 458] width 33 height 19
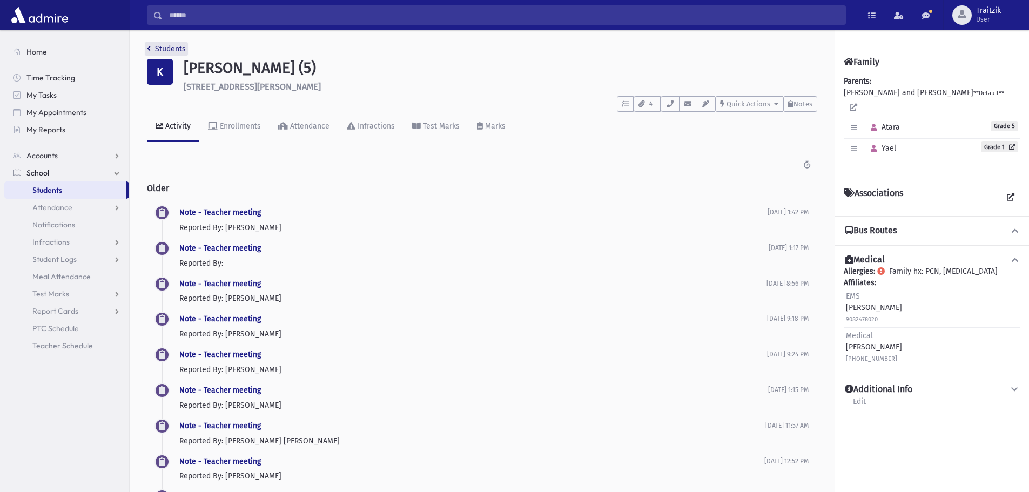
click at [150, 50] on icon "breadcrumb" at bounding box center [149, 49] width 4 height 8
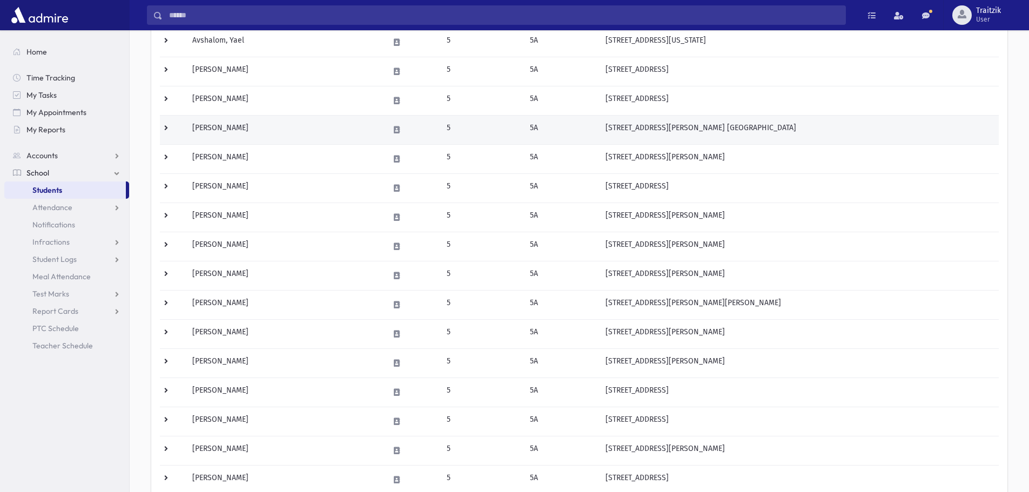
scroll to position [162, 0]
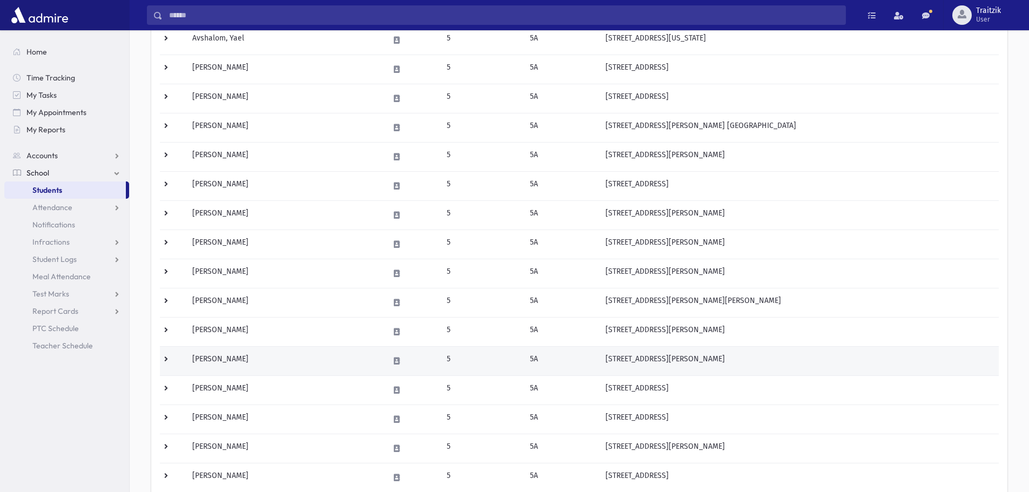
click at [282, 360] on td "Lowenstein, Lily" at bounding box center [284, 360] width 197 height 29
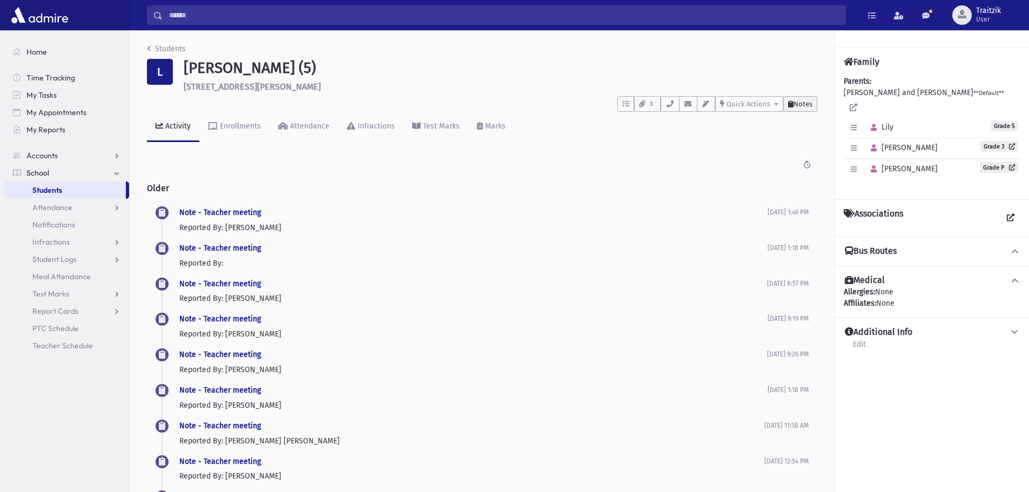
click at [798, 103] on span "Notes" at bounding box center [803, 104] width 19 height 8
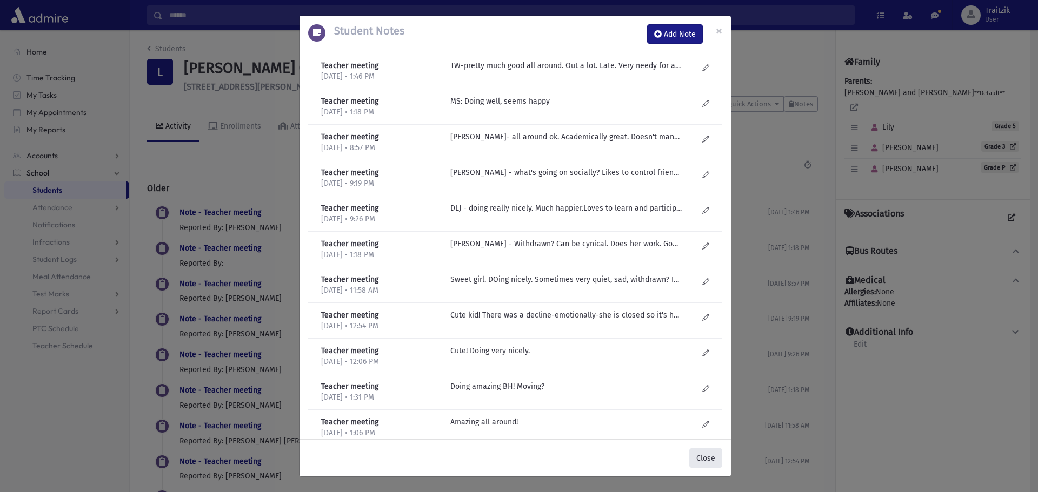
click at [704, 460] on button "Close" at bounding box center [705, 458] width 33 height 19
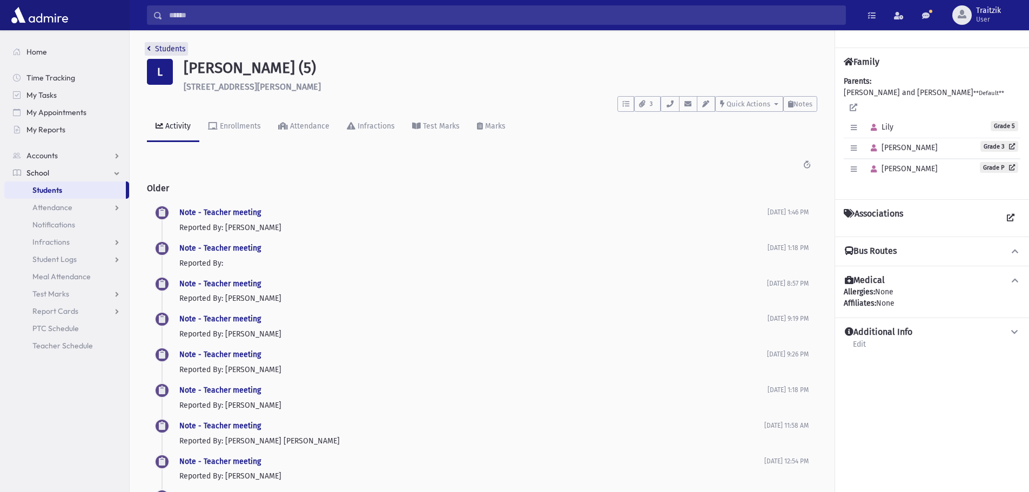
click at [151, 52] on link "Students" at bounding box center [166, 48] width 39 height 9
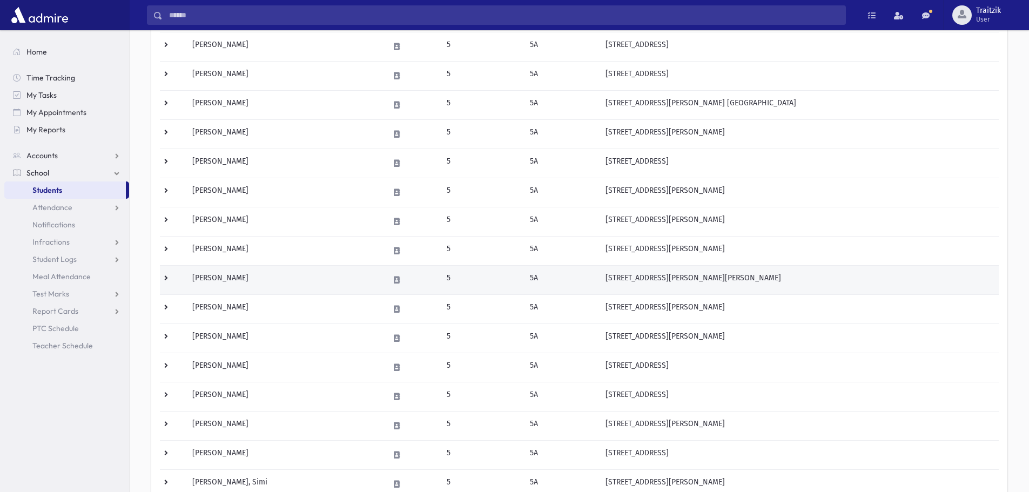
scroll to position [216, 0]
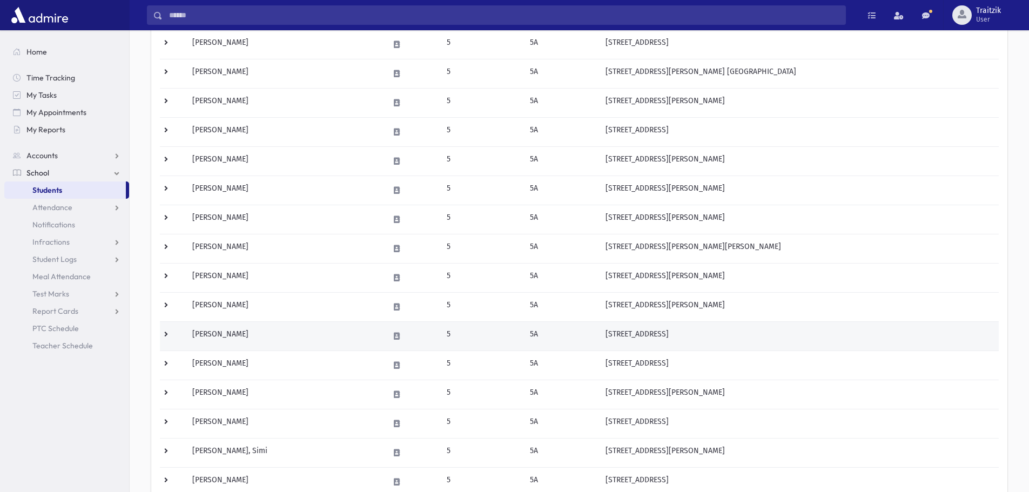
click at [255, 337] on td "Melcer, Nechama" at bounding box center [284, 336] width 197 height 29
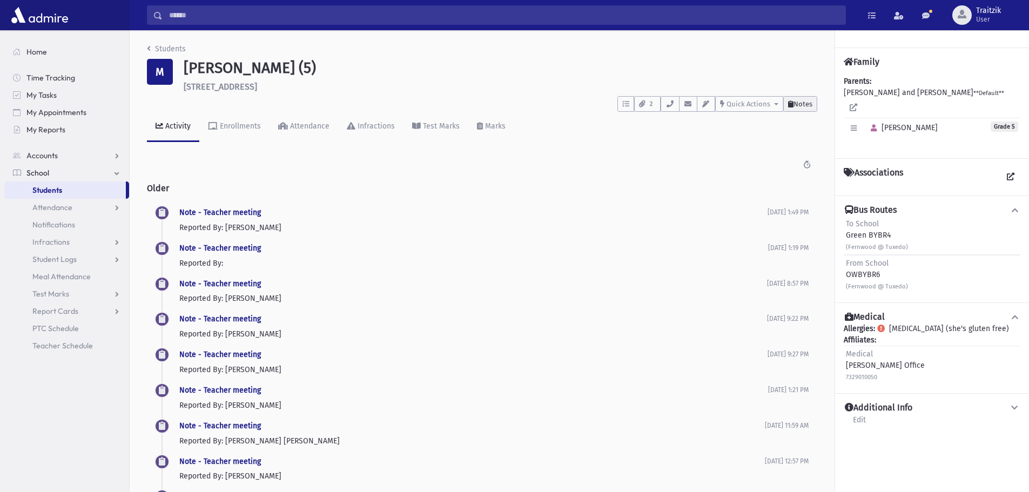
click at [808, 105] on span "Notes" at bounding box center [803, 104] width 19 height 8
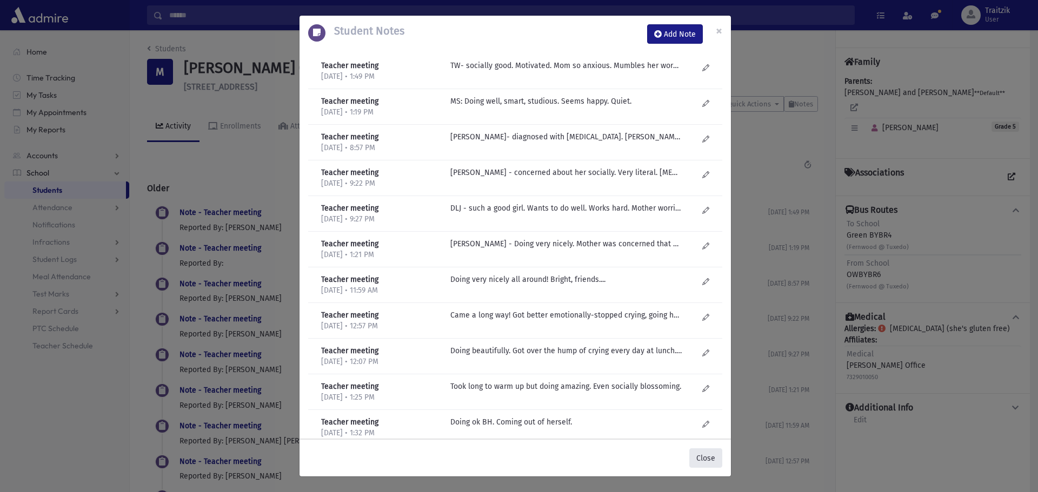
click at [703, 458] on button "Close" at bounding box center [705, 458] width 33 height 19
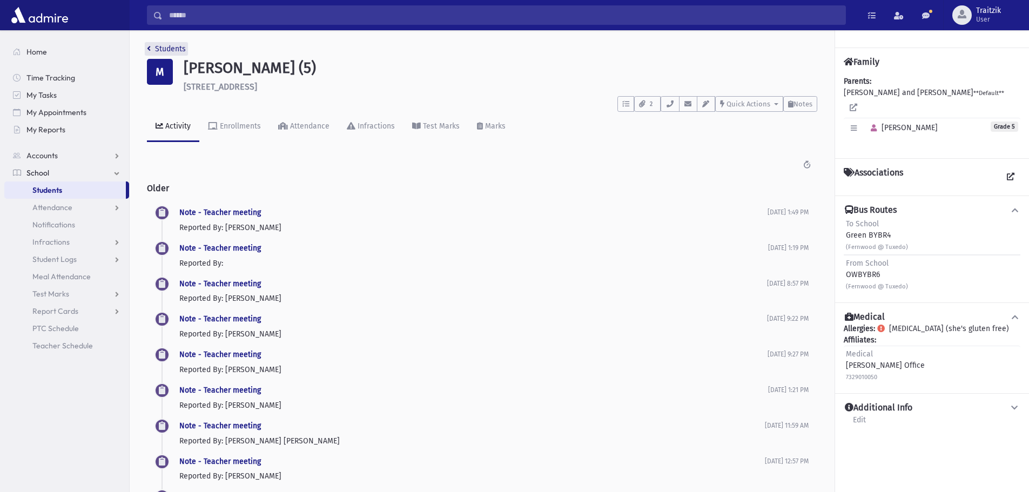
click at [148, 50] on icon "breadcrumb" at bounding box center [149, 49] width 4 height 8
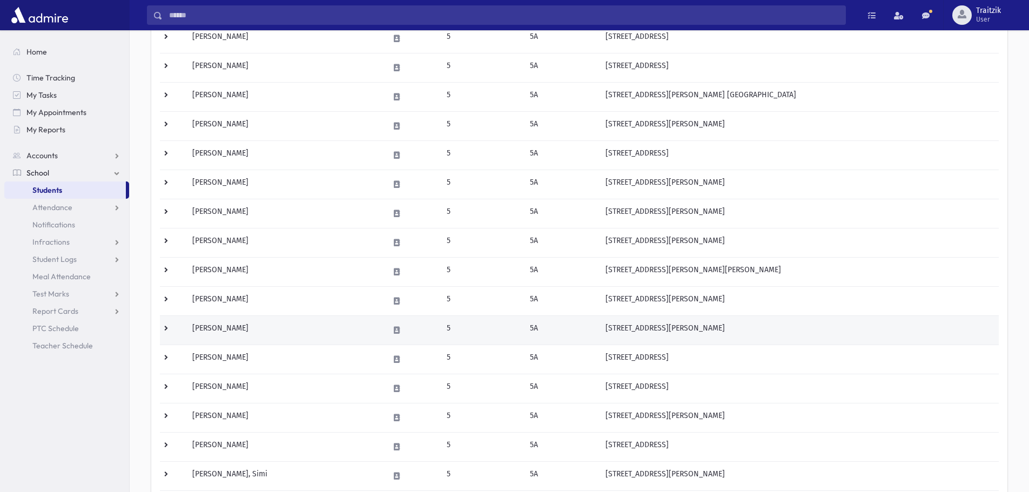
scroll to position [216, 0]
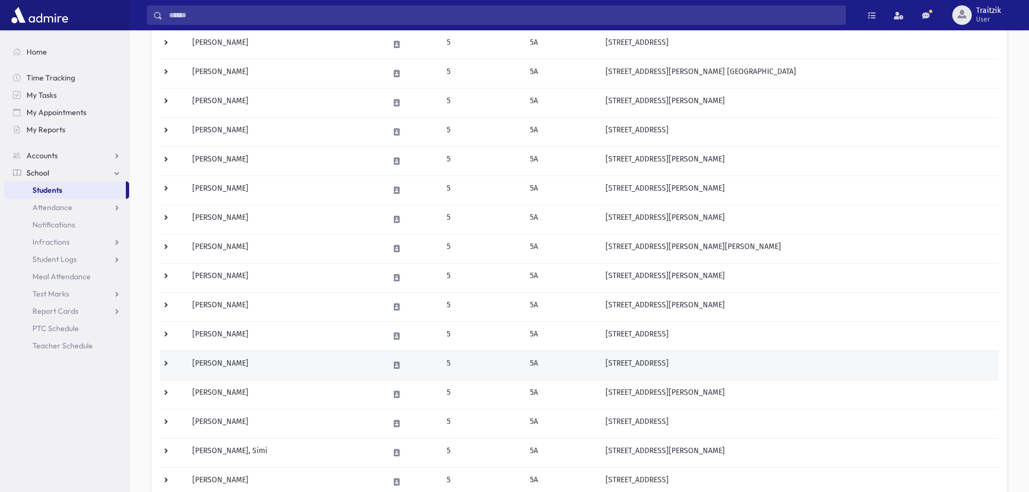
click at [258, 365] on td "Moerman, Chaya Leah" at bounding box center [284, 365] width 197 height 29
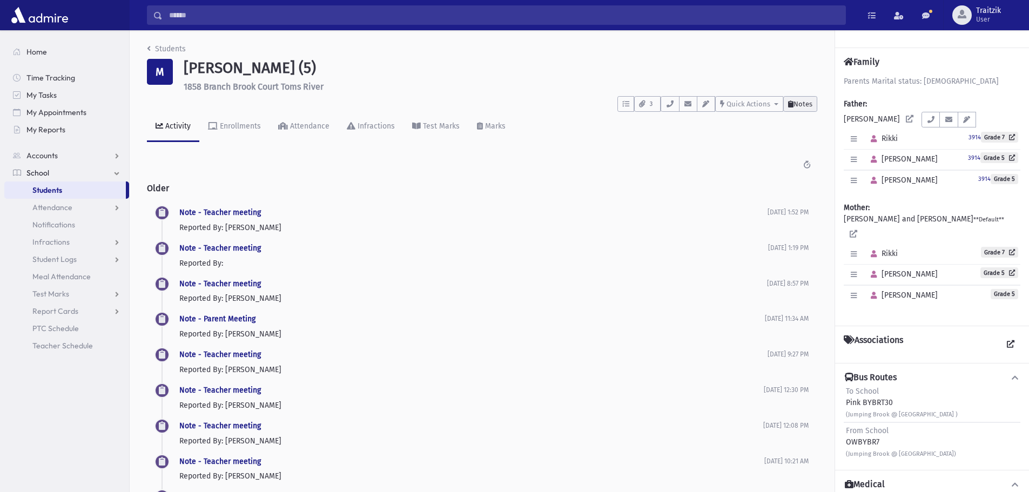
click at [801, 109] on button "Notes" at bounding box center [801, 104] width 34 height 16
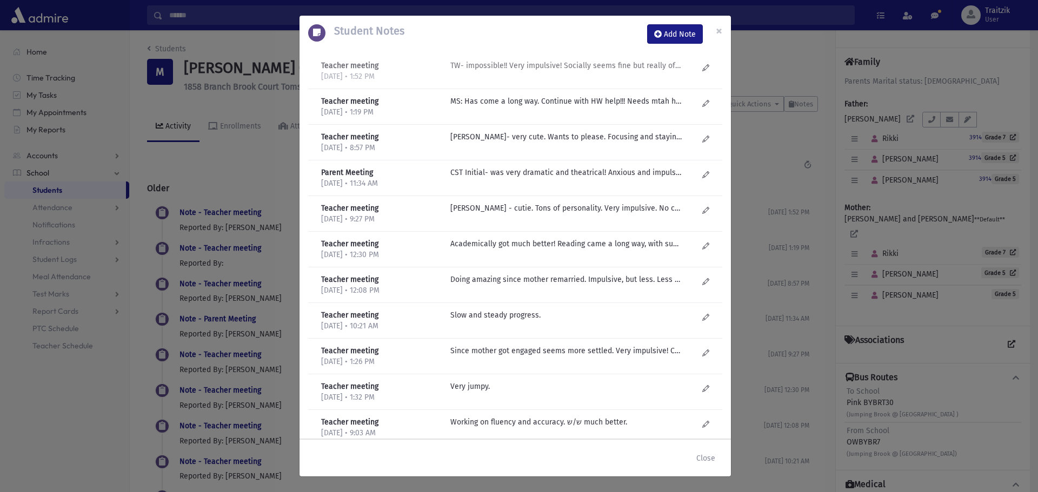
click at [564, 69] on p "TW- impossible!! Very impulsive! Socially seems fine but really off and doesn't…" at bounding box center [565, 65] width 231 height 11
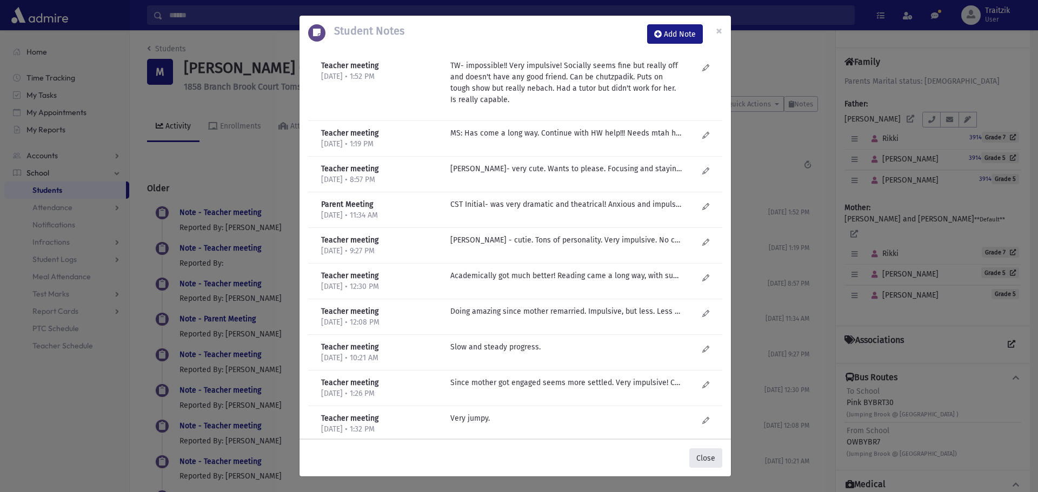
click at [710, 461] on button "Close" at bounding box center [705, 458] width 33 height 19
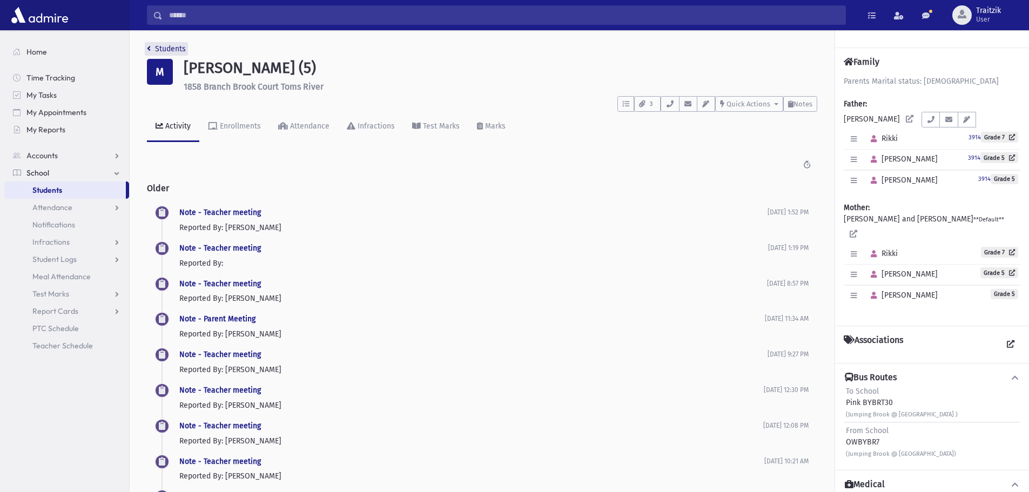
click at [152, 49] on link "Students" at bounding box center [166, 48] width 39 height 9
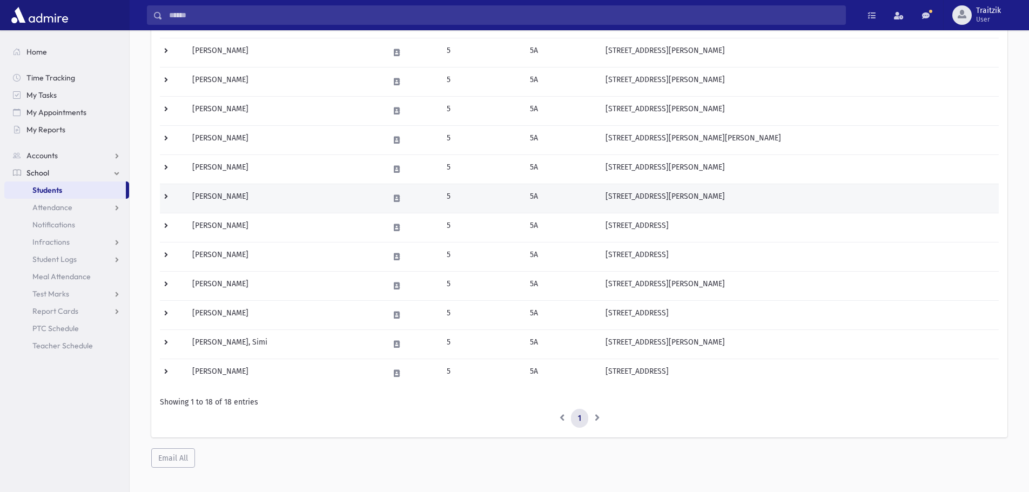
scroll to position [338, 0]
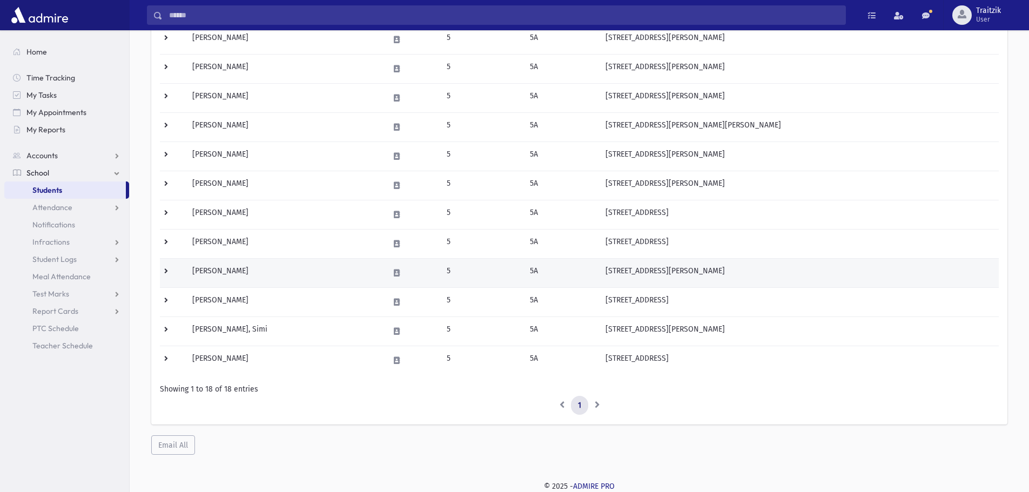
click at [276, 266] on td "Pepose, Kaylah" at bounding box center [284, 272] width 197 height 29
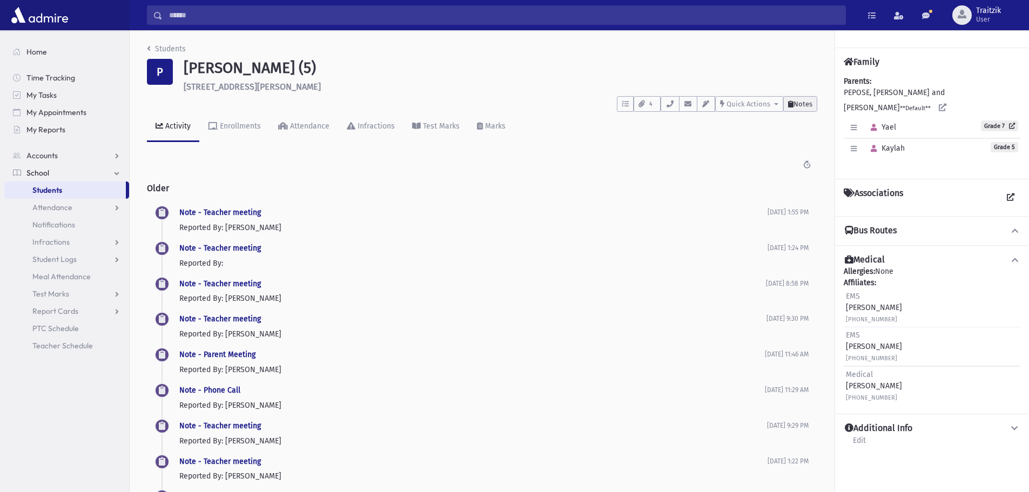
click at [800, 102] on span "Notes" at bounding box center [803, 104] width 19 height 8
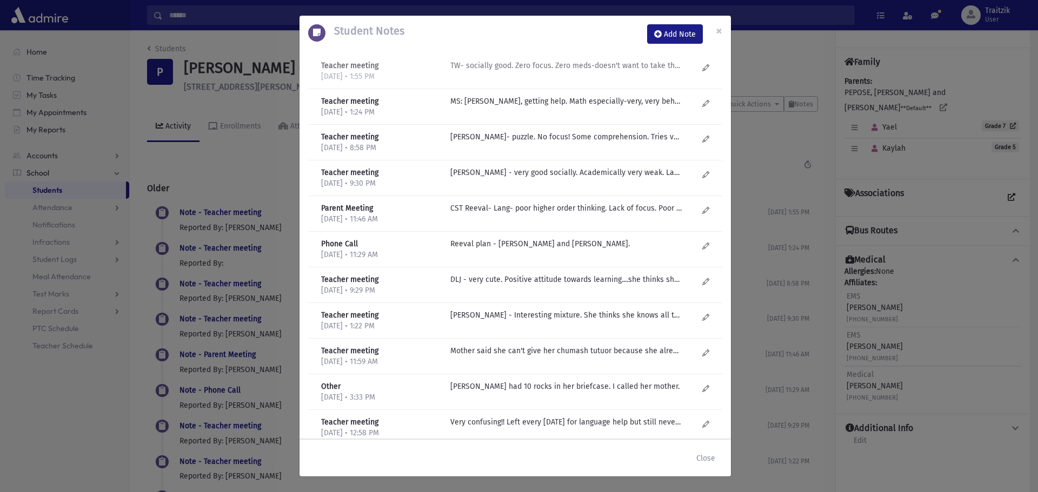
click at [587, 62] on p "TW- socially good. Zero focus. Zero meds-doesn't want to take them. Full of per…" at bounding box center [565, 65] width 231 height 11
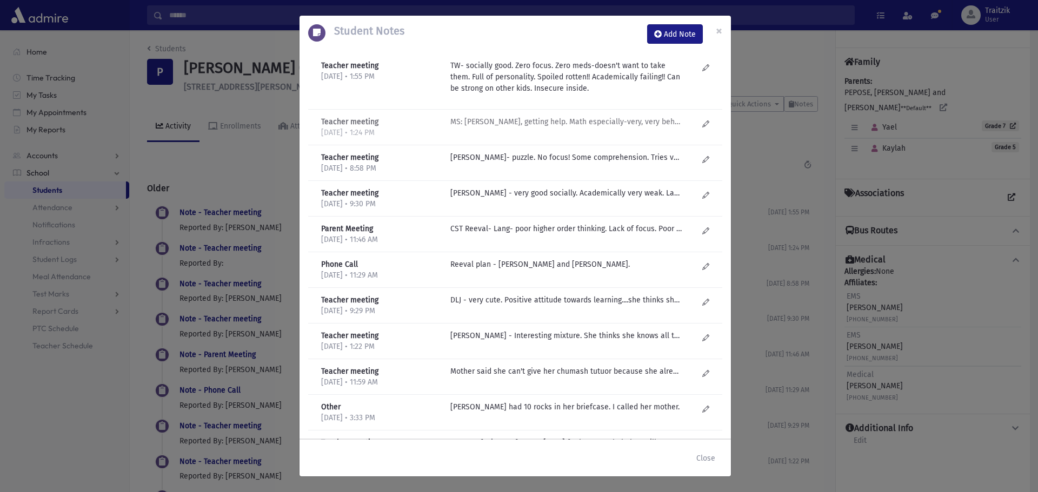
click at [577, 126] on p "MS: Weak, getting help. Math especially-very, very behind! Sara Mandelbaum modi…" at bounding box center [565, 121] width 231 height 11
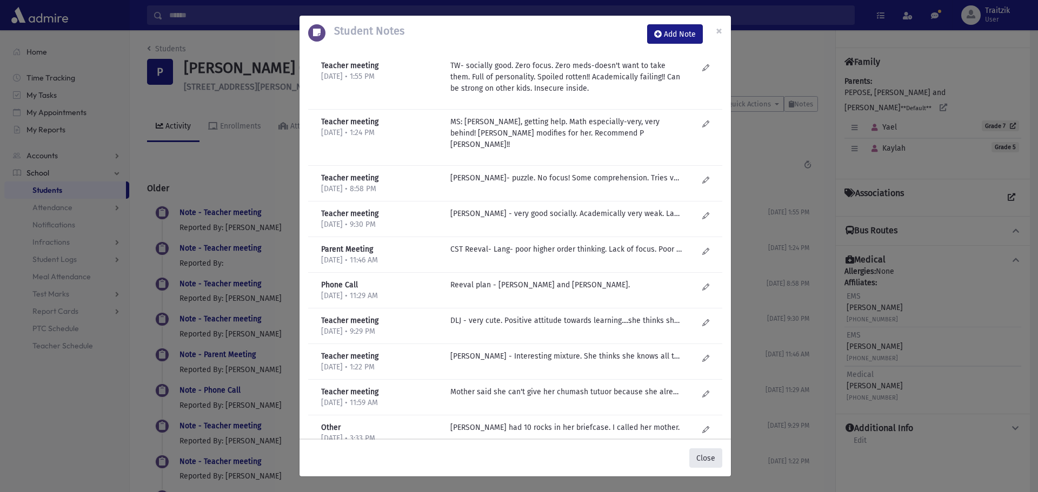
click at [712, 456] on button "Close" at bounding box center [705, 458] width 33 height 19
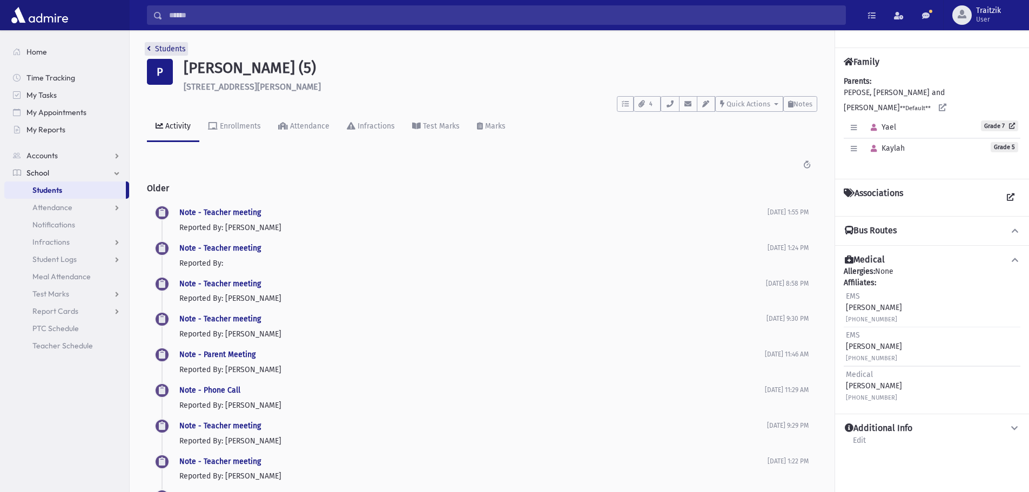
click at [153, 47] on link "Students" at bounding box center [166, 48] width 39 height 9
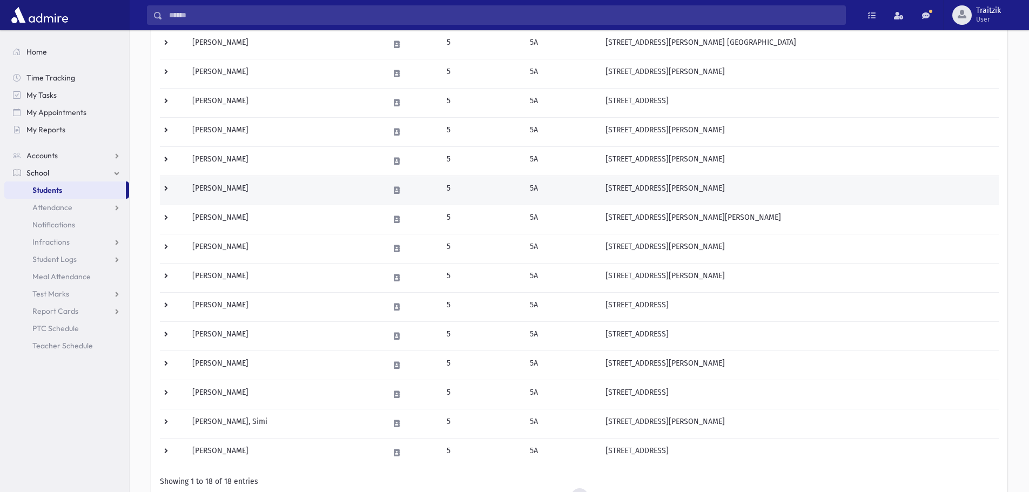
scroll to position [270, 0]
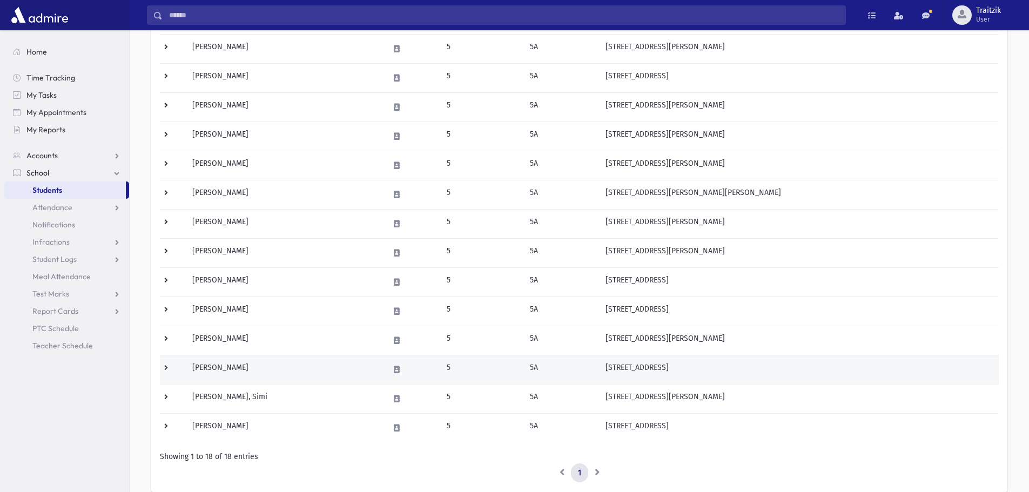
click at [282, 376] on td "Sokol, Atara" at bounding box center [284, 369] width 197 height 29
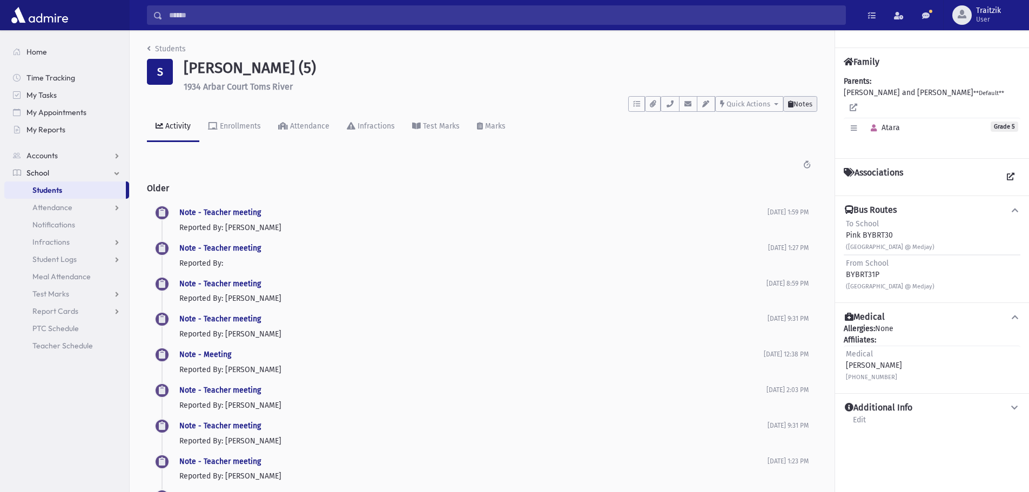
click at [808, 101] on span "Notes" at bounding box center [803, 104] width 19 height 8
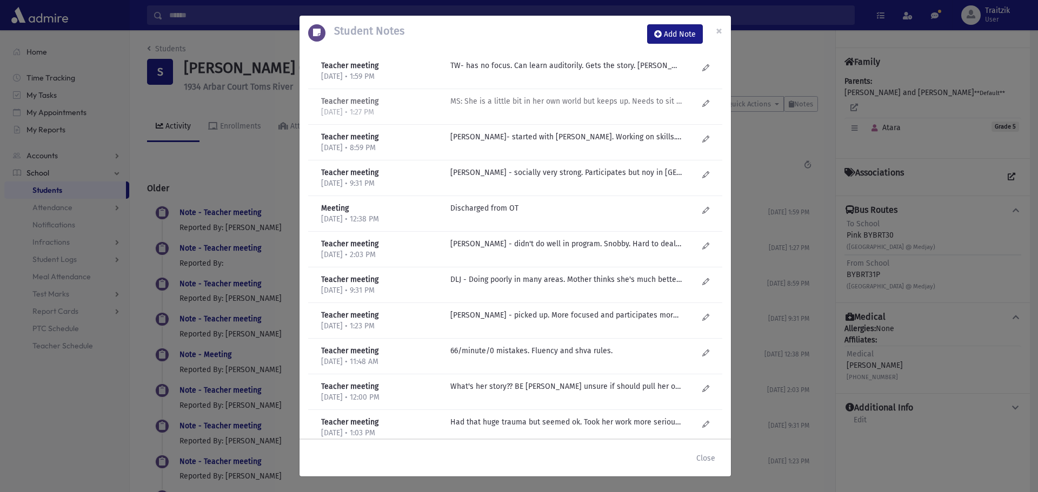
click at [589, 71] on p "MS: She is a little bit in her own world but keeps up. Needs to sit front cente…" at bounding box center [565, 65] width 231 height 11
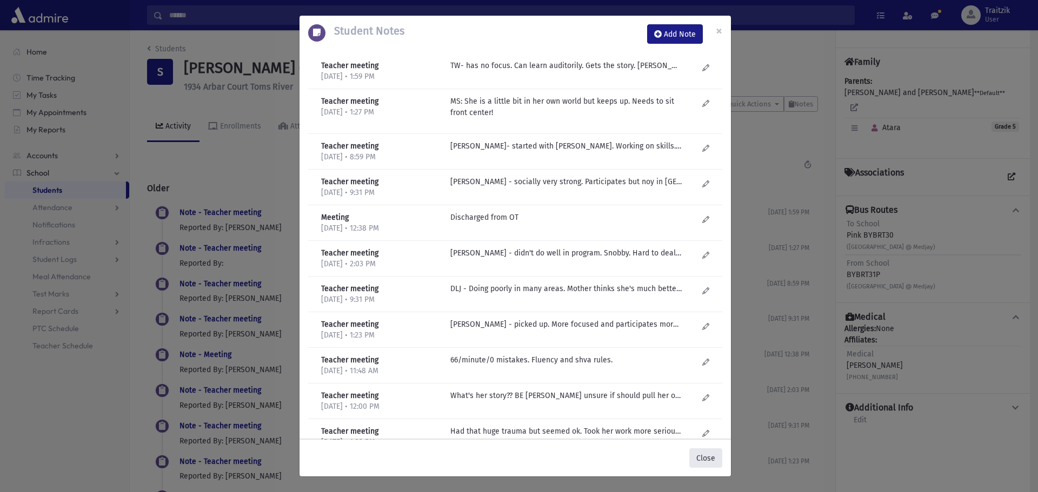
click at [709, 456] on button "Close" at bounding box center [705, 458] width 33 height 19
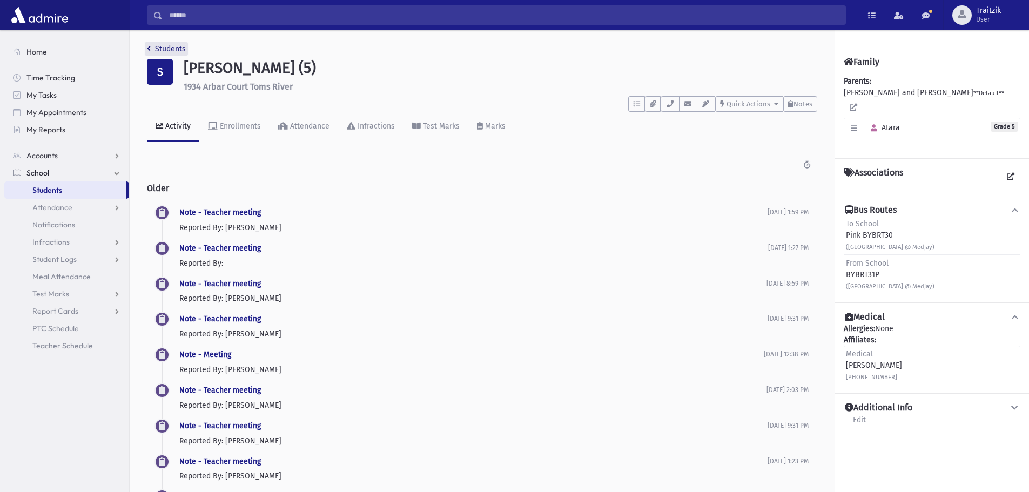
click at [149, 52] on icon "breadcrumb" at bounding box center [149, 49] width 4 height 8
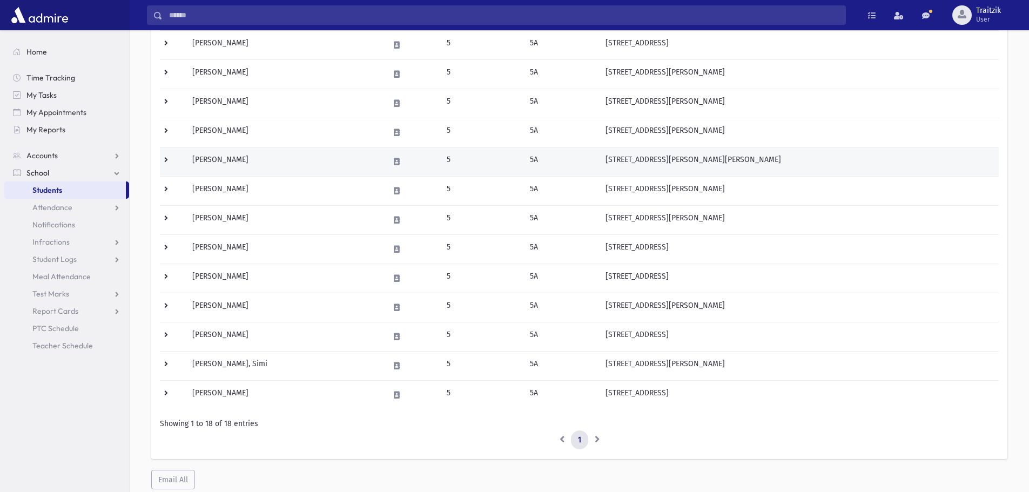
scroll to position [338, 0]
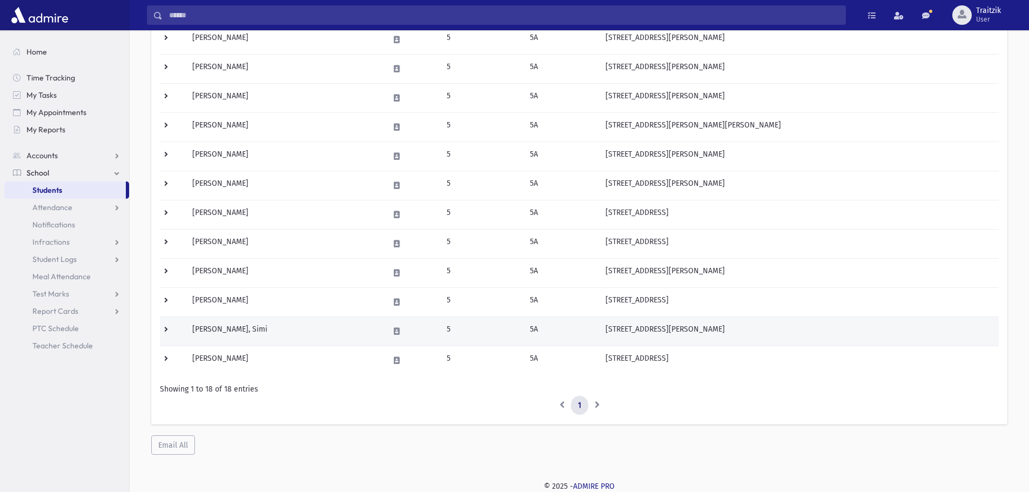
click at [273, 333] on td "[PERSON_NAME], Simi" at bounding box center [284, 331] width 197 height 29
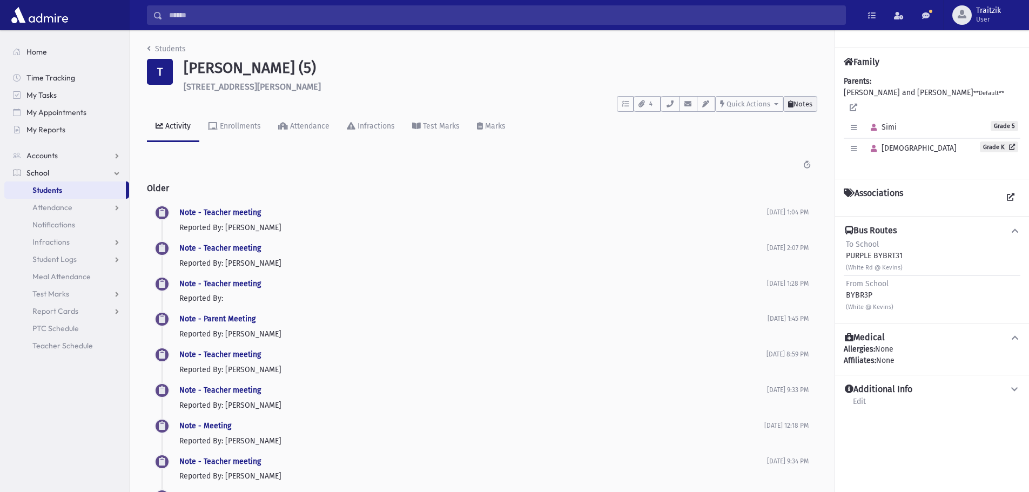
click at [803, 102] on span "Notes" at bounding box center [803, 104] width 19 height 8
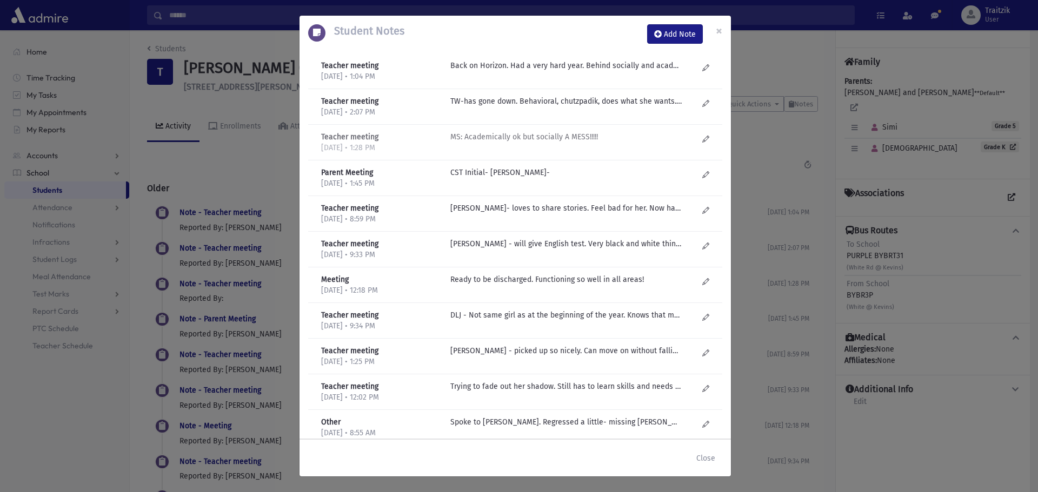
click at [510, 71] on p "MS: Academically ok but socially A MESS!!!!!" at bounding box center [565, 65] width 231 height 11
click at [503, 71] on p "T Weiss - will give English test. Very black and white thinking. Very self abso…" at bounding box center [565, 65] width 231 height 11
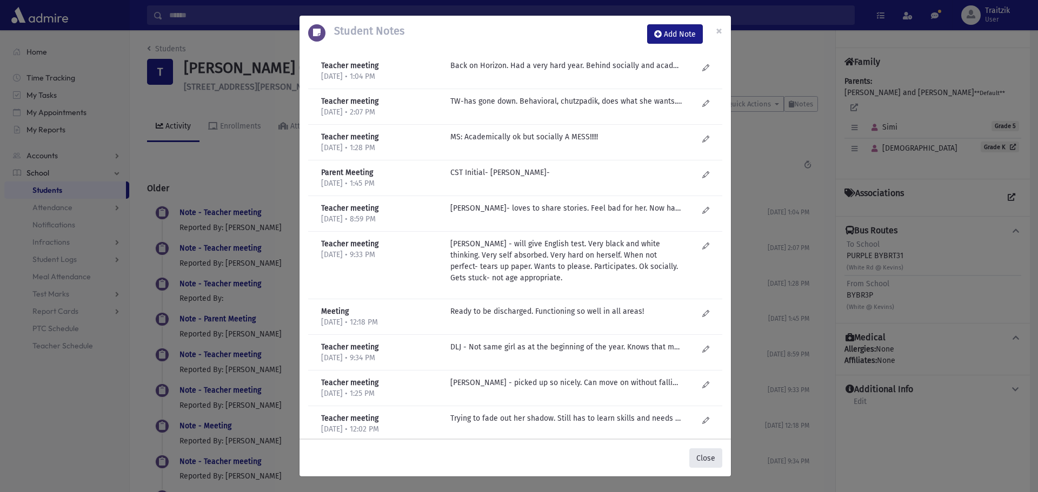
click at [705, 456] on button "Close" at bounding box center [705, 458] width 33 height 19
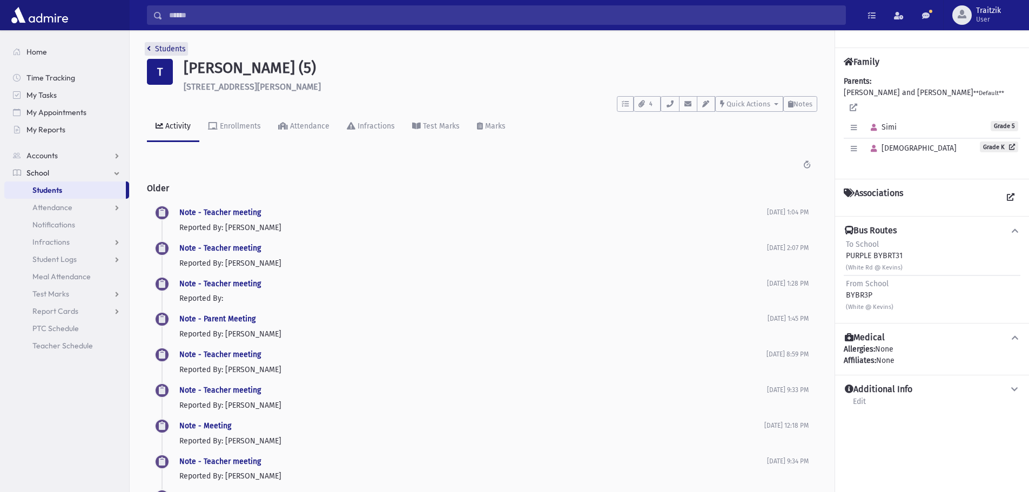
click at [150, 47] on icon "breadcrumb" at bounding box center [149, 49] width 4 height 8
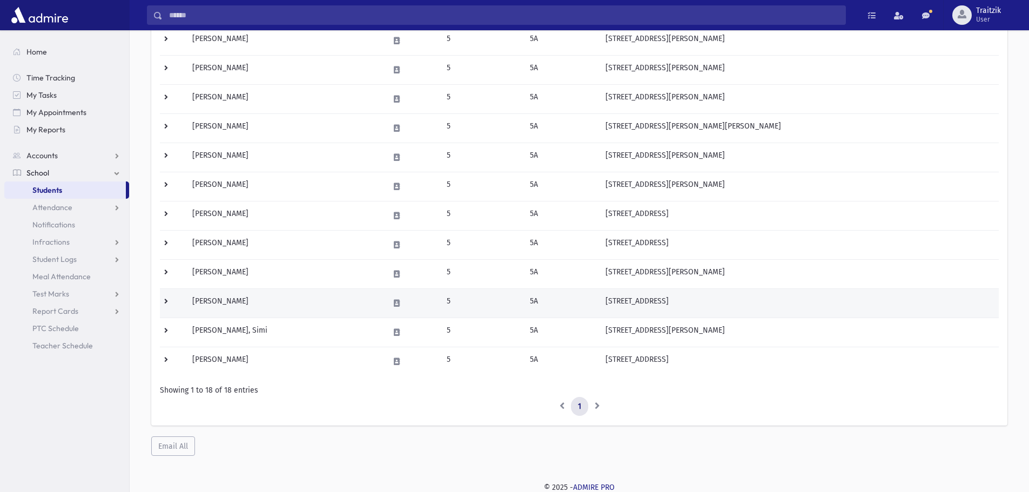
scroll to position [338, 0]
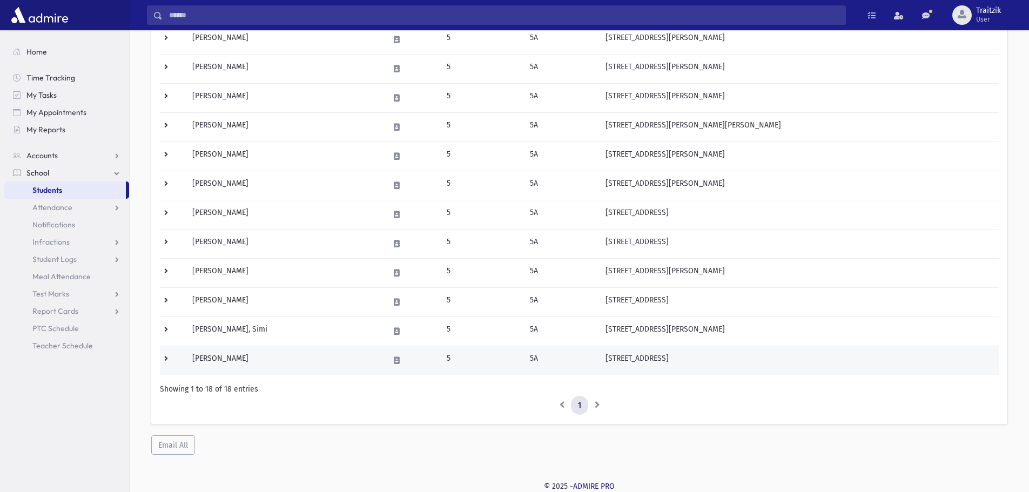
click at [265, 354] on td "Weinberger, Chana" at bounding box center [284, 360] width 197 height 29
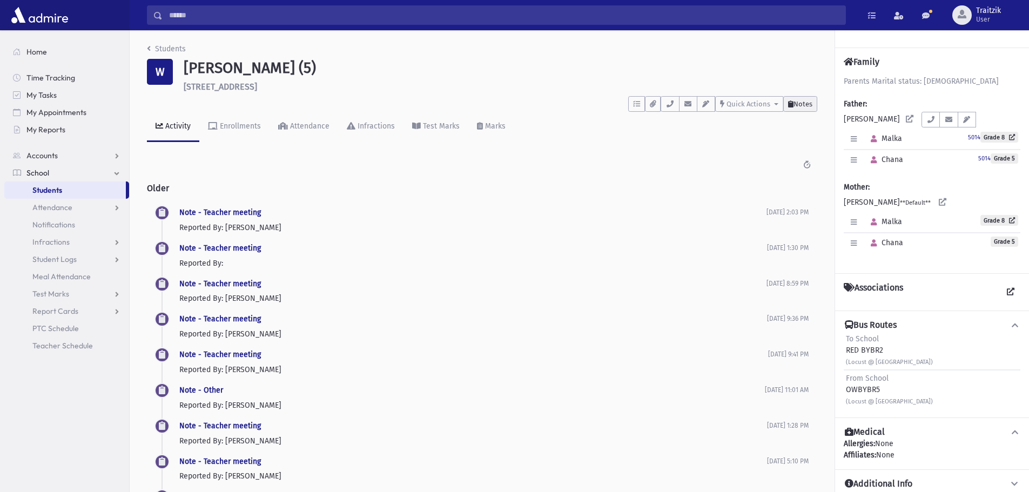
click at [802, 101] on span "Notes" at bounding box center [803, 104] width 19 height 8
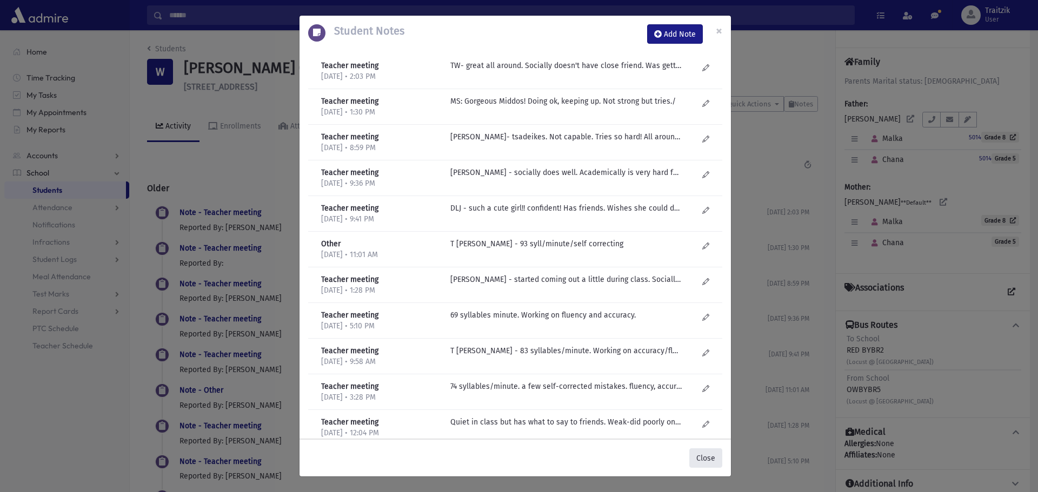
click at [698, 455] on button "Close" at bounding box center [705, 458] width 33 height 19
